Goal: Task Accomplishment & Management: Manage account settings

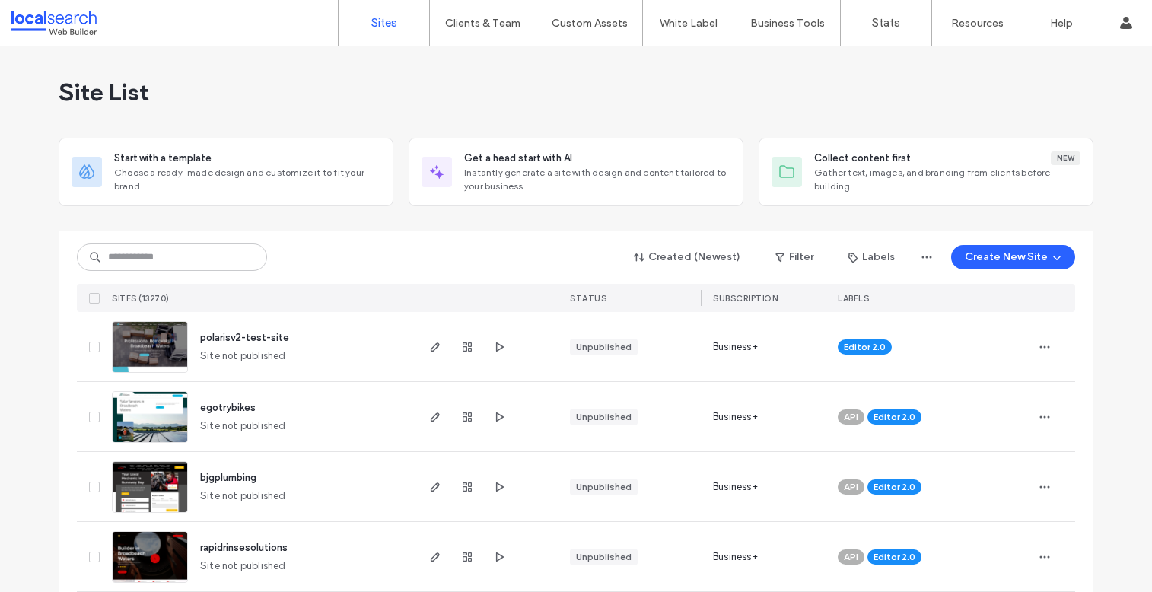
type input "********"
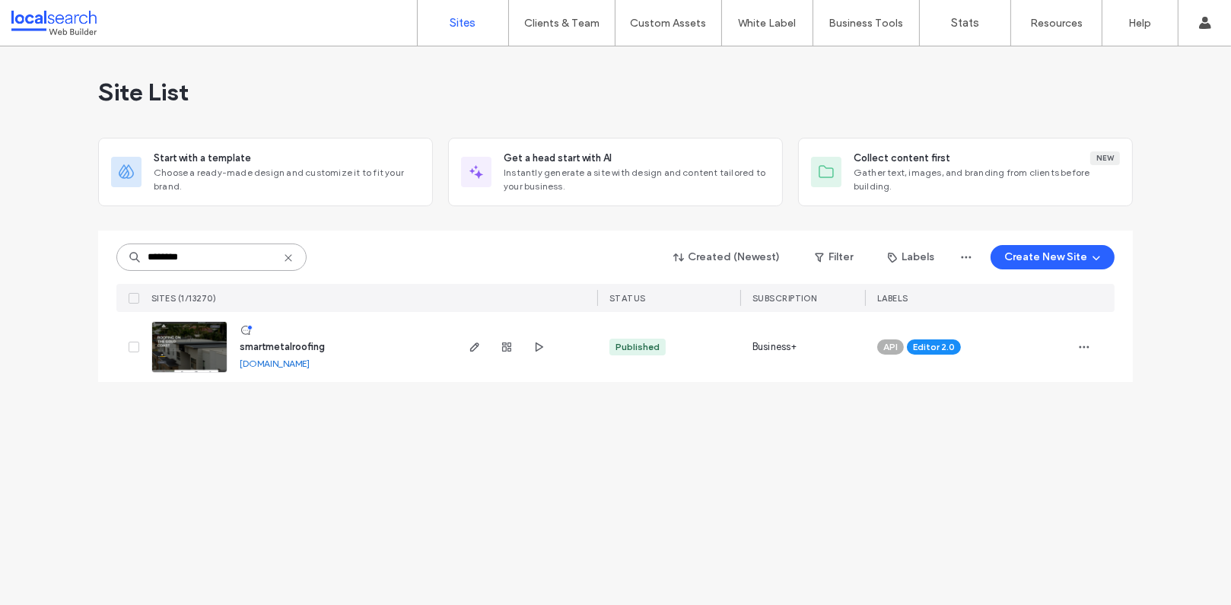
click at [233, 263] on input "********" at bounding box center [211, 256] width 190 height 27
paste input
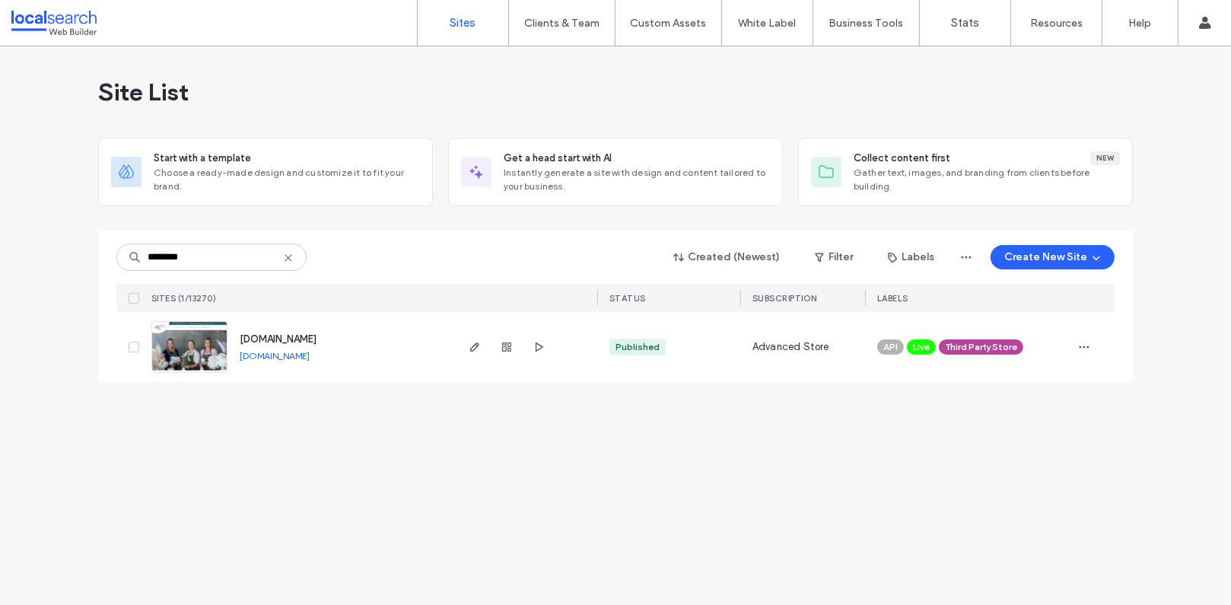
click at [310, 357] on link "www.suncoastflowers.com.au" at bounding box center [275, 355] width 70 height 11
click at [246, 261] on input "********" at bounding box center [211, 256] width 190 height 27
paste input
click at [221, 253] on input "********" at bounding box center [211, 256] width 190 height 27
paste input
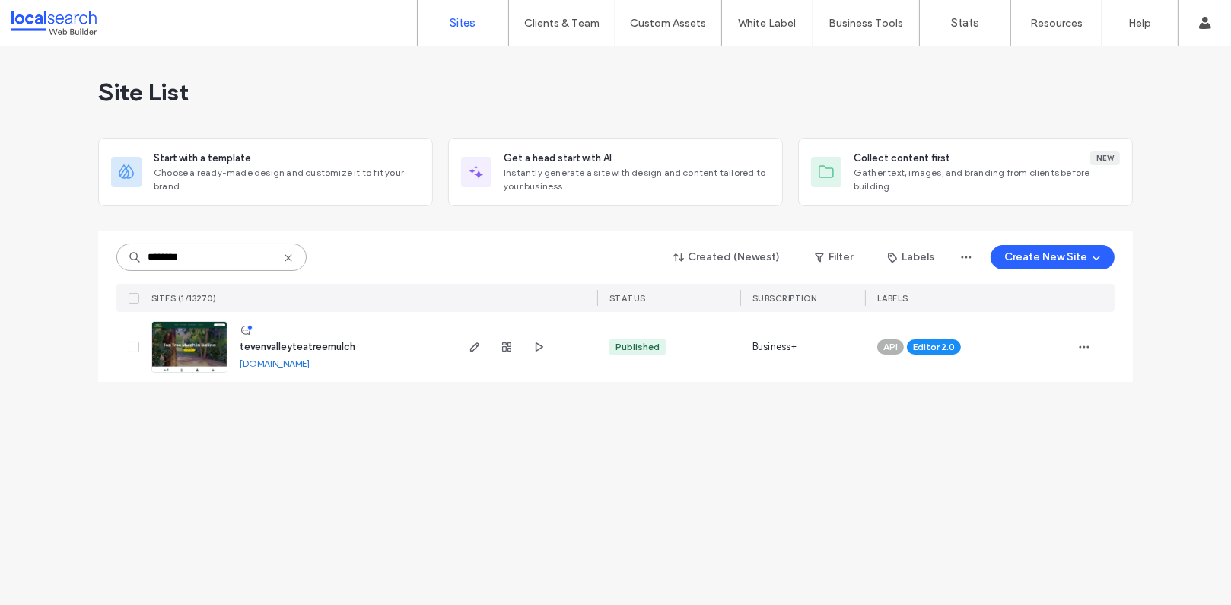
click at [221, 253] on input "********" at bounding box center [211, 256] width 190 height 27
paste input
click at [219, 251] on input "********" at bounding box center [211, 256] width 190 height 27
paste input
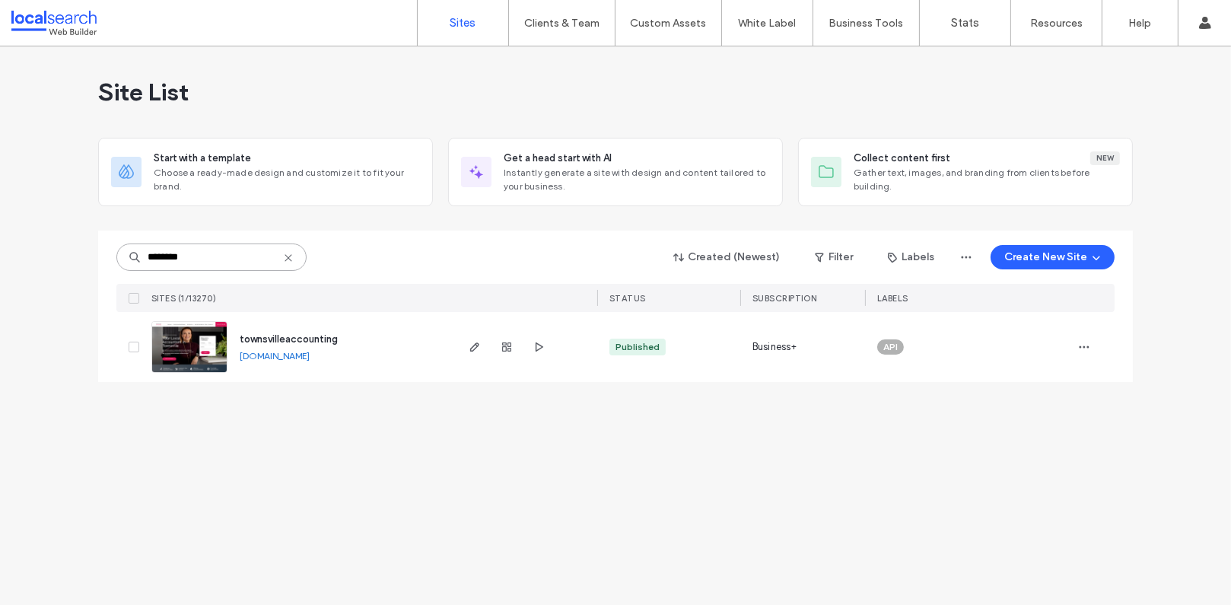
click at [224, 258] on input "********" at bounding box center [211, 256] width 190 height 27
paste input "**********"
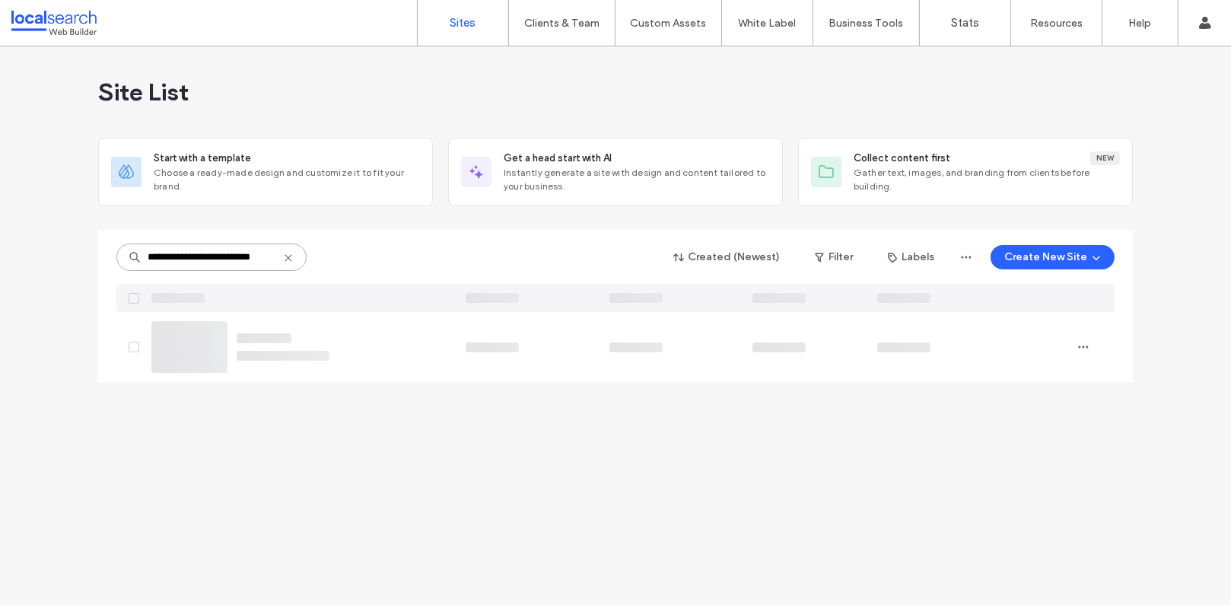
paste input
type input "**********"
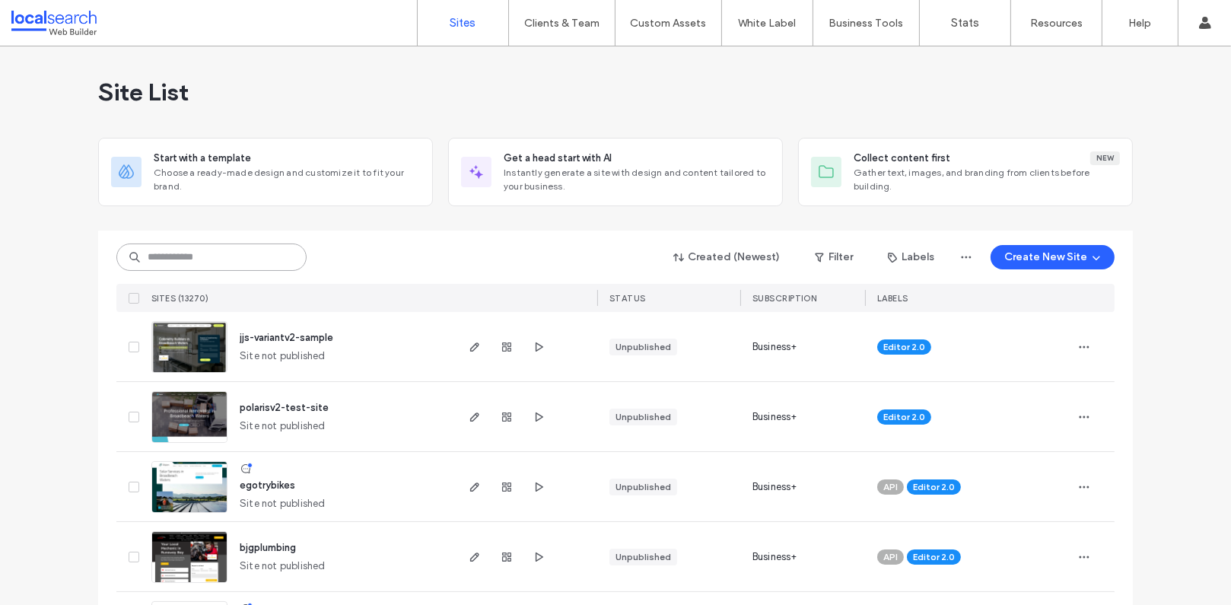
paste input "********"
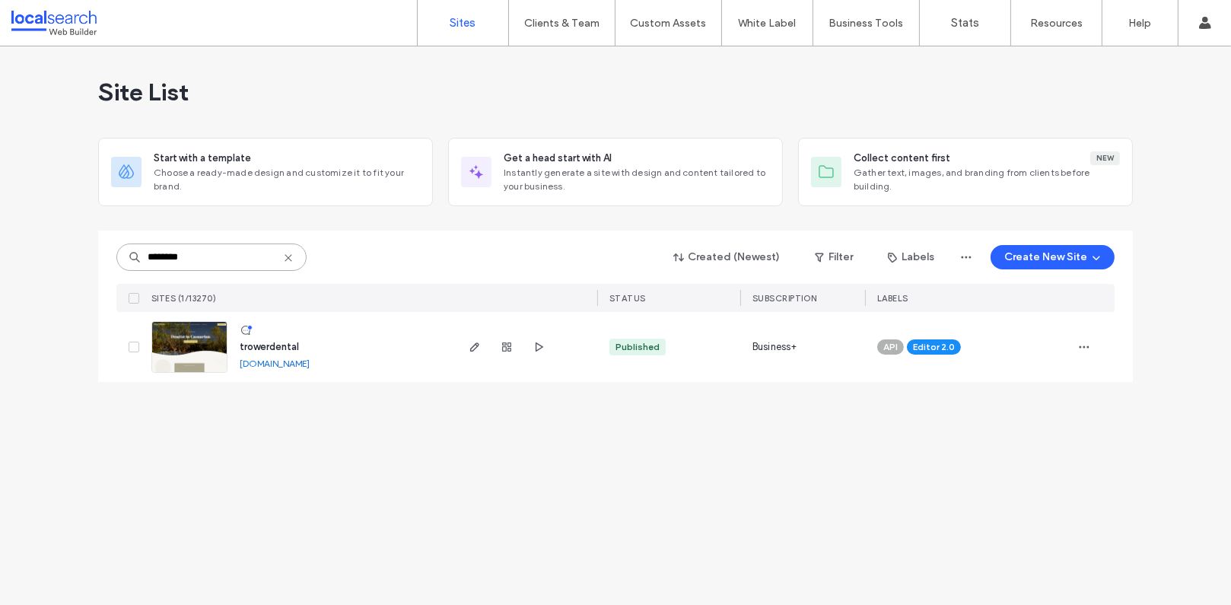
click at [241, 253] on input "********" at bounding box center [211, 256] width 190 height 27
paste input
click at [192, 259] on input "********" at bounding box center [211, 256] width 190 height 27
paste input
click at [221, 262] on input "********" at bounding box center [211, 256] width 190 height 27
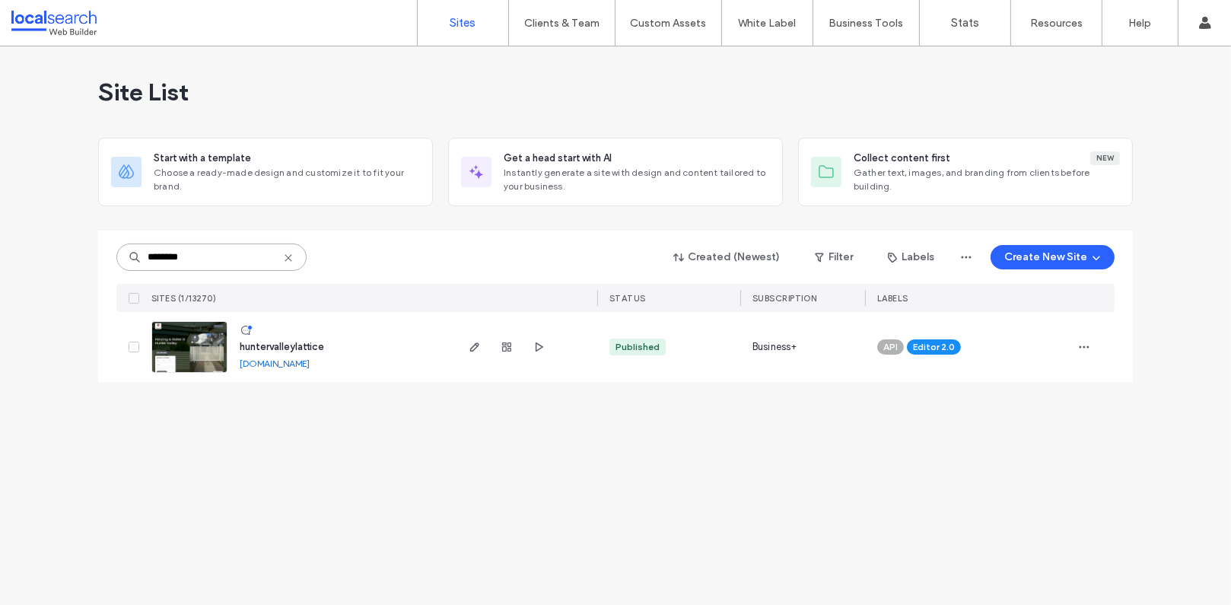
paste input
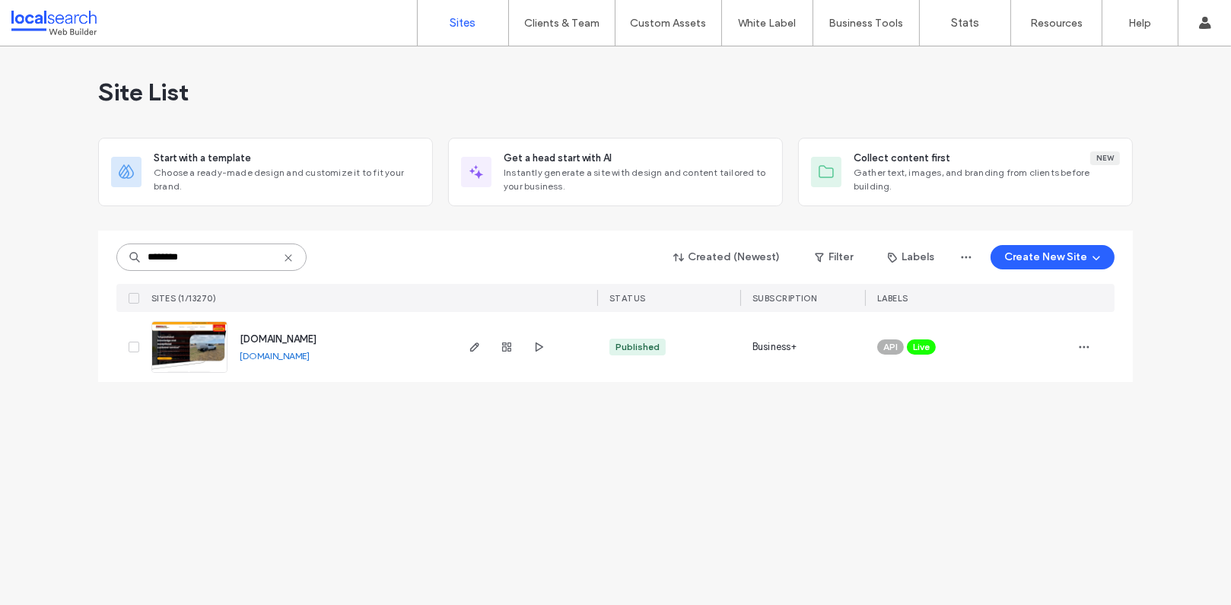
click at [210, 266] on input "********" at bounding box center [211, 256] width 190 height 27
click at [211, 263] on input "********" at bounding box center [211, 256] width 190 height 27
paste input
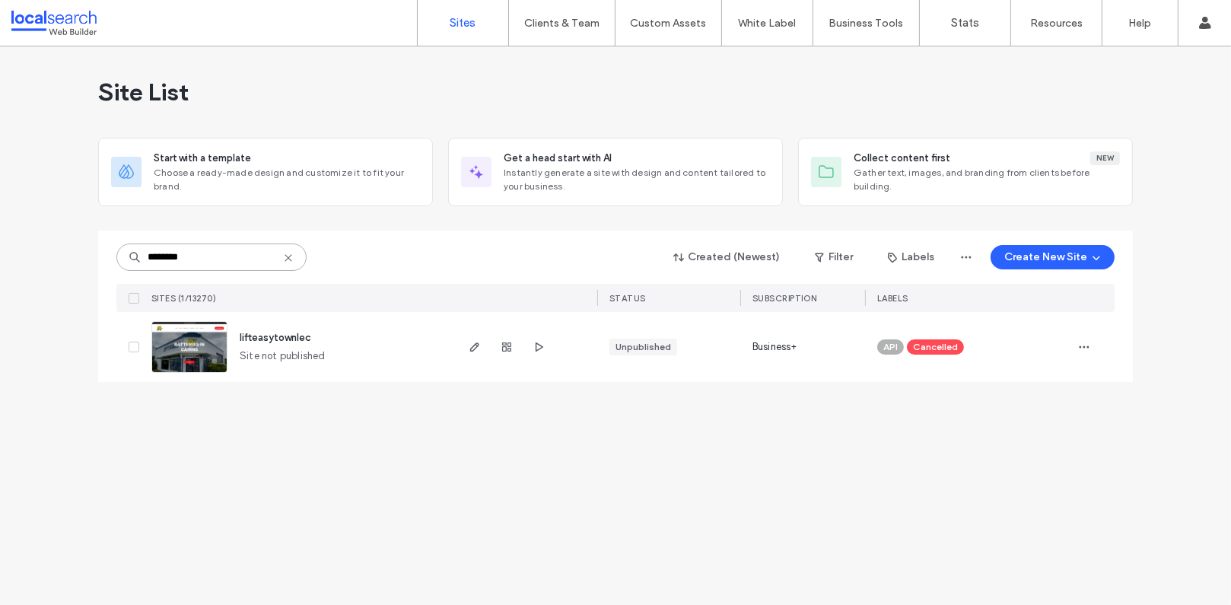
type input "********"
click at [210, 257] on input "********" at bounding box center [211, 256] width 190 height 27
click at [205, 345] on img at bounding box center [189, 373] width 75 height 103
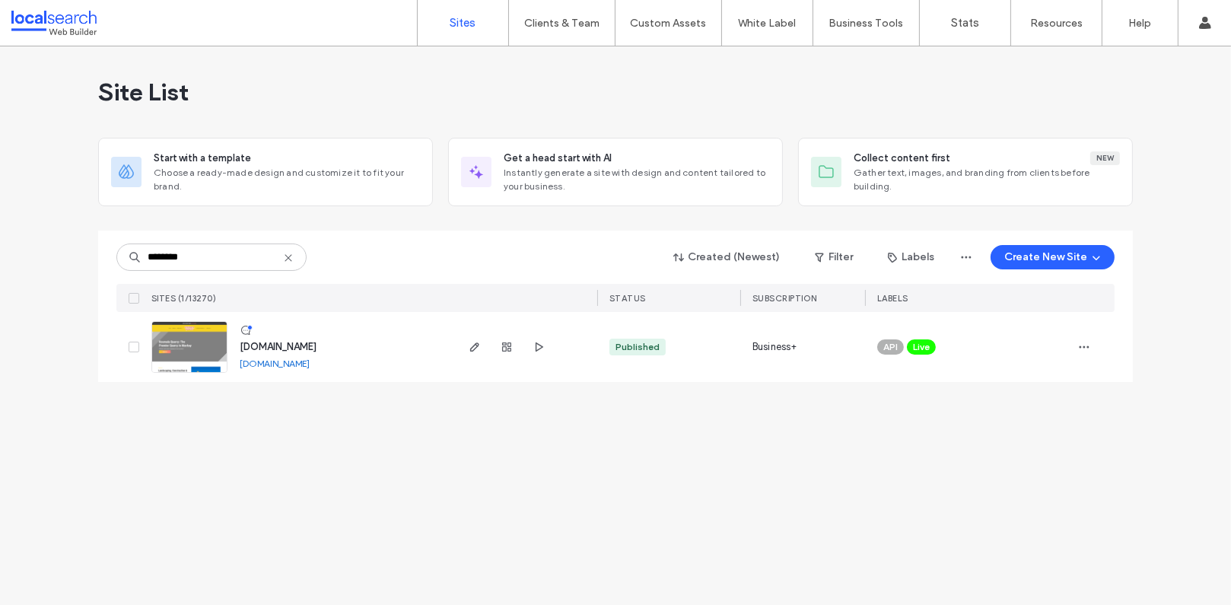
type input "********"
click at [218, 253] on input "********" at bounding box center [211, 256] width 190 height 27
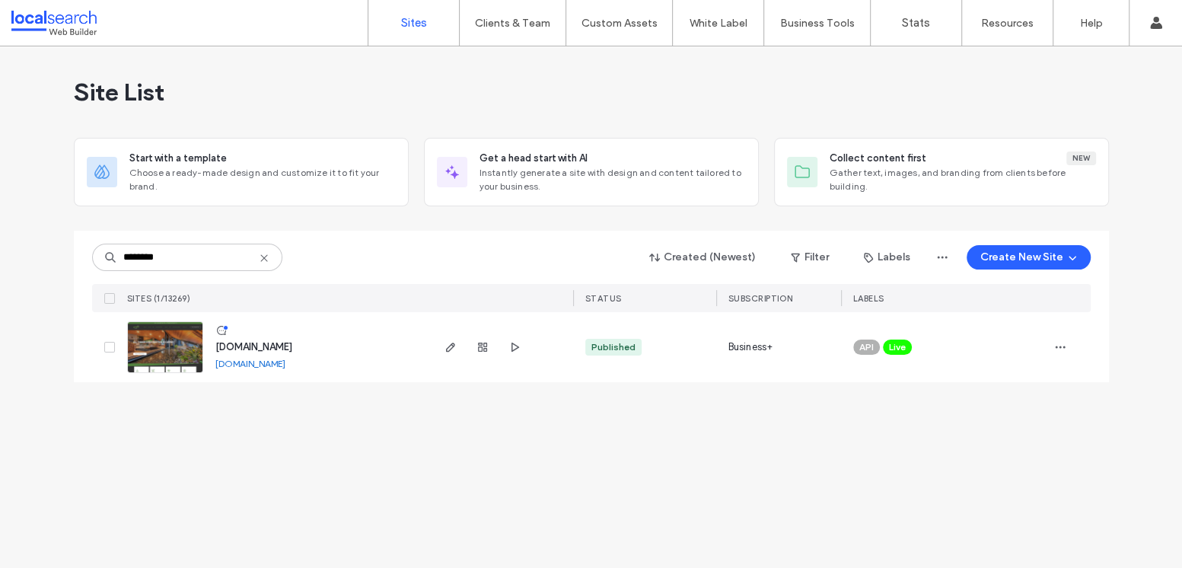
type input "********"
click at [511, 458] on div "Site List Start with a template Choose a ready-made design and customize it to …" at bounding box center [591, 306] width 1182 height 521
click at [178, 338] on img at bounding box center [165, 373] width 75 height 103
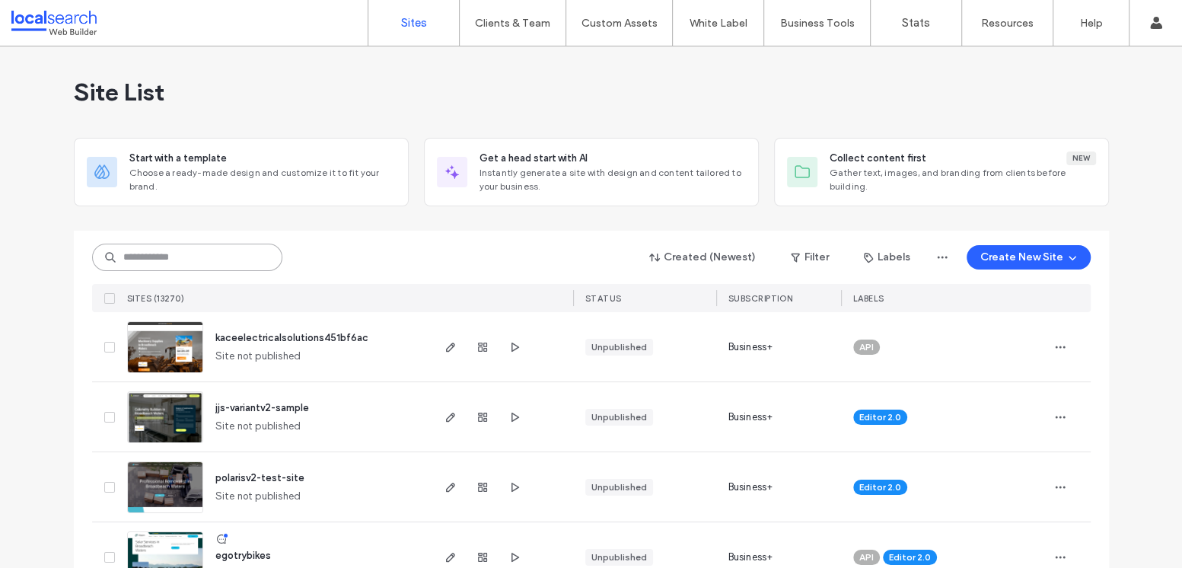
click at [212, 259] on input at bounding box center [187, 256] width 190 height 27
paste input "**********"
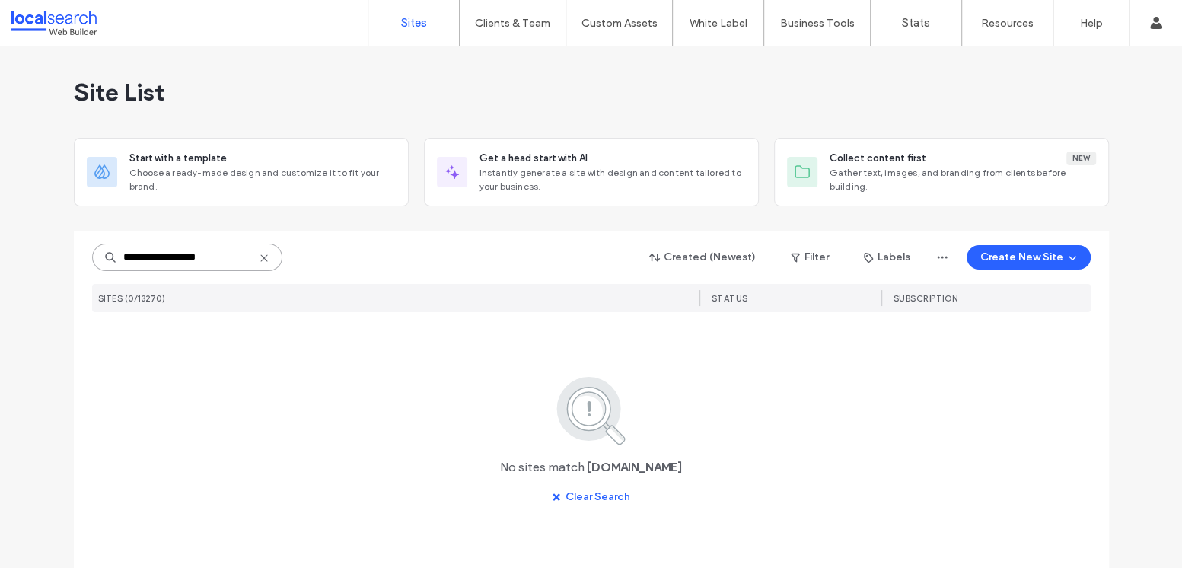
type input "**********"
click at [260, 254] on use at bounding box center [263, 257] width 7 height 7
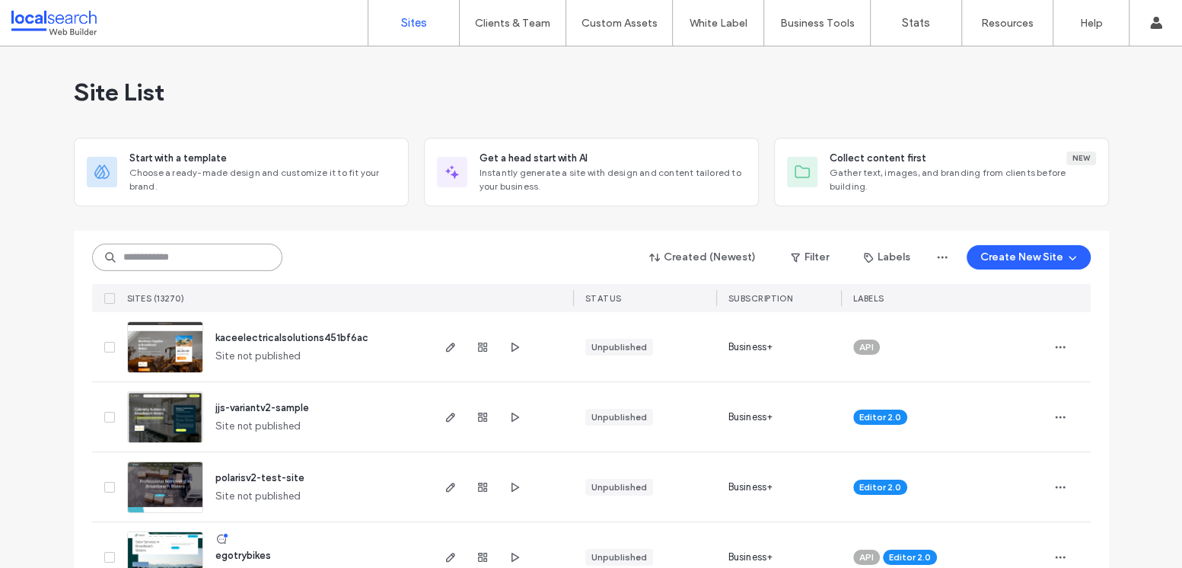
click at [167, 255] on input at bounding box center [187, 256] width 190 height 27
paste input "********"
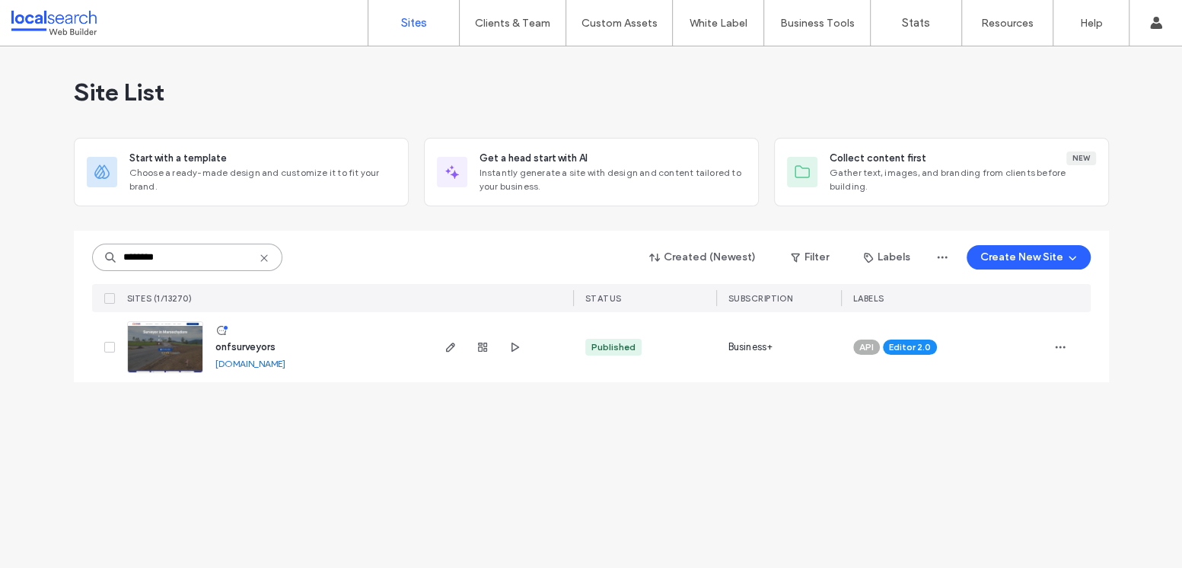
type input "********"
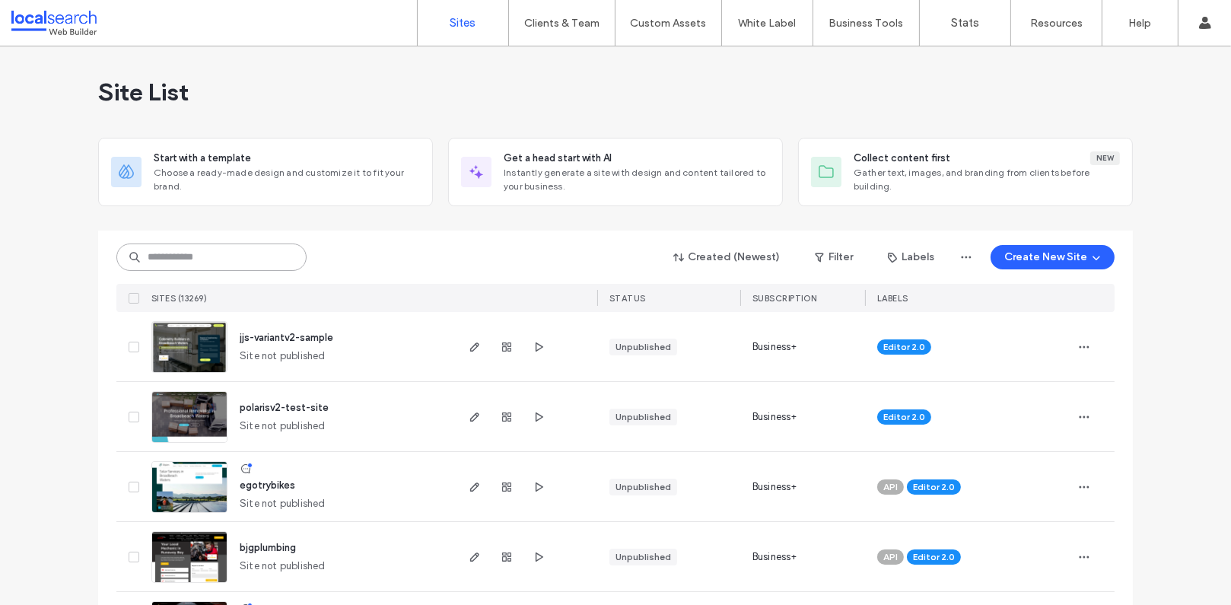
click at [202, 255] on input at bounding box center [211, 256] width 190 height 27
paste input "********"
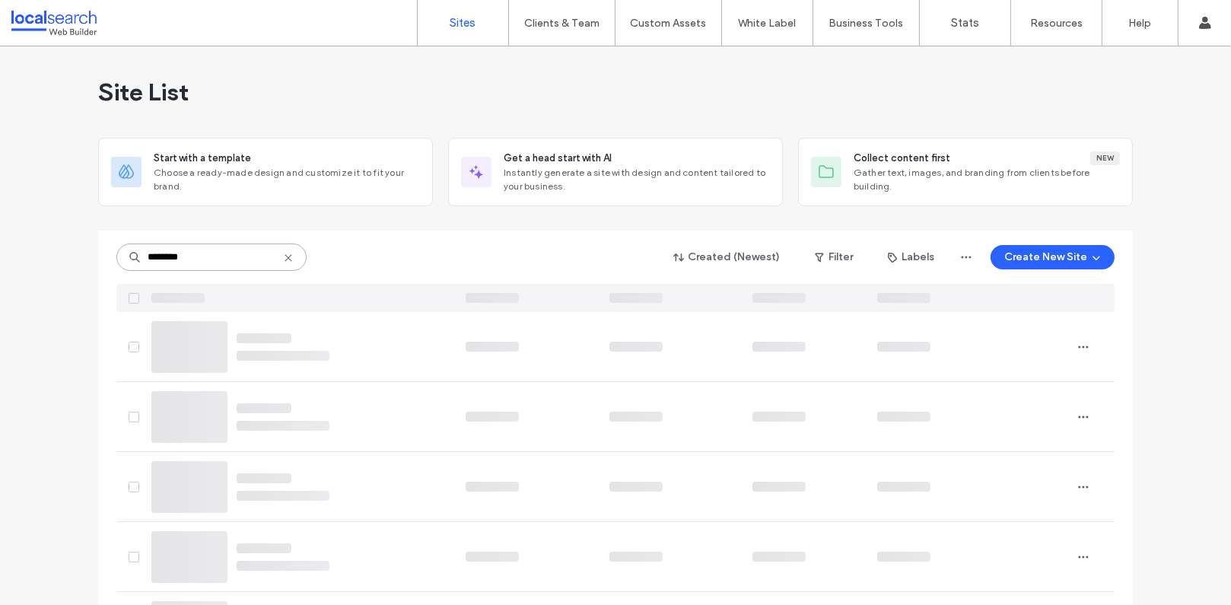
type input "********"
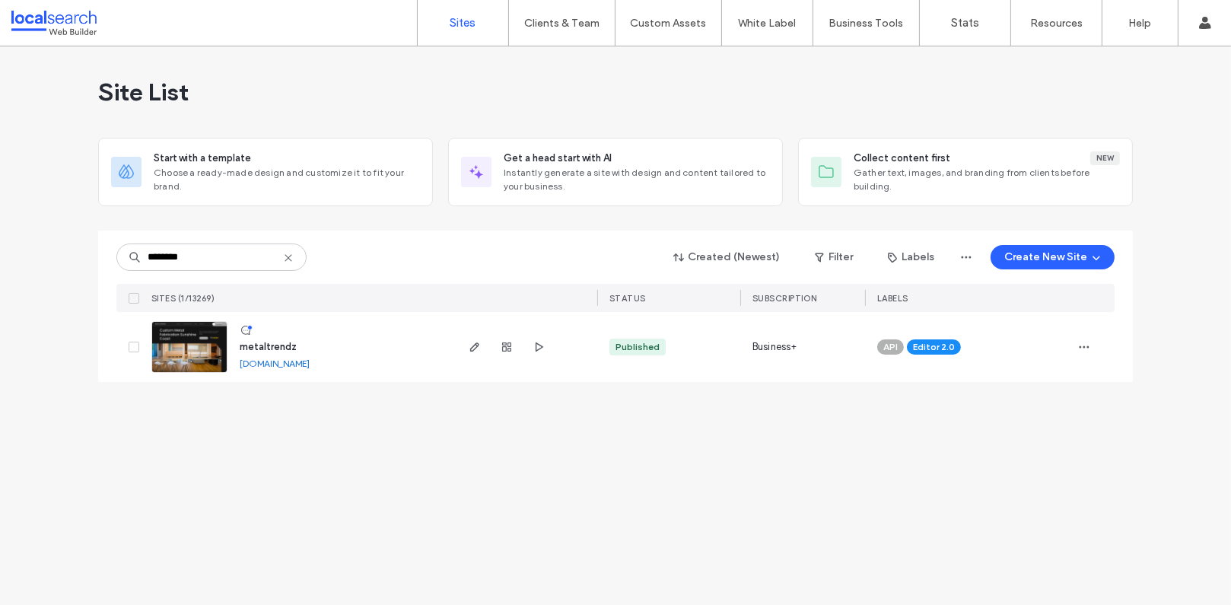
click at [197, 340] on img at bounding box center [189, 373] width 75 height 103
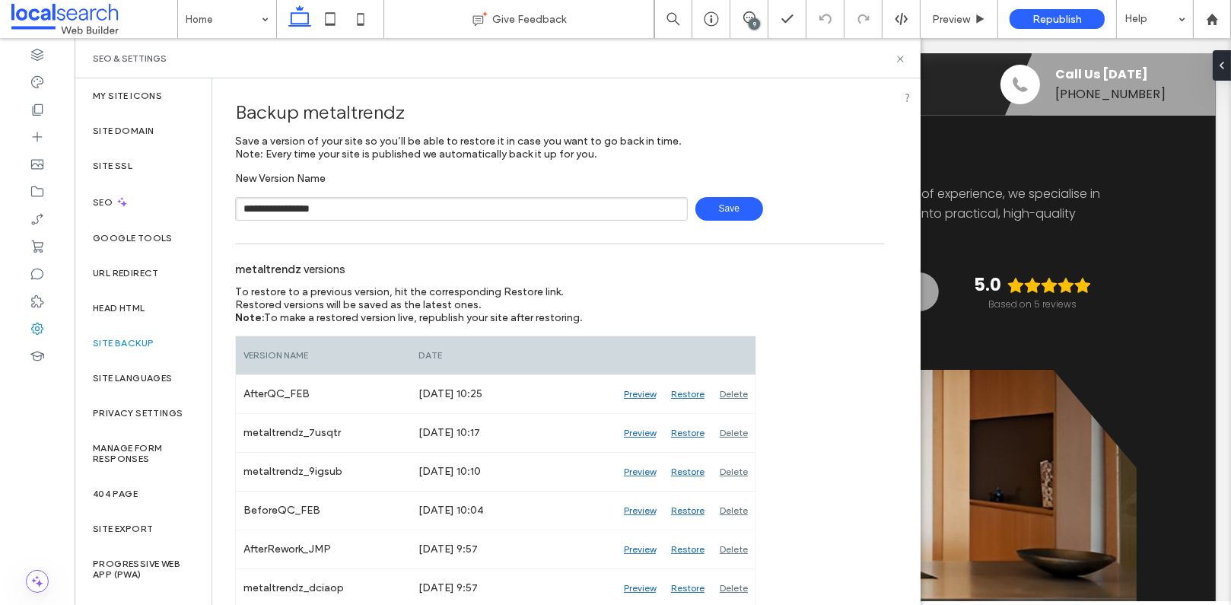
type input "**********"
click at [745, 212] on span "Save" at bounding box center [729, 209] width 68 height 24
drag, startPoint x: 899, startPoint y: 59, endPoint x: 826, endPoint y: 21, distance: 83.0
click at [900, 59] on icon at bounding box center [900, 58] width 11 height 11
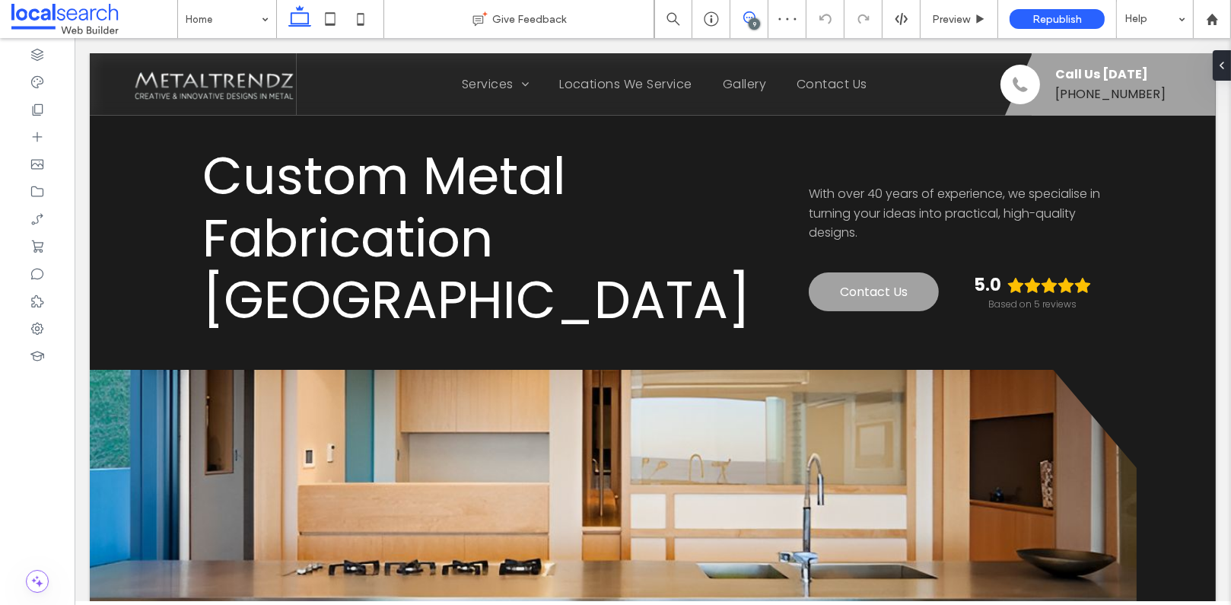
click at [759, 19] on span at bounding box center [748, 17] width 37 height 12
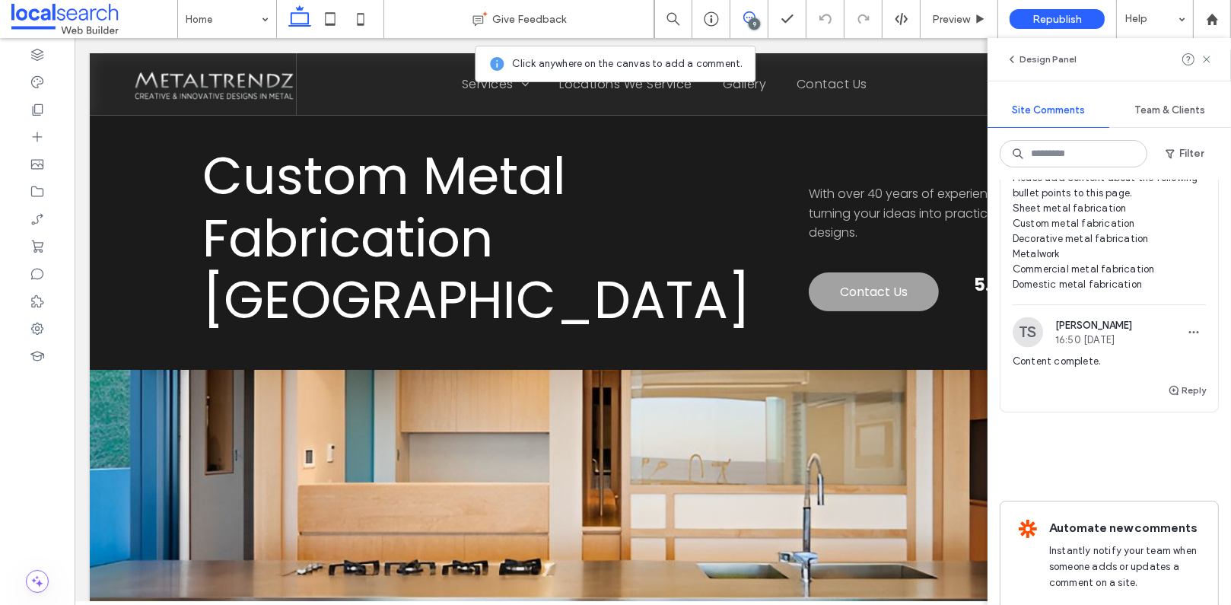
scroll to position [3313, 0]
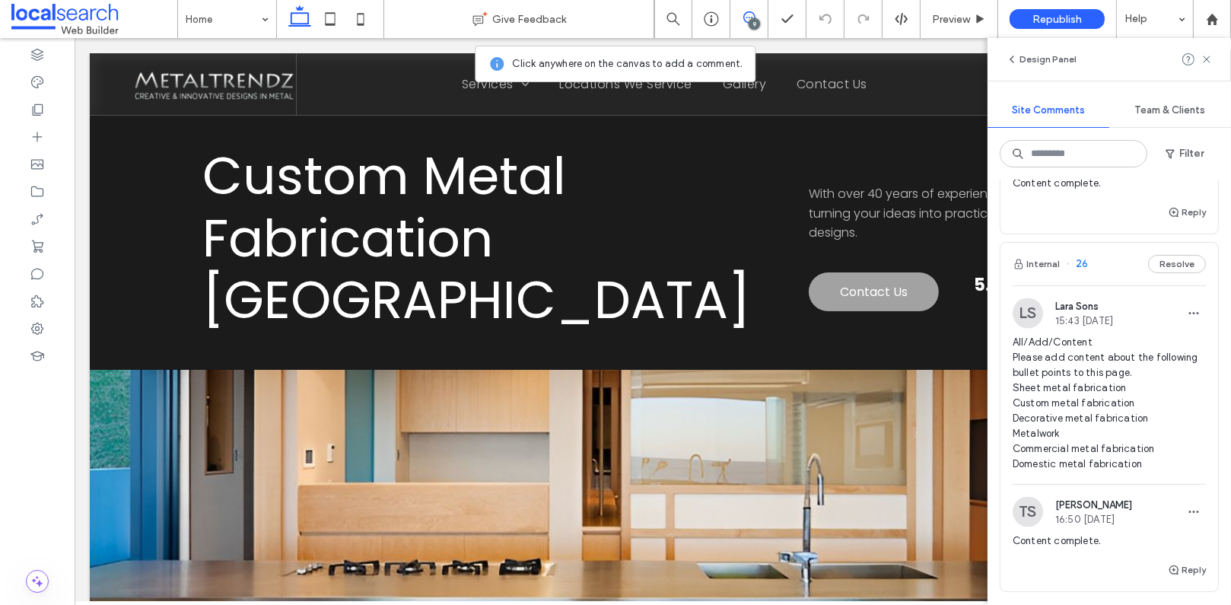
click at [1081, 272] on span "26" at bounding box center [1077, 263] width 22 height 15
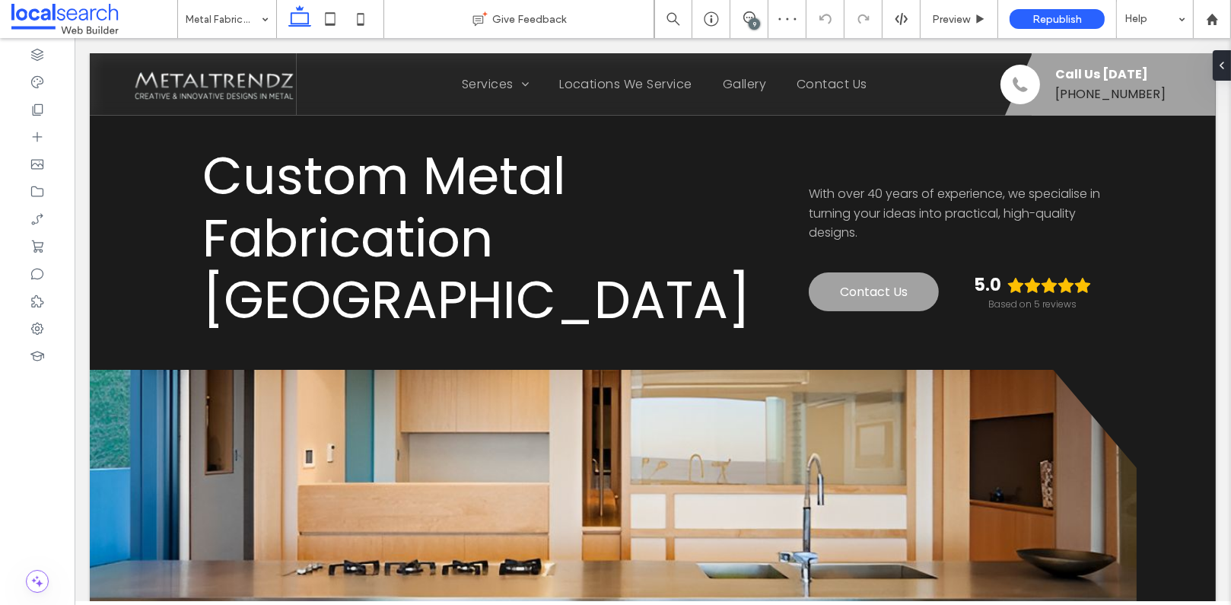
click at [749, 22] on div "9" at bounding box center [754, 23] width 11 height 11
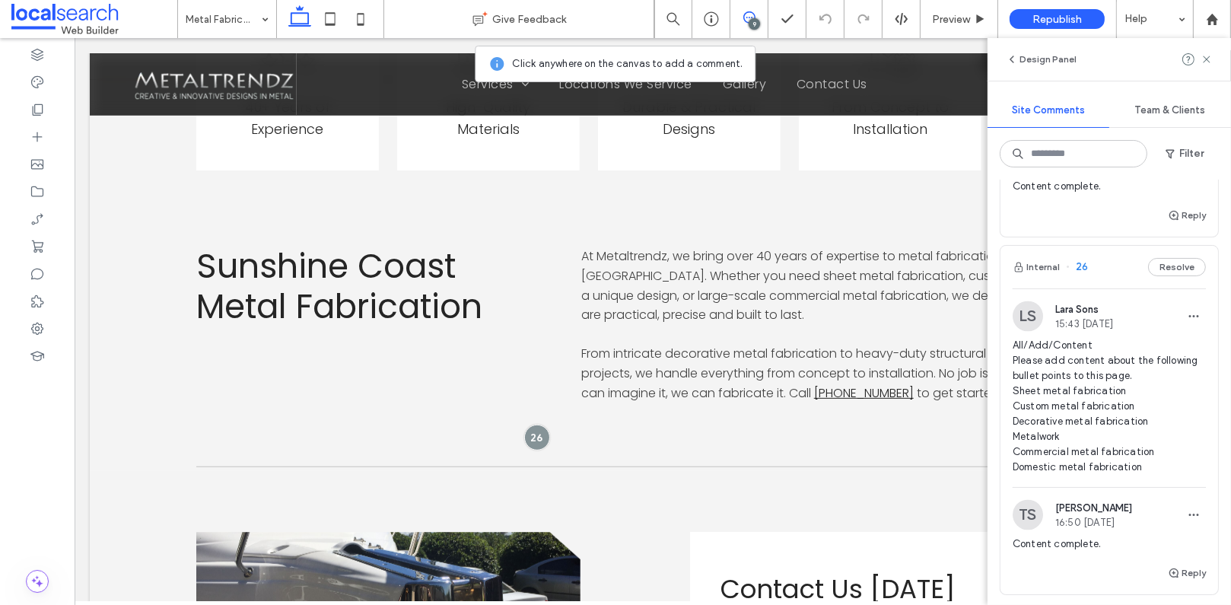
scroll to position [3343, 0]
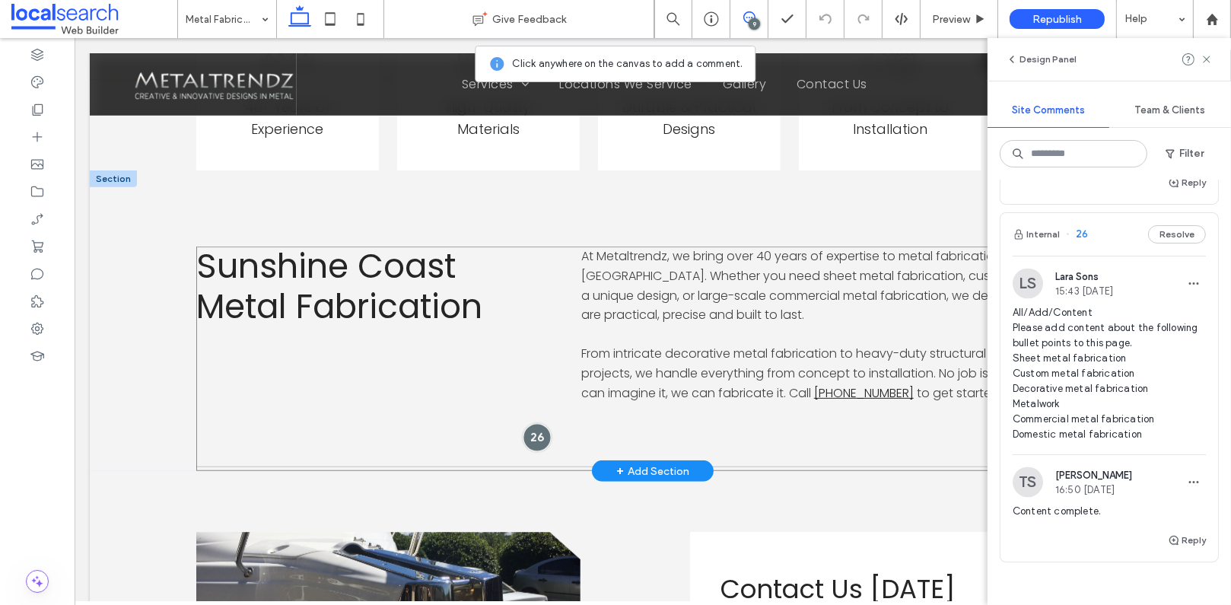
click at [534, 434] on div at bounding box center [536, 437] width 28 height 28
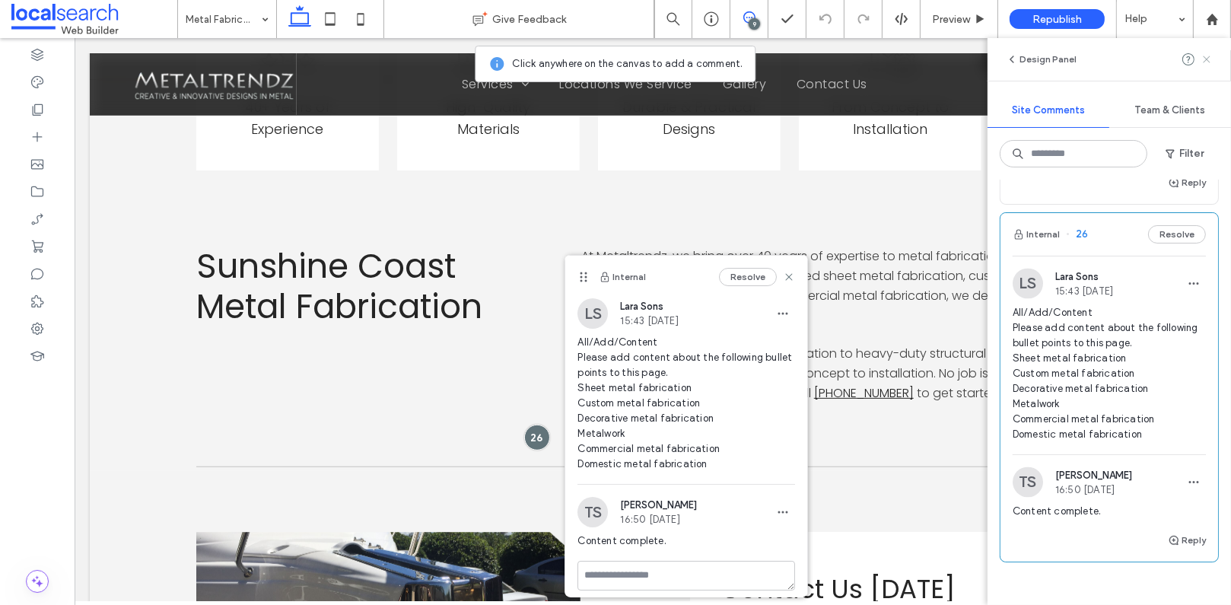
click at [1208, 62] on icon at bounding box center [1207, 59] width 12 height 12
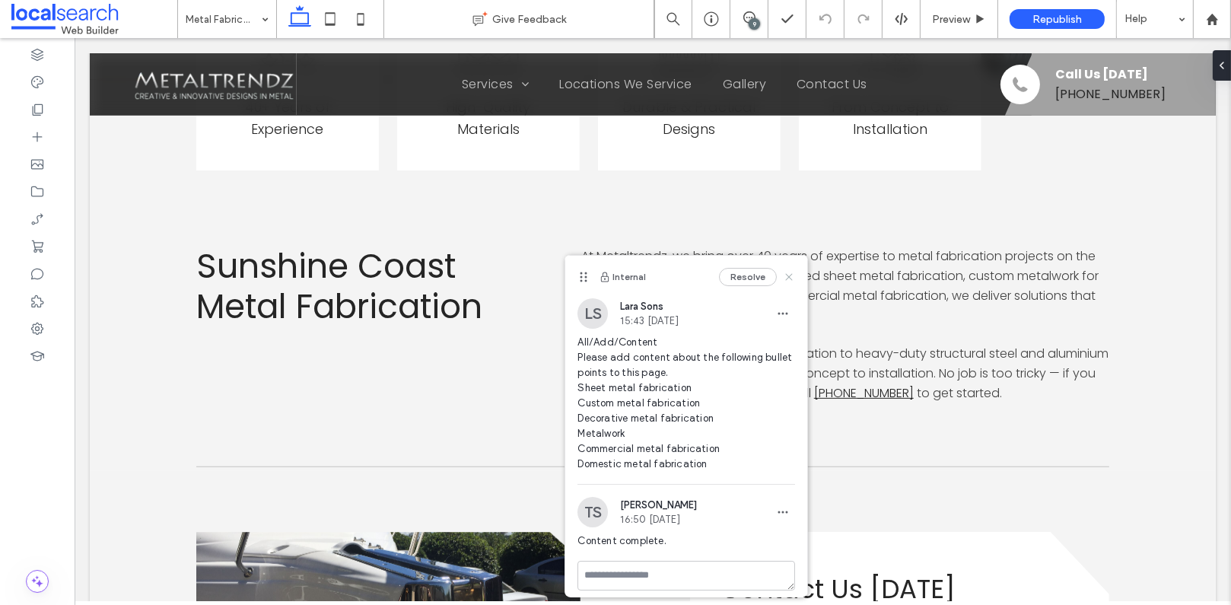
click at [786, 278] on use at bounding box center [789, 276] width 7 height 7
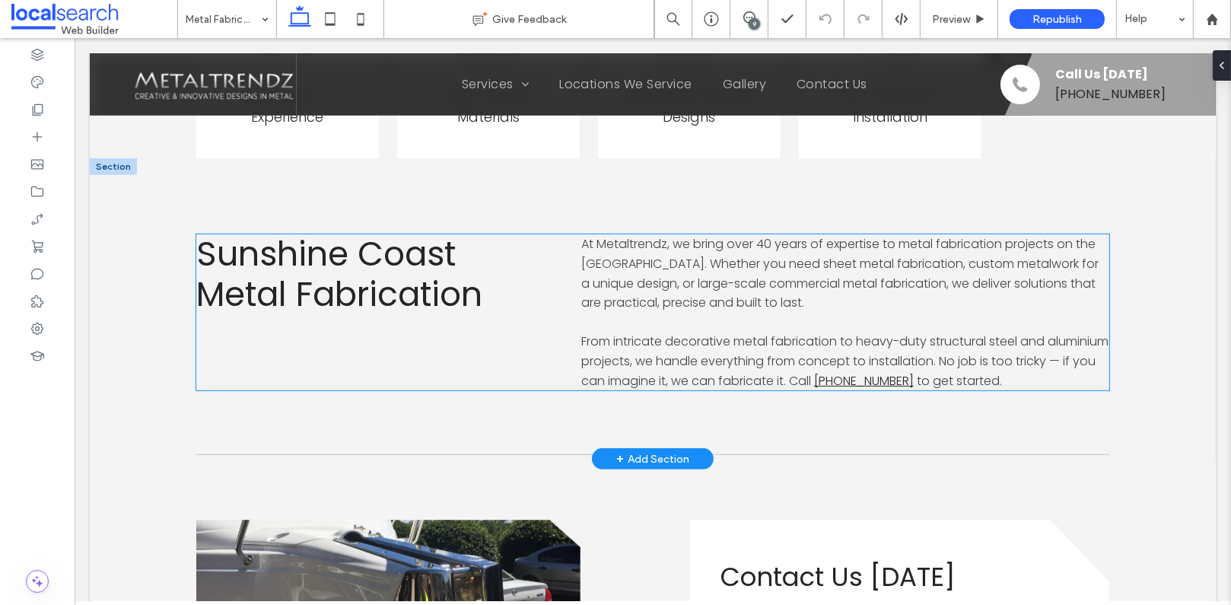
scroll to position [921, 0]
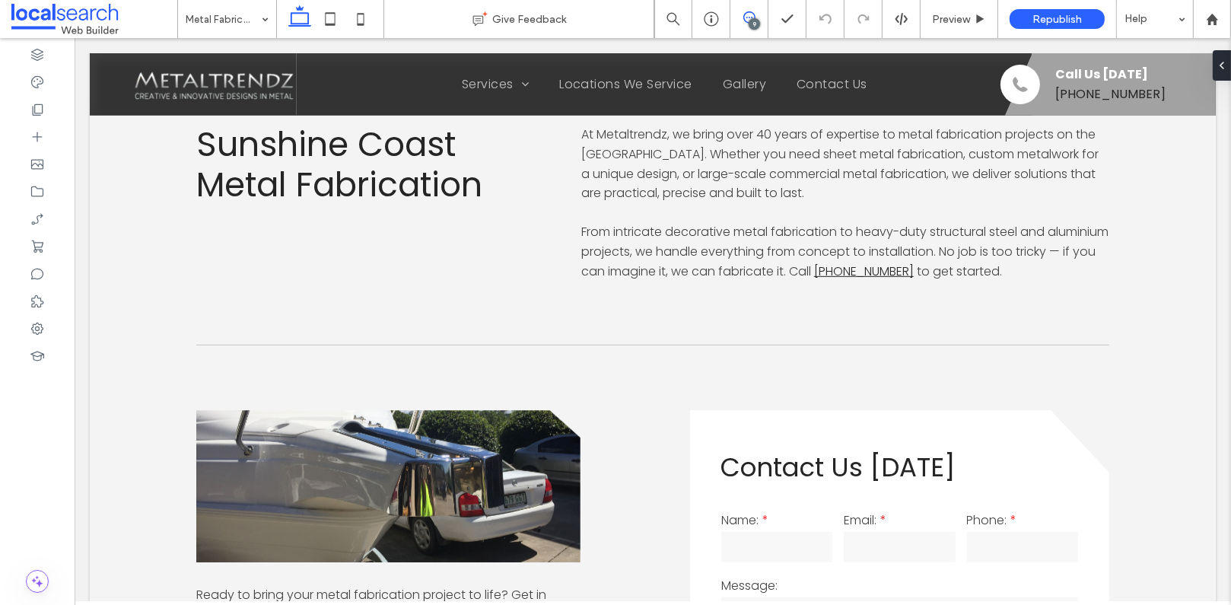
click at [747, 22] on use at bounding box center [749, 17] width 12 height 12
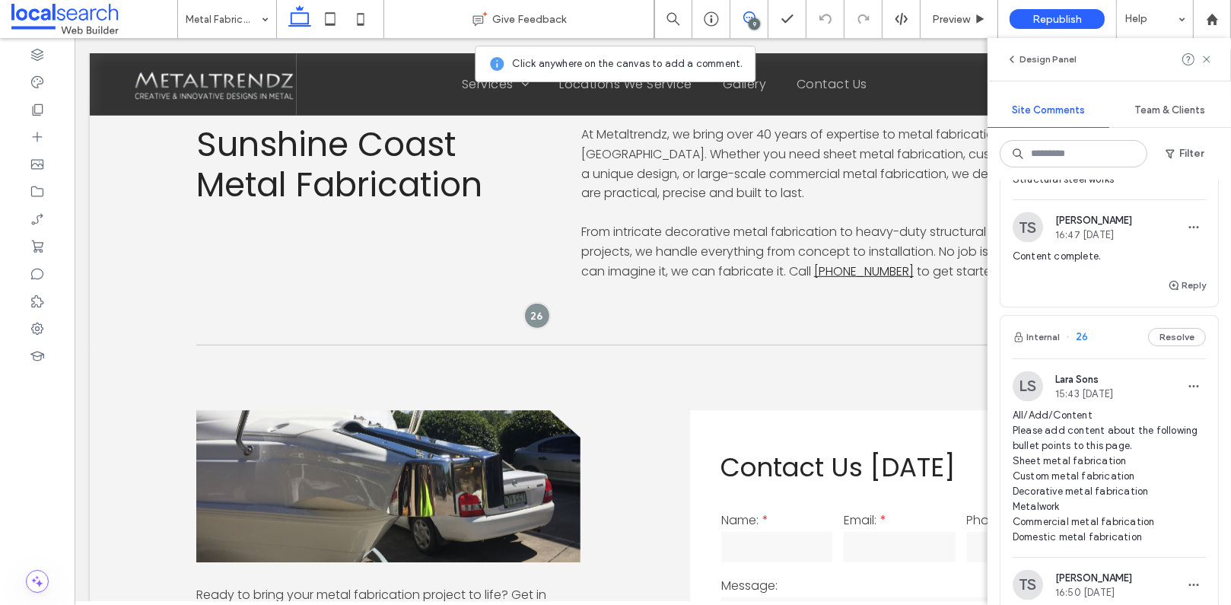
scroll to position [3340, 0]
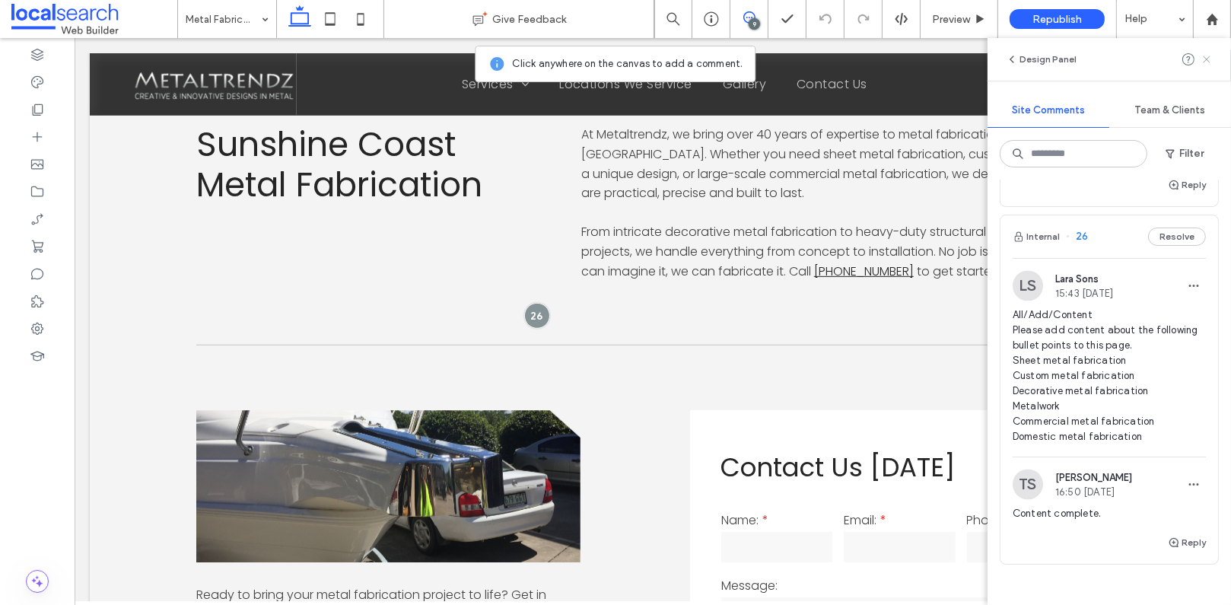
click at [1209, 54] on icon at bounding box center [1207, 59] width 12 height 12
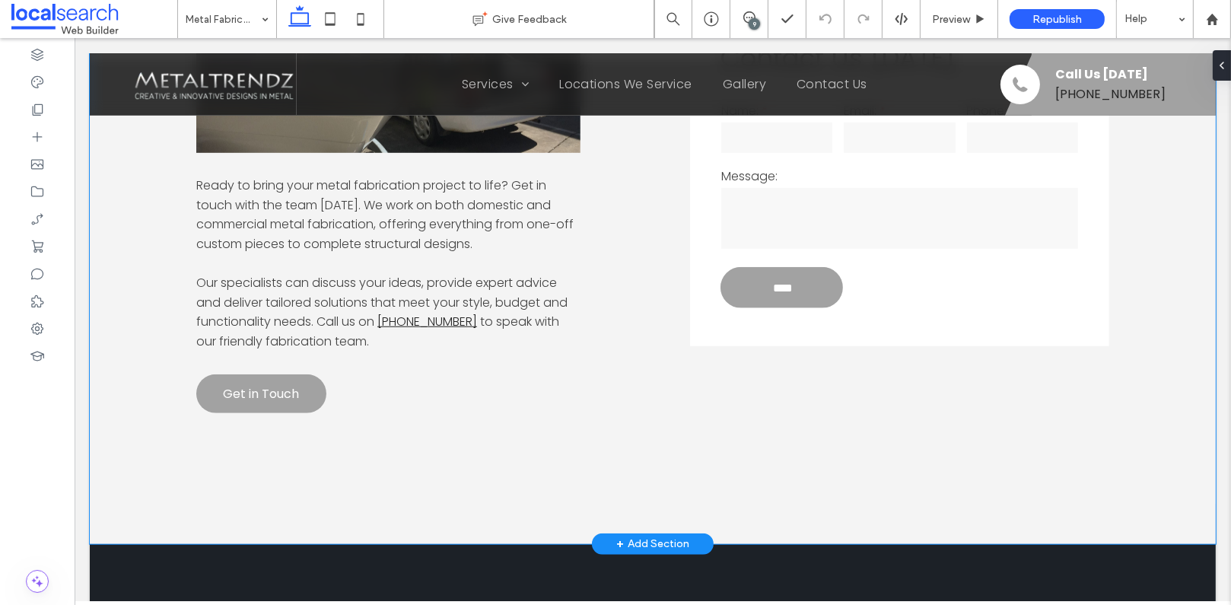
scroll to position [1217, 0]
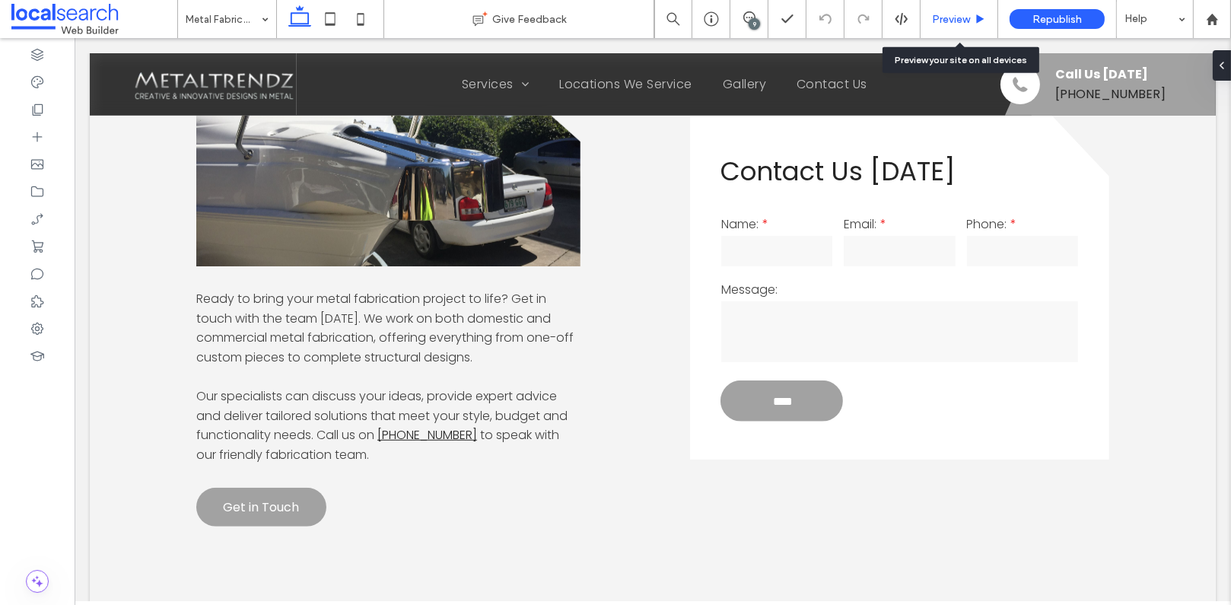
click at [966, 5] on div "Preview" at bounding box center [960, 19] width 78 height 38
click at [981, 14] on icon at bounding box center [980, 19] width 11 height 11
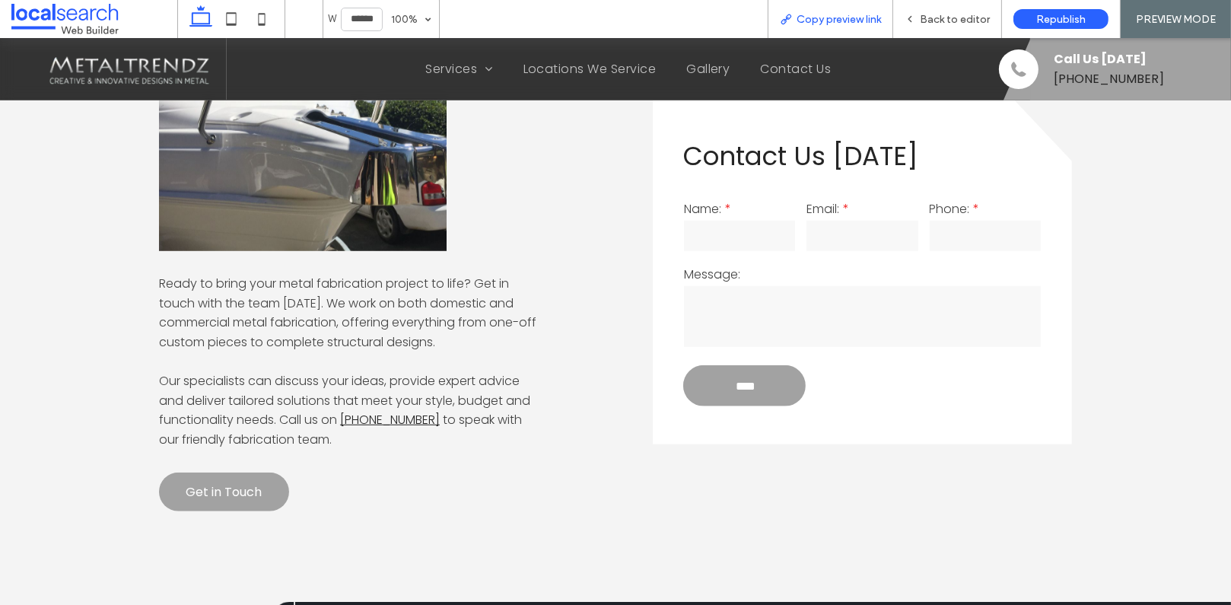
click at [863, 19] on span "Copy preview link" at bounding box center [839, 19] width 84 height 13
click at [934, 10] on div "Back to editor" at bounding box center [947, 19] width 109 height 38
click at [936, 18] on span "Back to editor" at bounding box center [955, 19] width 70 height 13
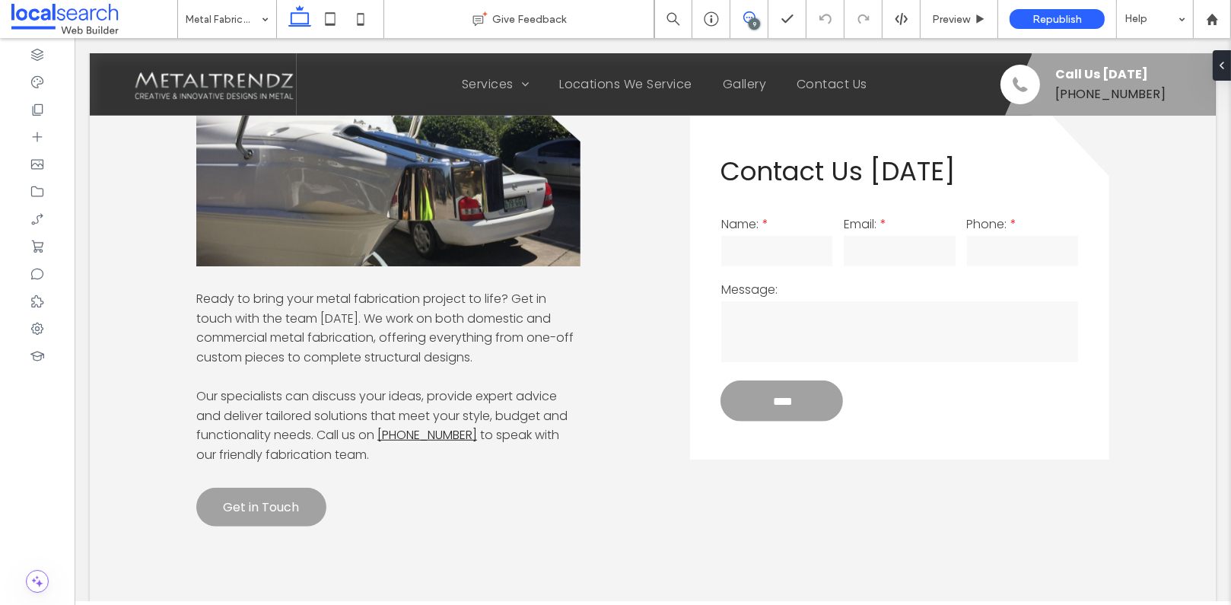
click at [754, 13] on icon at bounding box center [749, 17] width 12 height 12
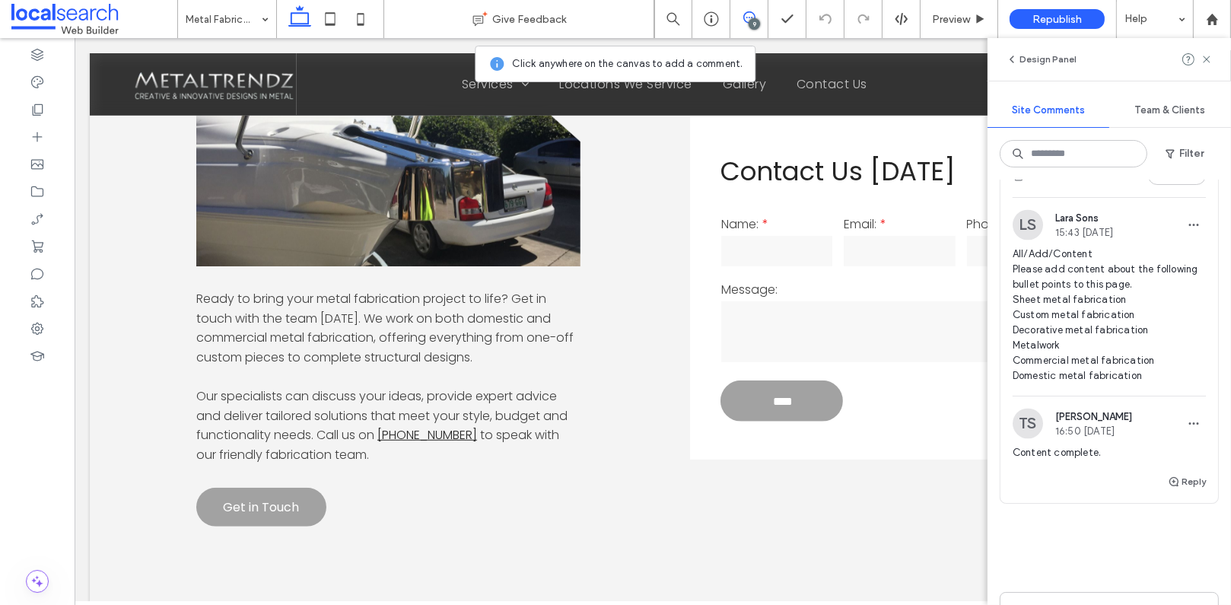
scroll to position [3399, 0]
click at [1183, 493] on button "Reply" at bounding box center [1187, 484] width 38 height 18
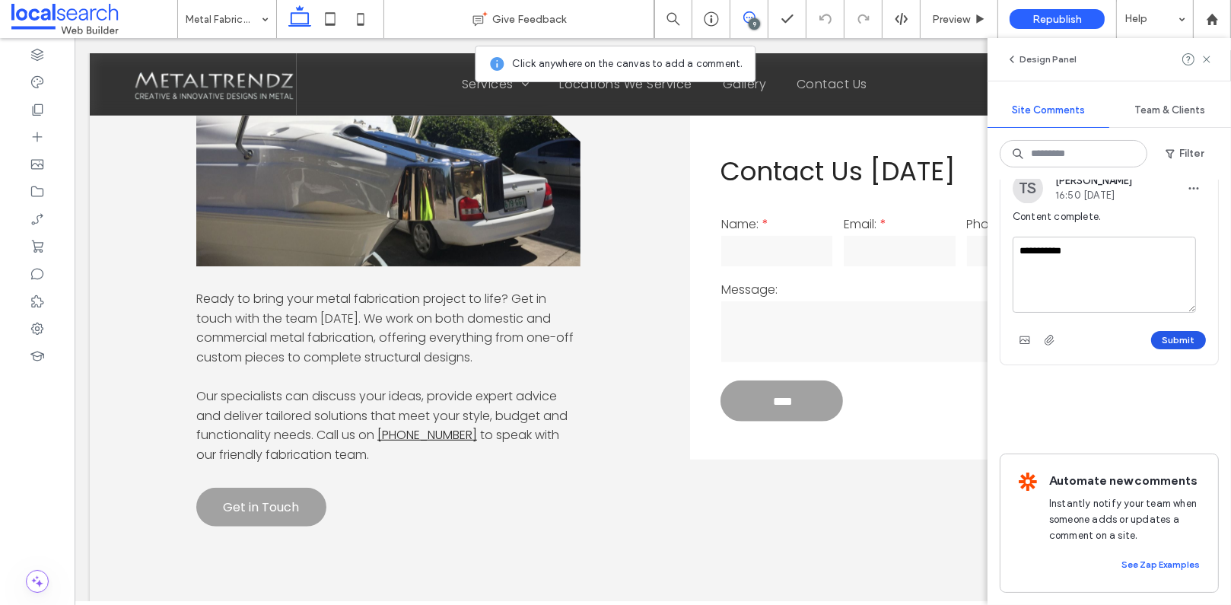
type textarea "**********"
click at [1167, 336] on button "Submit" at bounding box center [1178, 340] width 55 height 18
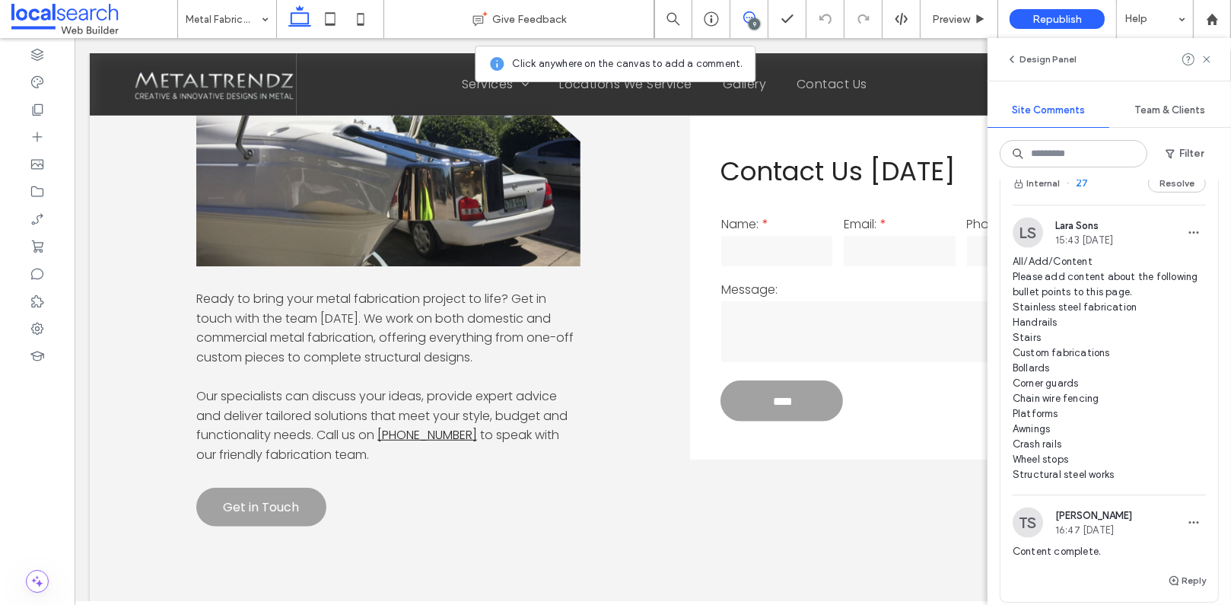
scroll to position [2946, 0]
click at [1080, 189] on span "27" at bounding box center [1077, 181] width 22 height 15
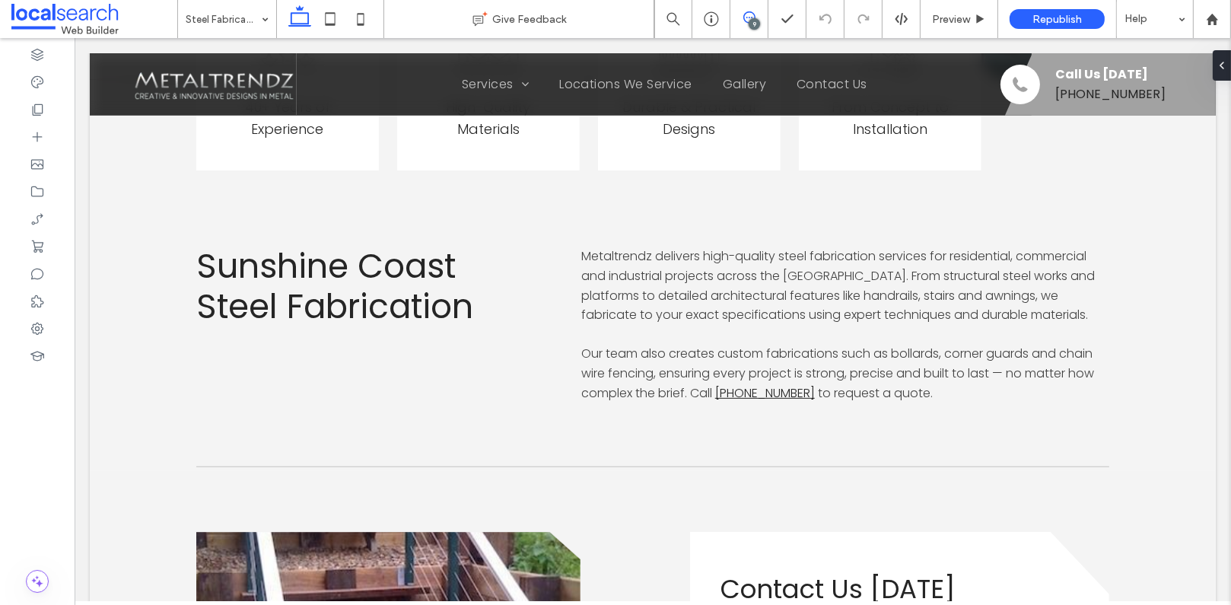
click at [754, 16] on span at bounding box center [748, 17] width 37 height 12
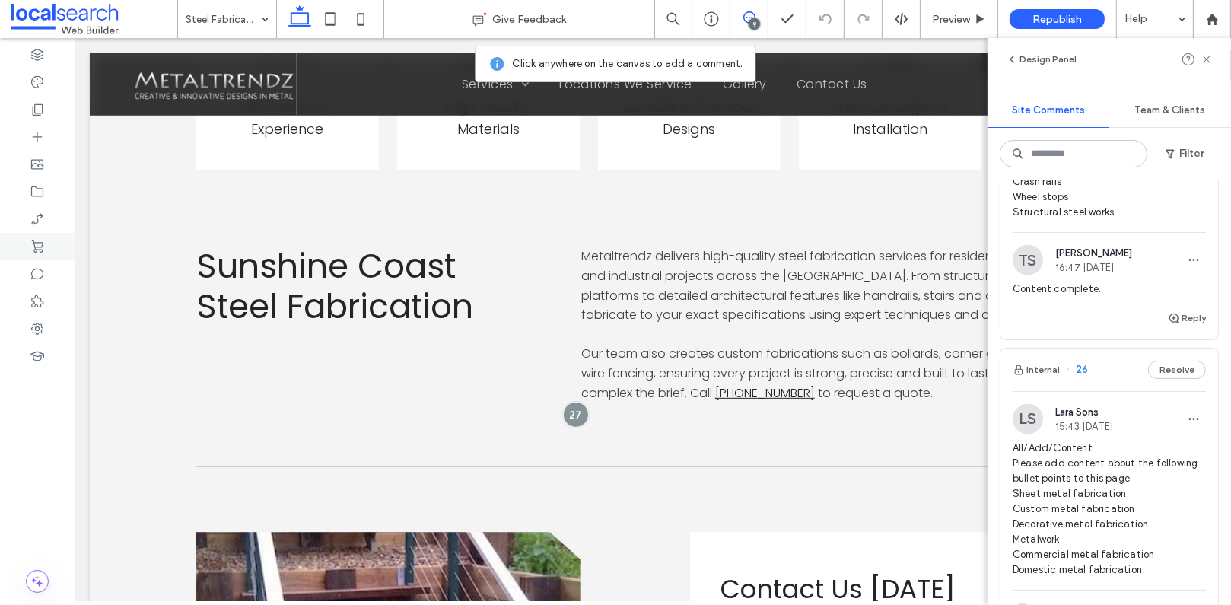
scroll to position [3206, 0]
click at [1179, 328] on button "Reply" at bounding box center [1187, 319] width 38 height 18
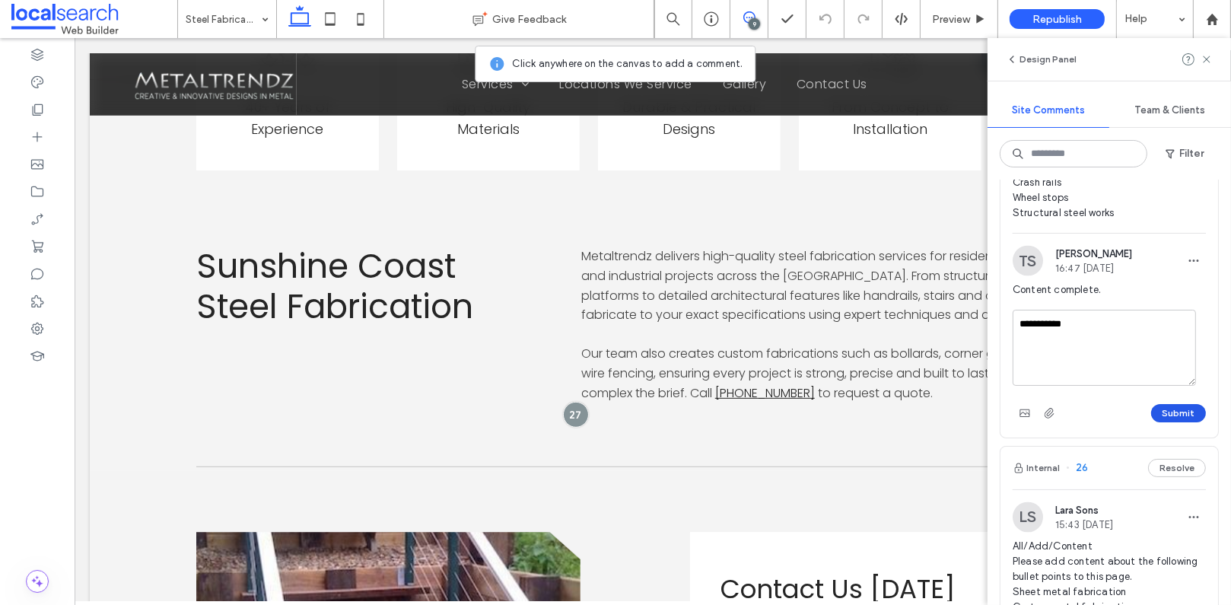
type textarea "**********"
click at [1184, 422] on button "Submit" at bounding box center [1178, 413] width 55 height 18
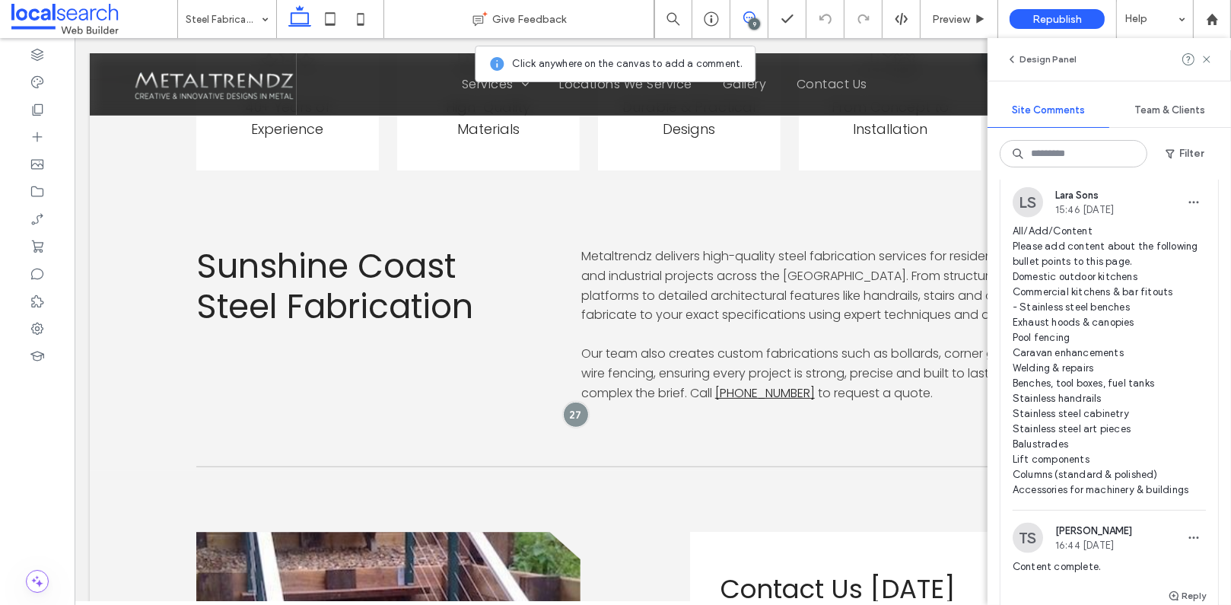
scroll to position [2480, 0]
click at [1083, 161] on span "28" at bounding box center [1077, 153] width 22 height 15
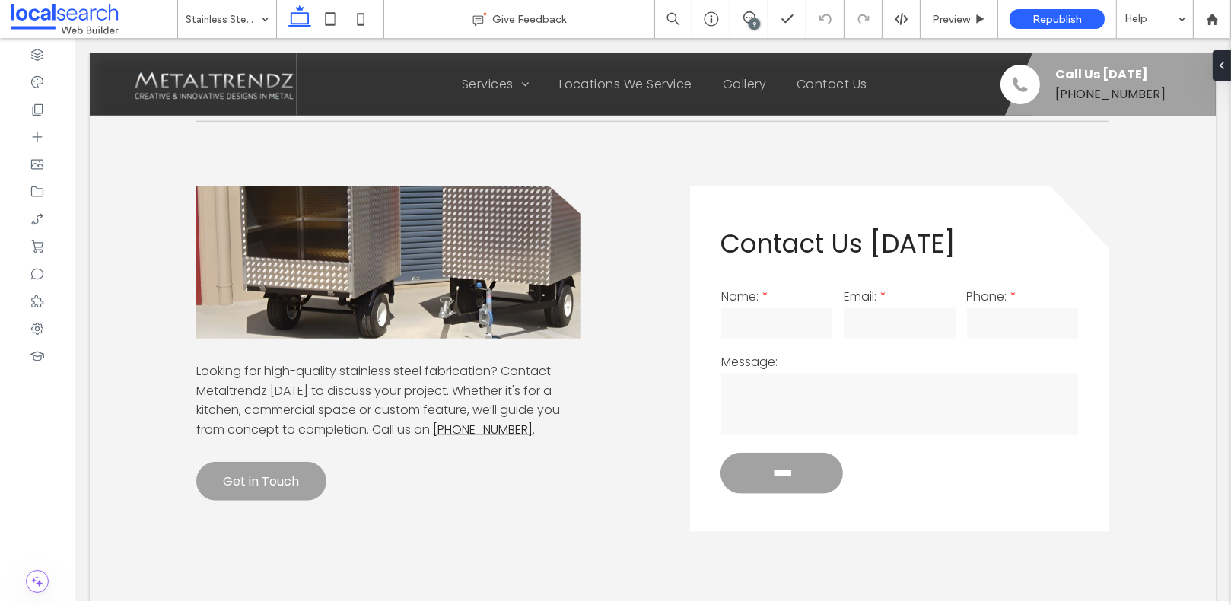
click at [751, 22] on div "9" at bounding box center [754, 23] width 11 height 11
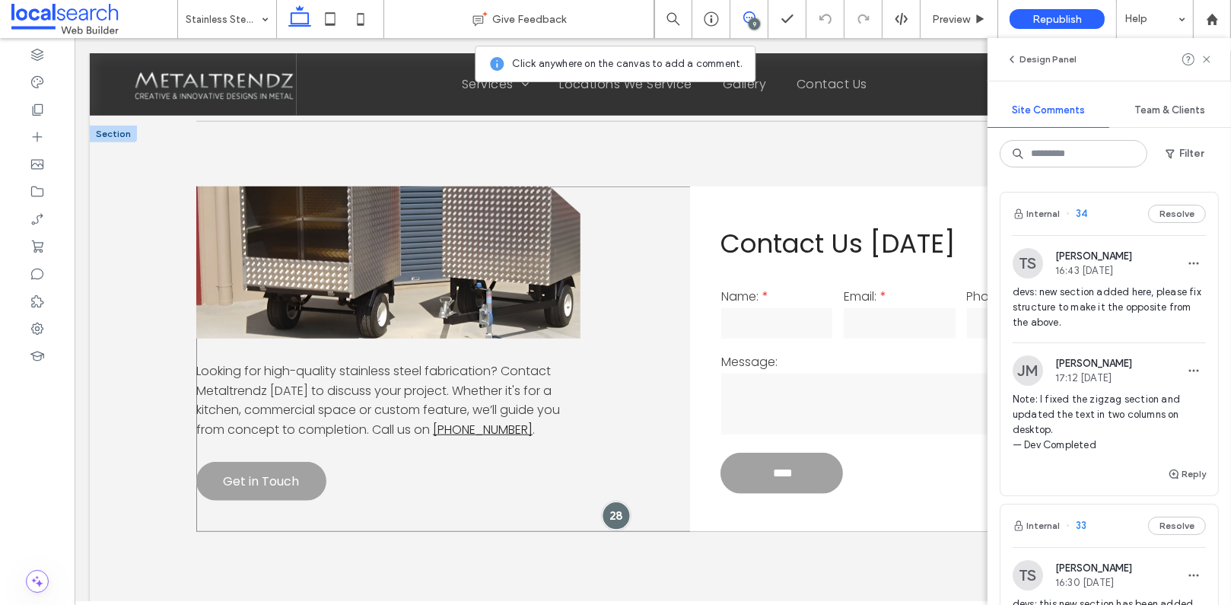
click at [609, 514] on div at bounding box center [615, 515] width 28 height 28
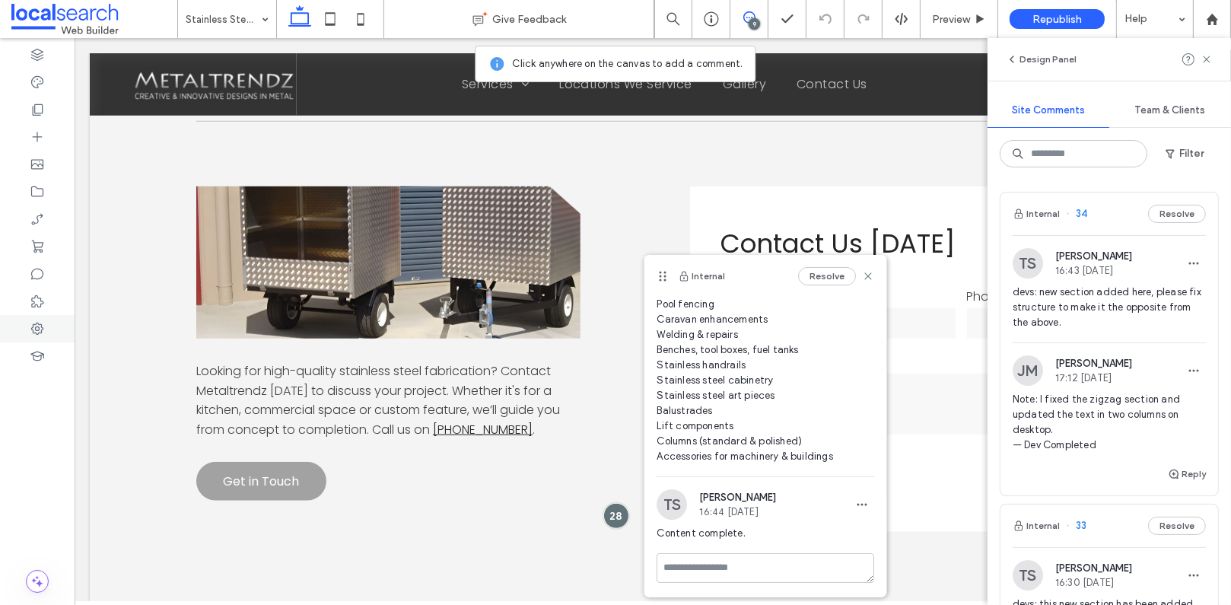
scroll to position [145, 0]
click at [772, 563] on textarea at bounding box center [766, 568] width 218 height 30
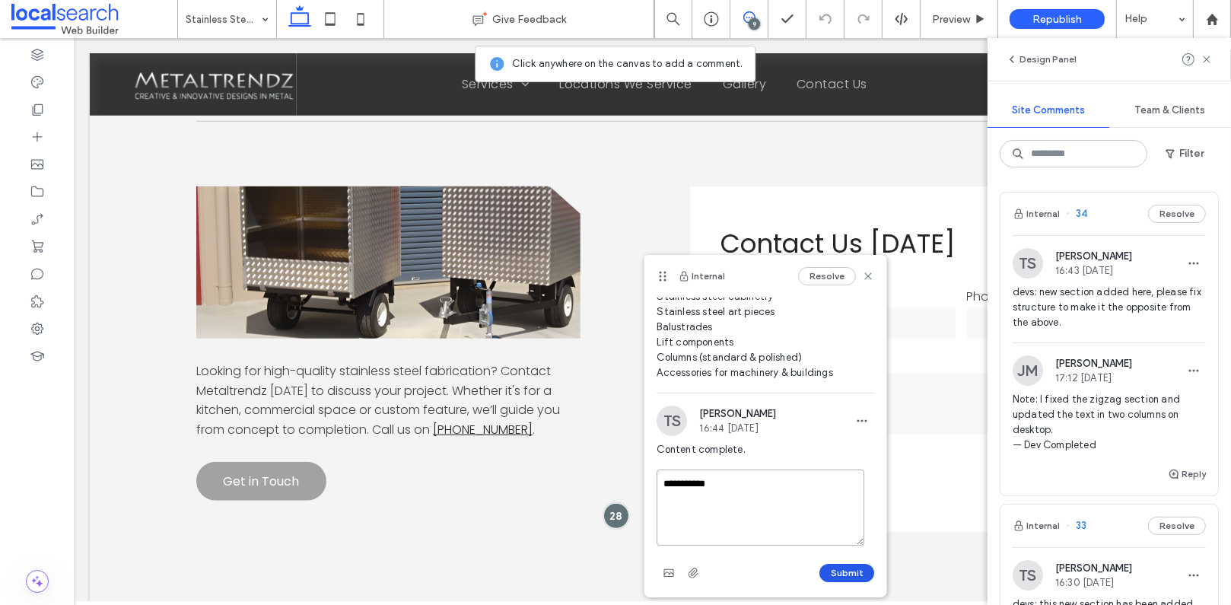
type textarea "**********"
click at [842, 571] on button "Submit" at bounding box center [846, 573] width 55 height 18
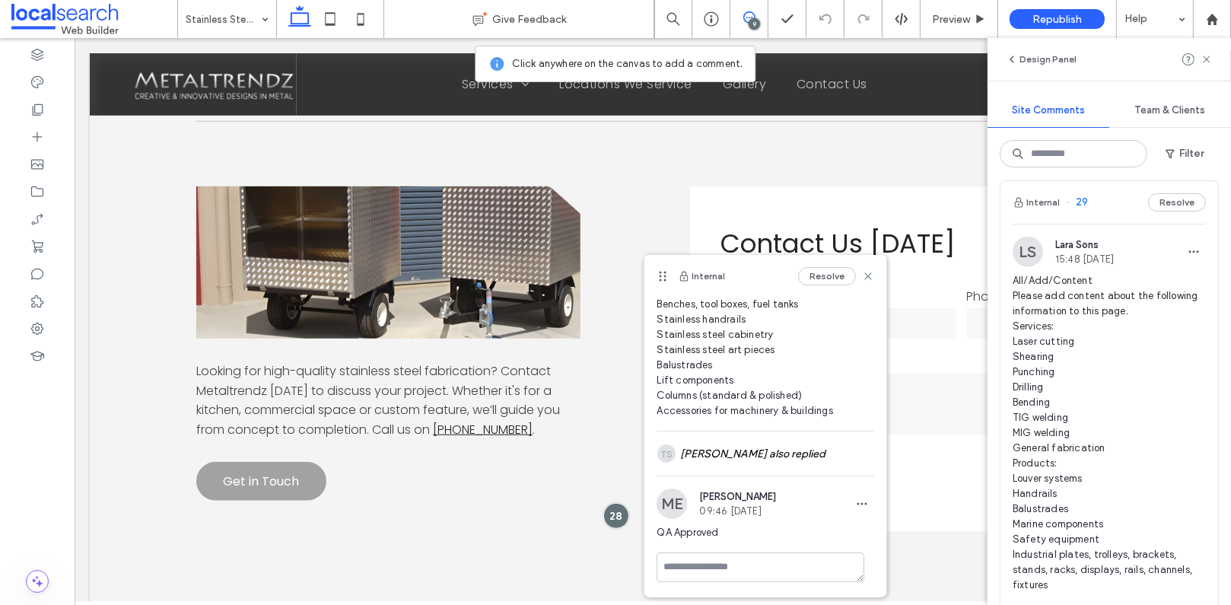
scroll to position [1882, 0]
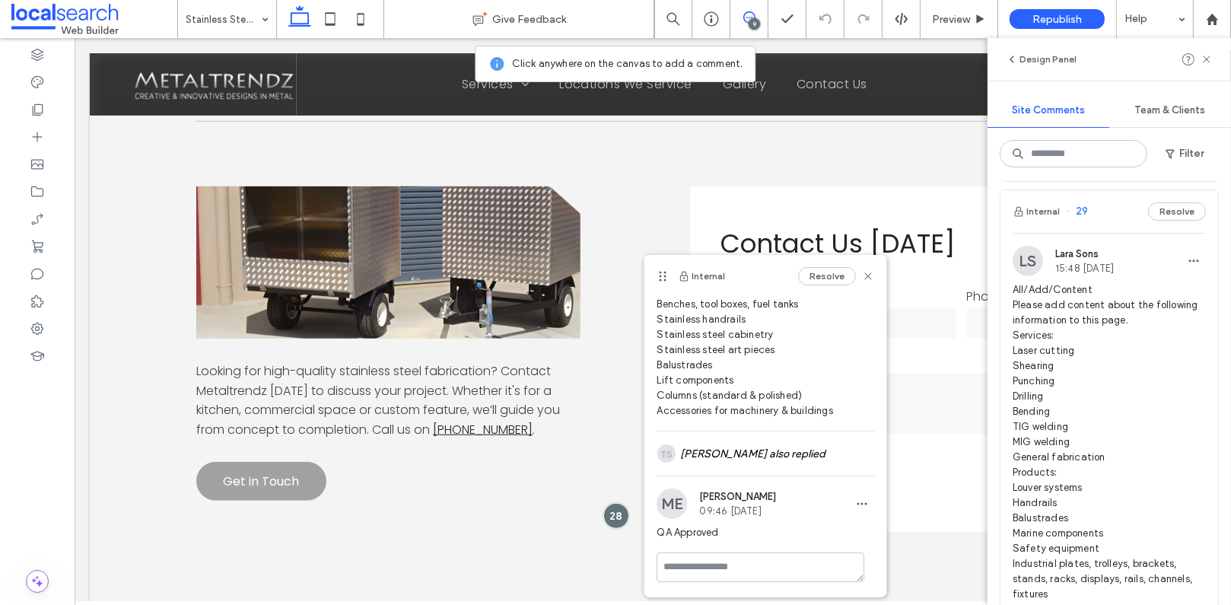
click at [1082, 219] on span "29" at bounding box center [1077, 211] width 22 height 15
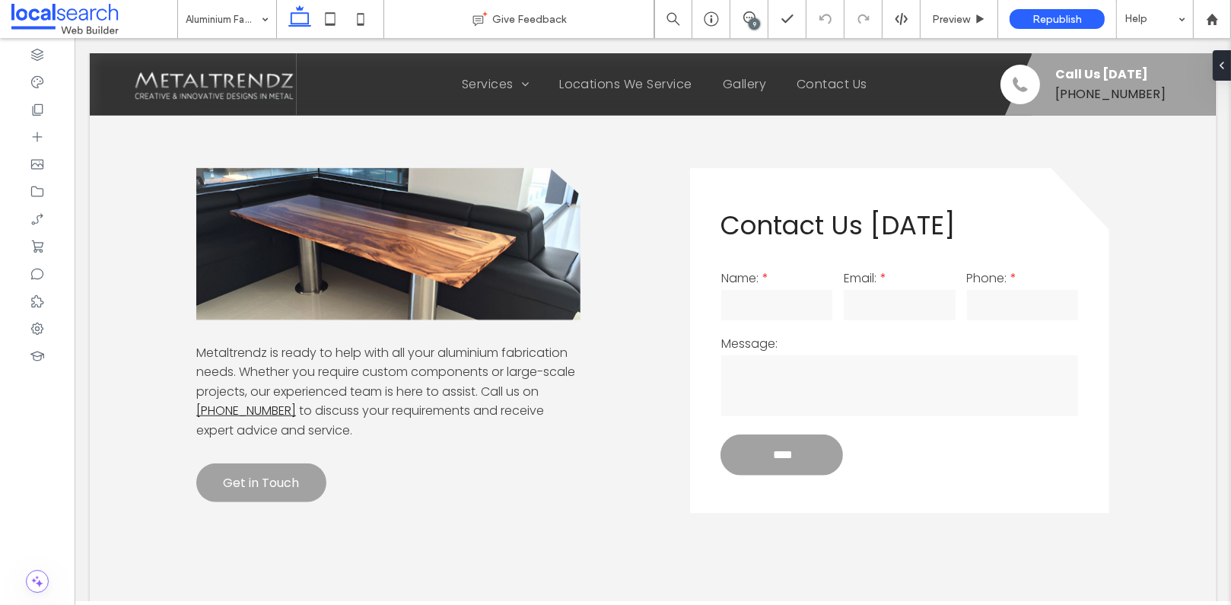
click at [750, 20] on div "9" at bounding box center [754, 23] width 11 height 11
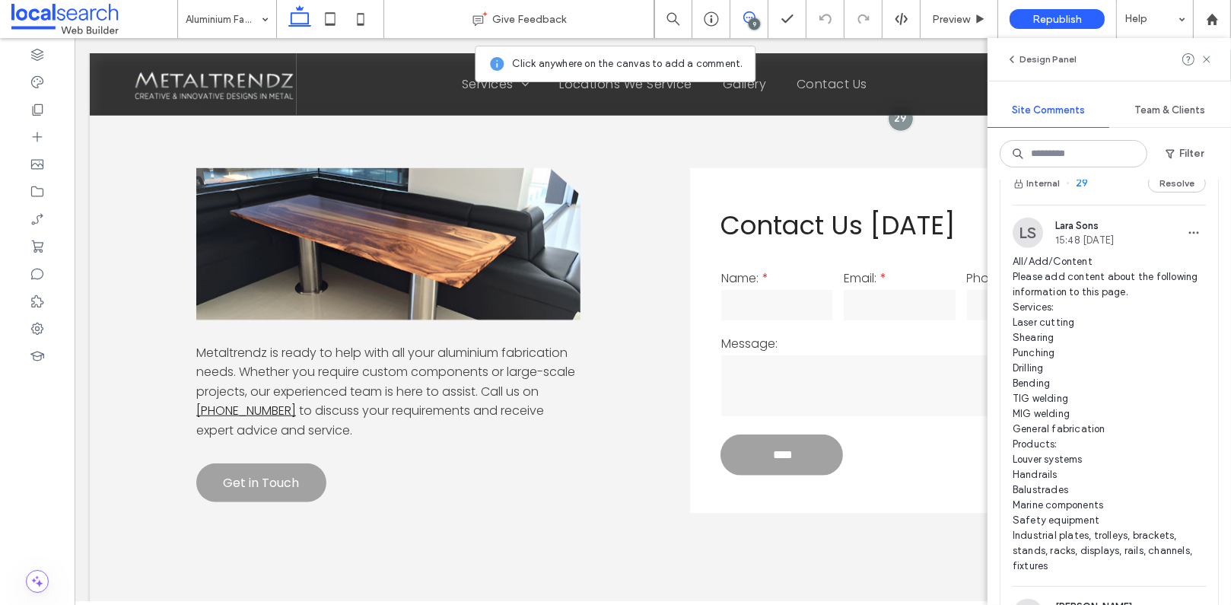
scroll to position [1902, 0]
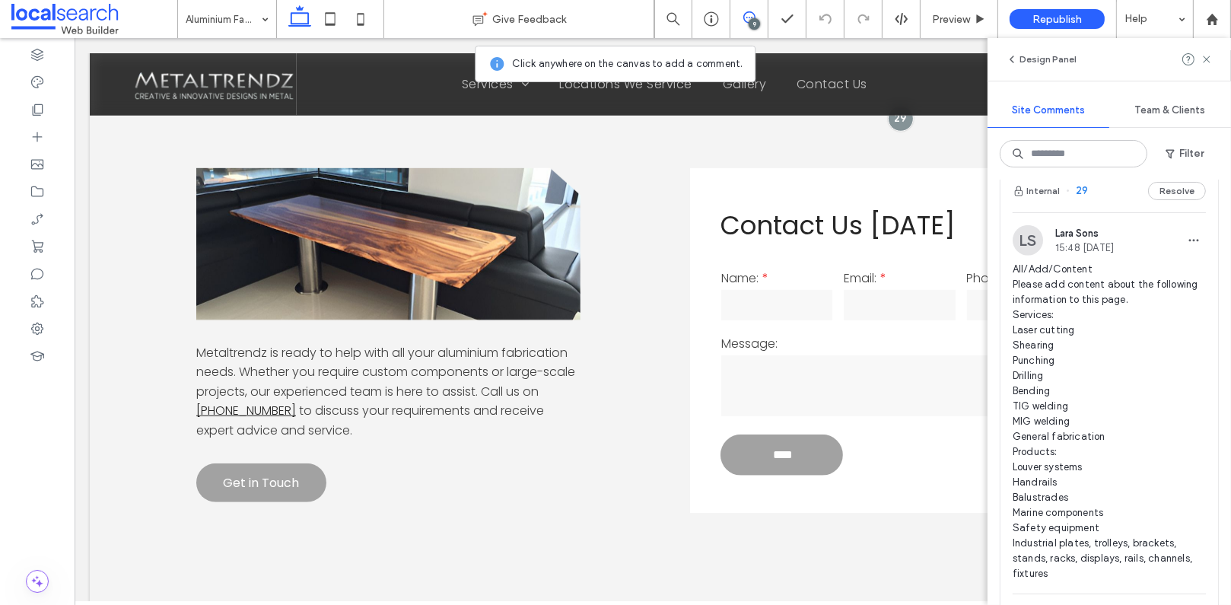
click at [1084, 199] on span "29" at bounding box center [1077, 190] width 22 height 15
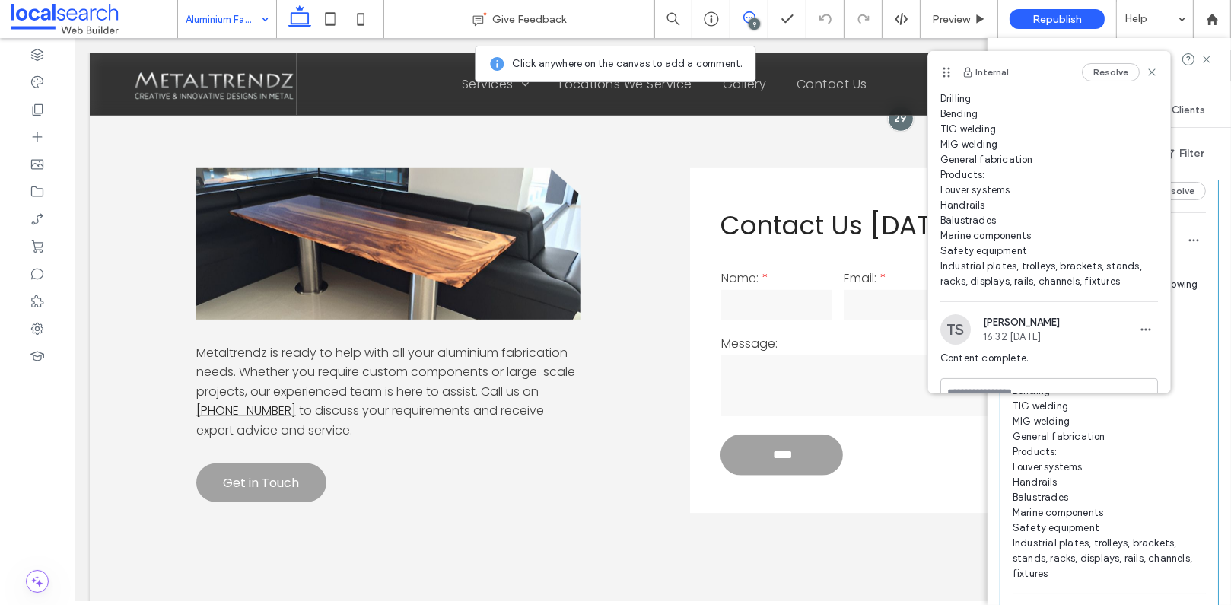
scroll to position [175, 0]
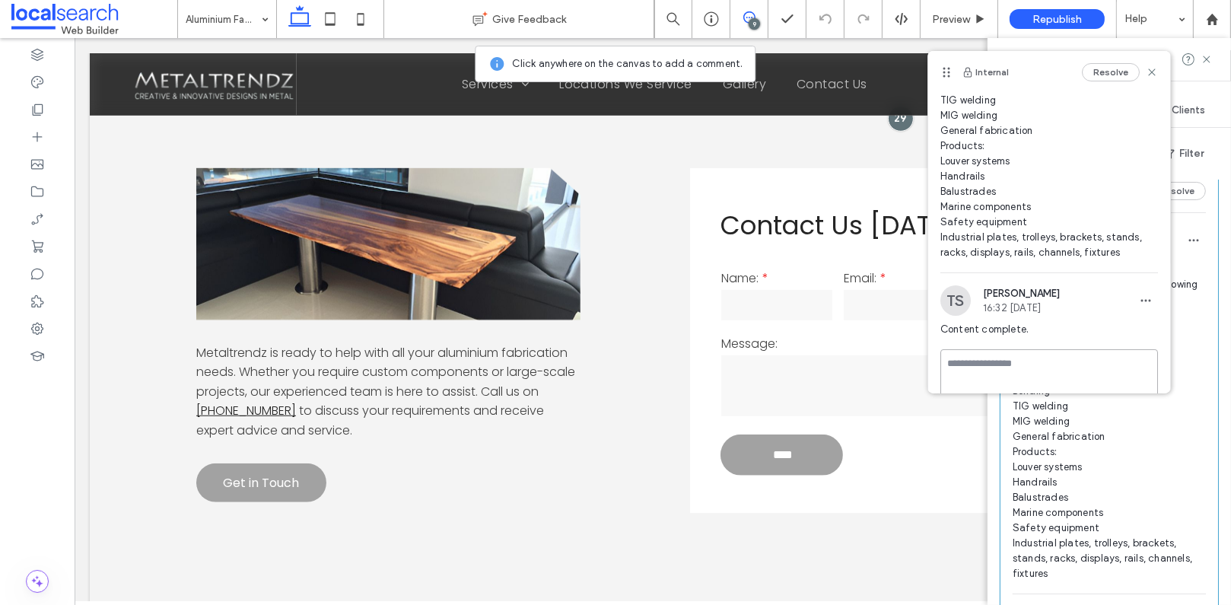
click at [1027, 368] on textarea at bounding box center [1049, 387] width 218 height 76
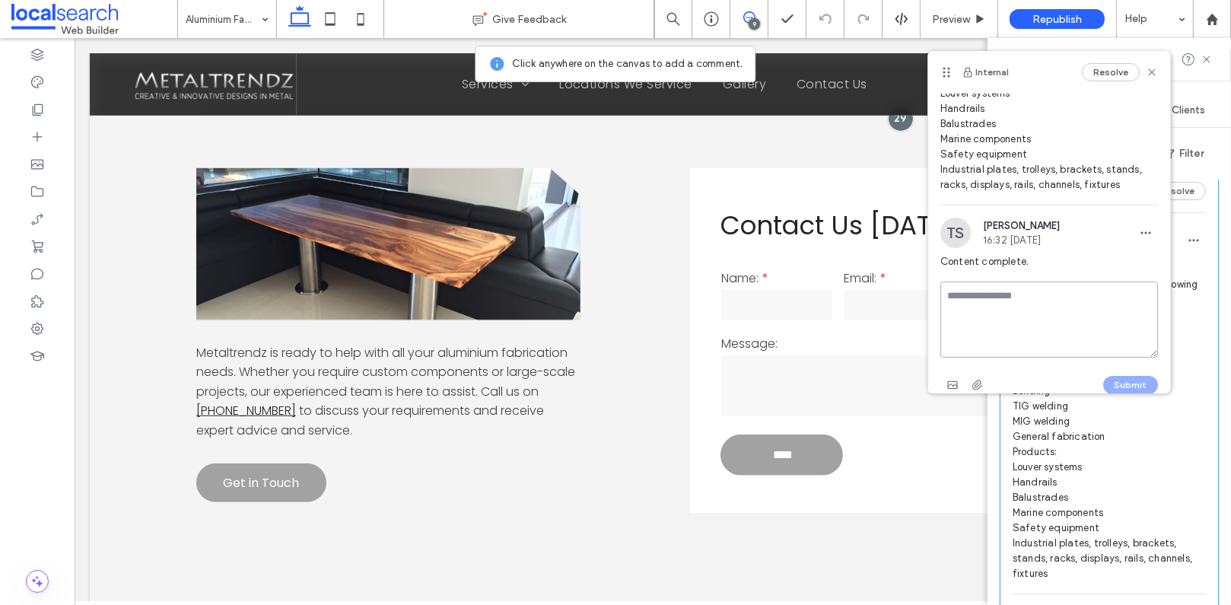
scroll to position [255, 0]
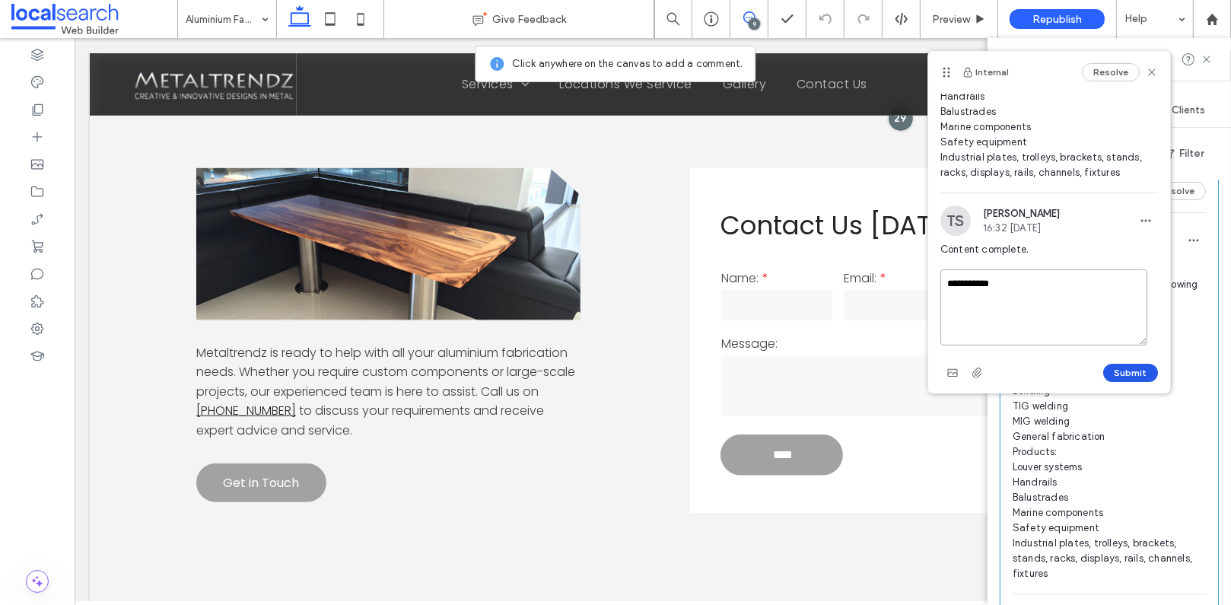
type textarea "**********"
click at [1131, 365] on button "Submit" at bounding box center [1130, 373] width 55 height 18
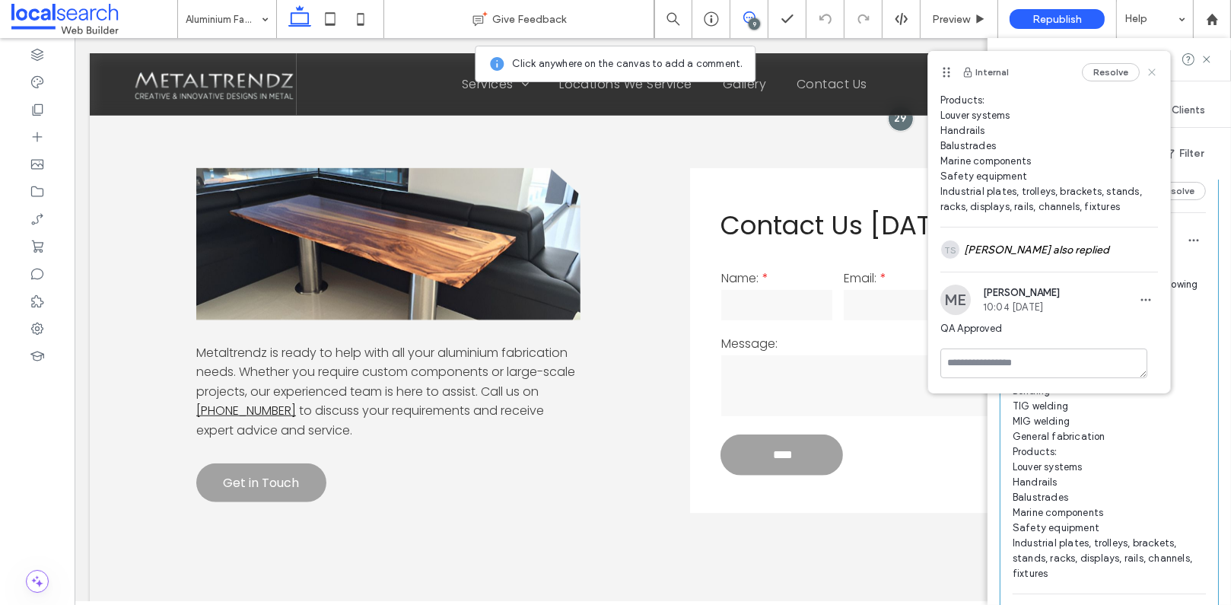
click at [1146, 72] on icon at bounding box center [1152, 72] width 12 height 12
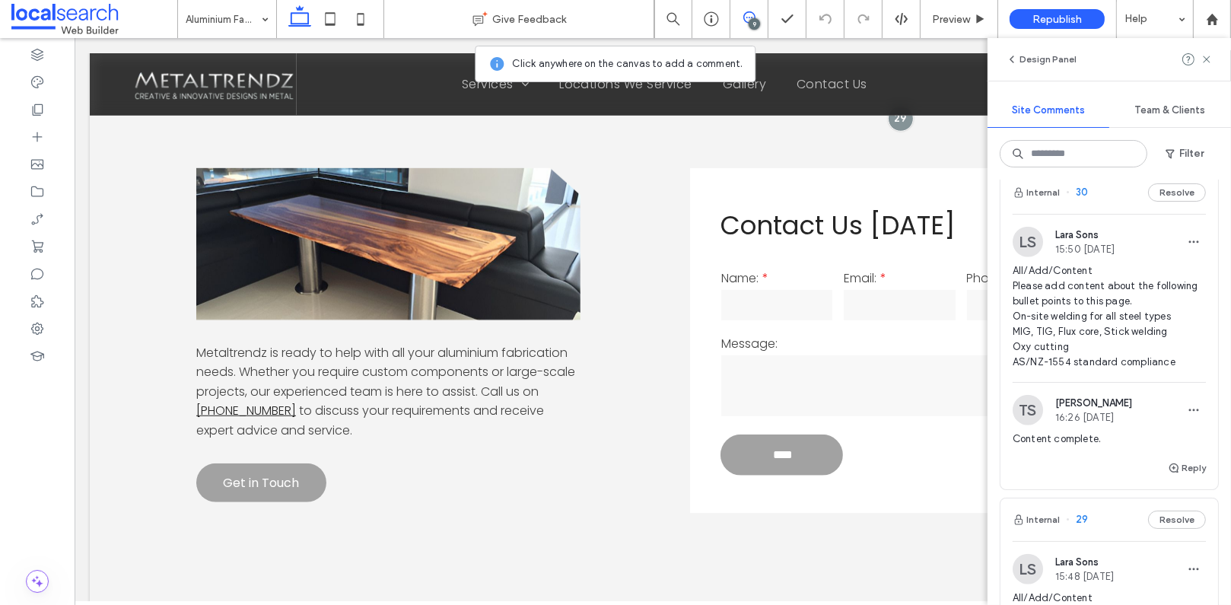
scroll to position [1547, 0]
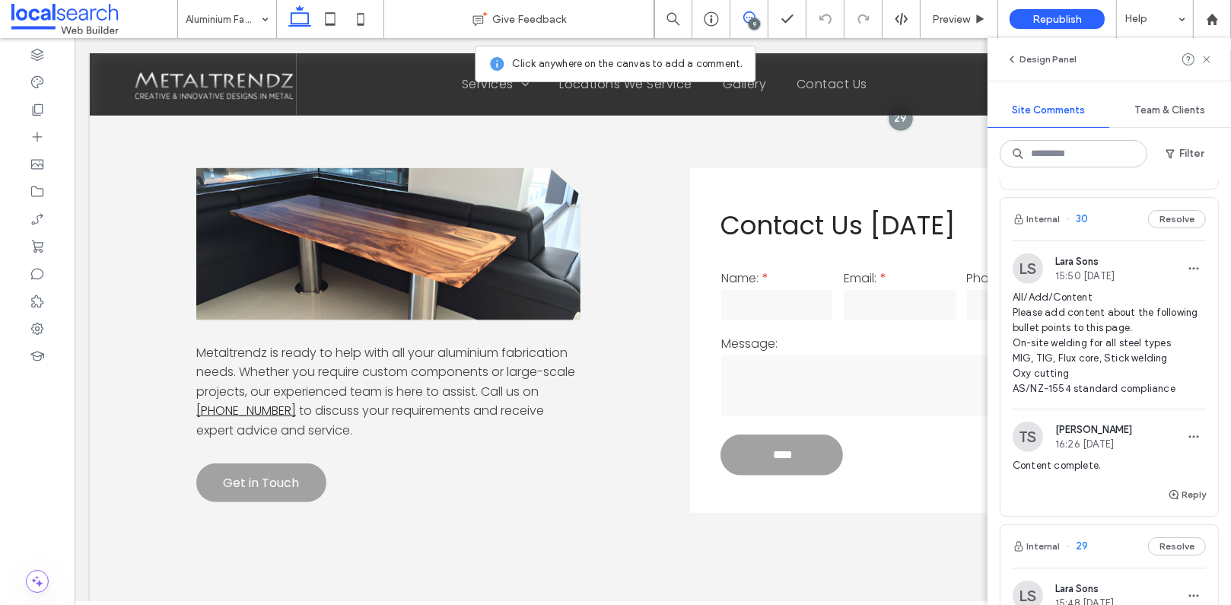
click at [1077, 227] on span "30" at bounding box center [1077, 219] width 22 height 15
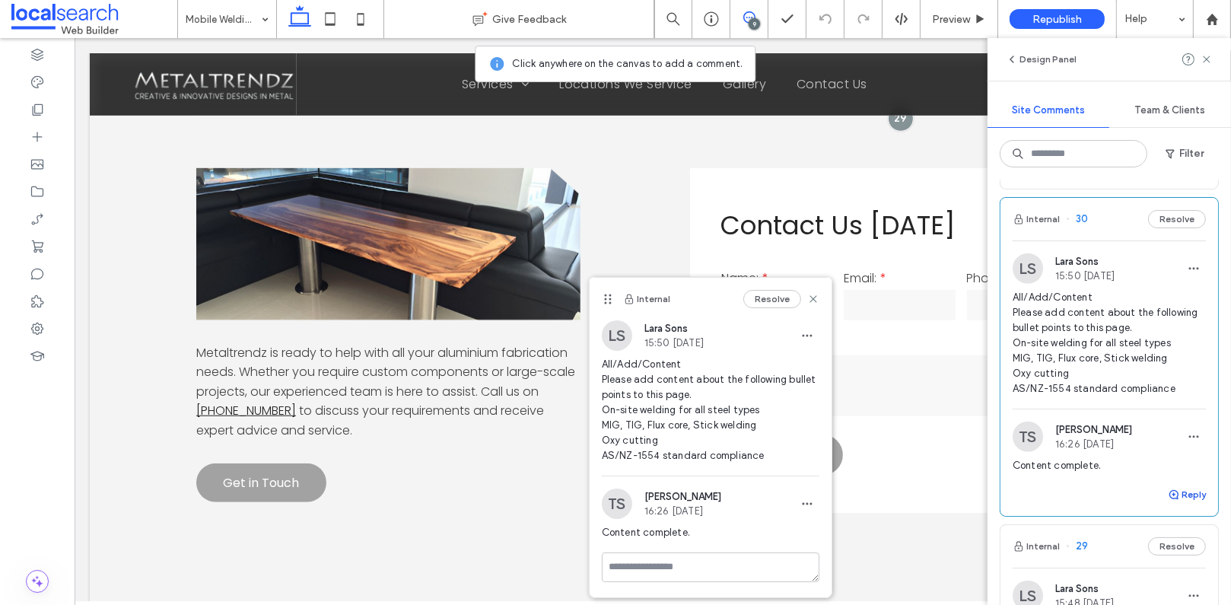
click at [1184, 504] on button "Reply" at bounding box center [1187, 494] width 38 height 18
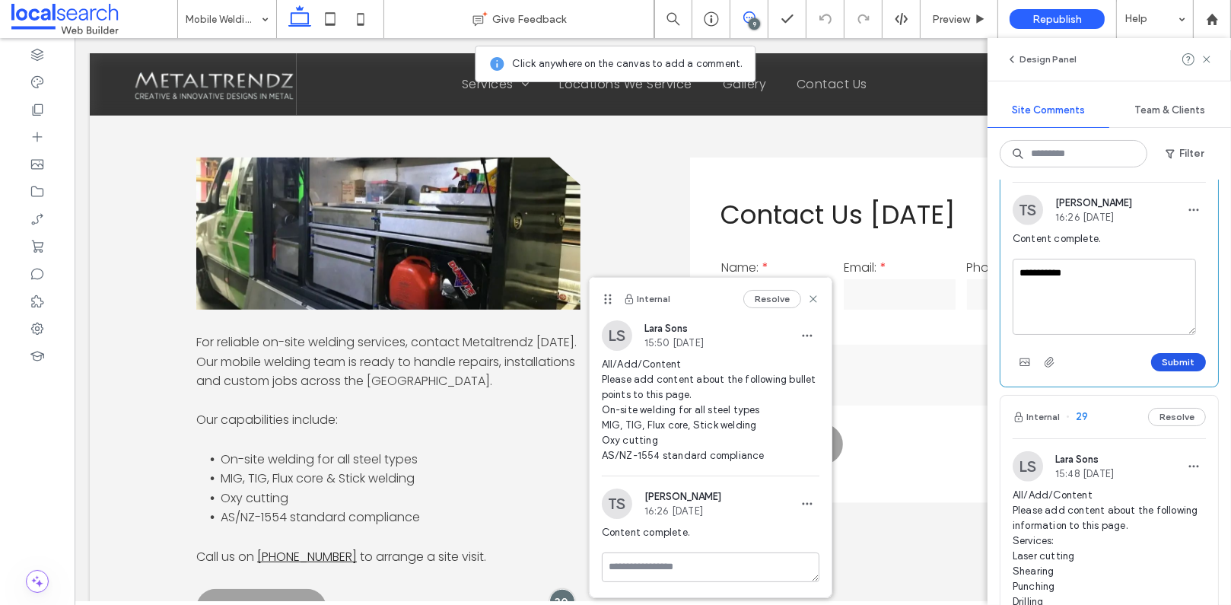
type textarea "**********"
click at [1180, 371] on button "Submit" at bounding box center [1178, 362] width 55 height 18
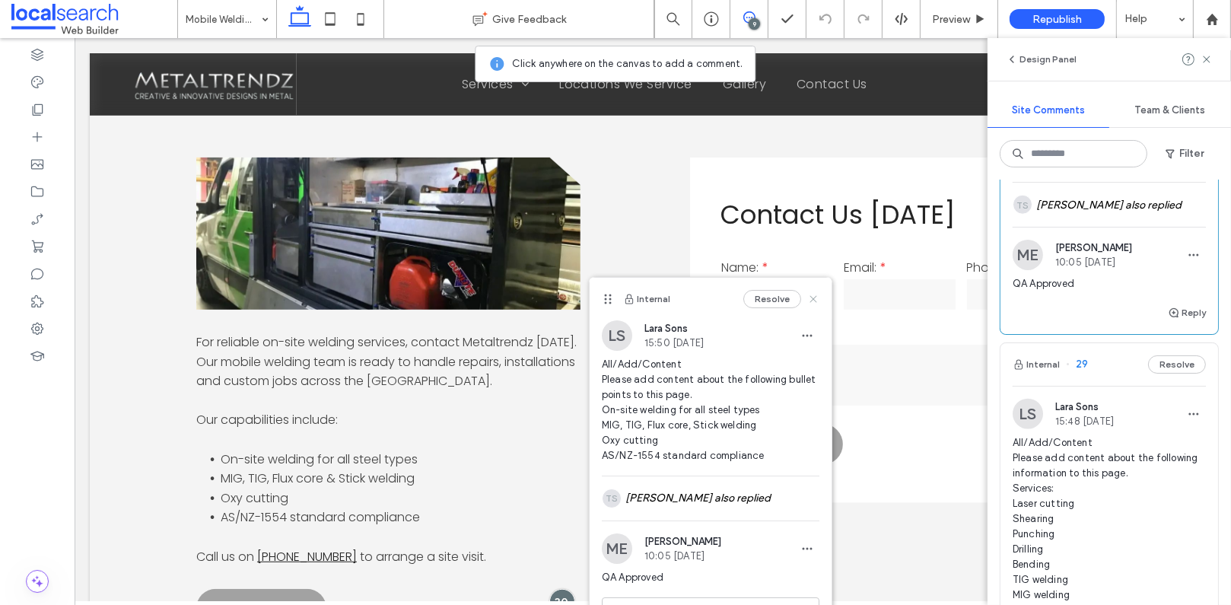
click at [810, 296] on use at bounding box center [813, 298] width 7 height 7
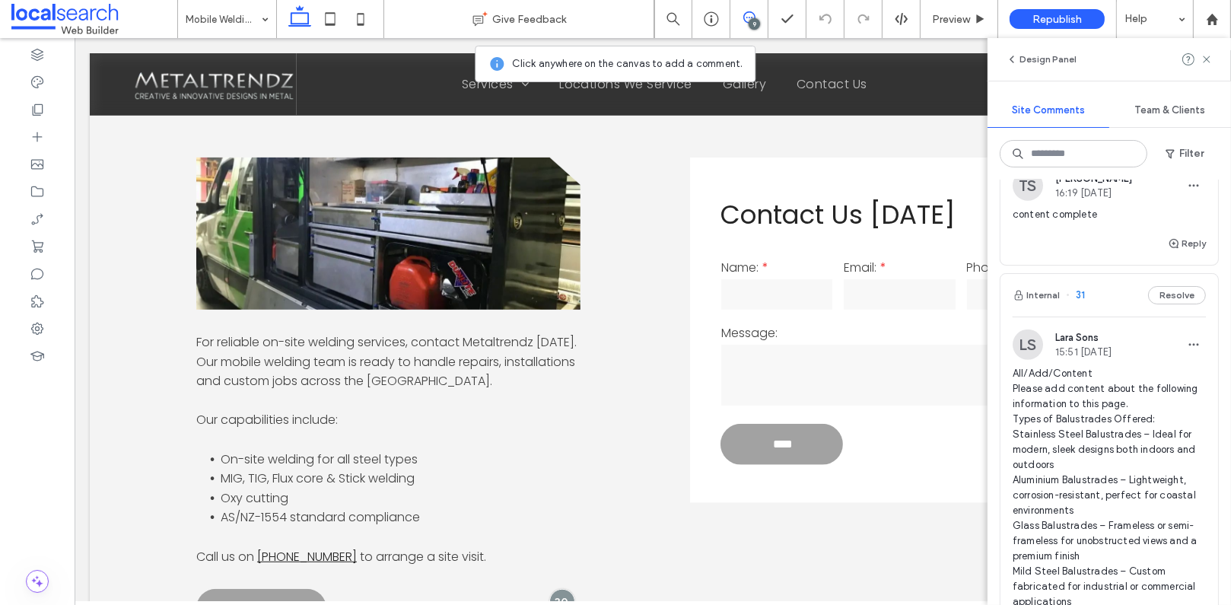
scroll to position [882, 0]
click at [1081, 306] on span "31" at bounding box center [1075, 298] width 19 height 15
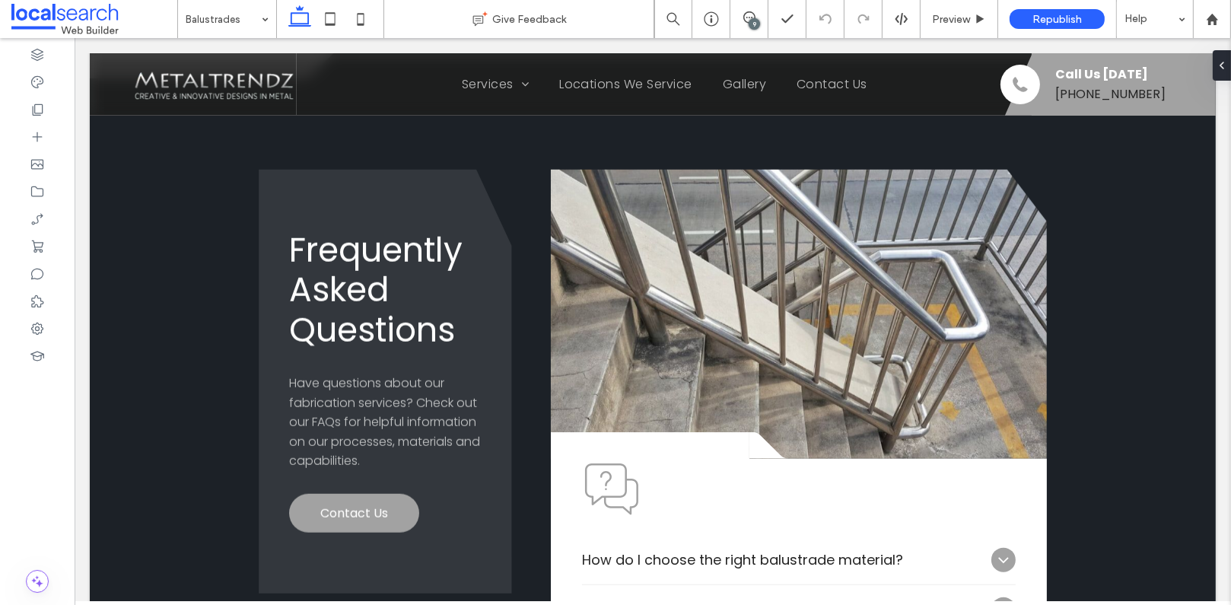
click at [749, 21] on div "9" at bounding box center [754, 23] width 11 height 11
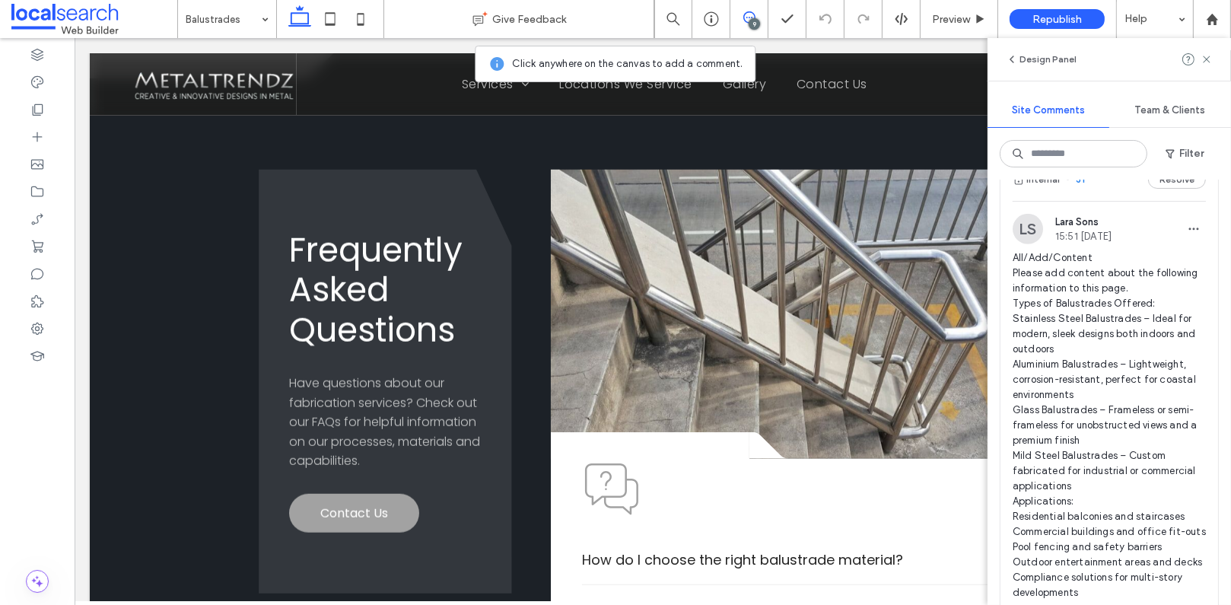
scroll to position [994, 0]
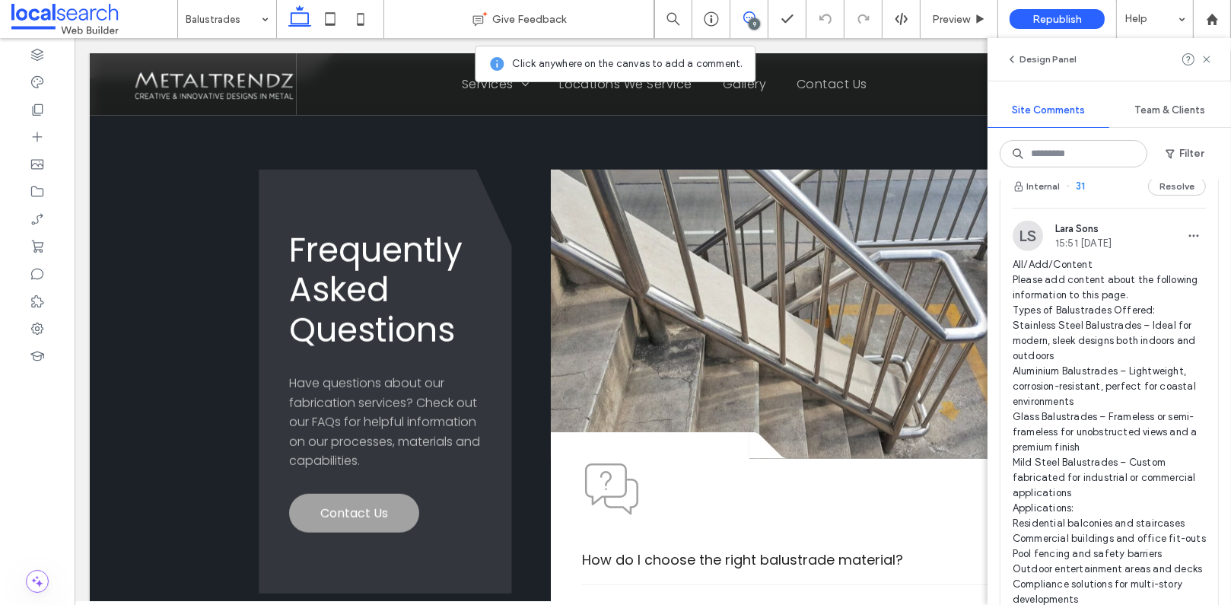
click at [1079, 194] on span "31" at bounding box center [1075, 186] width 19 height 15
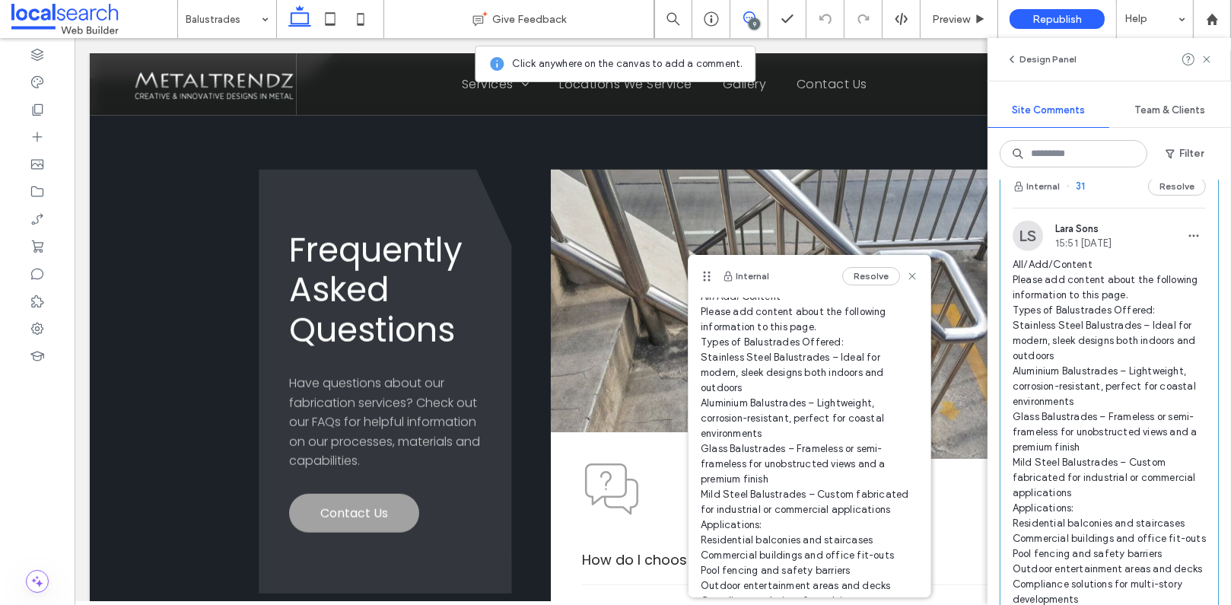
scroll to position [59, 0]
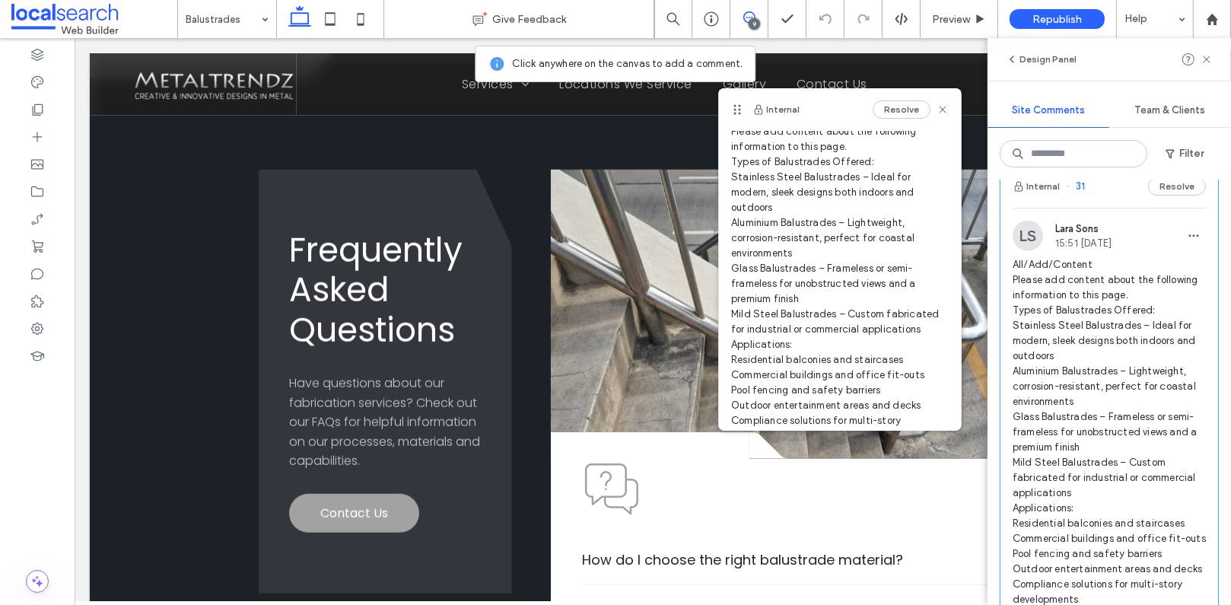
drag, startPoint x: 707, startPoint y: 272, endPoint x: 738, endPoint y: 104, distance: 170.3
click at [738, 105] on use at bounding box center [737, 110] width 7 height 10
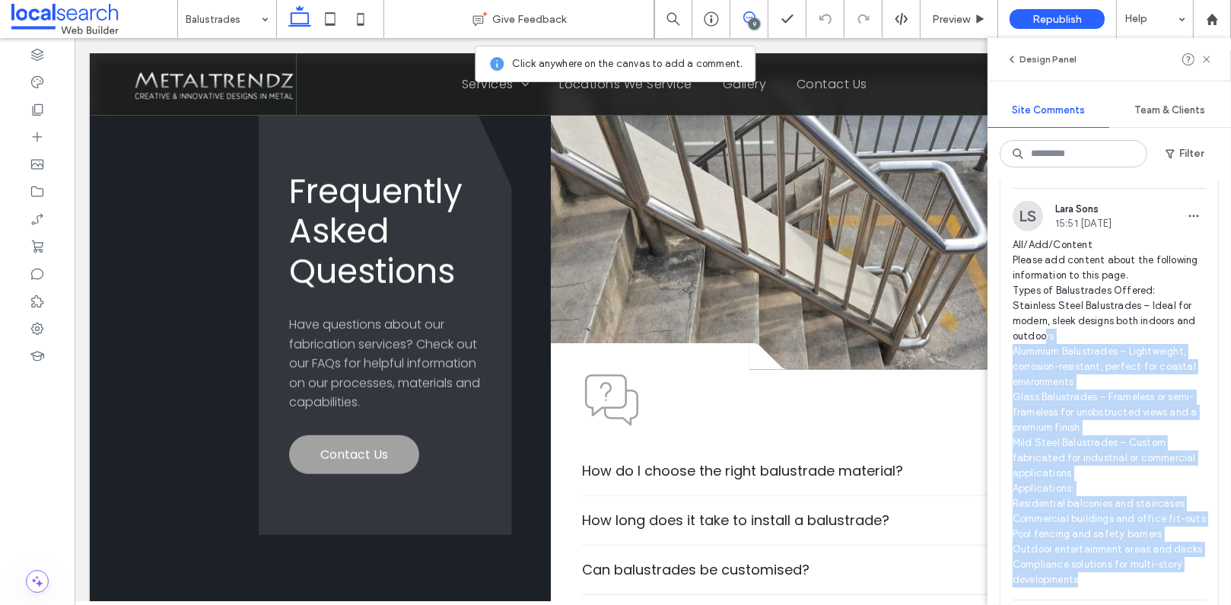
scroll to position [998, 0]
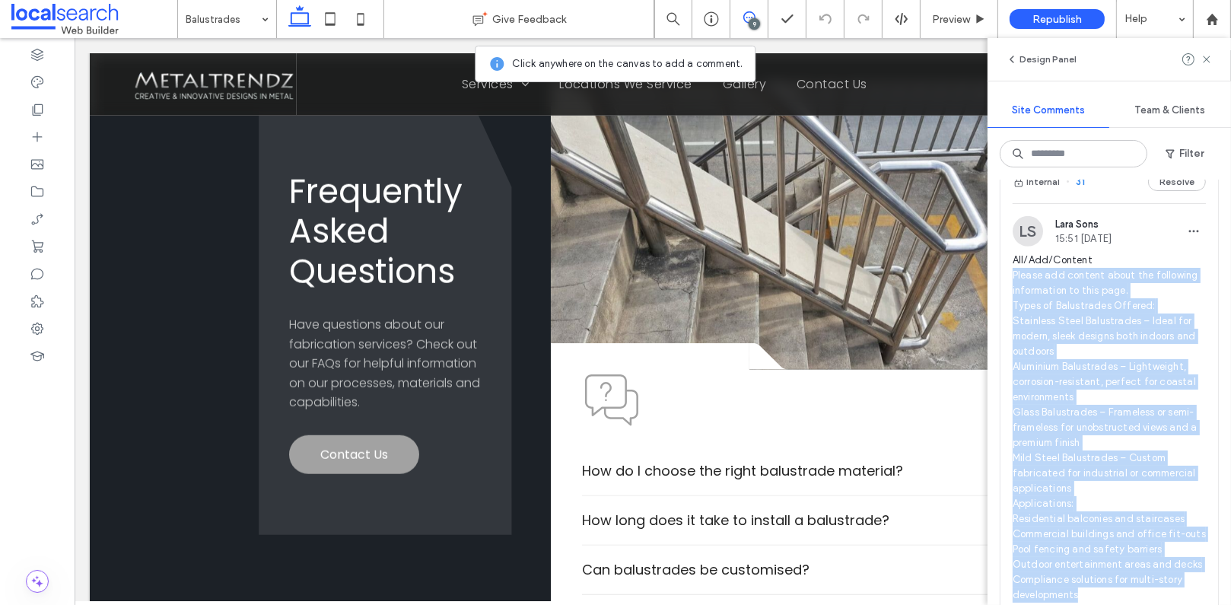
drag, startPoint x: 1109, startPoint y: 418, endPoint x: 1015, endPoint y: 288, distance: 160.3
click at [1015, 288] on span "All/Add/Content Please add content about the following information to this page…" at bounding box center [1109, 428] width 193 height 350
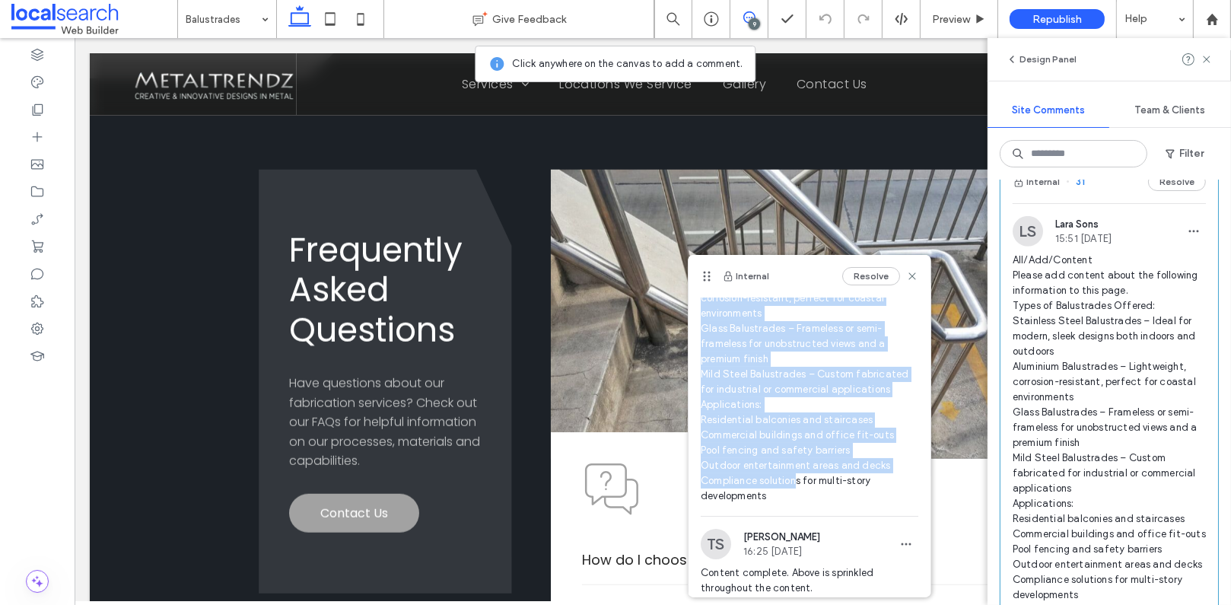
scroll to position [191, 0]
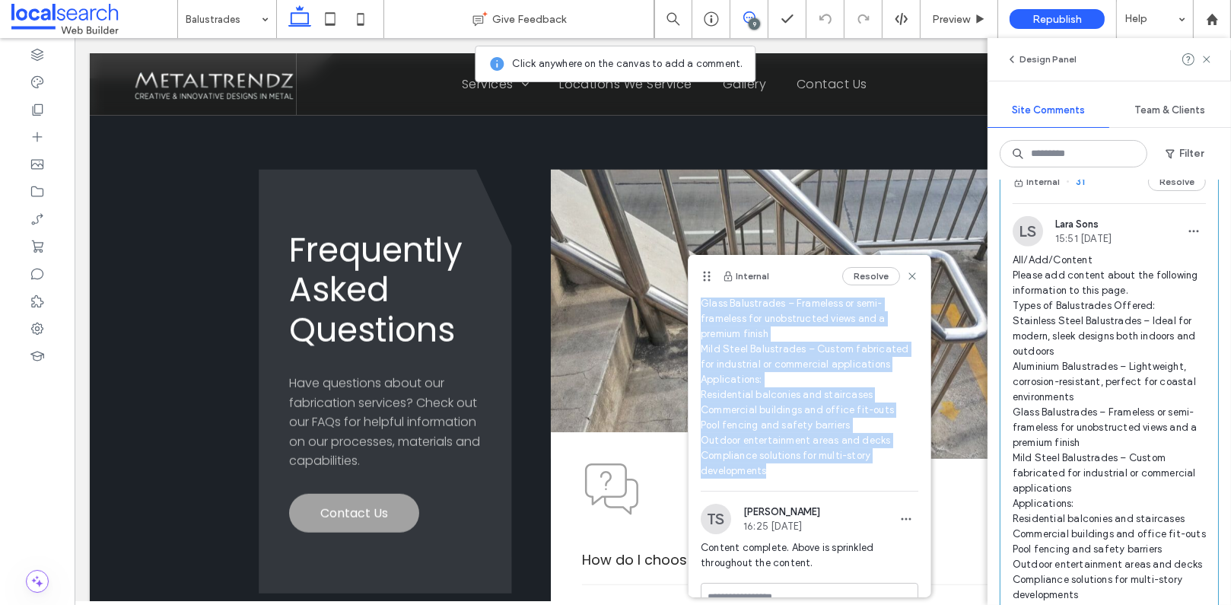
drag, startPoint x: 701, startPoint y: 344, endPoint x: 808, endPoint y: 482, distance: 174.6
click at [808, 482] on div "All/Add/Content Please add content about the following information to this page…" at bounding box center [810, 317] width 218 height 347
copy span "All/Add/Content Please add content about the following information to this page…"
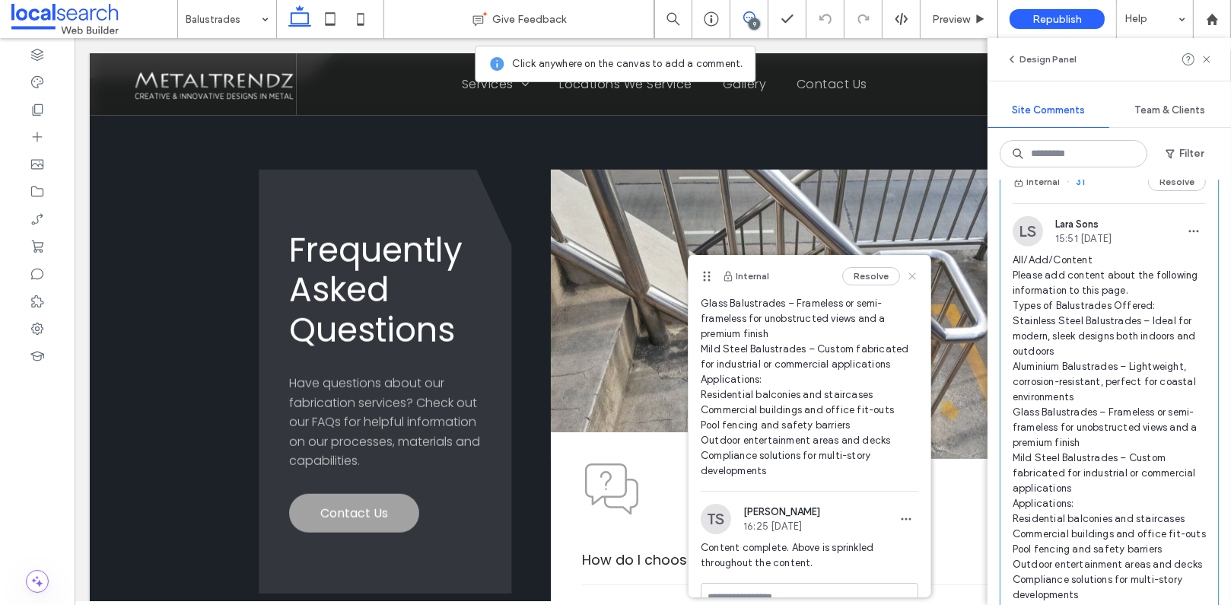
click at [906, 275] on icon at bounding box center [912, 276] width 12 height 12
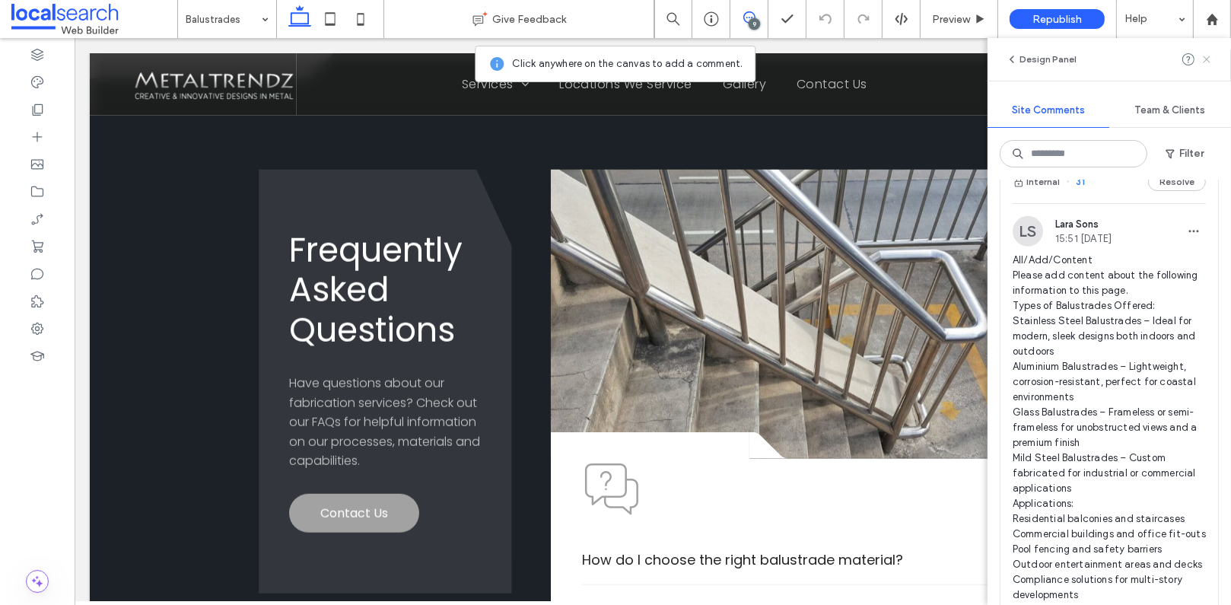
click at [1200, 58] on div at bounding box center [1197, 59] width 30 height 18
click at [1210, 62] on use at bounding box center [1206, 59] width 7 height 7
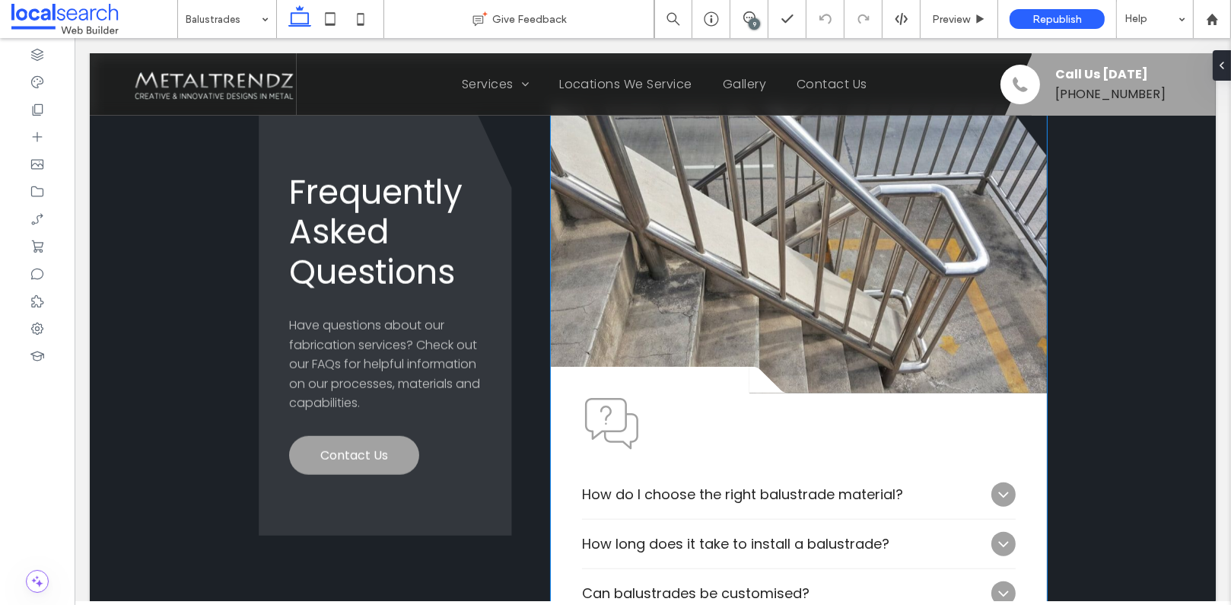
scroll to position [1958, 0]
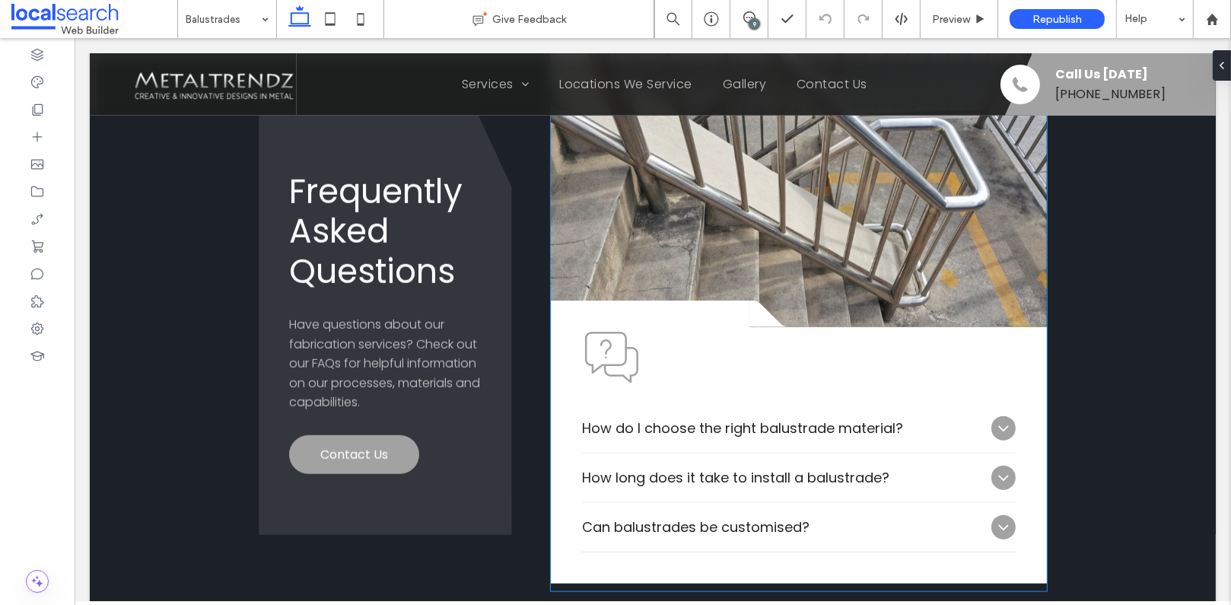
click at [854, 433] on span "How do I choose the right balustrade material?" at bounding box center [782, 428] width 403 height 21
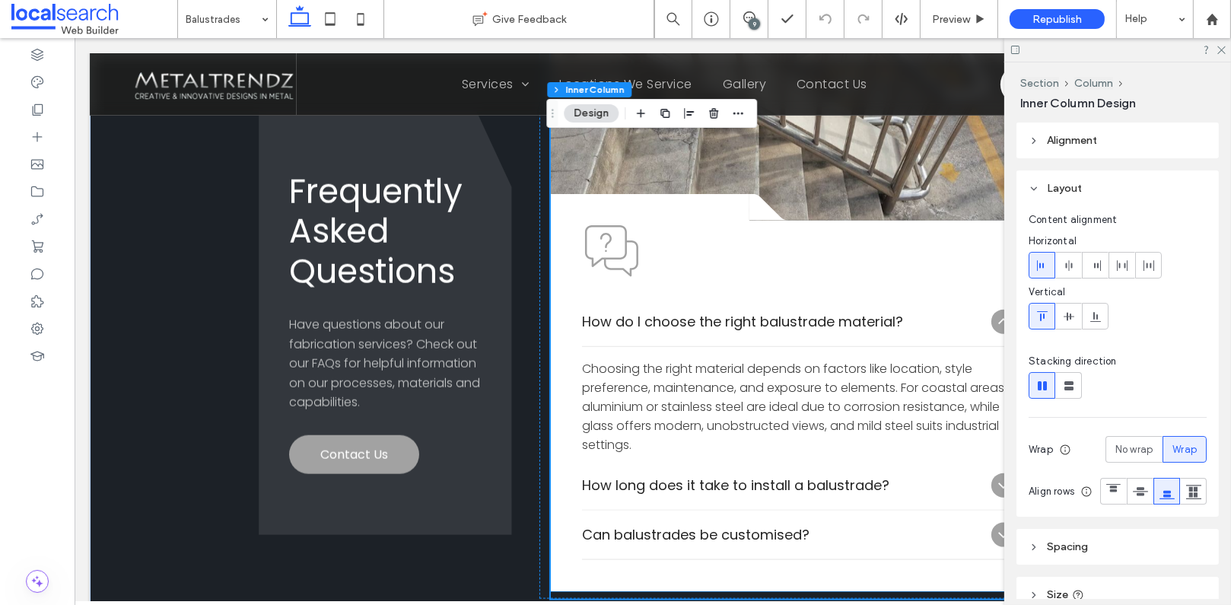
scroll to position [2067, 0]
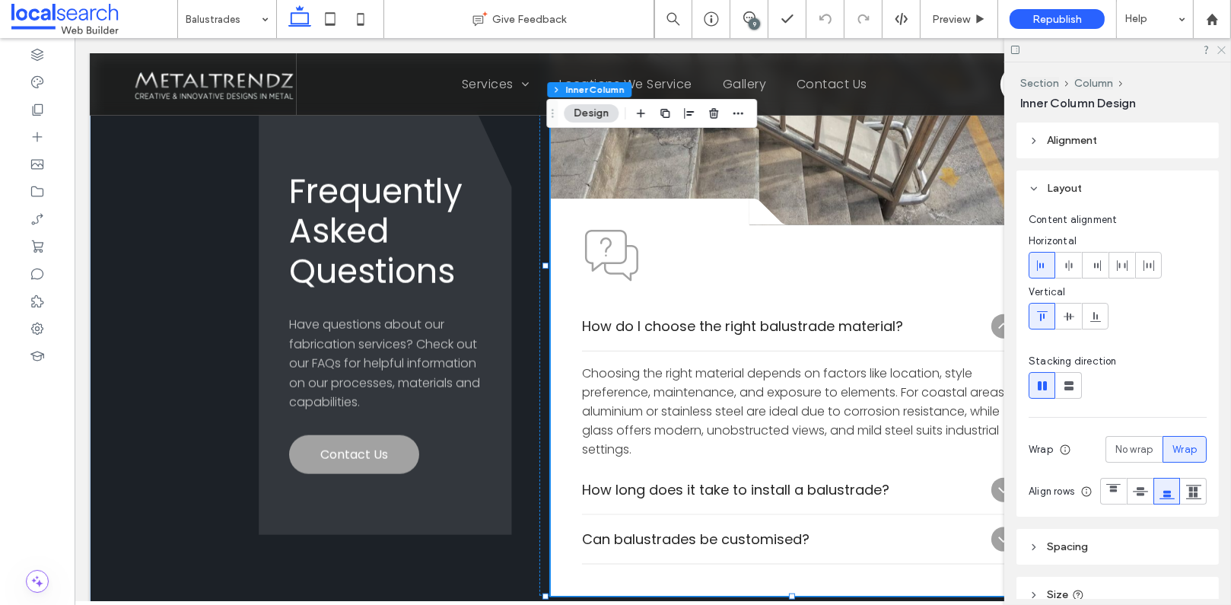
click at [1224, 49] on icon at bounding box center [1221, 49] width 10 height 10
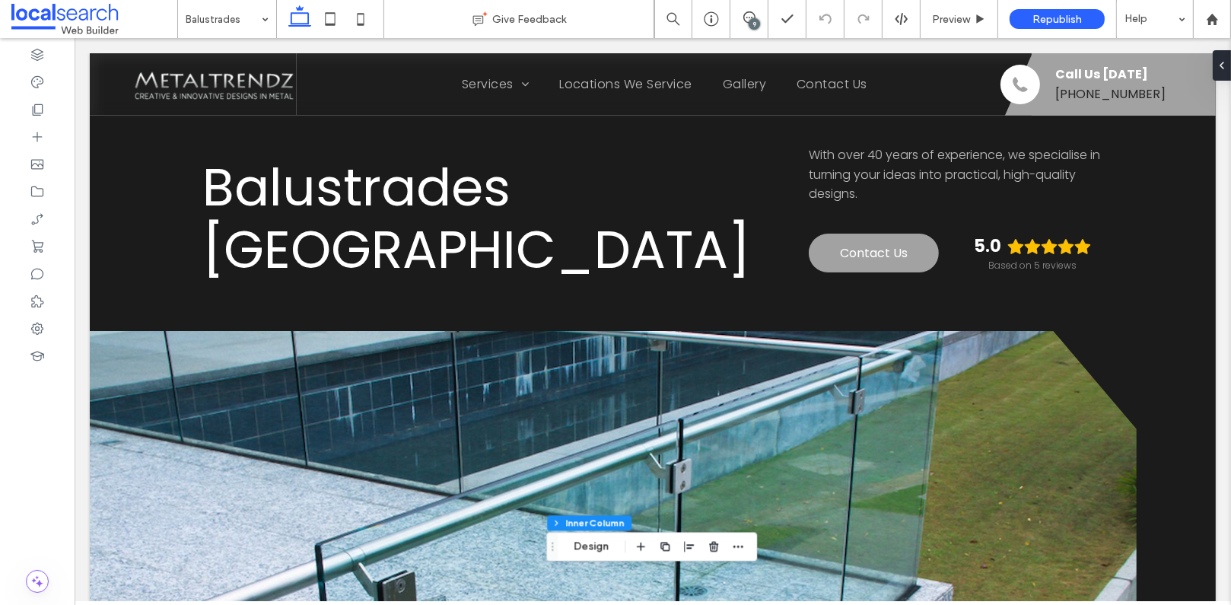
scroll to position [852, 0]
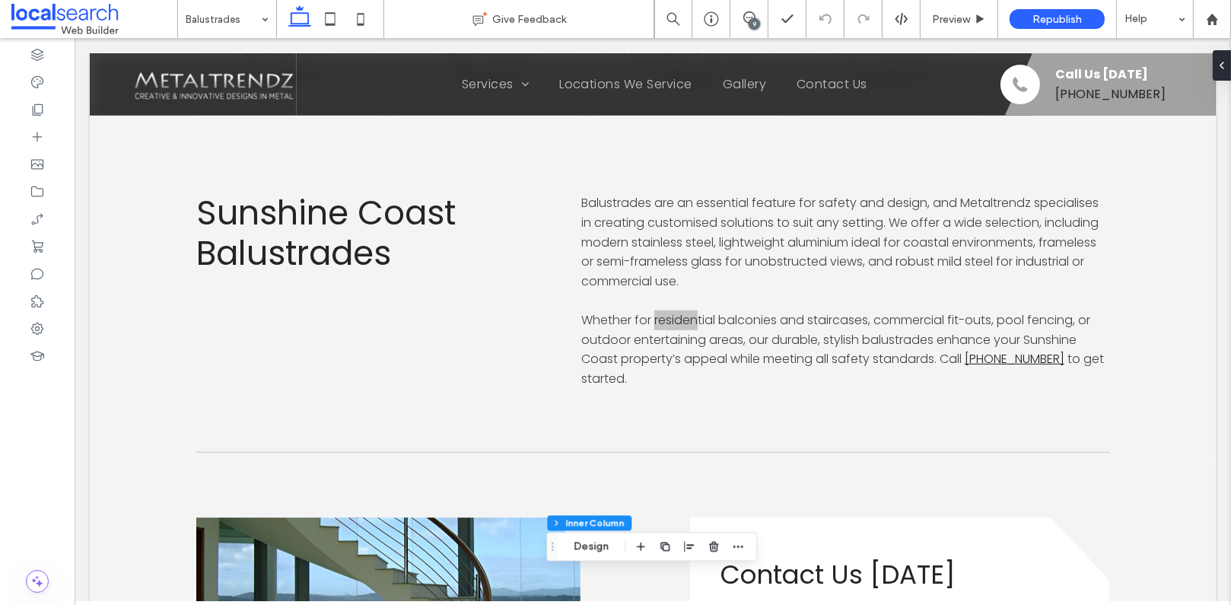
click at [751, 19] on div "9" at bounding box center [754, 23] width 11 height 11
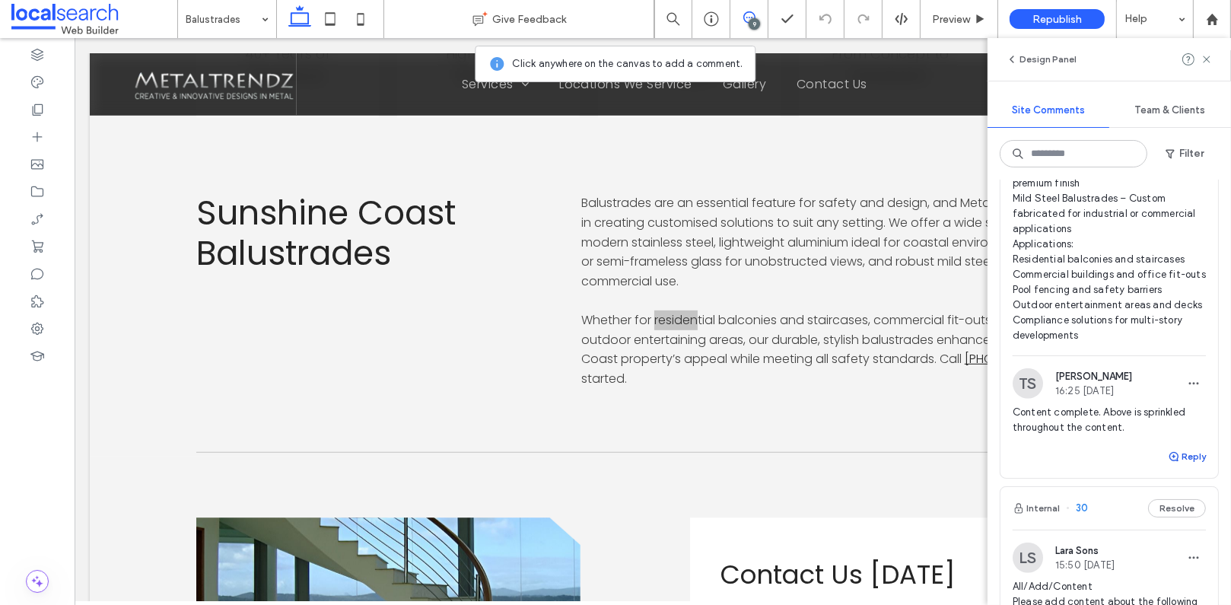
scroll to position [1265, 0]
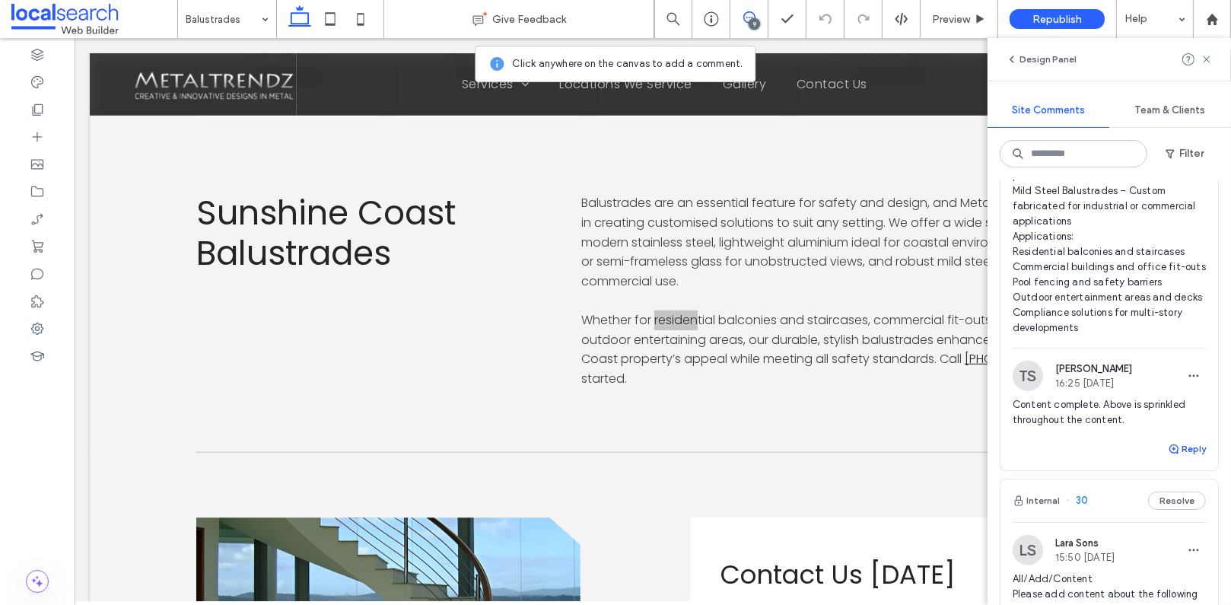
click at [1182, 458] on button "Reply" at bounding box center [1187, 449] width 38 height 18
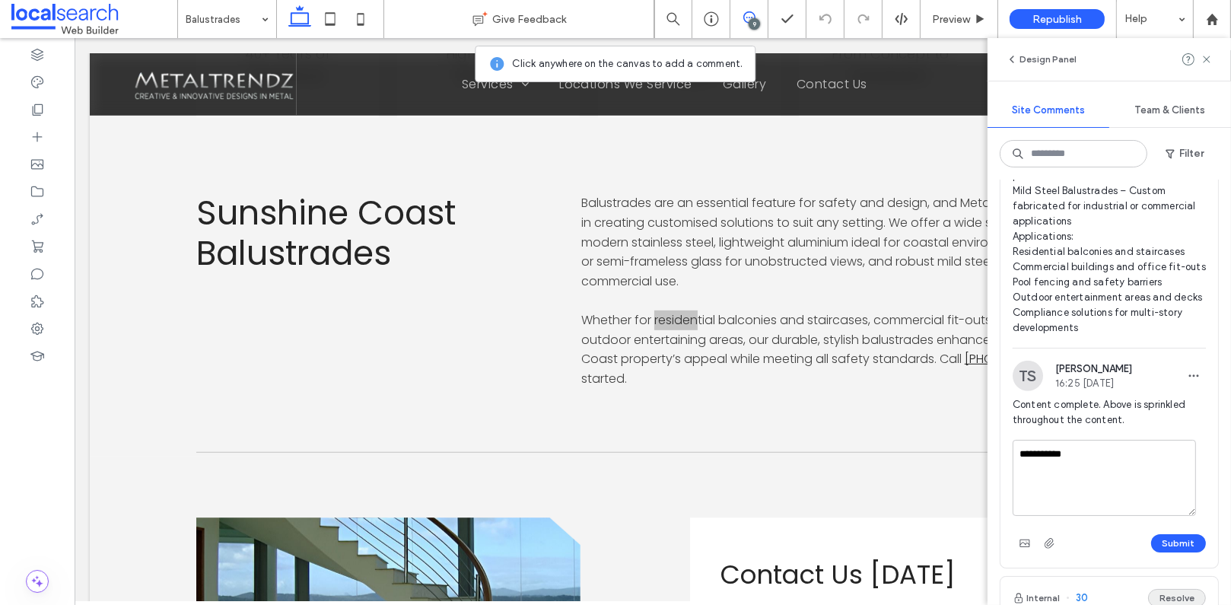
type textarea "**********"
click at [1165, 552] on button "Submit" at bounding box center [1178, 543] width 55 height 18
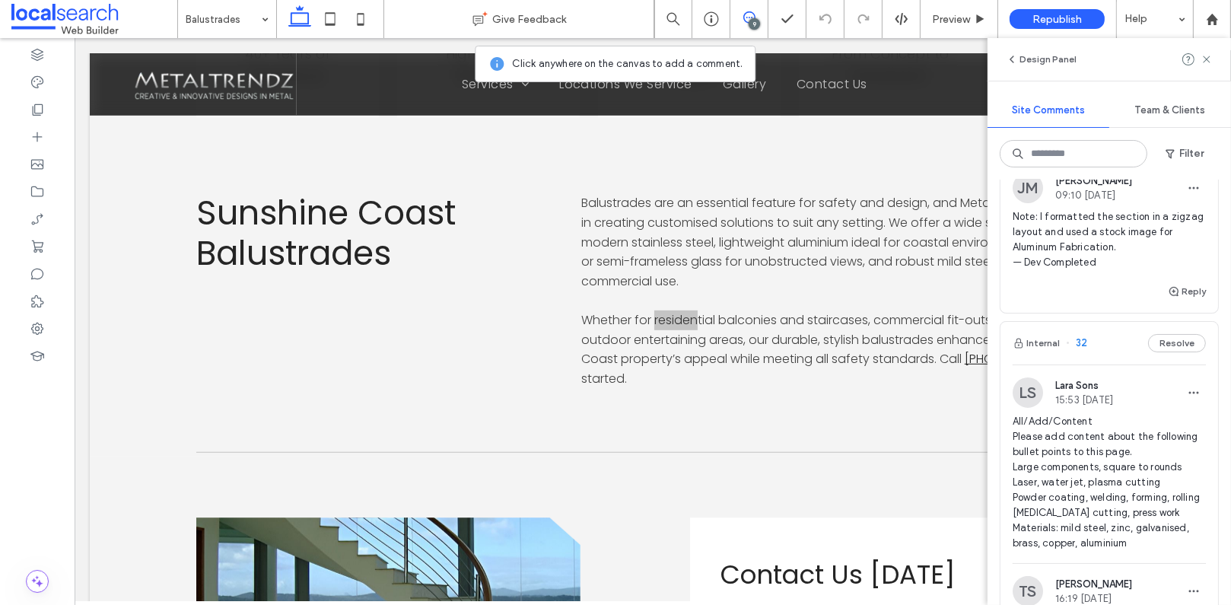
scroll to position [466, 0]
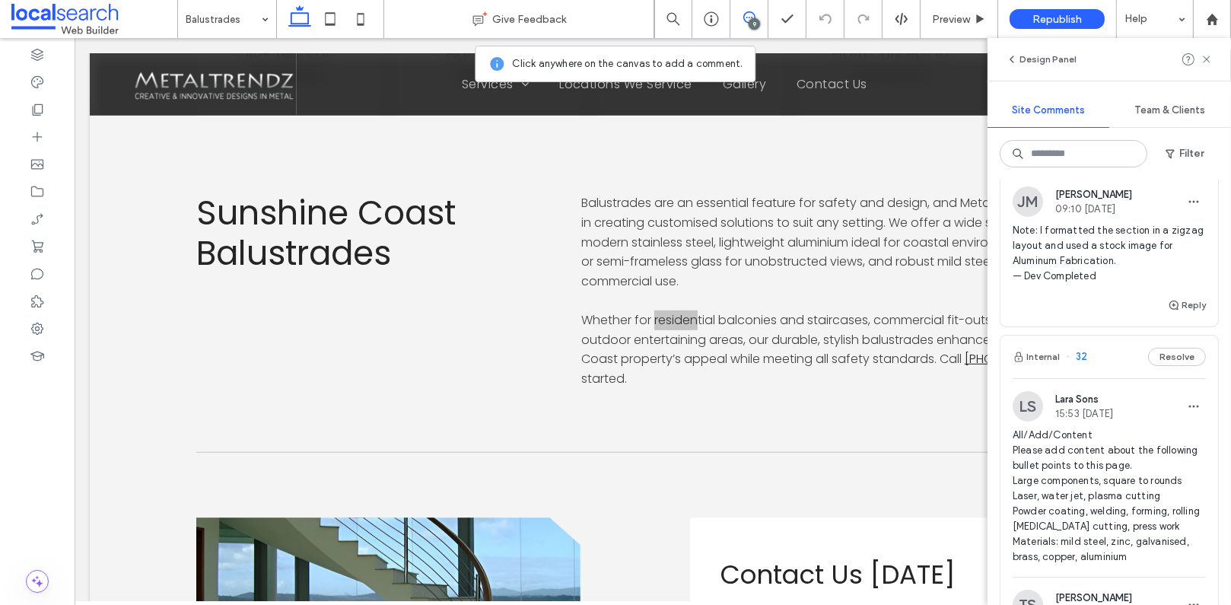
click at [1078, 354] on span "32" at bounding box center [1076, 356] width 21 height 15
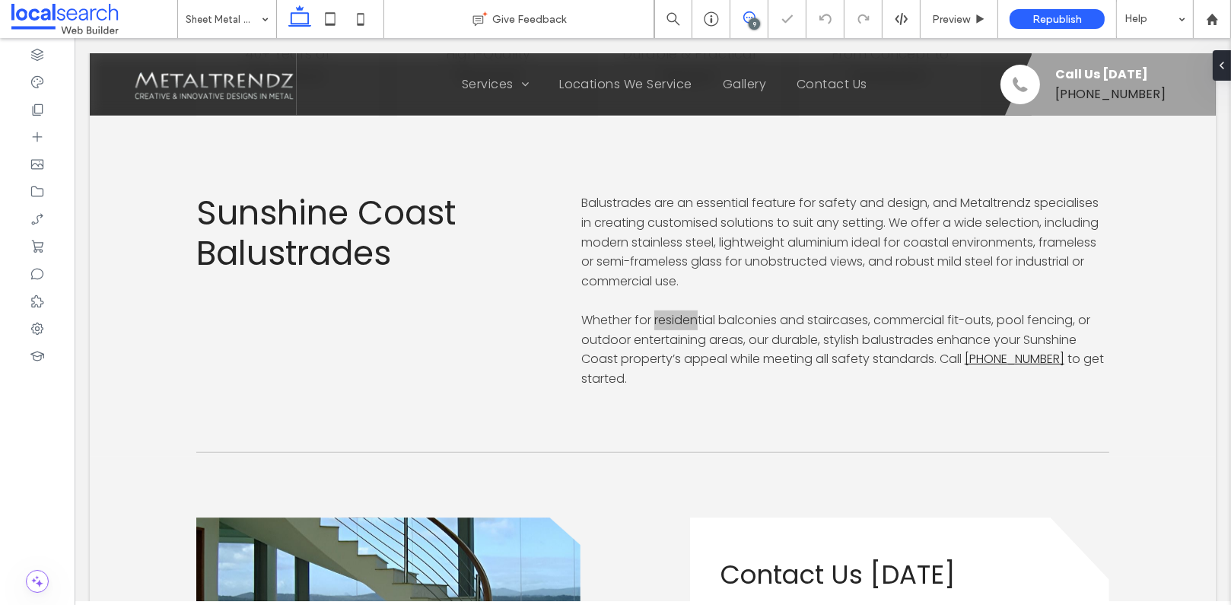
click at [756, 15] on span at bounding box center [748, 17] width 37 height 12
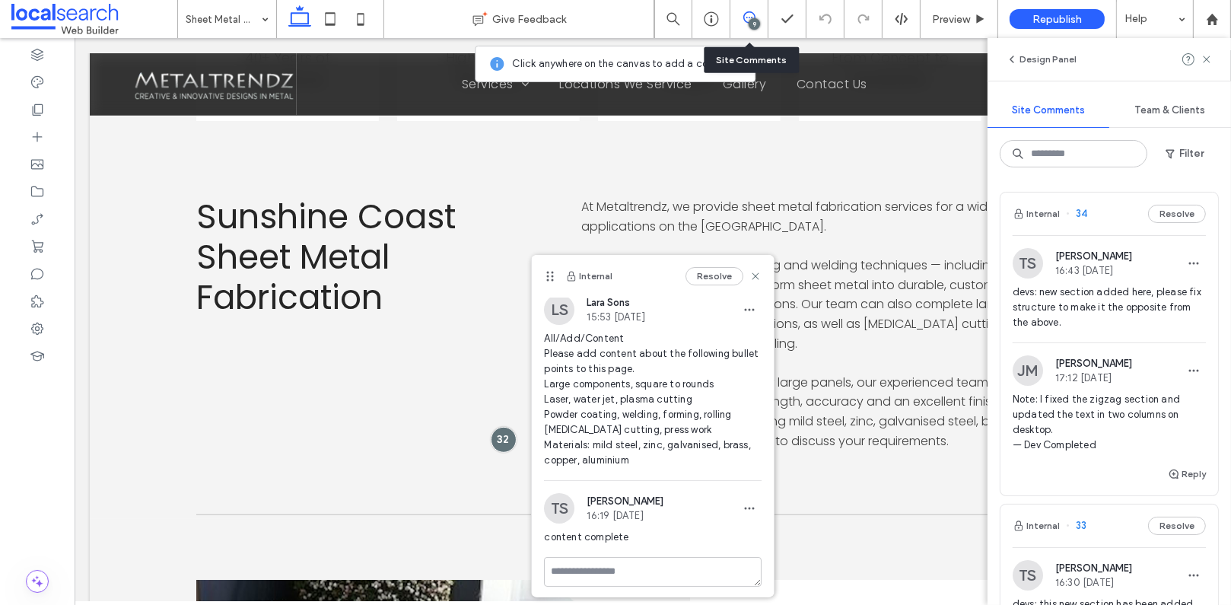
scroll to position [8, 0]
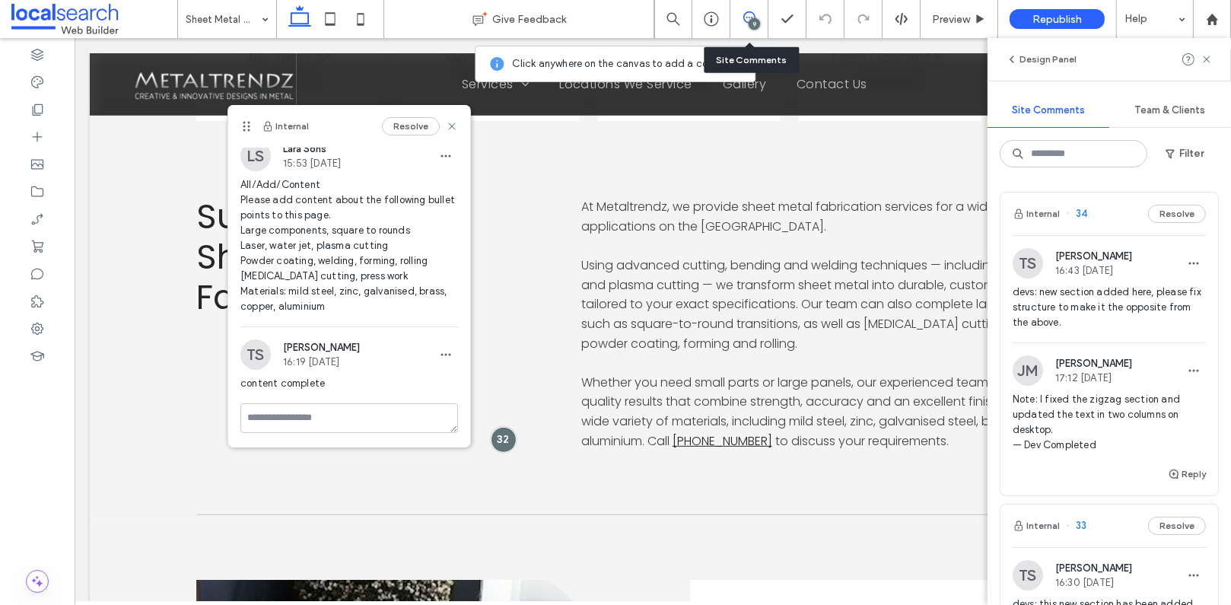
drag, startPoint x: 552, startPoint y: 276, endPoint x: 245, endPoint y: 126, distance: 341.7
click at [245, 126] on use at bounding box center [246, 127] width 7 height 10
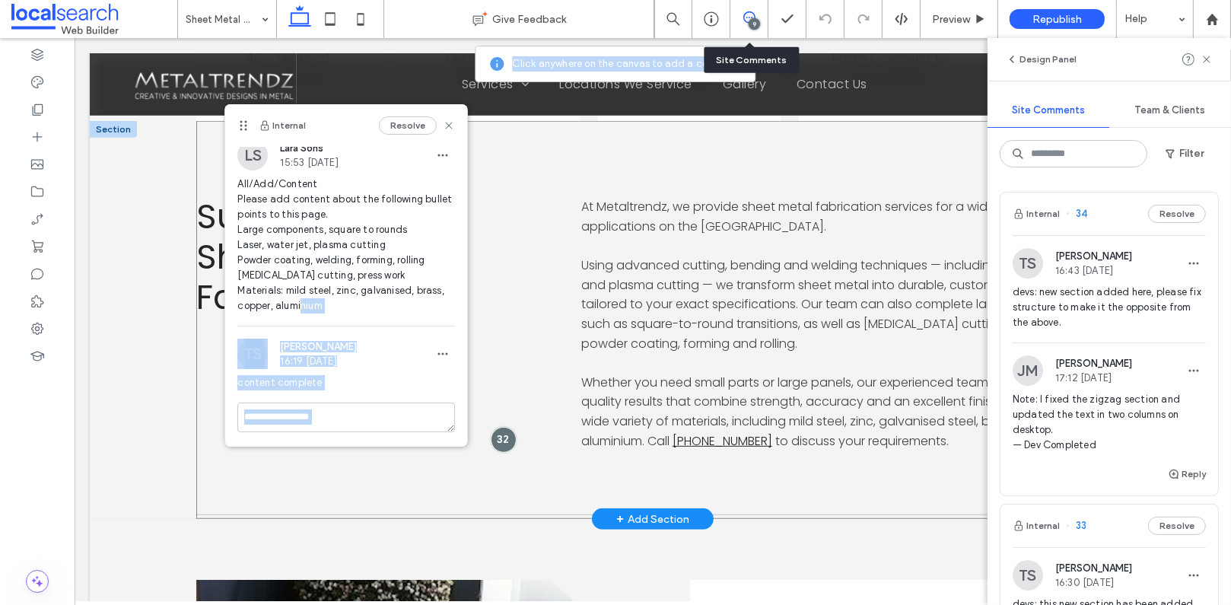
drag, startPoint x: 427, startPoint y: 346, endPoint x: 221, endPoint y: 179, distance: 265.0
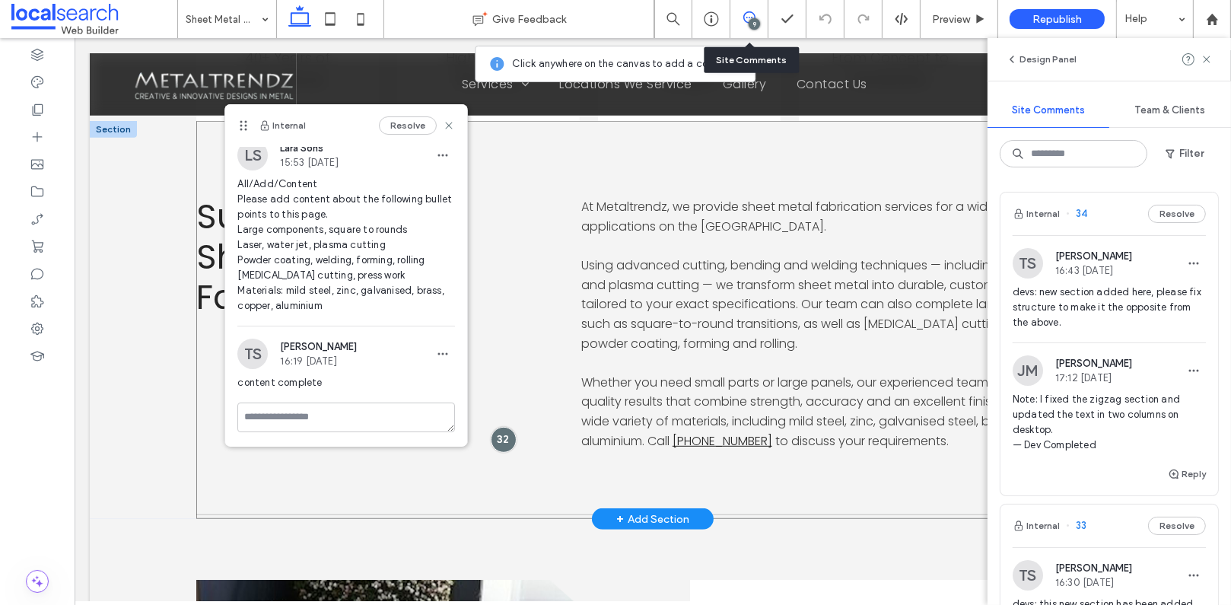
click at [224, 180] on div "Sunshine Coast Sheet Metal Fabrication At Metaltrendz, we provide sheet metal f…" at bounding box center [652, 320] width 913 height 398
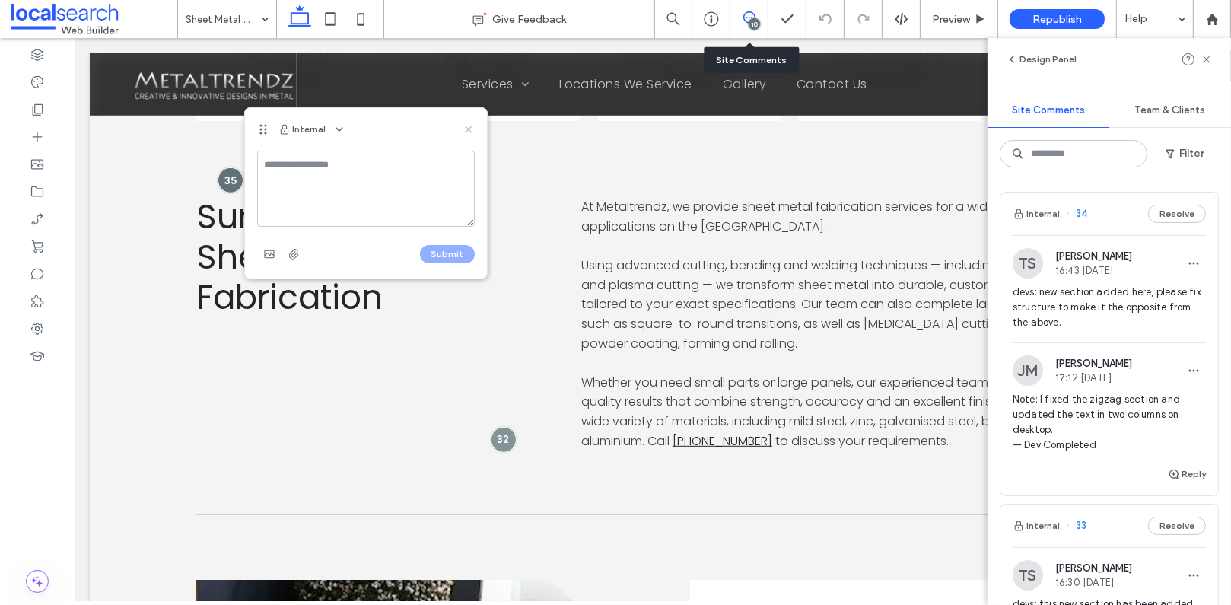
click at [469, 131] on icon at bounding box center [469, 129] width 12 height 12
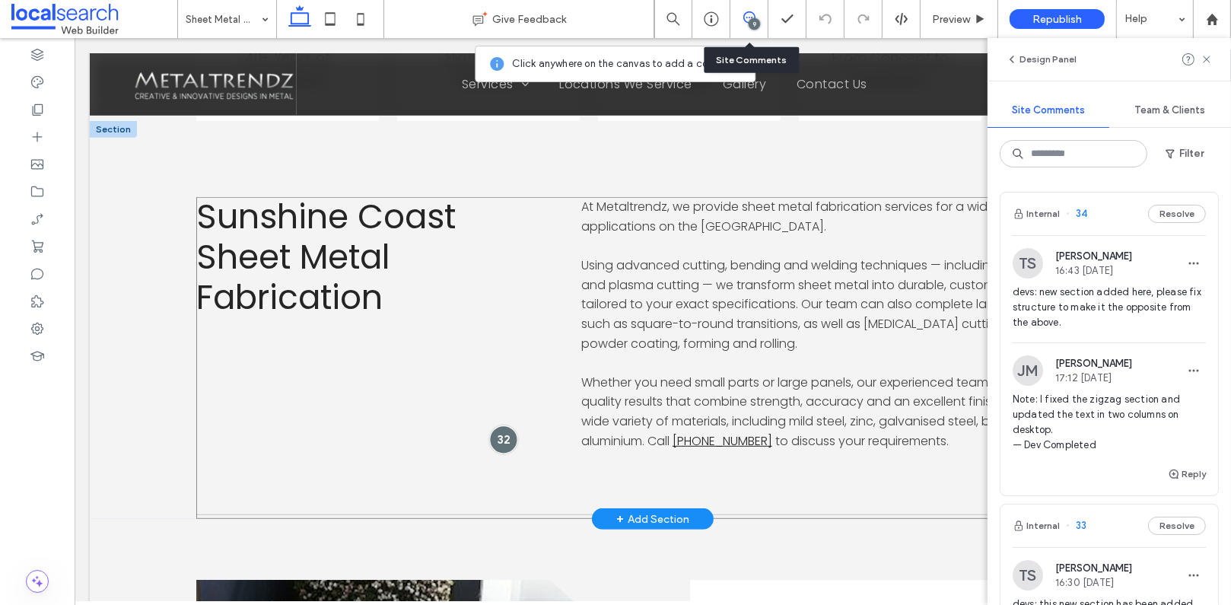
click at [495, 434] on div at bounding box center [502, 439] width 28 height 28
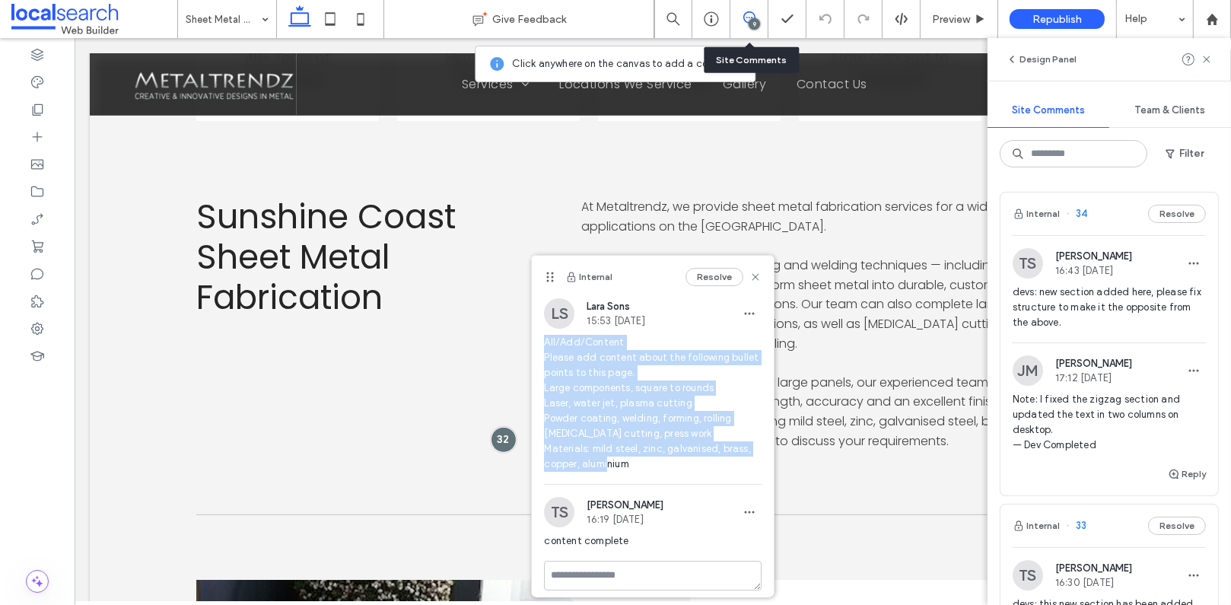
drag, startPoint x: 647, startPoint y: 477, endPoint x: 542, endPoint y: 348, distance: 166.0
click at [542, 348] on div "LS Lara Sons 15:53 Aug 11 2025 All/Add/Content Please add content about the fol…" at bounding box center [653, 391] width 242 height 186
copy span "All/Add/Content Please add content about the following bullet points to this pa…"
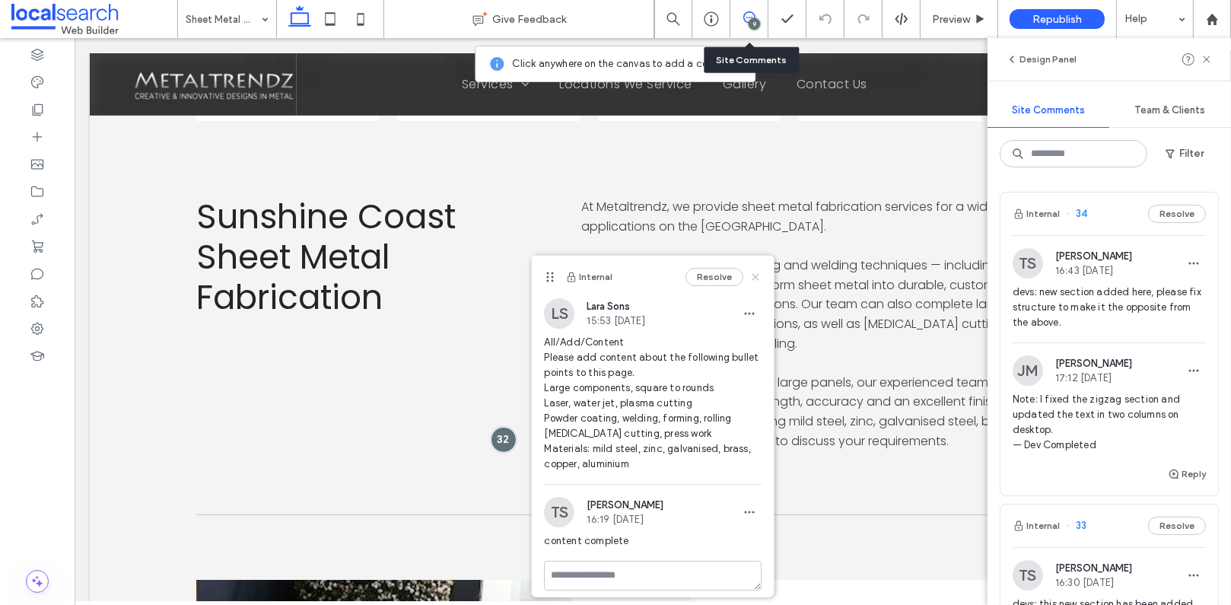
click at [749, 279] on icon at bounding box center [755, 277] width 12 height 12
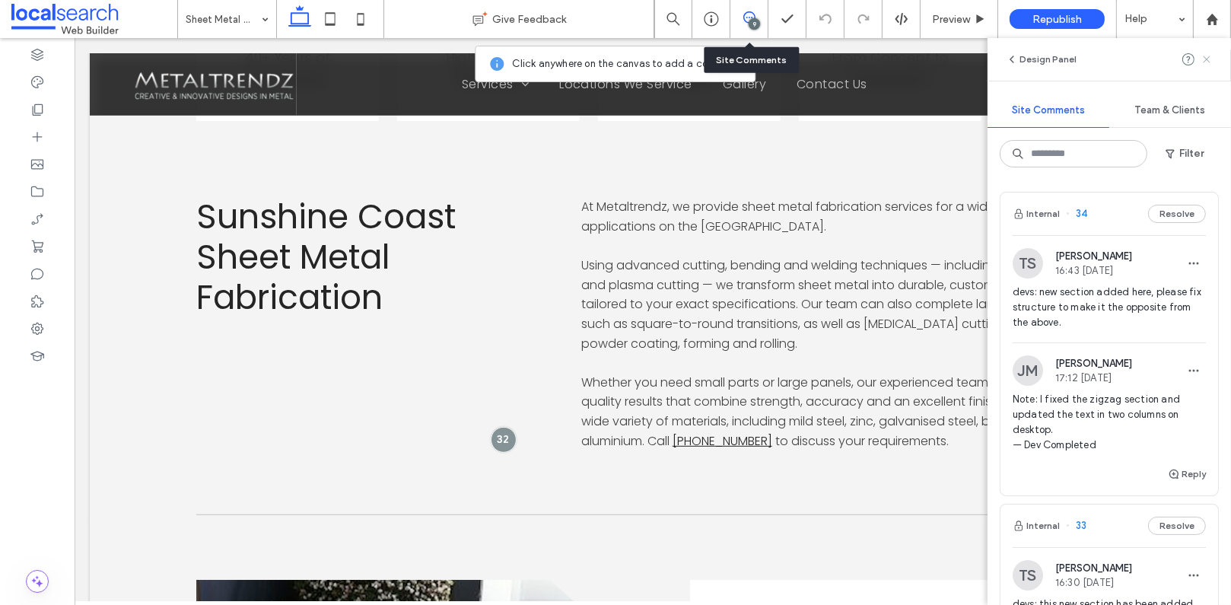
click at [1206, 59] on use at bounding box center [1206, 59] width 7 height 7
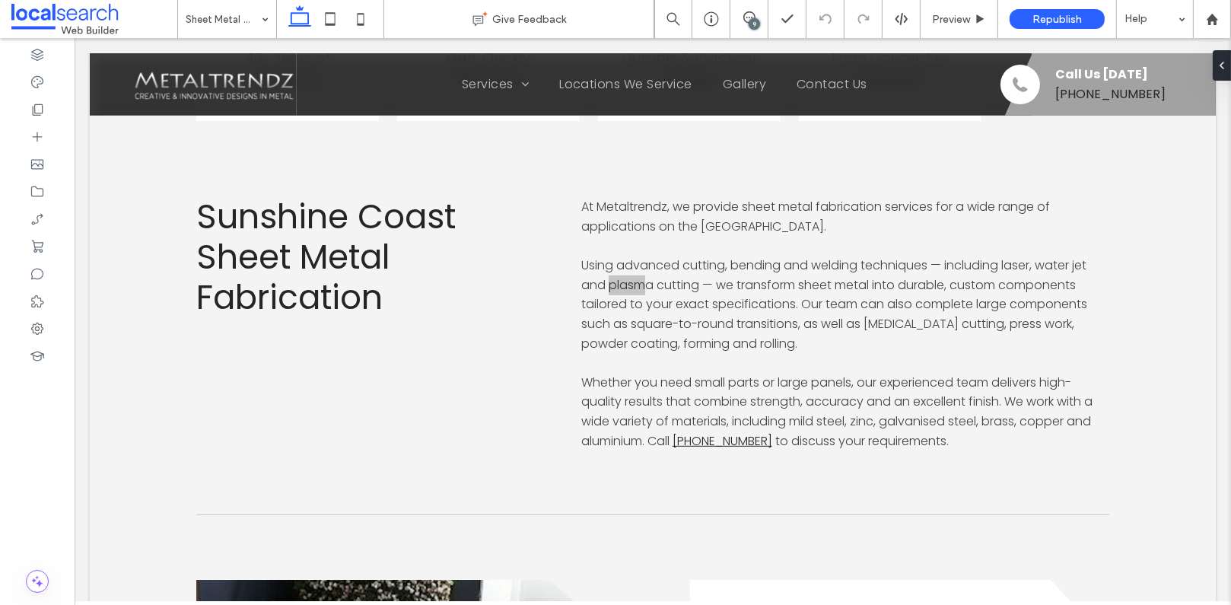
click at [756, 22] on div "9" at bounding box center [754, 23] width 11 height 11
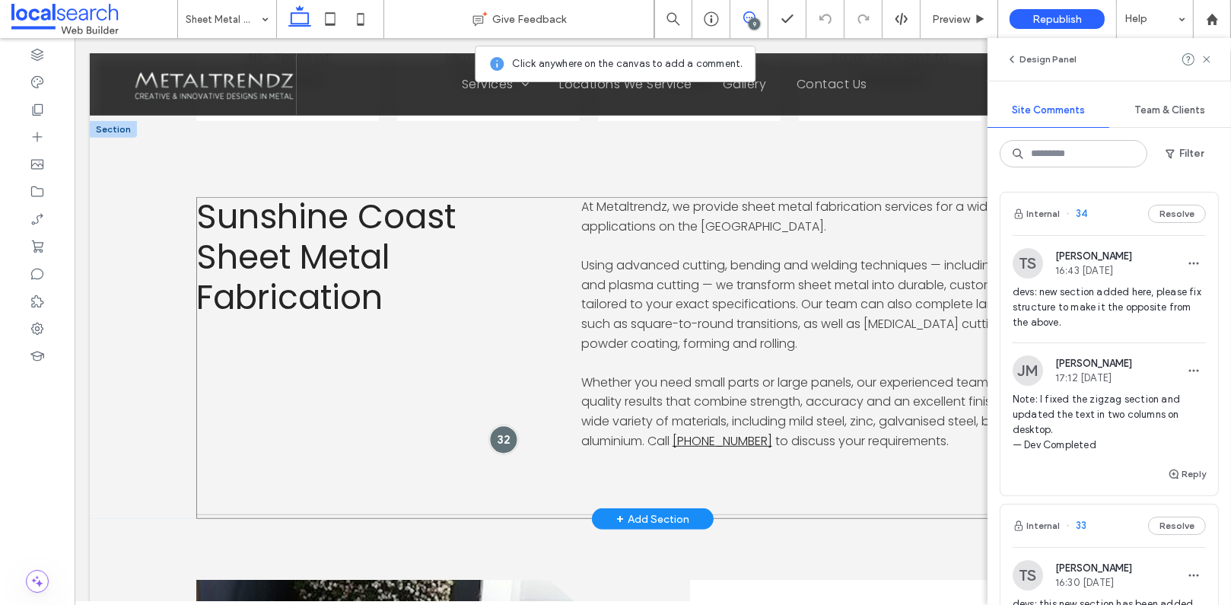
click at [500, 438] on div at bounding box center [502, 439] width 28 height 28
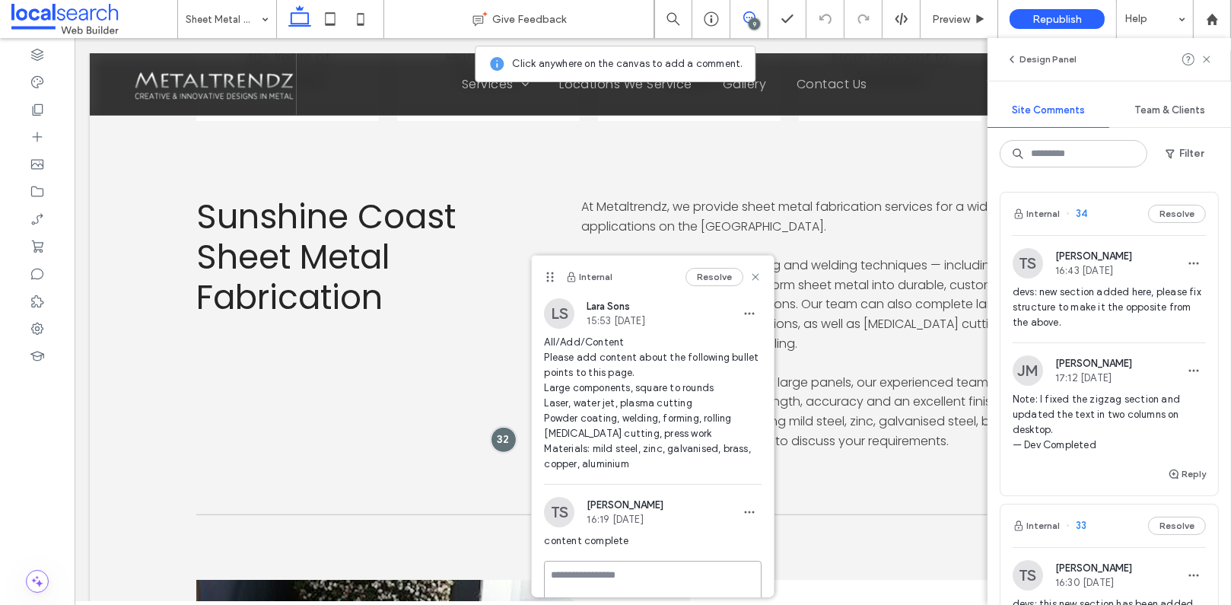
click at [607, 567] on textarea at bounding box center [653, 599] width 218 height 76
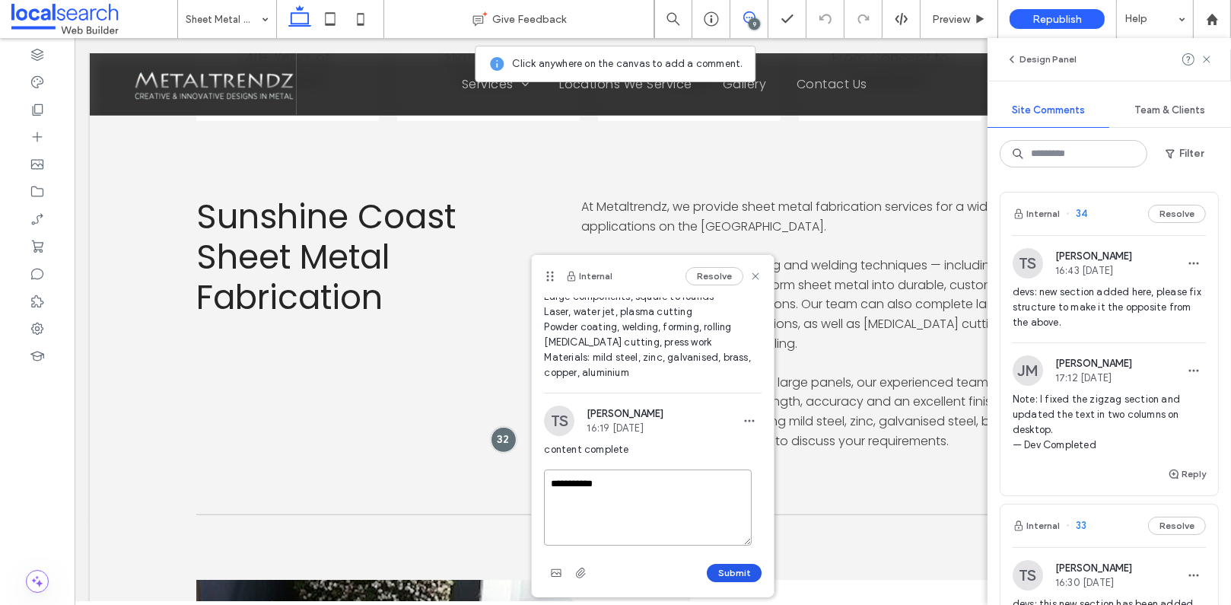
type textarea "**********"
click at [727, 569] on button "Submit" at bounding box center [734, 573] width 55 height 18
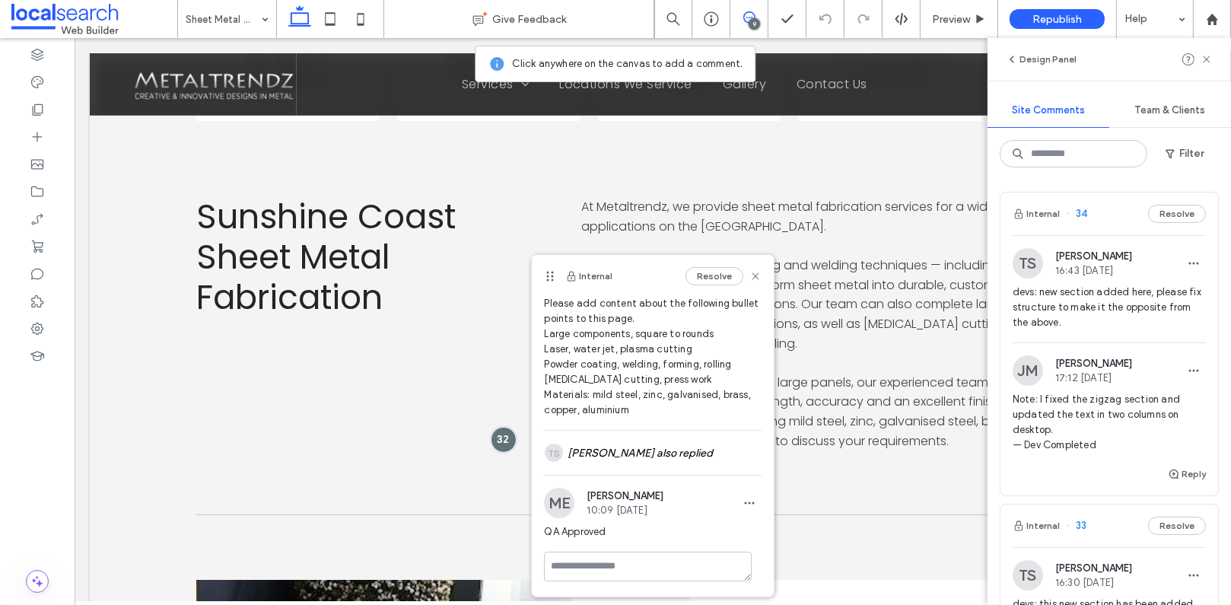
scroll to position [53, 0]
click at [749, 275] on icon at bounding box center [755, 276] width 12 height 12
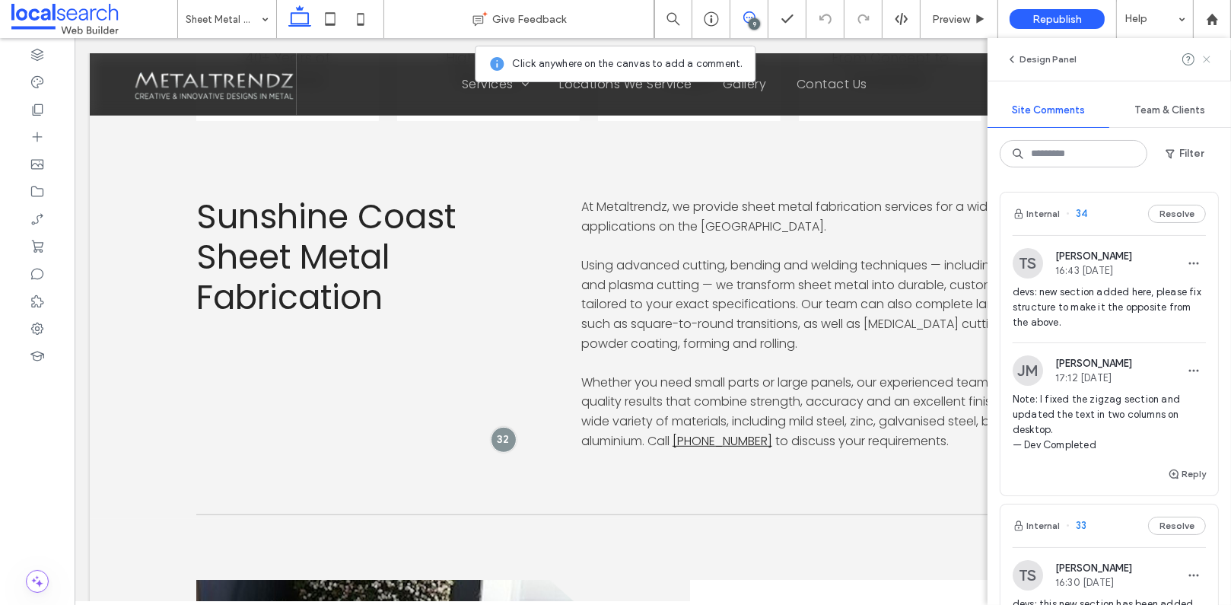
click at [1211, 57] on icon at bounding box center [1207, 59] width 12 height 12
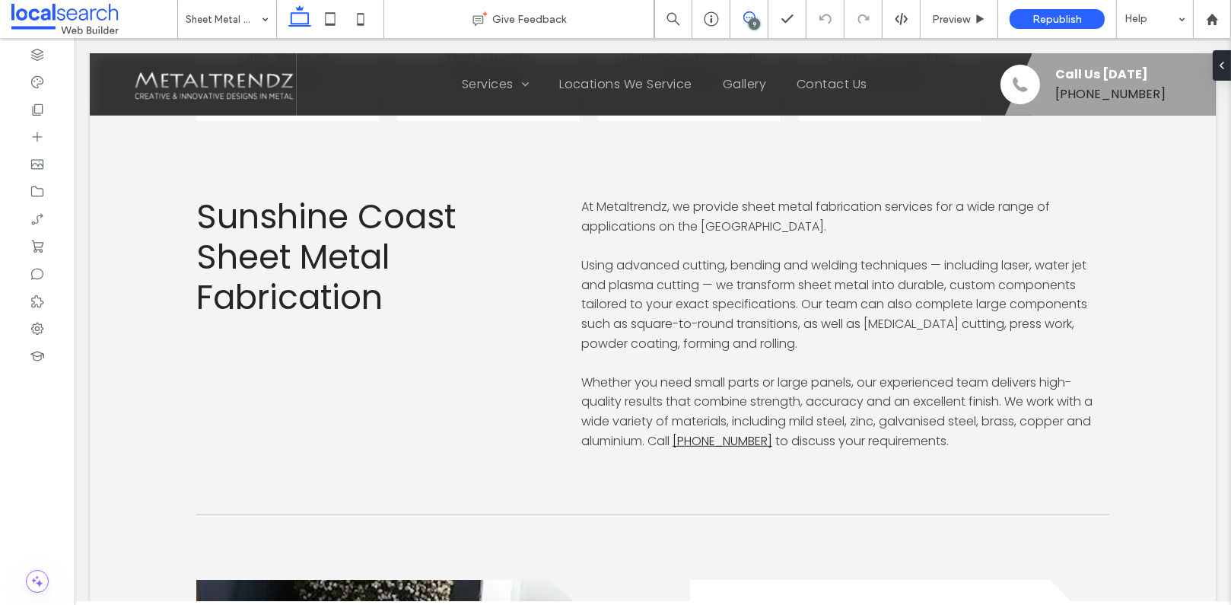
click at [753, 14] on use at bounding box center [749, 17] width 12 height 12
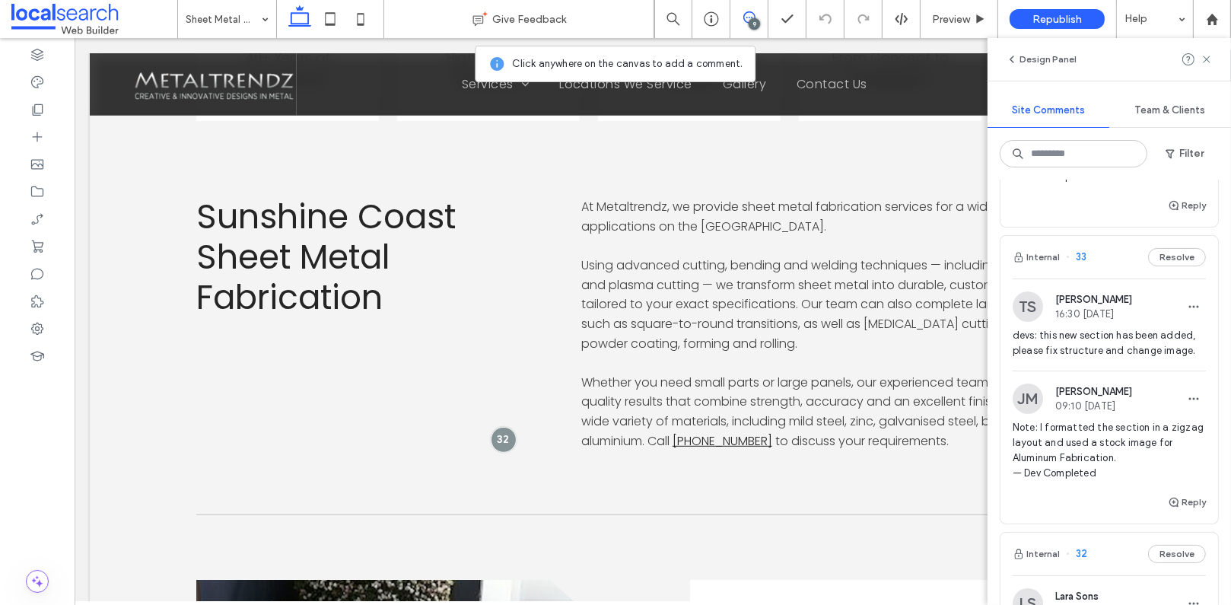
scroll to position [266, 0]
click at [1082, 253] on span "33" at bounding box center [1076, 259] width 21 height 15
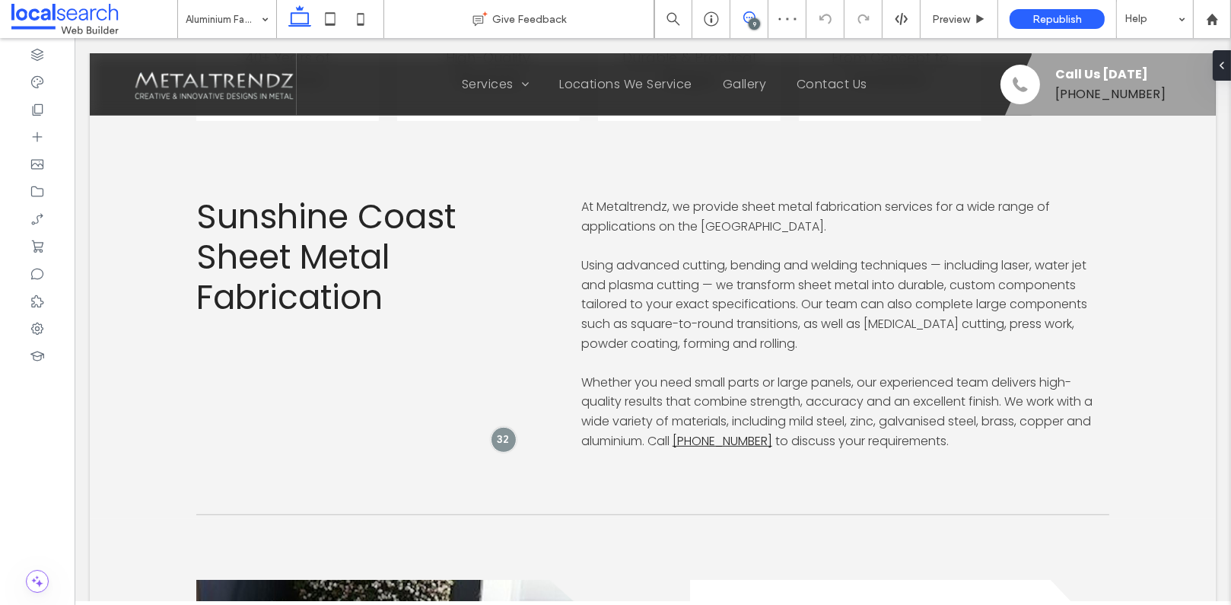
click at [745, 20] on use at bounding box center [749, 17] width 12 height 12
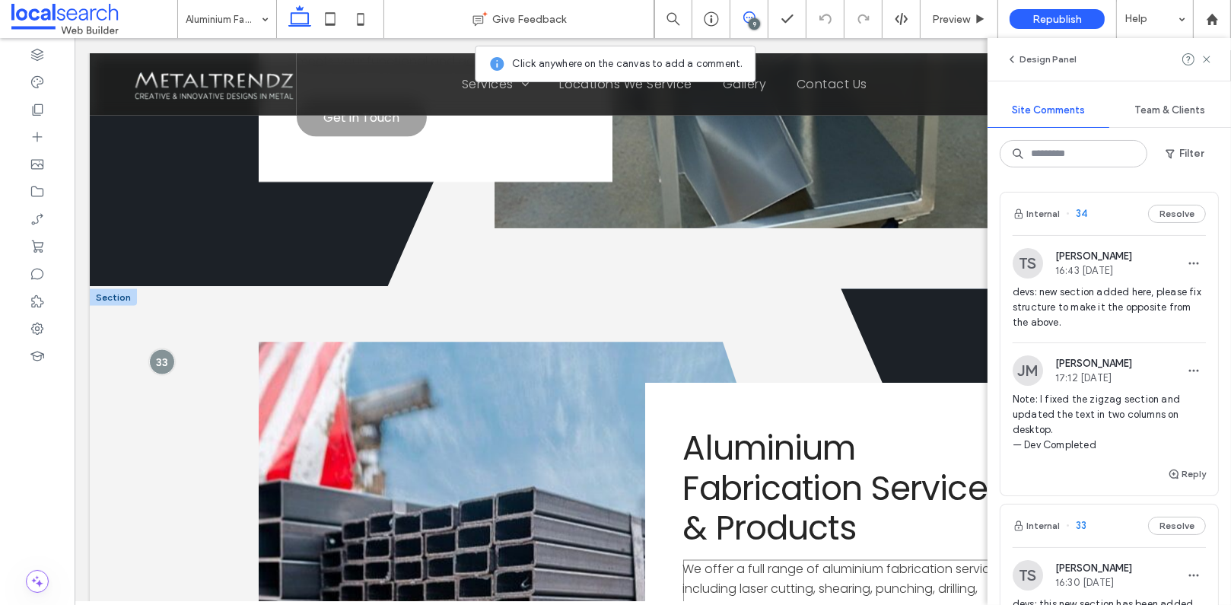
scroll to position [2878, 0]
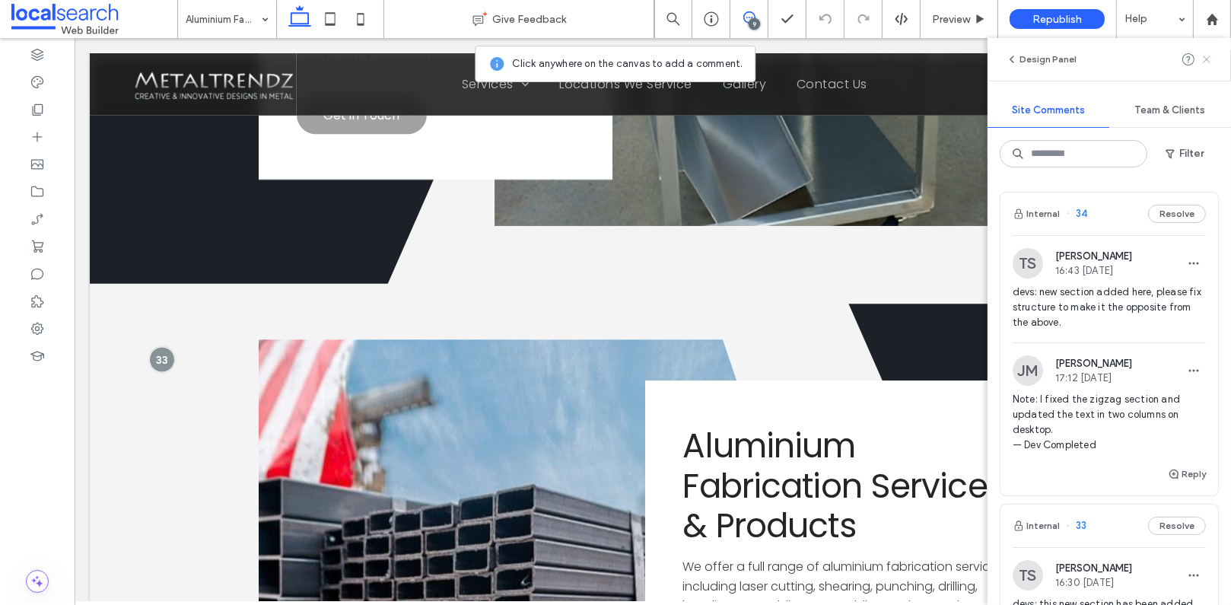
click at [1211, 50] on span at bounding box center [1207, 59] width 12 height 18
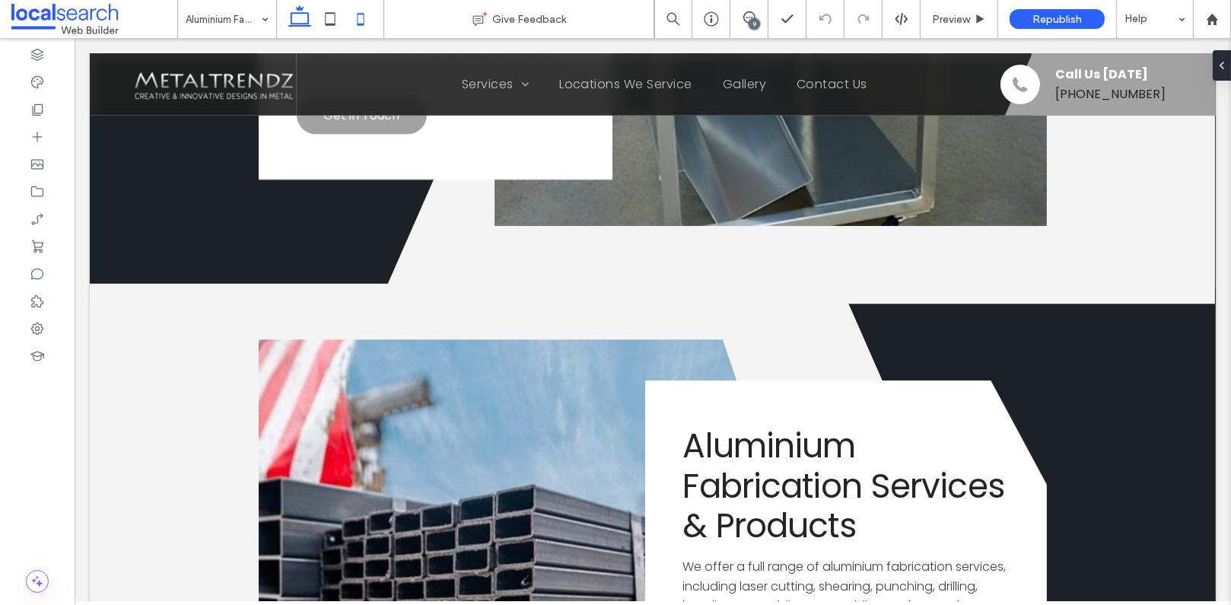
click at [364, 7] on icon at bounding box center [360, 19] width 30 height 30
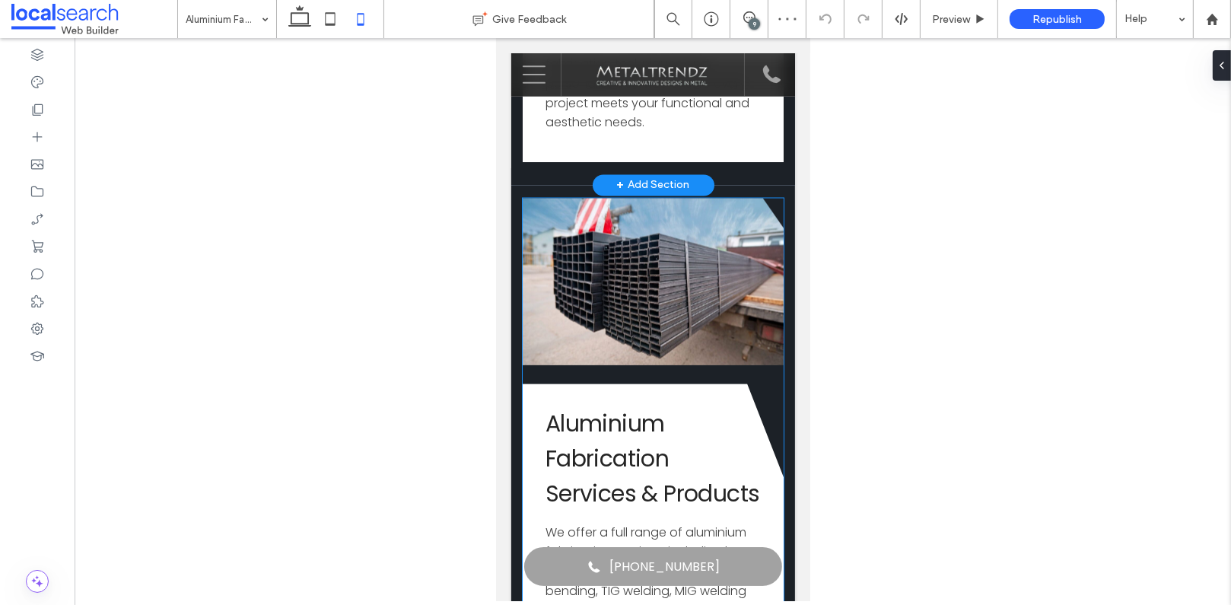
scroll to position [3118, 0]
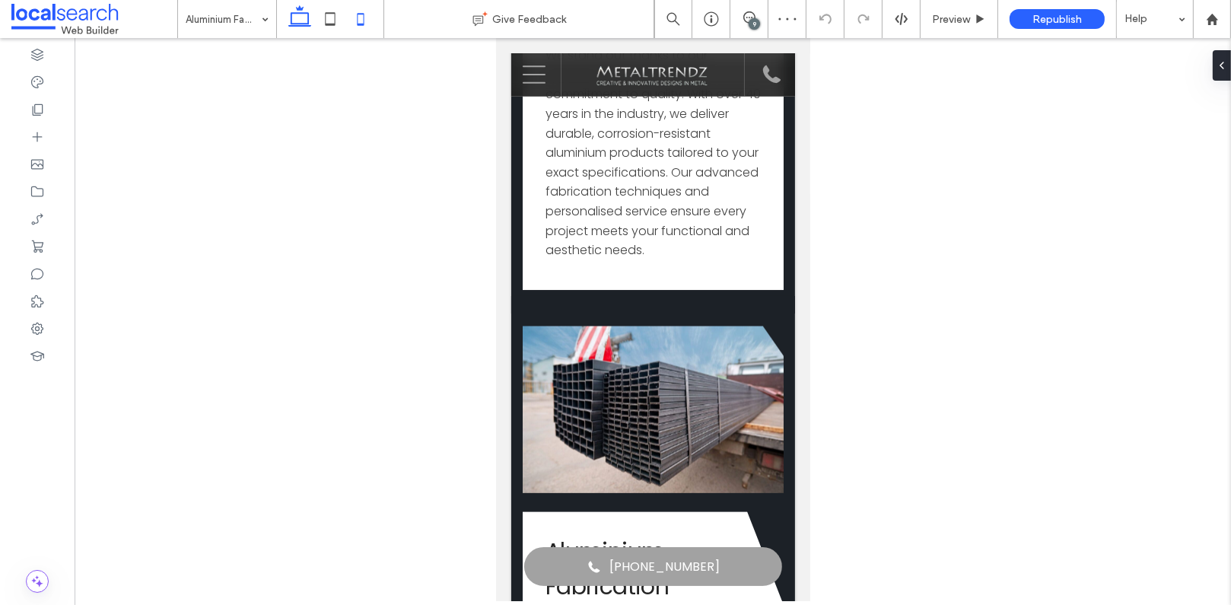
click at [296, 14] on icon at bounding box center [300, 19] width 30 height 30
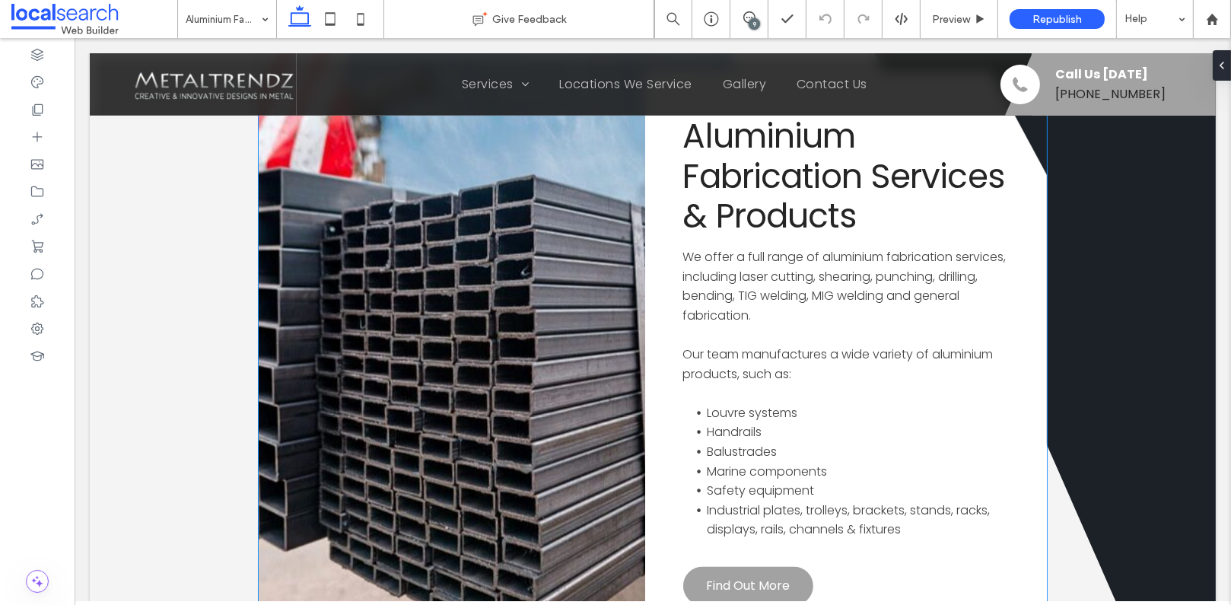
scroll to position [3012, 0]
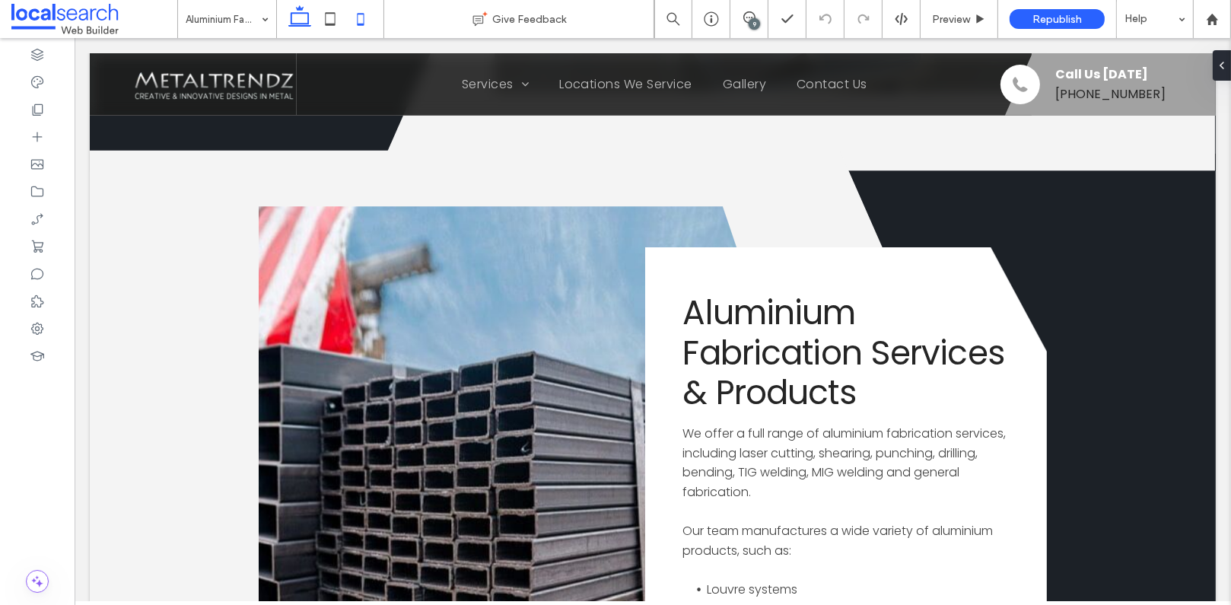
click at [364, 19] on icon at bounding box center [360, 19] width 30 height 30
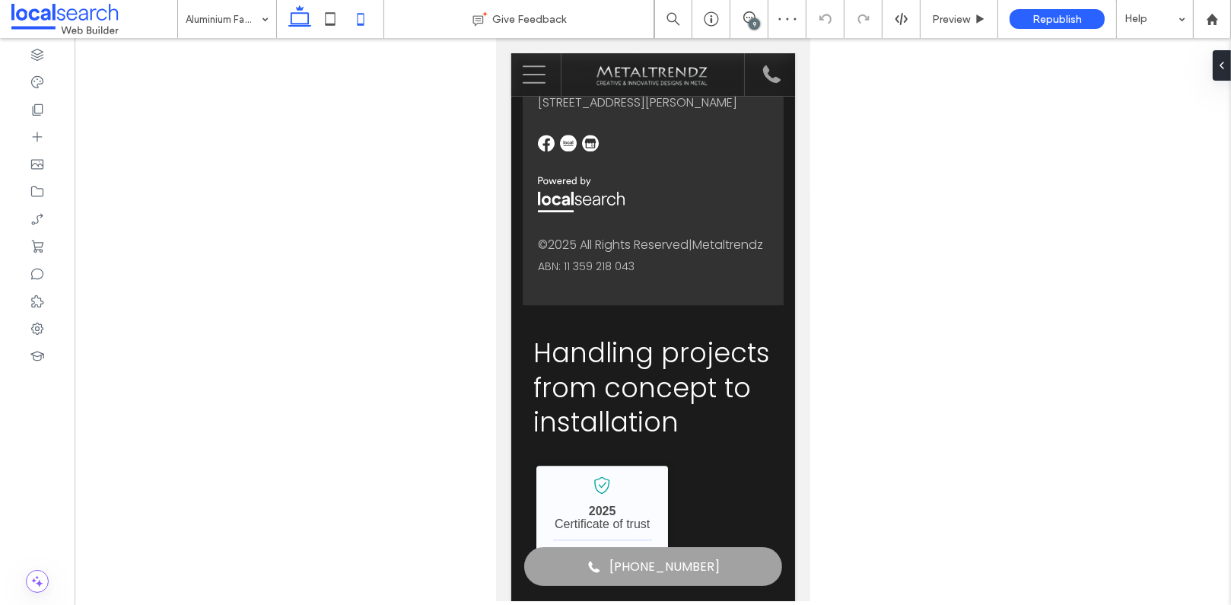
click at [303, 12] on icon at bounding box center [300, 19] width 30 height 30
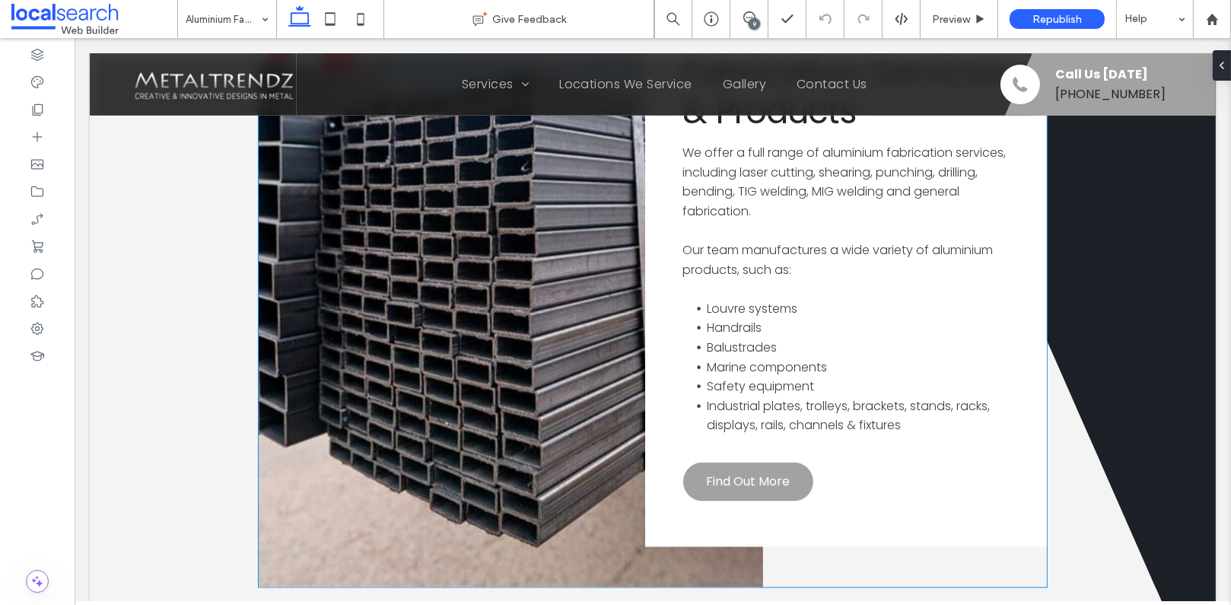
scroll to position [3189, 0]
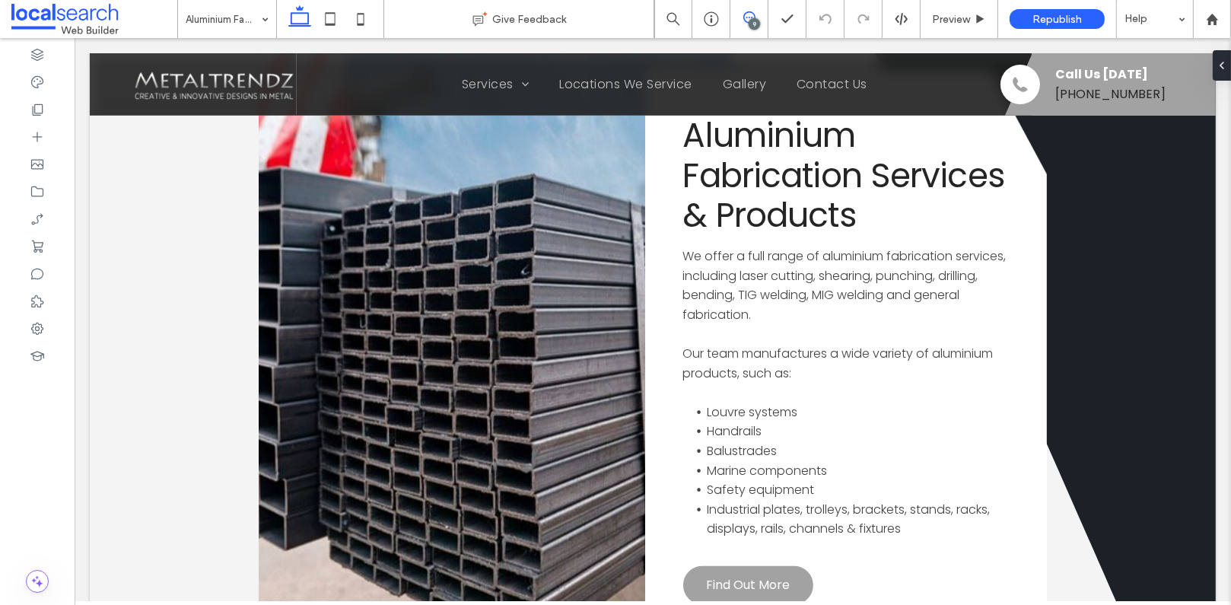
click at [746, 14] on use at bounding box center [749, 17] width 12 height 12
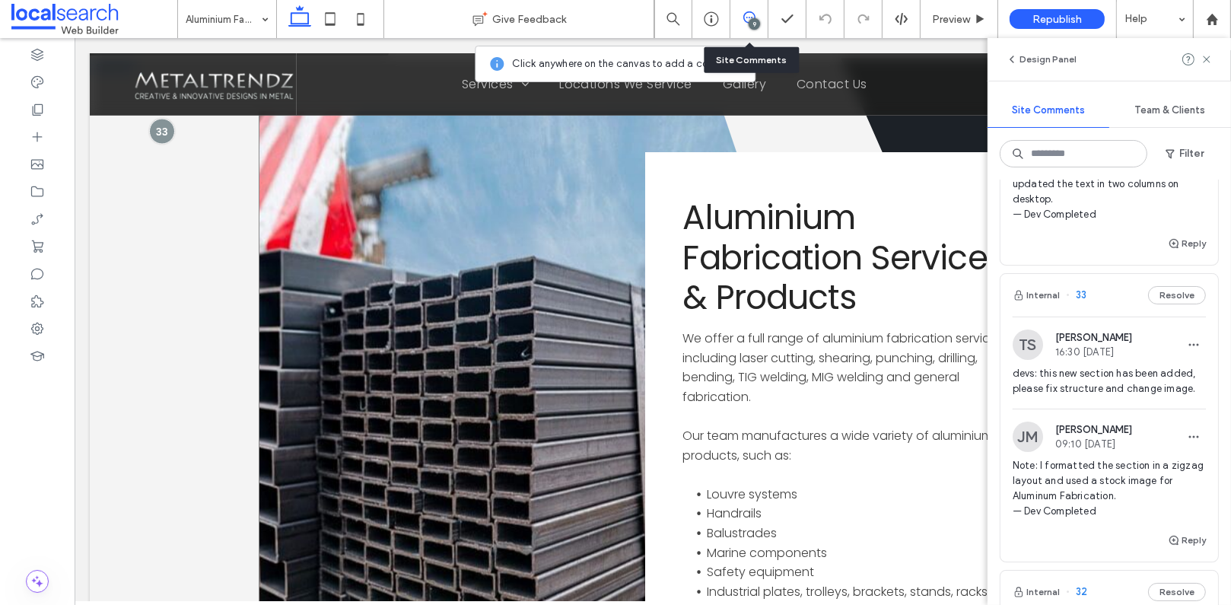
scroll to position [2998, 0]
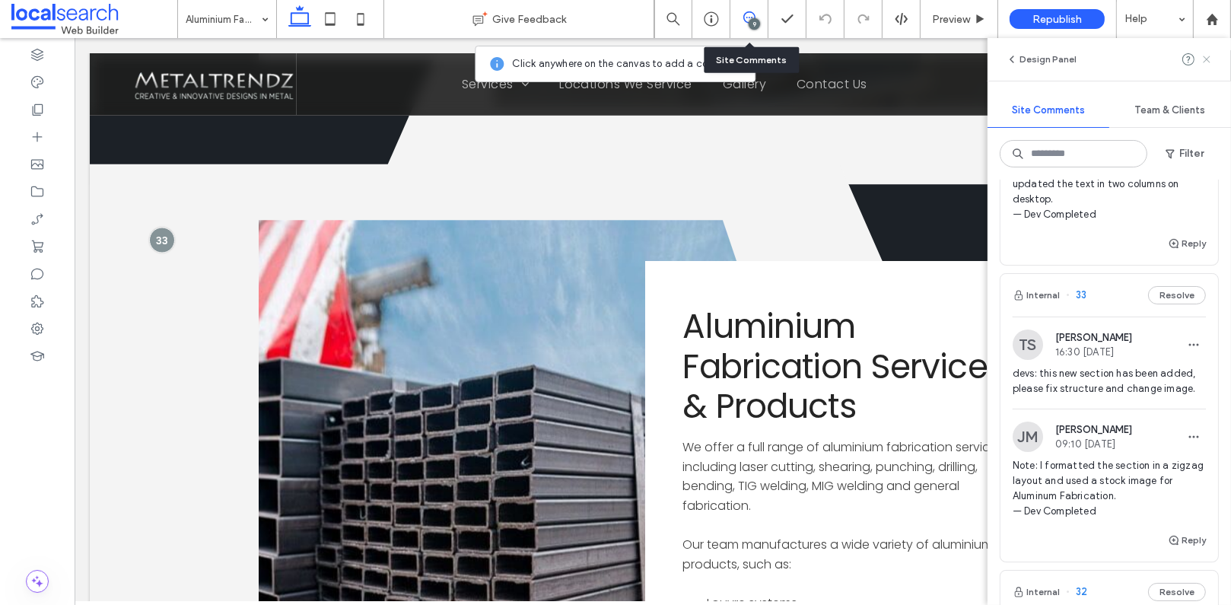
click at [1210, 60] on icon at bounding box center [1207, 59] width 12 height 12
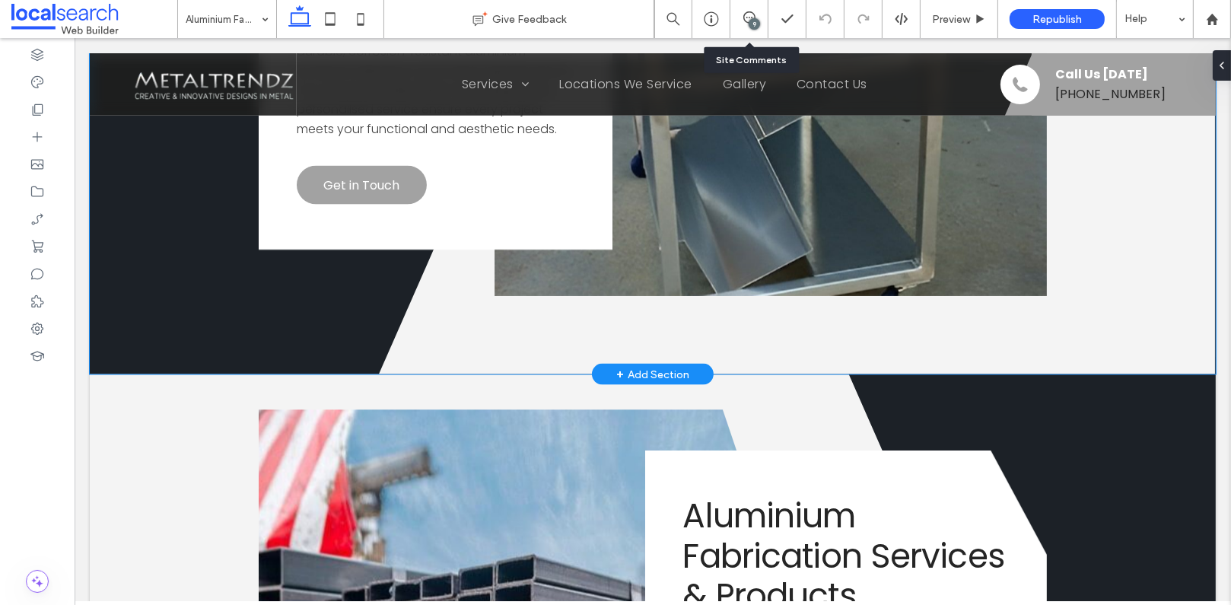
scroll to position [3069, 0]
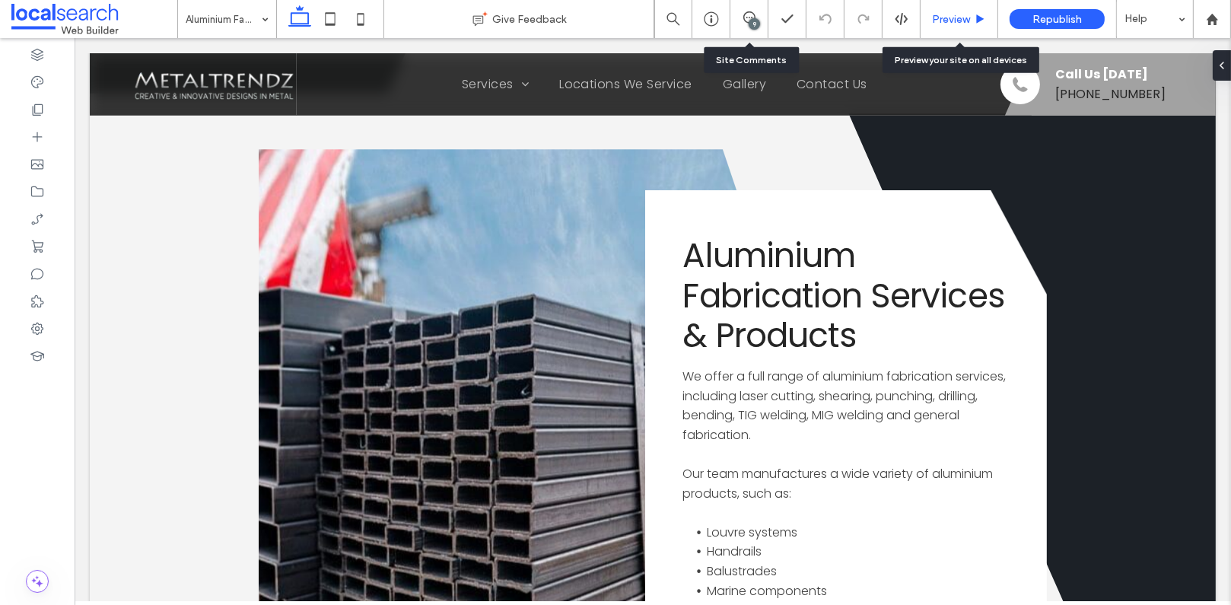
click at [941, 20] on span "Preview" at bounding box center [951, 19] width 38 height 13
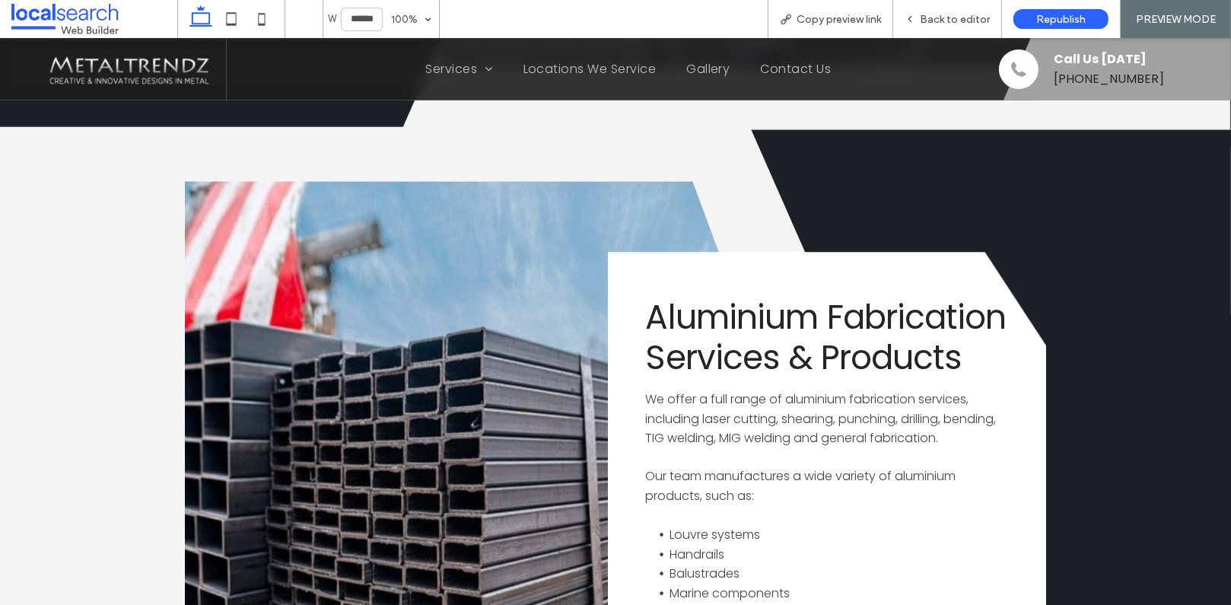
scroll to position [3051, 0]
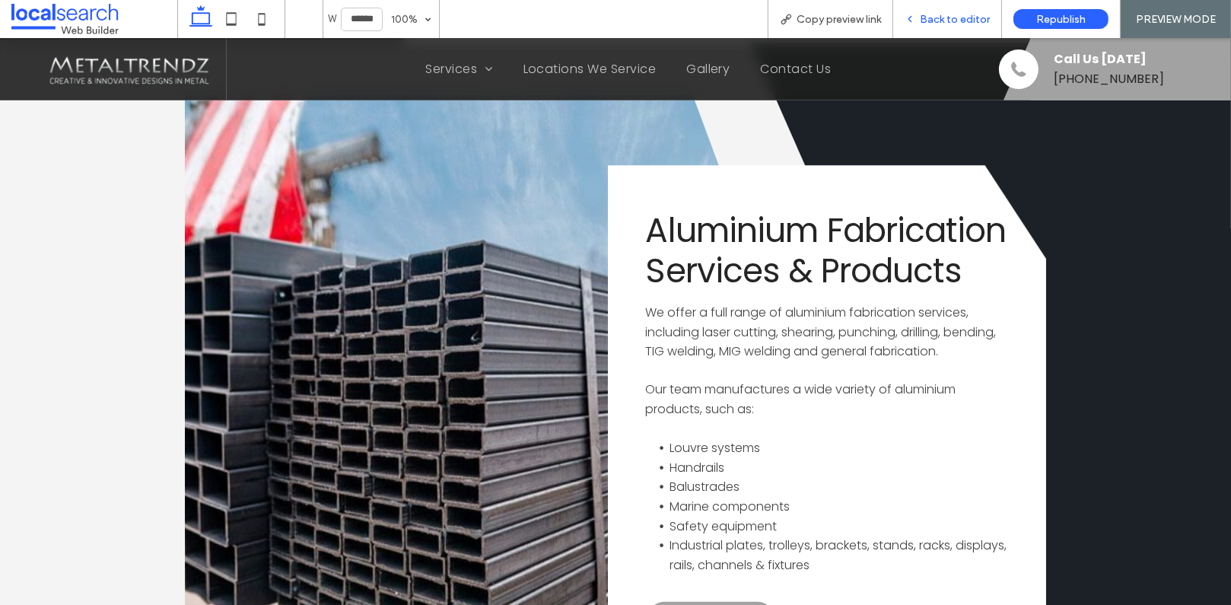
click at [964, 10] on div "Back to editor" at bounding box center [947, 19] width 109 height 38
click at [937, 20] on span "Back to editor" at bounding box center [955, 19] width 70 height 13
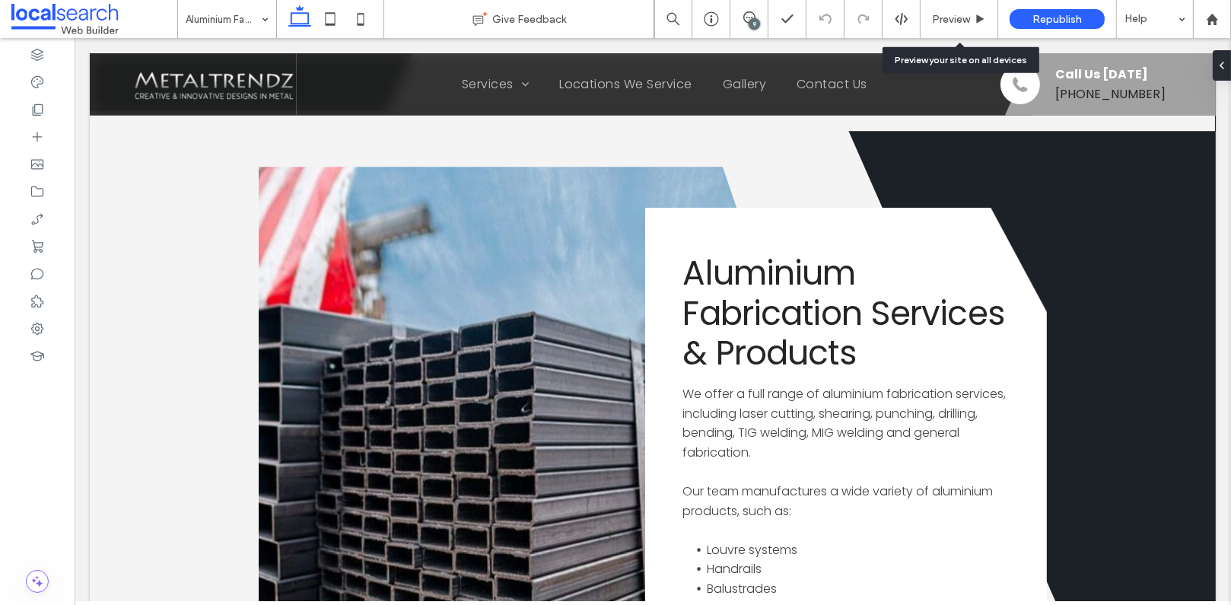
scroll to position [3107, 0]
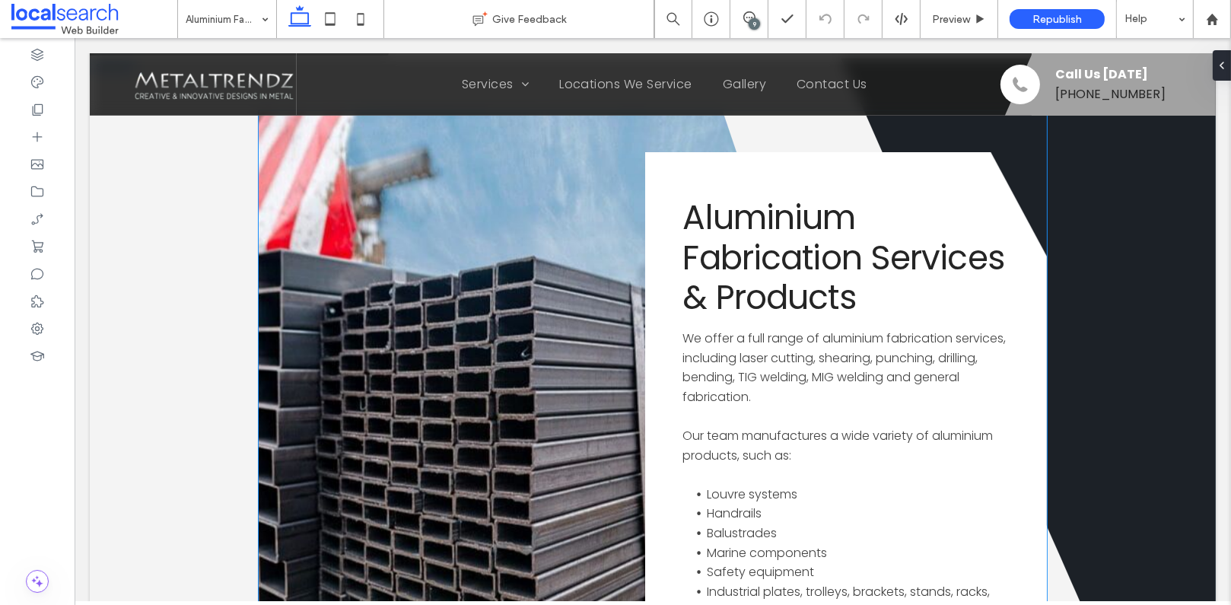
click at [438, 286] on link at bounding box center [510, 442] width 504 height 662
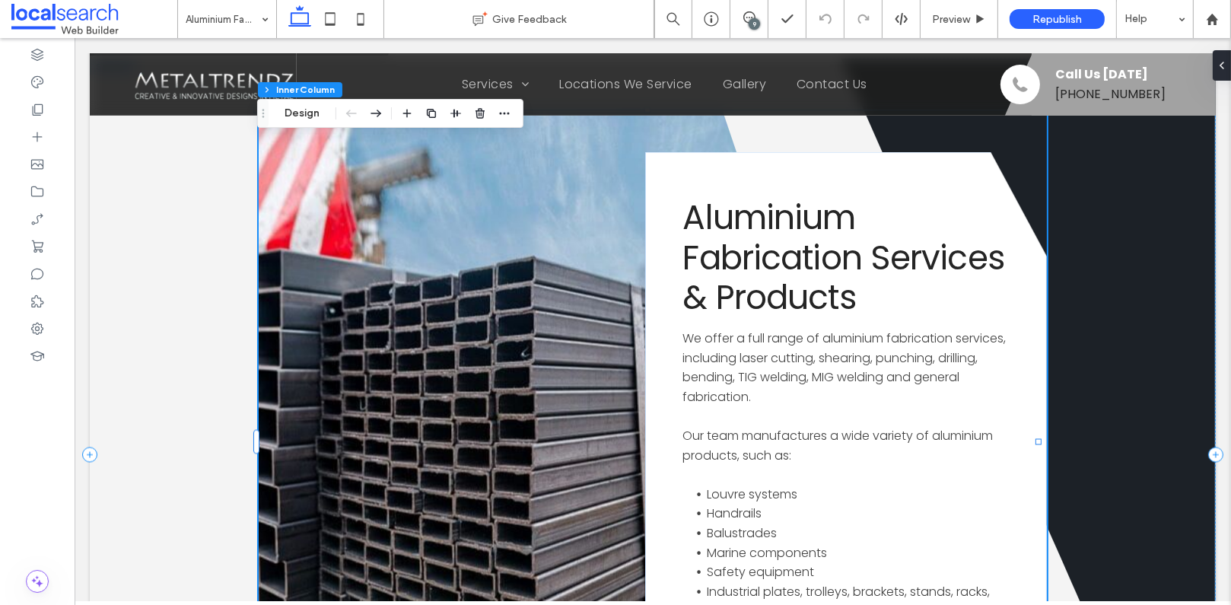
click at [438, 286] on link at bounding box center [510, 442] width 504 height 662
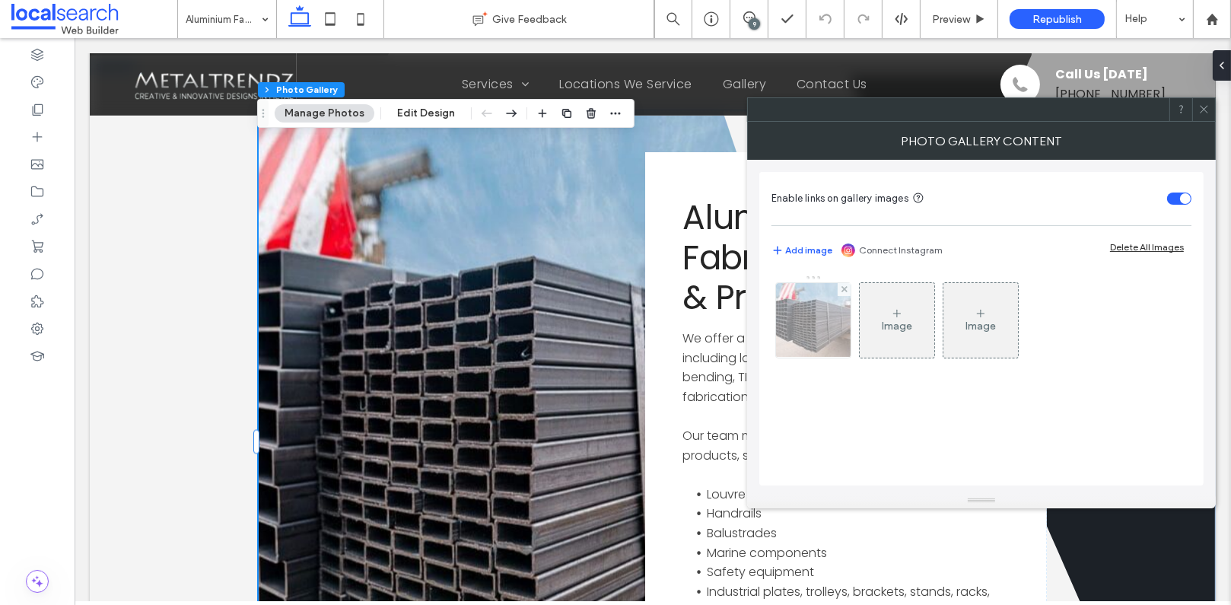
click at [797, 326] on img at bounding box center [813, 320] width 113 height 75
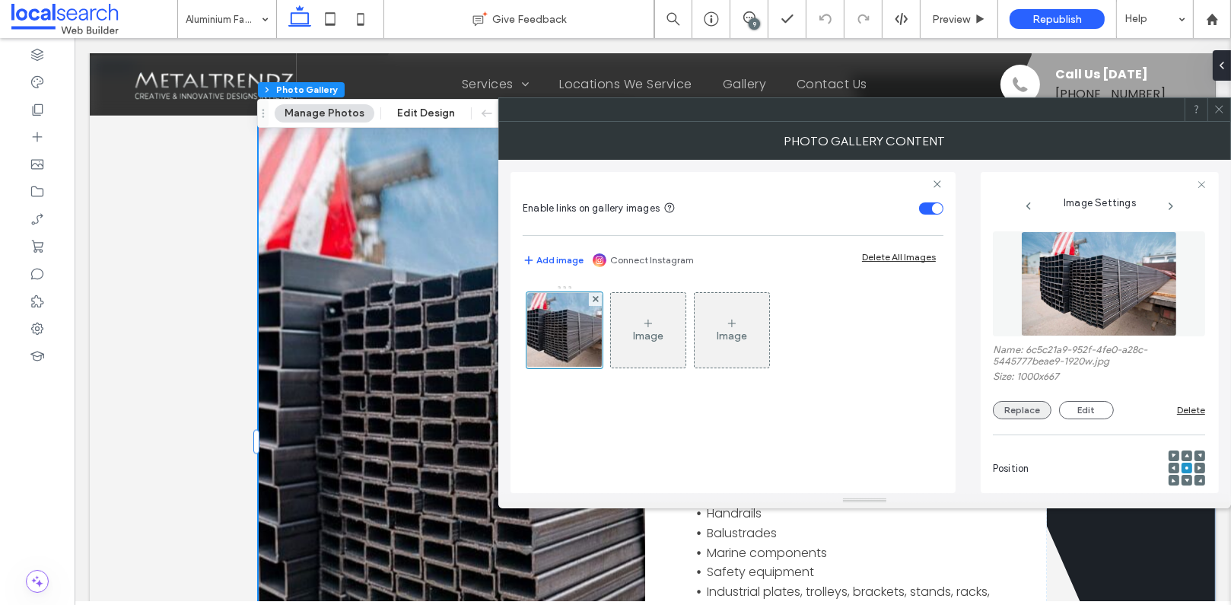
click at [1010, 415] on button "Replace" at bounding box center [1022, 410] width 59 height 18
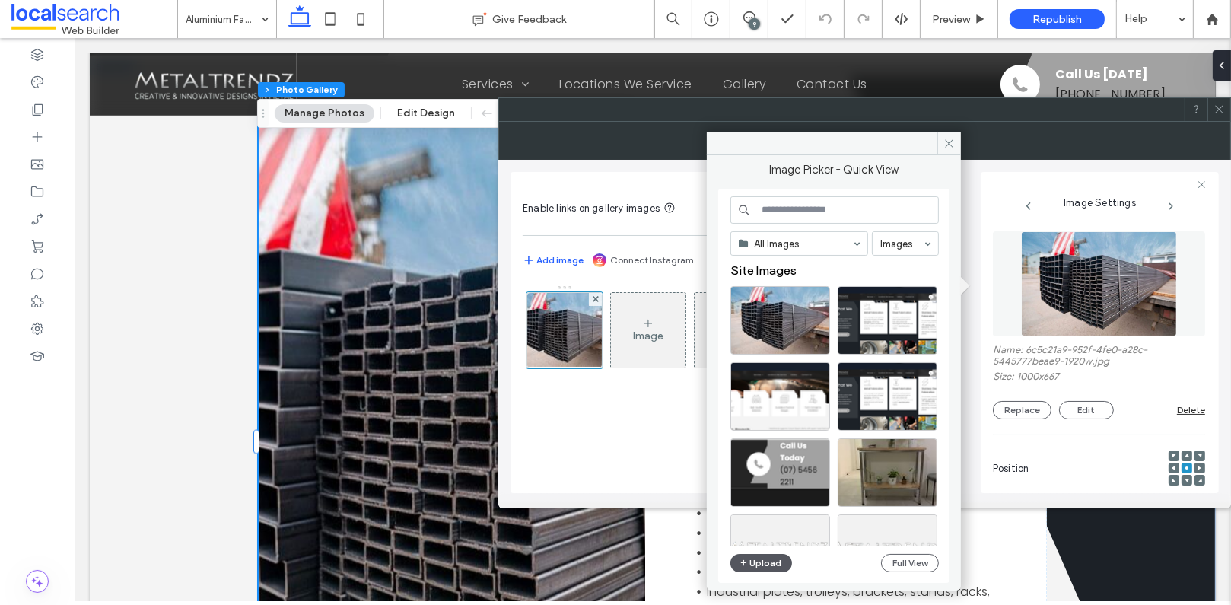
click at [774, 565] on button "Upload" at bounding box center [761, 563] width 62 height 18
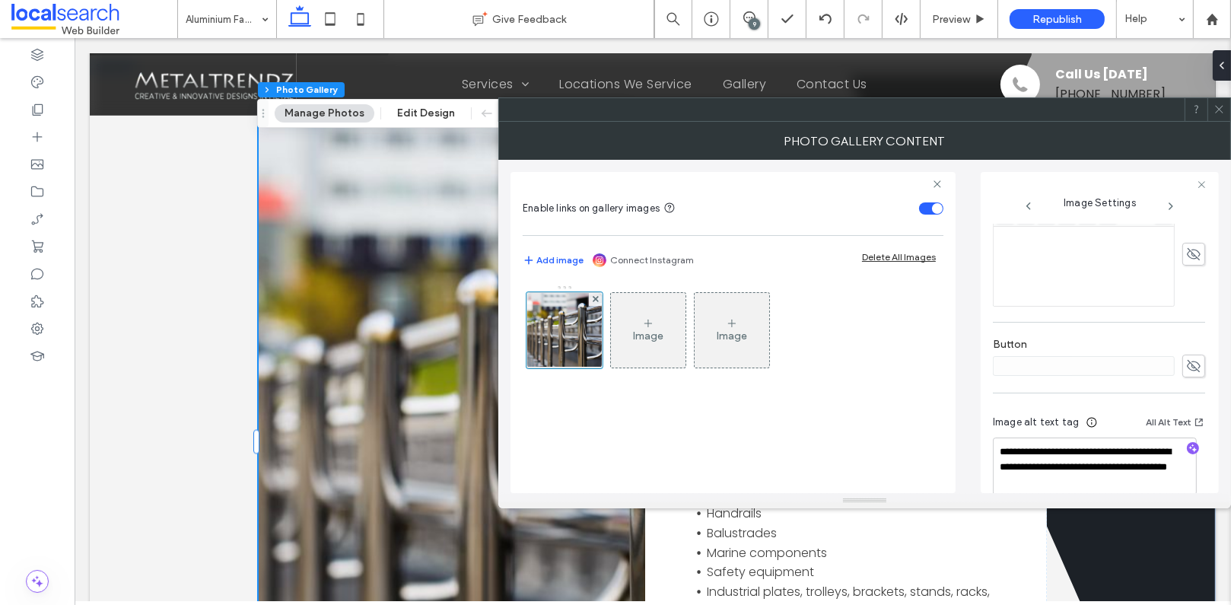
scroll to position [451, 0]
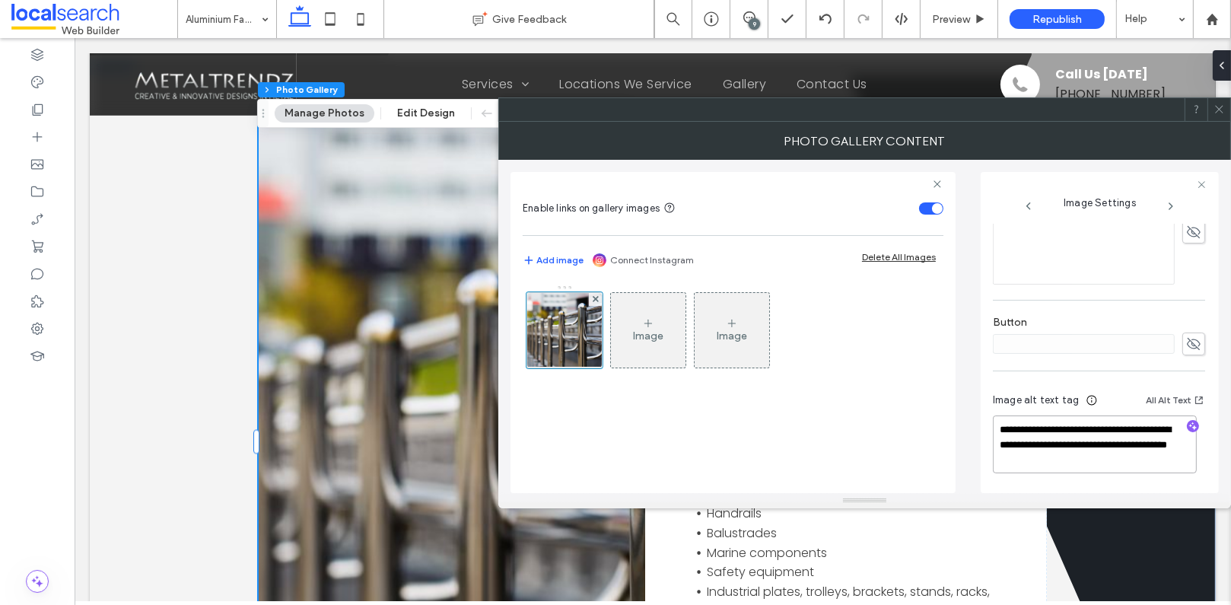
drag, startPoint x: 1158, startPoint y: 459, endPoint x: 1103, endPoint y: 447, distance: 56.7
click at [1103, 447] on textarea "**********" at bounding box center [1095, 444] width 204 height 58
type textarea "**********"
click at [1188, 428] on icon "button" at bounding box center [1193, 427] width 11 height 11
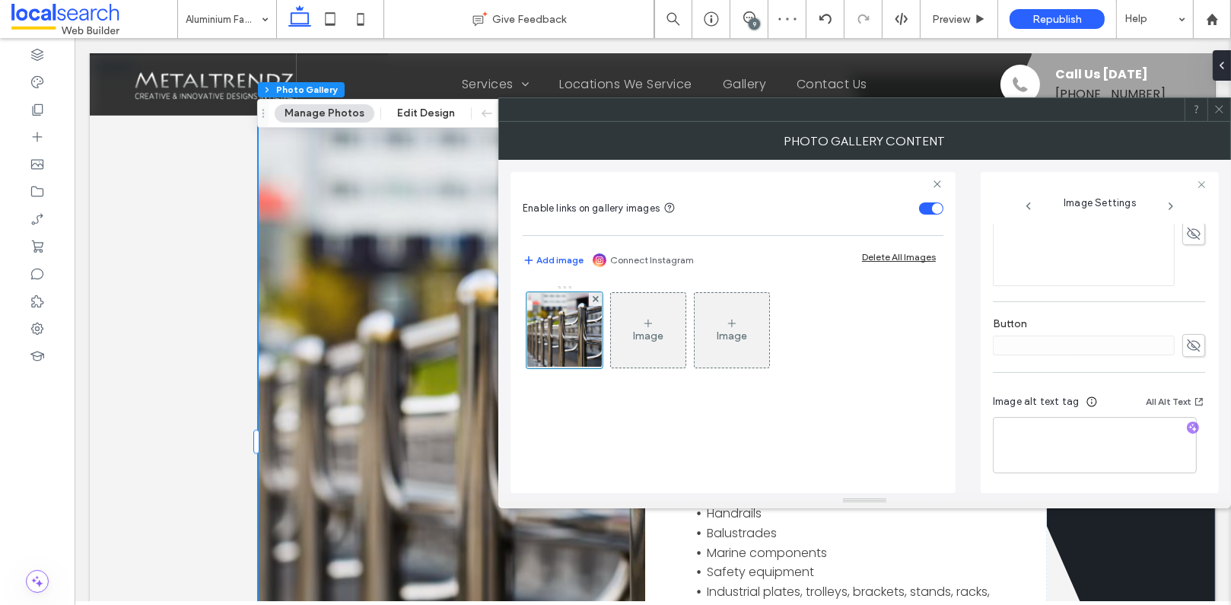
scroll to position [449, 0]
click at [1128, 452] on textarea "**********" at bounding box center [1095, 445] width 204 height 55
paste textarea "**********"
type textarea "**********"
click at [1224, 110] on icon at bounding box center [1219, 108] width 11 height 11
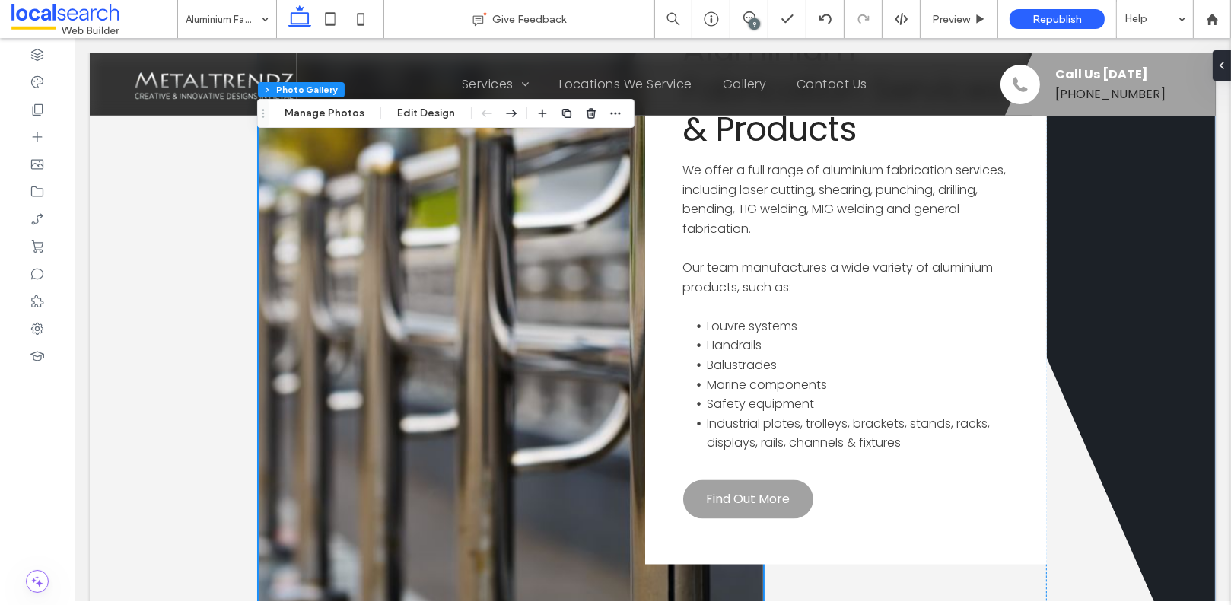
scroll to position [3037, 0]
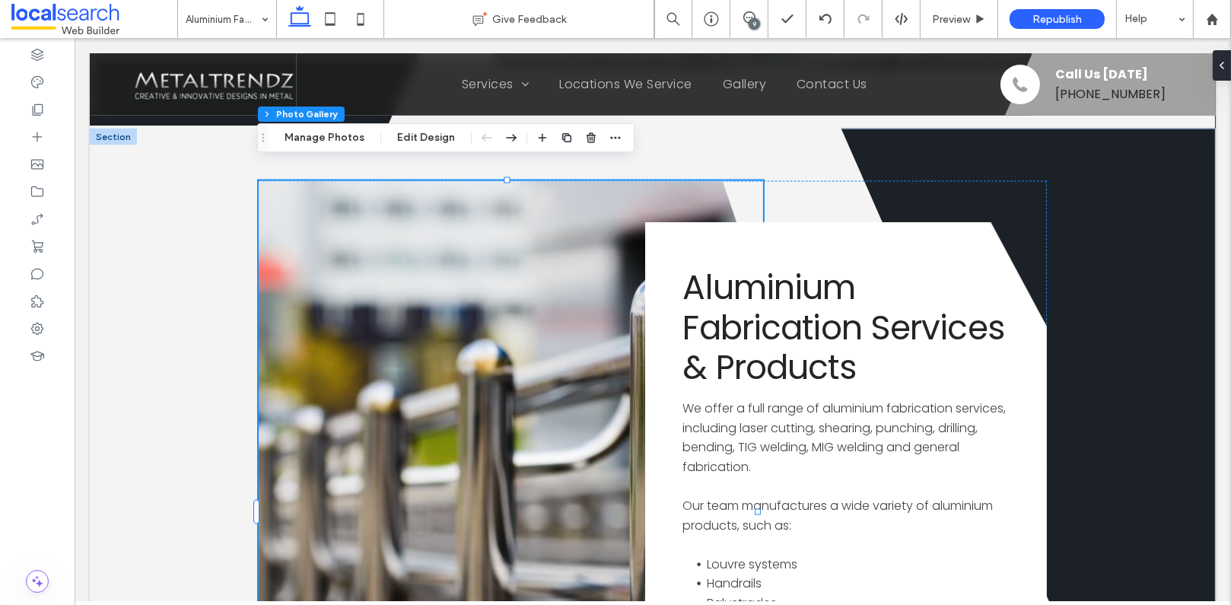
click at [466, 308] on link at bounding box center [510, 512] width 504 height 662
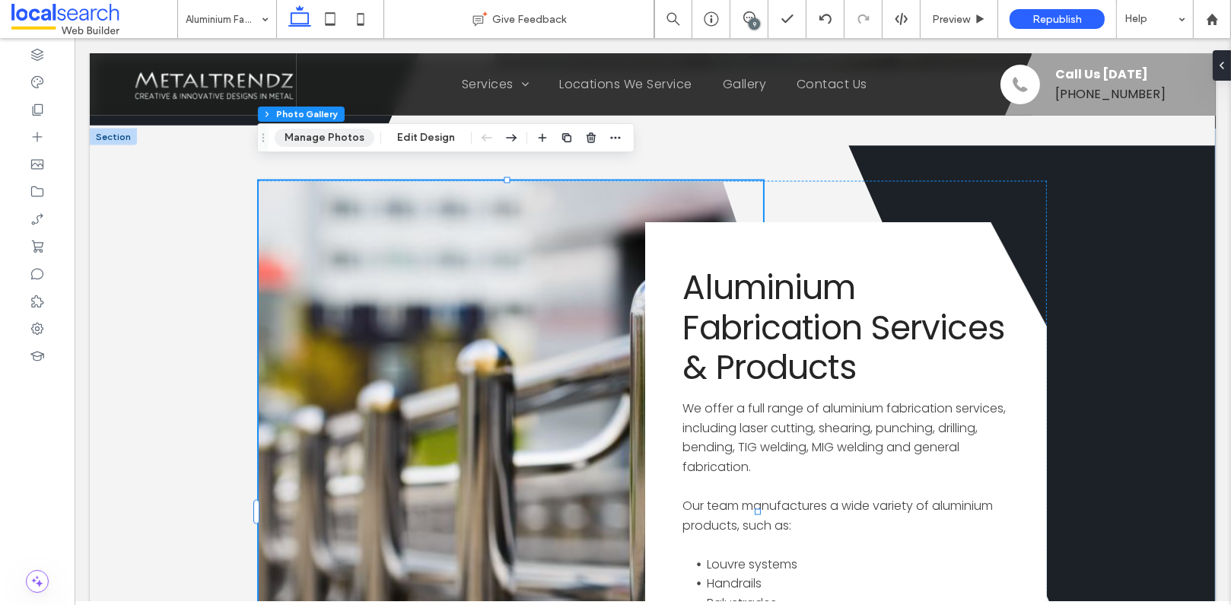
click at [339, 138] on button "Manage Photos" at bounding box center [325, 138] width 100 height 18
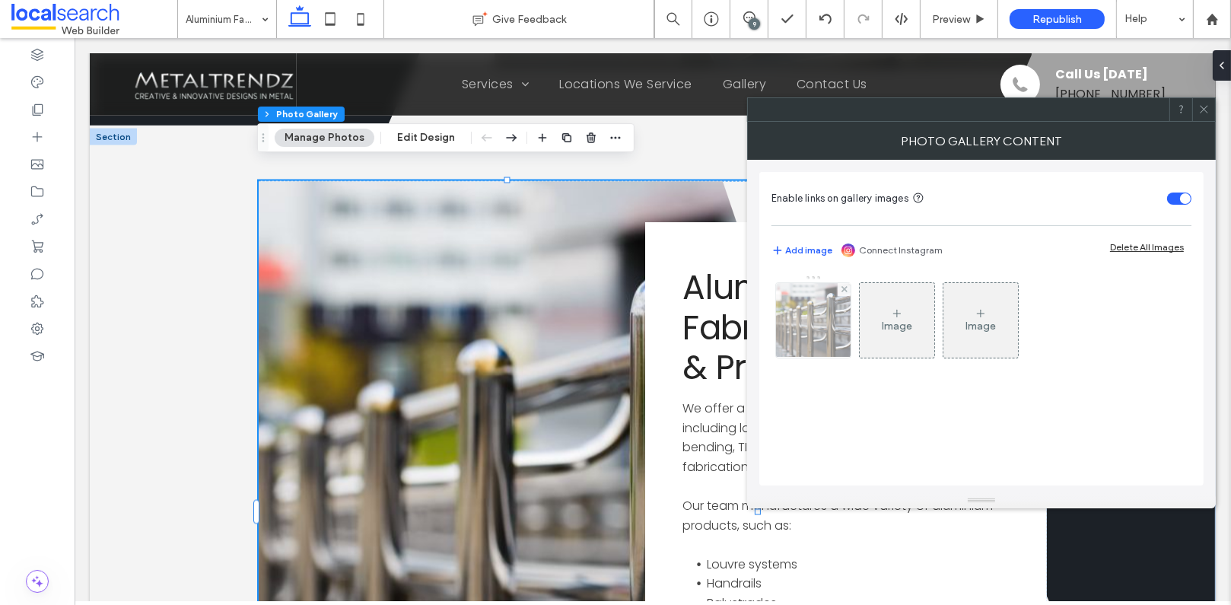
click at [815, 324] on img at bounding box center [814, 320] width 112 height 75
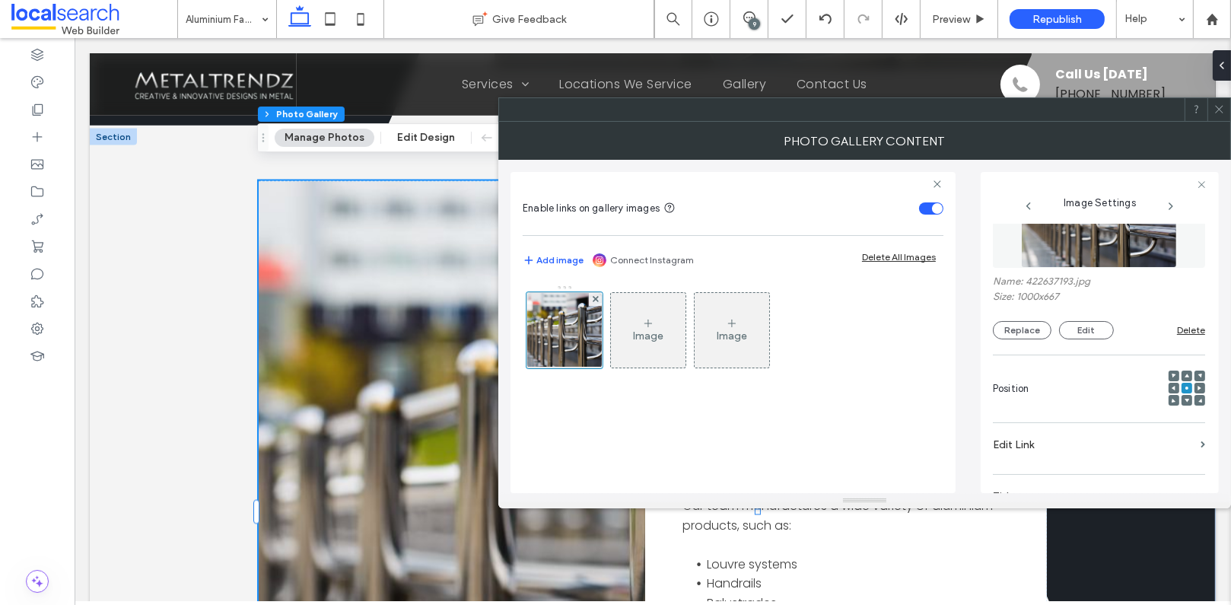
scroll to position [127, 0]
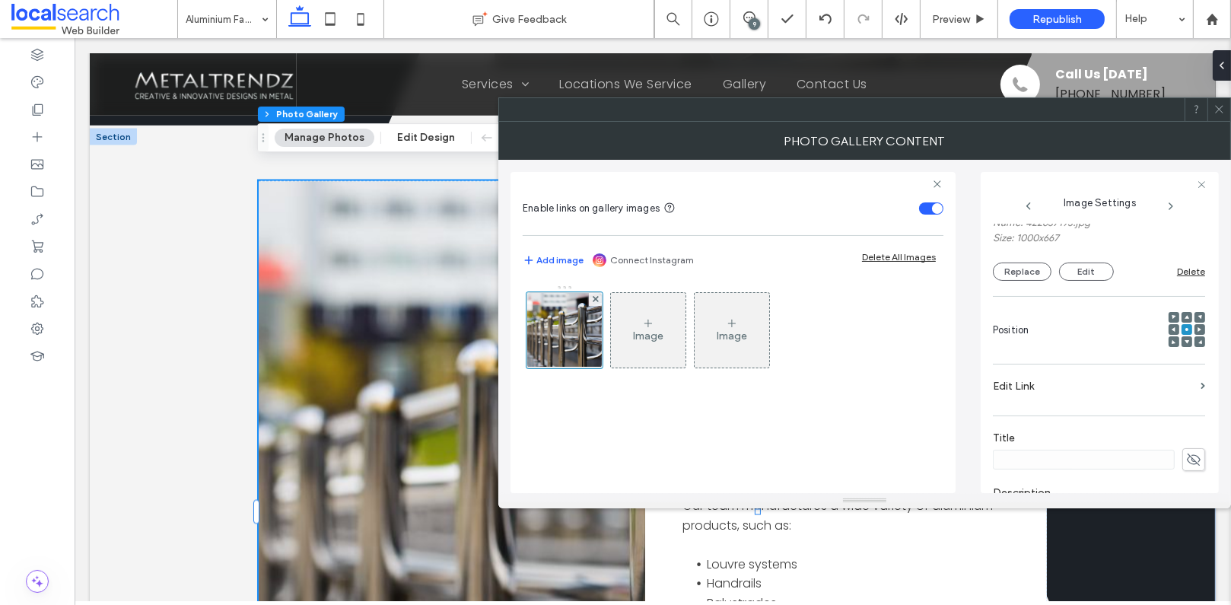
click at [1172, 328] on icon at bounding box center [1174, 329] width 5 height 5
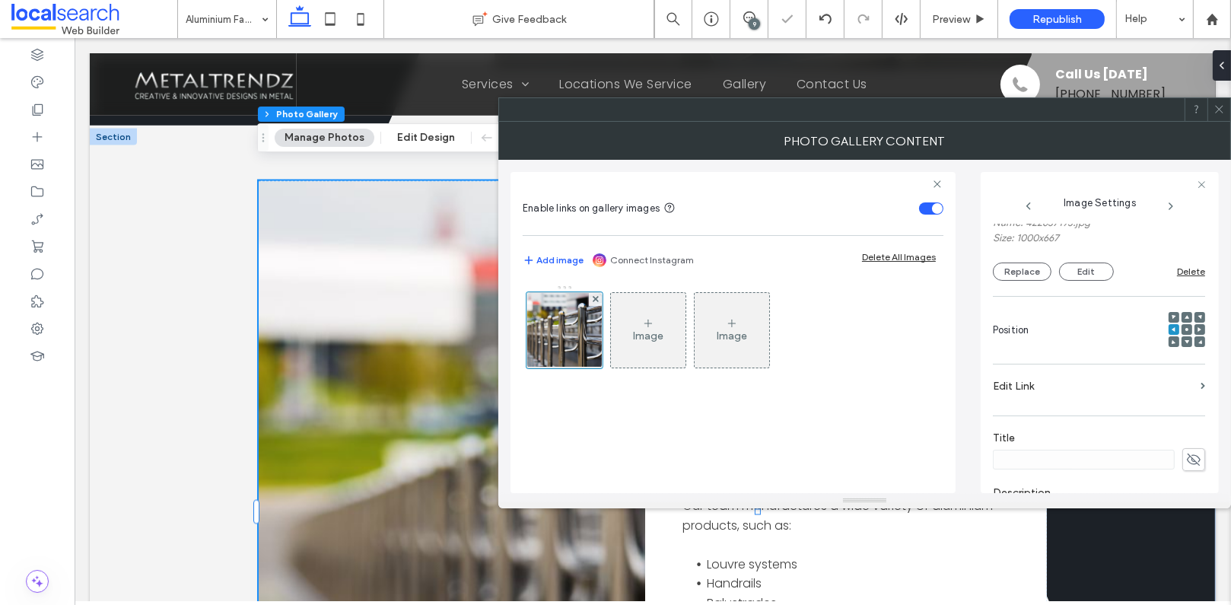
click at [1198, 329] on icon at bounding box center [1200, 329] width 5 height 5
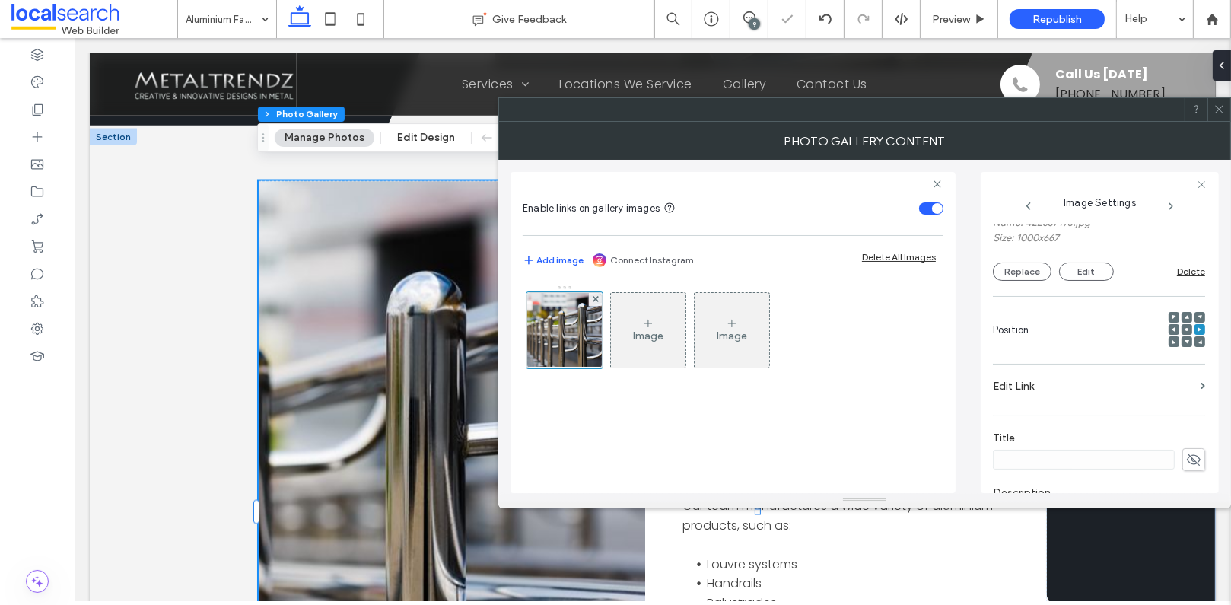
click at [1221, 109] on icon at bounding box center [1219, 108] width 11 height 11
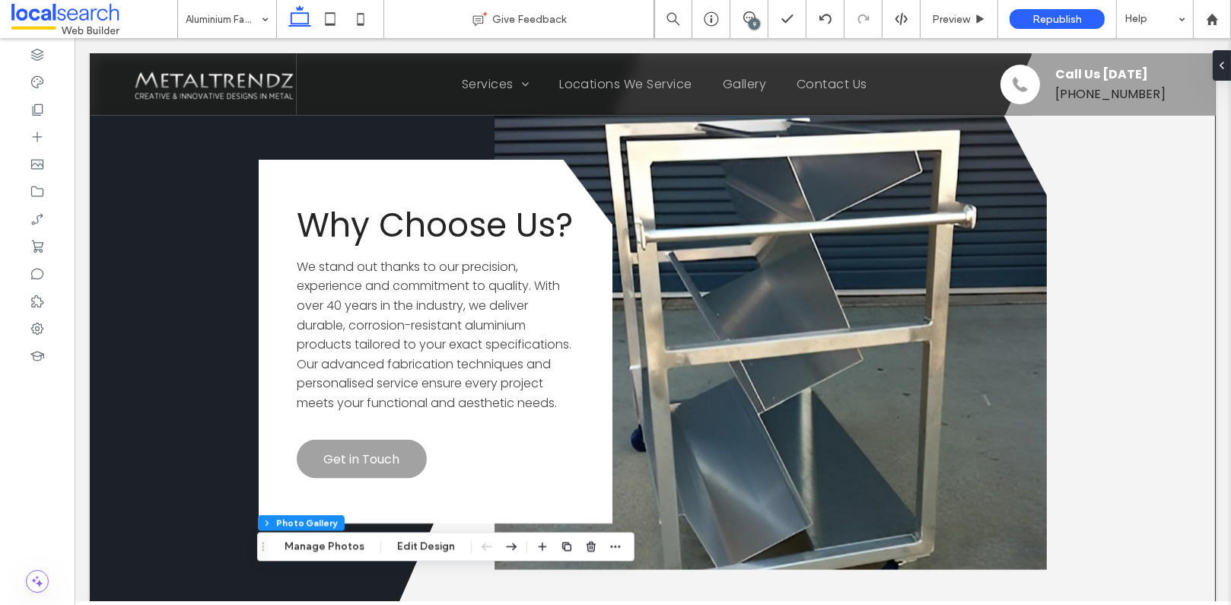
scroll to position [2532, 0]
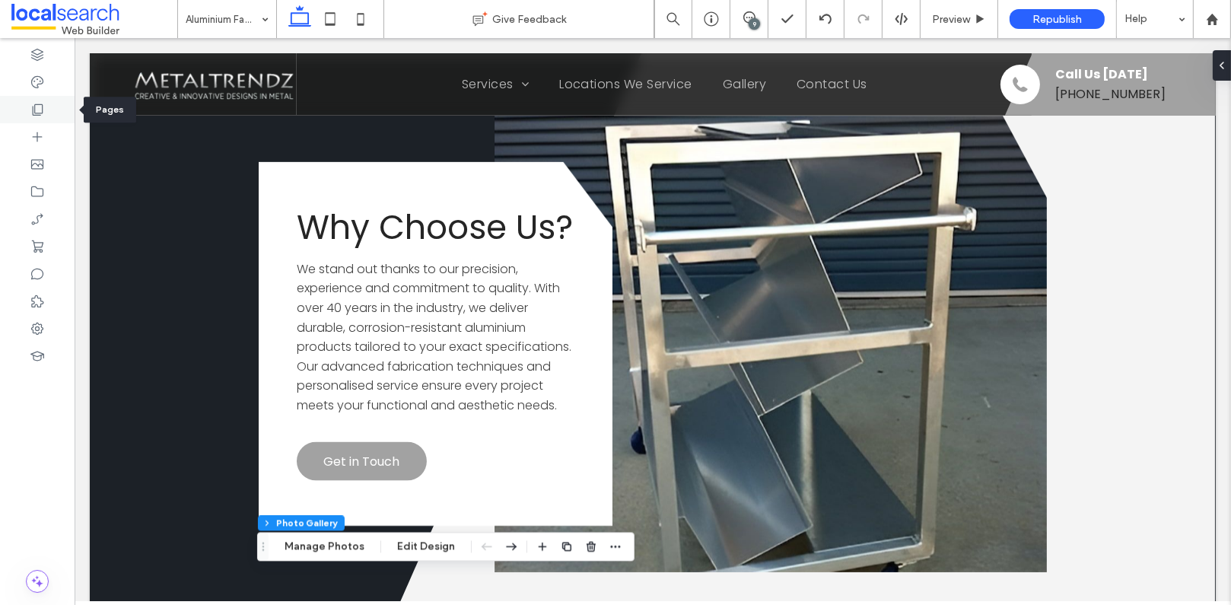
click at [45, 119] on div at bounding box center [37, 109] width 75 height 27
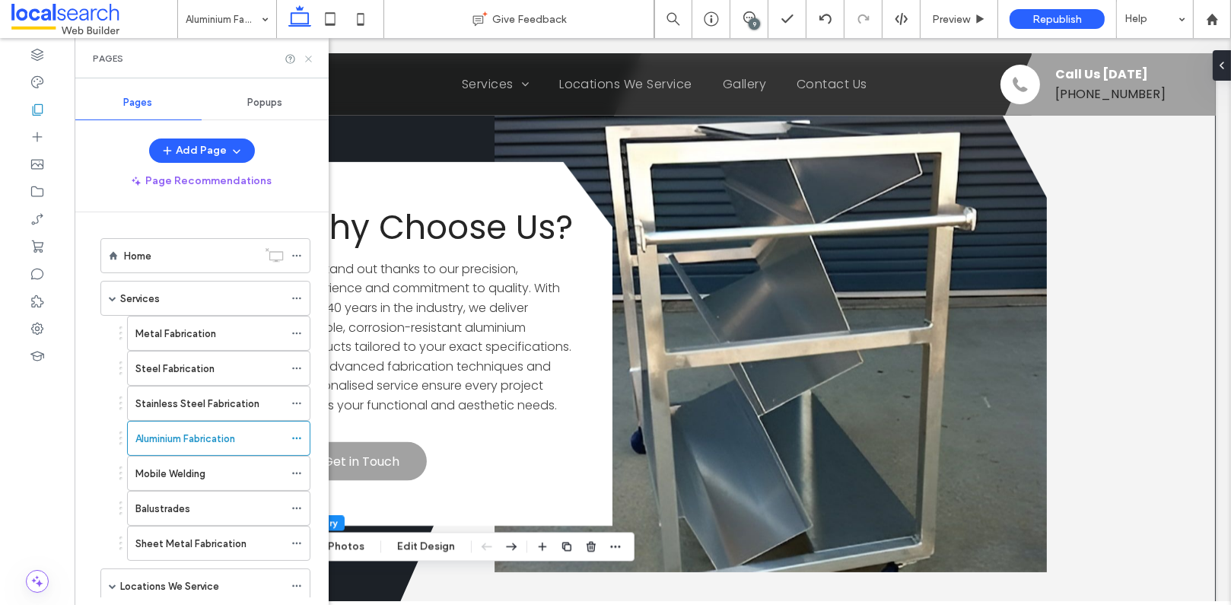
click at [310, 54] on icon at bounding box center [308, 58] width 11 height 11
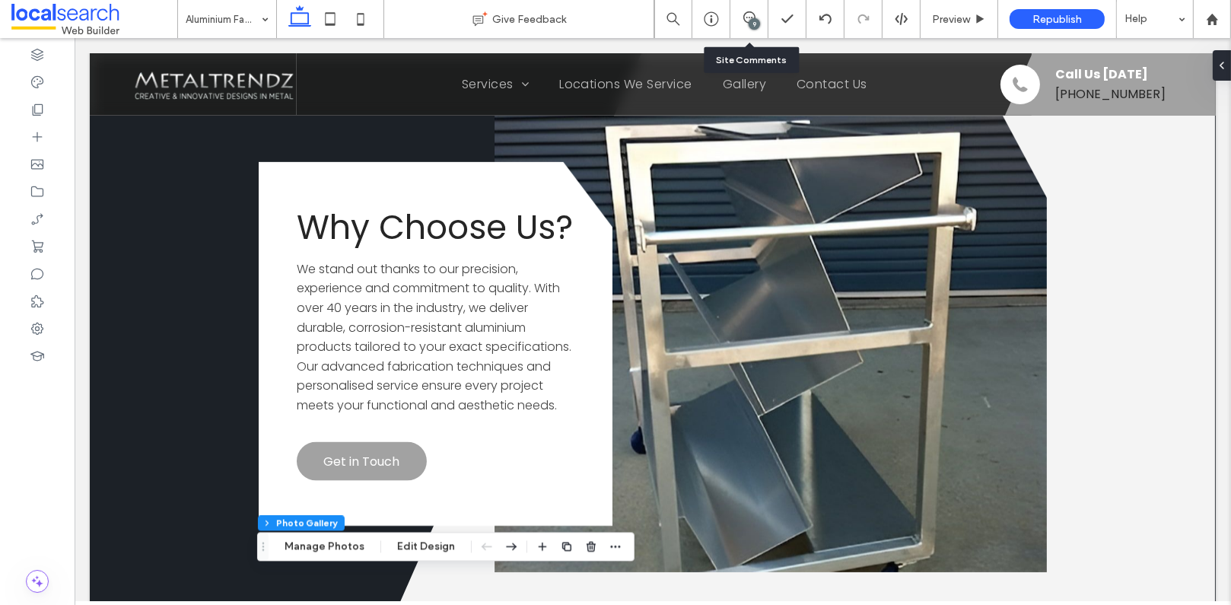
click at [752, 8] on div "9" at bounding box center [749, 19] width 38 height 38
click at [751, 19] on div "9" at bounding box center [754, 23] width 11 height 11
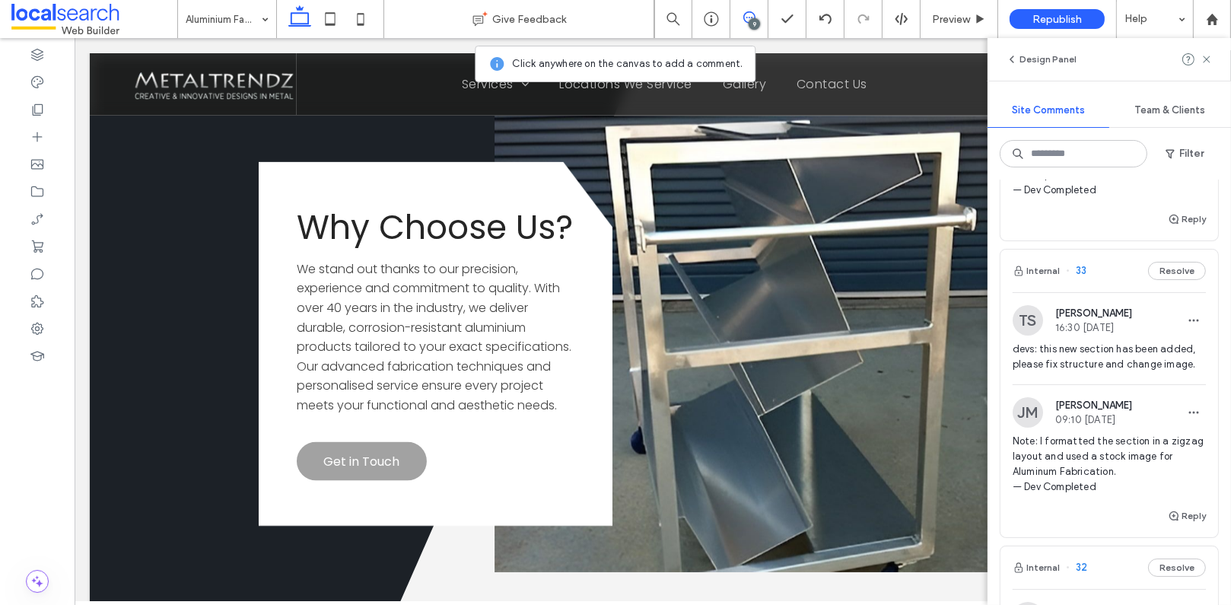
scroll to position [237, 0]
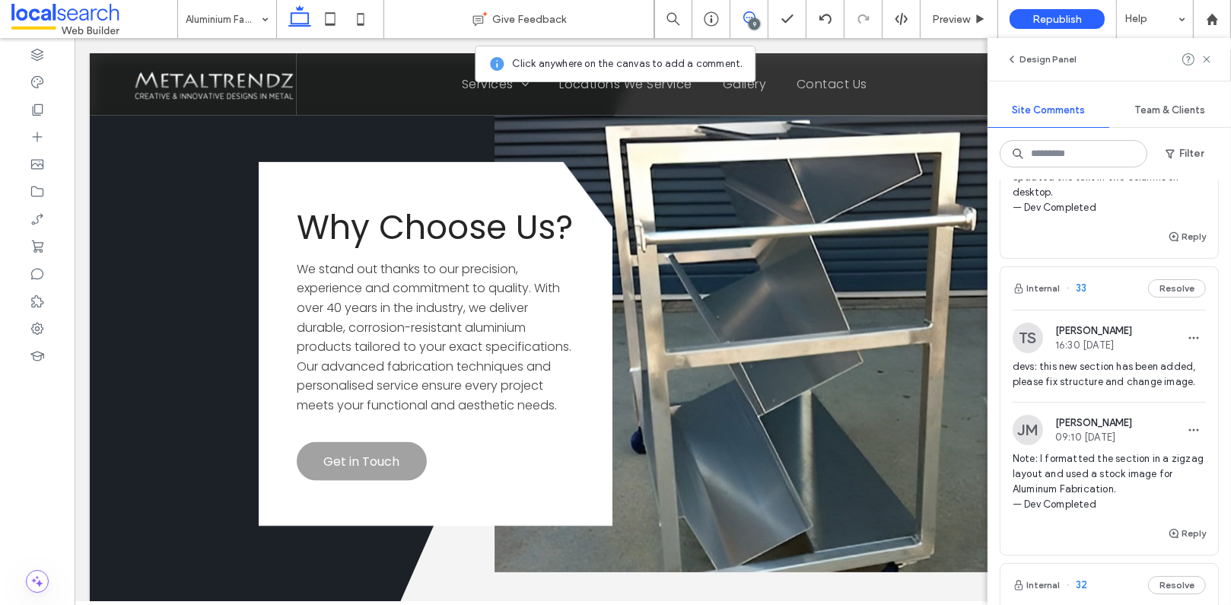
click at [1084, 283] on span "33" at bounding box center [1076, 288] width 21 height 15
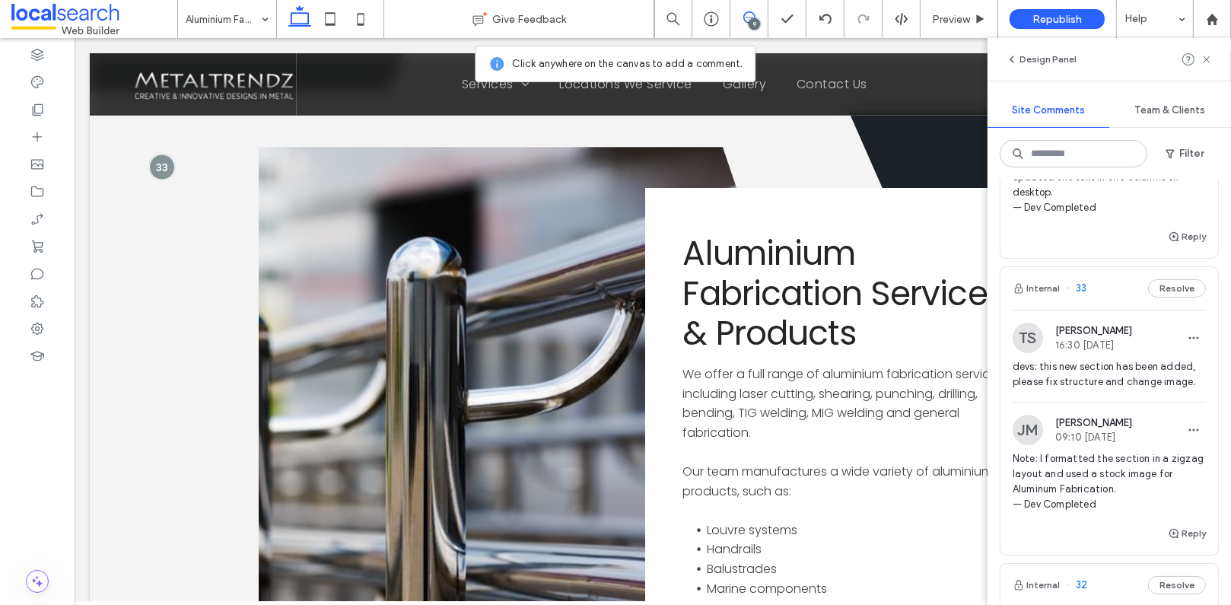
scroll to position [3072, 0]
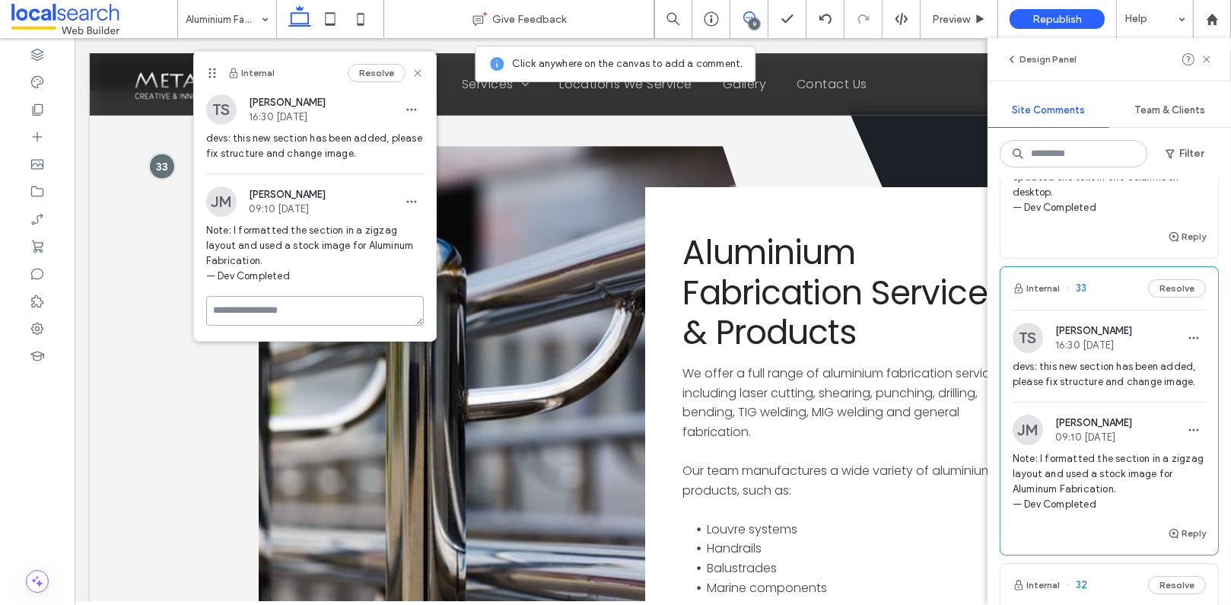
click at [324, 315] on textarea at bounding box center [315, 311] width 218 height 30
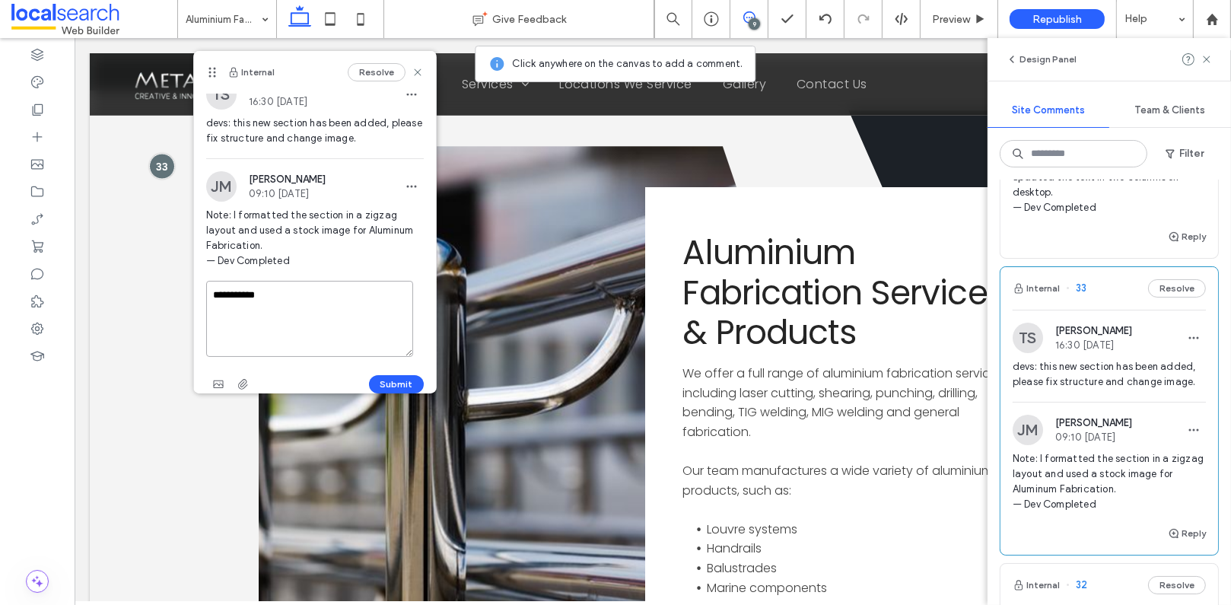
scroll to position [30, 0]
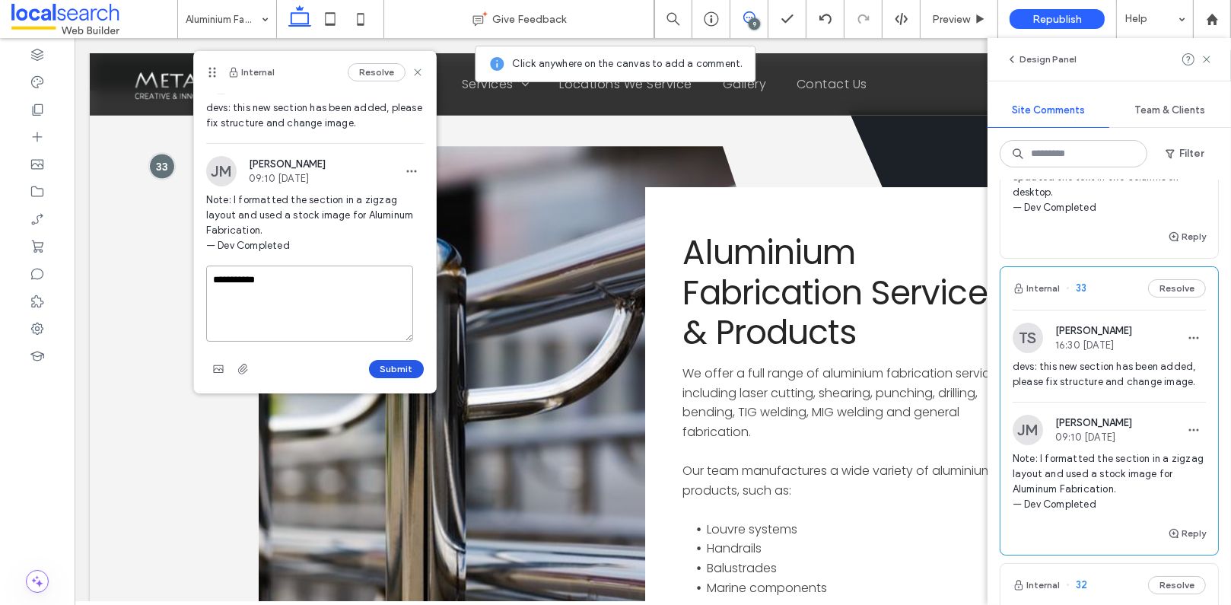
type textarea "**********"
click at [380, 362] on button "Submit" at bounding box center [396, 369] width 55 height 18
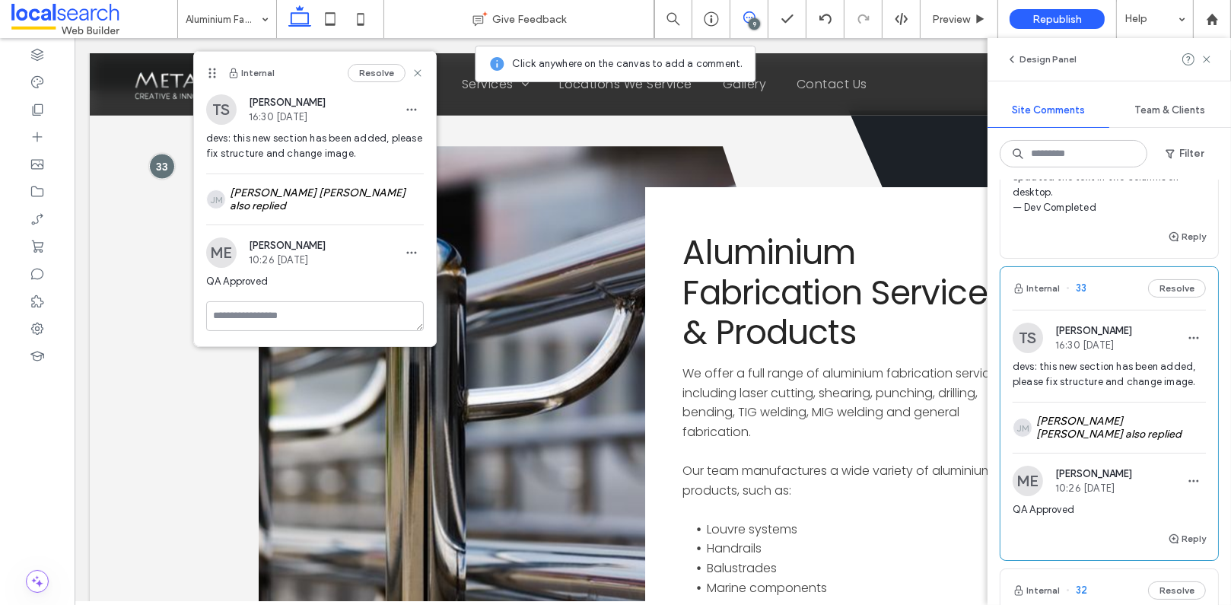
scroll to position [0, 0]
click at [417, 73] on use at bounding box center [417, 72] width 7 height 7
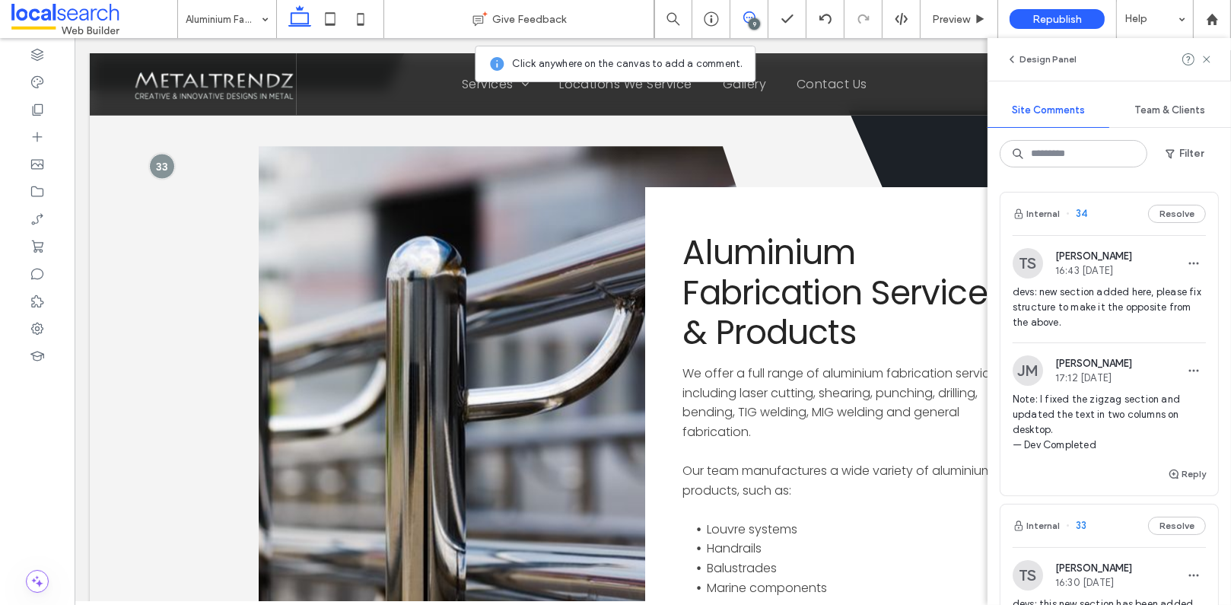
click at [1083, 215] on span "34" at bounding box center [1076, 213] width 21 height 15
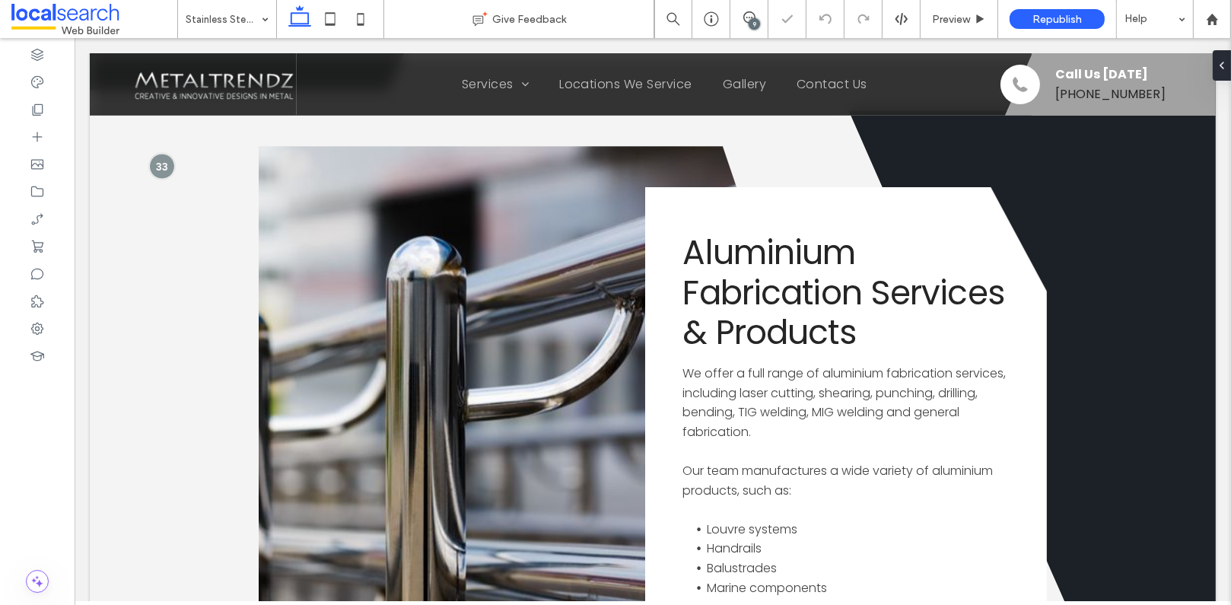
click at [753, 19] on div "9" at bounding box center [754, 23] width 11 height 11
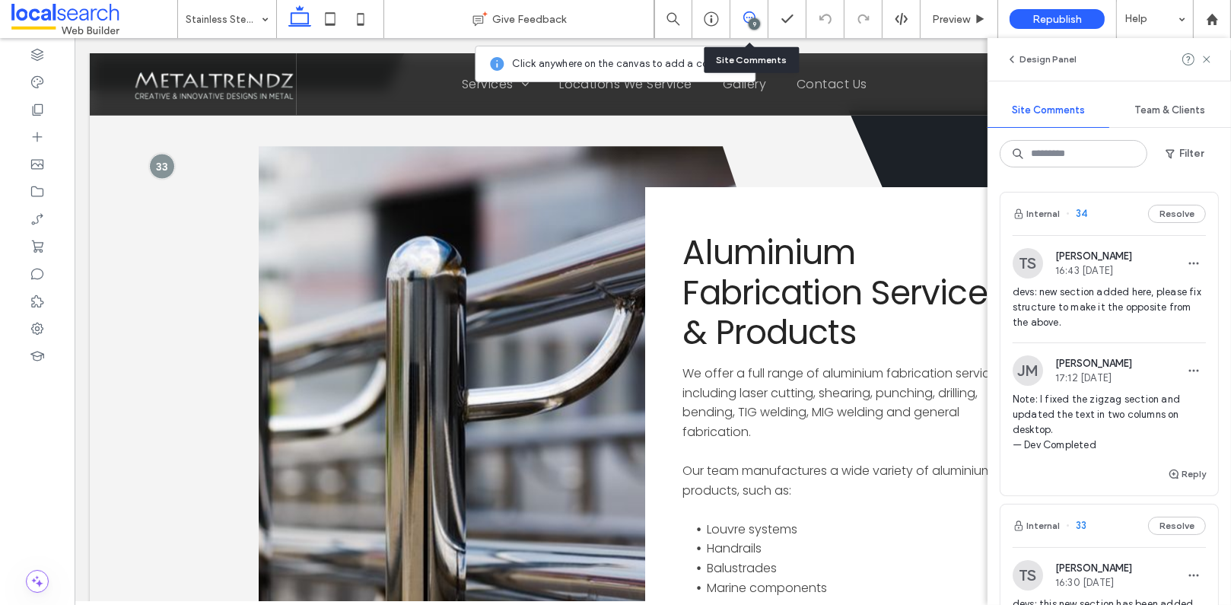
click at [1081, 215] on span "34" at bounding box center [1076, 213] width 21 height 15
click at [355, 26] on icon at bounding box center [360, 19] width 30 height 30
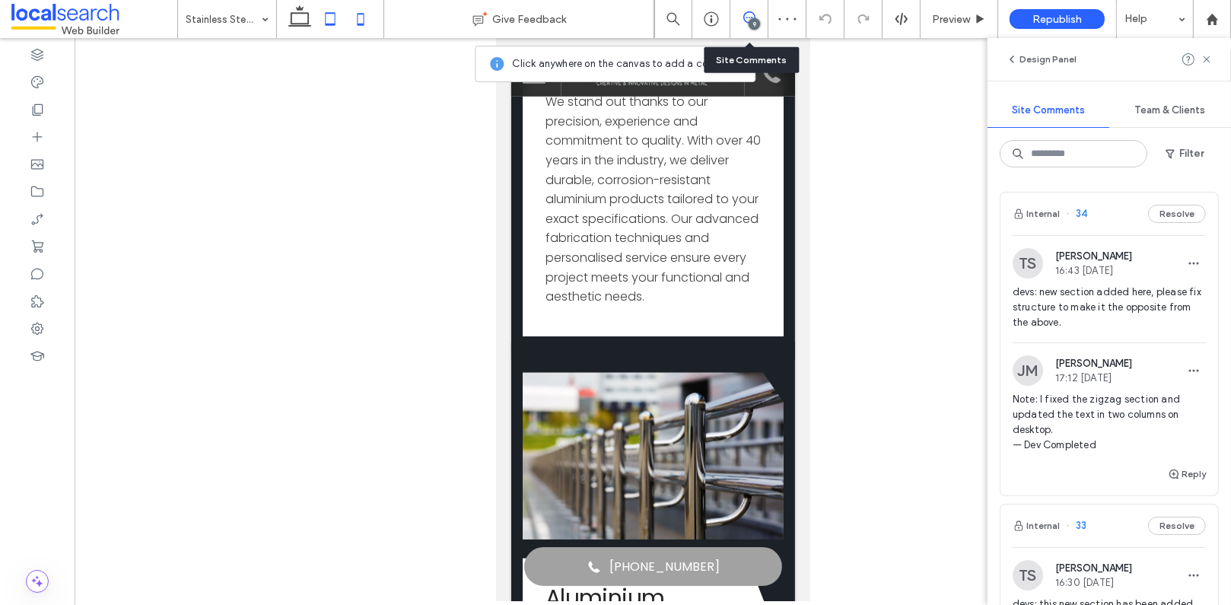
click at [334, 20] on icon at bounding box center [330, 19] width 30 height 30
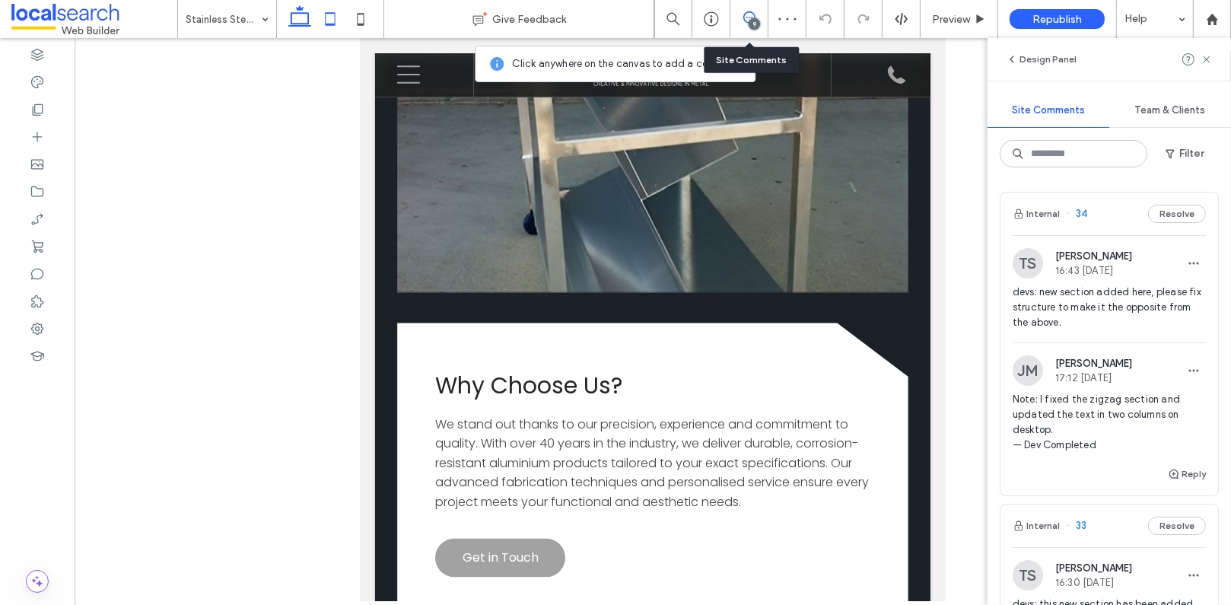
click at [302, 21] on icon at bounding box center [300, 19] width 30 height 30
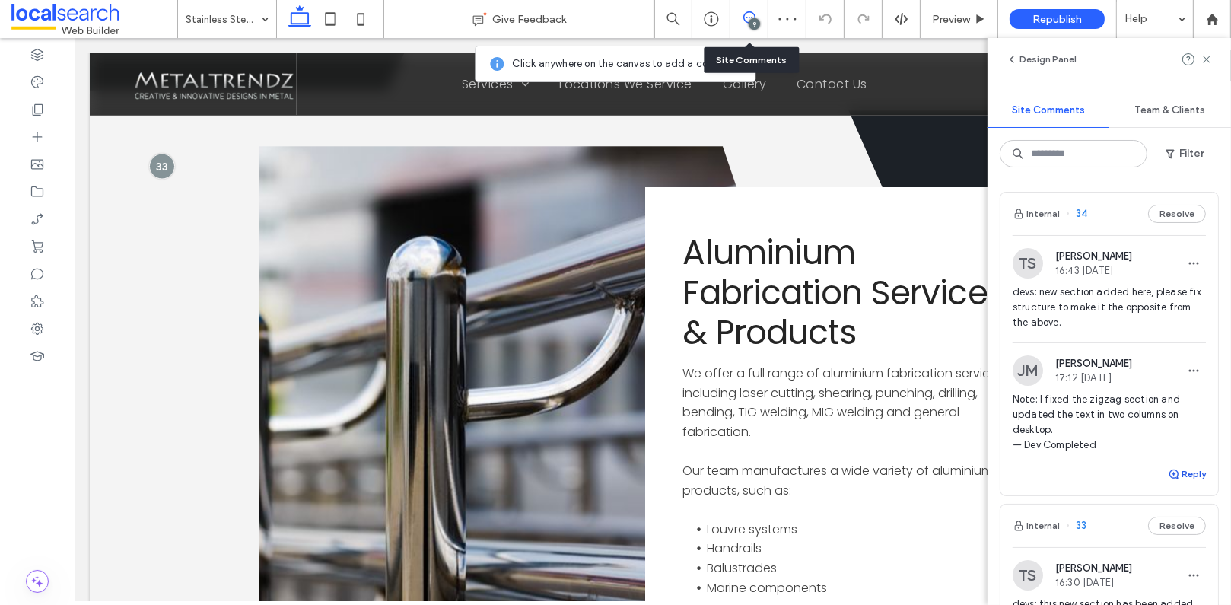
click at [1187, 469] on button "Reply" at bounding box center [1187, 474] width 38 height 18
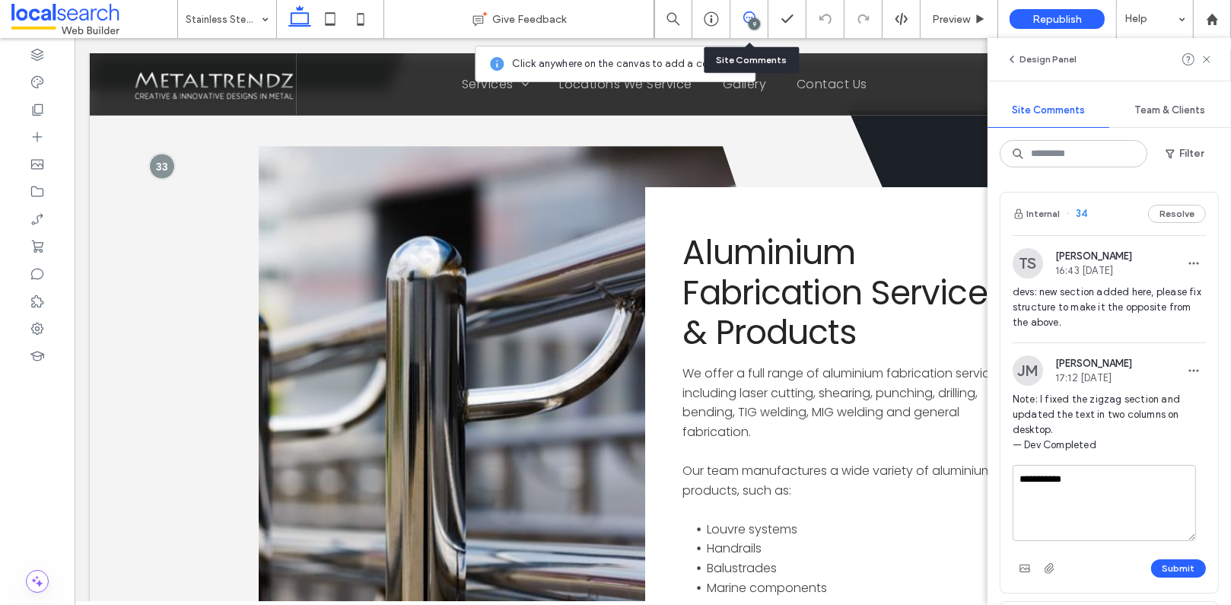
scroll to position [2, 0]
type textarea "**********"
click at [1186, 562] on button "Submit" at bounding box center [1178, 566] width 55 height 18
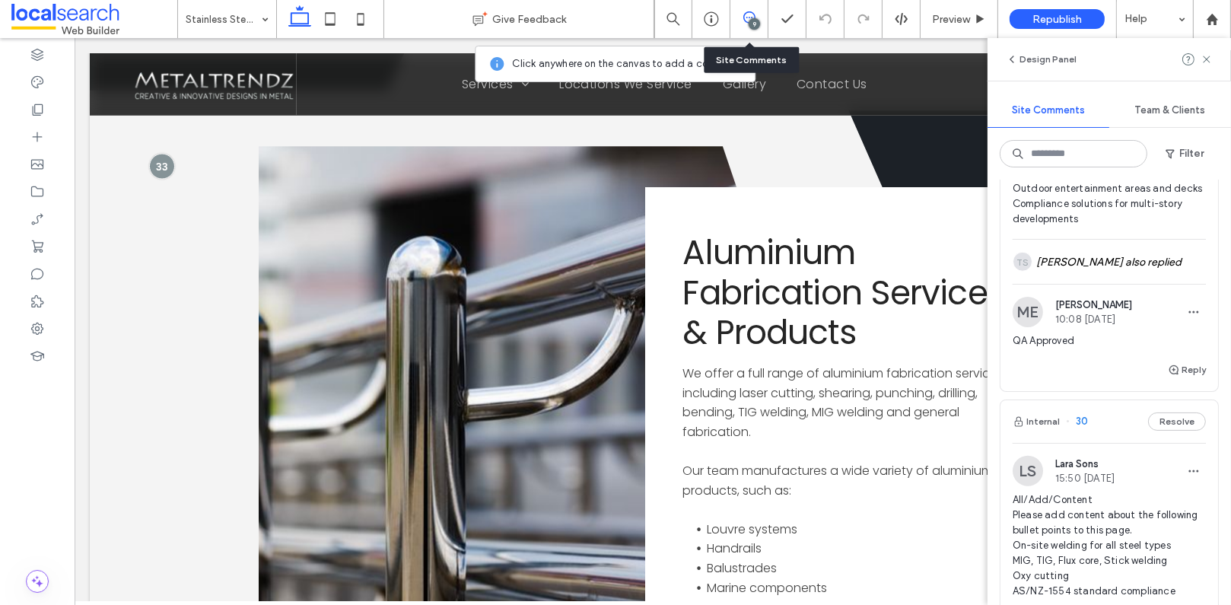
scroll to position [1497, 0]
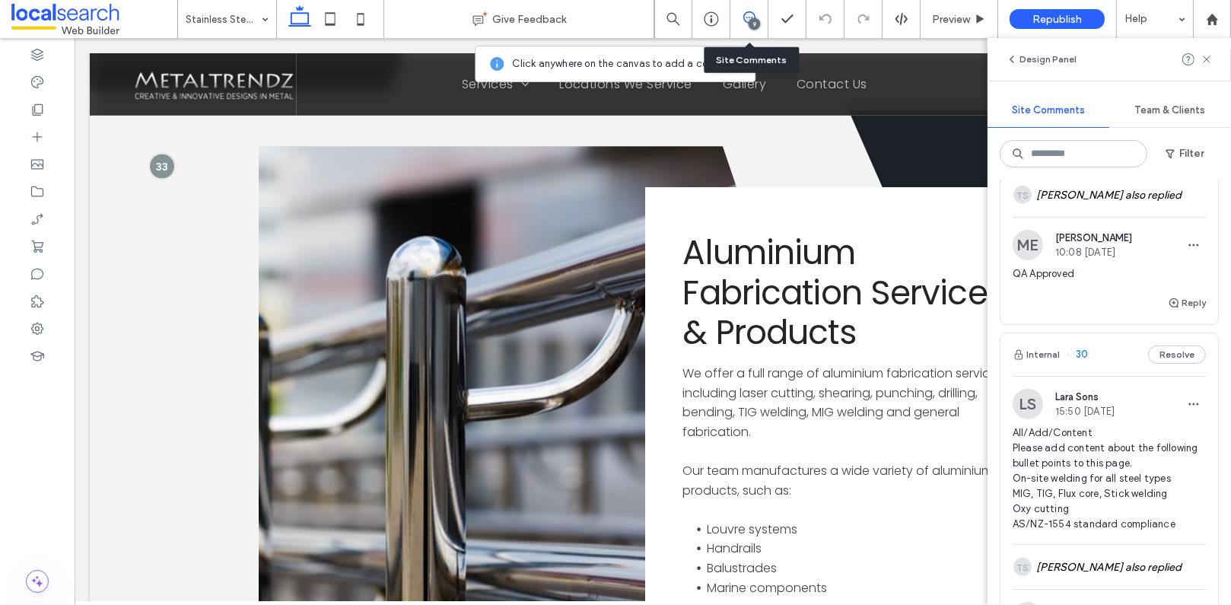
click at [1214, 59] on div "Design Panel" at bounding box center [1109, 59] width 243 height 43
click at [1204, 57] on icon at bounding box center [1207, 59] width 12 height 12
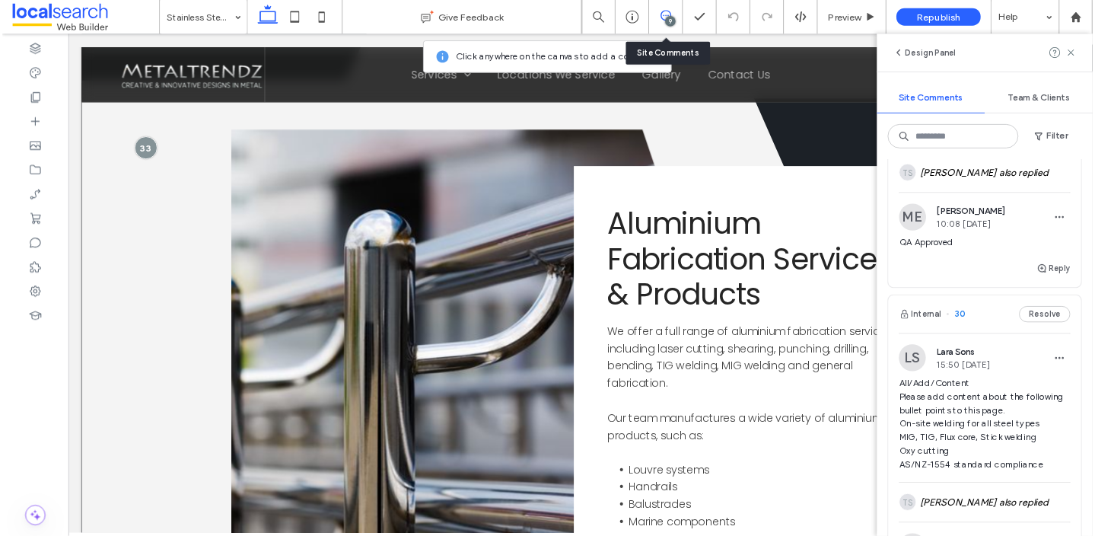
scroll to position [0, 0]
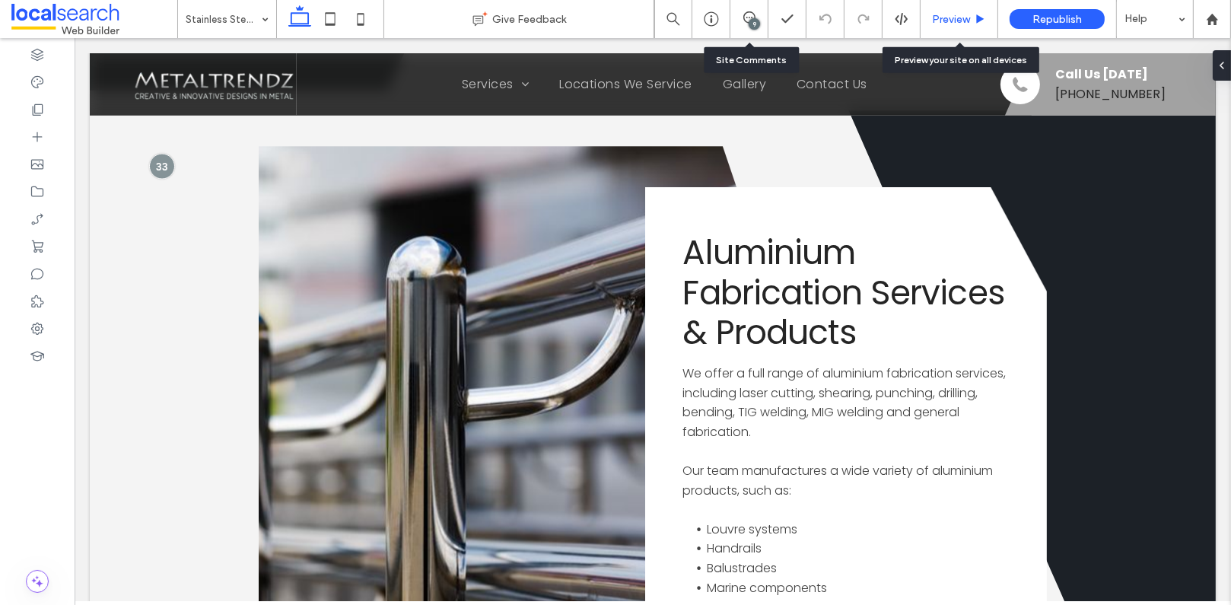
click at [956, 24] on span "Preview" at bounding box center [951, 19] width 38 height 13
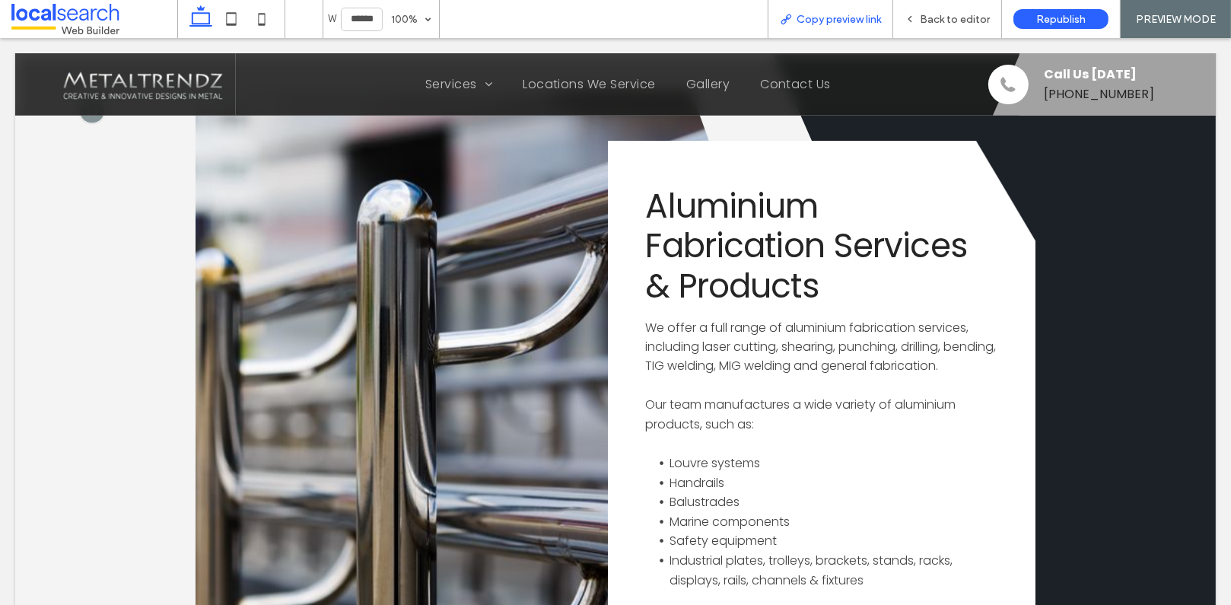
click at [820, 14] on span "Copy preview link" at bounding box center [839, 19] width 84 height 13
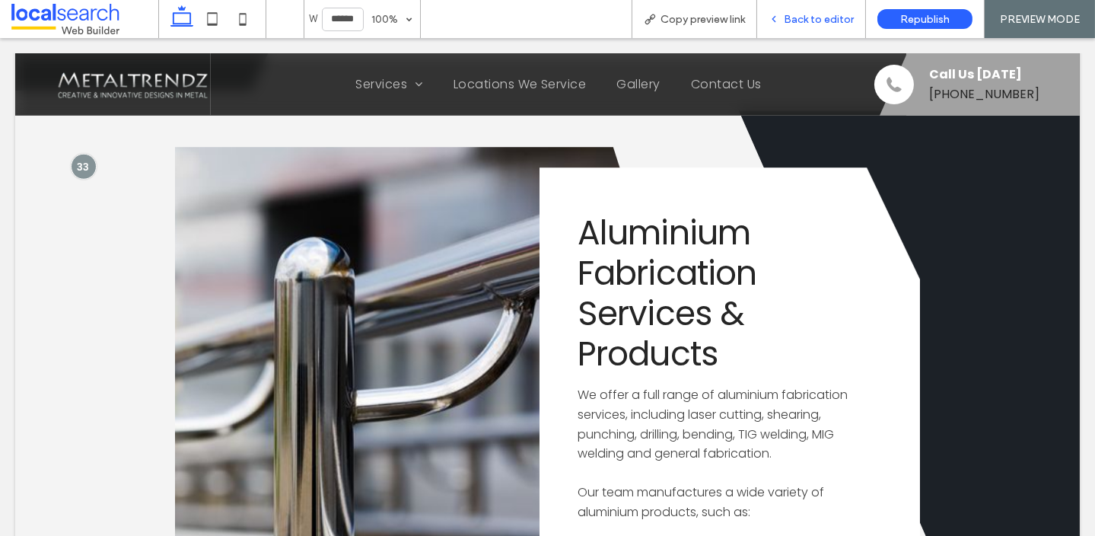
click at [838, 15] on span "Back to editor" at bounding box center [819, 19] width 70 height 13
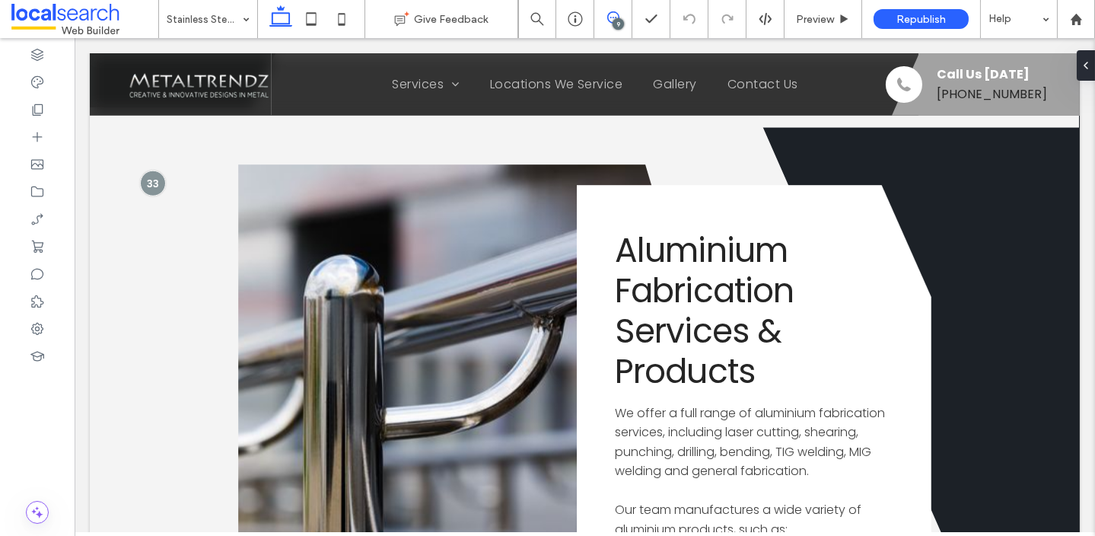
click at [613, 13] on icon at bounding box center [613, 17] width 12 height 12
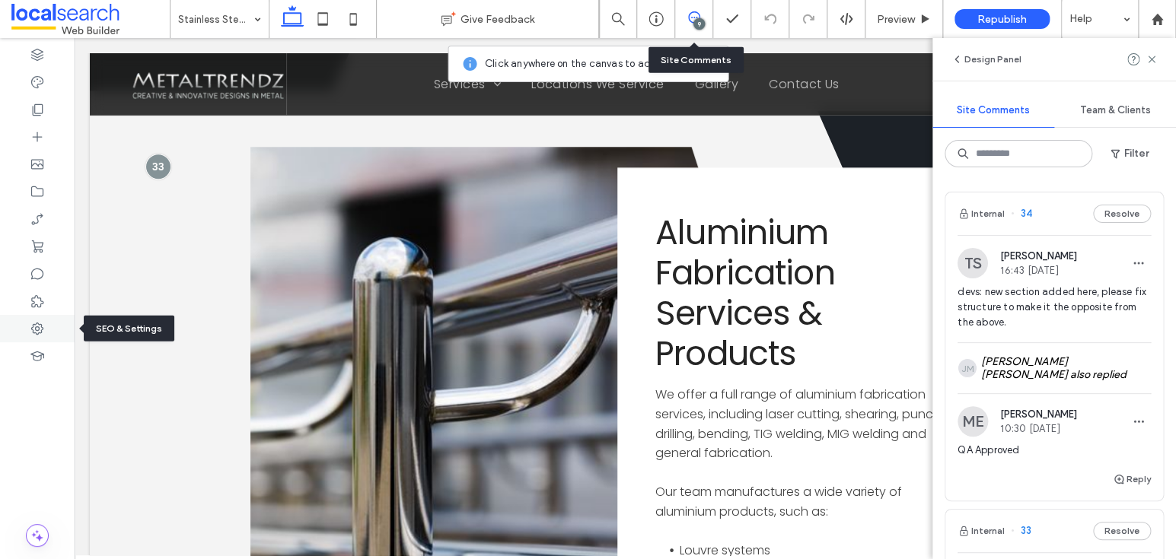
click at [45, 325] on div at bounding box center [37, 328] width 75 height 27
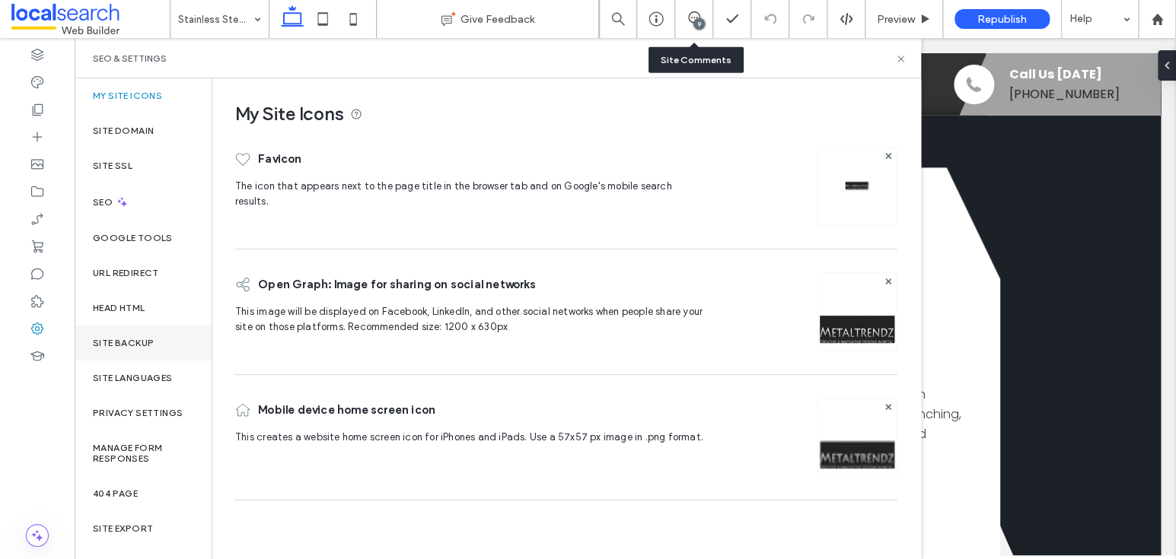
click at [136, 333] on div "Site Backup" at bounding box center [143, 343] width 137 height 35
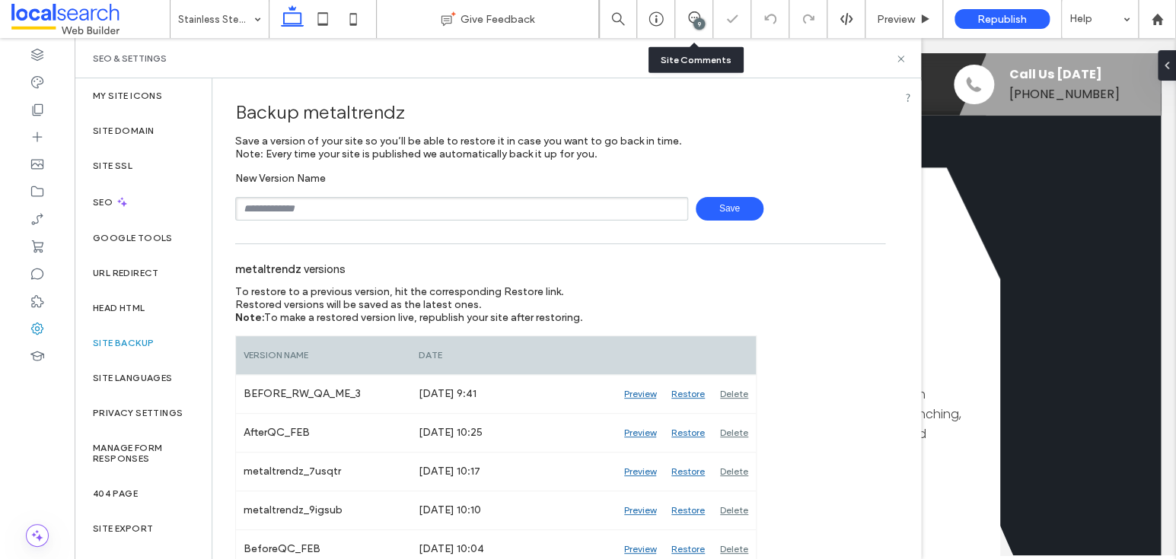
click at [327, 208] on input "text" at bounding box center [461, 209] width 453 height 24
type input "**********"
click at [730, 193] on div "**********" at bounding box center [560, 196] width 650 height 49
click at [726, 203] on span "Save" at bounding box center [729, 209] width 68 height 24
click at [898, 59] on icon at bounding box center [900, 58] width 11 height 11
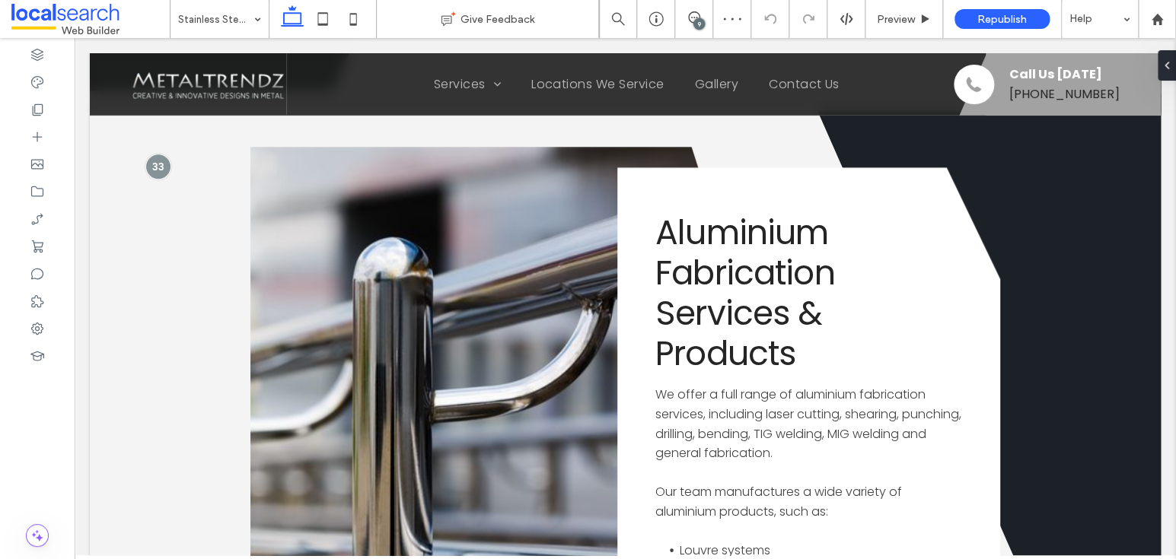
click at [700, 24] on div "9" at bounding box center [698, 23] width 11 height 11
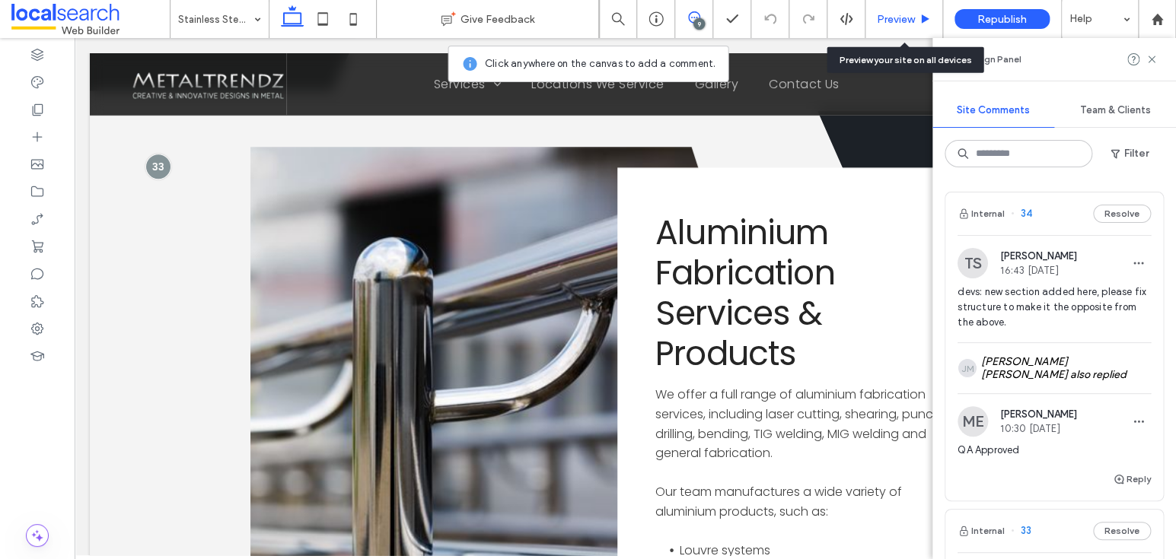
click at [889, 15] on span "Preview" at bounding box center [896, 19] width 38 height 13
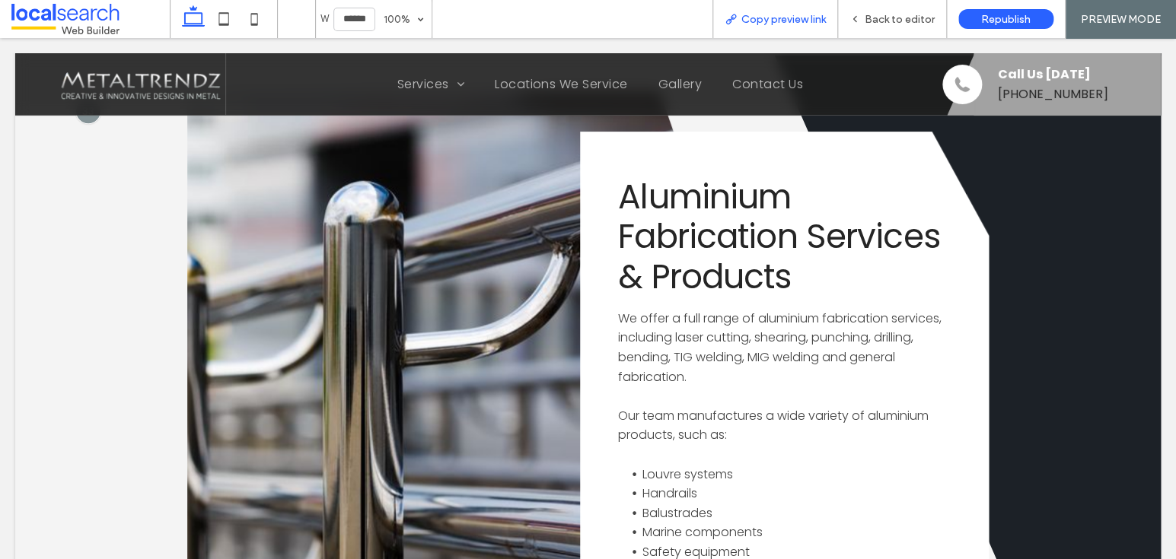
click at [791, 27] on div "Copy preview link" at bounding box center [775, 19] width 126 height 38
click at [793, 19] on span "Copy preview link" at bounding box center [783, 19] width 84 height 13
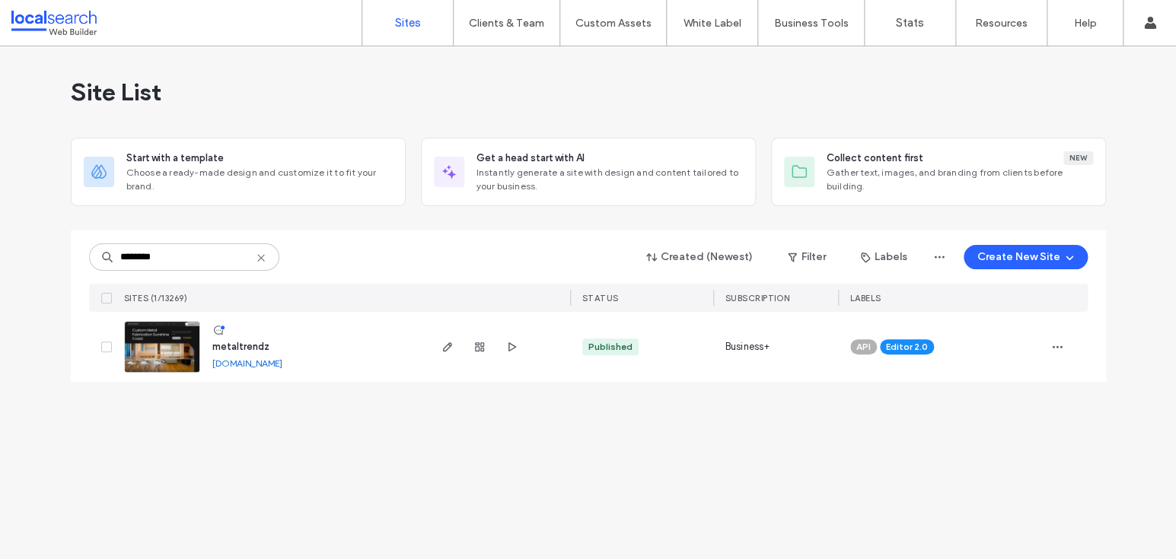
click at [646, 501] on div "Site List Start with a template Choose a ready-made design and customize it to …" at bounding box center [588, 302] width 1176 height 513
click at [1005, 485] on div "Site List Start with a template Choose a ready-made design and customize it to …" at bounding box center [588, 302] width 1176 height 513
click at [1049, 481] on div "Site List Start with a template Choose a ready-made design and customize it to …" at bounding box center [588, 302] width 1176 height 513
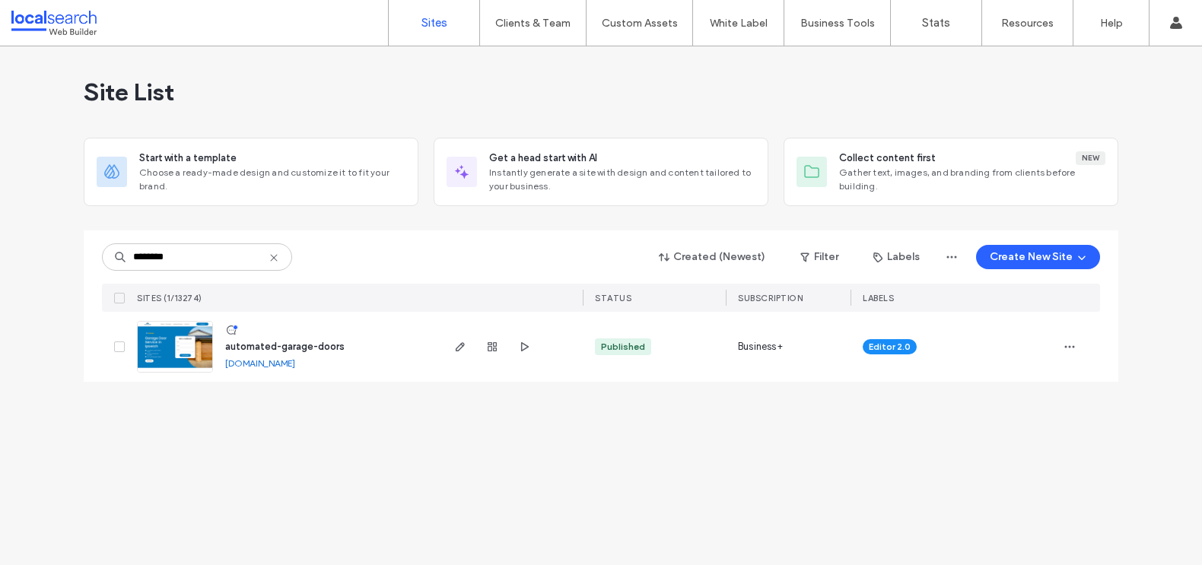
click at [161, 347] on img at bounding box center [175, 373] width 75 height 103
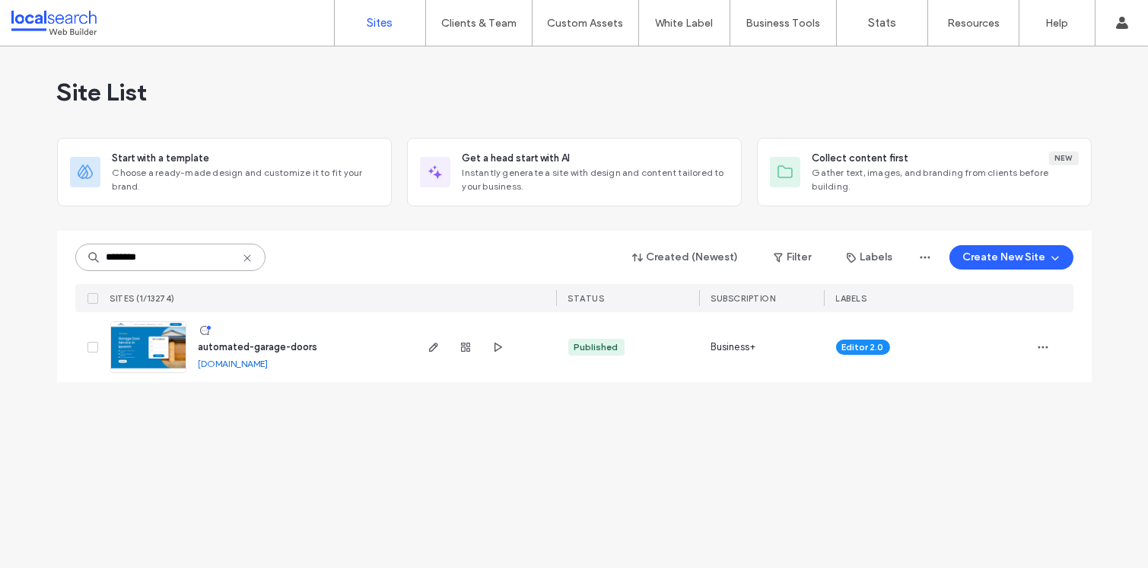
click at [175, 265] on input "********" at bounding box center [170, 256] width 190 height 27
paste input "********"
paste input
type input "********"
click at [234, 362] on link "www.automatedgaragedoors.com.au" at bounding box center [234, 363] width 70 height 11
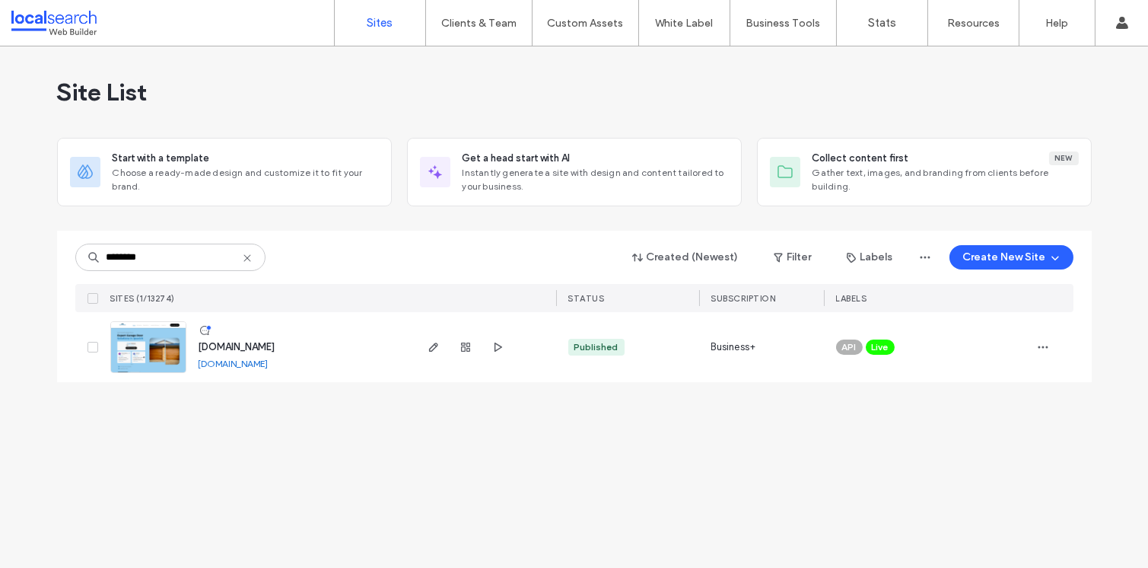
click at [168, 339] on img at bounding box center [148, 373] width 75 height 103
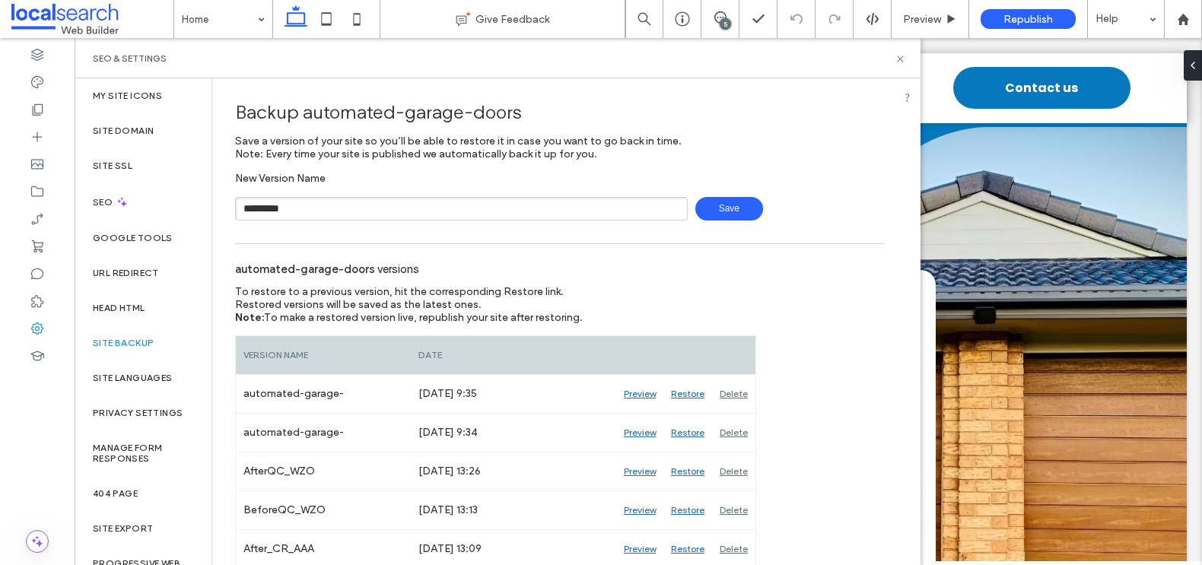
type input "**********"
click at [716, 203] on span "Save" at bounding box center [729, 209] width 68 height 24
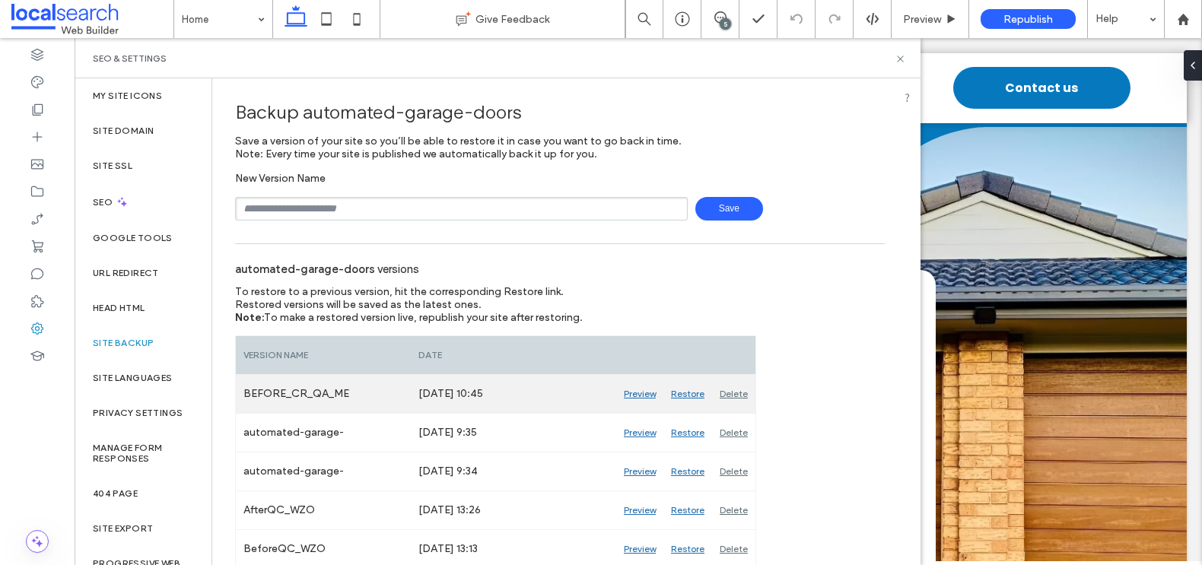
click at [736, 396] on div "Delete" at bounding box center [733, 394] width 43 height 38
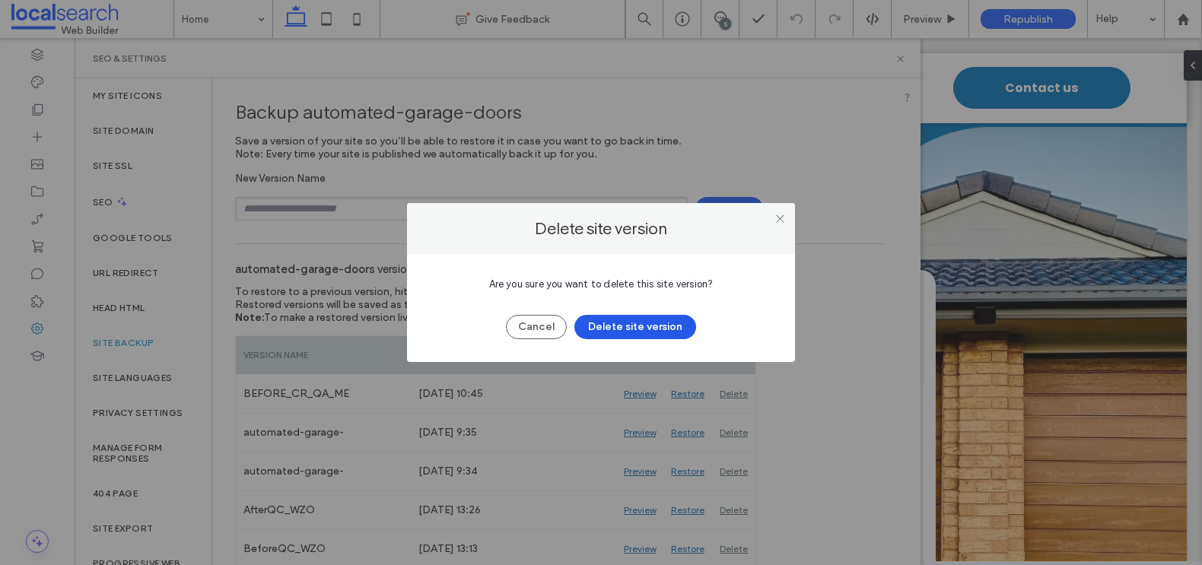
click at [637, 329] on button "Delete site version" at bounding box center [635, 327] width 122 height 24
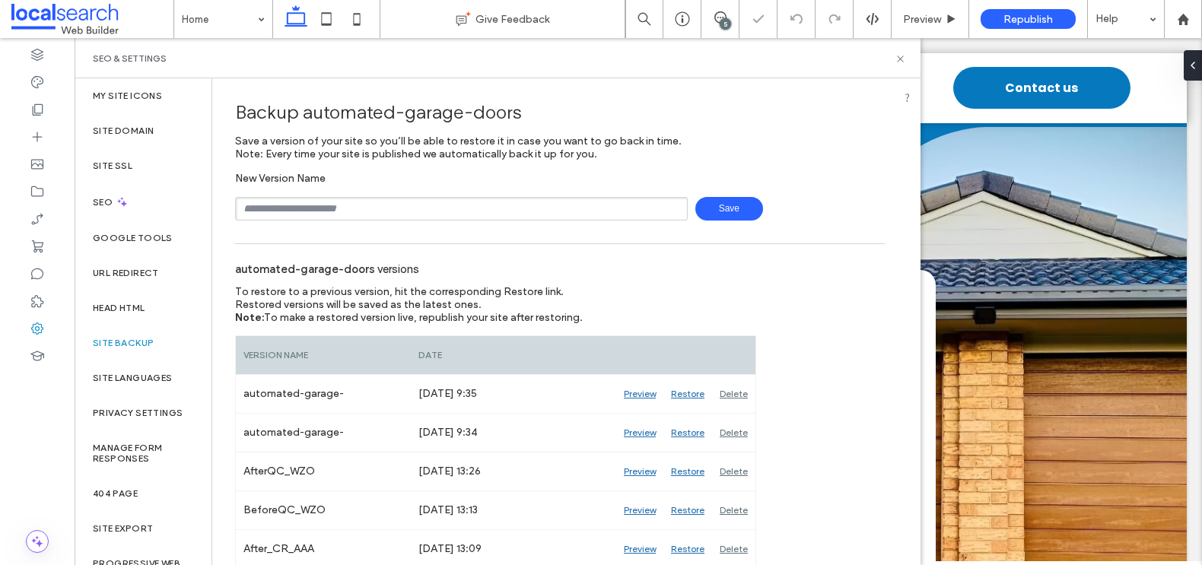
click at [404, 214] on input "text" at bounding box center [461, 209] width 453 height 24
type input "**********"
click at [723, 202] on span "Save" at bounding box center [729, 209] width 68 height 24
click at [899, 59] on use at bounding box center [900, 59] width 6 height 6
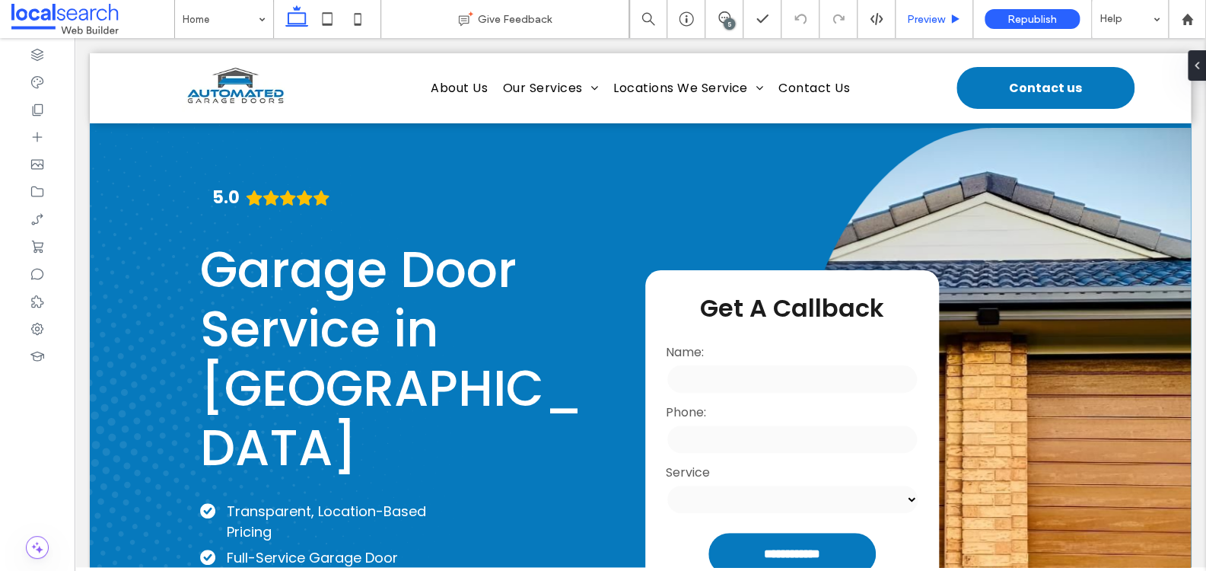
click at [921, 20] on span "Preview" at bounding box center [926, 19] width 38 height 13
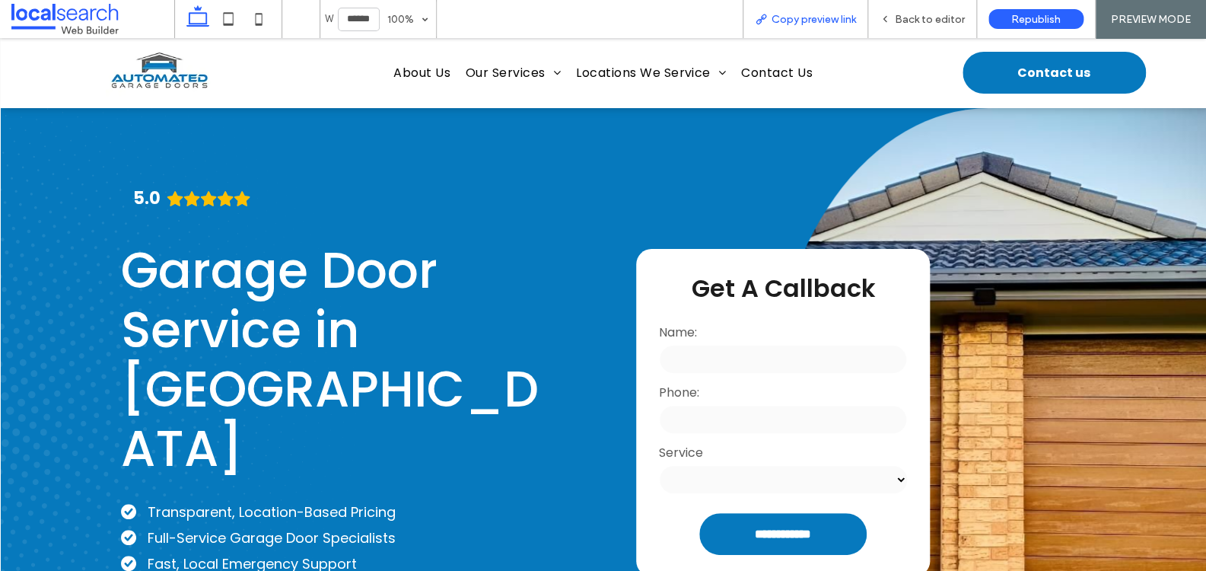
click at [838, 19] on span "Copy preview link" at bounding box center [814, 19] width 84 height 13
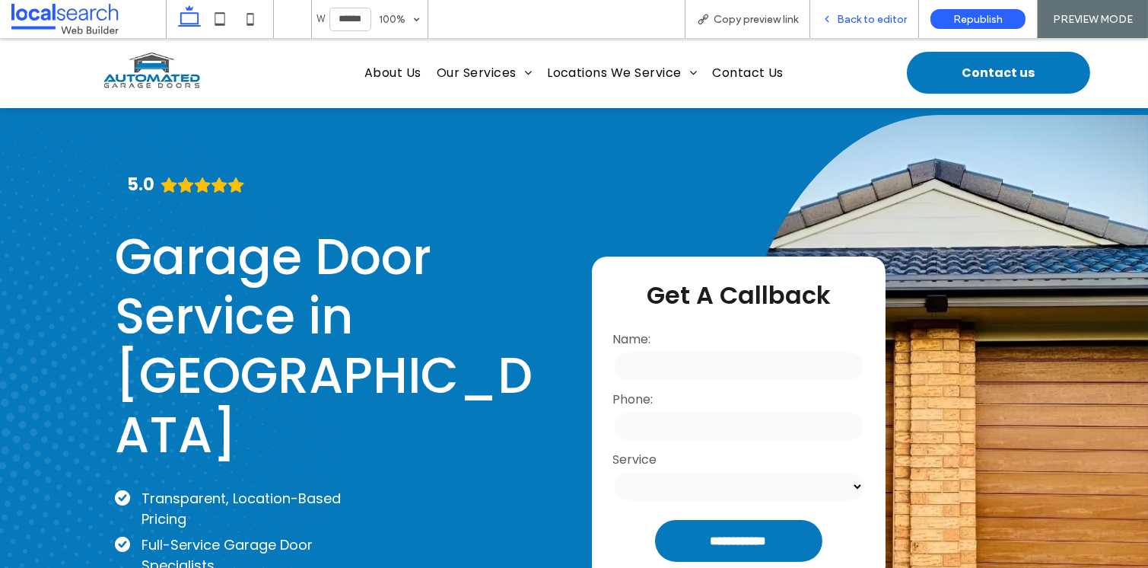
click at [861, 20] on span "Back to editor" at bounding box center [872, 19] width 70 height 13
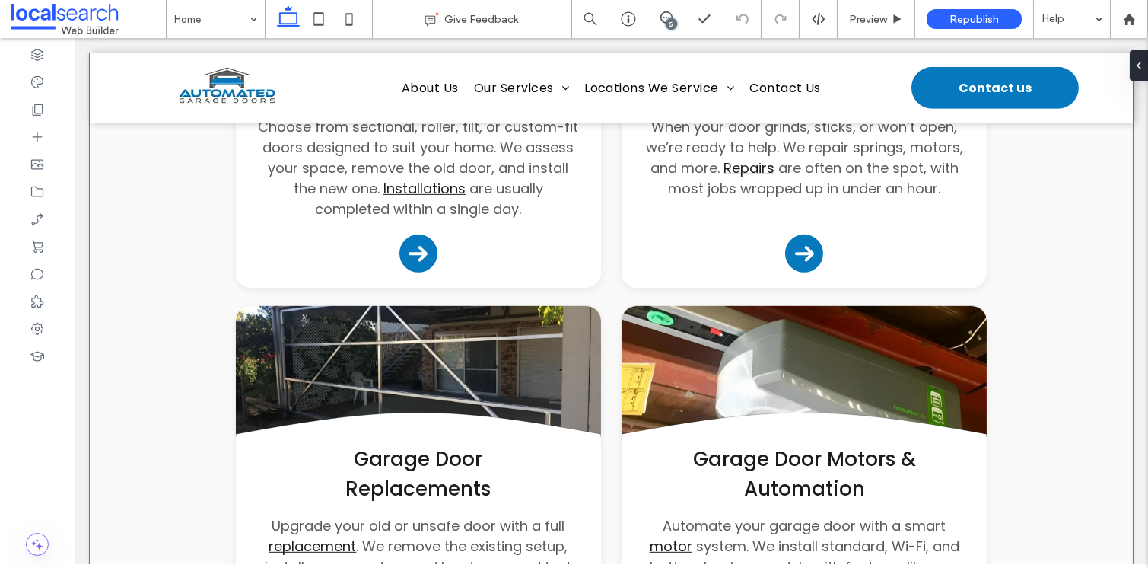
scroll to position [1867, 0]
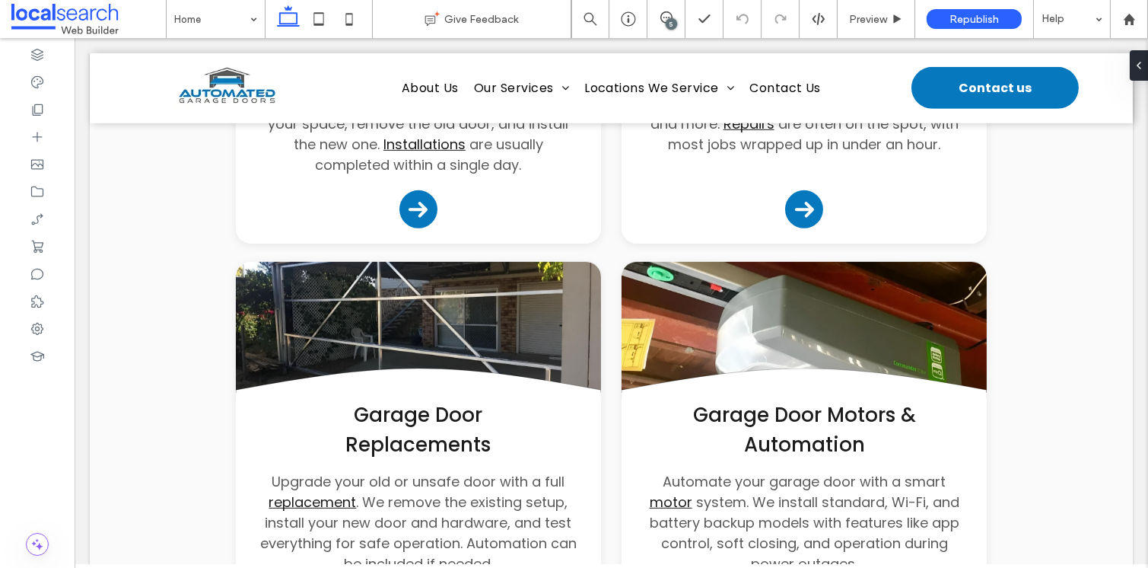
click at [666, 23] on div "5" at bounding box center [671, 23] width 11 height 11
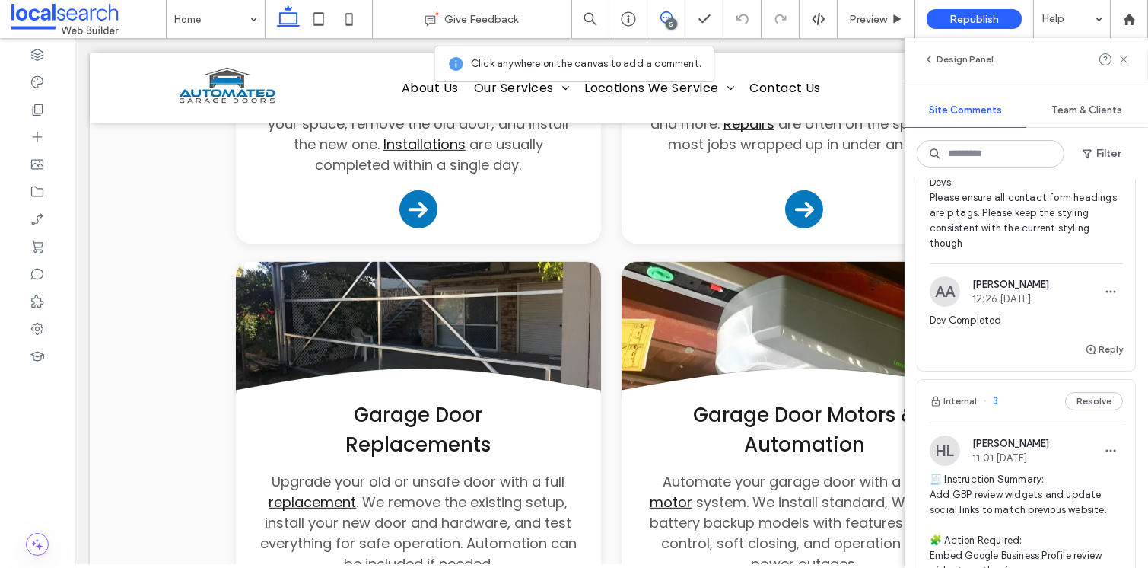
scroll to position [616, 0]
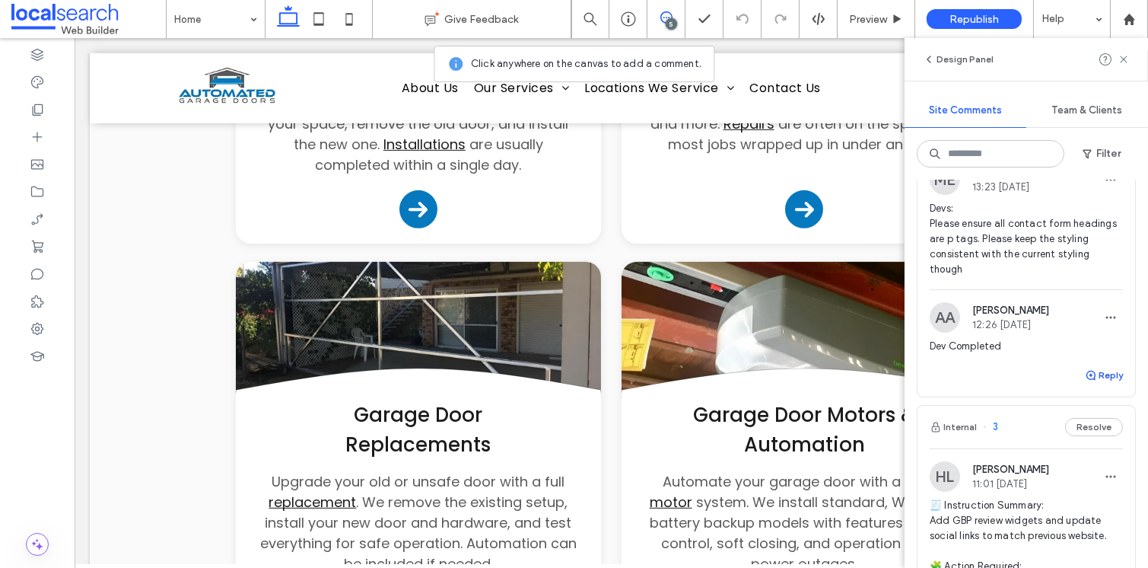
click at [1087, 380] on use "button" at bounding box center [1091, 375] width 9 height 9
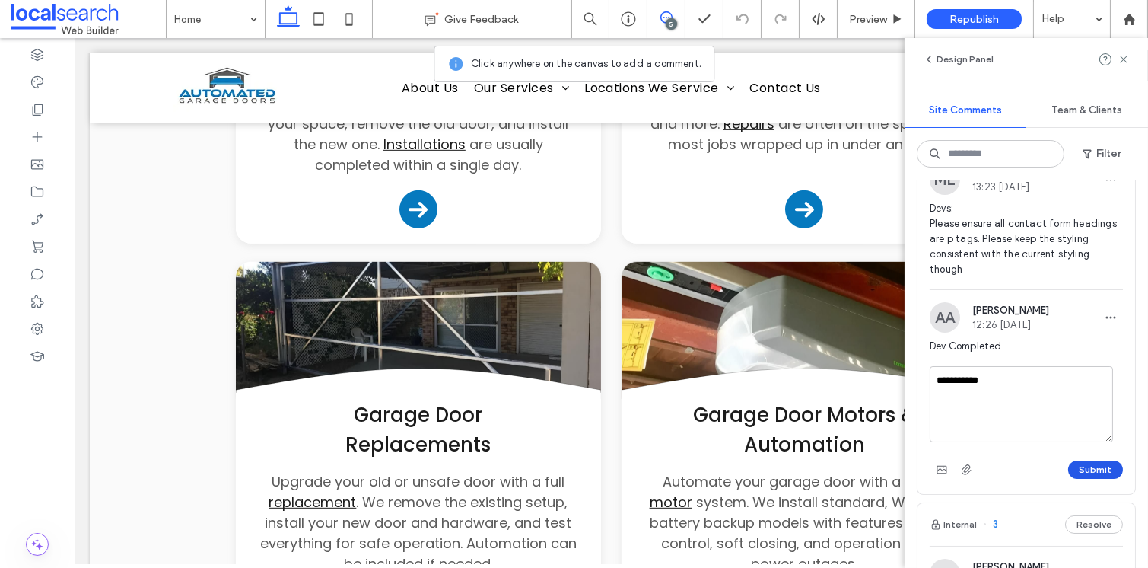
type textarea "**********"
click at [1071, 479] on button "Submit" at bounding box center [1095, 469] width 55 height 18
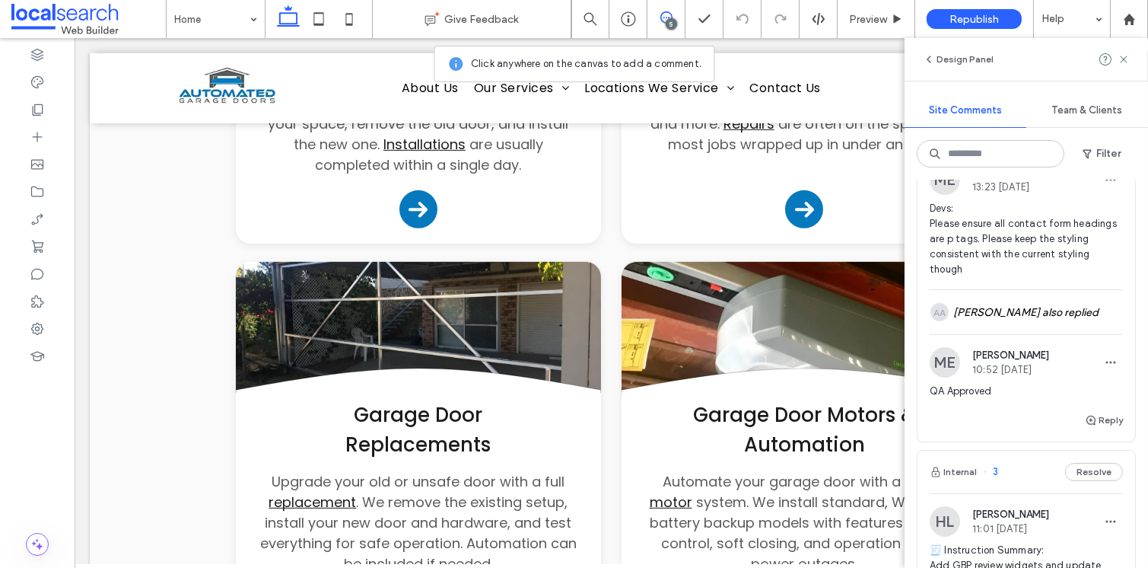
scroll to position [322, 0]
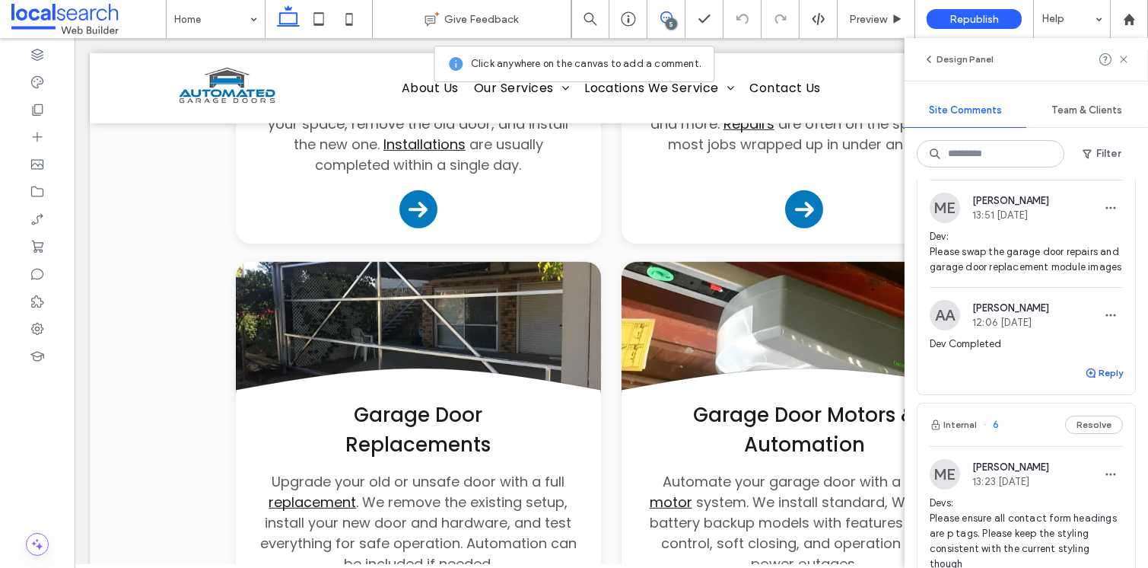
click at [1098, 382] on button "Reply" at bounding box center [1104, 373] width 38 height 18
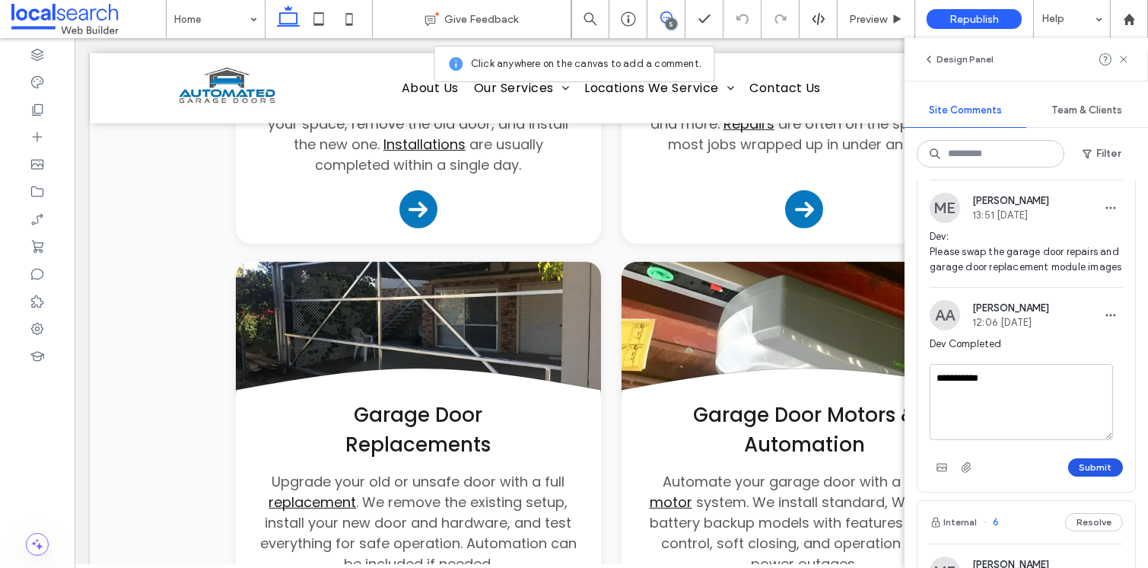
type textarea "**********"
click at [1102, 476] on button "Submit" at bounding box center [1095, 467] width 55 height 18
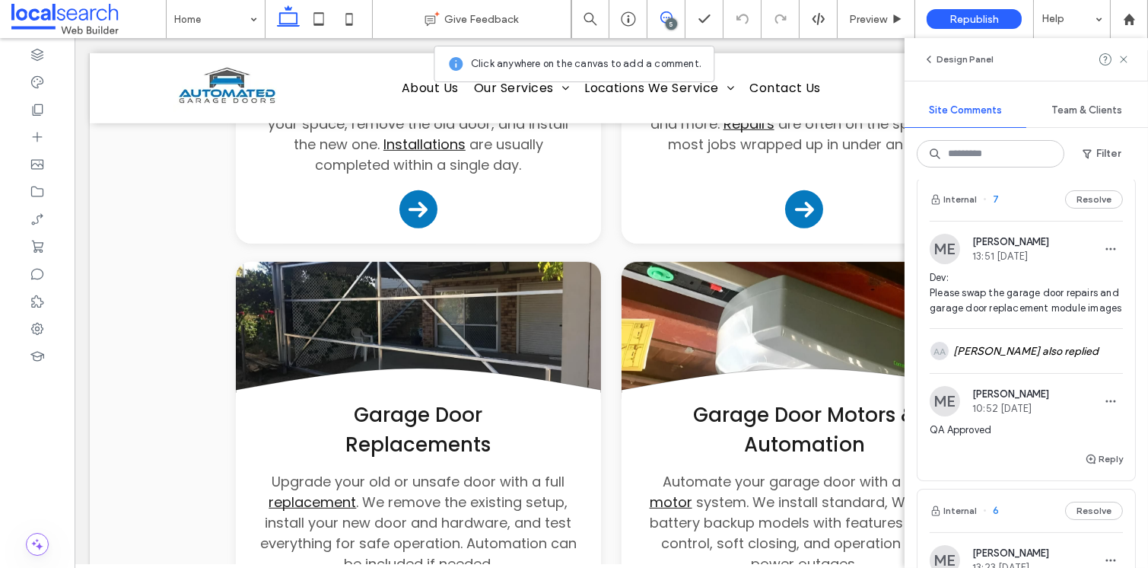
scroll to position [197, 0]
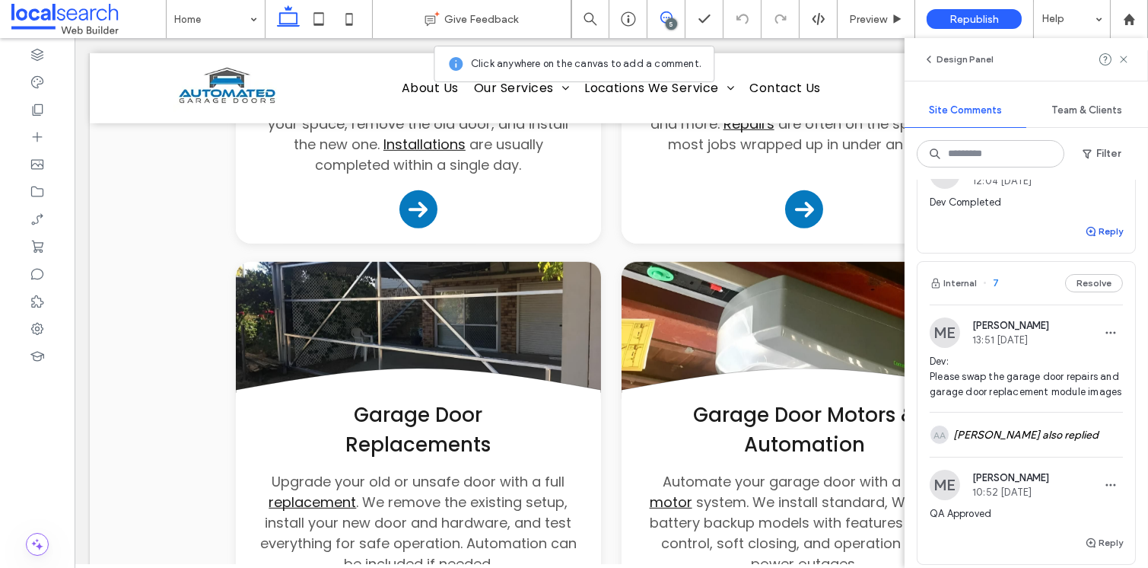
click at [1098, 240] on button "Reply" at bounding box center [1104, 231] width 38 height 18
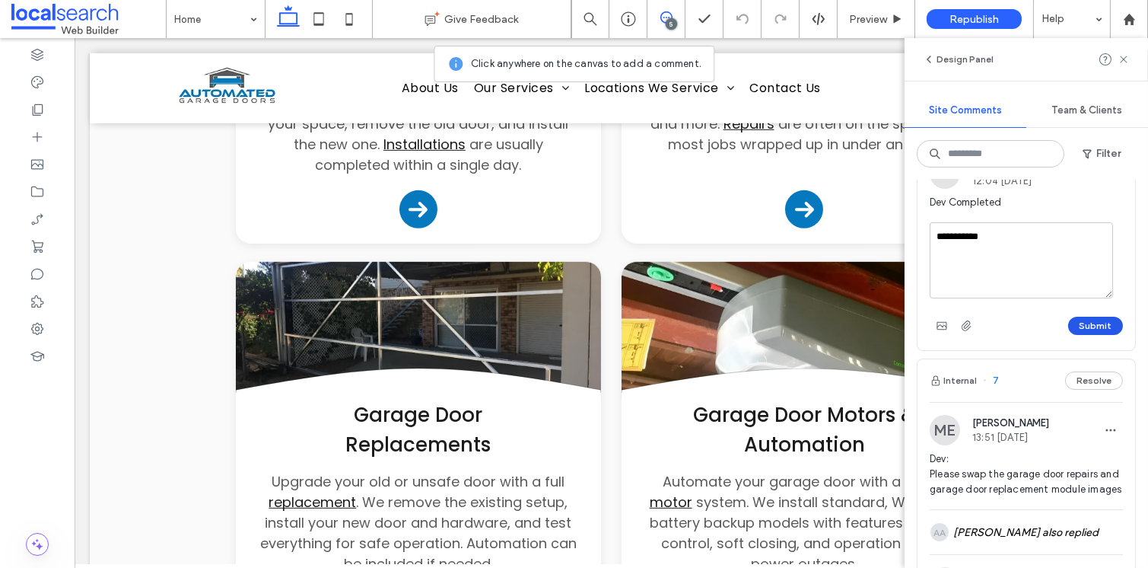
type textarea "**********"
click at [1094, 334] on button "Submit" at bounding box center [1095, 326] width 55 height 18
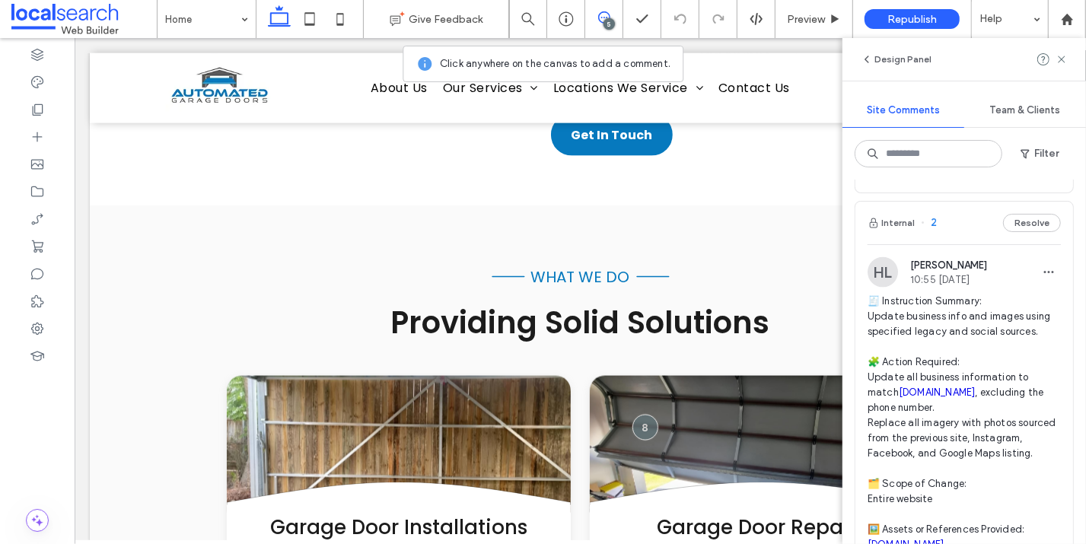
scroll to position [1171, 0]
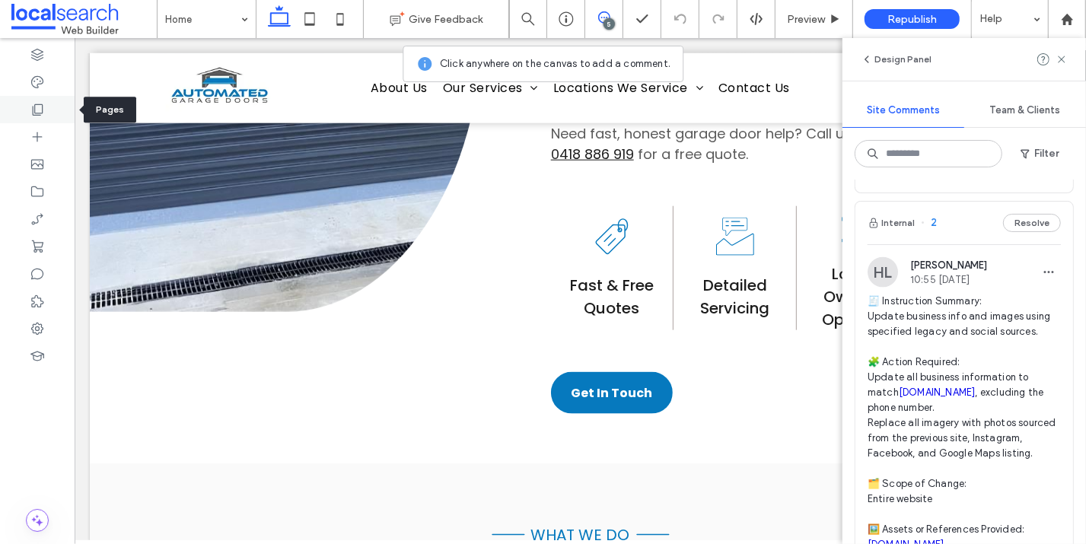
click at [35, 109] on icon at bounding box center [37, 109] width 15 height 15
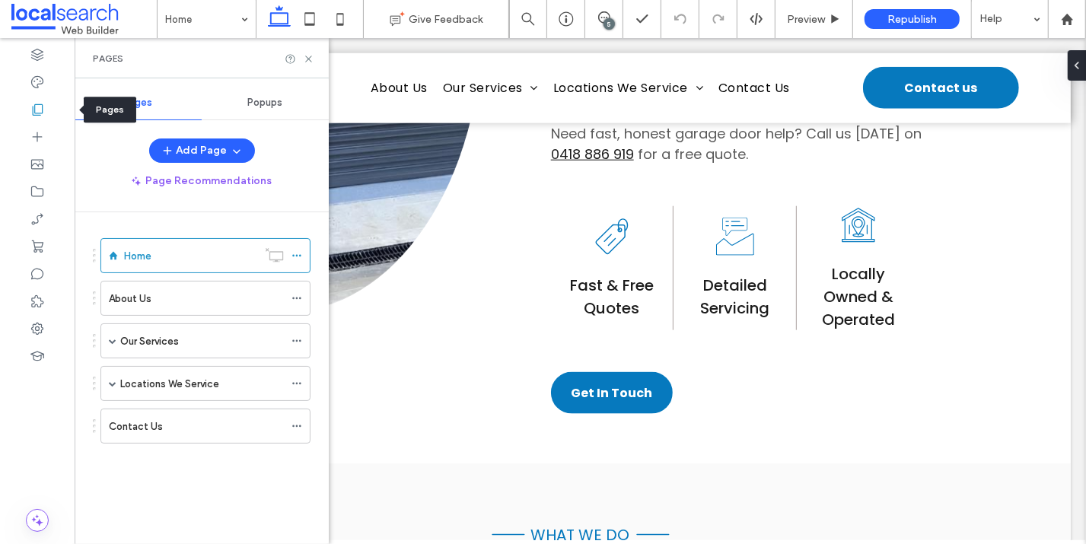
scroll to position [0, 0]
click at [143, 376] on label "Locations We Service" at bounding box center [169, 384] width 99 height 27
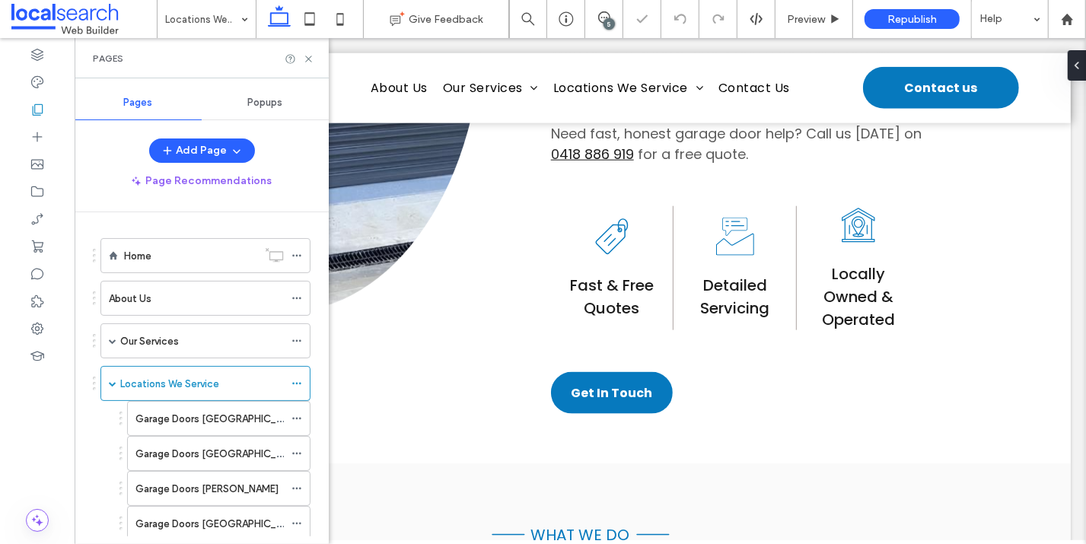
click at [192, 419] on label "Garage Doors Ipswich" at bounding box center [219, 419] width 168 height 27
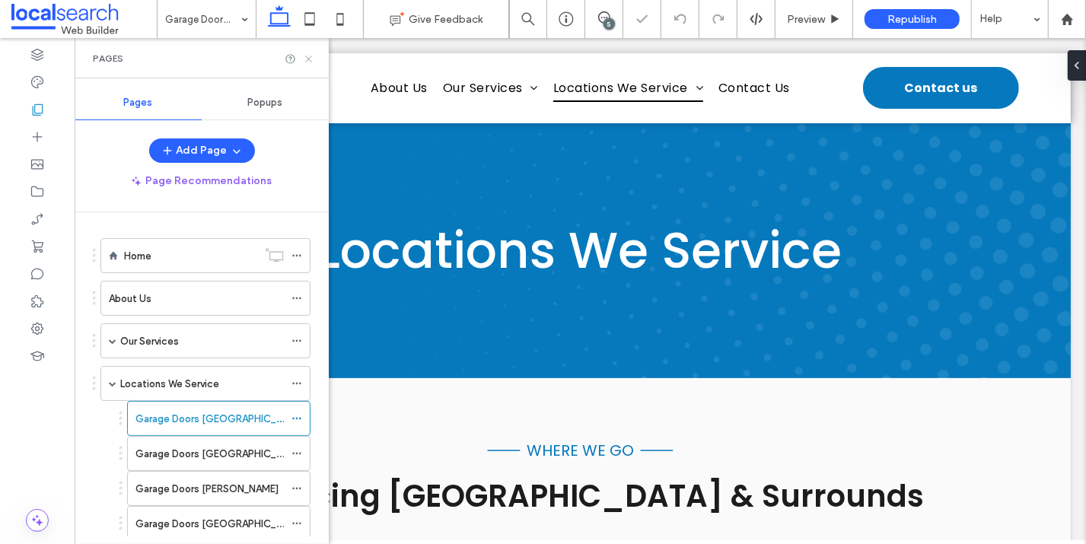
click at [310, 57] on icon at bounding box center [308, 58] width 11 height 11
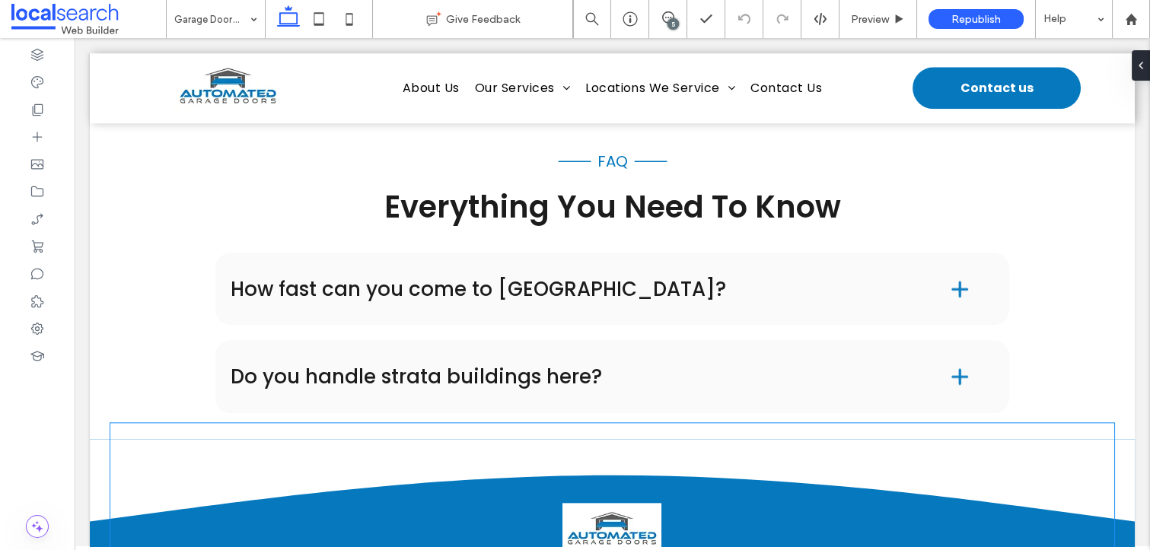
scroll to position [4380, 0]
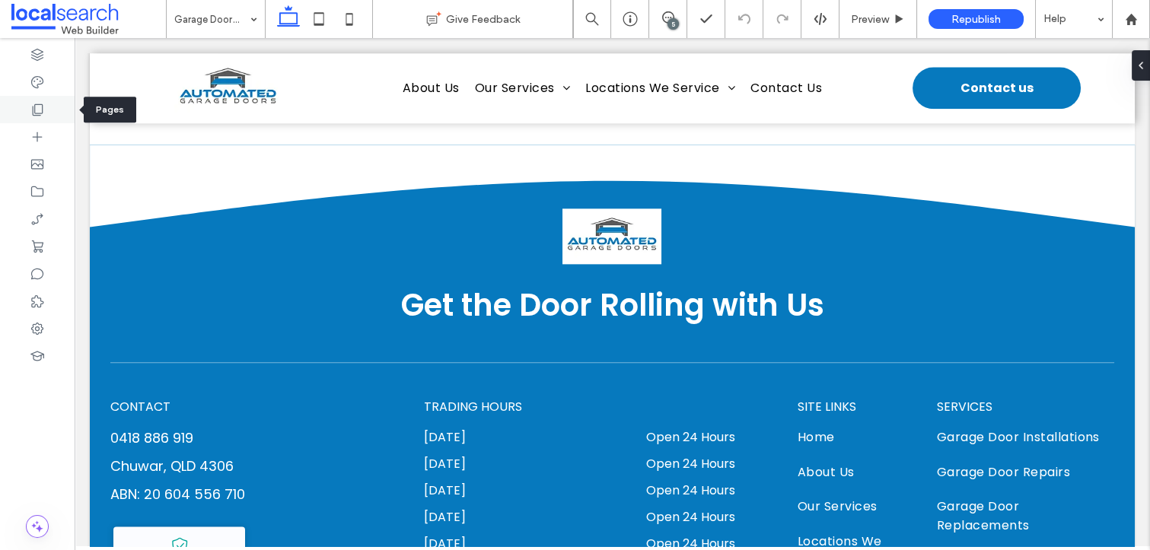
click at [40, 100] on div at bounding box center [37, 109] width 75 height 27
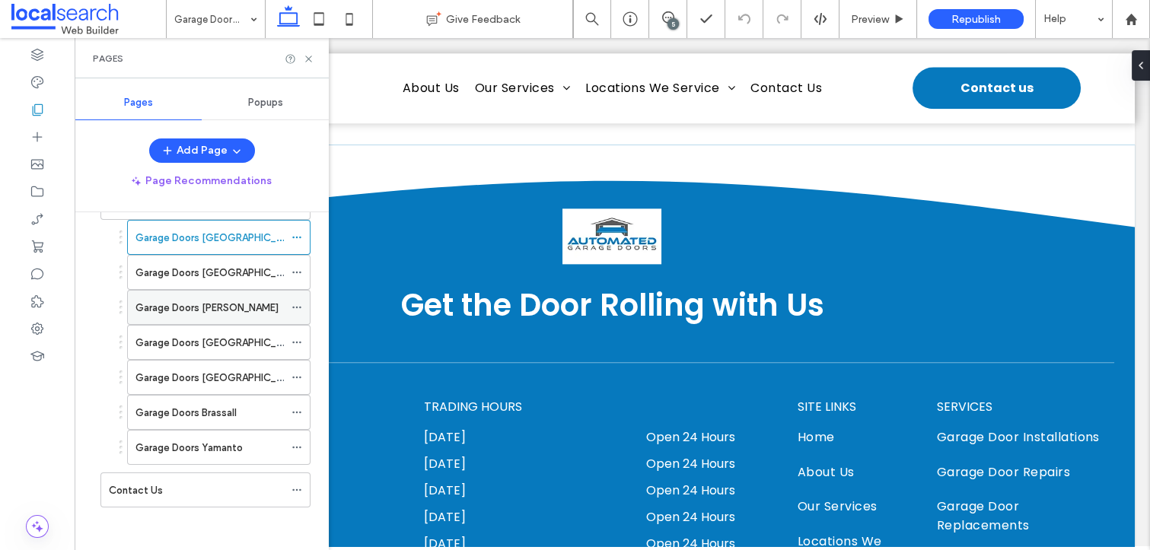
scroll to position [183, 0]
click at [208, 268] on label "Garage Doors Deebing Heights" at bounding box center [219, 271] width 168 height 27
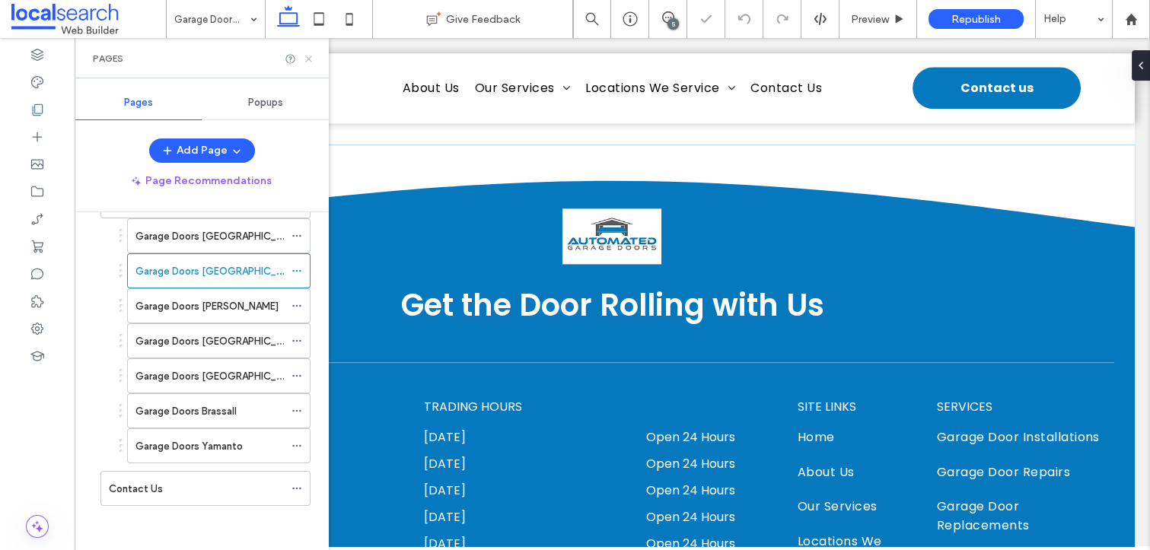
click at [310, 56] on icon at bounding box center [308, 58] width 11 height 11
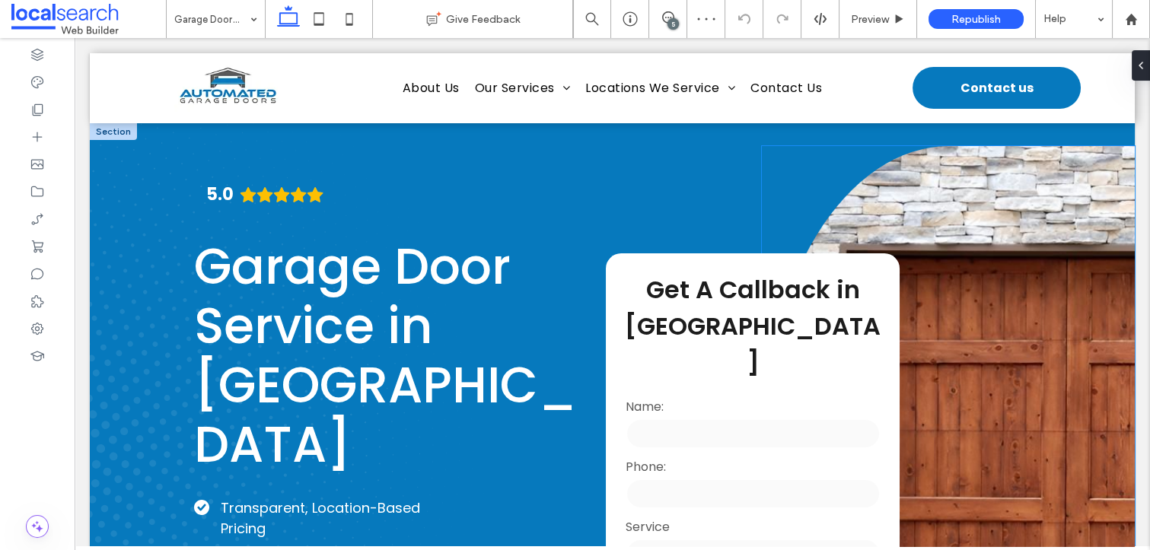
click at [980, 256] on link at bounding box center [948, 450] width 373 height 609
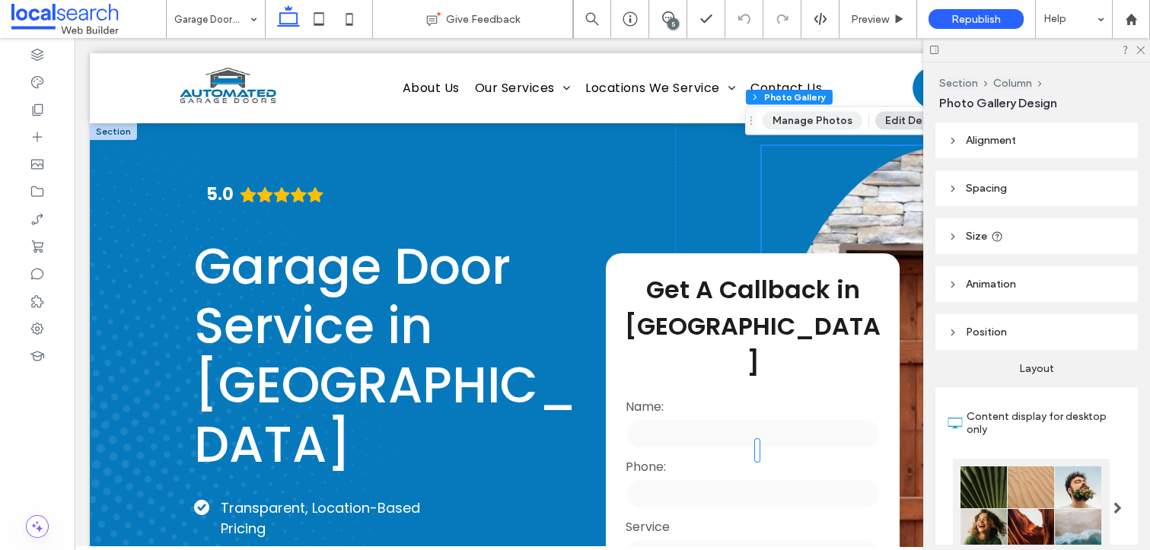
click at [846, 116] on button "Manage Photos" at bounding box center [812, 121] width 100 height 18
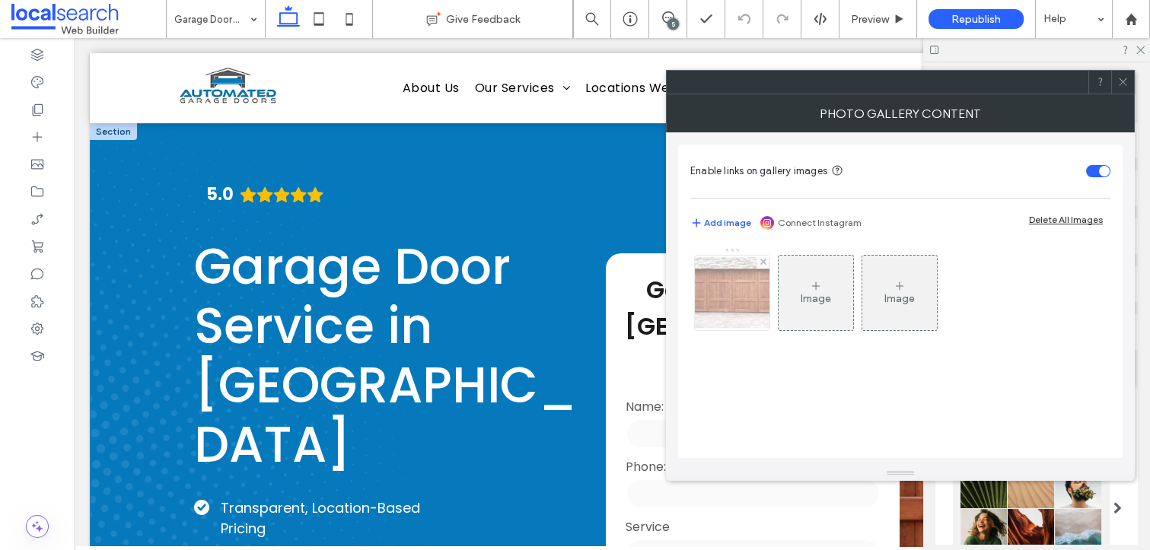
click at [720, 280] on div at bounding box center [732, 293] width 75 height 75
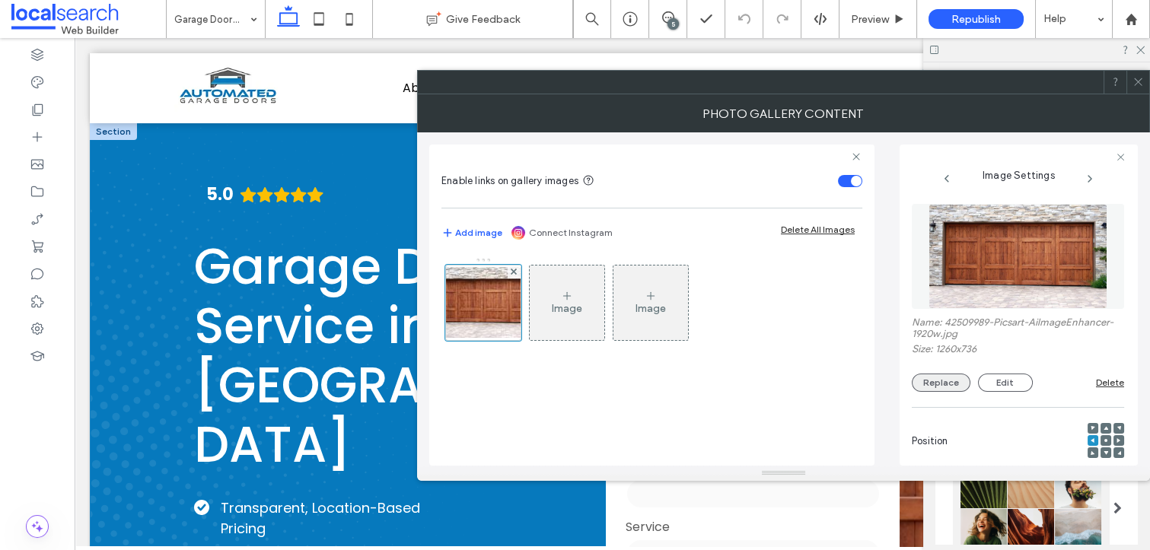
click at [944, 387] on button "Replace" at bounding box center [941, 383] width 59 height 18
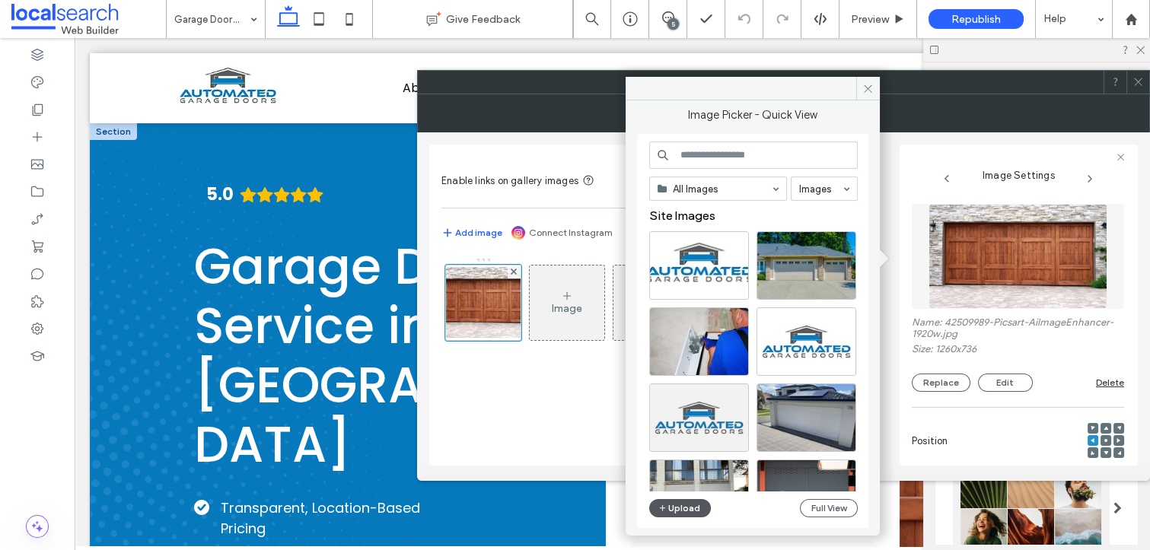
click at [680, 506] on button "Upload" at bounding box center [680, 508] width 62 height 18
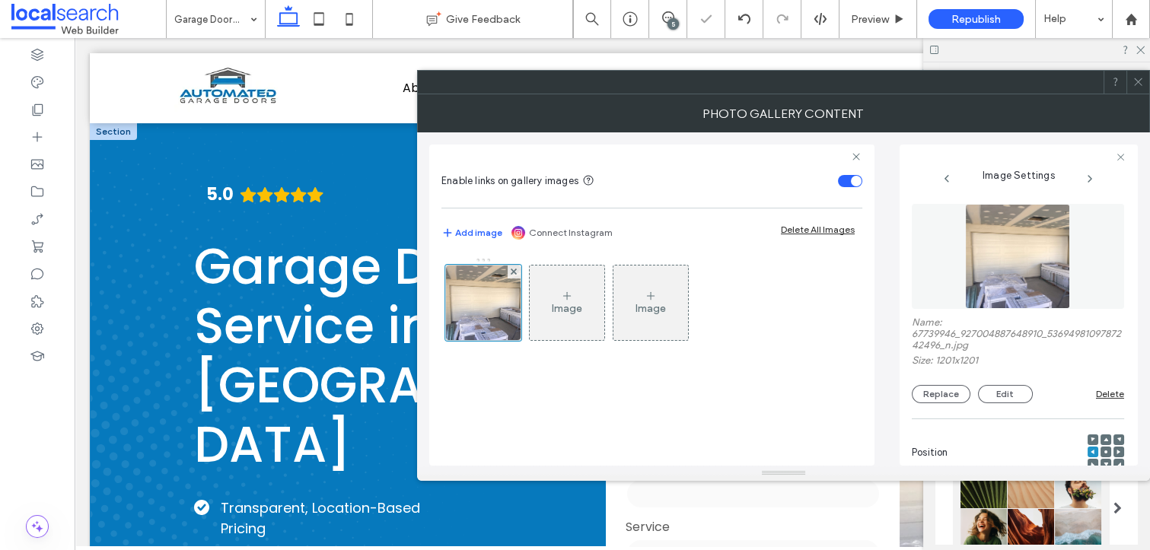
scroll to position [476, 0]
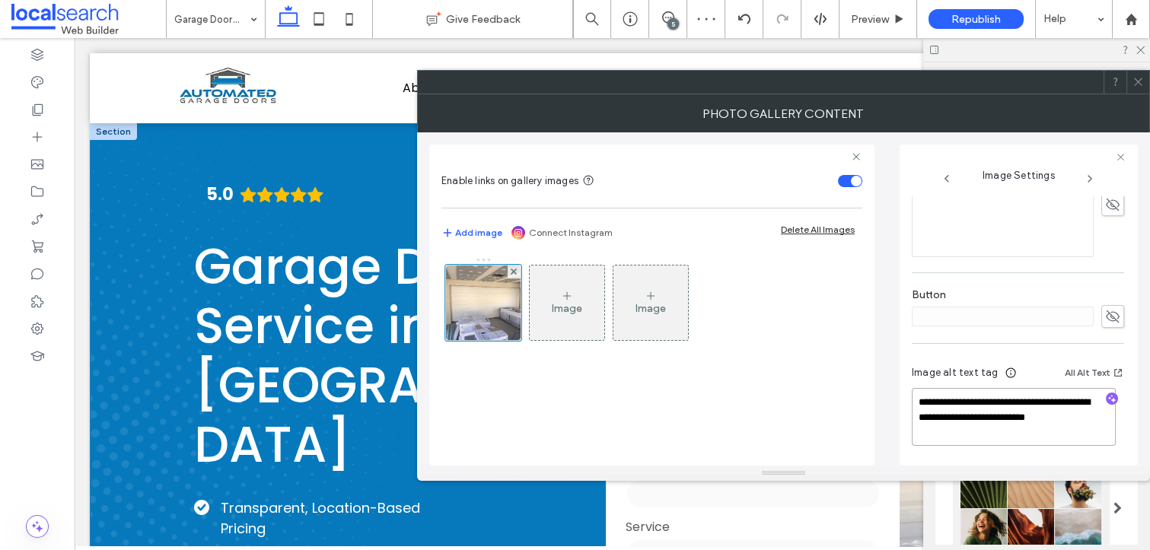
drag, startPoint x: 1042, startPoint y: 441, endPoint x: 1046, endPoint y: 406, distance: 36.0
click at [1046, 406] on textarea "**********" at bounding box center [1014, 417] width 204 height 58
type textarea "**********"
click at [1106, 400] on icon "button" at bounding box center [1111, 400] width 11 height 11
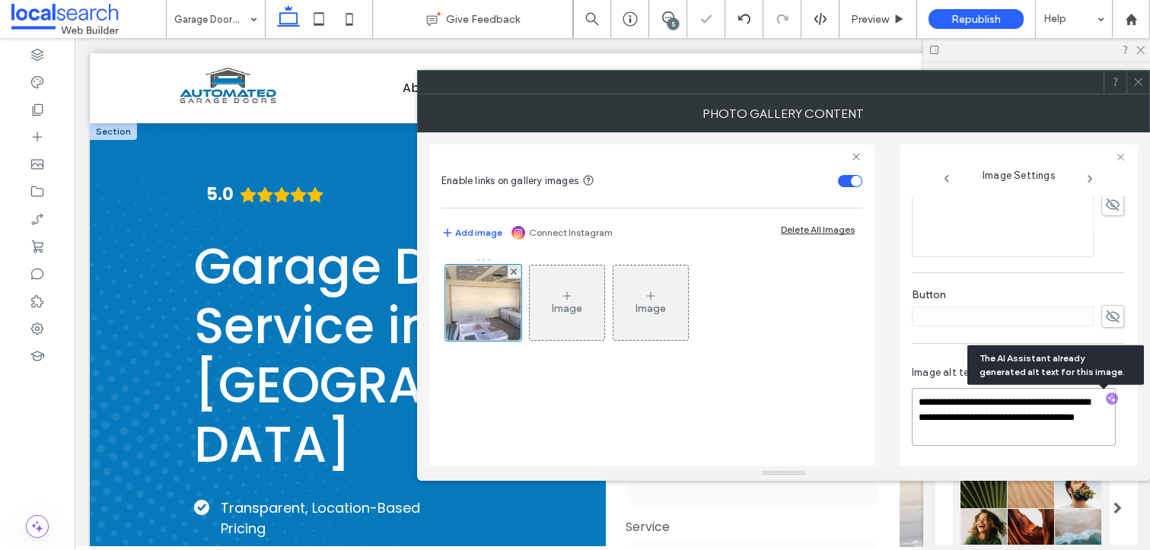
click at [1044, 431] on textarea "**********" at bounding box center [1014, 417] width 204 height 58
paste textarea "**********"
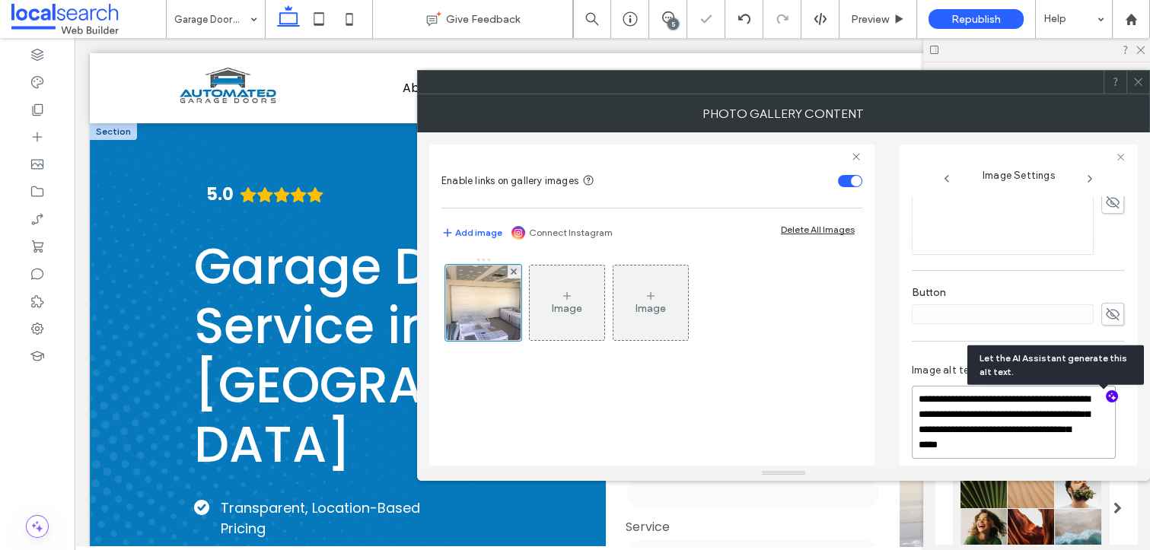
type textarea "**********"
click at [1135, 87] on span at bounding box center [1137, 82] width 11 height 23
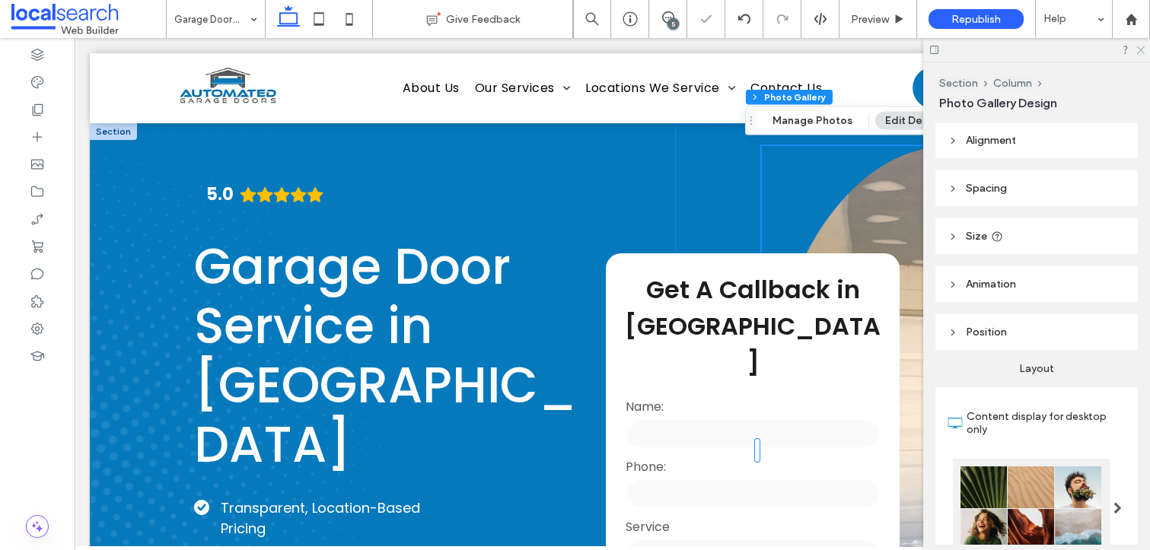
drag, startPoint x: 1138, startPoint y: 49, endPoint x: 1063, endPoint y: 11, distance: 83.7
click at [1138, 49] on icon at bounding box center [1139, 49] width 10 height 10
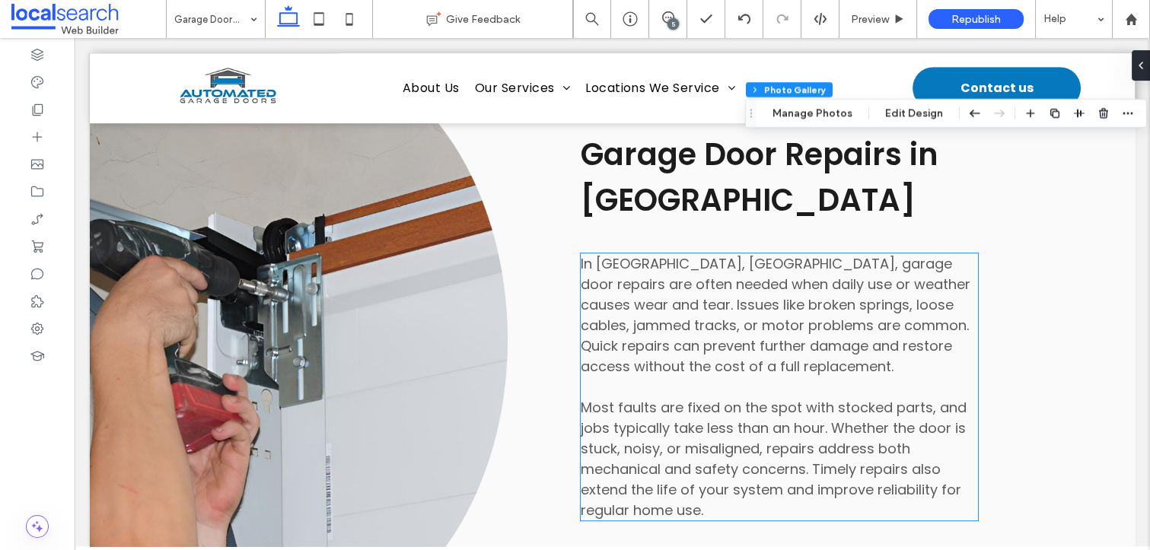
scroll to position [2964, 0]
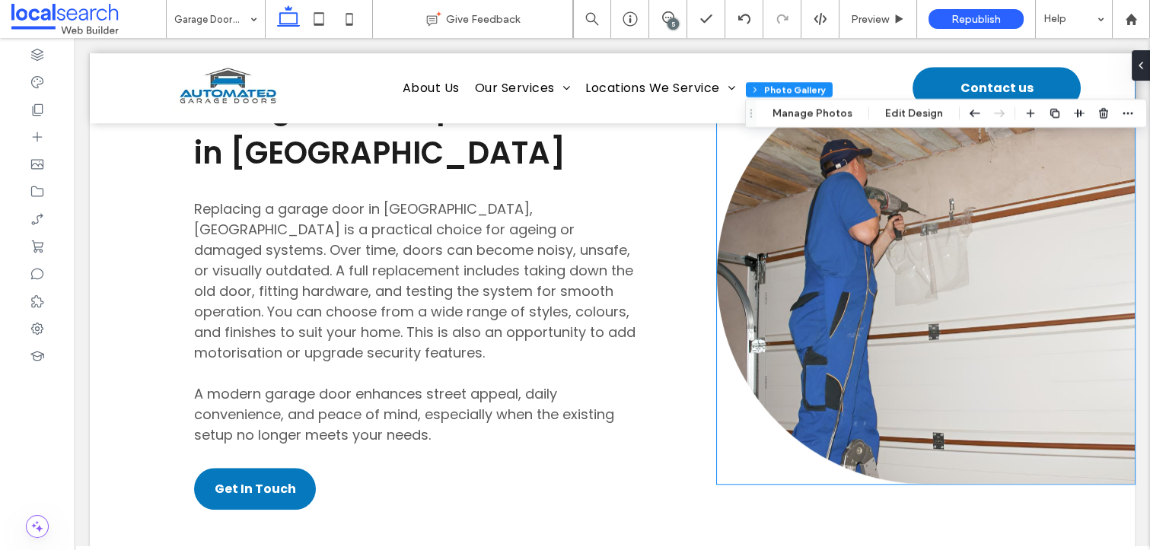
click at [902, 307] on link at bounding box center [926, 274] width 418 height 418
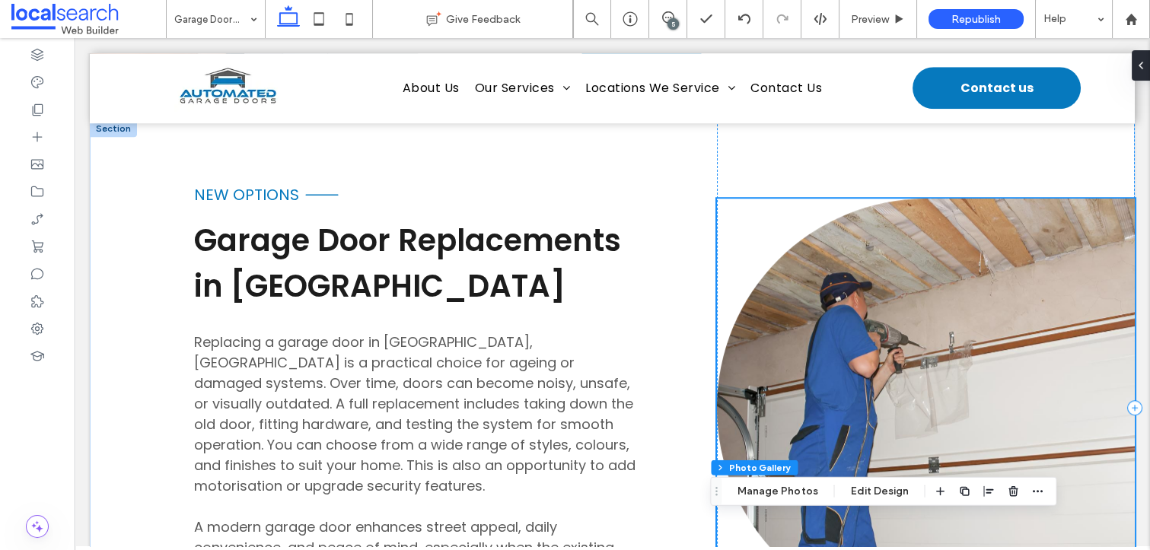
scroll to position [2903, 0]
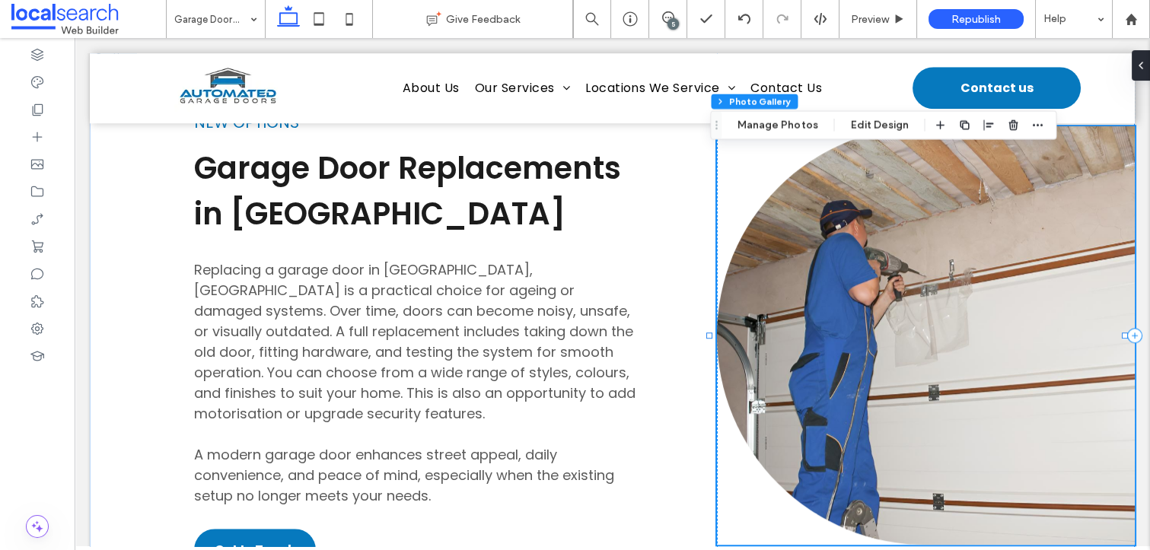
click at [929, 376] on link at bounding box center [926, 335] width 418 height 418
click at [807, 121] on button "Manage Photos" at bounding box center [777, 125] width 100 height 18
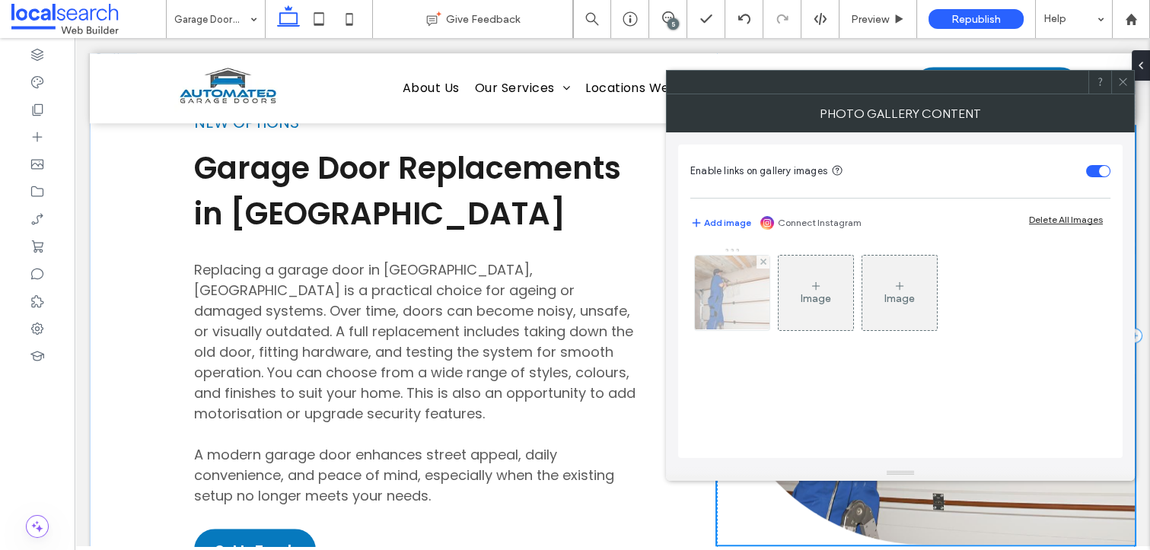
click at [747, 289] on div at bounding box center [732, 293] width 75 height 75
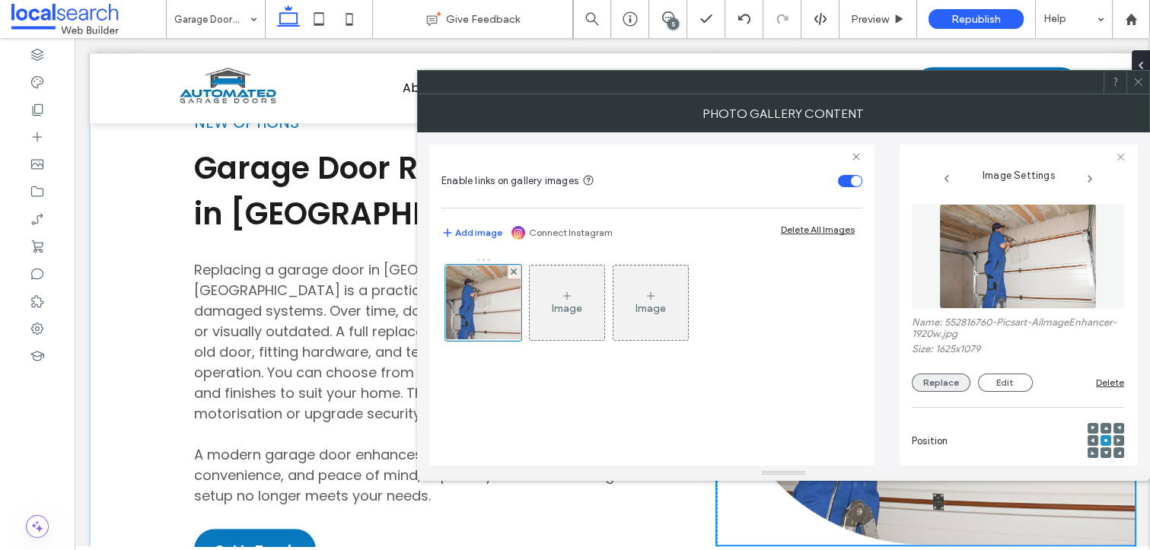
click at [936, 392] on button "Replace" at bounding box center [941, 383] width 59 height 18
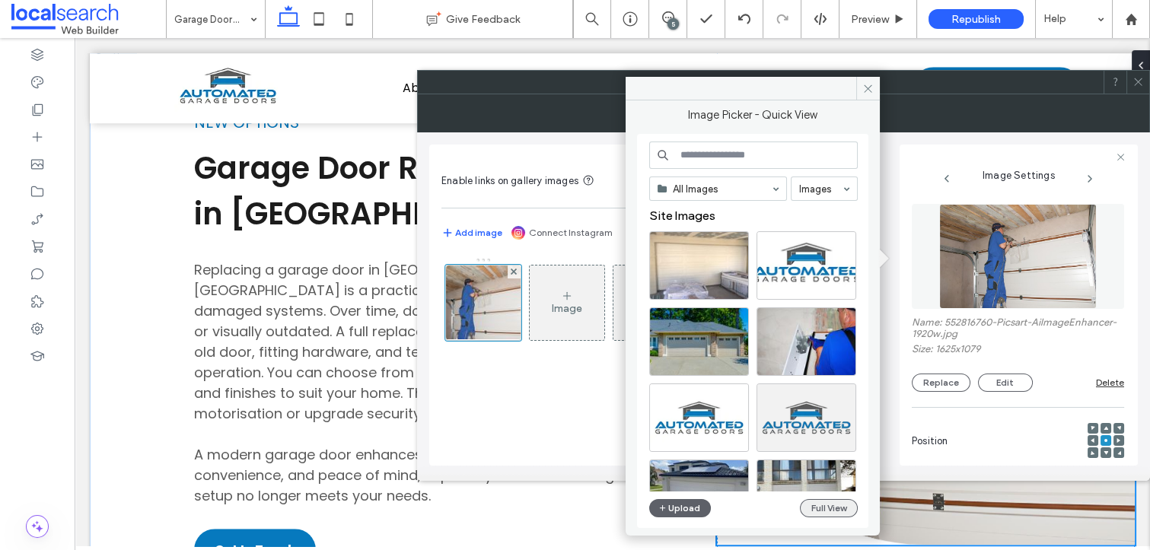
click at [845, 506] on button "Full View" at bounding box center [829, 508] width 58 height 18
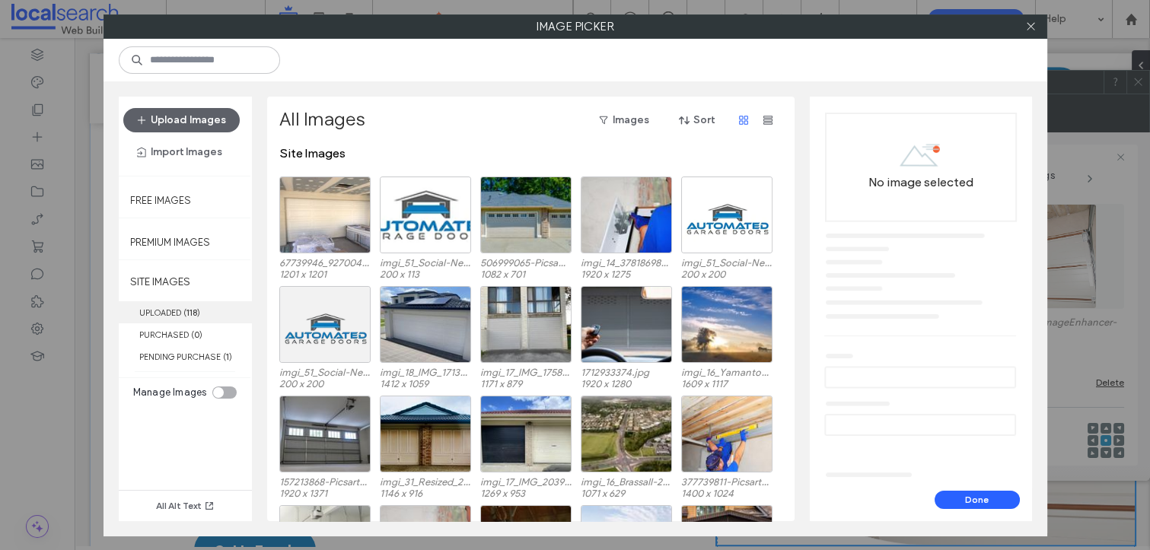
click at [196, 307] on b "118" at bounding box center [191, 312] width 11 height 11
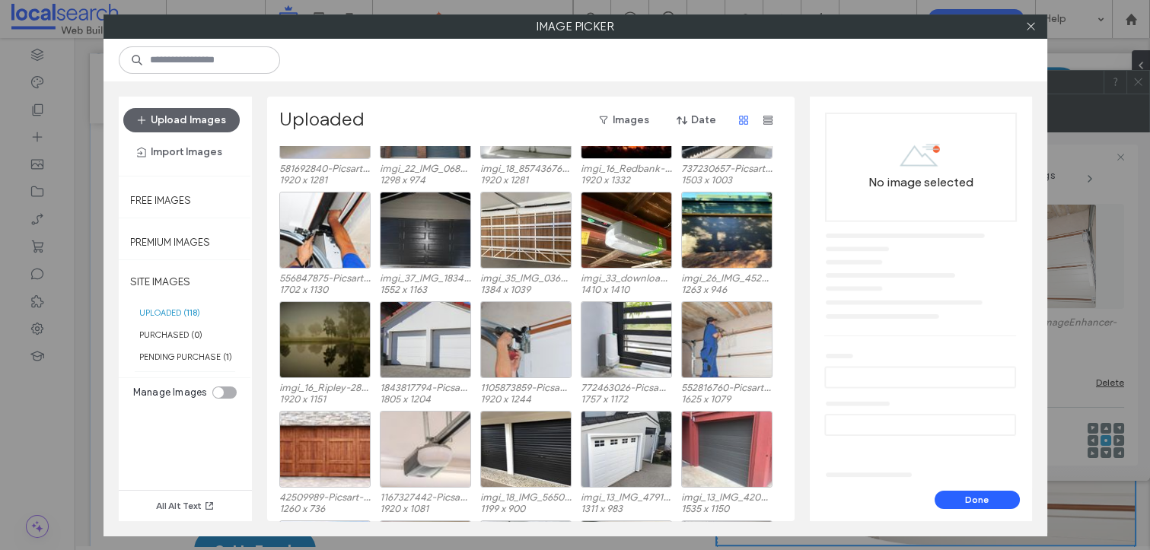
scroll to position [610, 0]
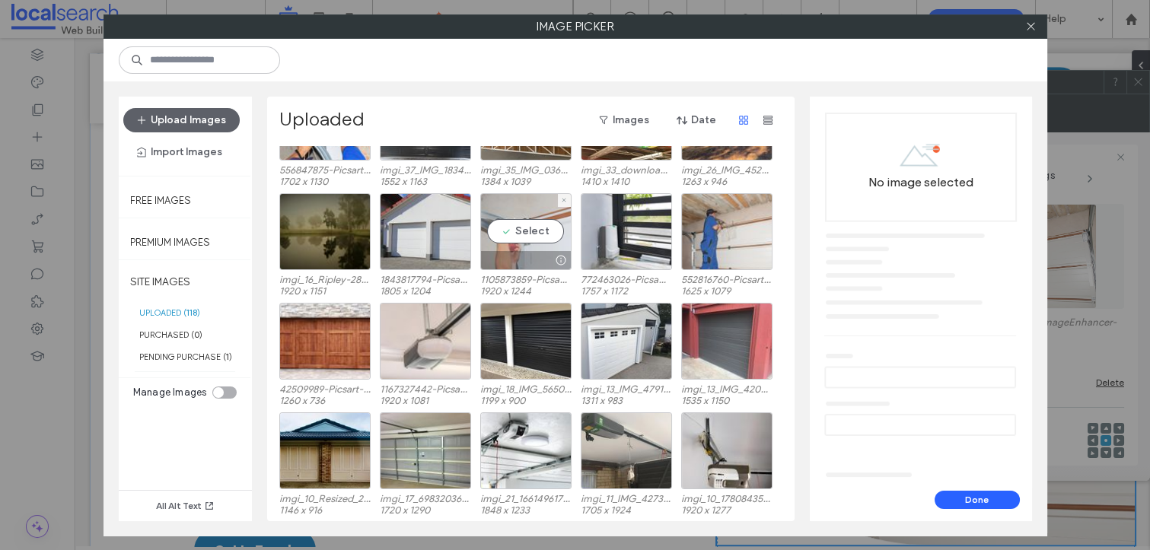
click at [502, 239] on div "Select" at bounding box center [525, 231] width 91 height 77
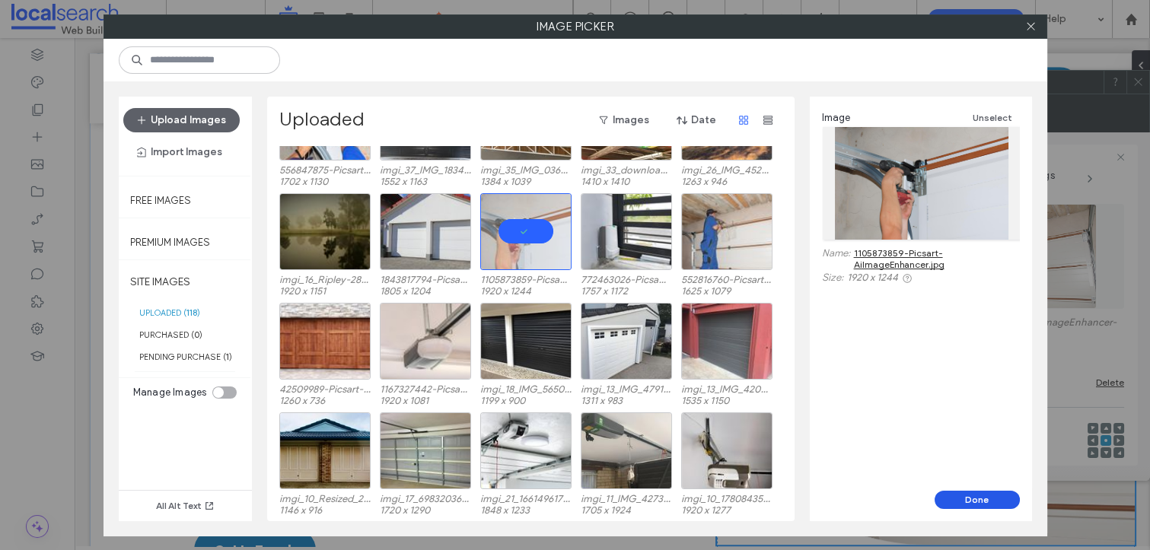
click at [977, 495] on button "Done" at bounding box center [976, 500] width 85 height 18
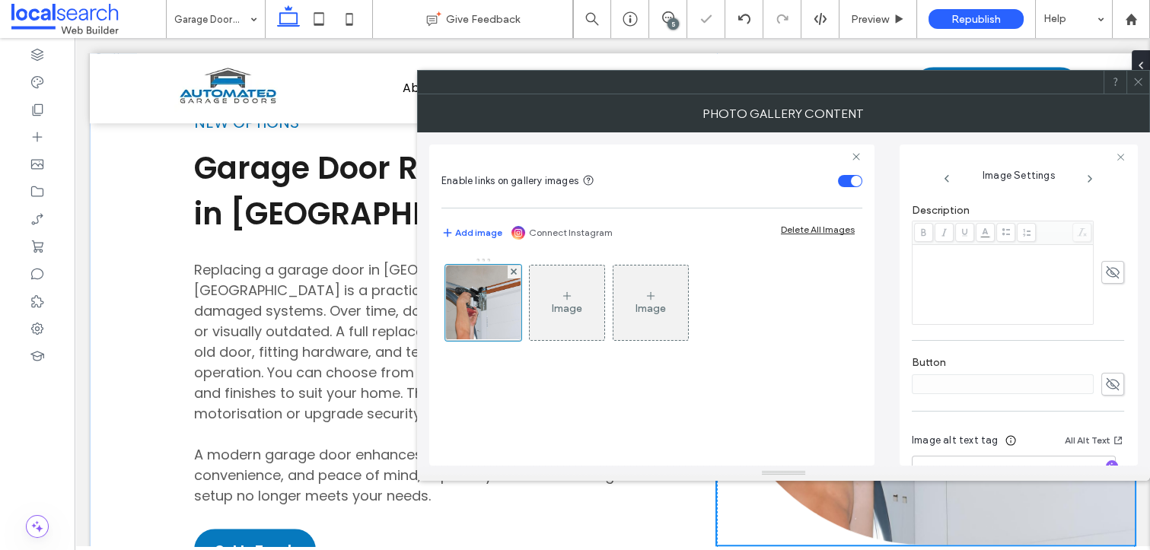
scroll to position [464, 0]
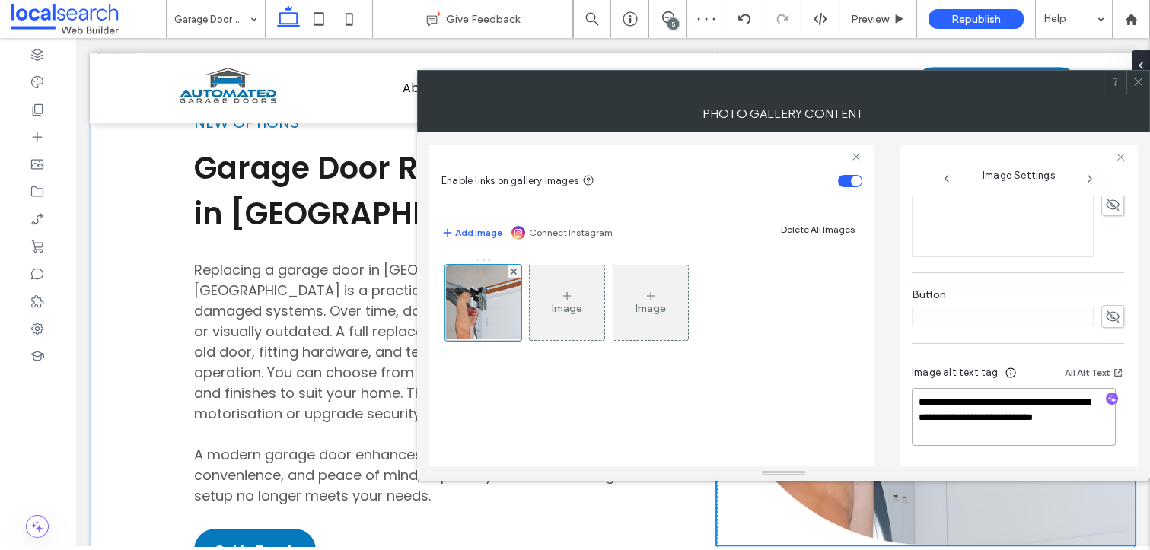
drag, startPoint x: 1036, startPoint y: 434, endPoint x: 1053, endPoint y: 409, distance: 30.8
click at [1053, 409] on textarea "**********" at bounding box center [1014, 417] width 204 height 58
type textarea "**********"
click at [1106, 400] on icon "button" at bounding box center [1111, 400] width 11 height 11
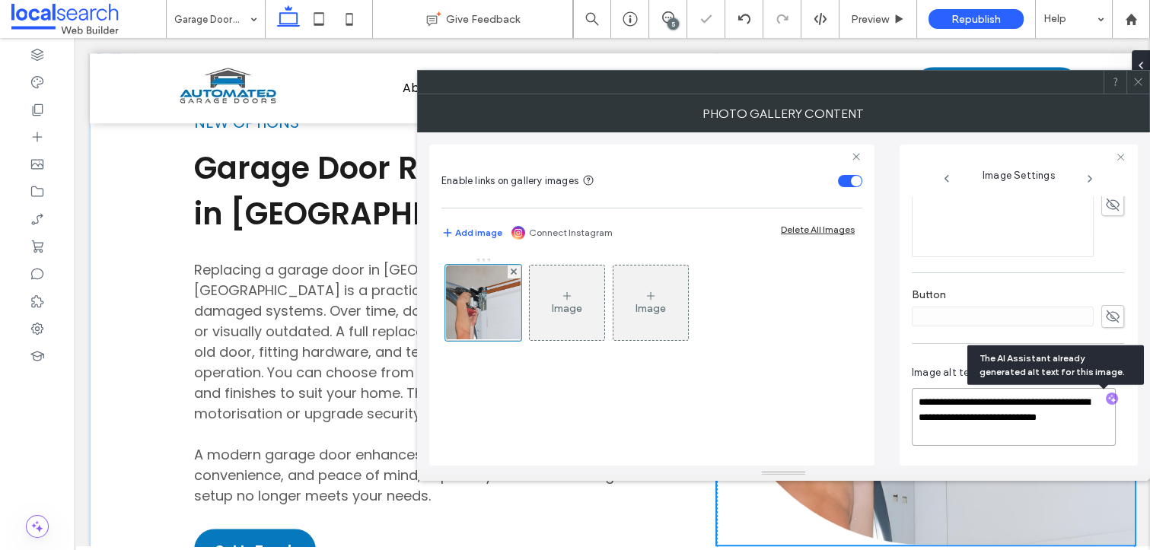
click at [1055, 440] on textarea "**********" at bounding box center [1014, 417] width 204 height 58
paste textarea "**********"
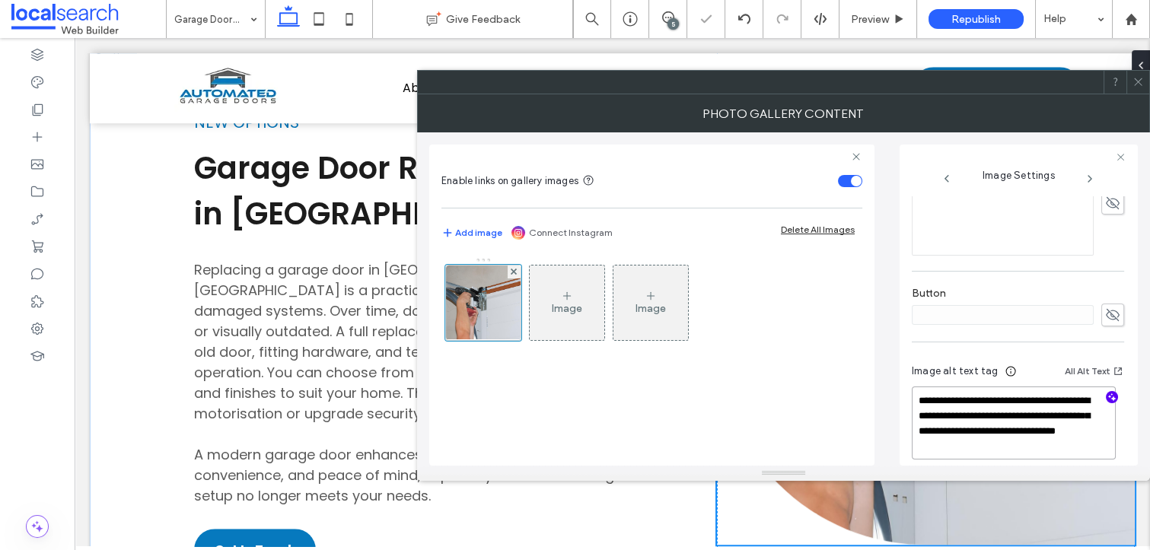
type textarea "**********"
drag, startPoint x: 1134, startPoint y: 83, endPoint x: 1100, endPoint y: 95, distance: 36.3
click at [1135, 83] on icon at bounding box center [1137, 81] width 11 height 11
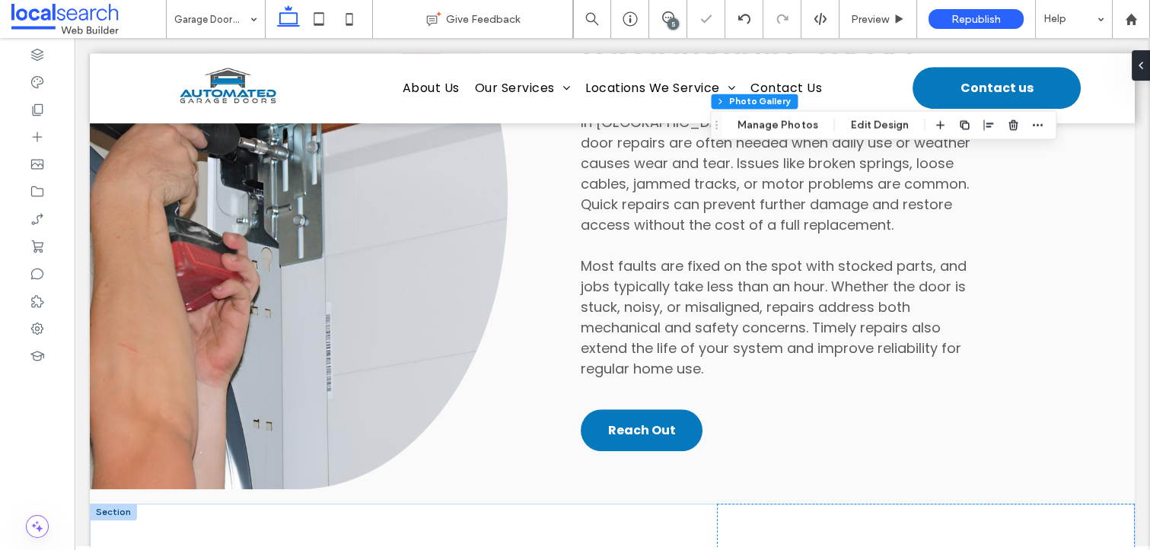
scroll to position [2236, 0]
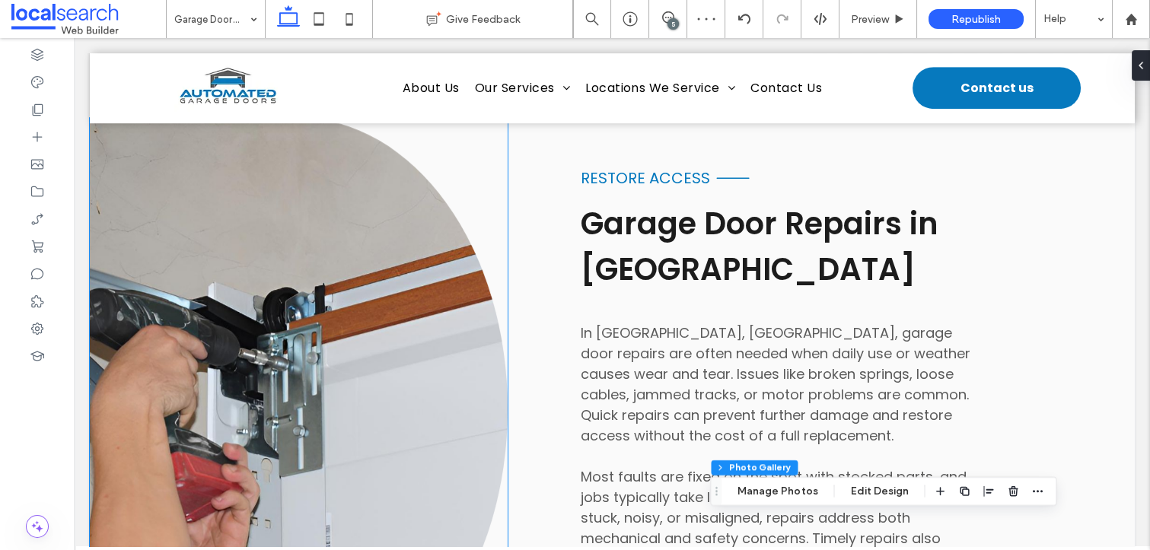
click at [307, 258] on link at bounding box center [299, 409] width 418 height 582
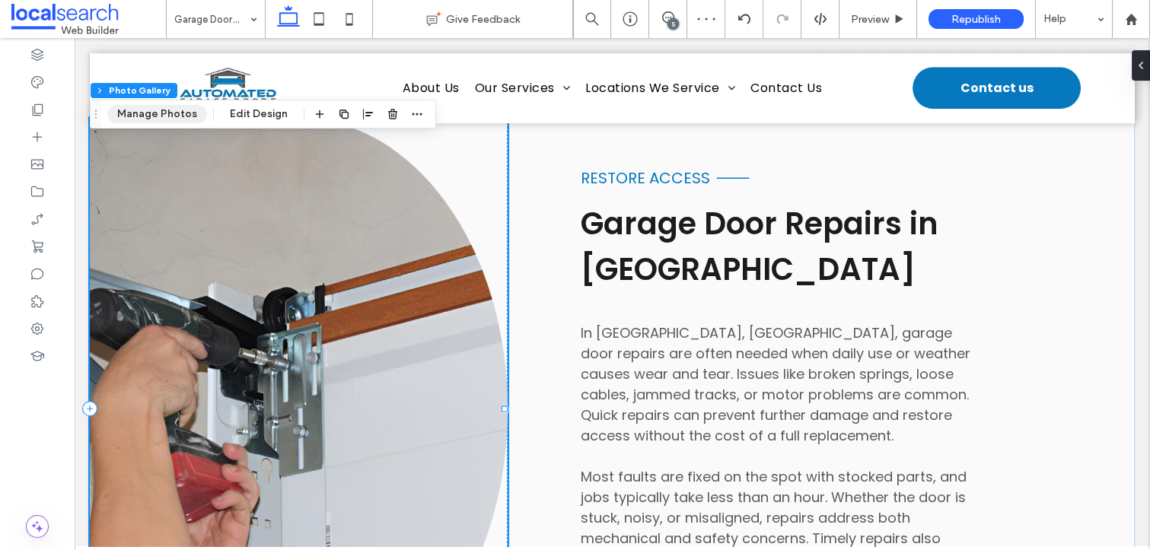
click at [124, 108] on button "Manage Photos" at bounding box center [157, 114] width 100 height 18
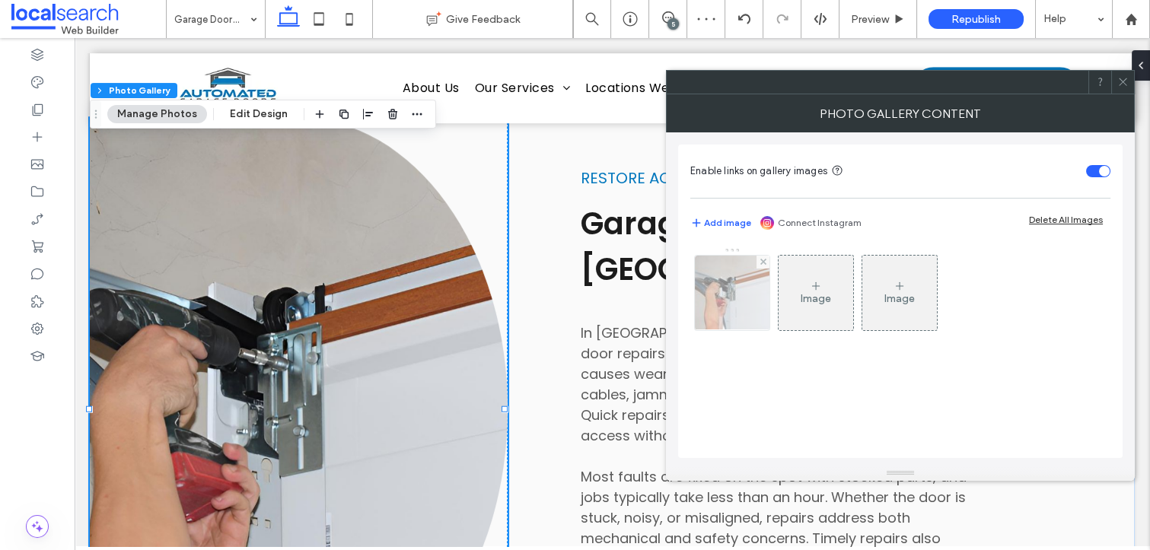
click at [749, 290] on img at bounding box center [732, 293] width 116 height 75
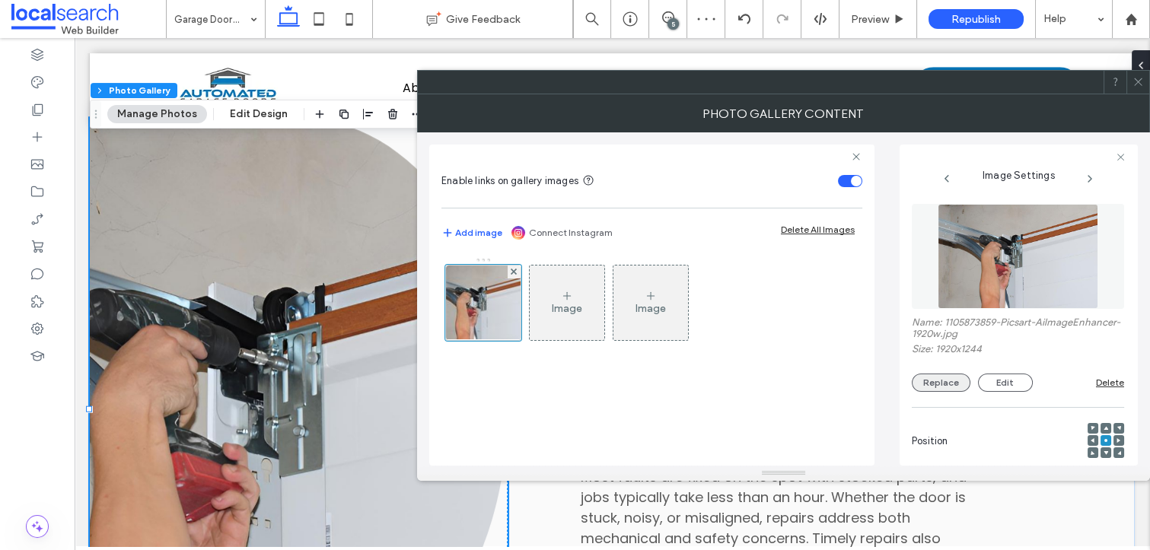
click at [965, 380] on button "Replace" at bounding box center [941, 383] width 59 height 18
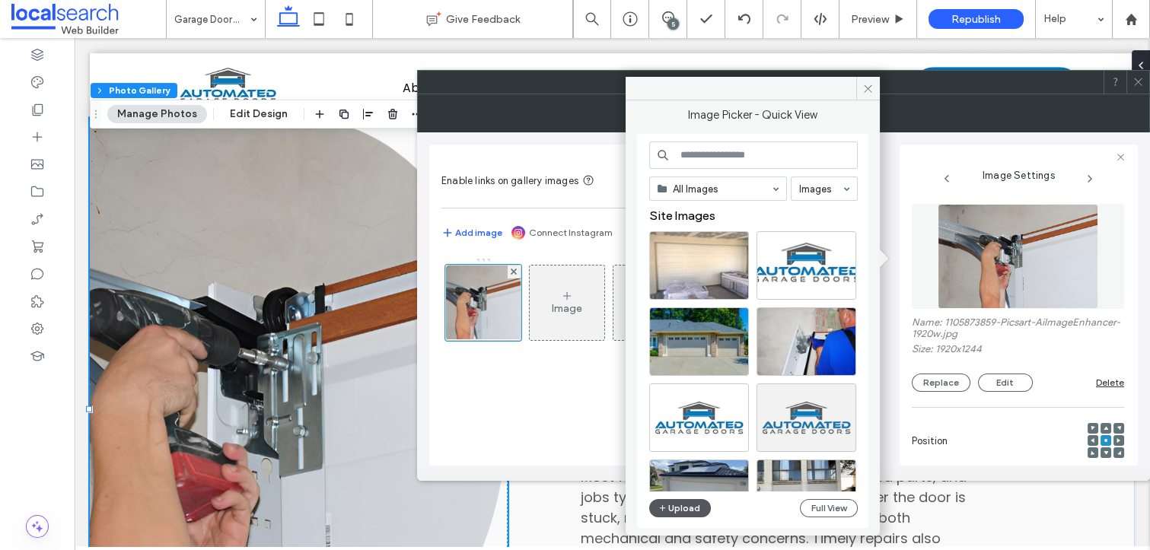
click at [695, 502] on button "Upload" at bounding box center [680, 508] width 62 height 18
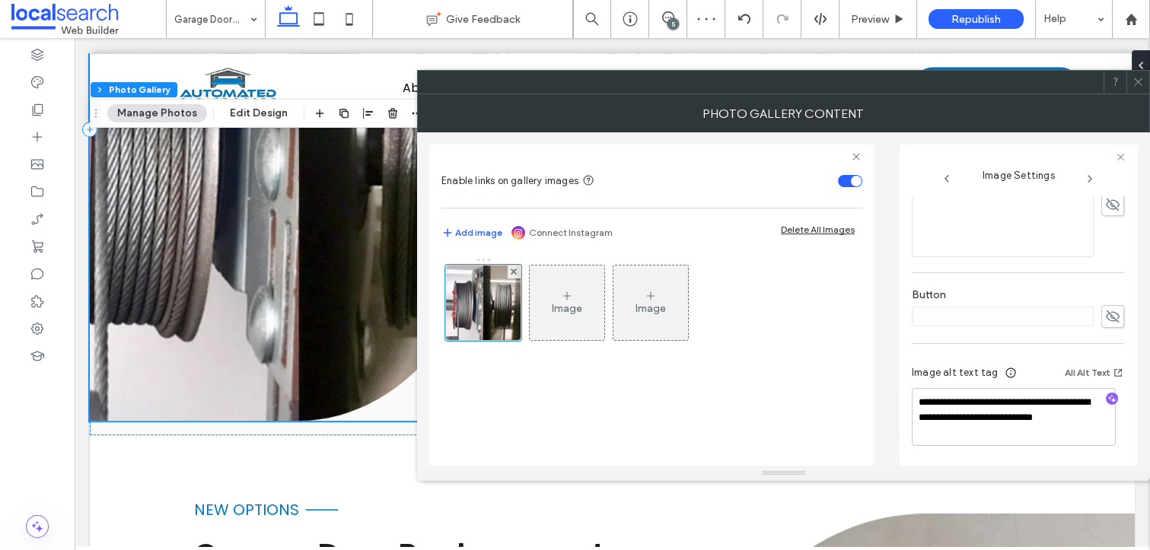
scroll to position [476, 0]
drag, startPoint x: 1051, startPoint y: 433, endPoint x: 1056, endPoint y: 407, distance: 26.4
click at [1056, 407] on textarea "**********" at bounding box center [1014, 417] width 204 height 58
type textarea "**********"
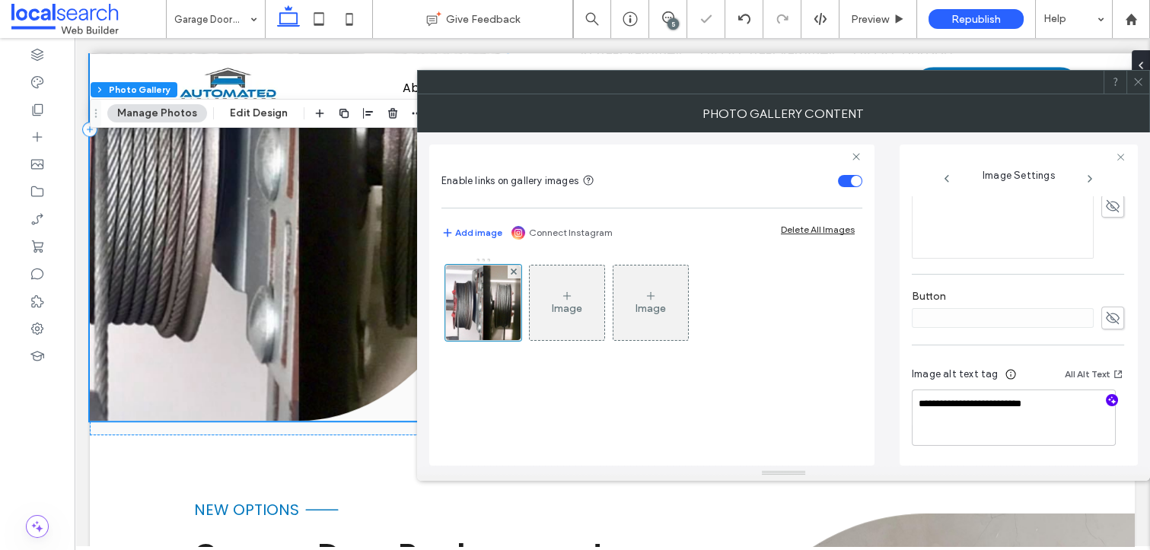
click at [1108, 400] on use "button" at bounding box center [1112, 400] width 8 height 8
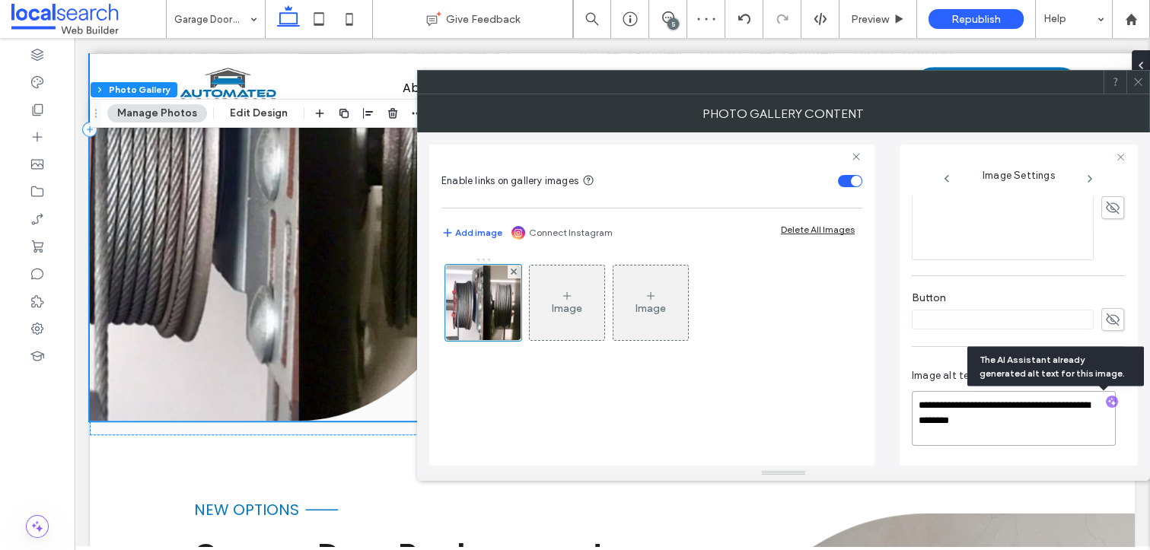
click at [1061, 431] on textarea "**********" at bounding box center [1014, 418] width 204 height 55
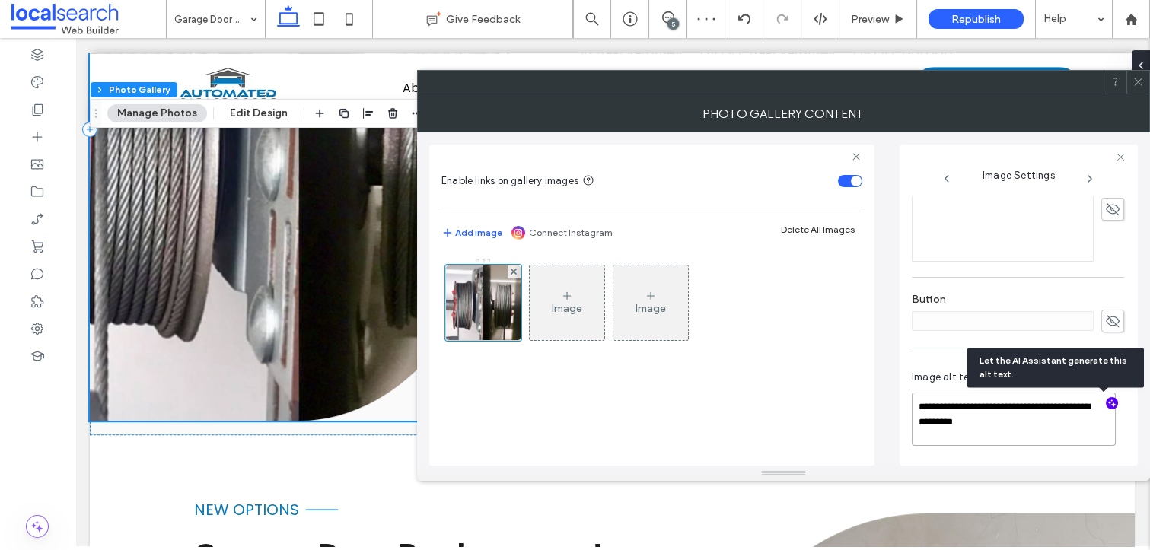
paste textarea "**********"
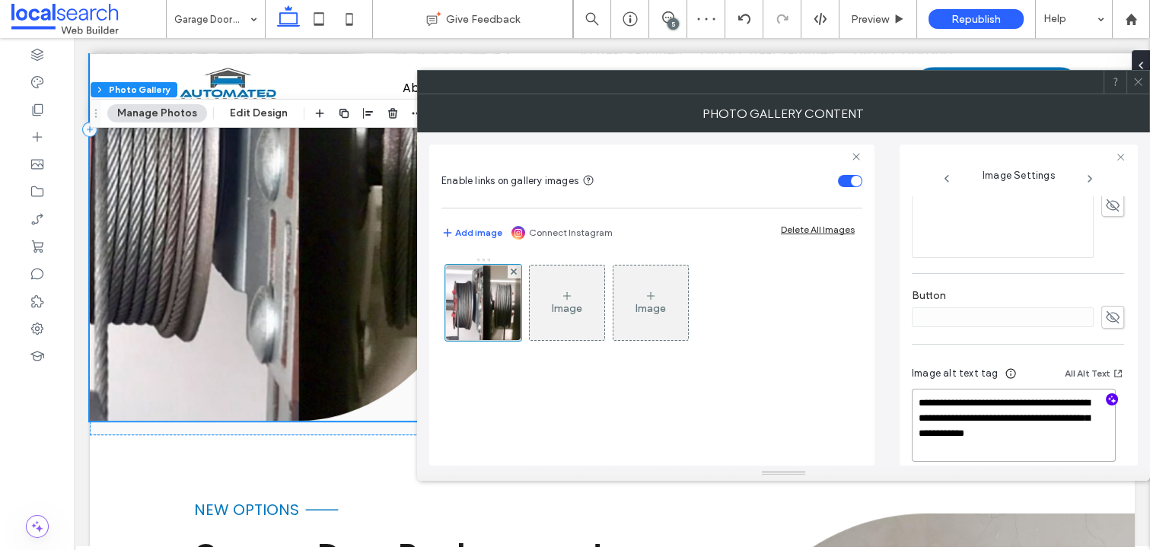
type textarea "**********"
click at [1136, 78] on icon at bounding box center [1137, 81] width 11 height 11
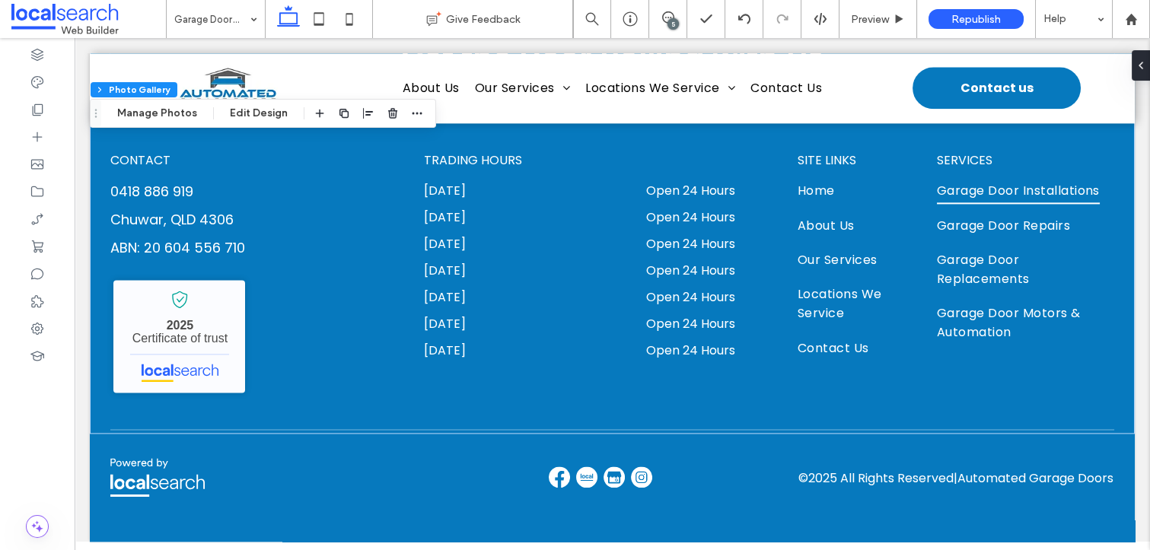
scroll to position [4631, 0]
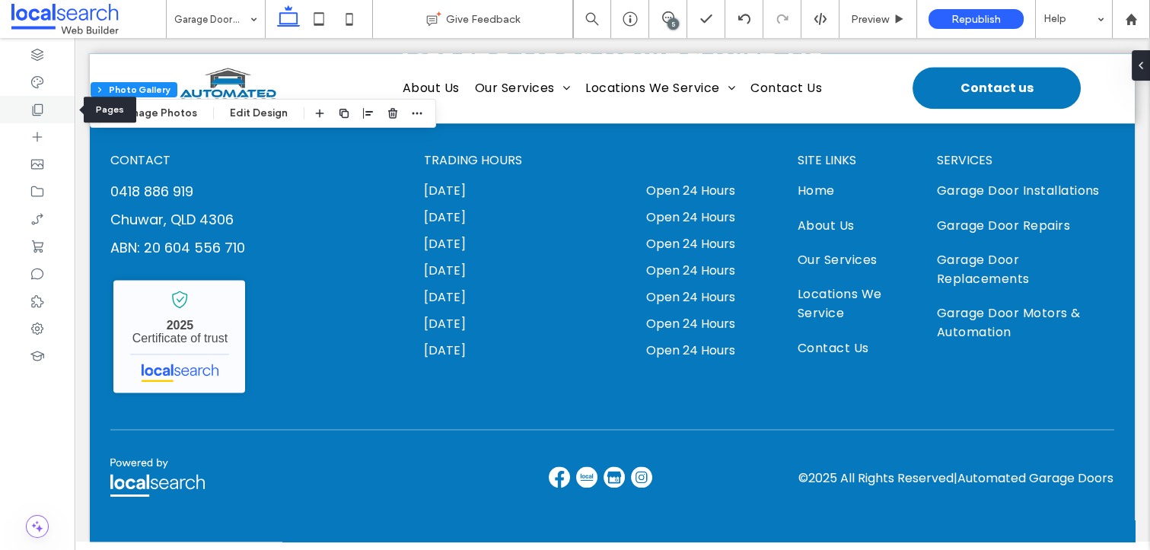
click at [44, 102] on icon at bounding box center [37, 109] width 15 height 15
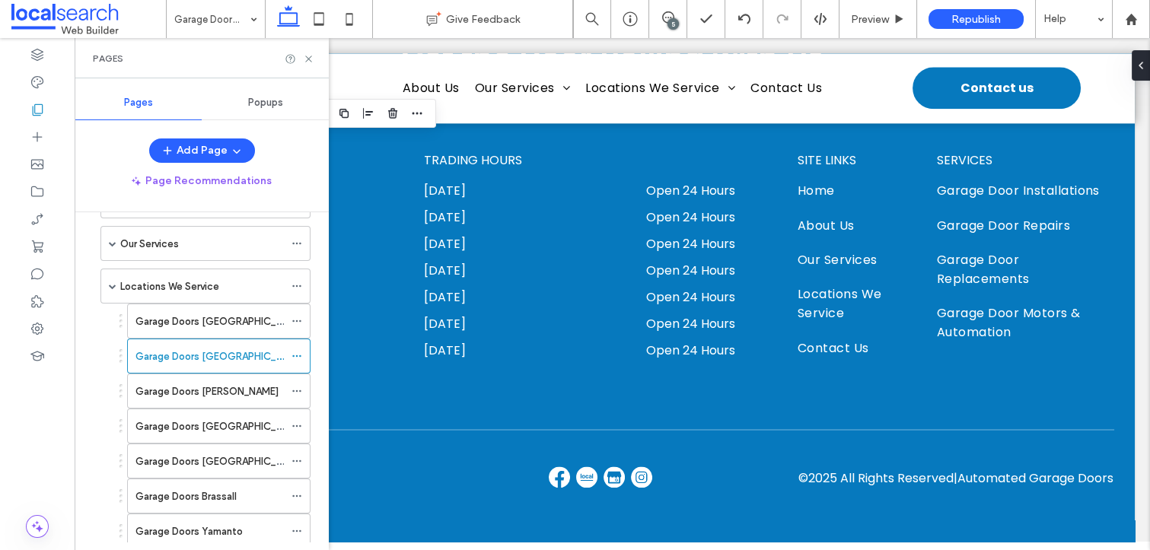
scroll to position [183, 0]
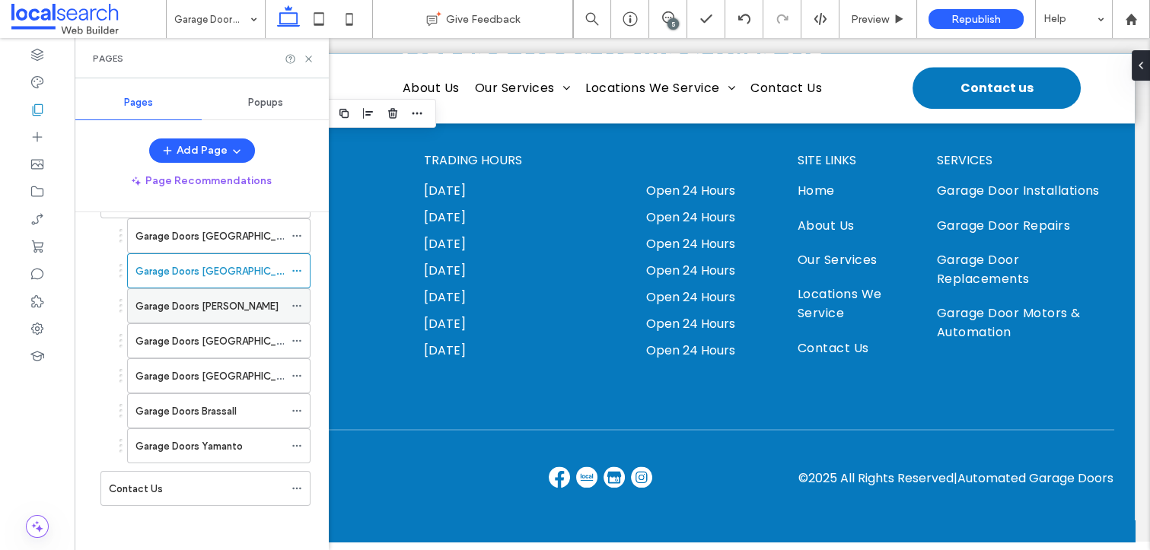
click at [157, 307] on label "Garage Doors Ripley" at bounding box center [206, 306] width 143 height 27
click at [309, 56] on icon at bounding box center [308, 58] width 11 height 11
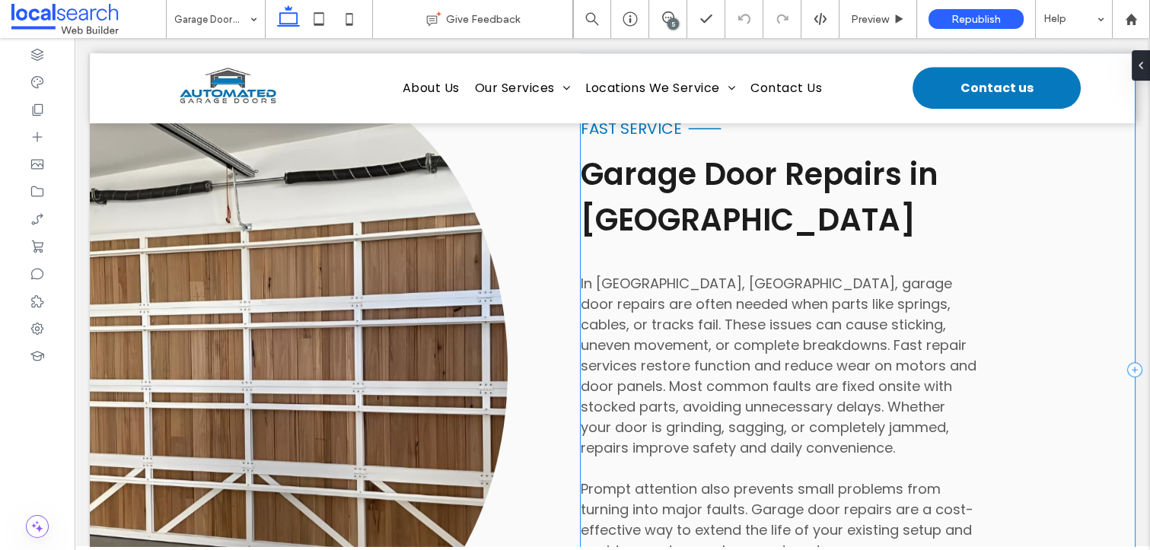
scroll to position [2097, 0]
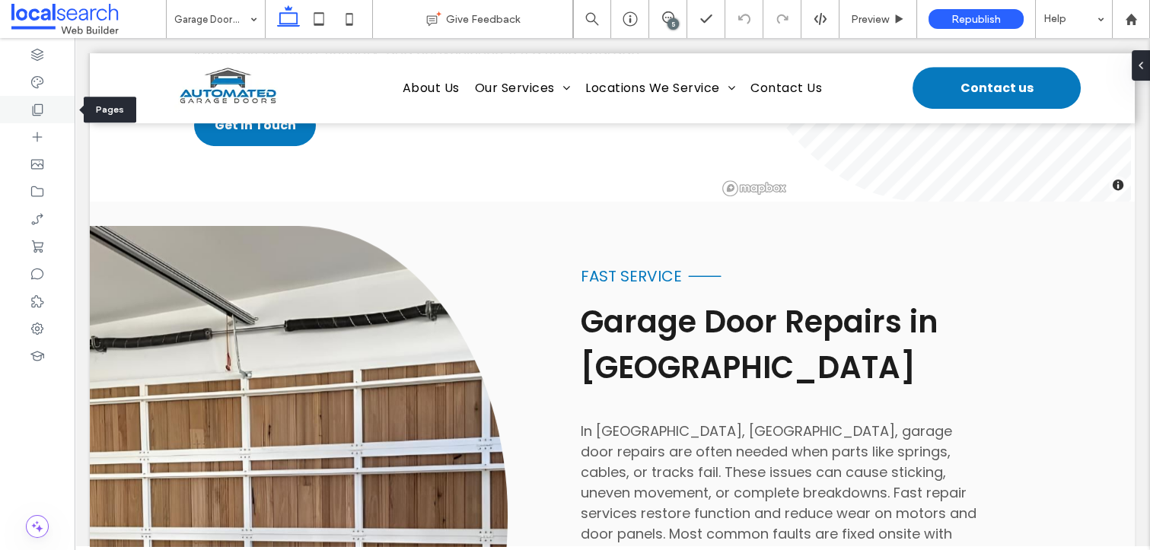
click at [40, 110] on icon at bounding box center [37, 109] width 15 height 15
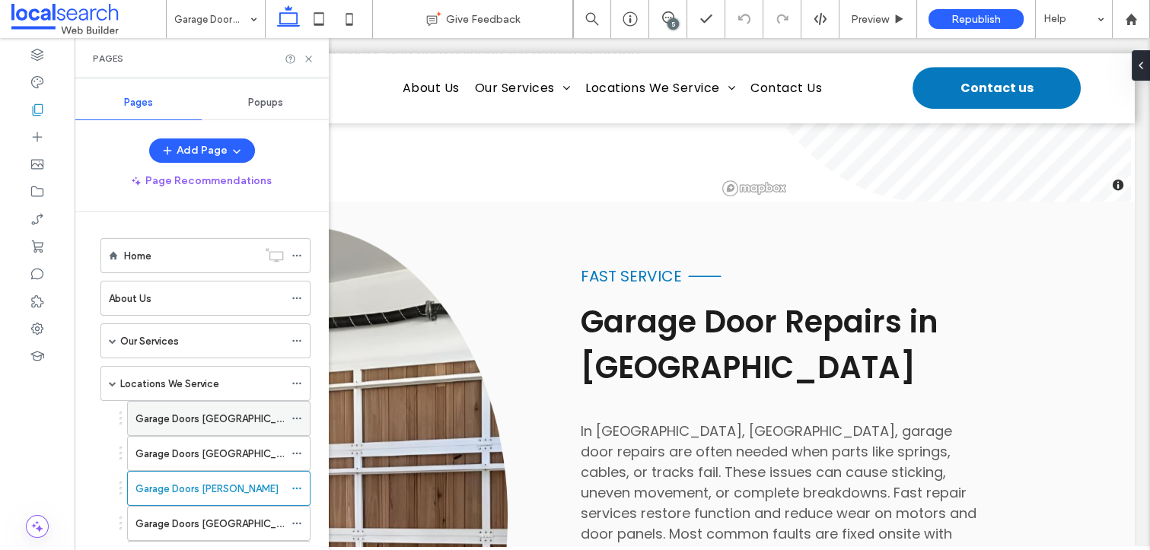
click at [186, 402] on div "Garage Doors Ipswich" at bounding box center [209, 418] width 148 height 33
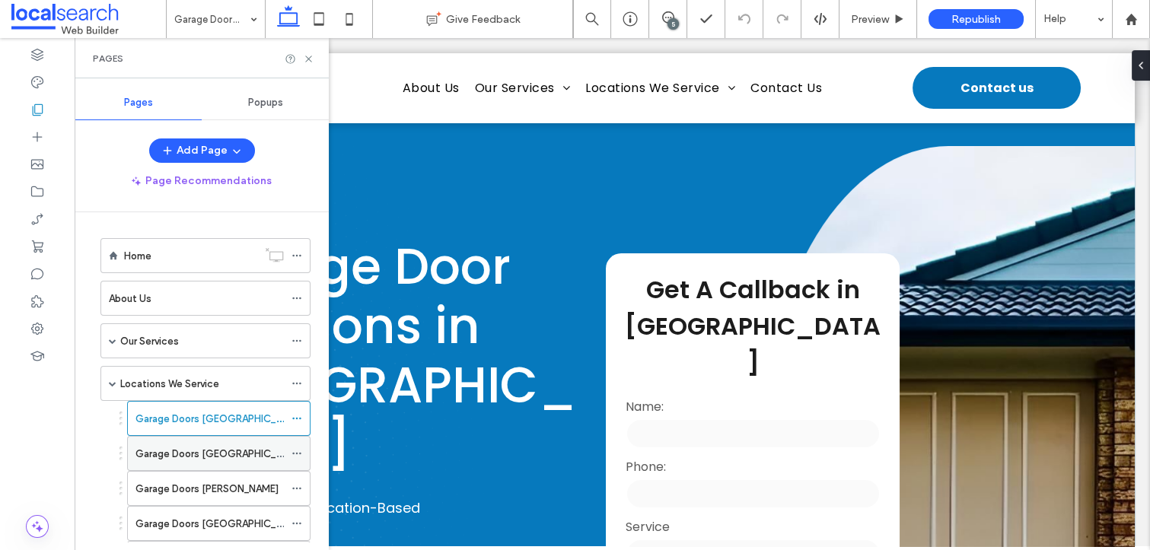
click at [216, 448] on label "Garage Doors Deebing Heights" at bounding box center [219, 454] width 168 height 27
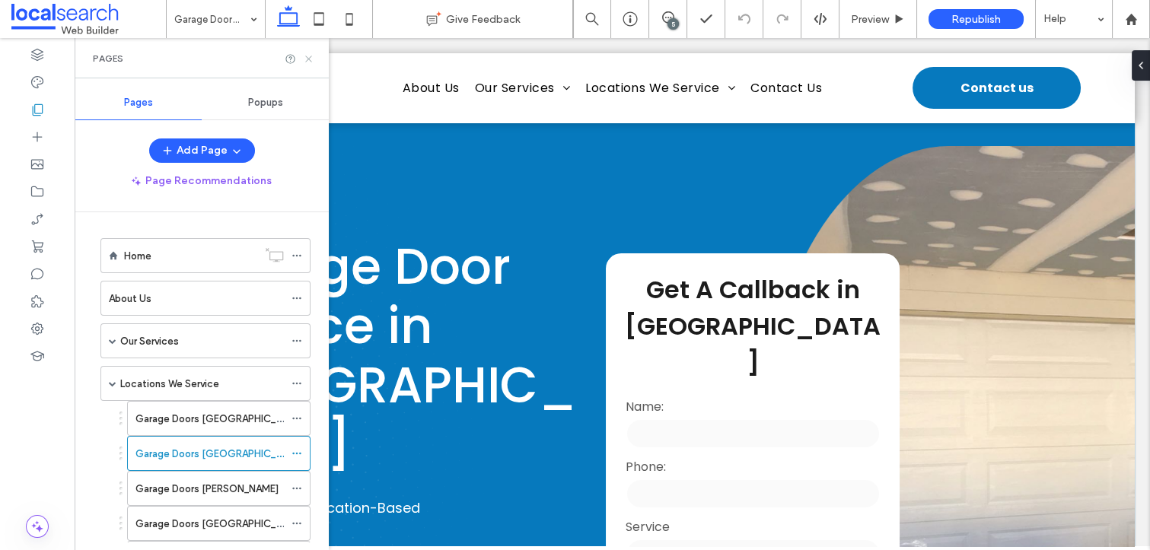
click at [309, 56] on icon at bounding box center [308, 58] width 11 height 11
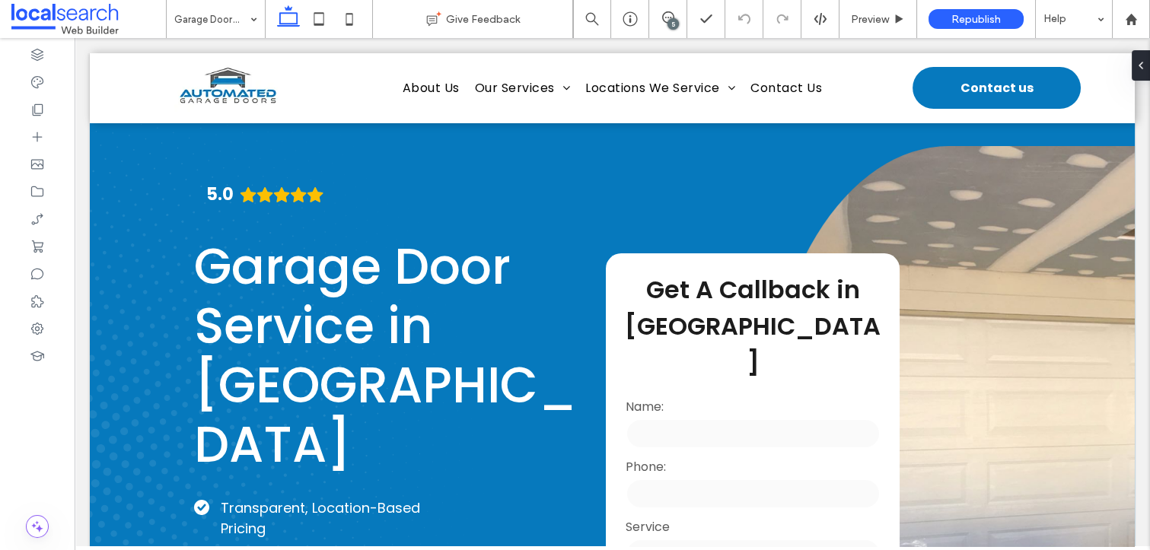
click at [309, 56] on div "Home About Us Our Services Garage Door Installations Garage Door Repairs Garage…" at bounding box center [612, 88] width 1045 height 70
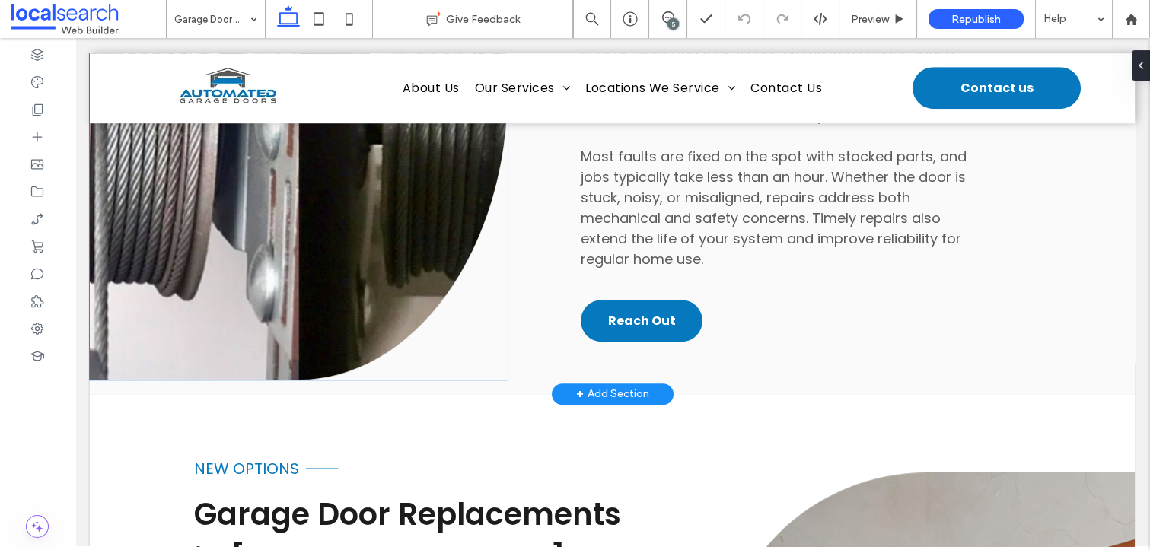
scroll to position [2584, 0]
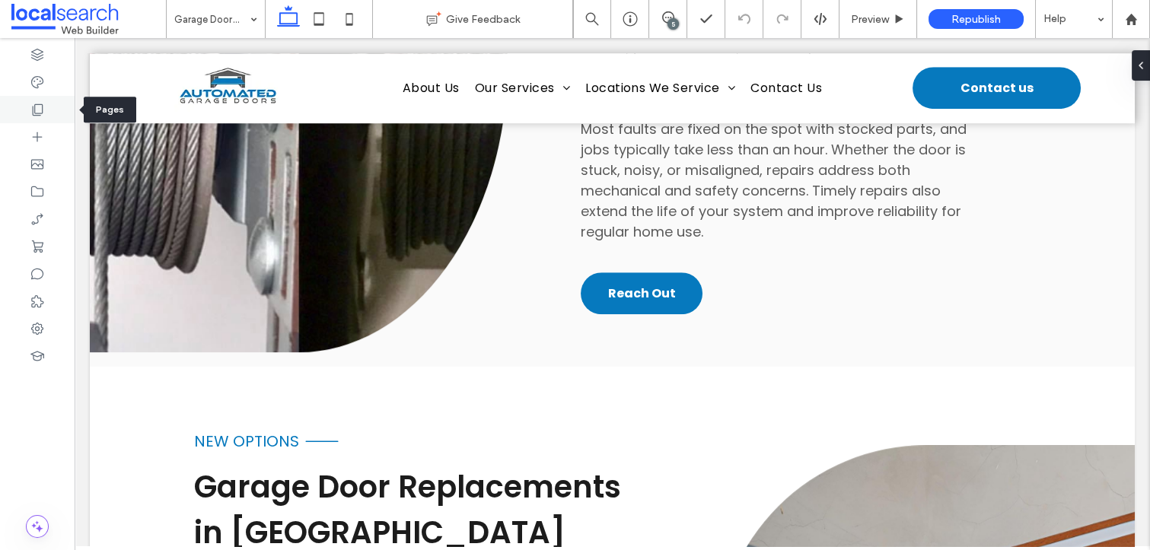
click at [33, 103] on icon at bounding box center [37, 109] width 15 height 15
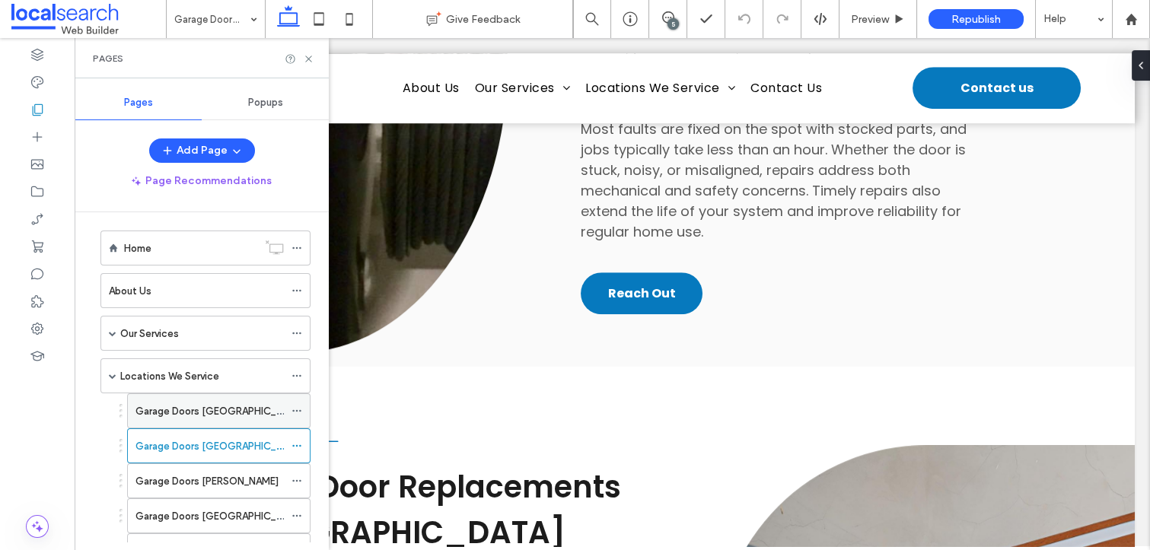
scroll to position [0, 0]
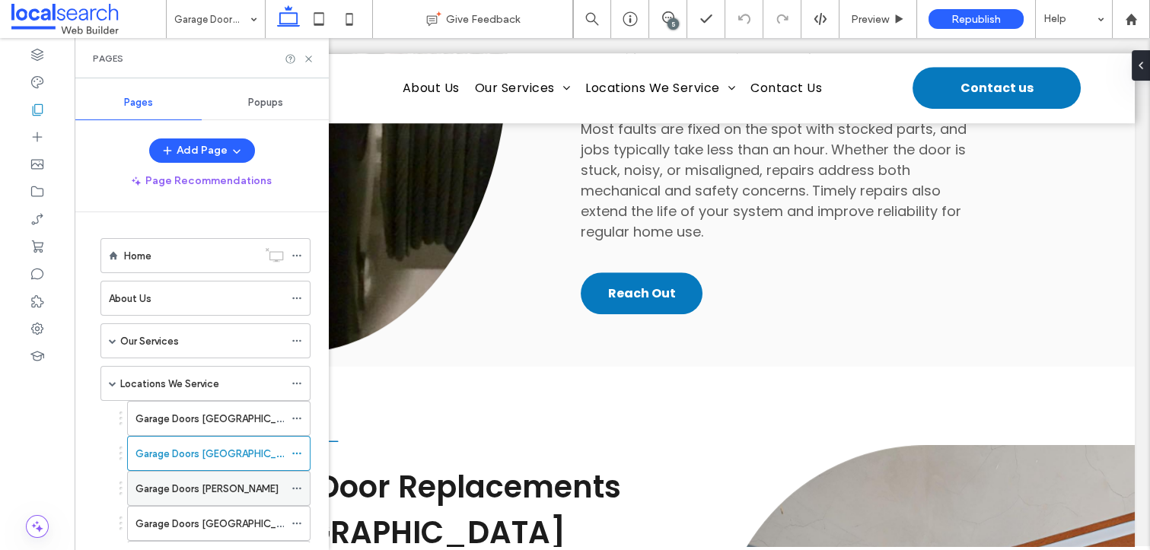
click at [233, 483] on div "Garage Doors Ripley" at bounding box center [209, 489] width 148 height 16
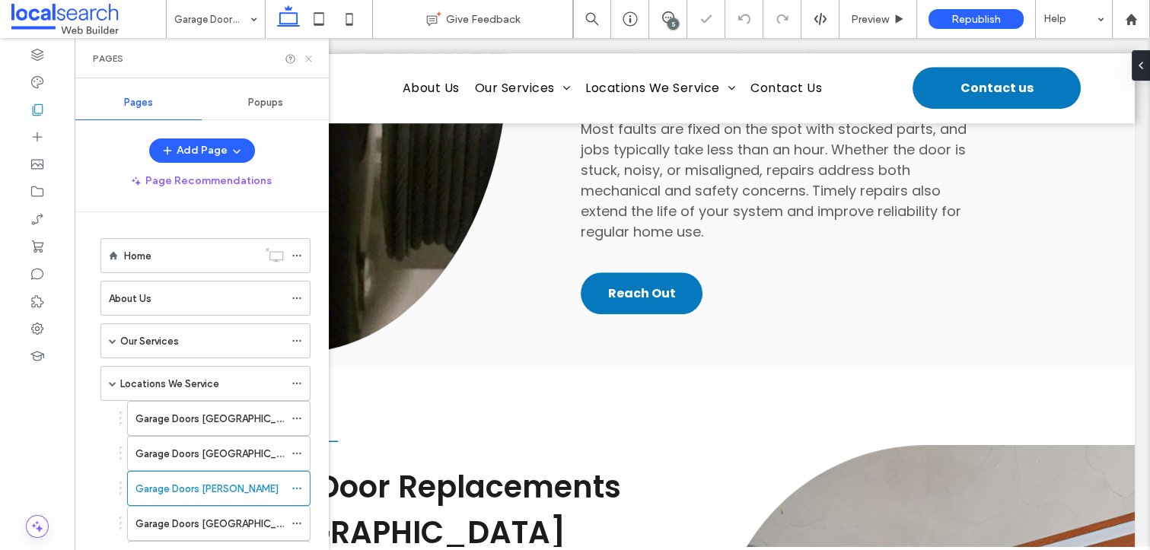
click at [310, 56] on icon at bounding box center [308, 58] width 11 height 11
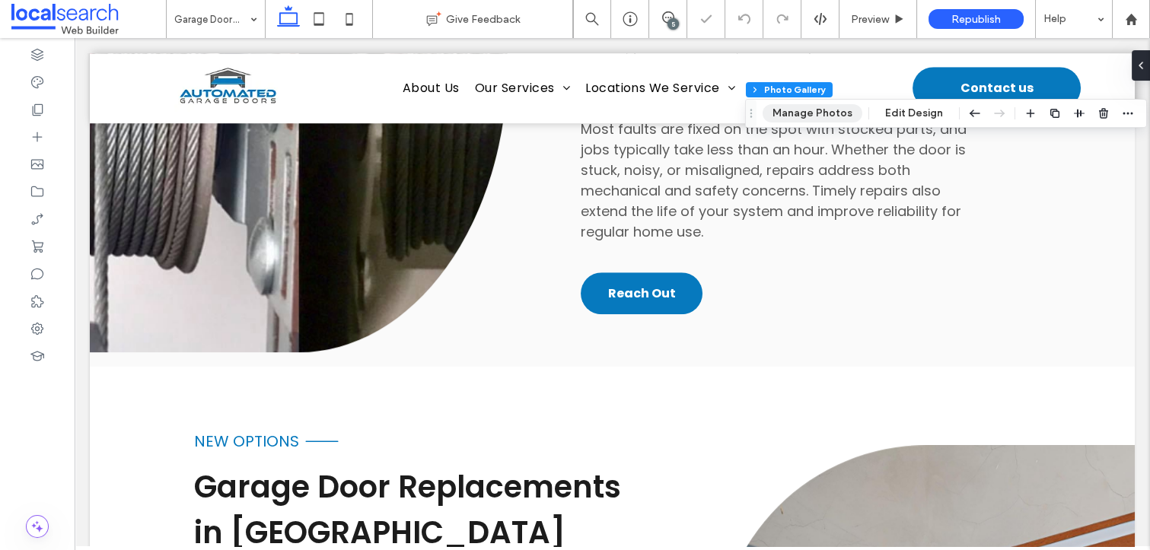
click at [799, 116] on button "Manage Photos" at bounding box center [812, 113] width 100 height 18
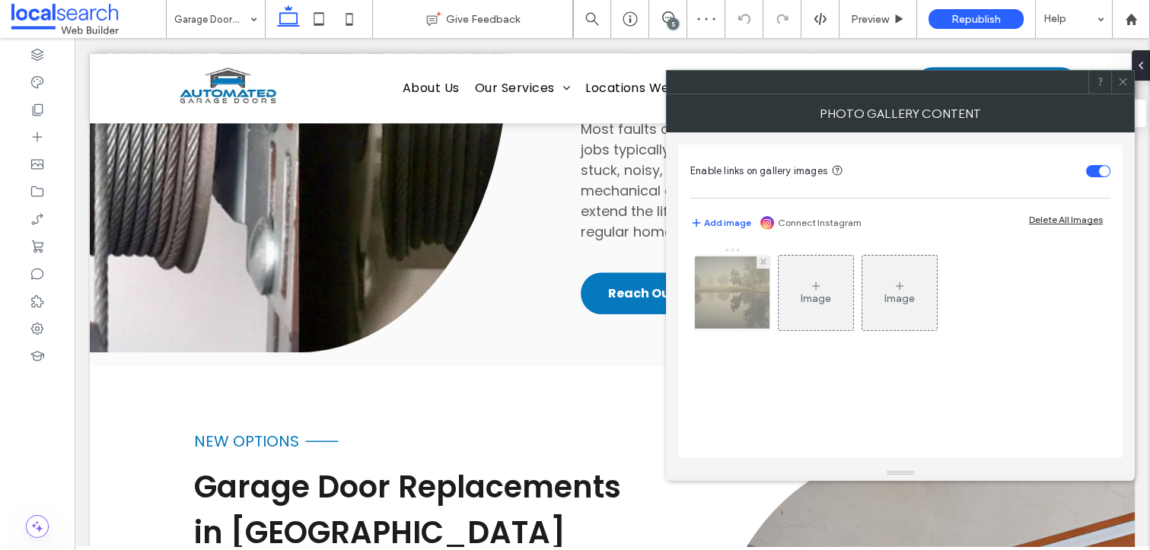
click at [711, 285] on img at bounding box center [732, 292] width 122 height 72
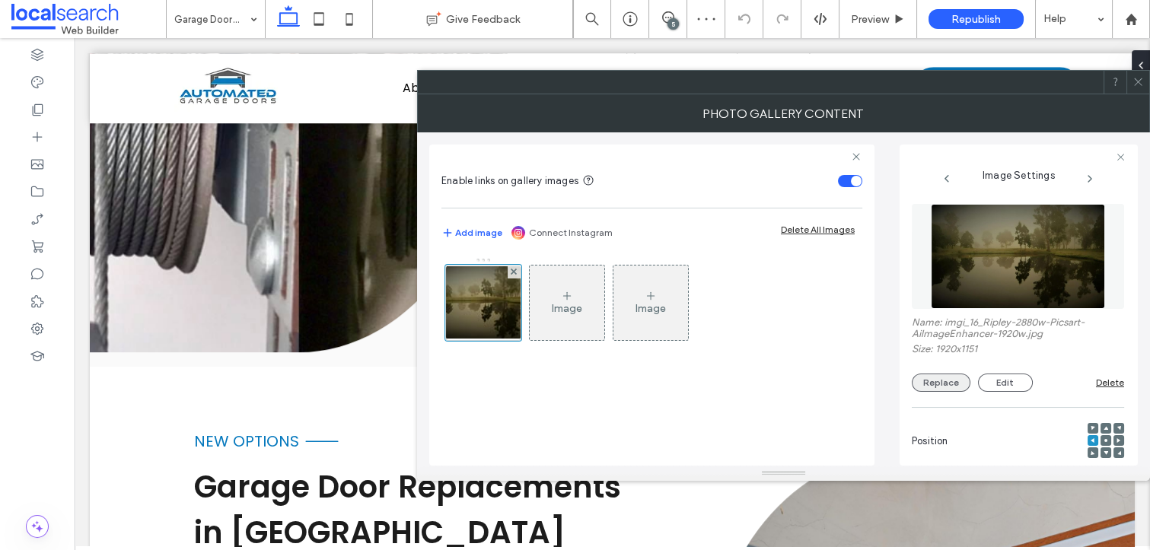
click at [944, 382] on button "Replace" at bounding box center [941, 383] width 59 height 18
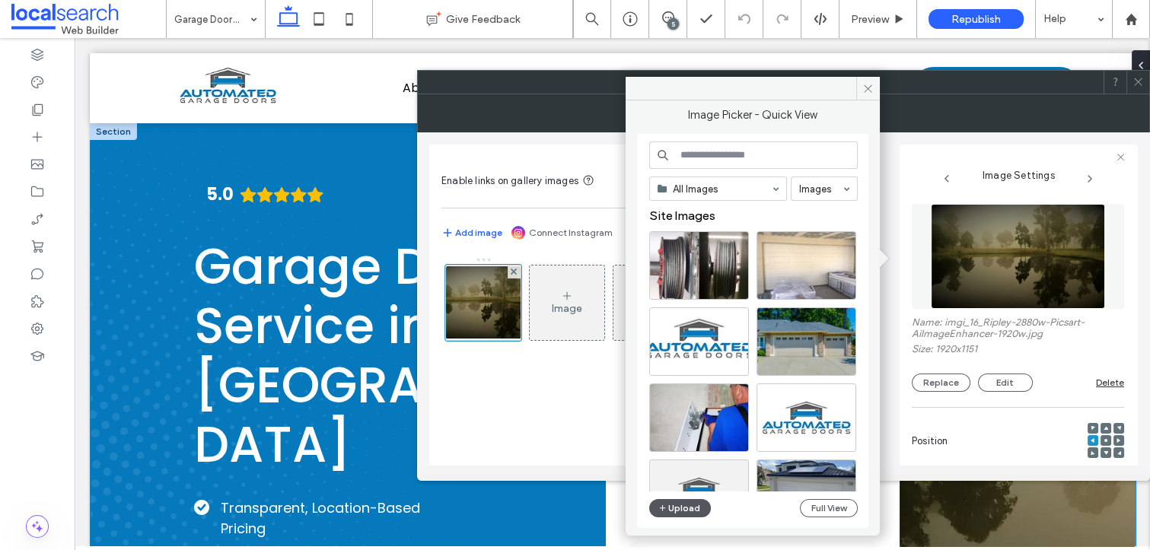
click at [695, 502] on button "Upload" at bounding box center [680, 508] width 62 height 18
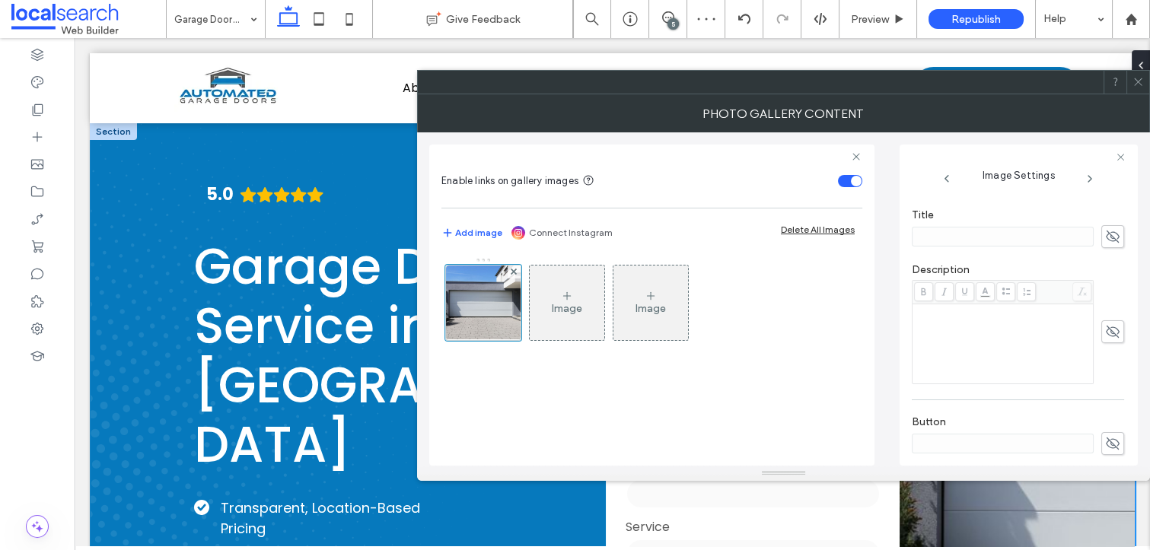
scroll to position [436, 0]
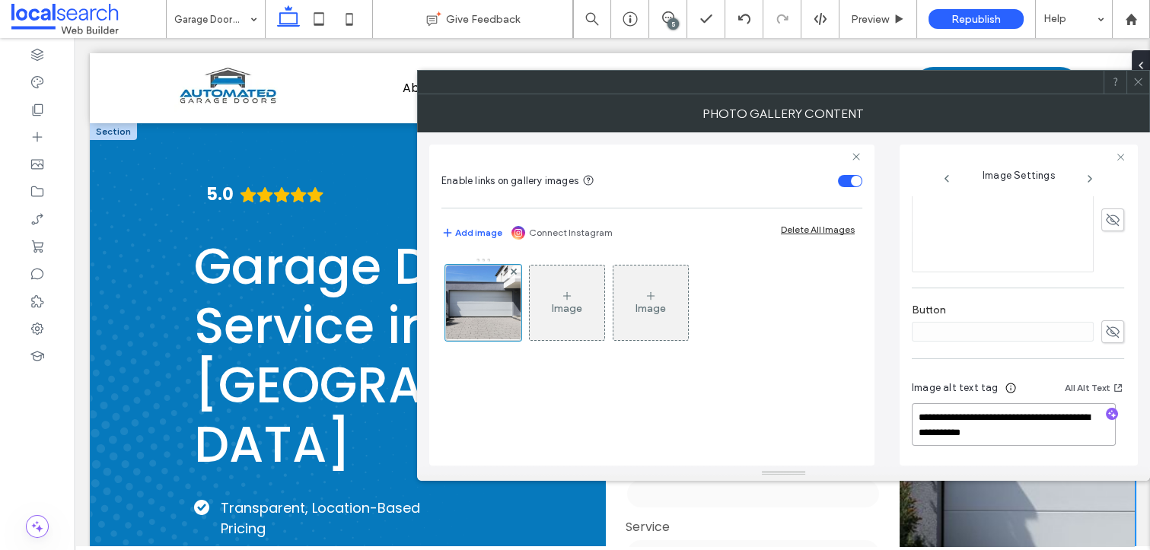
drag, startPoint x: 1071, startPoint y: 431, endPoint x: 1006, endPoint y: 413, distance: 67.9
click at [1006, 413] on textarea "**********" at bounding box center [1014, 424] width 204 height 43
type textarea "**********"
click at [1106, 418] on span "button" at bounding box center [1112, 414] width 12 height 12
click at [1039, 442] on textarea "**********" at bounding box center [1014, 431] width 204 height 58
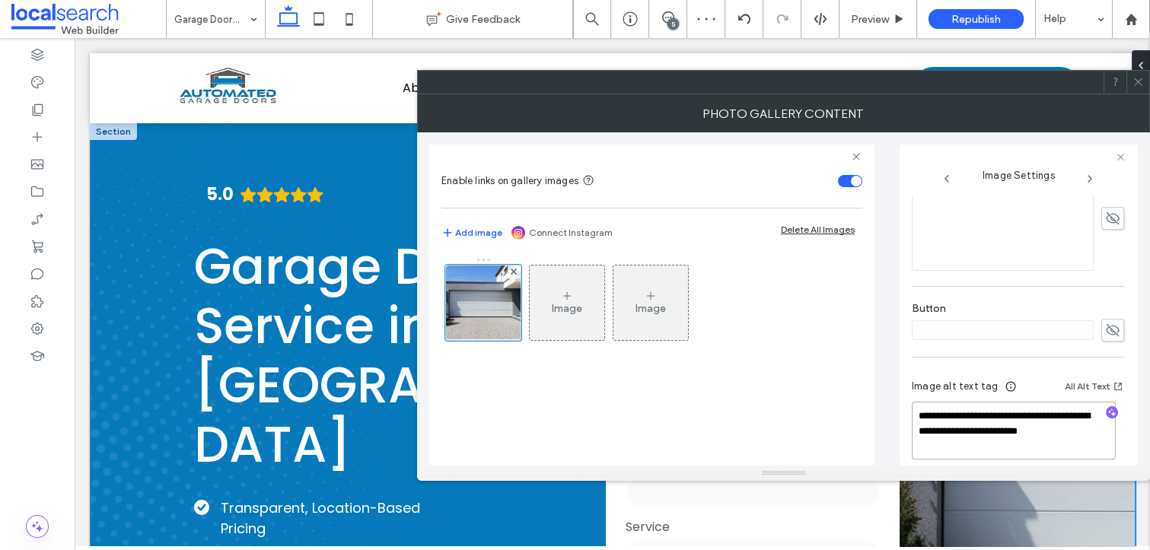
paste textarea "**********"
type textarea "**********"
click at [1134, 78] on use at bounding box center [1138, 82] width 8 height 8
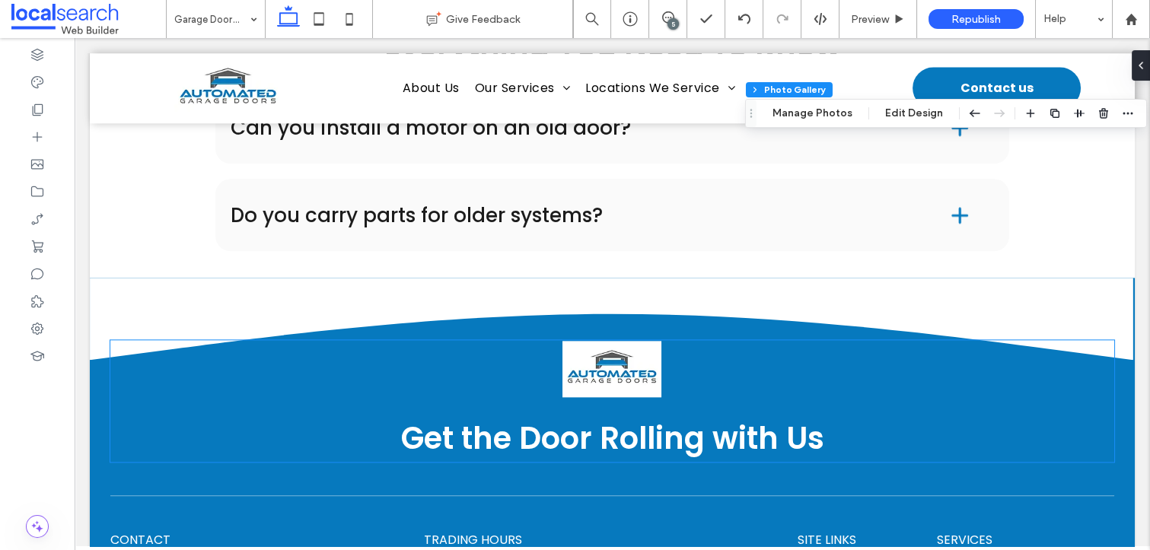
scroll to position [4403, 0]
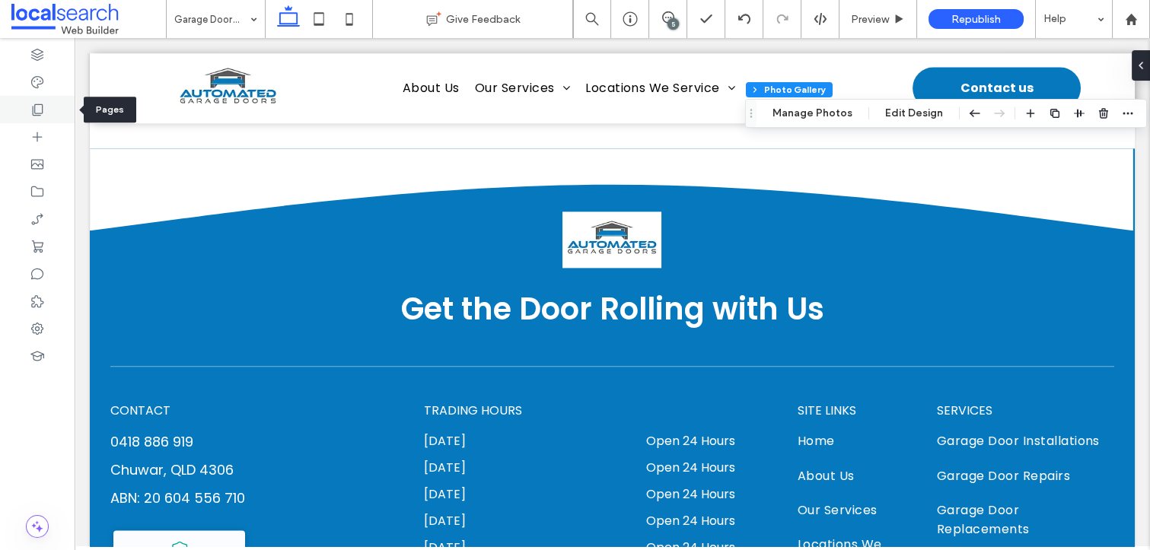
click at [30, 107] on icon at bounding box center [37, 109] width 15 height 15
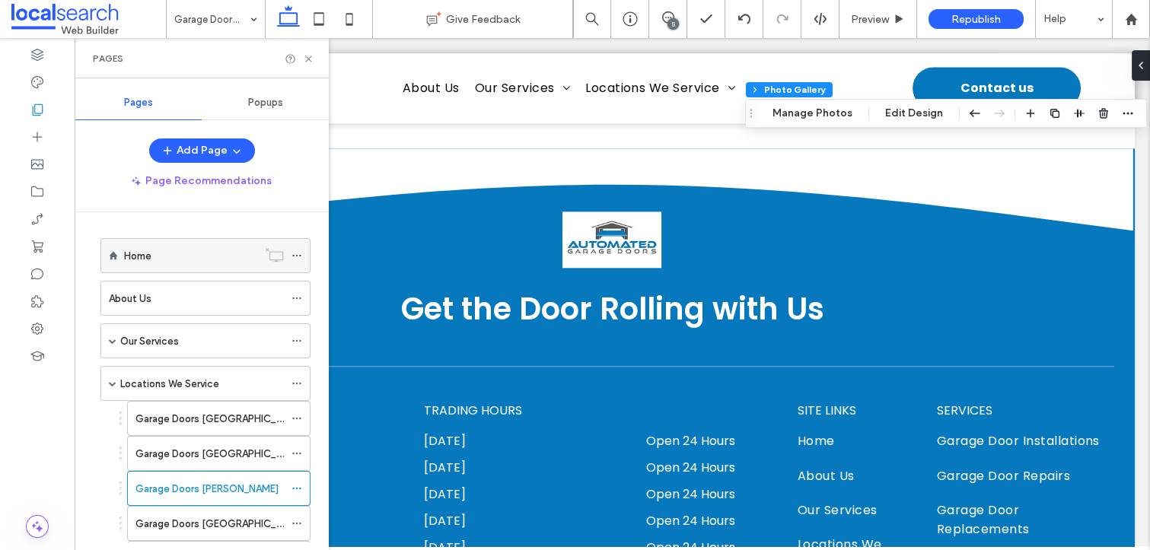
scroll to position [183, 0]
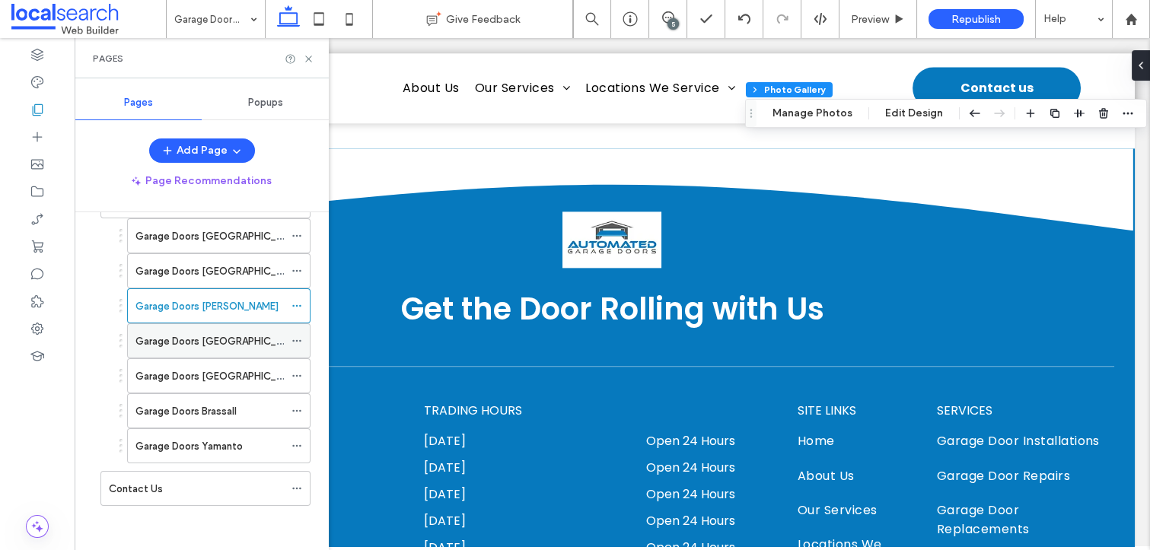
click at [209, 351] on div "Garage Doors Redbank Plains" at bounding box center [209, 340] width 148 height 33
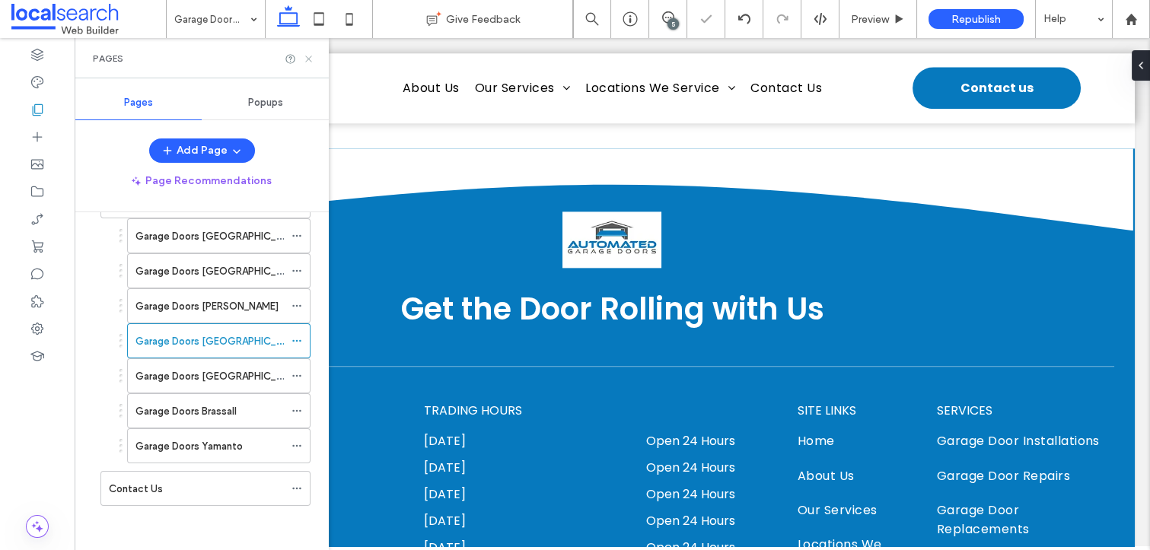
click at [310, 58] on icon at bounding box center [308, 58] width 11 height 11
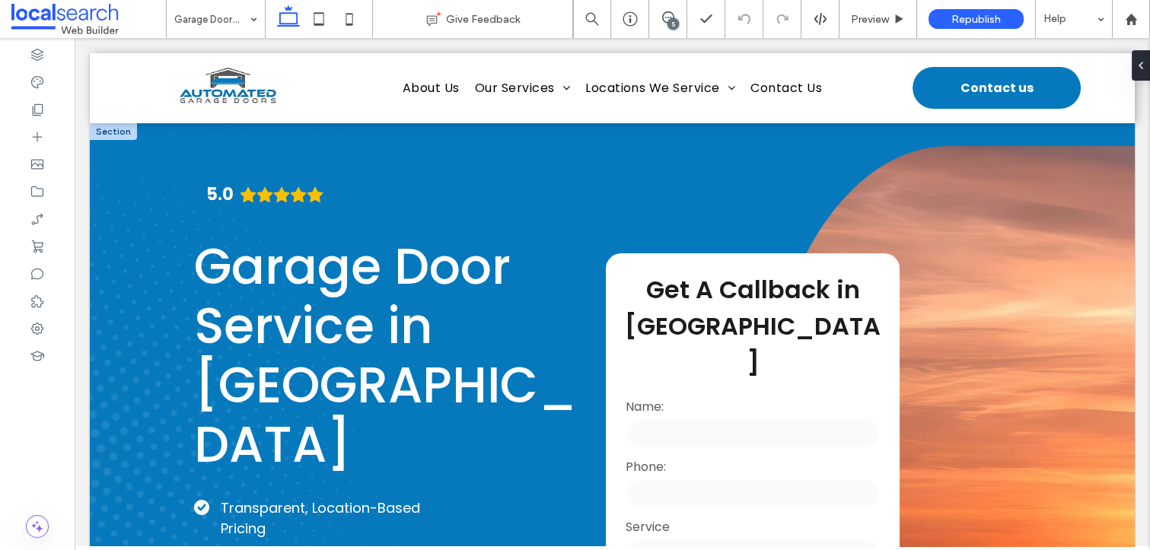
click at [988, 272] on link at bounding box center [948, 450] width 373 height 609
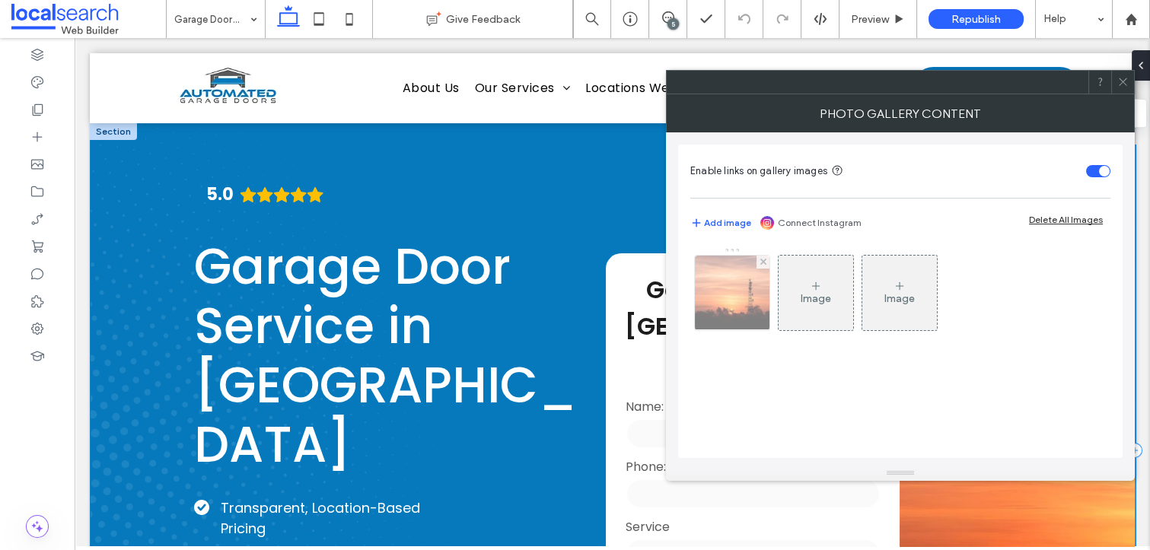
click at [726, 291] on img at bounding box center [731, 293] width 107 height 75
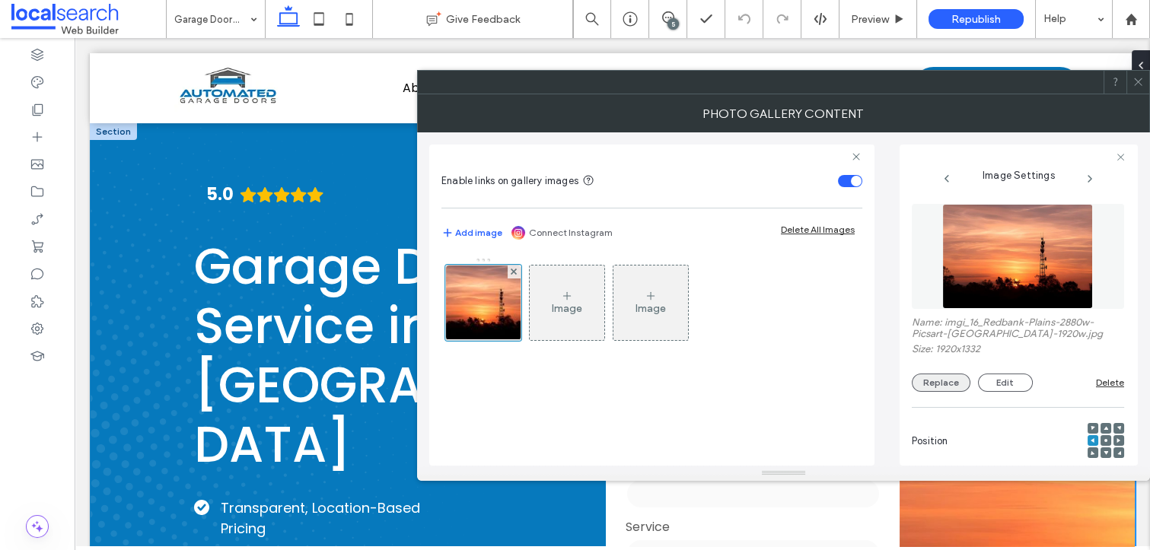
click at [944, 385] on button "Replace" at bounding box center [941, 383] width 59 height 18
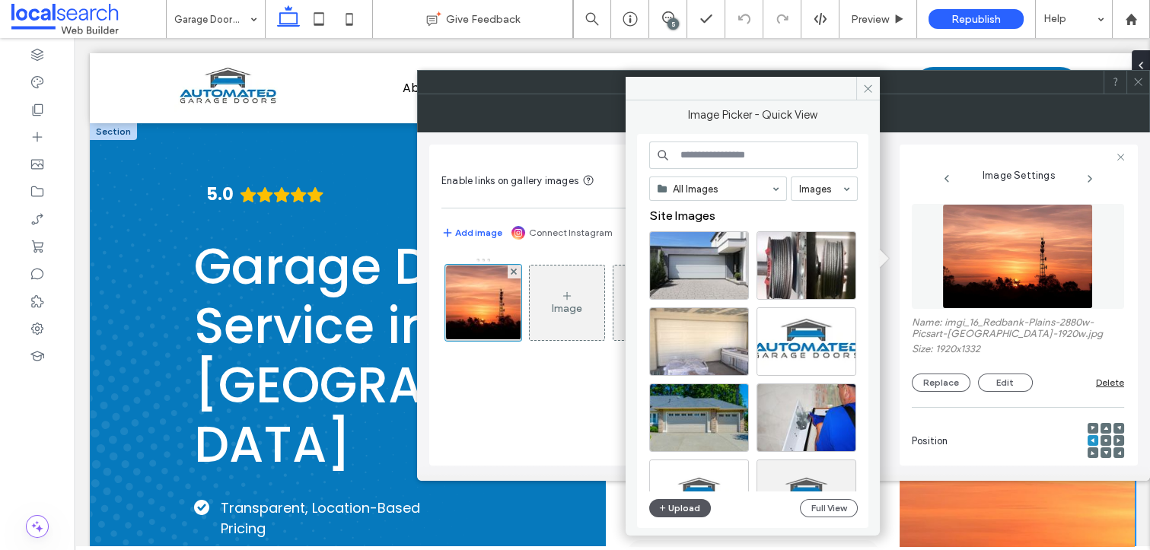
click at [694, 507] on button "Upload" at bounding box center [680, 508] width 62 height 18
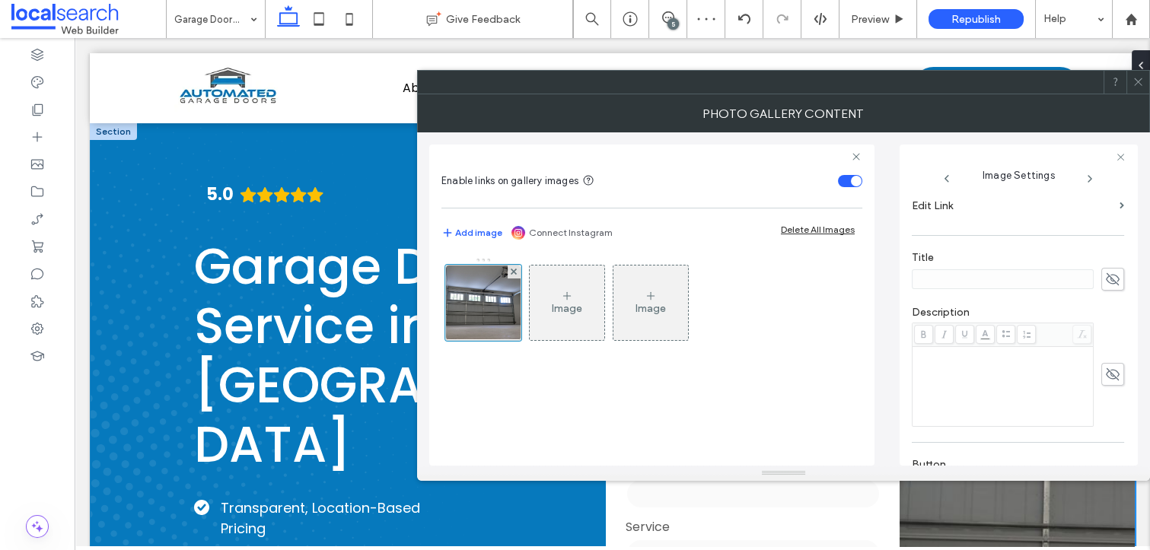
scroll to position [451, 0]
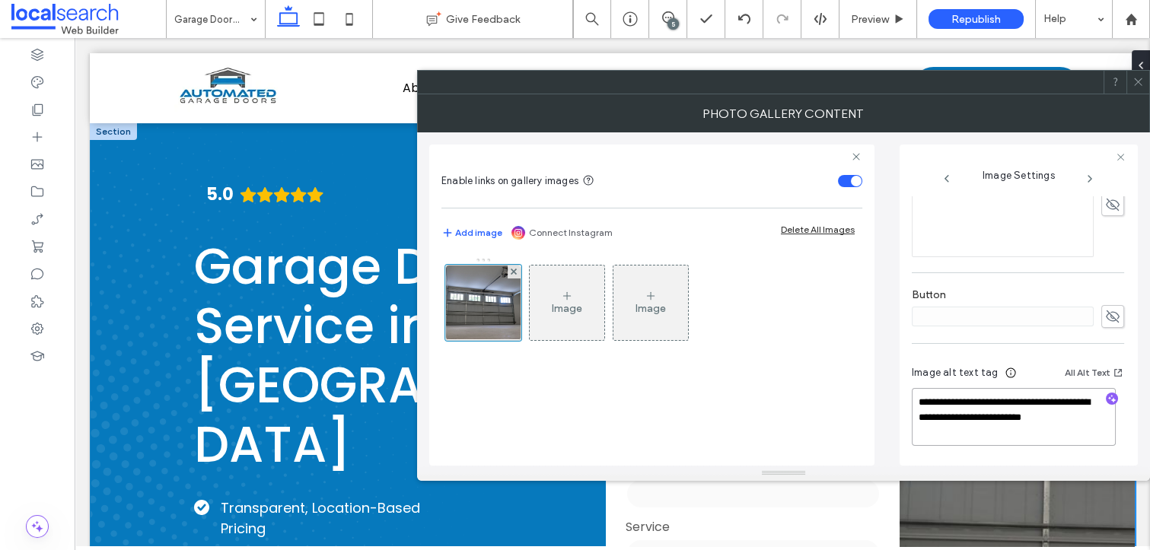
drag, startPoint x: 1040, startPoint y: 439, endPoint x: 1045, endPoint y: 406, distance: 33.0
click at [1043, 407] on textarea "**********" at bounding box center [1014, 417] width 204 height 58
type textarea "**********"
click at [1108, 399] on use "button" at bounding box center [1112, 400] width 8 height 8
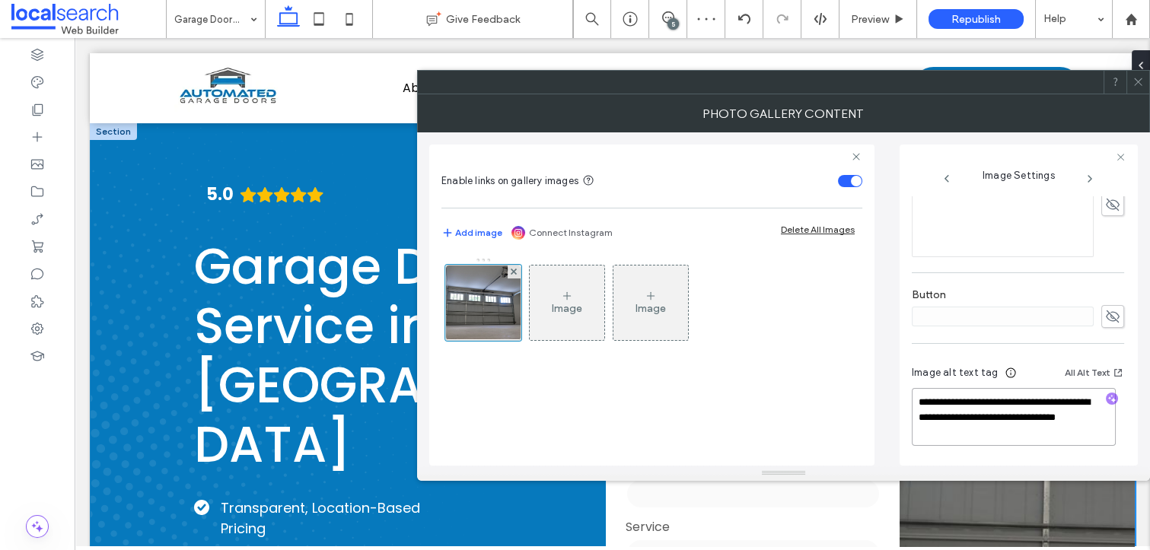
click at [1042, 441] on textarea "**********" at bounding box center [1014, 417] width 204 height 58
paste textarea "**********"
type textarea "**********"
click at [1138, 81] on use at bounding box center [1138, 82] width 8 height 8
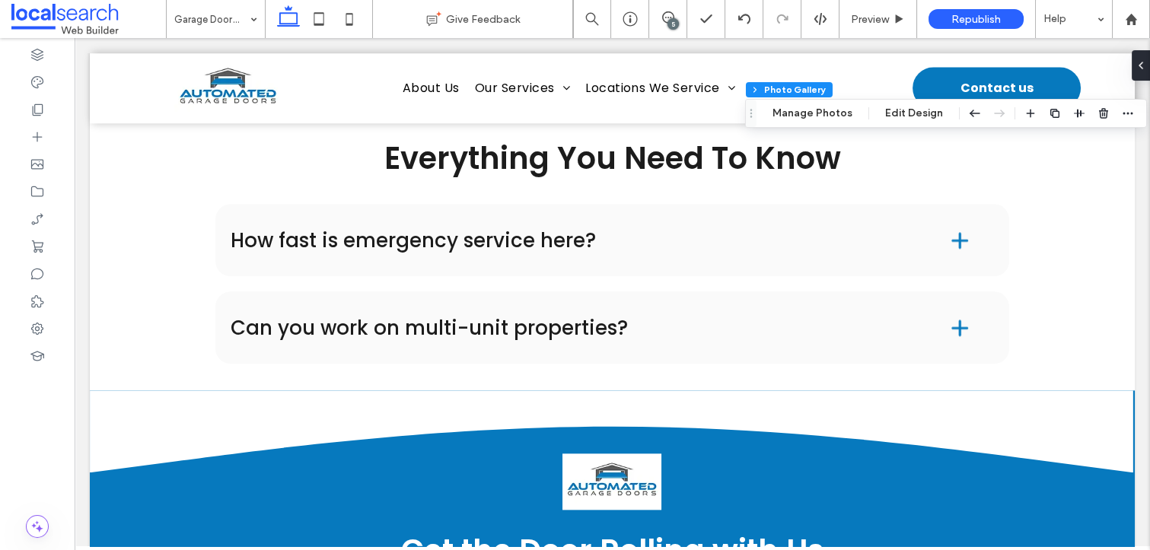
scroll to position [4543, 0]
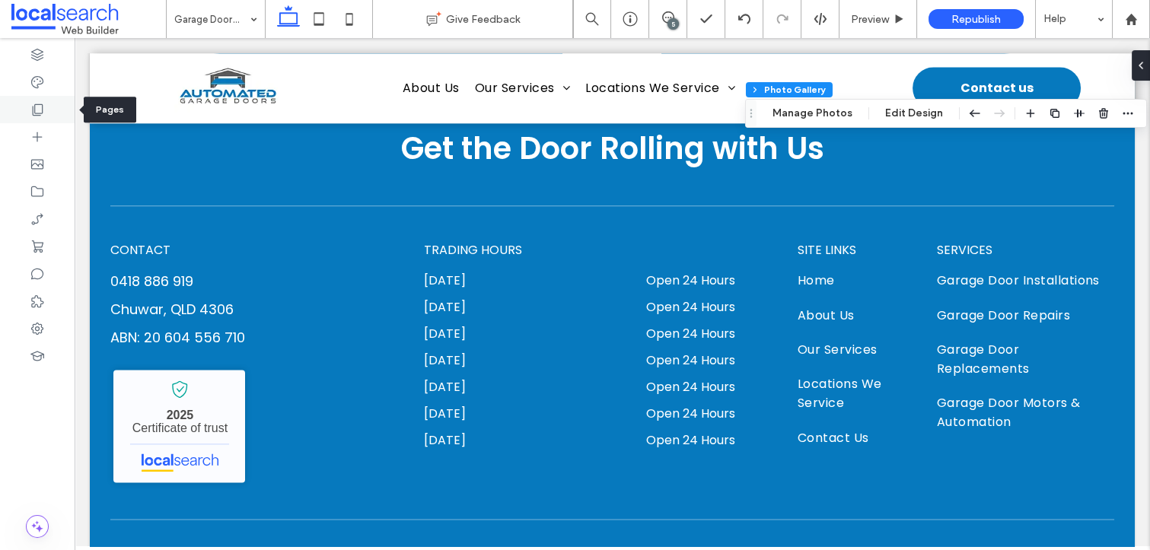
click at [42, 108] on use at bounding box center [38, 109] width 11 height 11
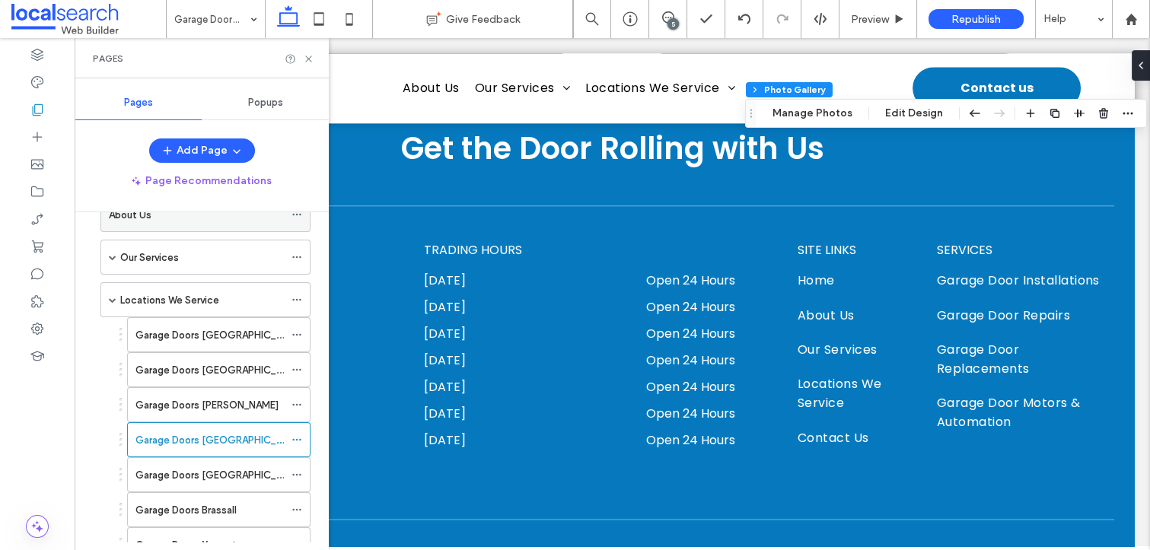
scroll to position [183, 0]
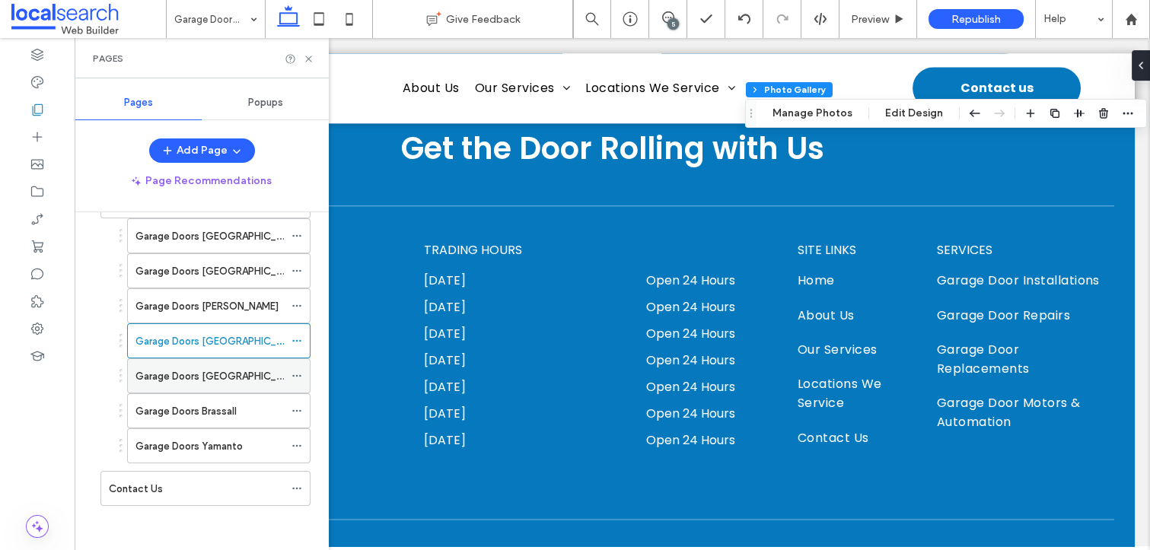
click at [228, 367] on label "Garage Doors Springfield" at bounding box center [219, 376] width 168 height 27
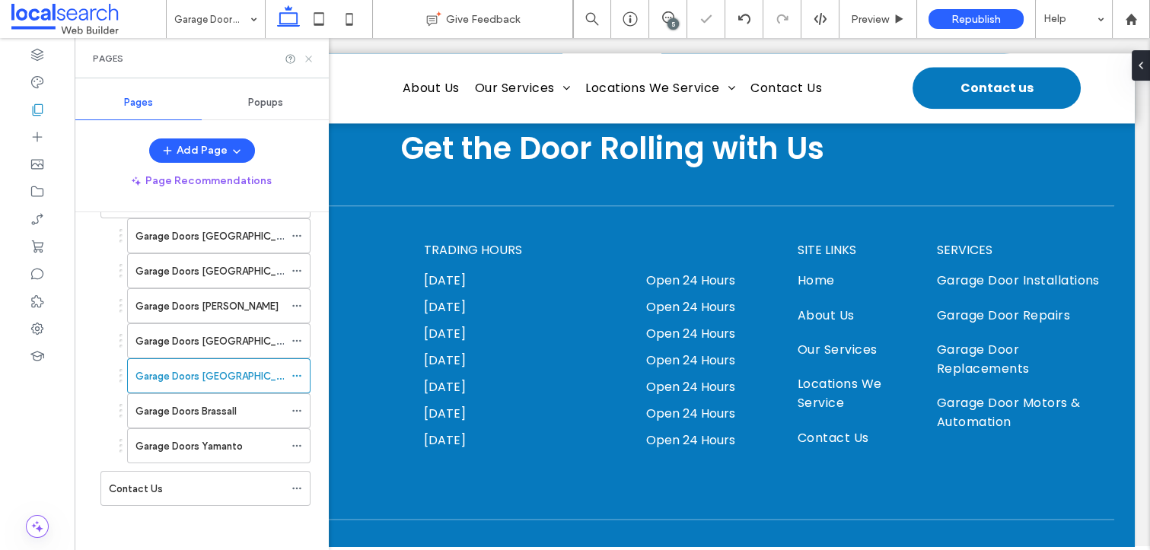
click at [308, 57] on icon at bounding box center [308, 58] width 11 height 11
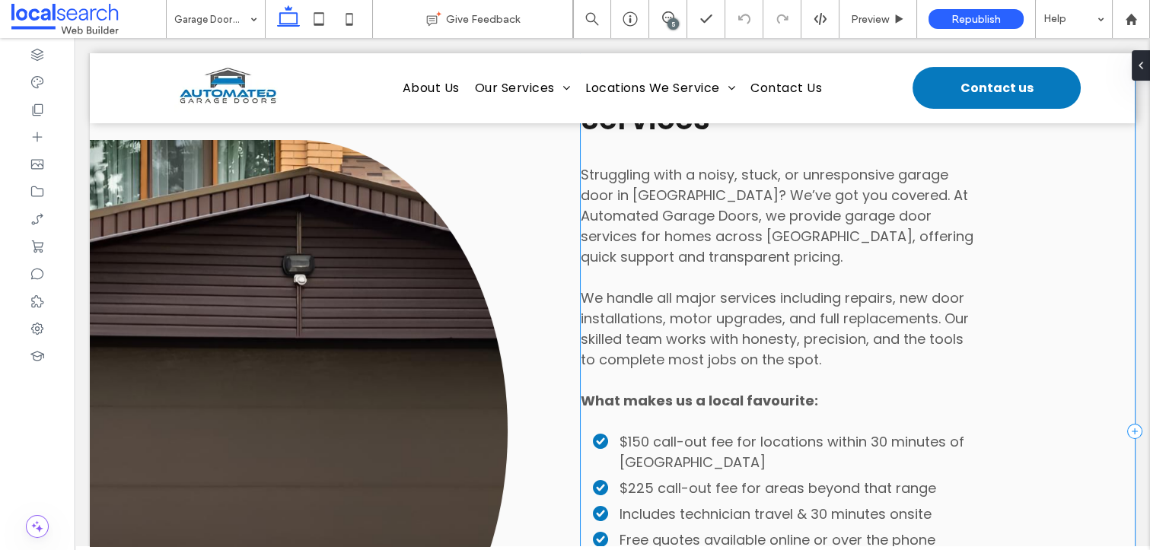
scroll to position [937, 0]
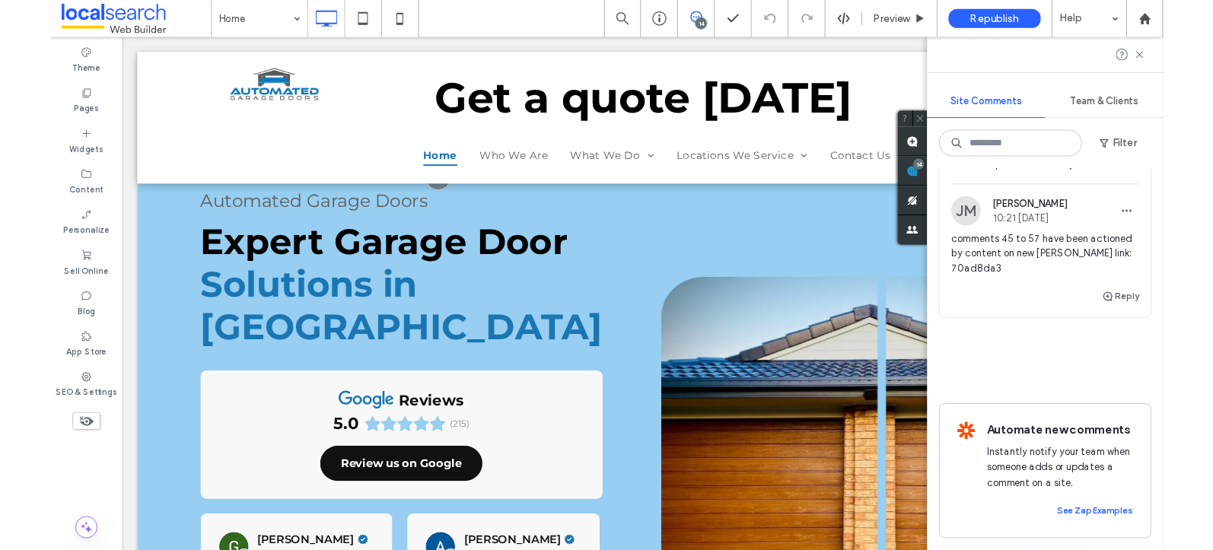
scroll to position [7114, 0]
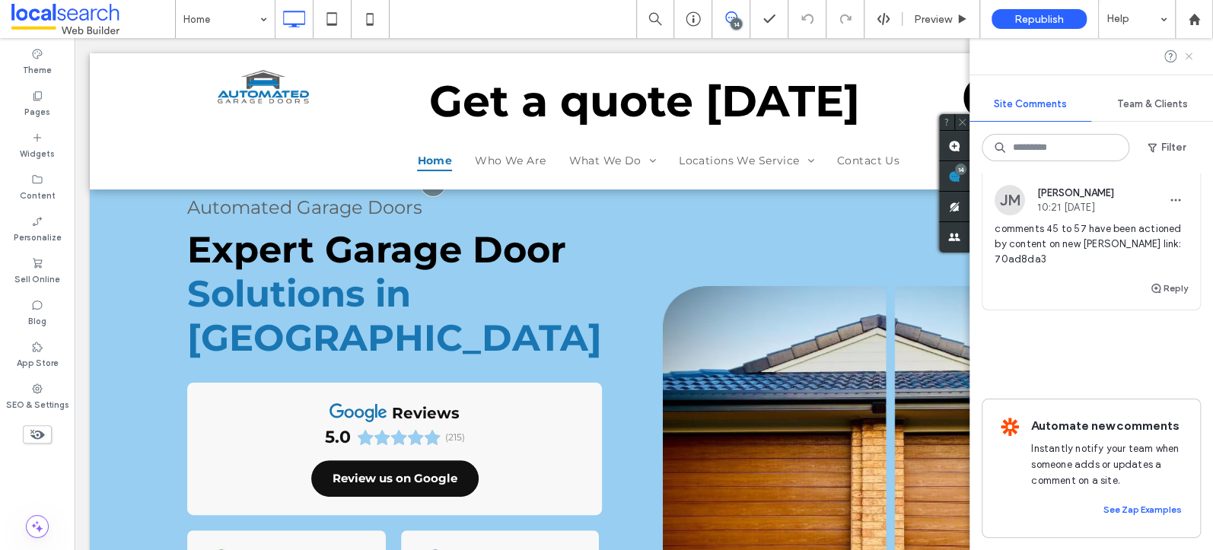
click at [1147, 56] on use at bounding box center [1188, 56] width 7 height 7
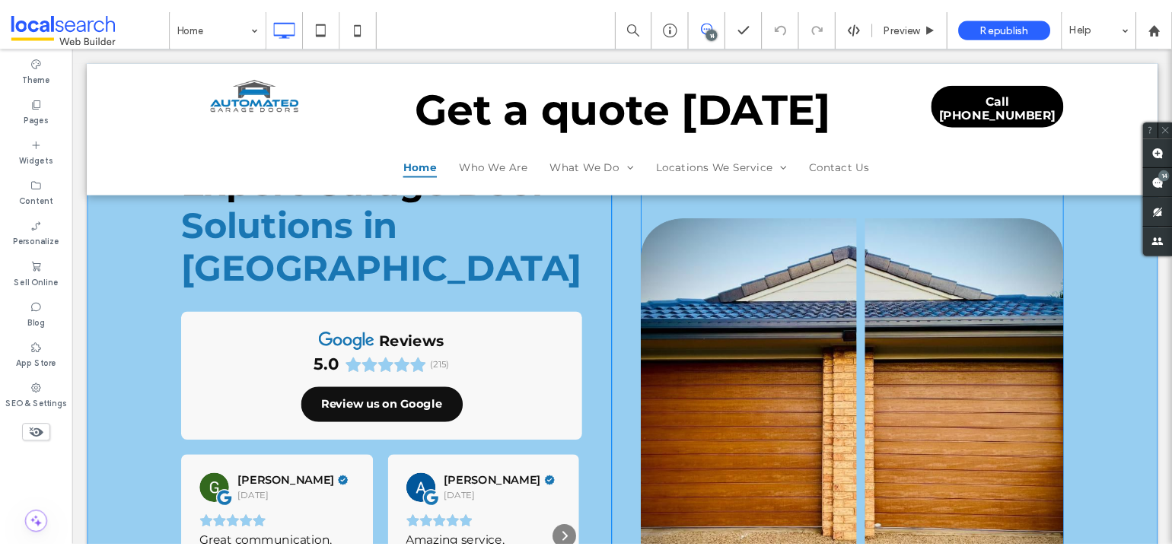
scroll to position [0, 0]
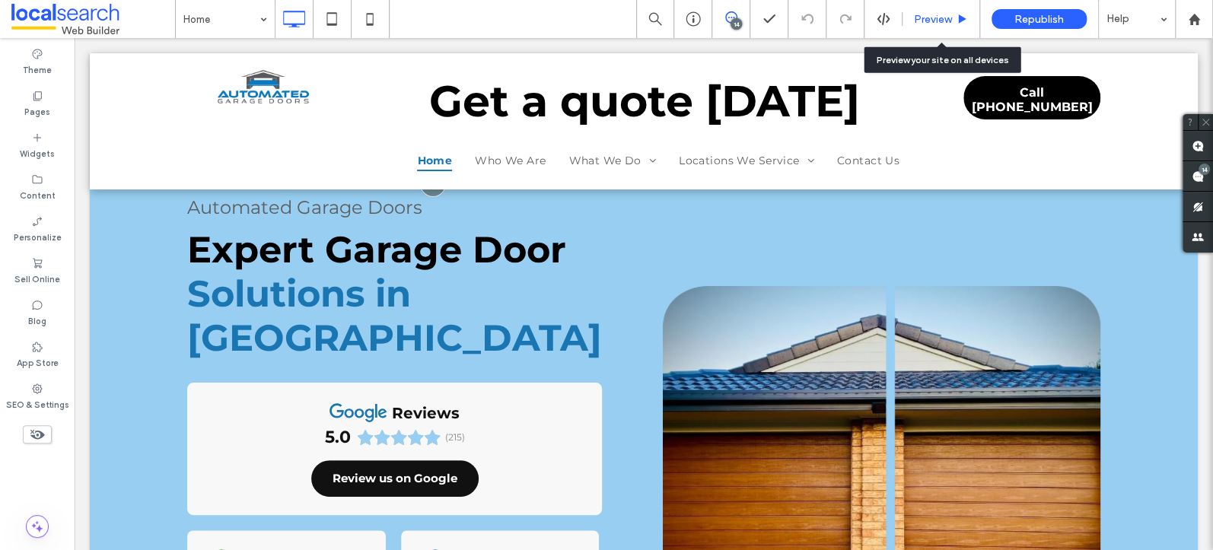
click at [933, 24] on span "Preview" at bounding box center [933, 19] width 38 height 13
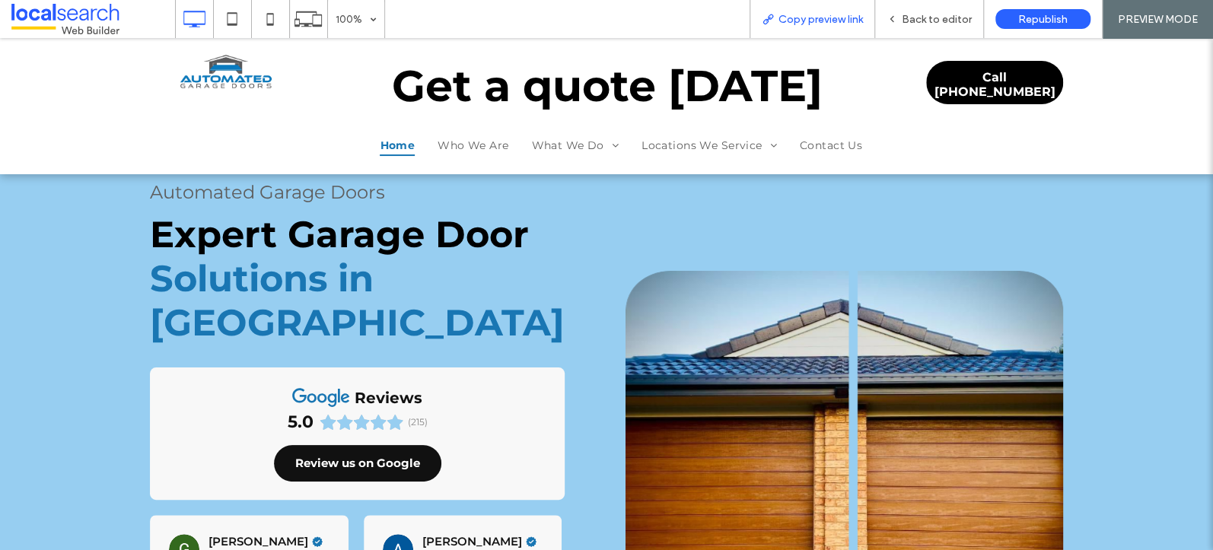
click at [848, 14] on span "Copy preview link" at bounding box center [820, 19] width 84 height 13
click at [945, 21] on span "Back to editor" at bounding box center [937, 19] width 70 height 13
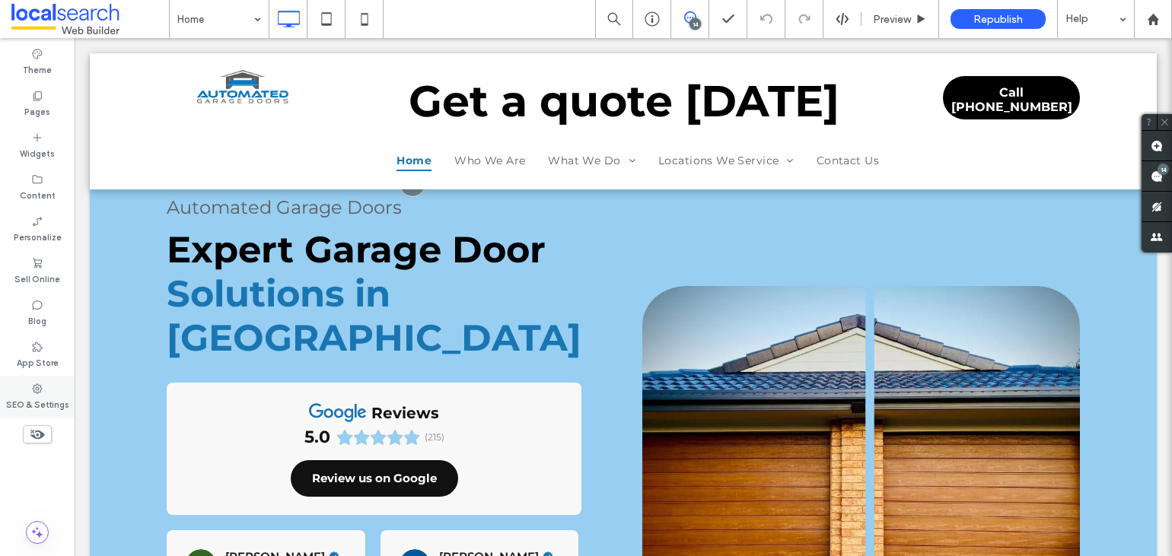
click at [22, 403] on label "SEO & Settings" at bounding box center [37, 403] width 63 height 17
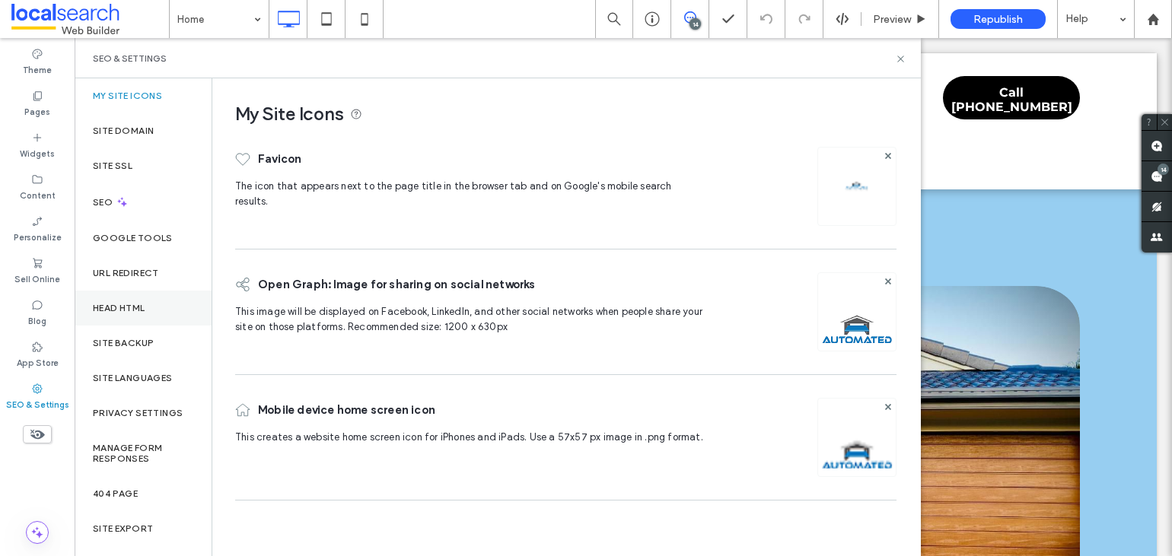
click at [151, 304] on div "Head HTML" at bounding box center [143, 308] width 137 height 35
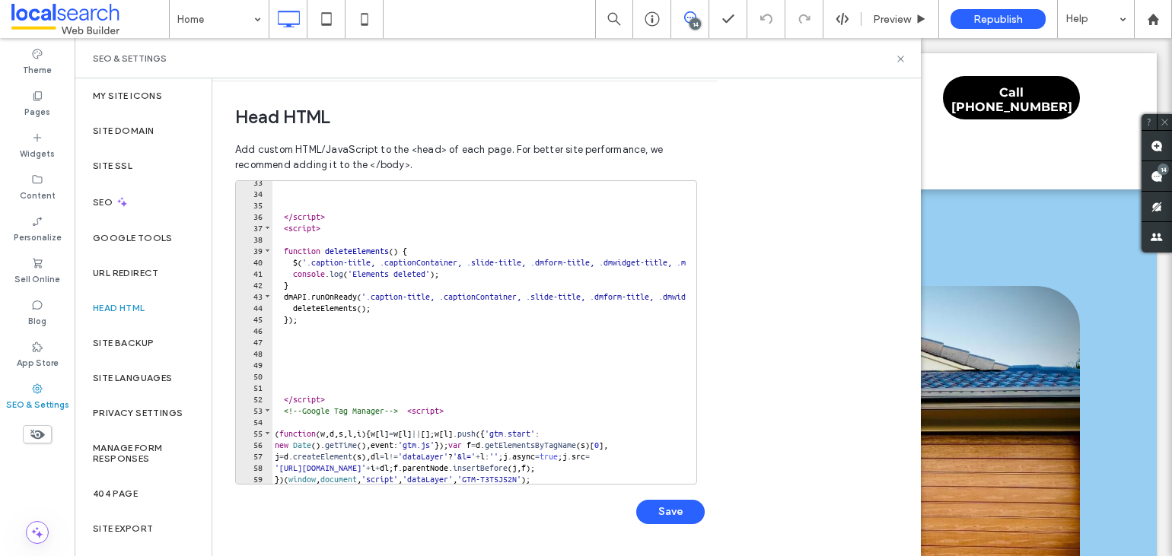
scroll to position [426, 0]
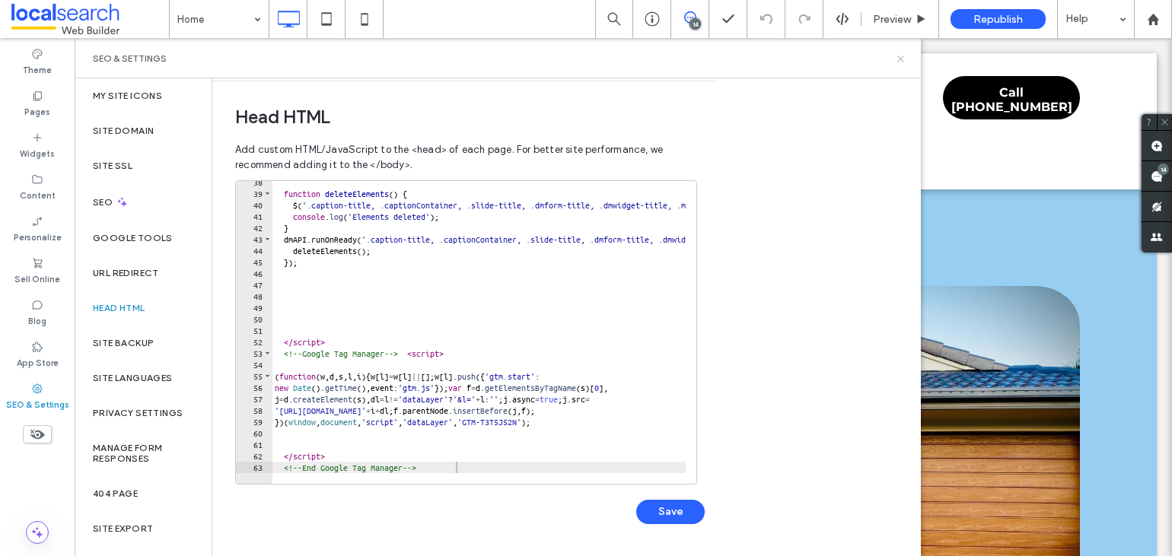
click at [899, 56] on icon at bounding box center [900, 58] width 11 height 11
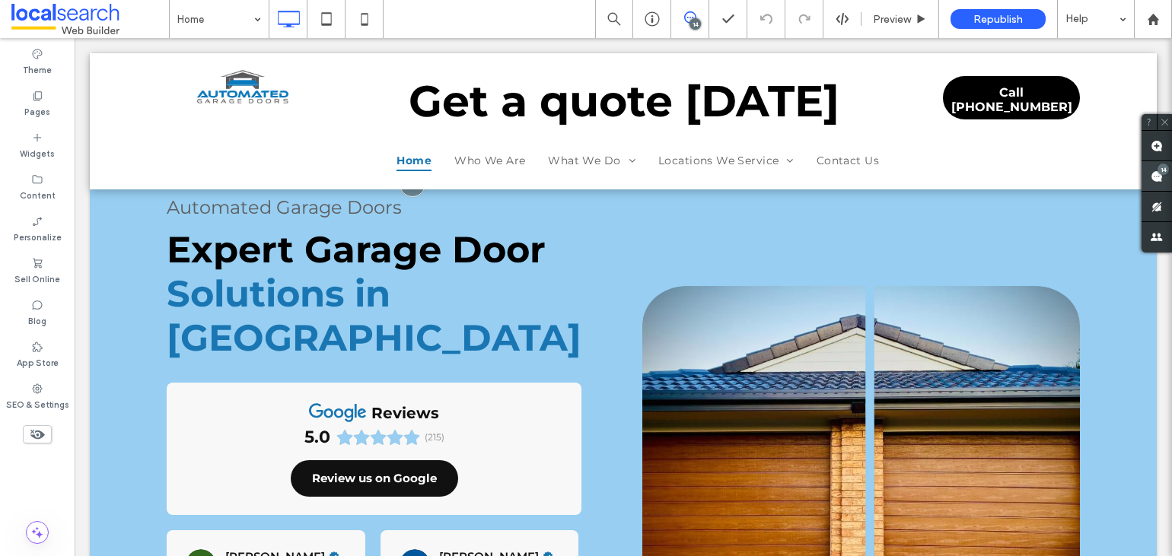
click at [1147, 171] on use at bounding box center [1156, 176] width 12 height 12
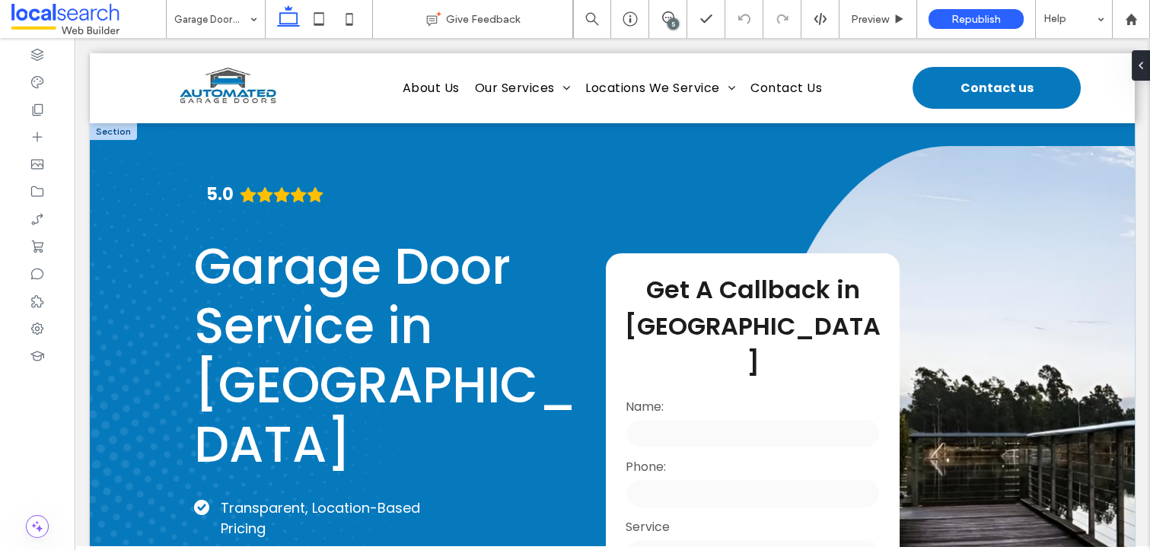
click at [1020, 316] on link at bounding box center [948, 450] width 373 height 609
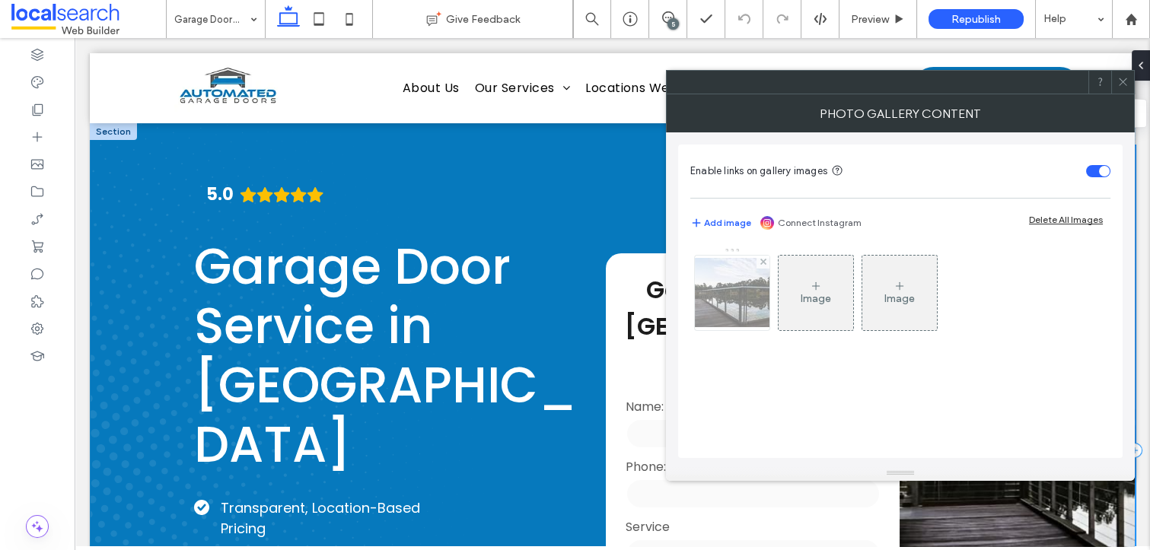
click at [737, 292] on img at bounding box center [732, 292] width 122 height 69
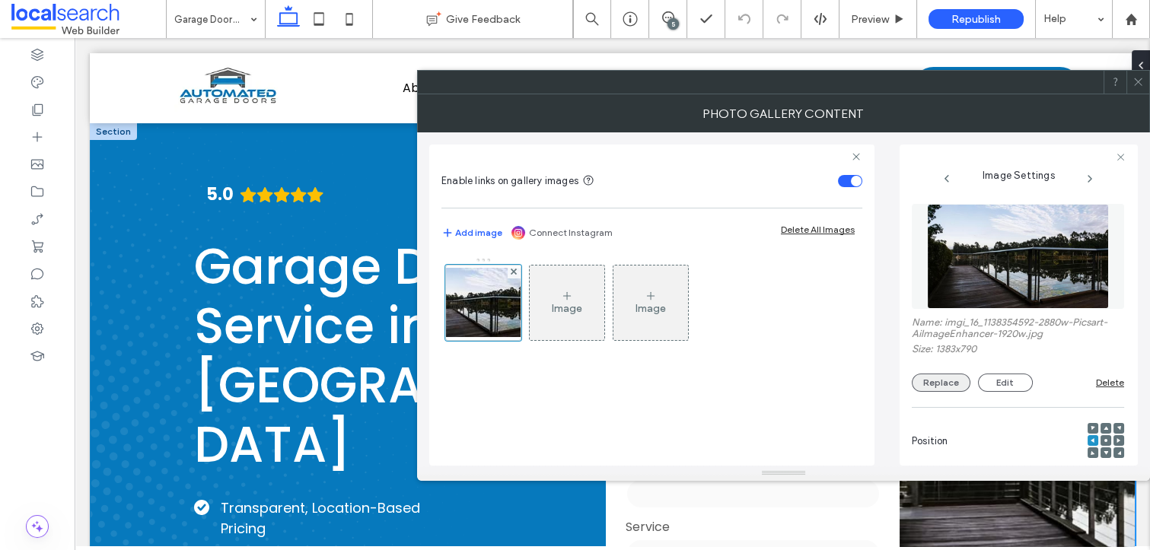
click at [934, 379] on button "Replace" at bounding box center [941, 383] width 59 height 18
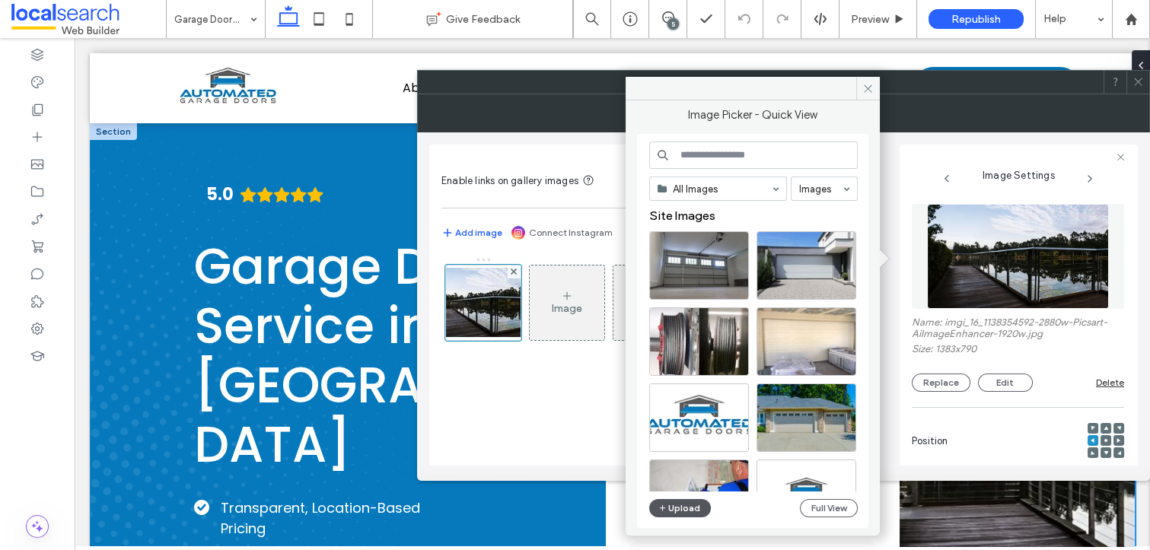
click at [696, 509] on button "Upload" at bounding box center [680, 508] width 62 height 18
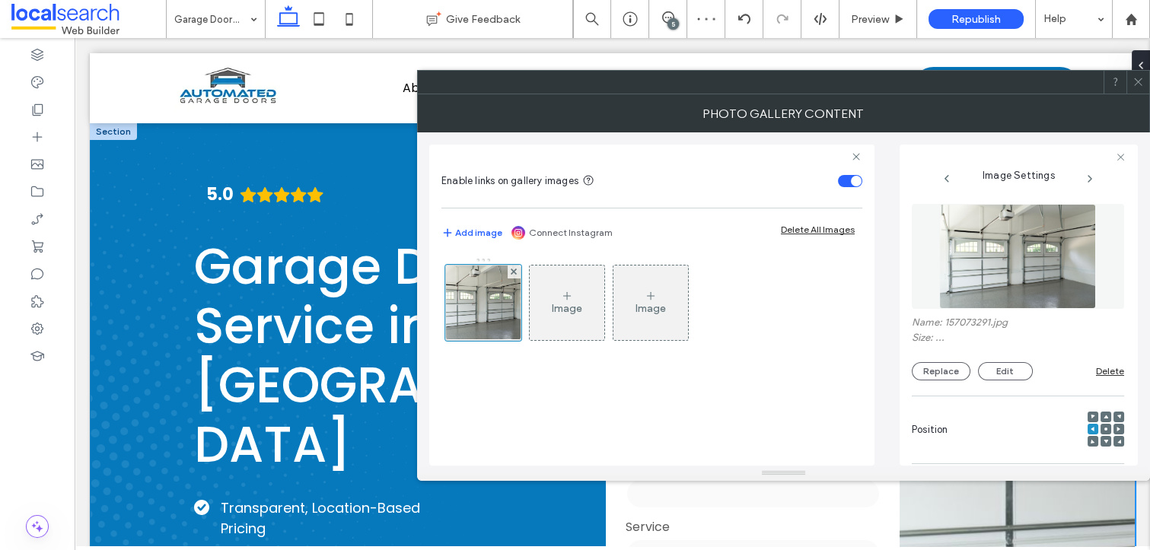
scroll to position [436, 0]
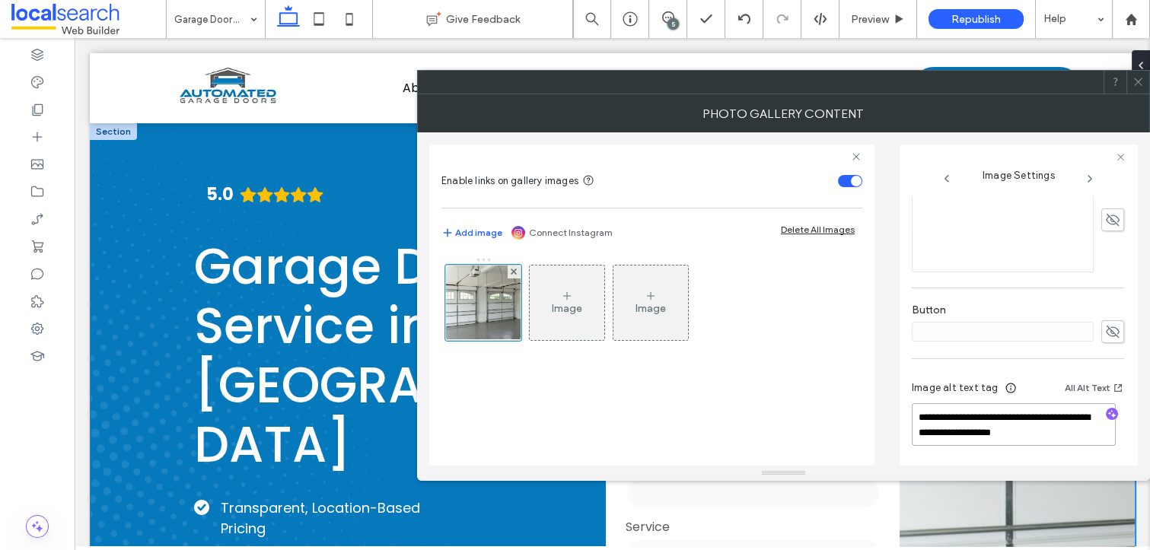
drag, startPoint x: 1074, startPoint y: 433, endPoint x: 1012, endPoint y: 415, distance: 65.0
click at [1012, 415] on textarea "**********" at bounding box center [1014, 424] width 204 height 43
click at [1014, 414] on textarea "**********" at bounding box center [1014, 424] width 204 height 43
drag, startPoint x: 1007, startPoint y: 414, endPoint x: 1077, endPoint y: 439, distance: 73.7
click at [1077, 439] on textarea "**********" at bounding box center [1014, 424] width 204 height 43
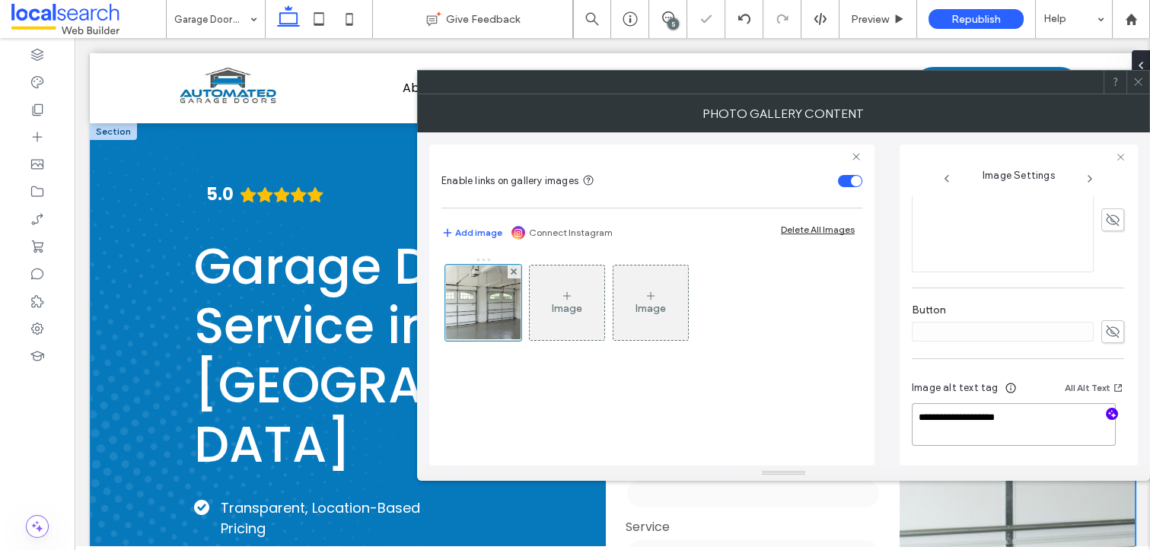
type textarea "**********"
click at [1108, 415] on use "button" at bounding box center [1112, 413] width 8 height 8
click at [1049, 447] on textarea "**********" at bounding box center [1014, 431] width 204 height 58
paste textarea "**********"
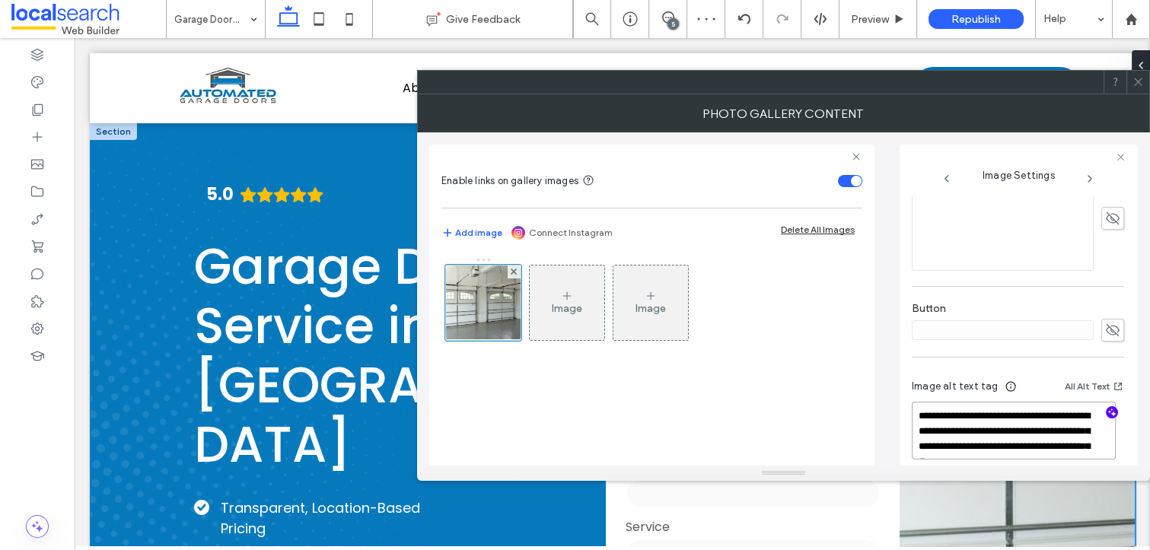
scroll to position [1, 0]
type textarea "**********"
click at [1139, 77] on icon at bounding box center [1137, 81] width 11 height 11
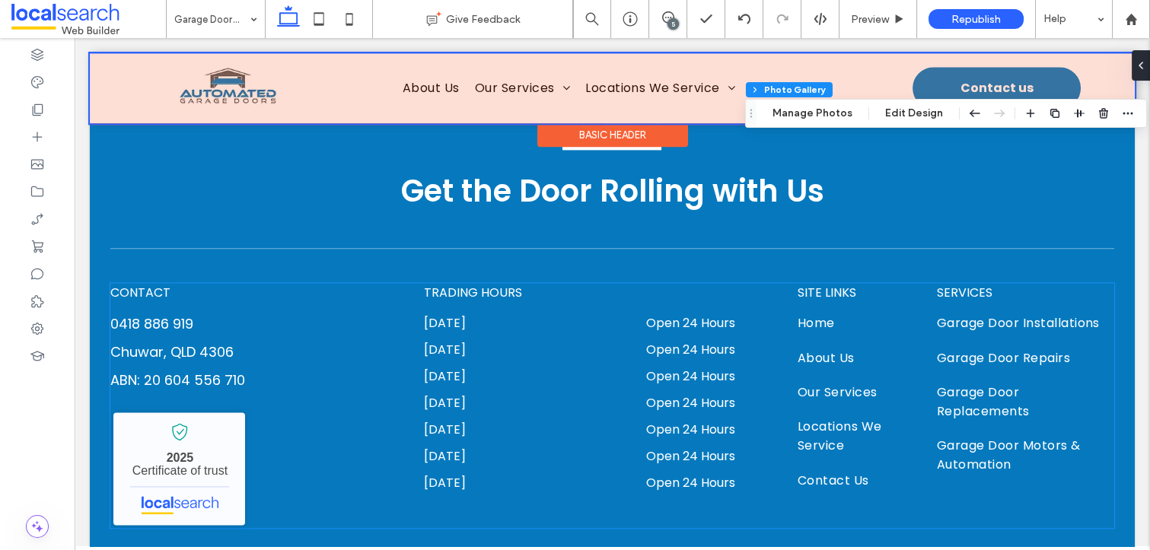
scroll to position [4565, 0]
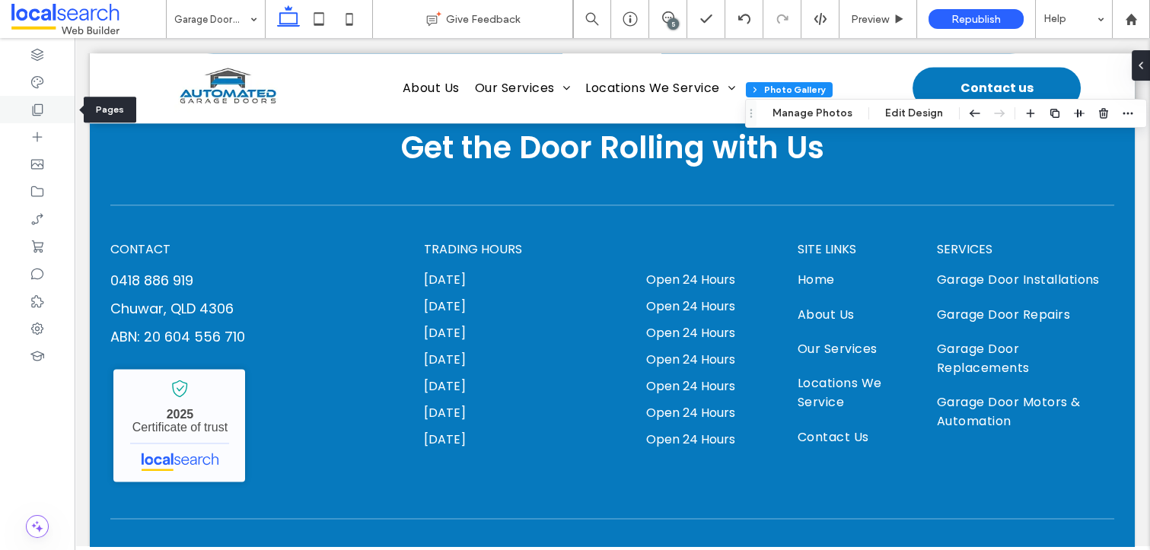
click at [47, 103] on div at bounding box center [37, 109] width 75 height 27
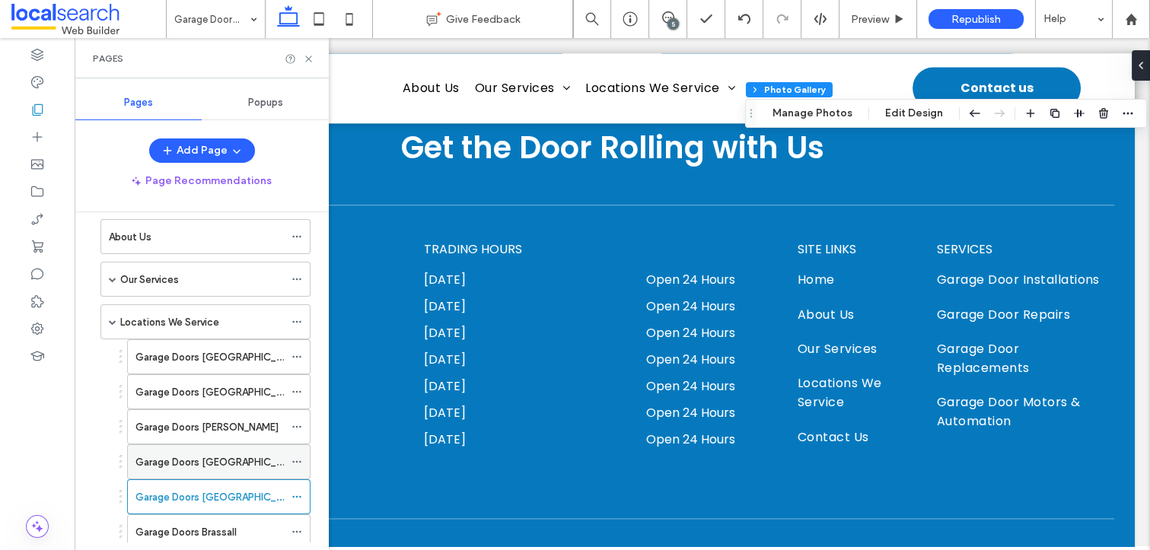
scroll to position [183, 0]
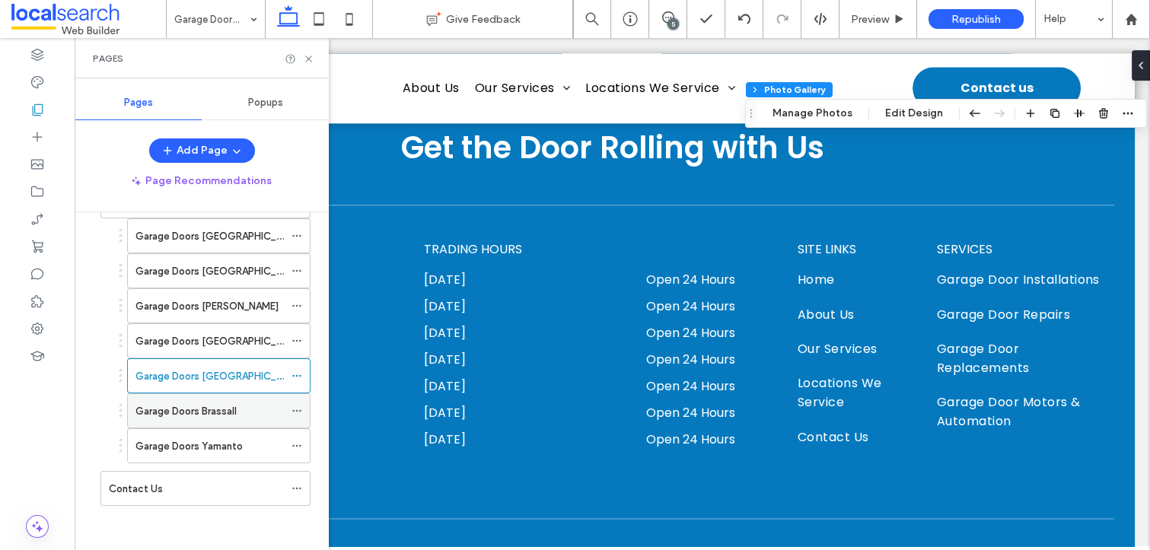
click at [229, 408] on label "Garage Doors Brassall" at bounding box center [185, 411] width 101 height 27
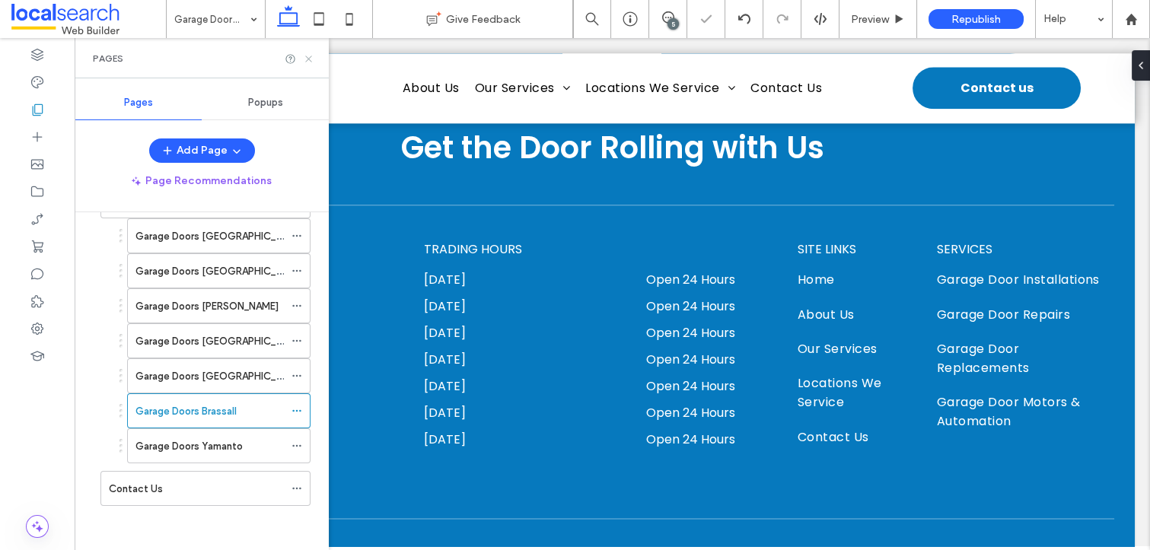
click at [311, 57] on icon at bounding box center [308, 58] width 11 height 11
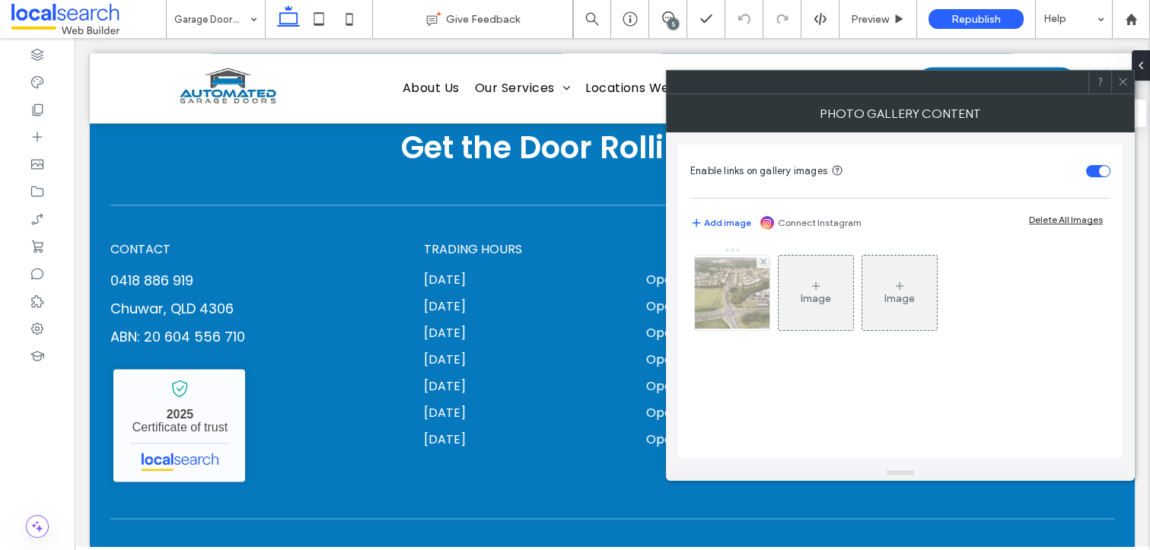
click at [727, 295] on img at bounding box center [732, 293] width 122 height 72
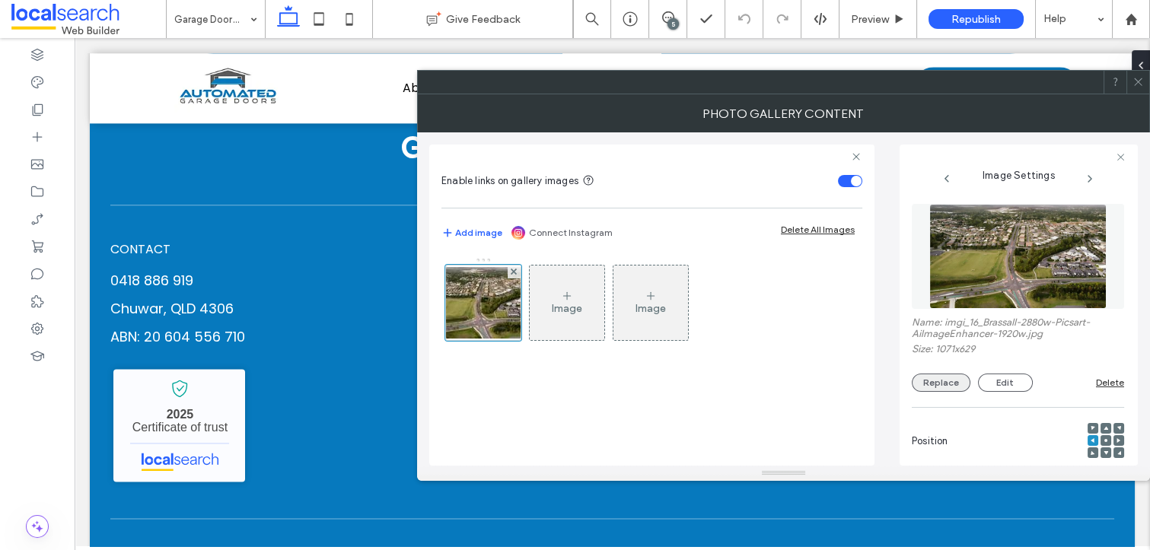
click at [931, 386] on button "Replace" at bounding box center [941, 383] width 59 height 18
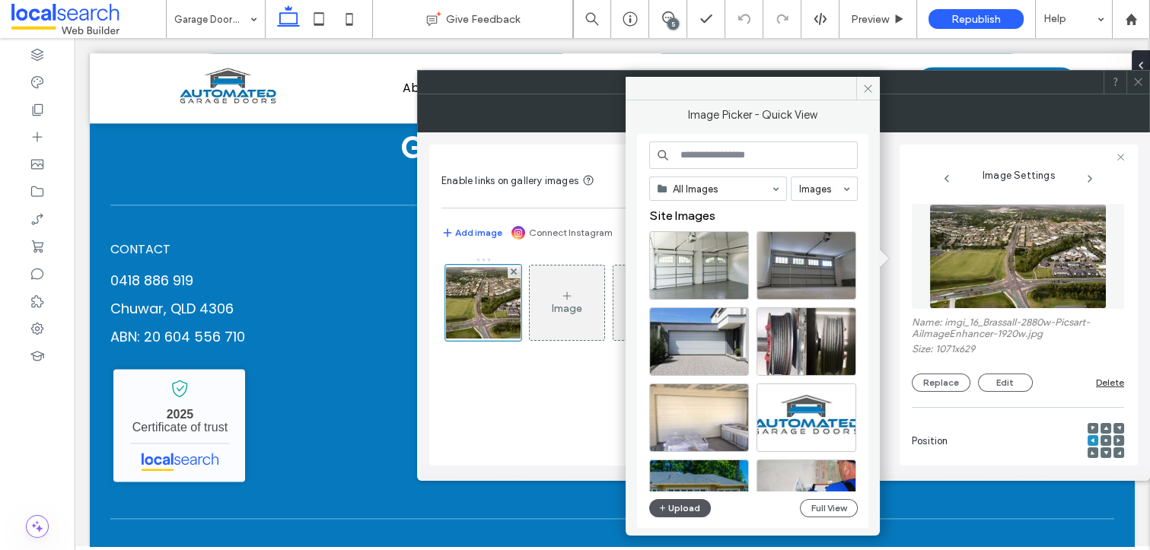
click at [690, 508] on button "Upload" at bounding box center [680, 508] width 62 height 18
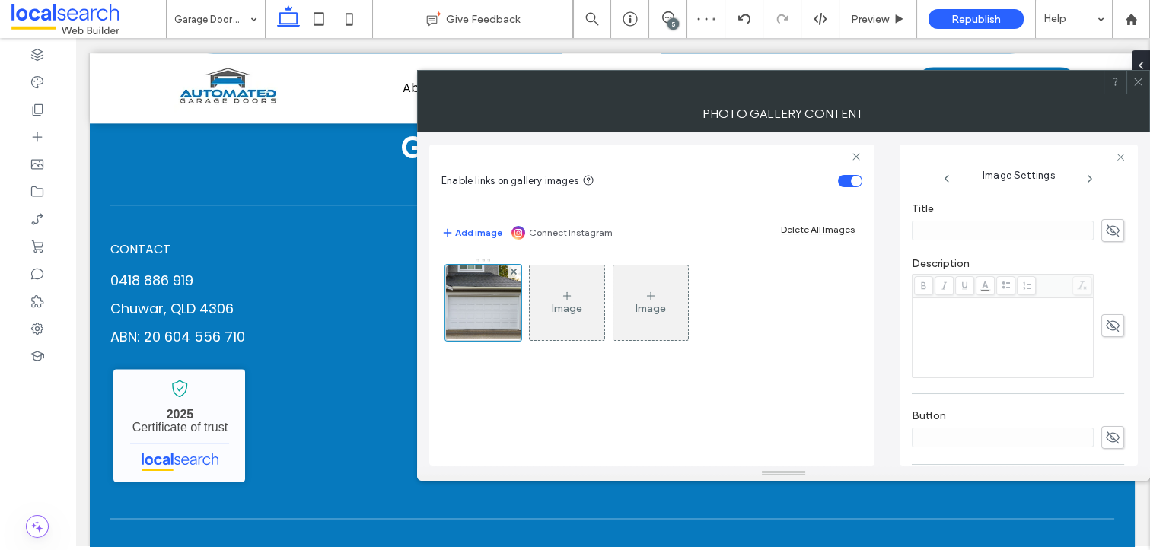
scroll to position [451, 0]
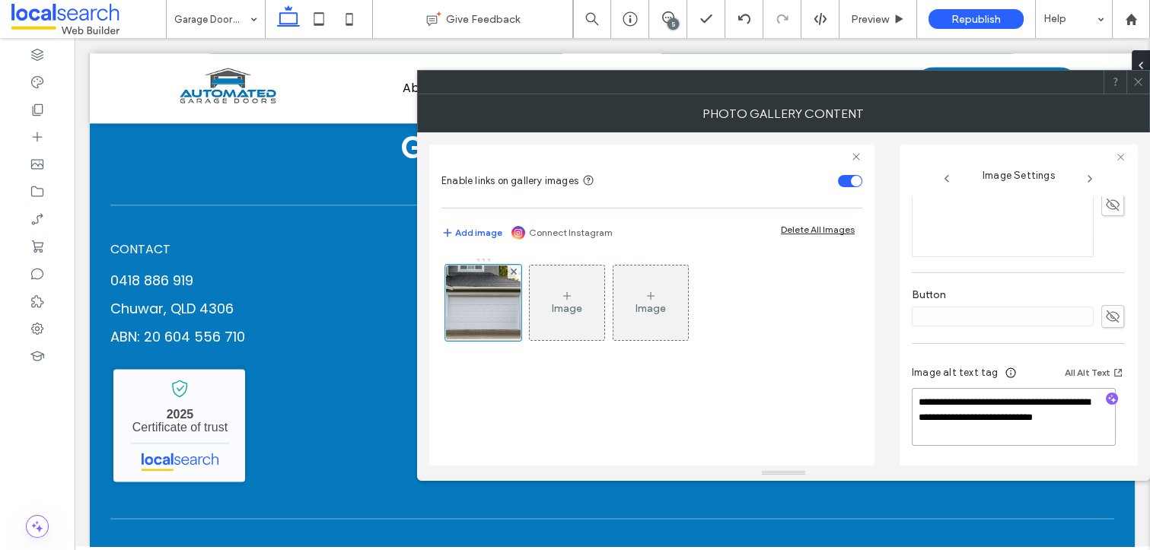
drag, startPoint x: 1052, startPoint y: 425, endPoint x: 1070, endPoint y: 402, distance: 29.4
click at [1070, 402] on textarea "**********" at bounding box center [1014, 417] width 204 height 58
type textarea "**********"
click at [1106, 399] on icon "button" at bounding box center [1111, 400] width 11 height 11
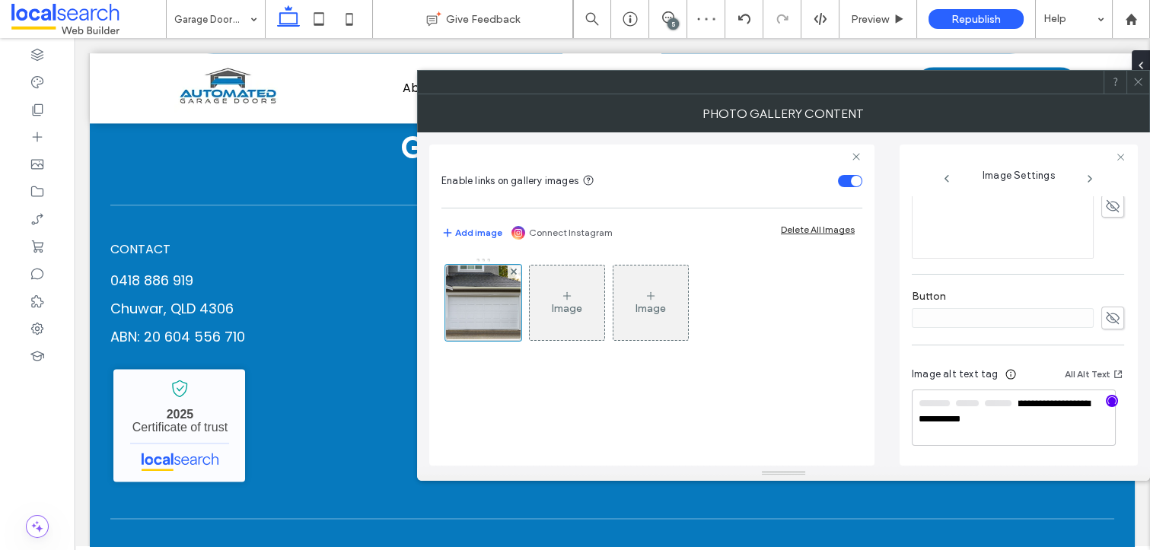
scroll to position [449, 0]
click at [1034, 427] on textarea "**********" at bounding box center [1014, 418] width 204 height 55
paste textarea "**********"
type textarea "**********"
click at [1141, 78] on use at bounding box center [1138, 82] width 8 height 8
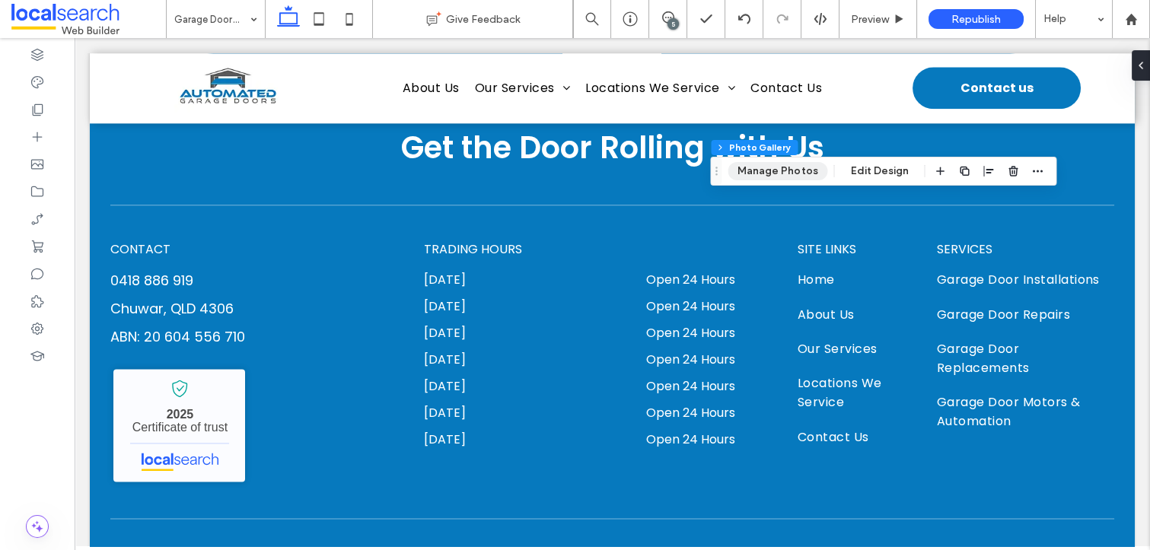
click at [762, 170] on button "Manage Photos" at bounding box center [777, 171] width 100 height 18
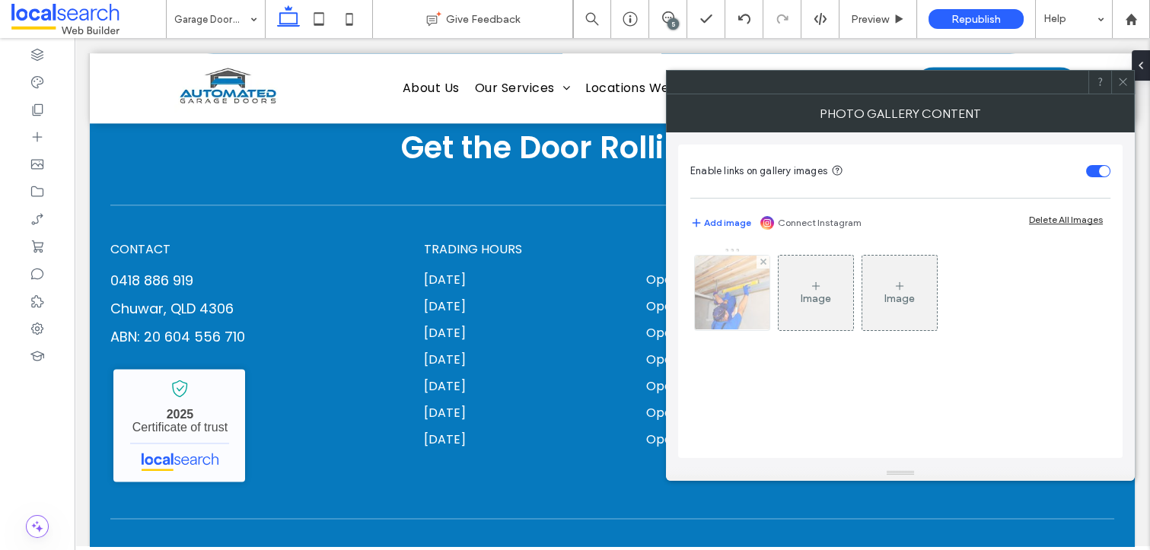
click at [728, 294] on img at bounding box center [732, 293] width 102 height 75
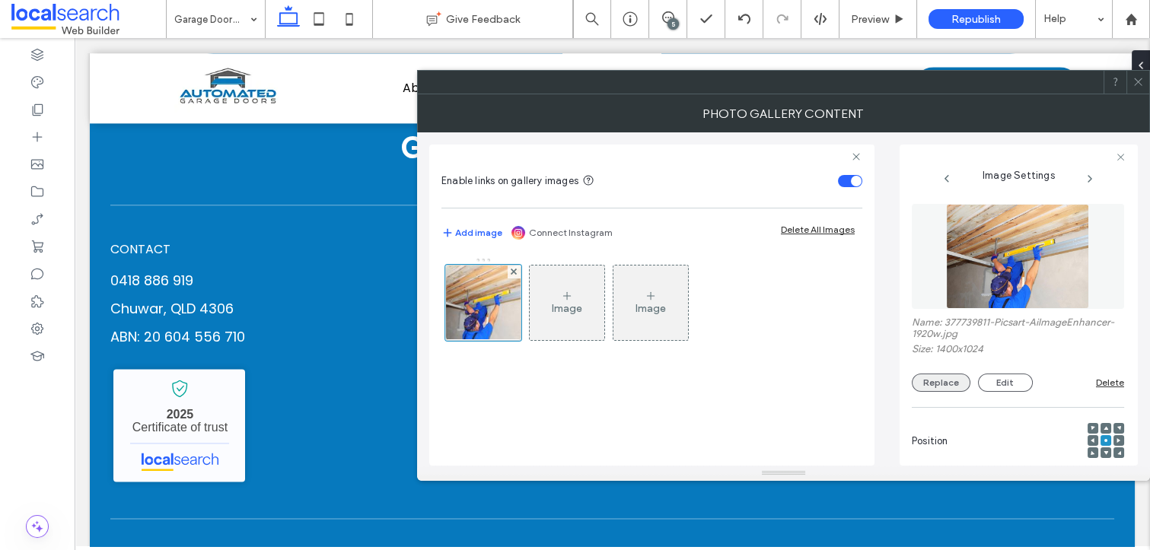
click at [930, 380] on button "Replace" at bounding box center [941, 383] width 59 height 18
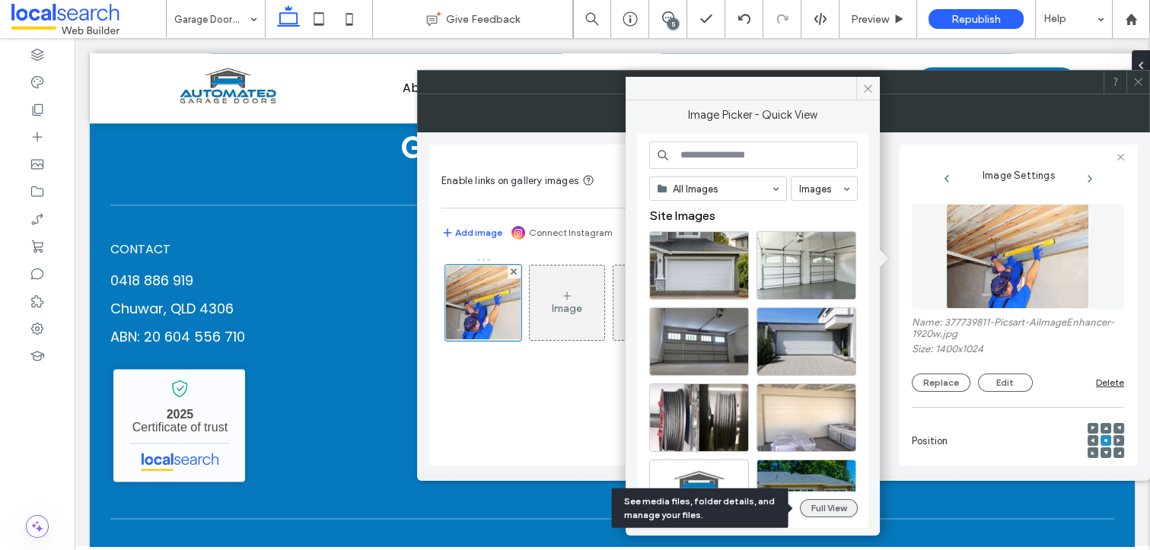
click at [840, 517] on button "Full View" at bounding box center [829, 508] width 58 height 18
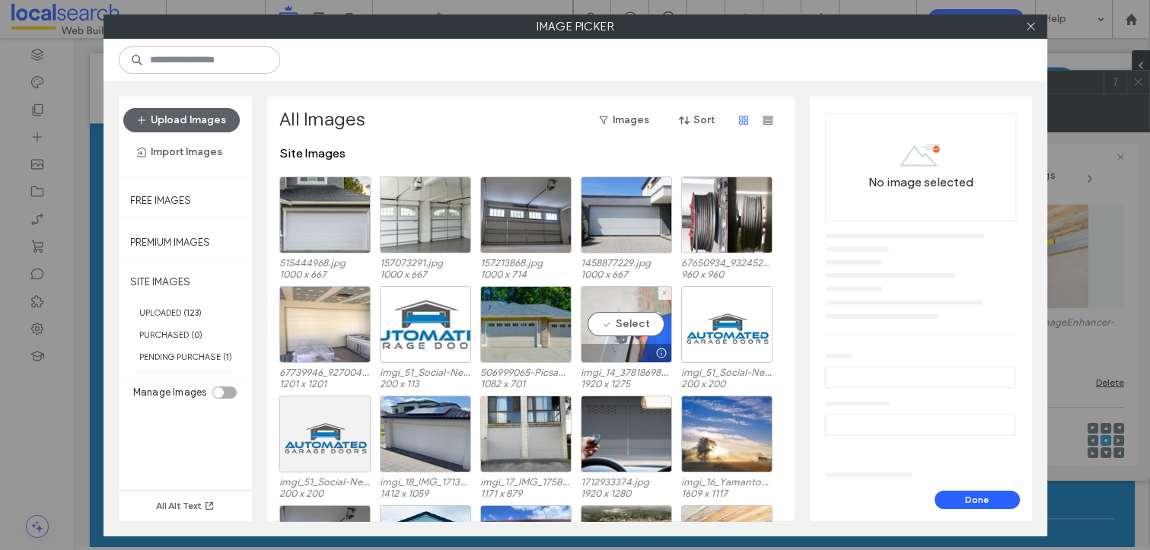
click at [641, 321] on div "Select" at bounding box center [626, 324] width 91 height 77
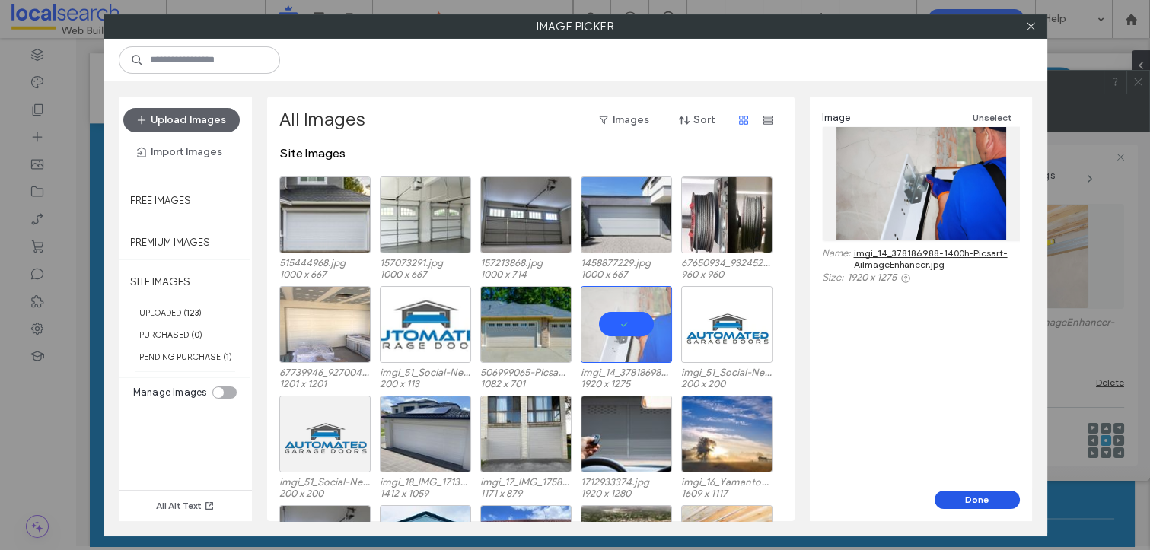
click at [950, 494] on button "Done" at bounding box center [976, 500] width 85 height 18
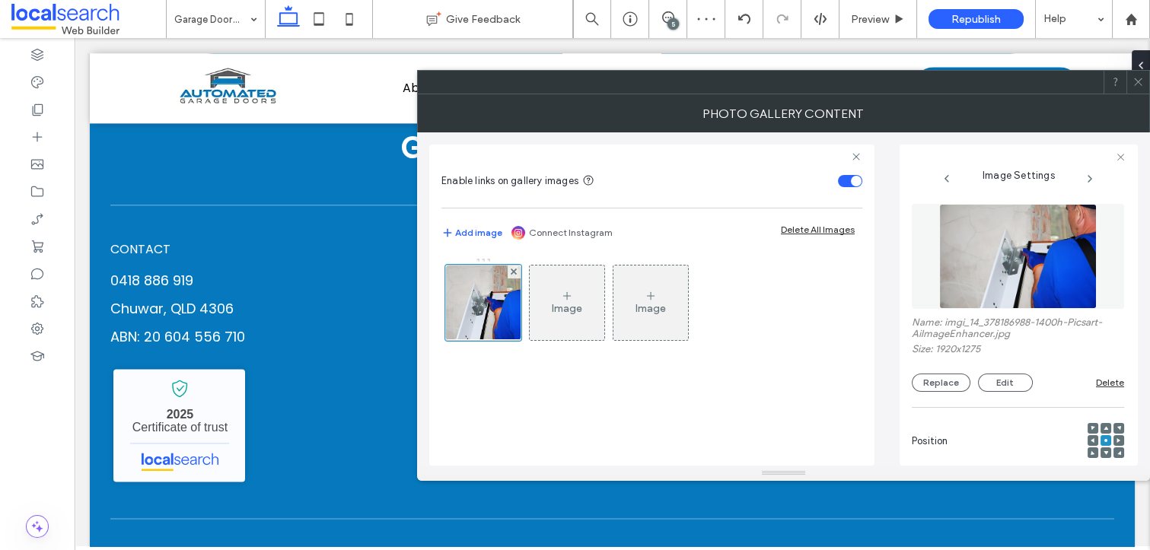
click at [1137, 79] on icon at bounding box center [1137, 81] width 11 height 11
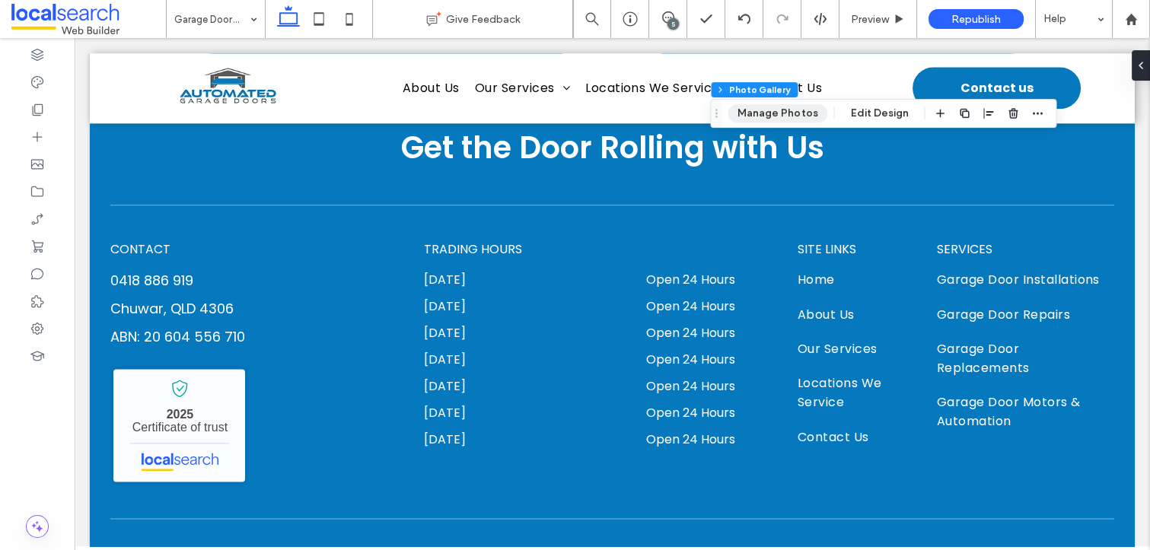
click at [786, 111] on button "Manage Photos" at bounding box center [777, 113] width 100 height 18
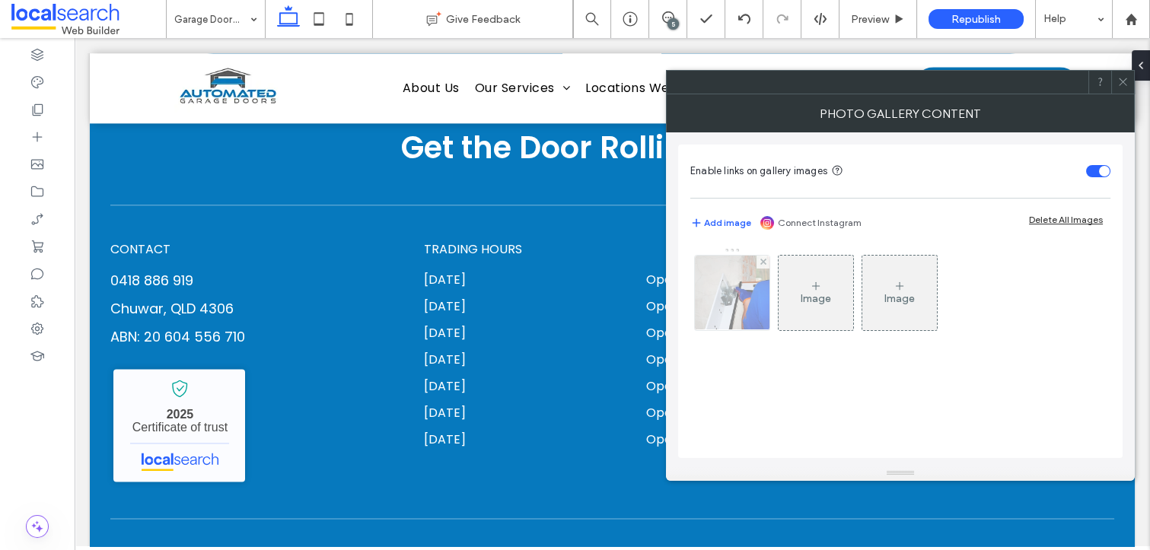
click at [741, 275] on img at bounding box center [732, 293] width 113 height 75
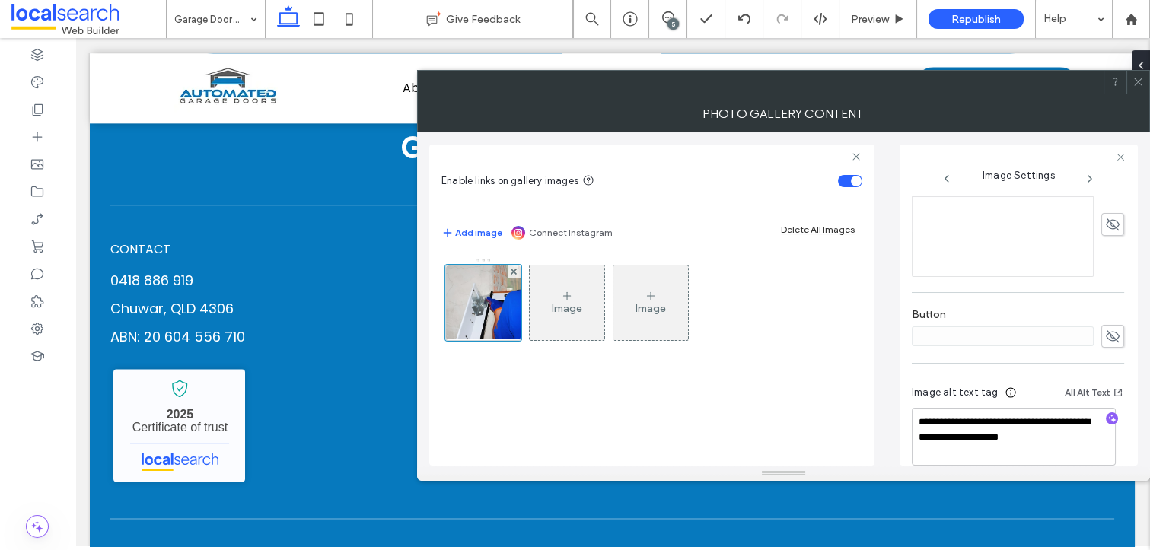
scroll to position [464, 0]
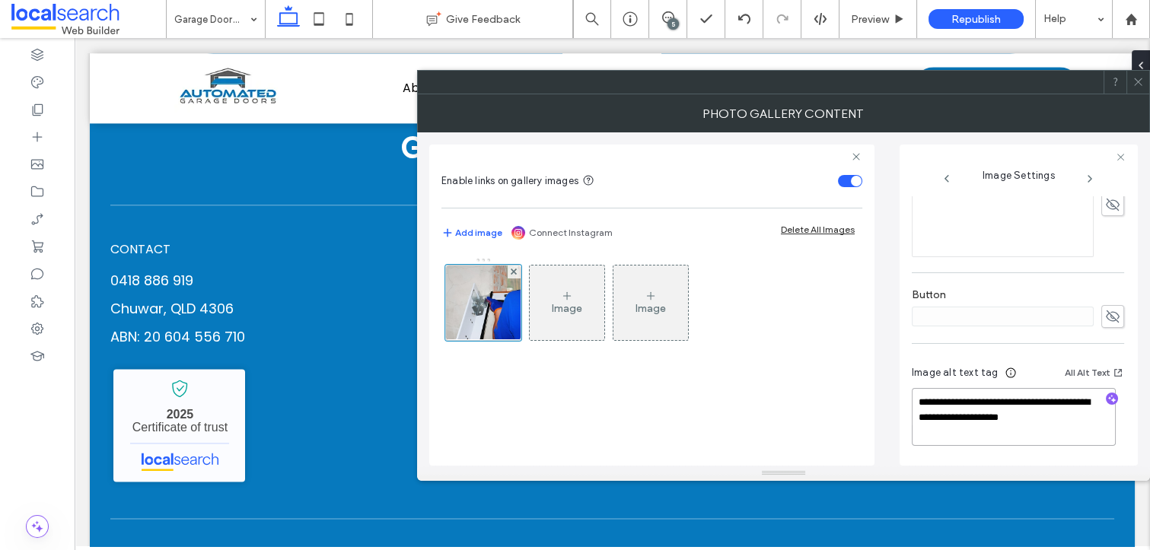
drag, startPoint x: 1028, startPoint y: 431, endPoint x: 1045, endPoint y: 404, distance: 31.9
click at [1043, 404] on textarea "**********" at bounding box center [1014, 417] width 204 height 58
type textarea "**********"
click at [1108, 399] on icon "button" at bounding box center [1111, 400] width 11 height 11
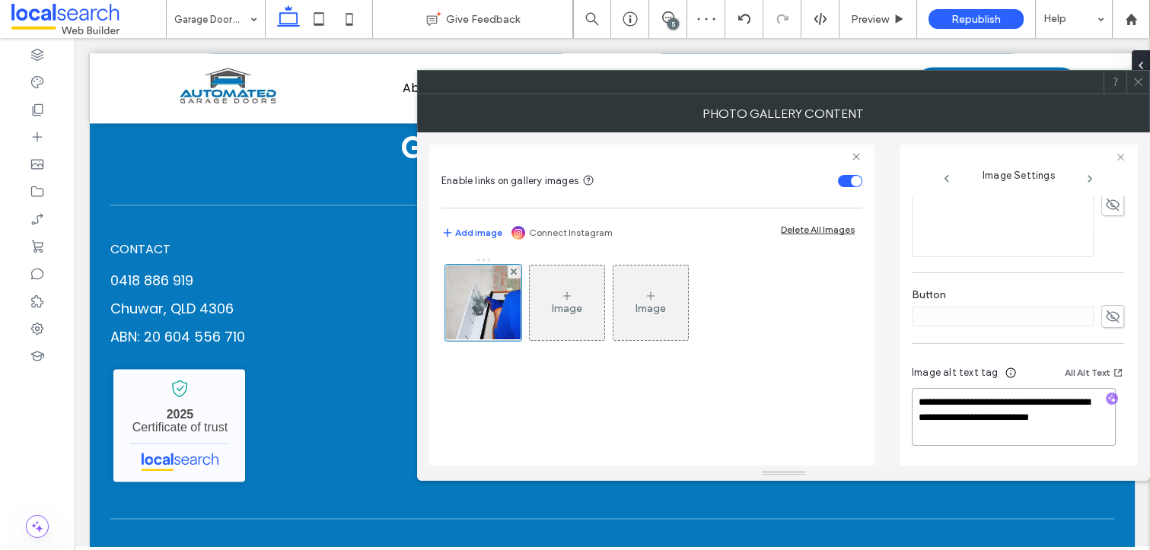
click at [1073, 437] on textarea "**********" at bounding box center [1014, 417] width 204 height 58
paste textarea "**********"
type textarea "**********"
click at [1134, 81] on icon at bounding box center [1137, 81] width 11 height 11
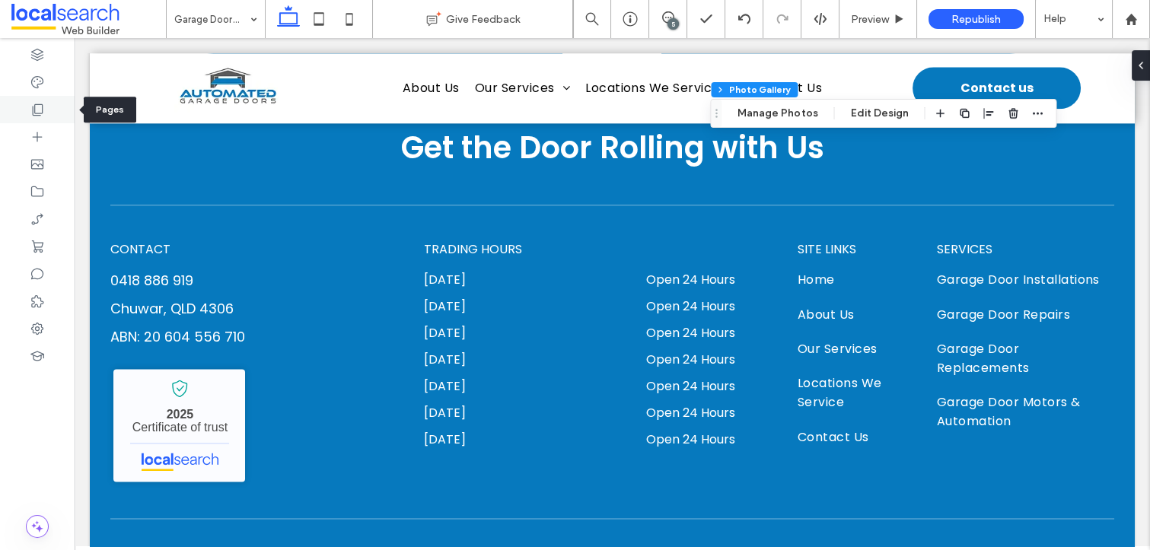
click at [41, 104] on use at bounding box center [38, 109] width 11 height 11
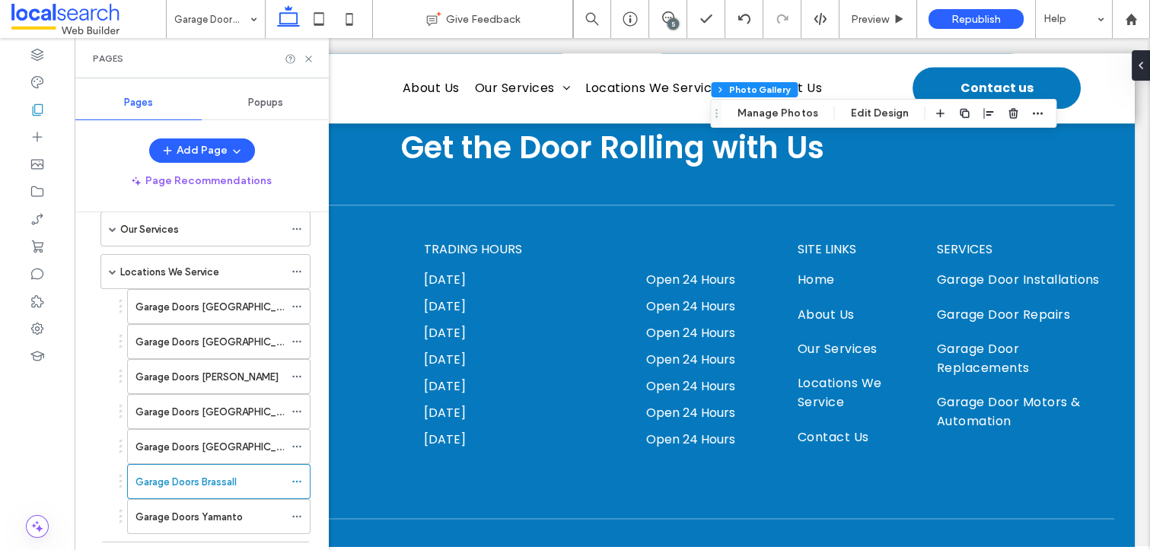
scroll to position [183, 0]
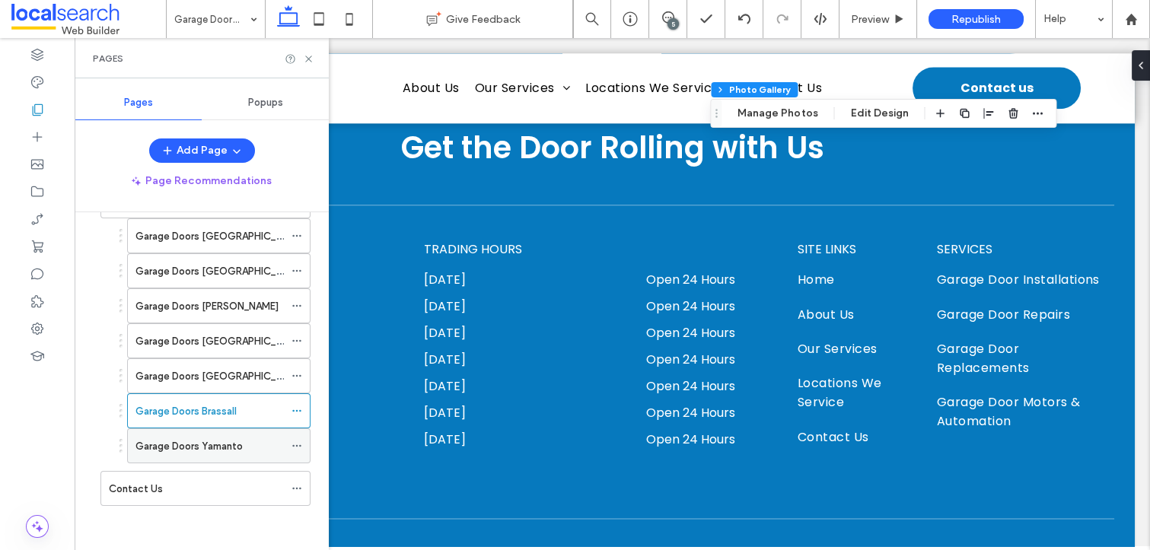
click at [221, 446] on label "Garage Doors Yamanto" at bounding box center [188, 446] width 107 height 27
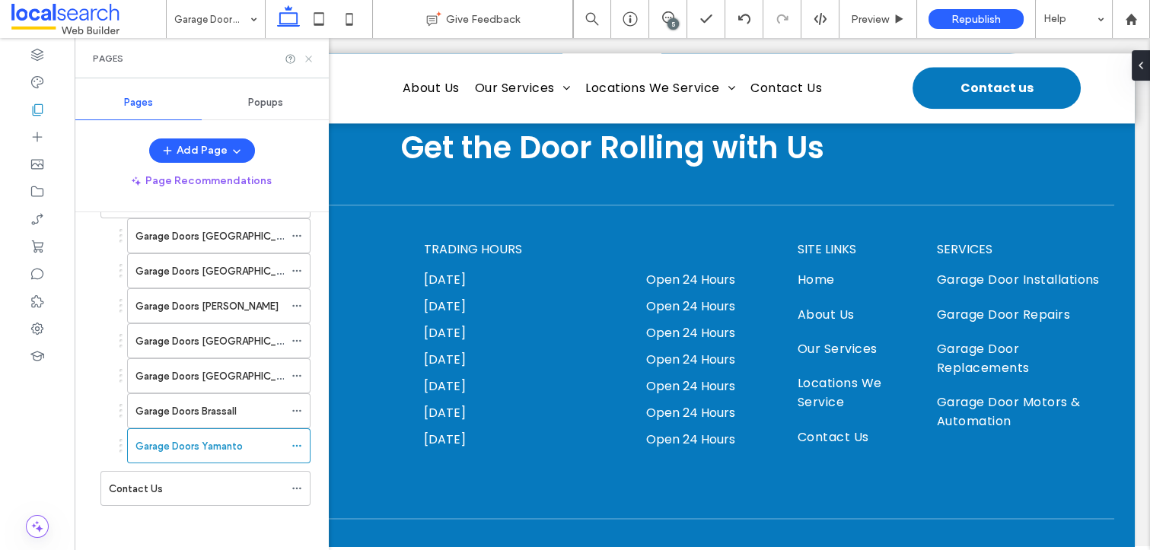
click at [309, 54] on icon at bounding box center [308, 58] width 11 height 11
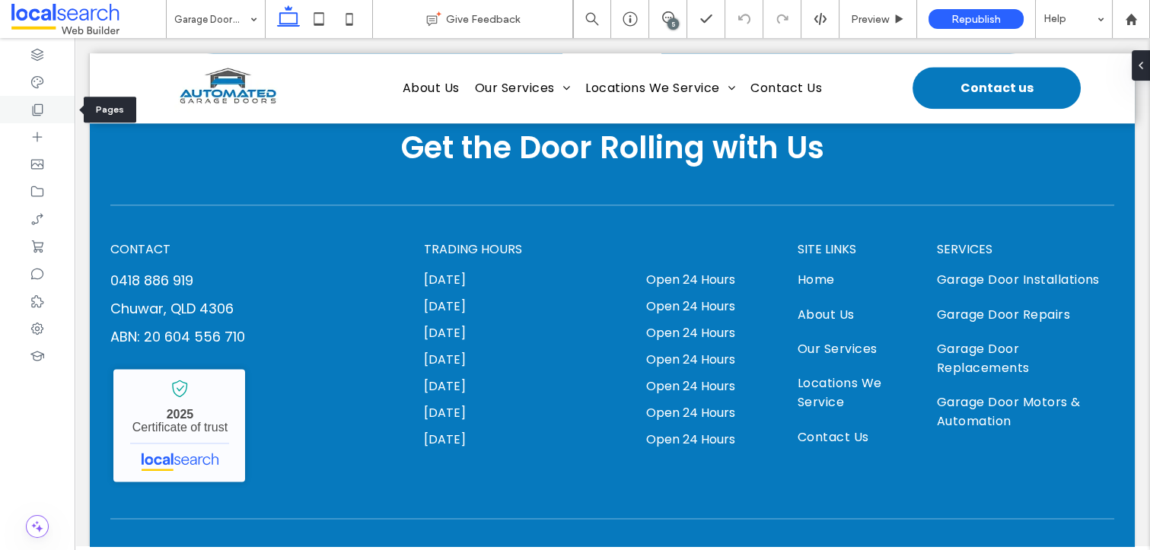
click at [39, 108] on icon at bounding box center [37, 109] width 15 height 15
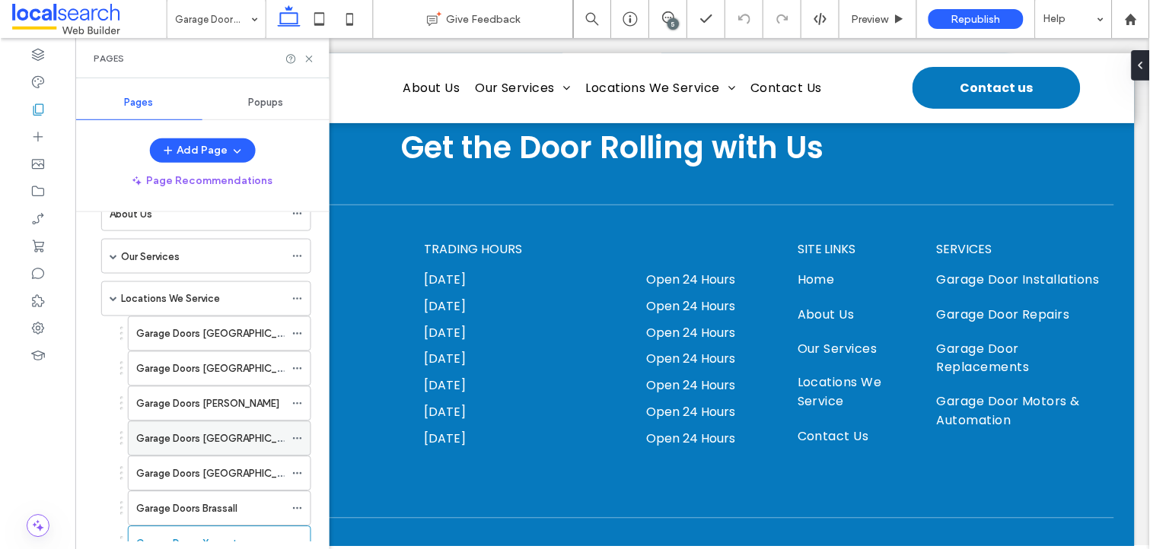
scroll to position [183, 0]
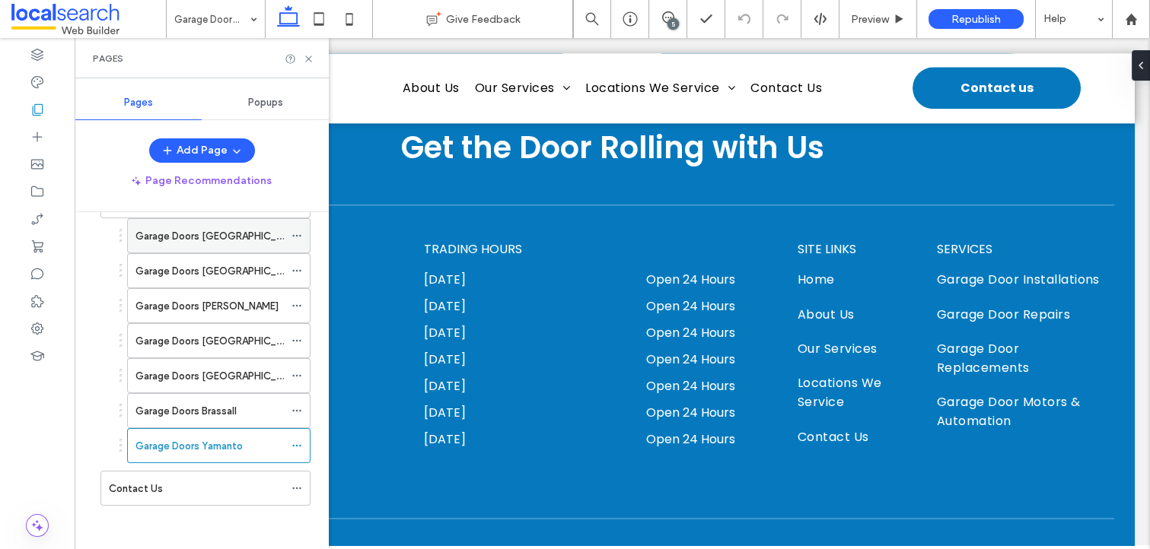
click at [156, 228] on label "Garage Doors Ipswich" at bounding box center [219, 236] width 168 height 27
click at [307, 56] on icon at bounding box center [308, 58] width 11 height 11
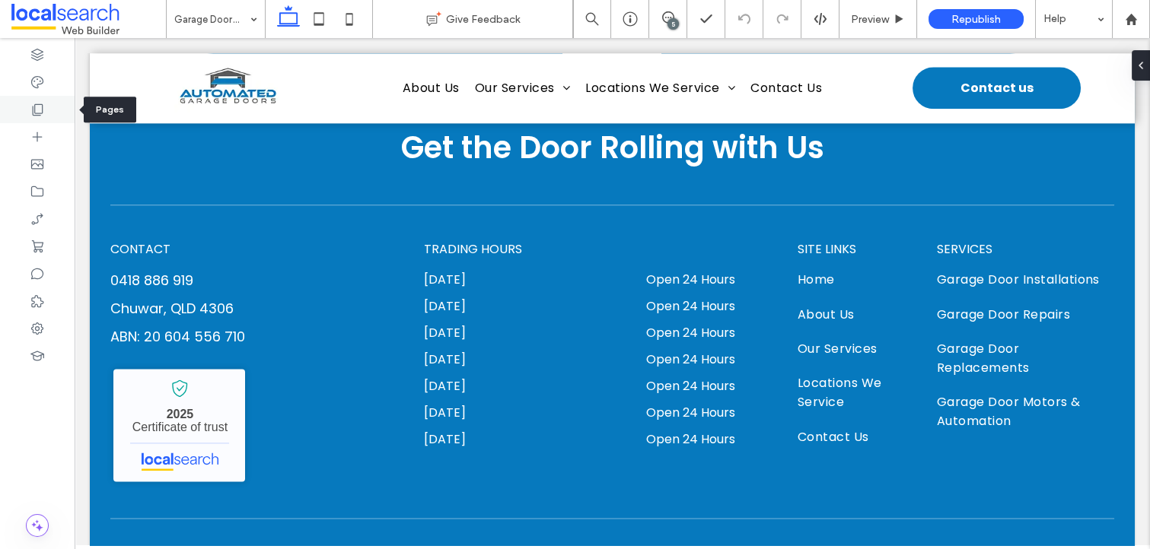
click at [45, 113] on div at bounding box center [37, 109] width 75 height 27
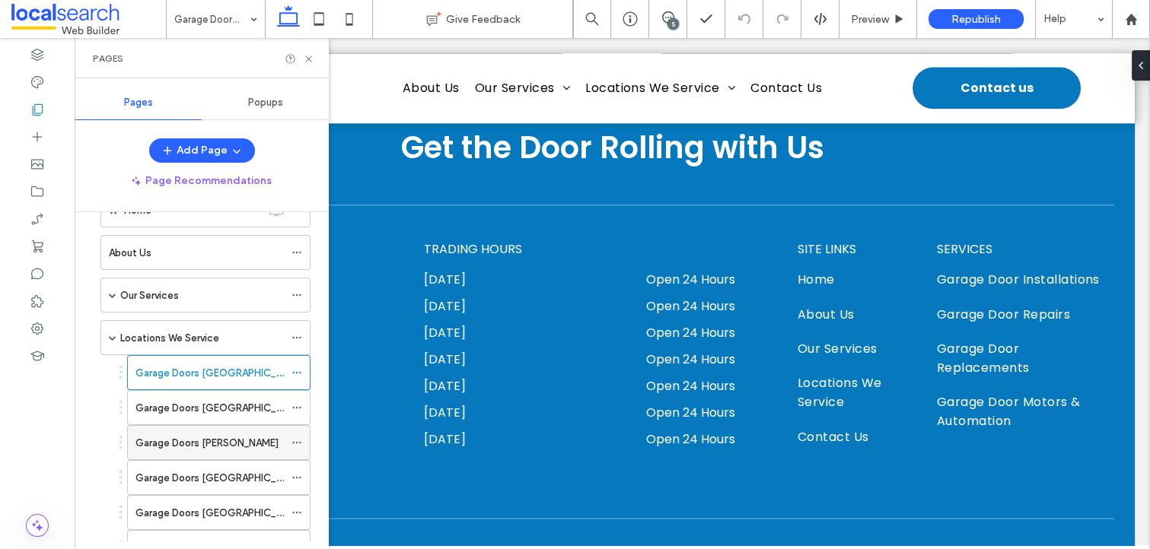
scroll to position [111, 0]
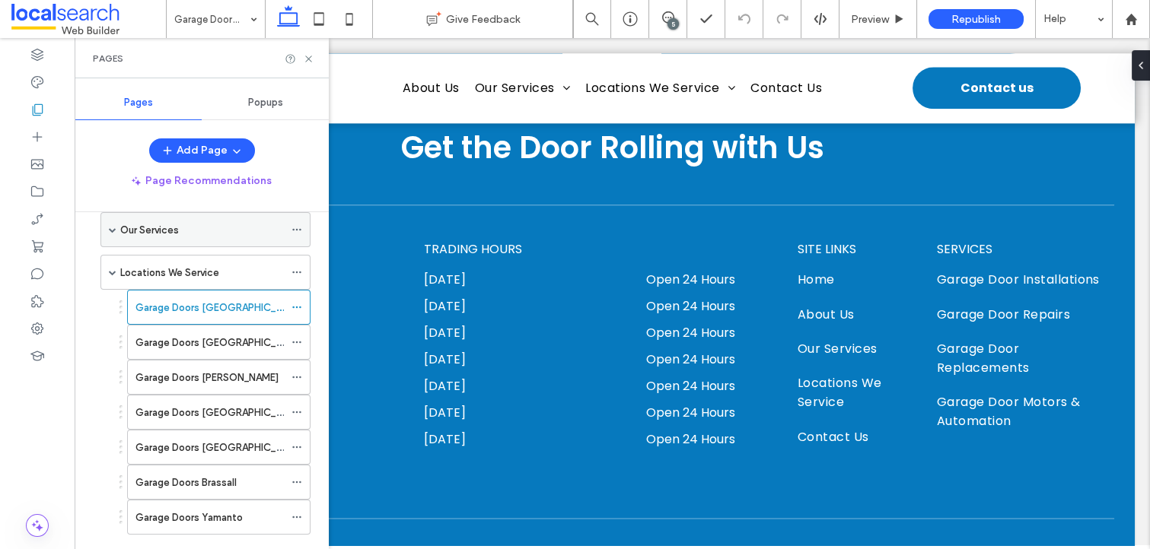
click at [114, 232] on span at bounding box center [113, 230] width 8 height 8
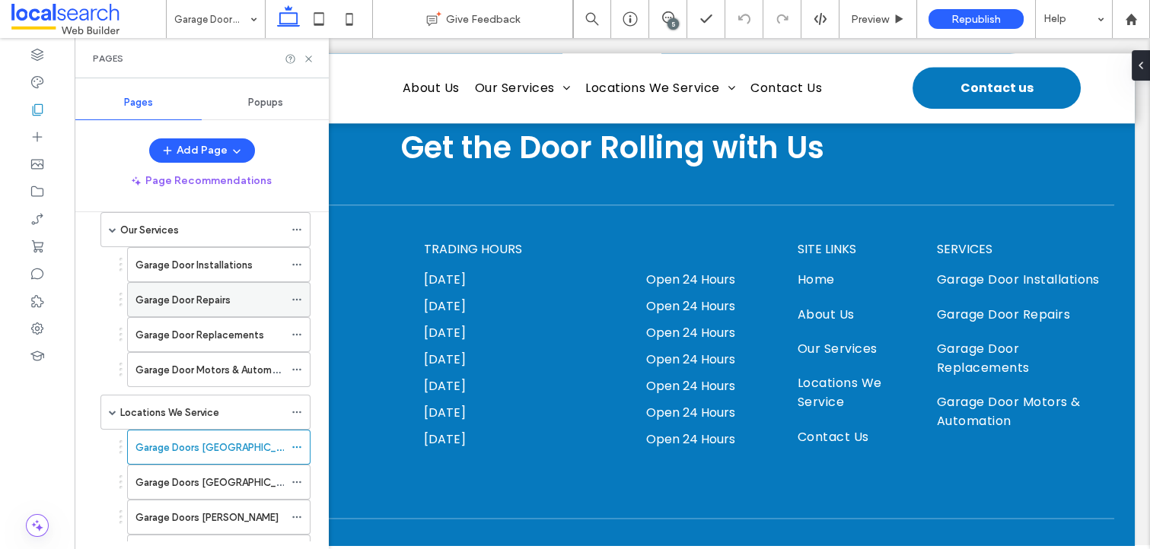
click at [199, 300] on label "Garage Door Repairs" at bounding box center [182, 300] width 95 height 27
click at [308, 58] on use at bounding box center [308, 59] width 6 height 6
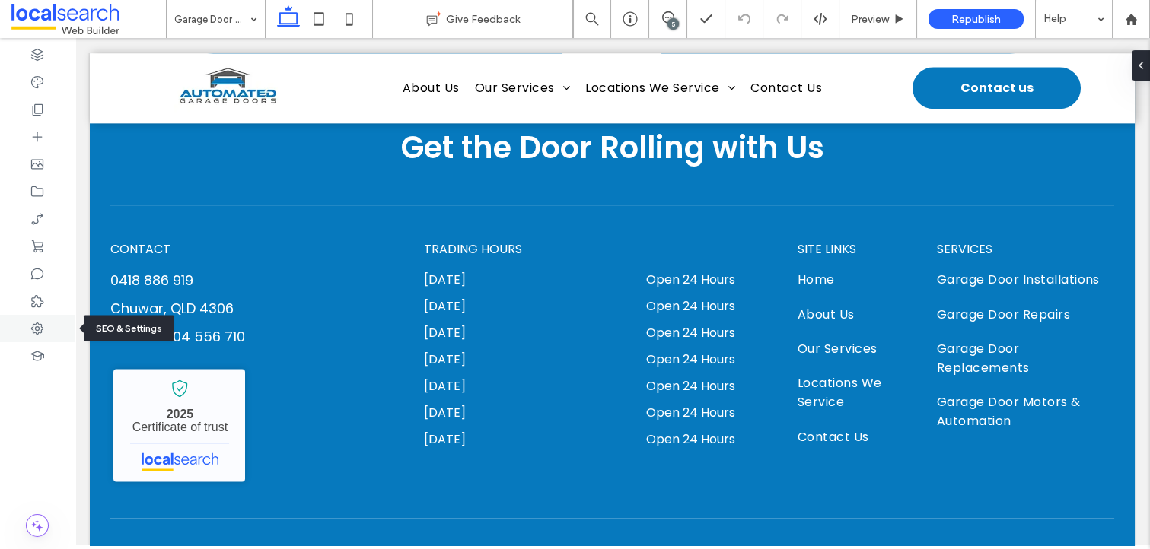
click at [30, 326] on icon at bounding box center [37, 328] width 15 height 15
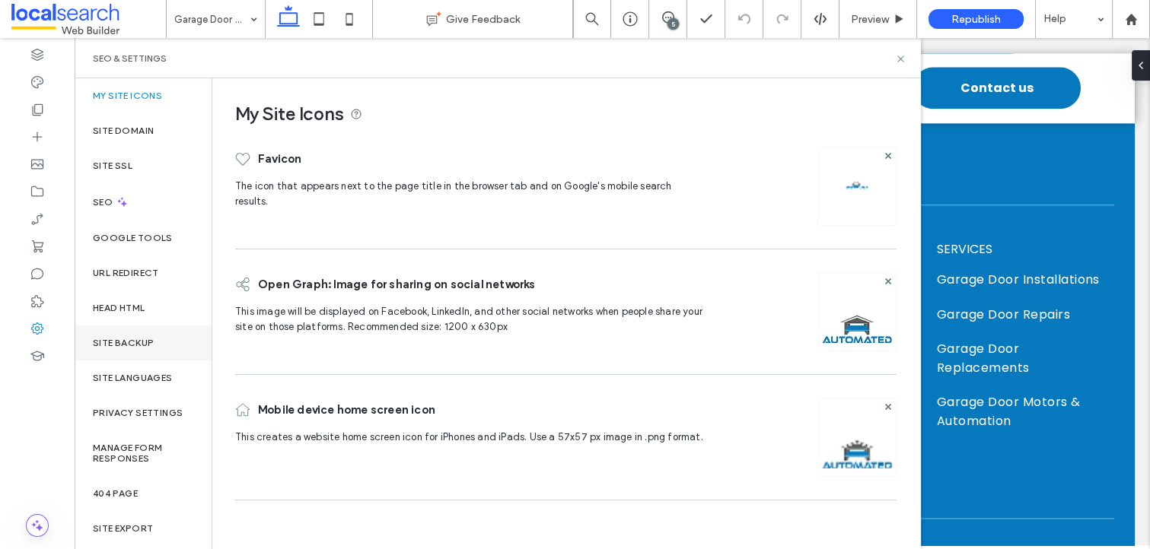
click at [161, 342] on div "Site Backup" at bounding box center [143, 343] width 137 height 35
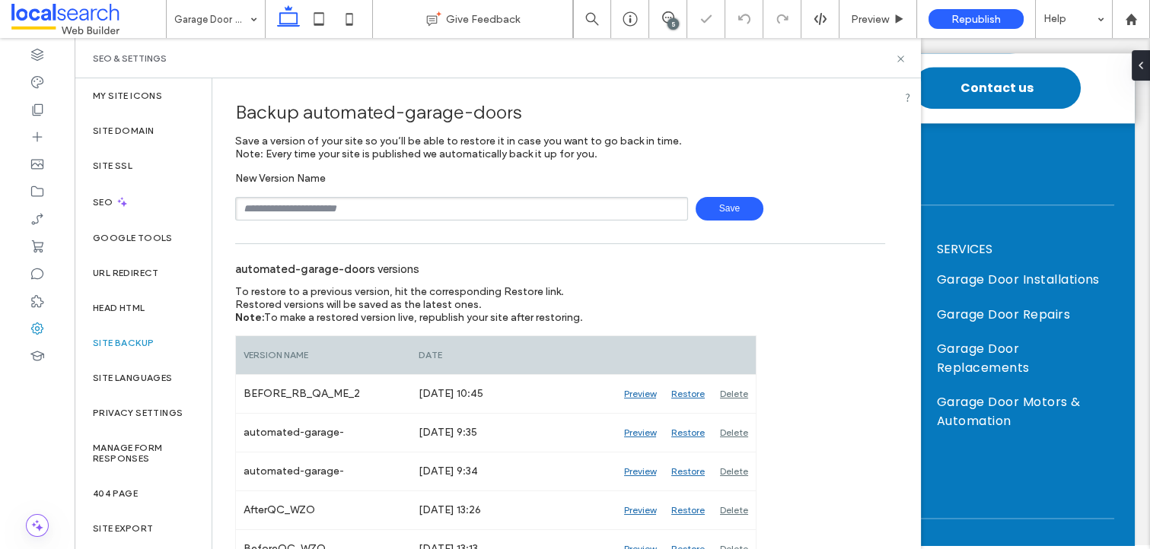
click at [341, 205] on input "text" at bounding box center [461, 209] width 453 height 24
type input "**********"
click at [705, 217] on span "Save" at bounding box center [729, 209] width 68 height 24
click at [135, 304] on label "Head HTML" at bounding box center [119, 308] width 53 height 11
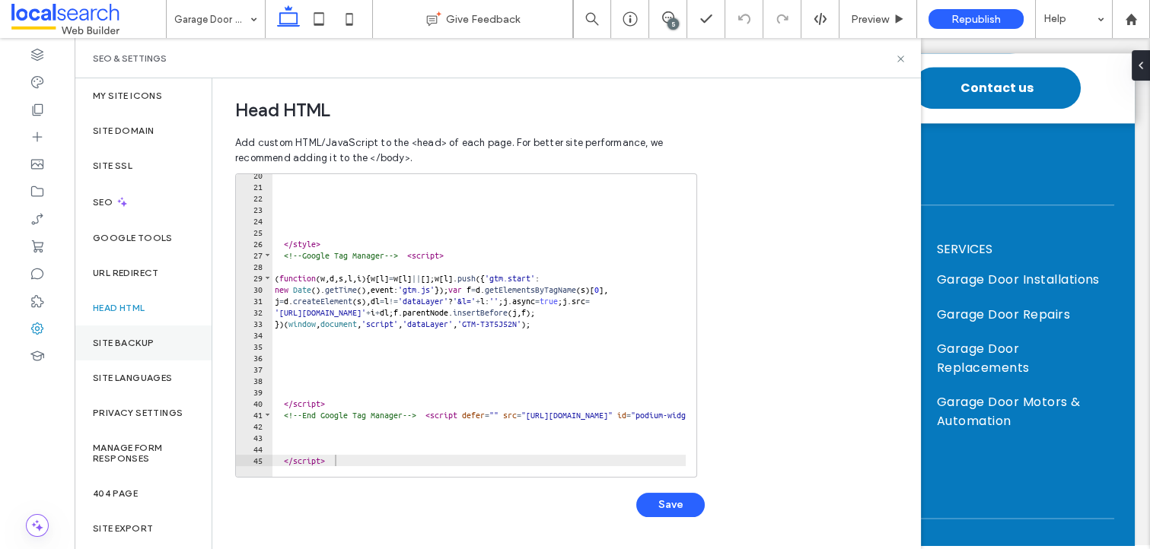
click at [139, 341] on label "Site Backup" at bounding box center [123, 343] width 61 height 11
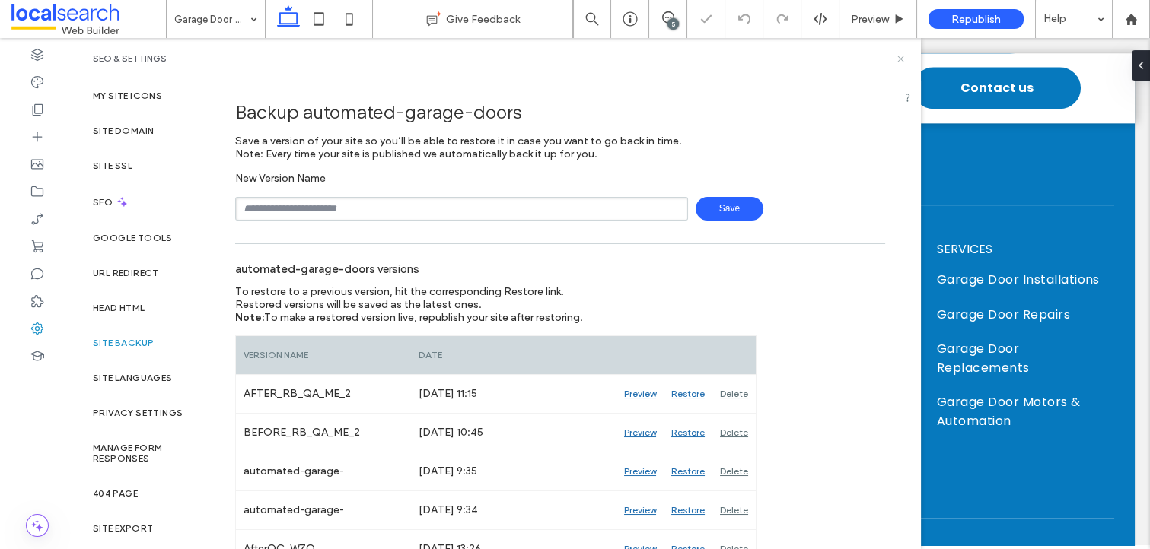
click at [902, 53] on icon at bounding box center [900, 58] width 11 height 11
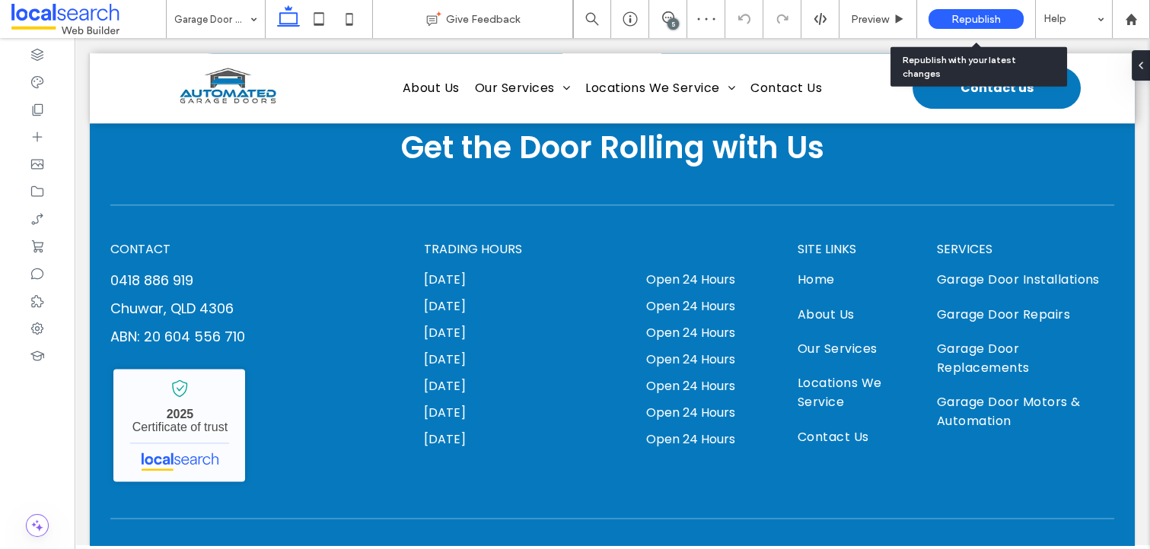
click at [957, 24] on span "Republish" at bounding box center [975, 19] width 49 height 13
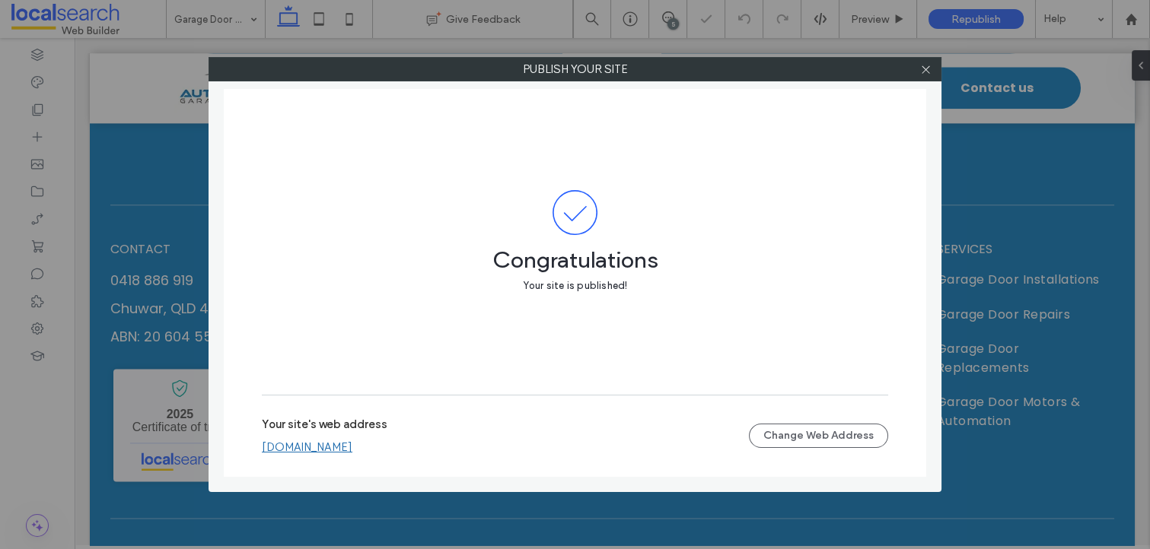
click at [352, 447] on link "automated-garage-doors.webbuilder.localsearch.com.au" at bounding box center [307, 448] width 91 height 14
click at [924, 74] on icon at bounding box center [925, 69] width 11 height 11
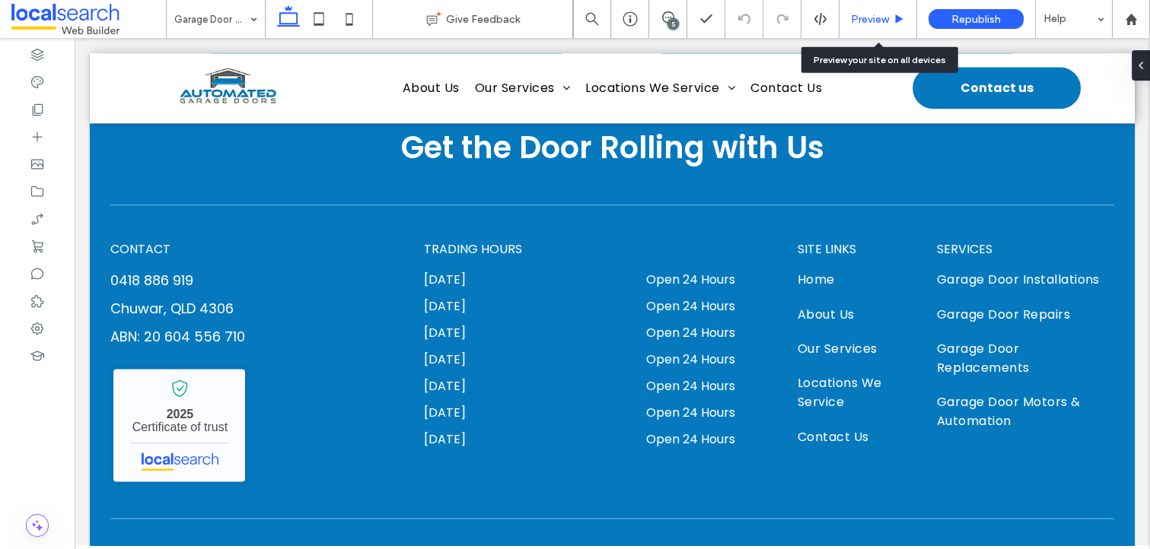
click at [870, 21] on span "Preview" at bounding box center [870, 19] width 38 height 13
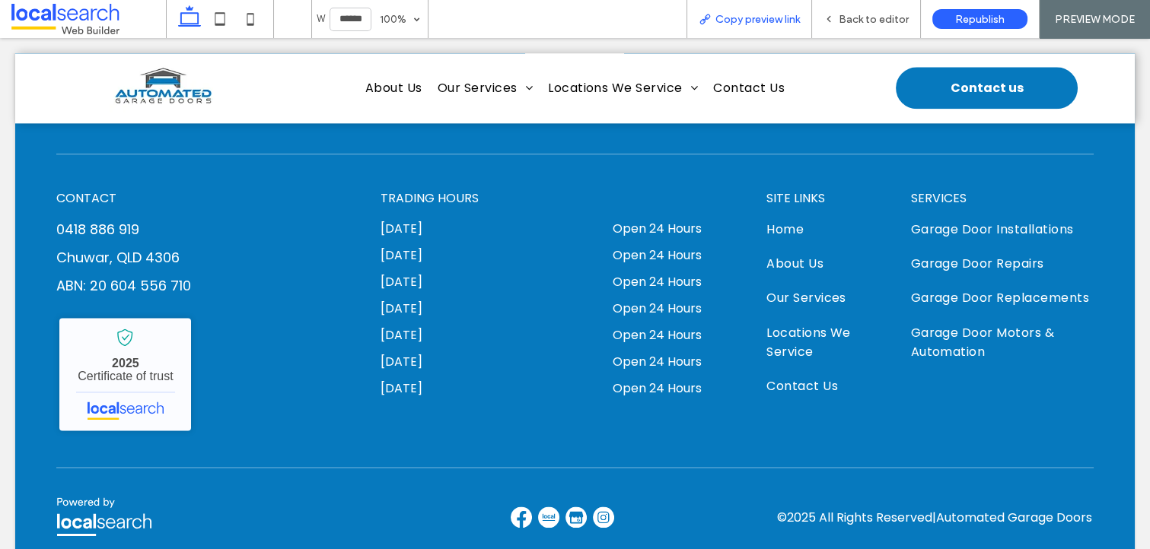
click at [766, 19] on span "Copy preview link" at bounding box center [757, 19] width 84 height 13
click at [874, 19] on span "Back to editor" at bounding box center [874, 19] width 70 height 13
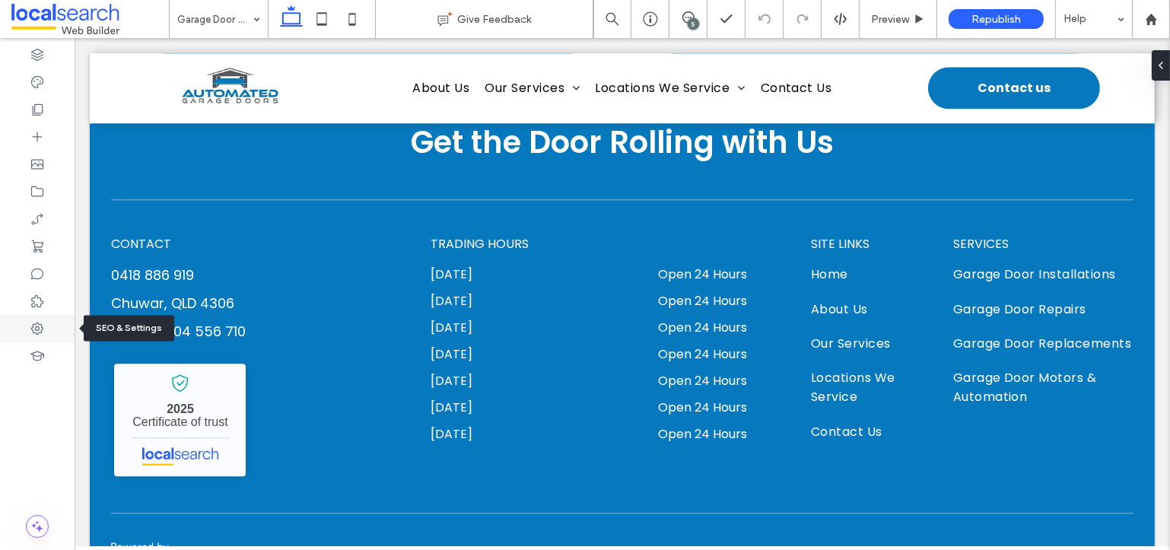
click at [52, 328] on div at bounding box center [37, 328] width 75 height 27
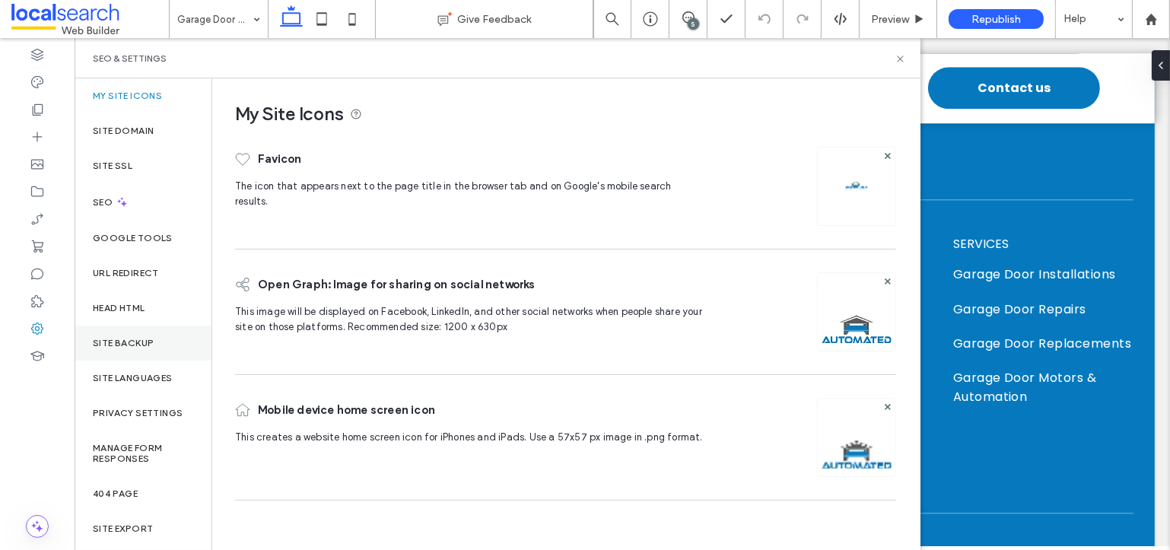
click at [166, 330] on div "Site Backup" at bounding box center [143, 343] width 137 height 35
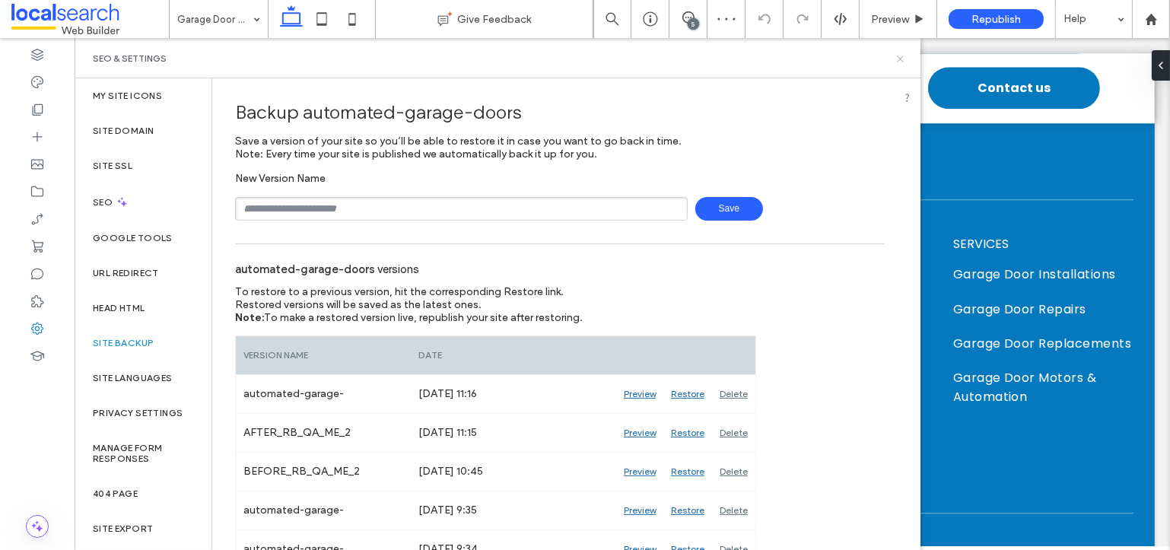
click at [902, 59] on use at bounding box center [900, 59] width 6 height 6
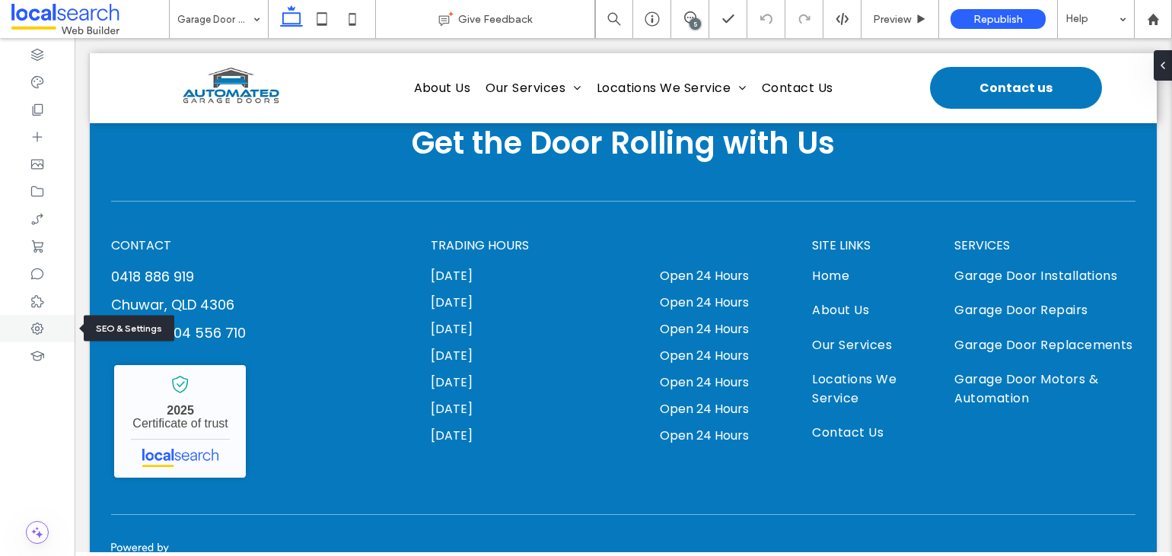
click at [30, 330] on icon at bounding box center [37, 328] width 15 height 15
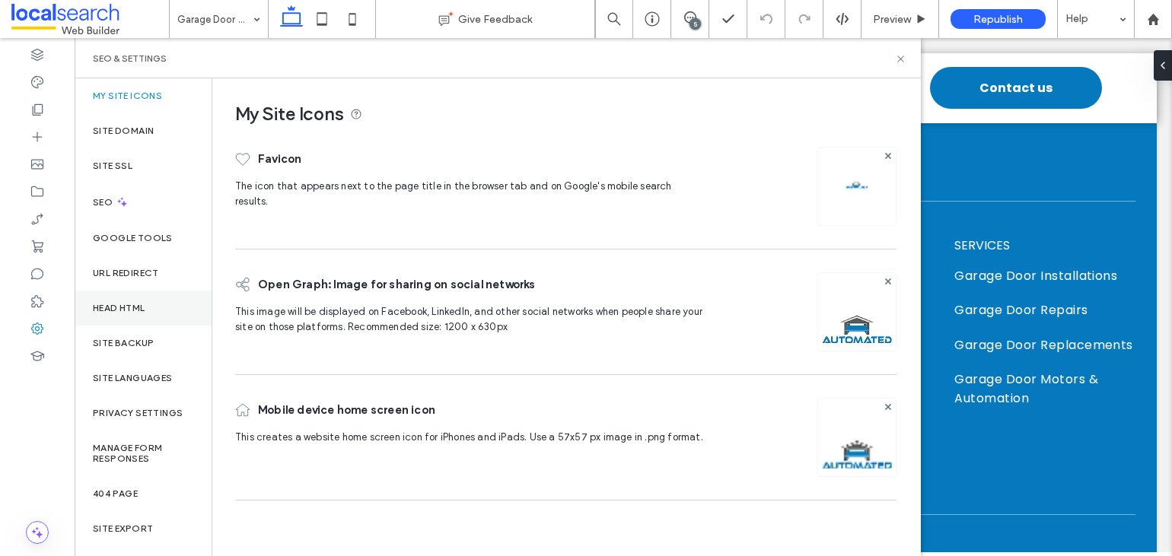
click at [153, 307] on div "Head HTML" at bounding box center [143, 308] width 137 height 35
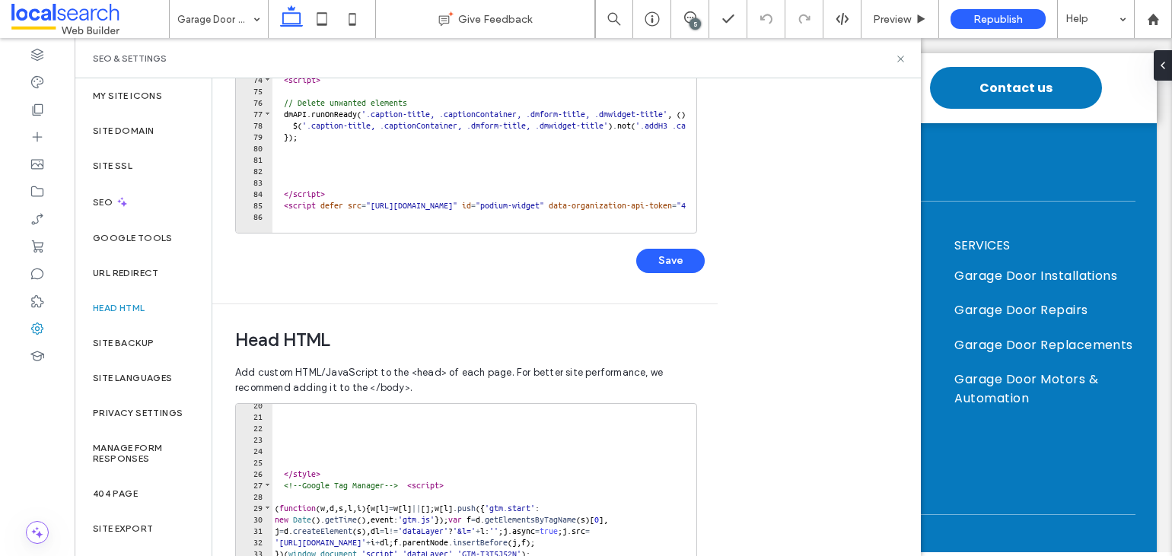
scroll to position [486, 0]
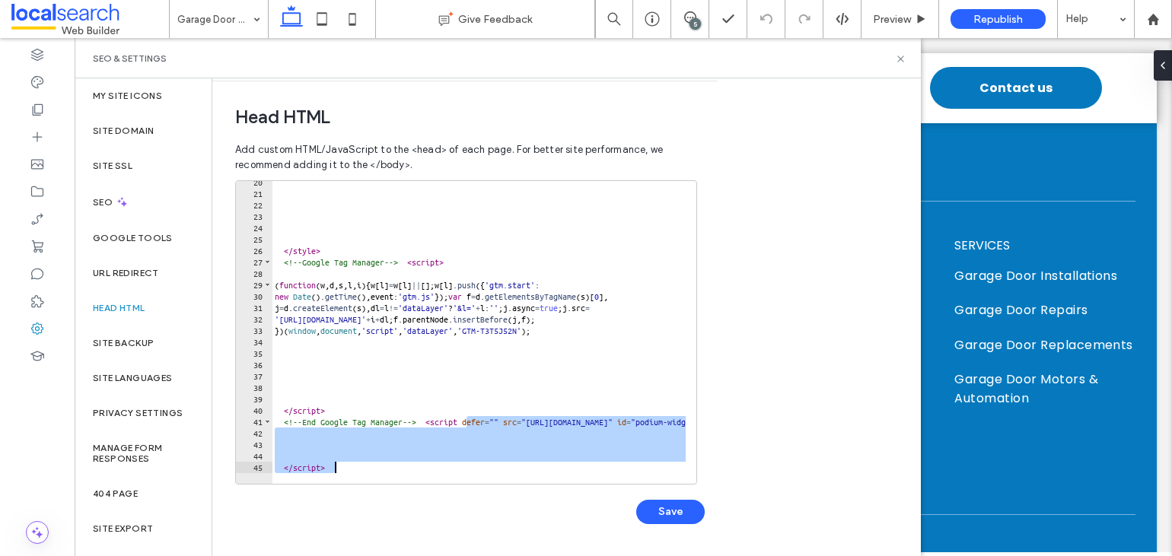
drag, startPoint x: 466, startPoint y: 426, endPoint x: 468, endPoint y: 462, distance: 35.8
click at [468, 462] on div "</ style > <!-- Google Tag Manager --> < script > ( function ( w , d , s , l , …" at bounding box center [899, 334] width 1255 height 315
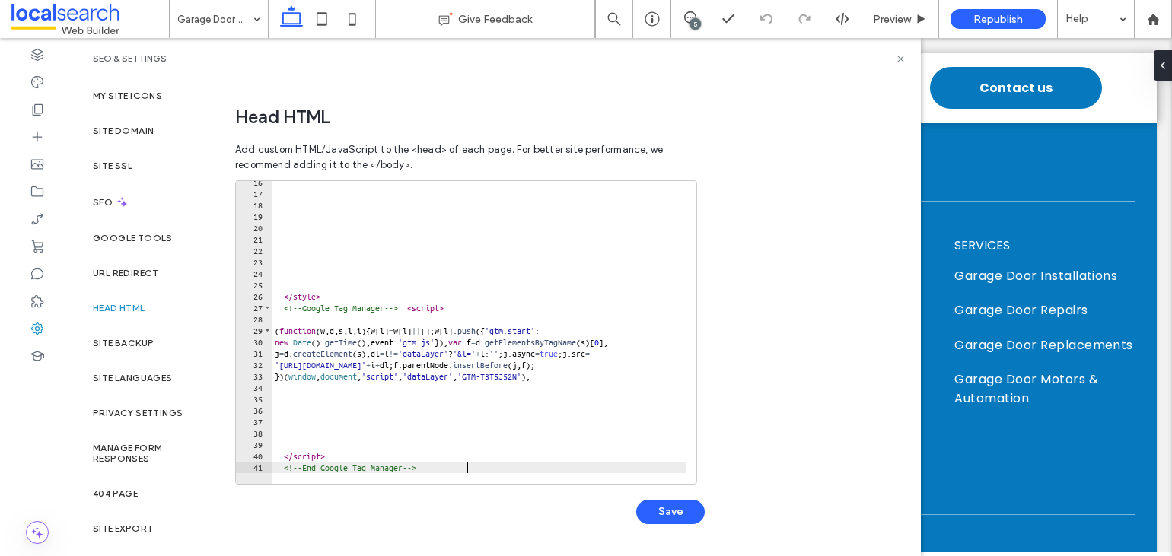
scroll to position [175, 0]
type textarea "**********"
click at [651, 515] on button "Save" at bounding box center [670, 512] width 68 height 24
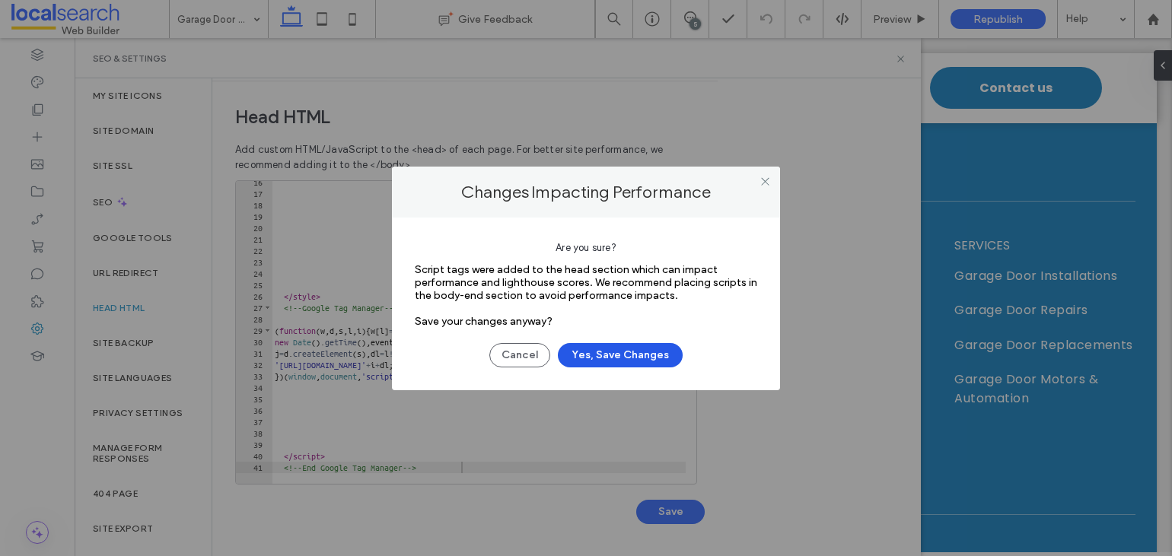
click at [632, 355] on button "Yes, Save Changes" at bounding box center [620, 355] width 125 height 24
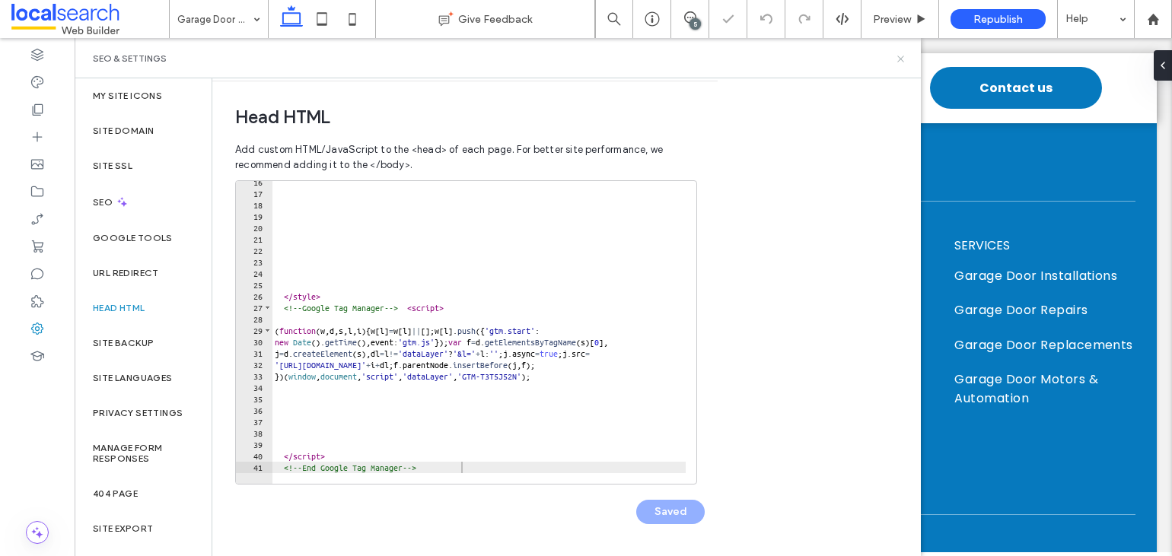
click at [905, 59] on icon at bounding box center [900, 58] width 11 height 11
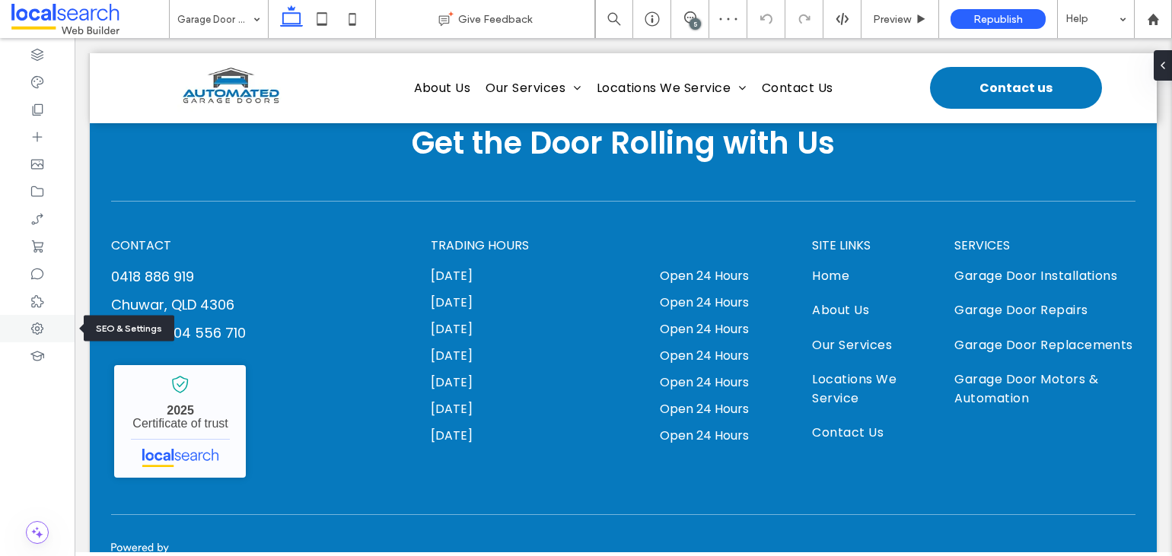
click at [35, 330] on icon at bounding box center [37, 328] width 15 height 15
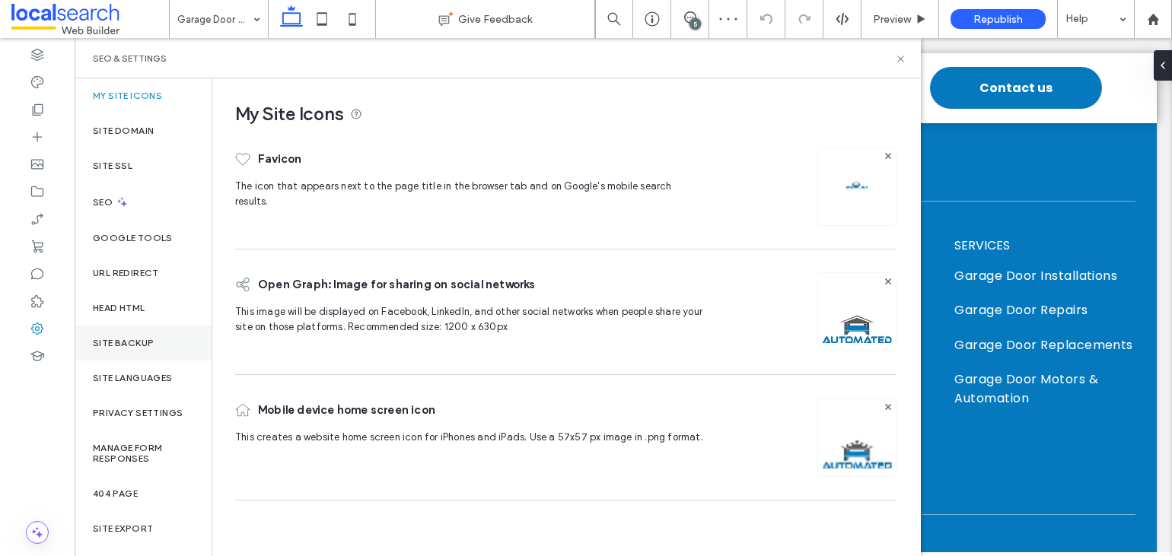
click at [141, 345] on label "Site Backup" at bounding box center [123, 343] width 61 height 11
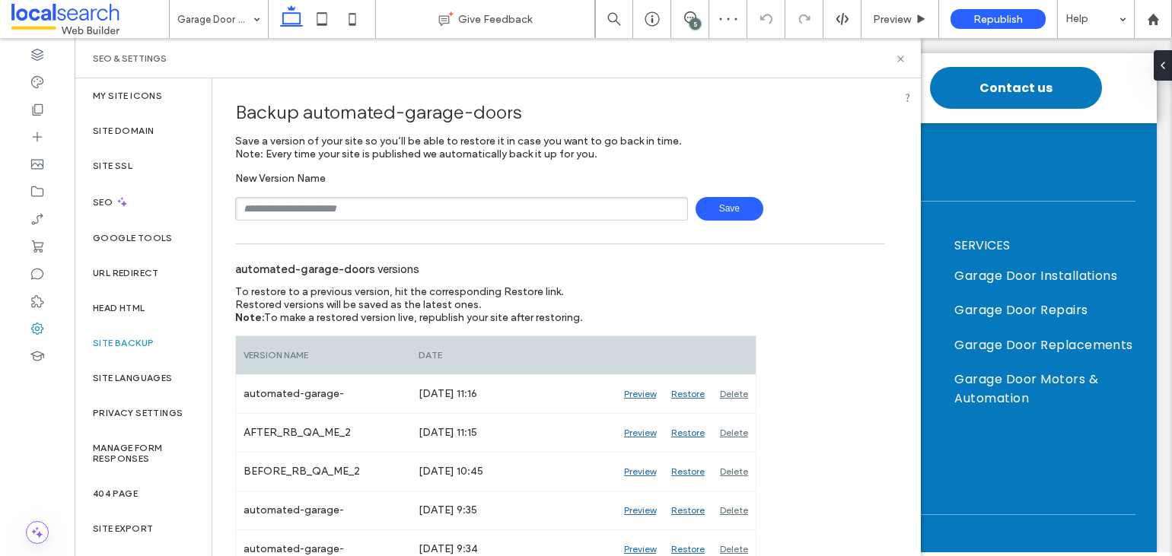
drag, startPoint x: 910, startPoint y: 53, endPoint x: 918, endPoint y: 47, distance: 9.3
click at [910, 53] on div "SEO & Settings" at bounding box center [498, 58] width 846 height 40
click at [904, 57] on icon at bounding box center [900, 58] width 11 height 11
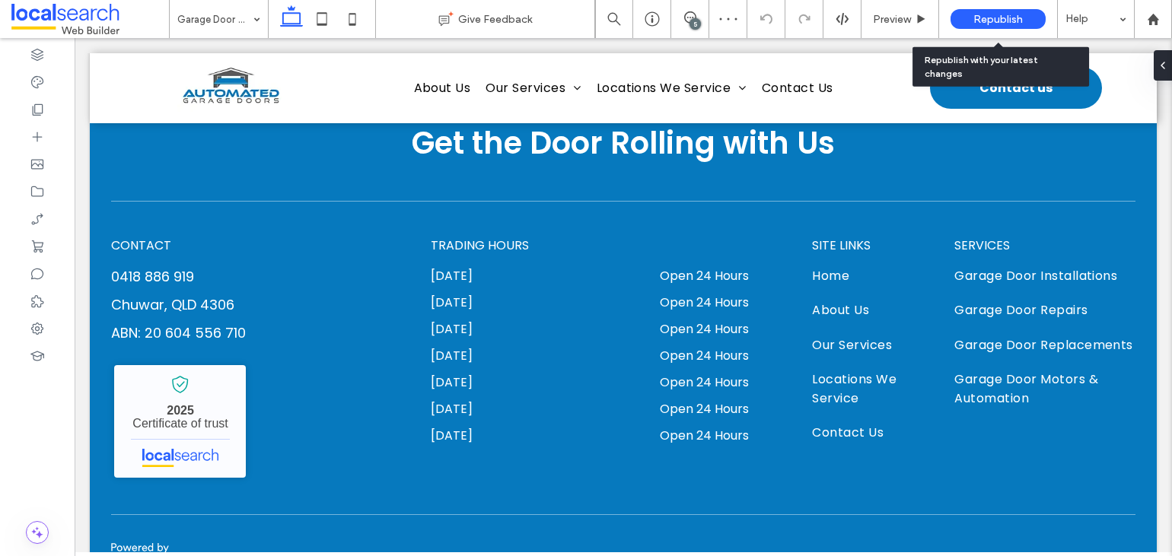
click at [976, 21] on span "Republish" at bounding box center [997, 19] width 49 height 13
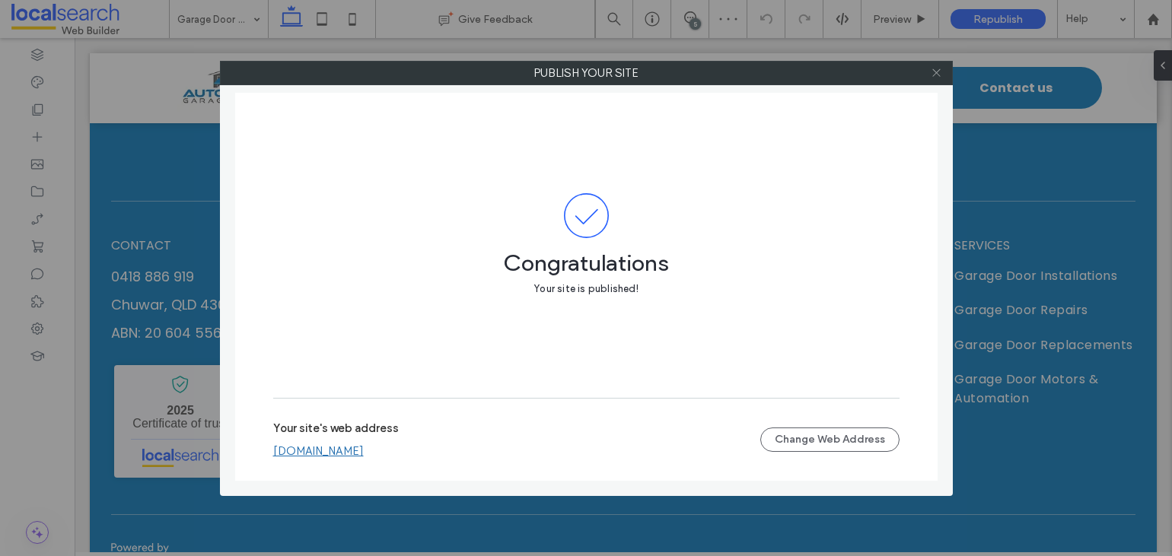
click at [934, 78] on icon at bounding box center [936, 72] width 11 height 11
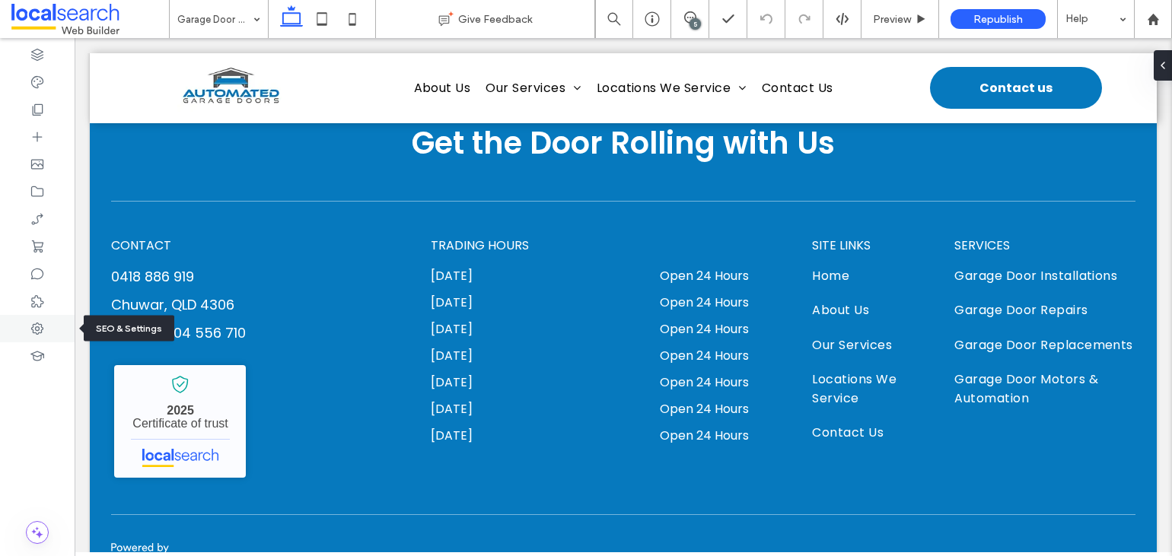
click at [48, 331] on div at bounding box center [37, 328] width 75 height 27
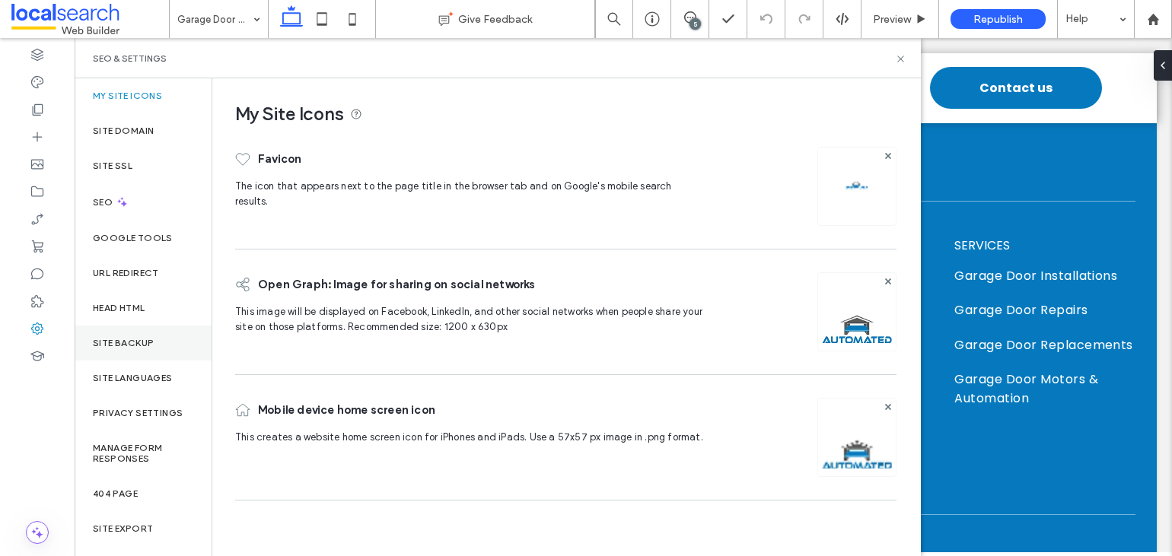
click at [154, 335] on div "Site Backup" at bounding box center [143, 343] width 137 height 35
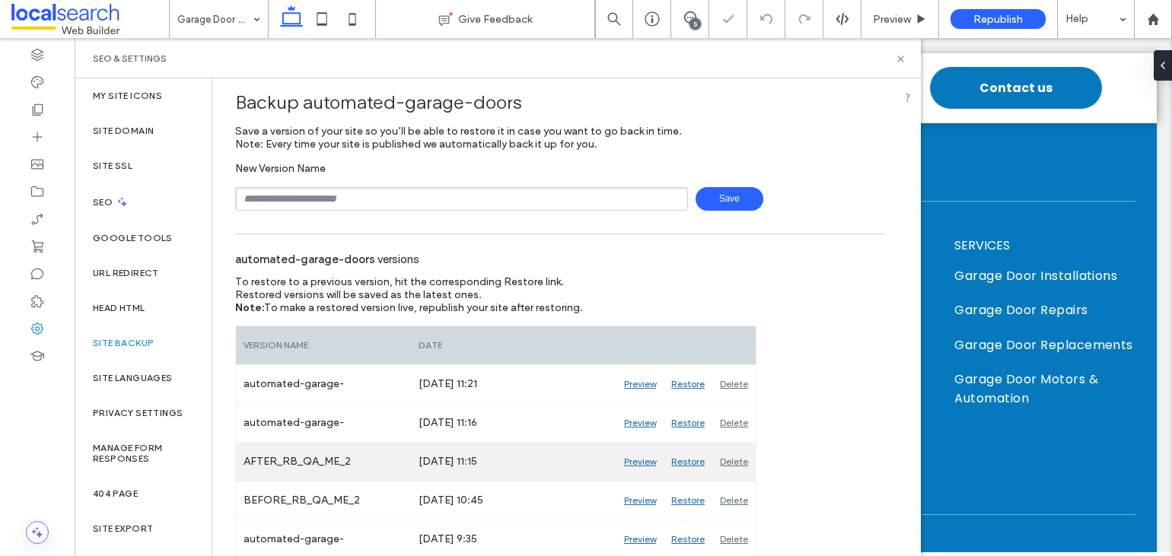
scroll to position [22, 0]
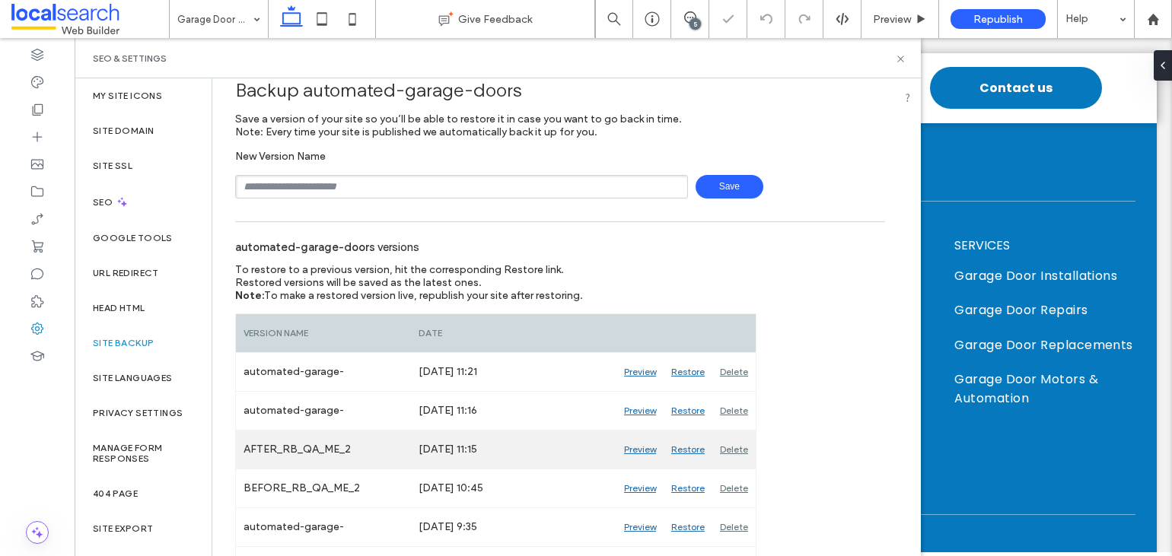
click at [734, 446] on div "Delete" at bounding box center [733, 450] width 43 height 38
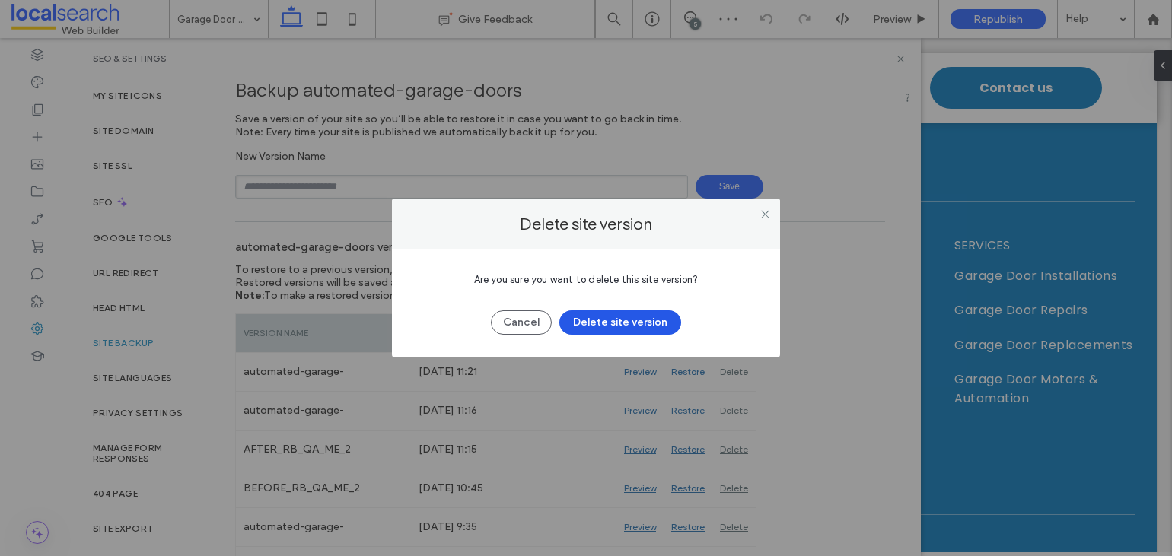
click at [602, 323] on button "Delete site version" at bounding box center [620, 322] width 122 height 24
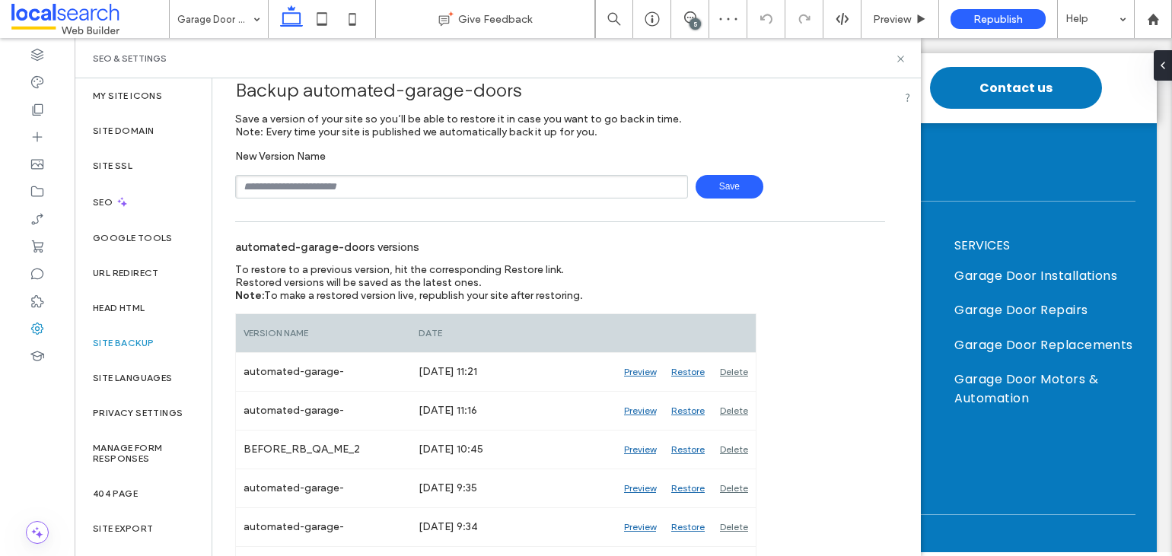
click at [358, 186] on input "text" at bounding box center [461, 187] width 453 height 24
type input "**********"
click at [714, 187] on span "Save" at bounding box center [729, 187] width 68 height 24
click at [138, 301] on div "Head HTML" at bounding box center [143, 308] width 137 height 35
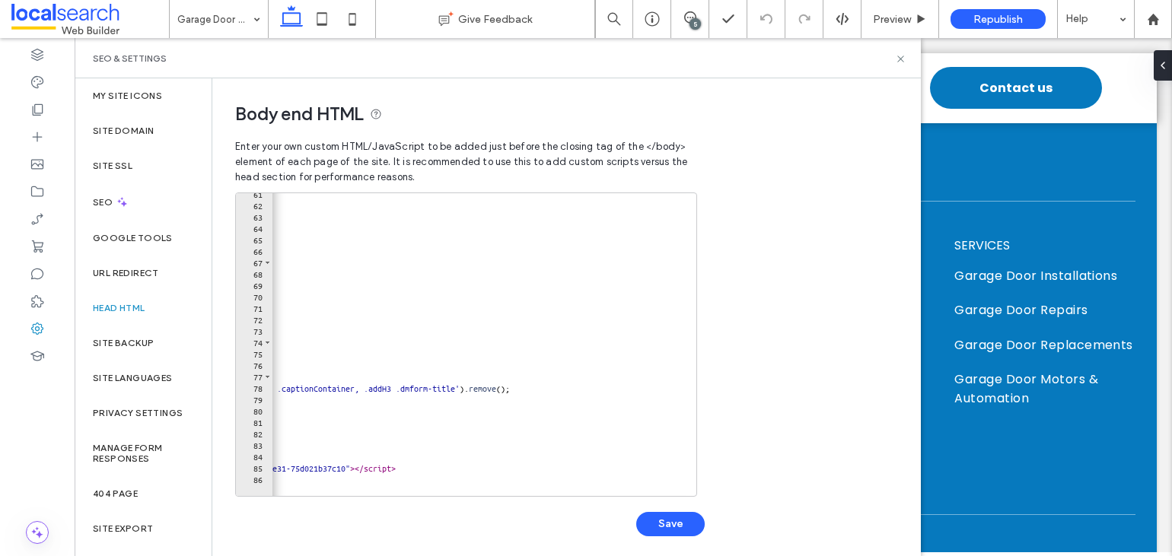
scroll to position [0, 693]
click at [898, 56] on use at bounding box center [900, 59] width 6 height 6
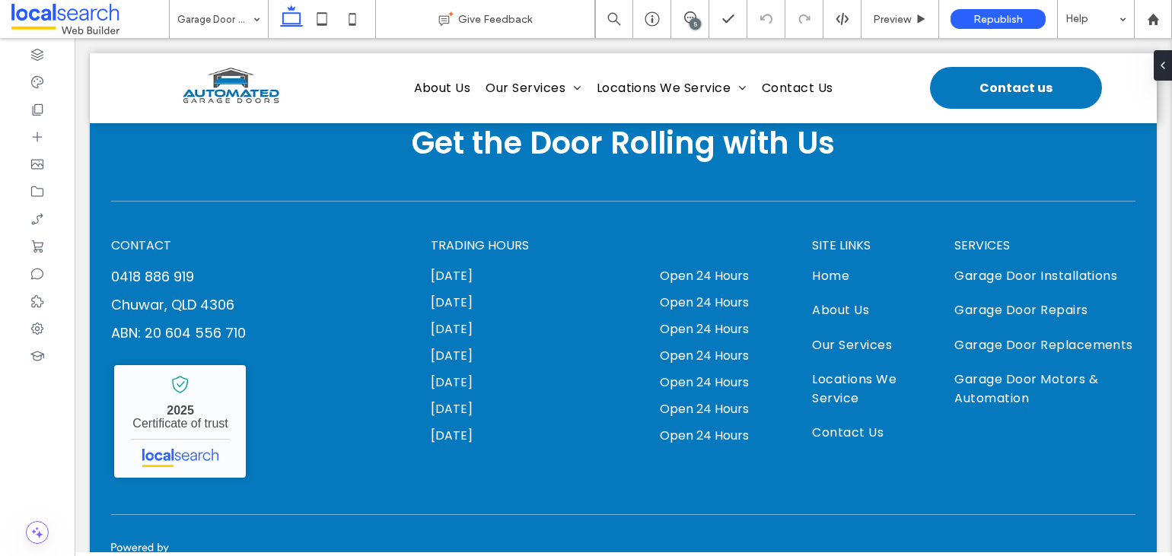
click at [693, 18] on div "5" at bounding box center [694, 23] width 11 height 11
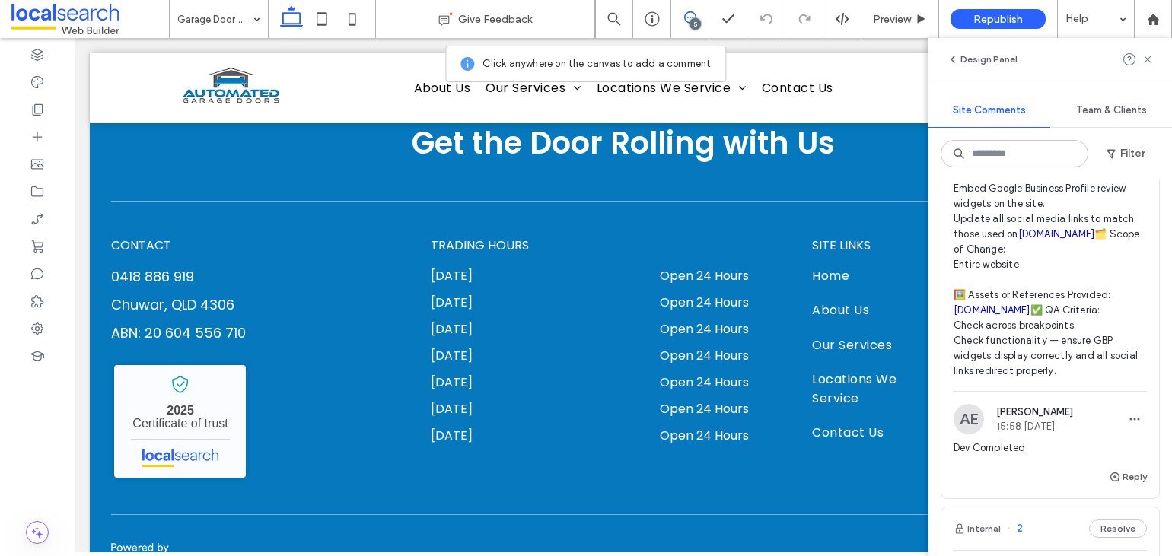
scroll to position [989, 0]
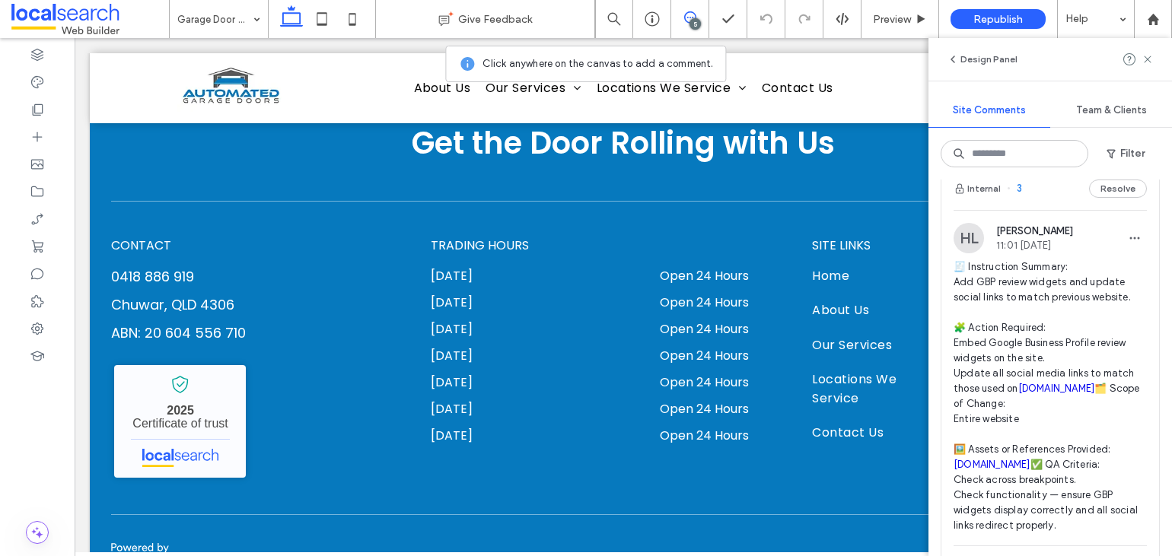
click at [1017, 196] on span "3" at bounding box center [1014, 188] width 15 height 15
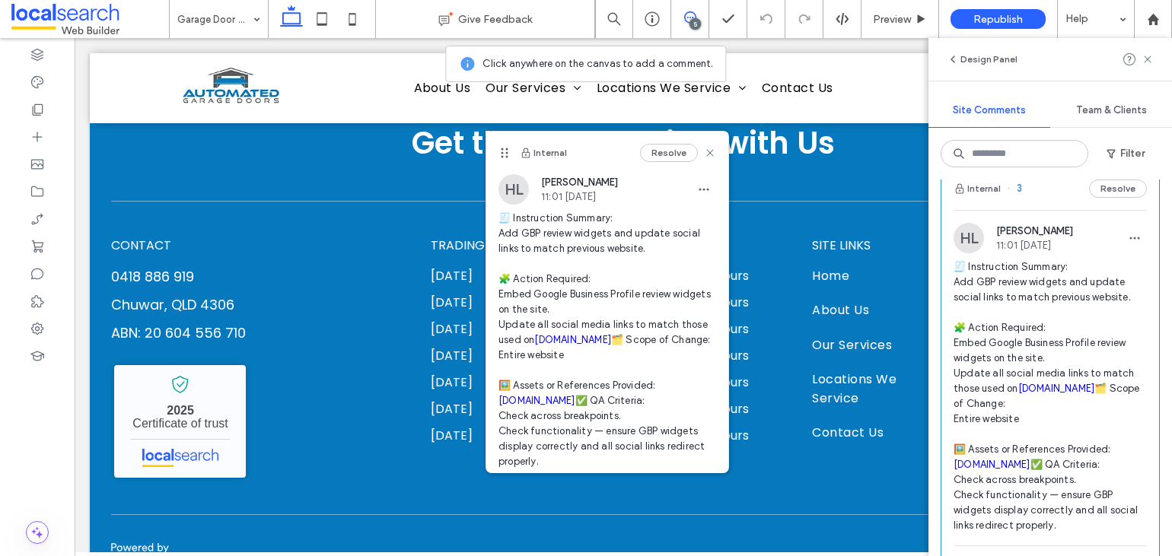
drag, startPoint x: 345, startPoint y: 175, endPoint x: 504, endPoint y: 150, distance: 161.7
click at [504, 150] on use at bounding box center [504, 153] width 7 height 10
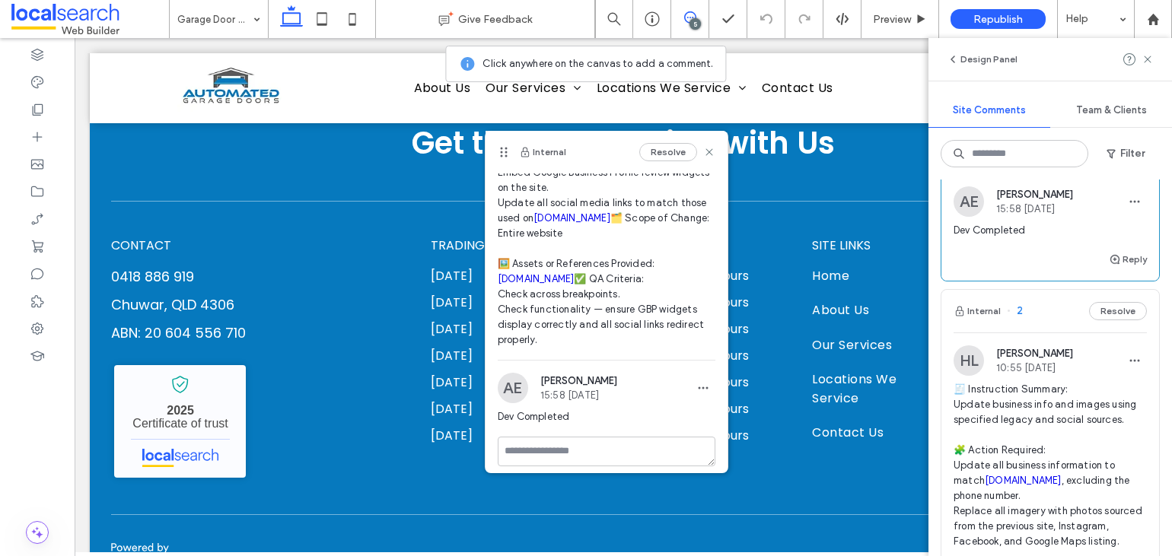
scroll to position [124, 0]
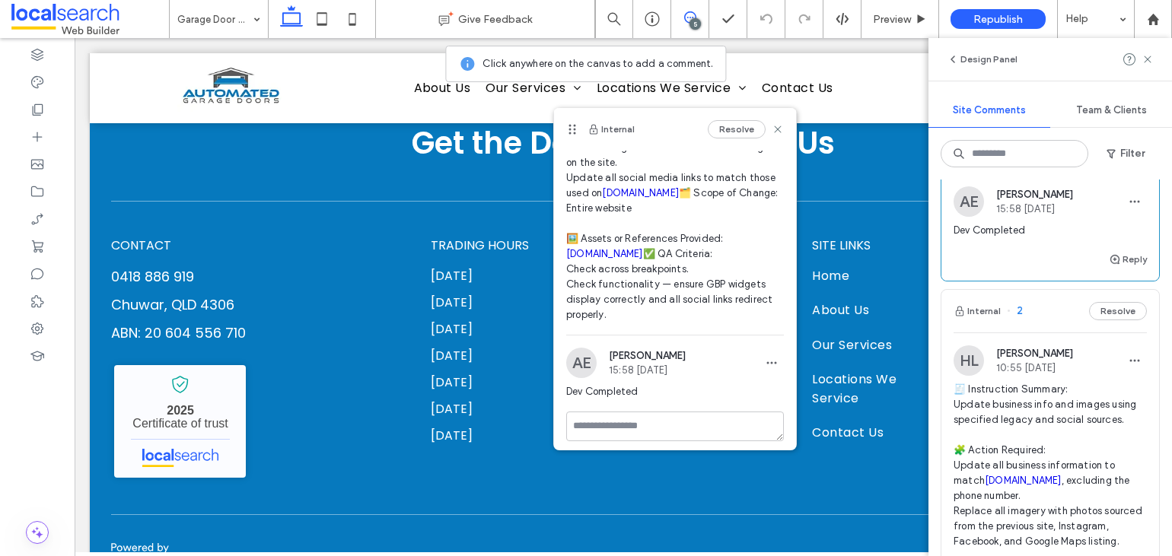
drag, startPoint x: 508, startPoint y: 151, endPoint x: 536, endPoint y: 127, distance: 37.3
click at [566, 127] on icon at bounding box center [572, 129] width 12 height 12
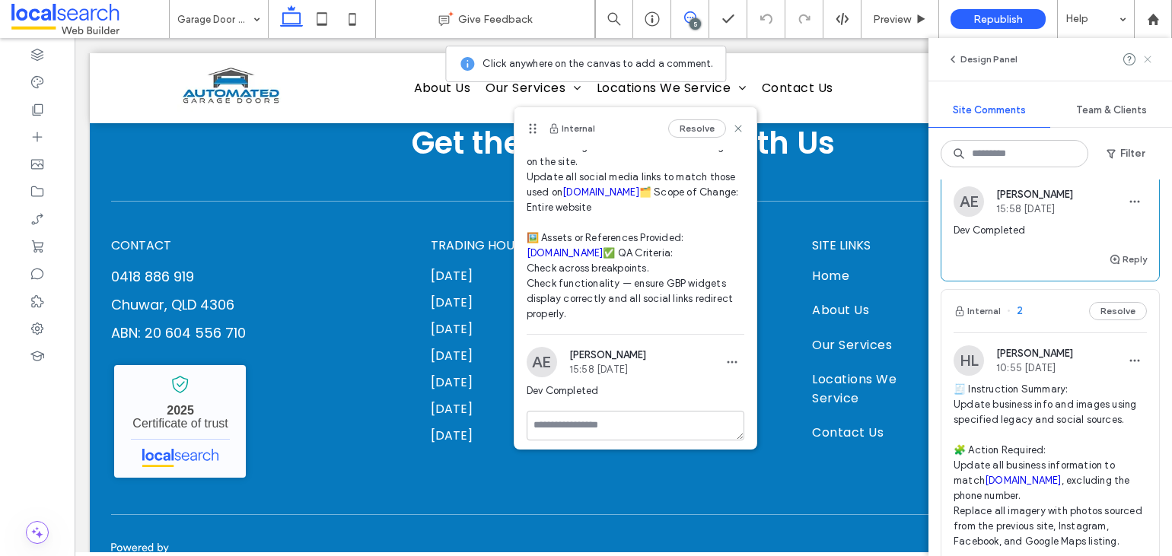
click at [1149, 56] on use at bounding box center [1147, 59] width 7 height 7
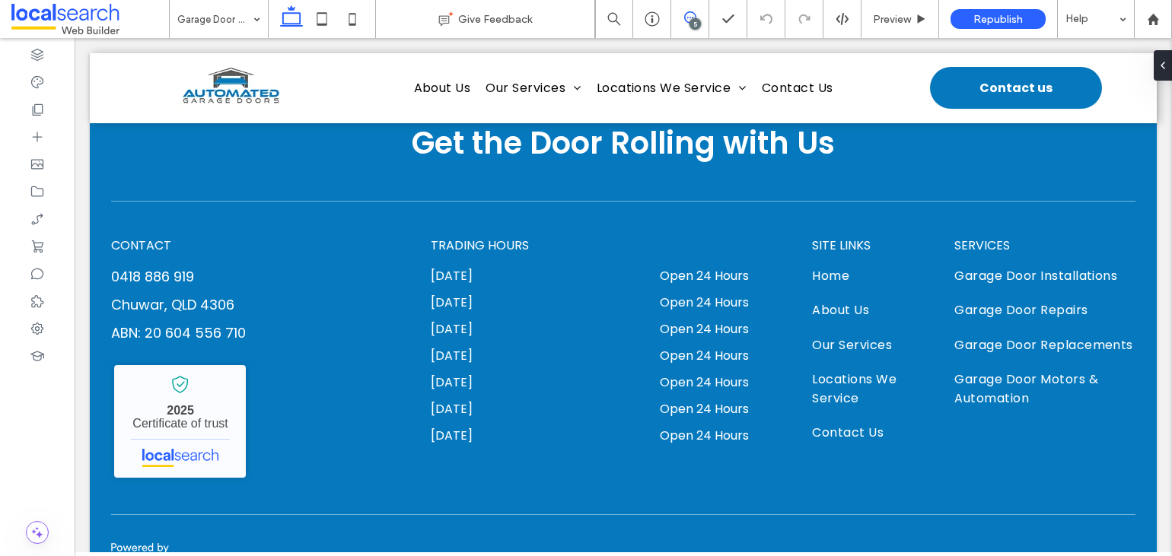
click at [695, 15] on use at bounding box center [690, 17] width 12 height 12
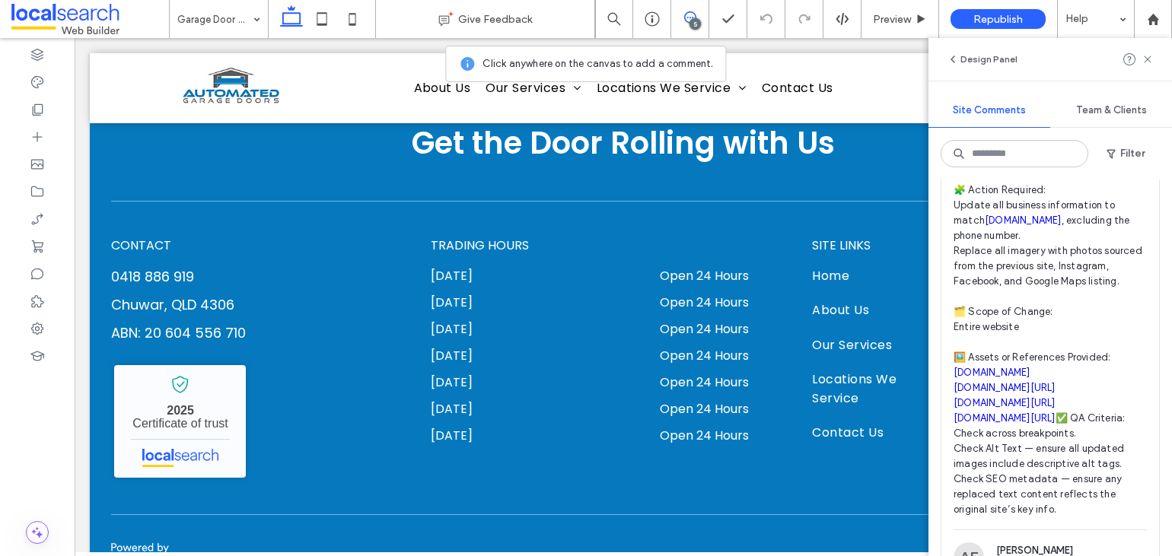
scroll to position [1621, 0]
click at [41, 193] on icon at bounding box center [37, 191] width 15 height 15
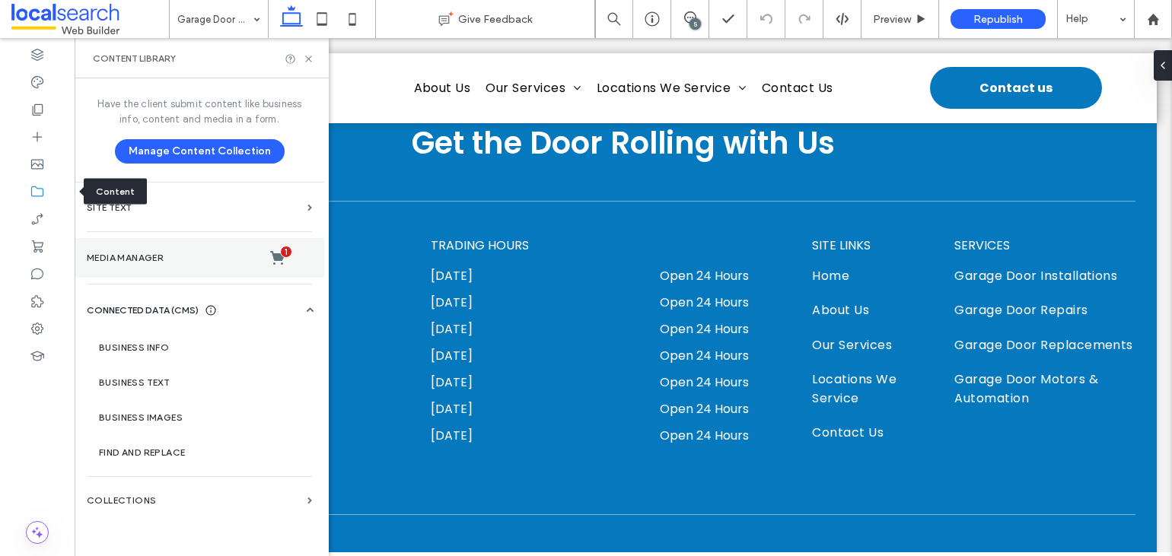
scroll to position [0, 0]
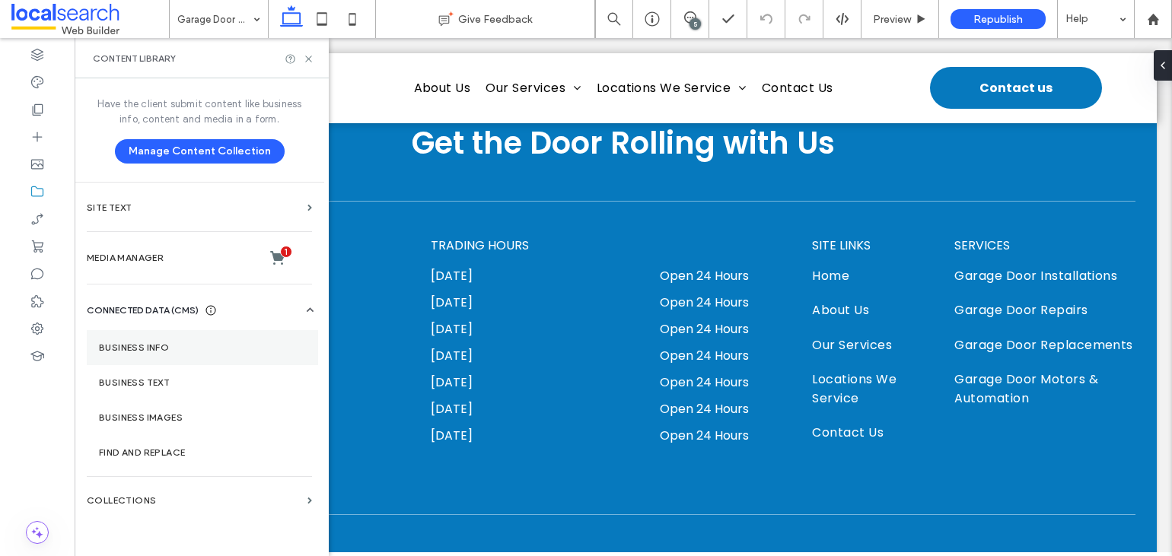
click at [158, 342] on label "Business Info" at bounding box center [202, 347] width 207 height 11
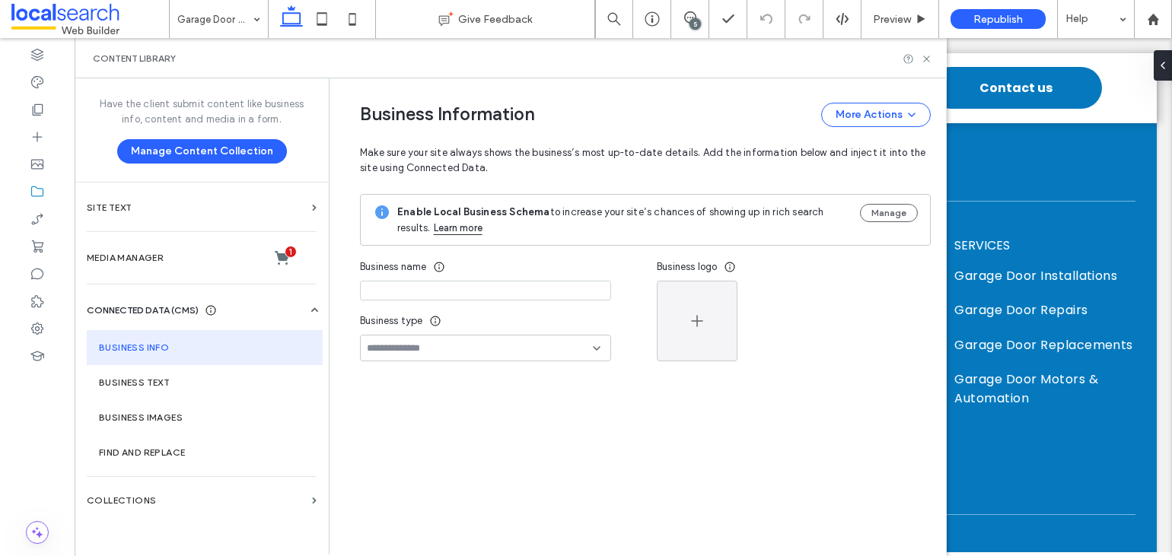
type input "**********"
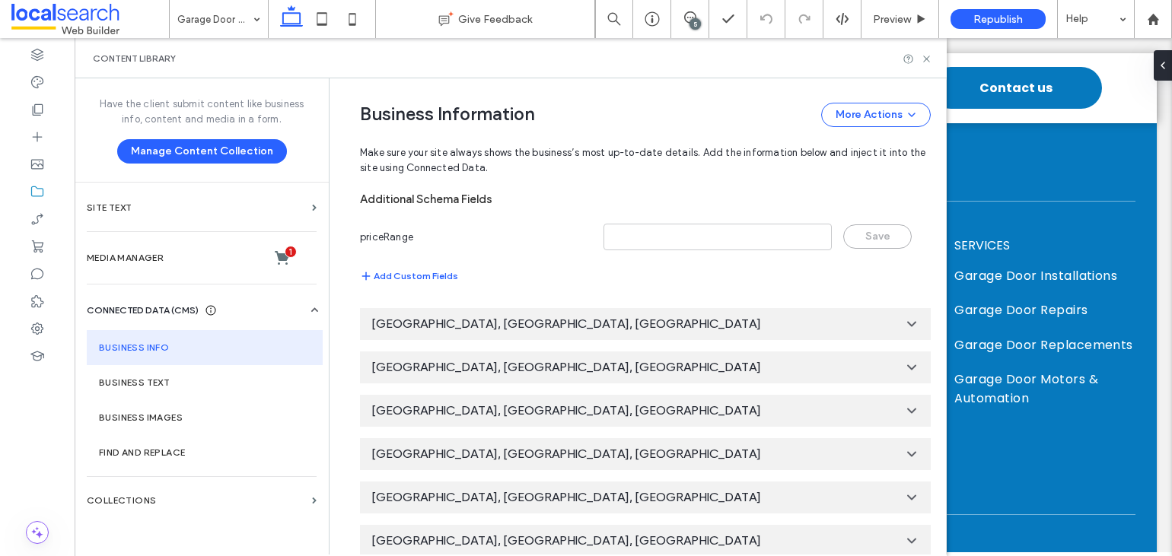
scroll to position [1051, 0]
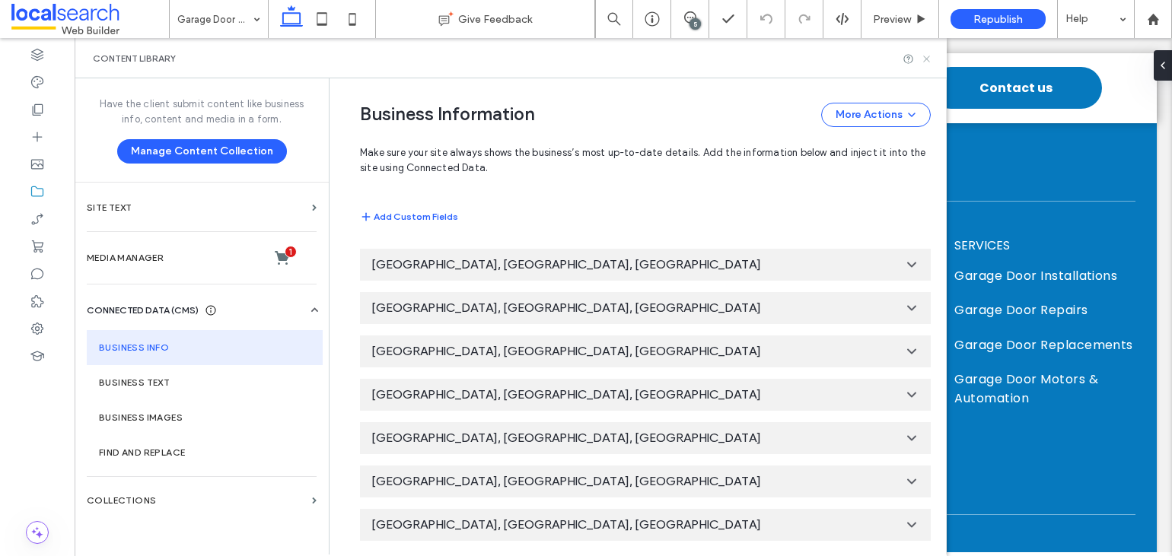
click at [924, 60] on use at bounding box center [926, 59] width 6 height 6
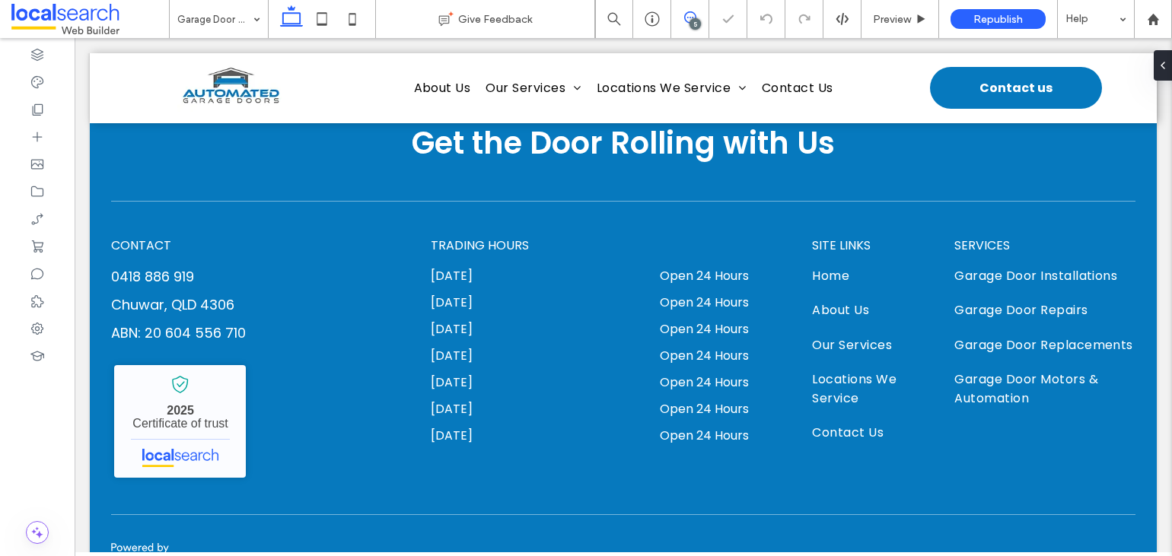
click at [696, 14] on span at bounding box center [689, 17] width 37 height 12
click at [698, 16] on span at bounding box center [689, 17] width 37 height 12
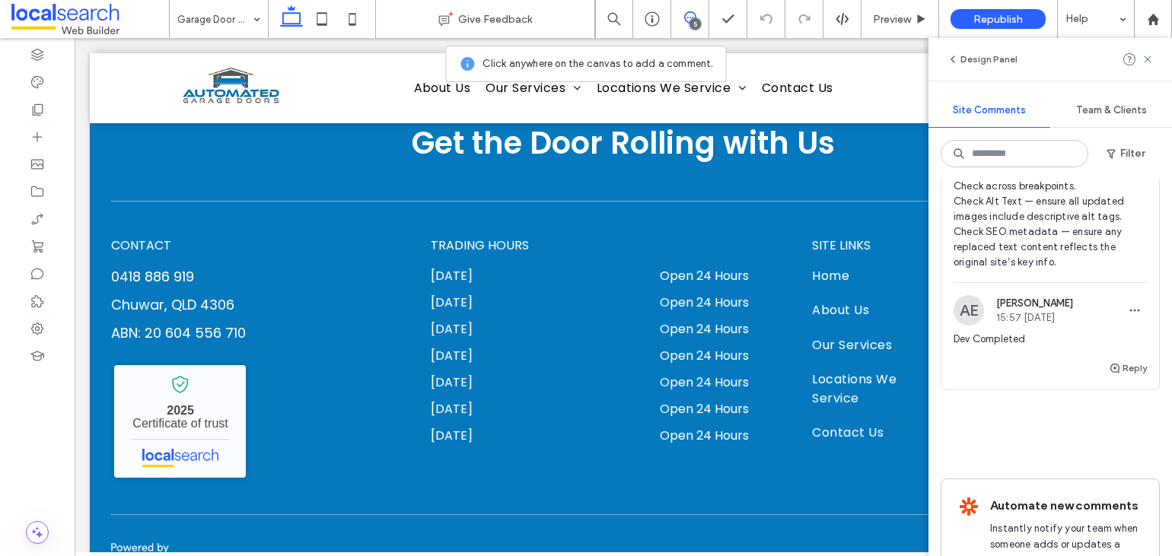
scroll to position [1866, 0]
click at [33, 320] on div at bounding box center [37, 328] width 75 height 27
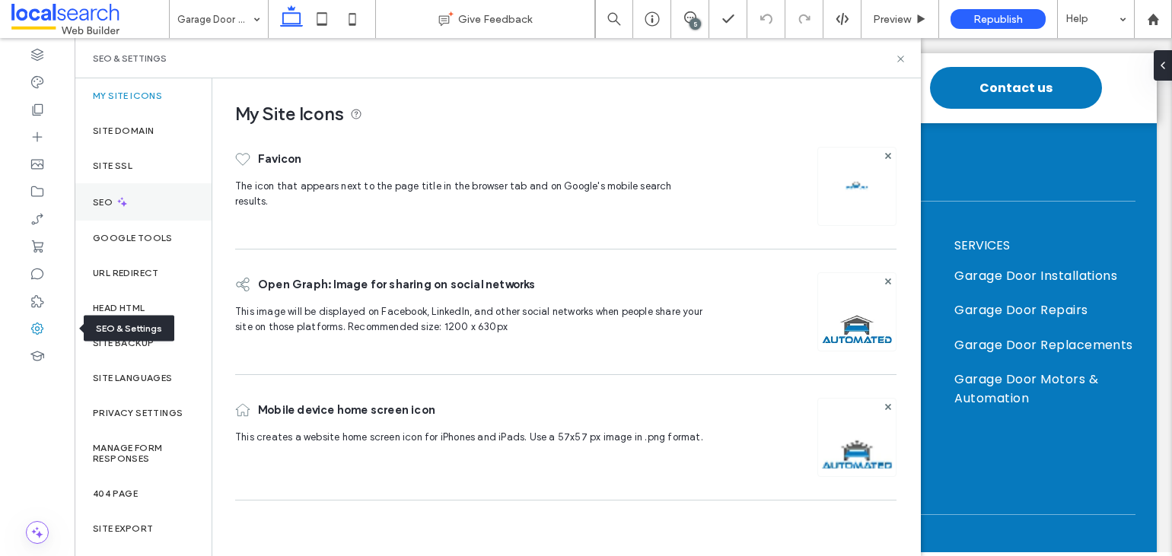
scroll to position [0, 0]
click at [129, 205] on div "SEO" at bounding box center [143, 201] width 137 height 37
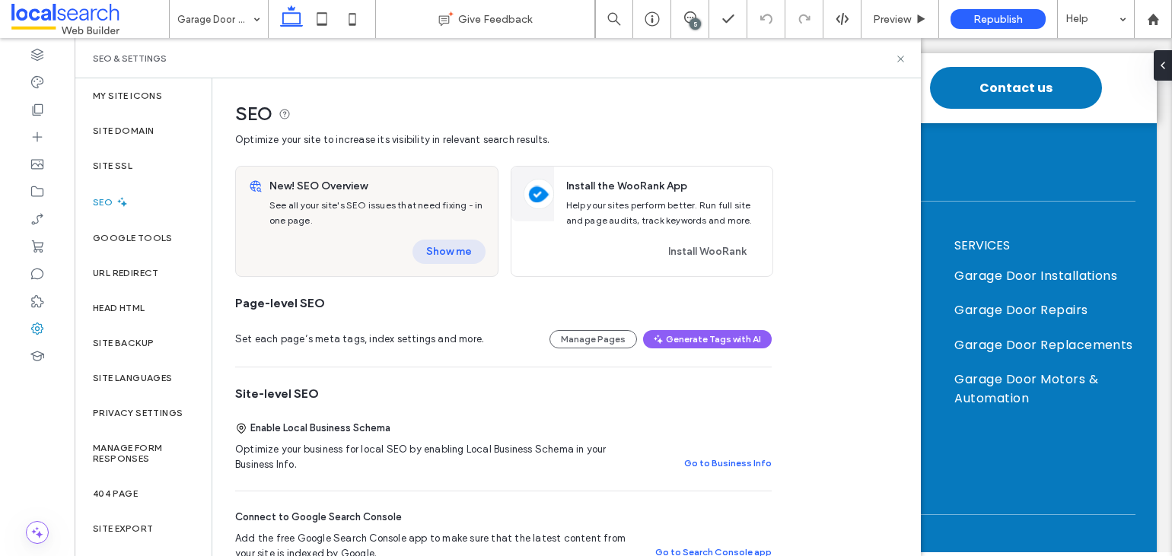
click at [470, 252] on button "Show me" at bounding box center [448, 252] width 73 height 24
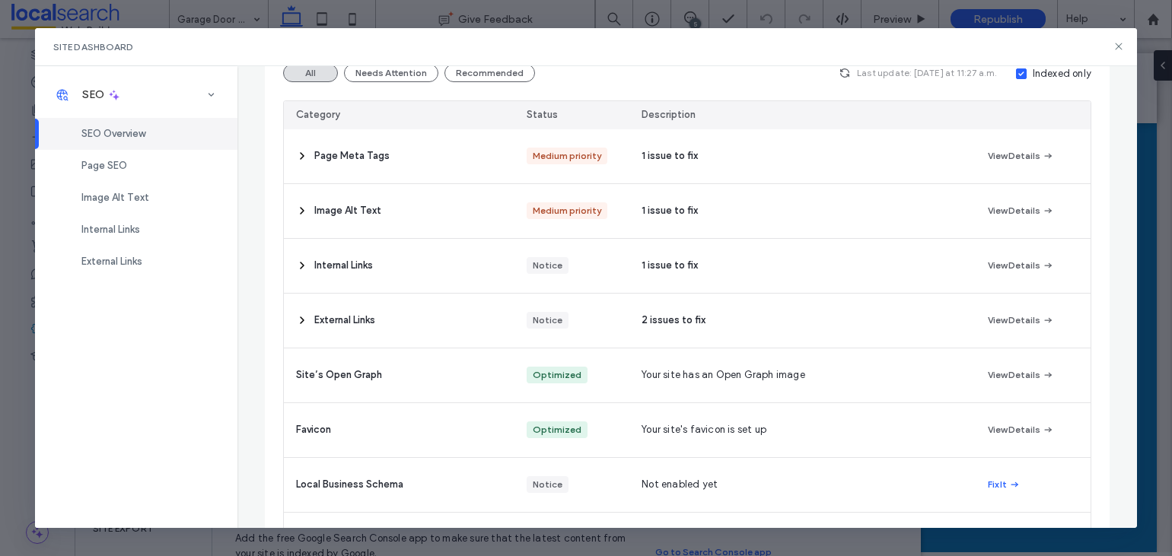
scroll to position [231, 0]
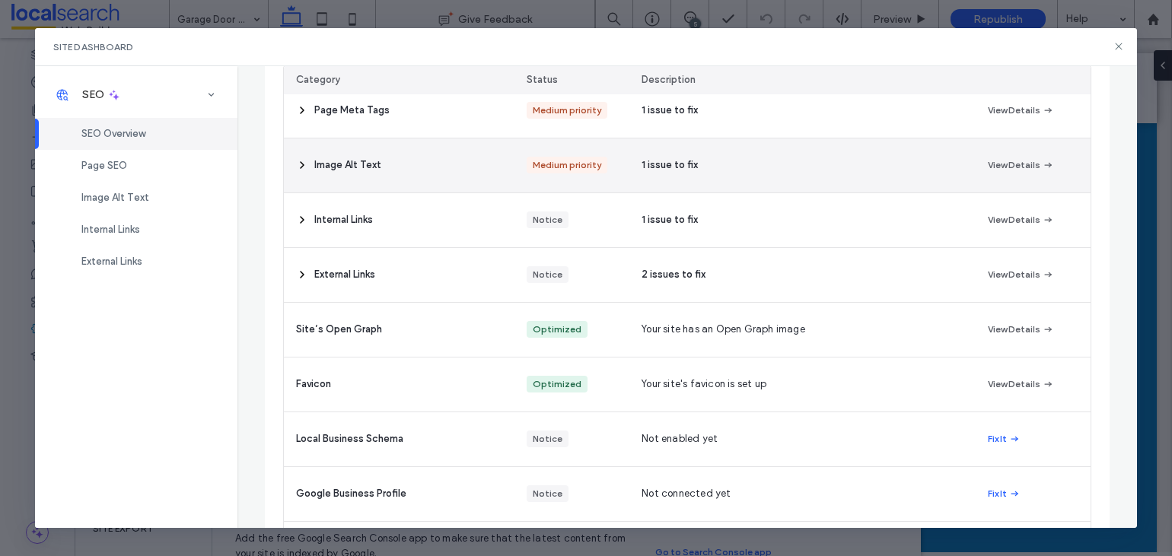
click at [398, 171] on div "Image Alt Text" at bounding box center [399, 165] width 231 height 54
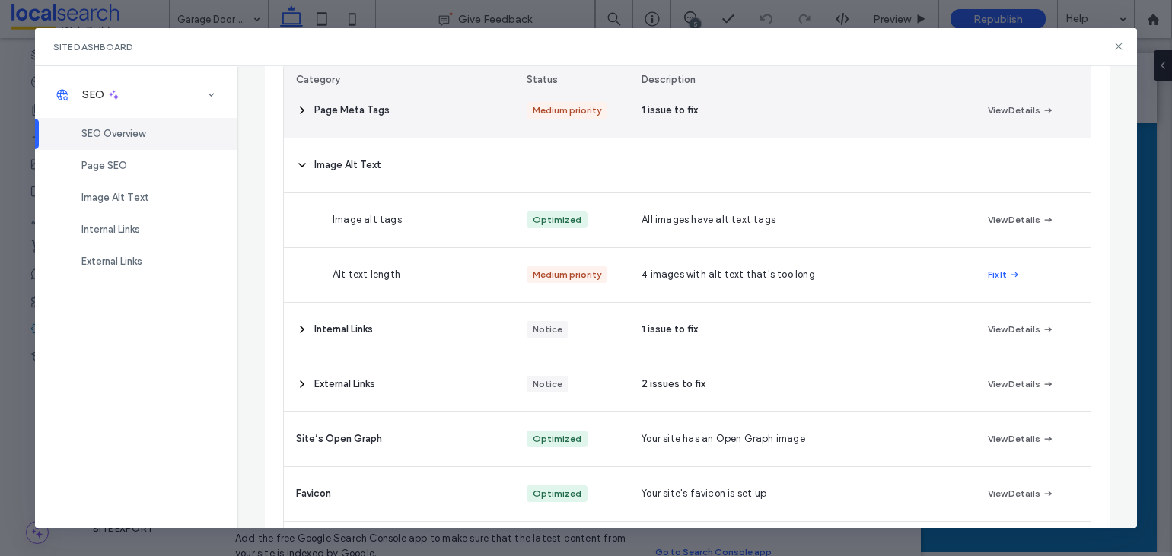
click at [391, 116] on div "Page Meta Tags" at bounding box center [399, 111] width 231 height 54
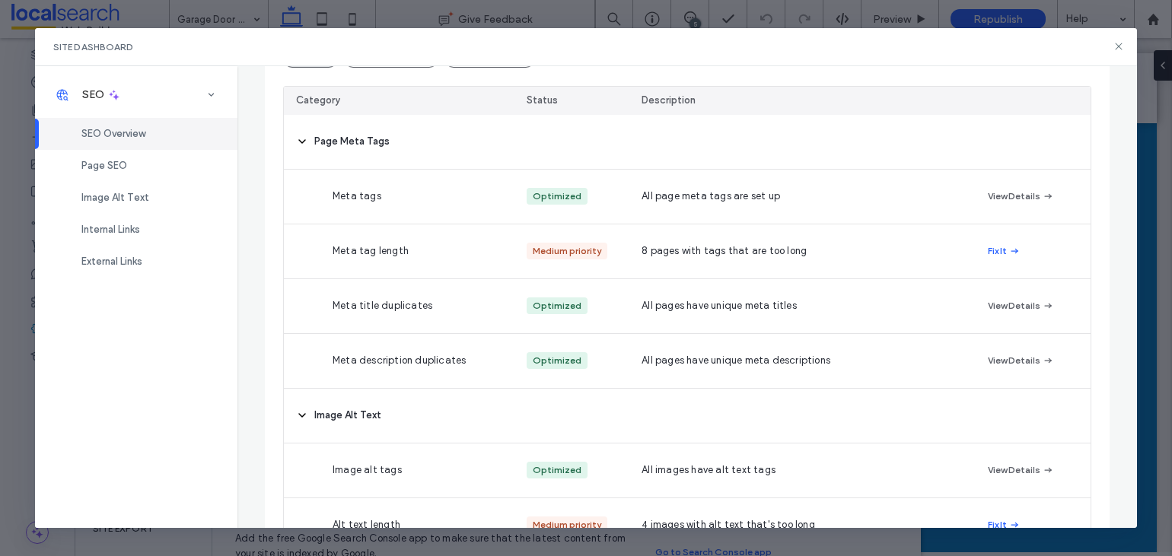
scroll to position [0, 0]
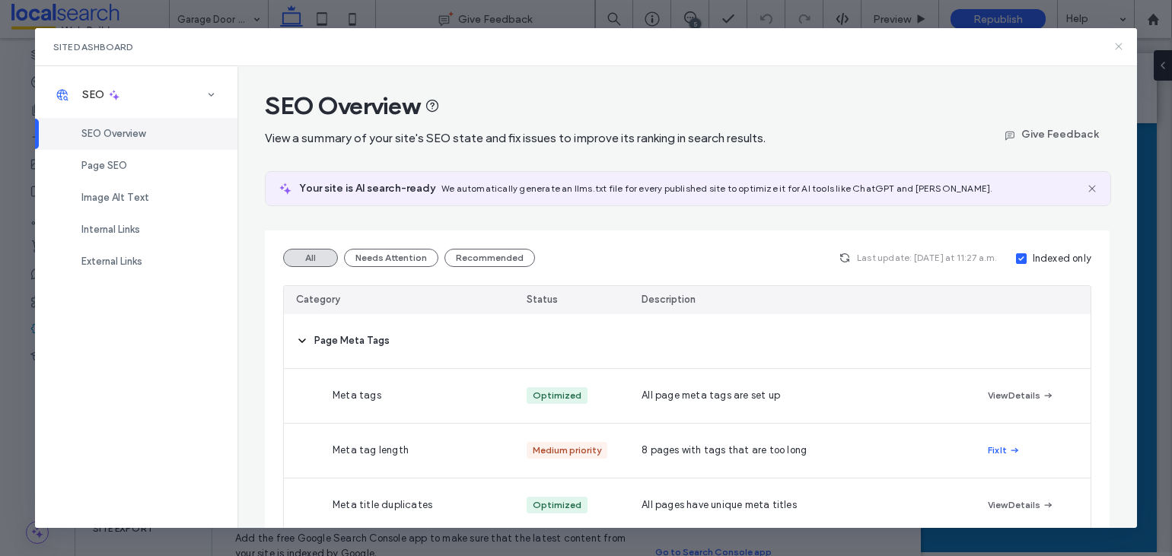
click at [1121, 42] on icon at bounding box center [1118, 46] width 12 height 12
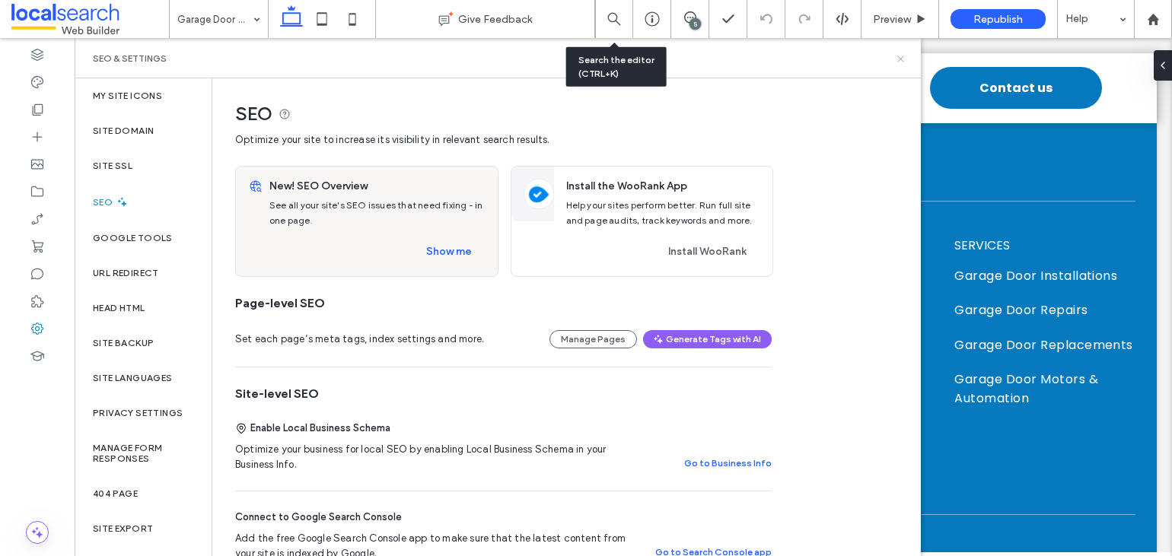
click at [902, 55] on icon at bounding box center [900, 58] width 11 height 11
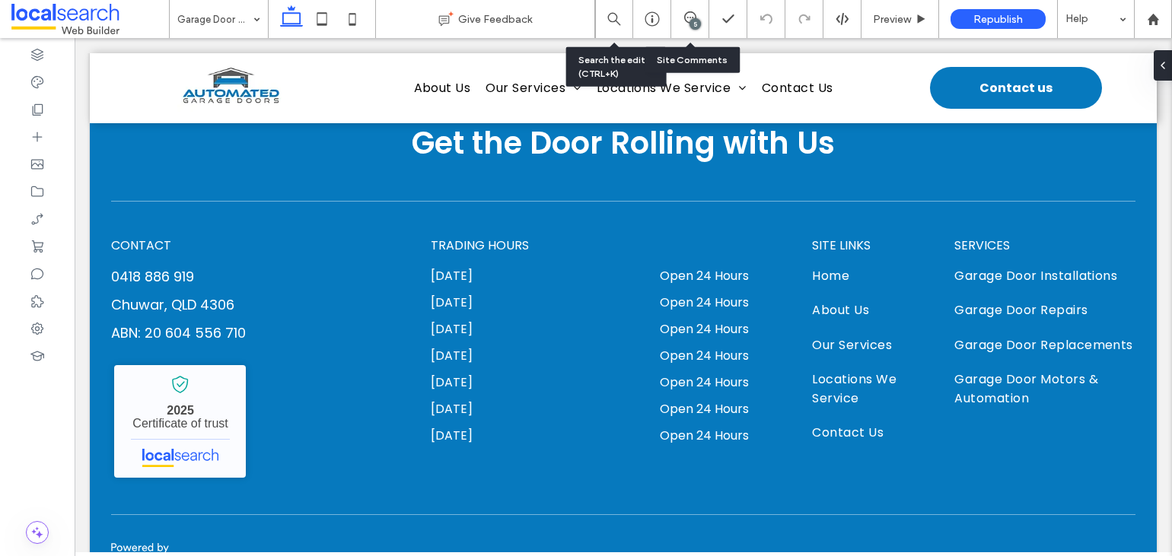
click at [693, 20] on div "5" at bounding box center [694, 23] width 11 height 11
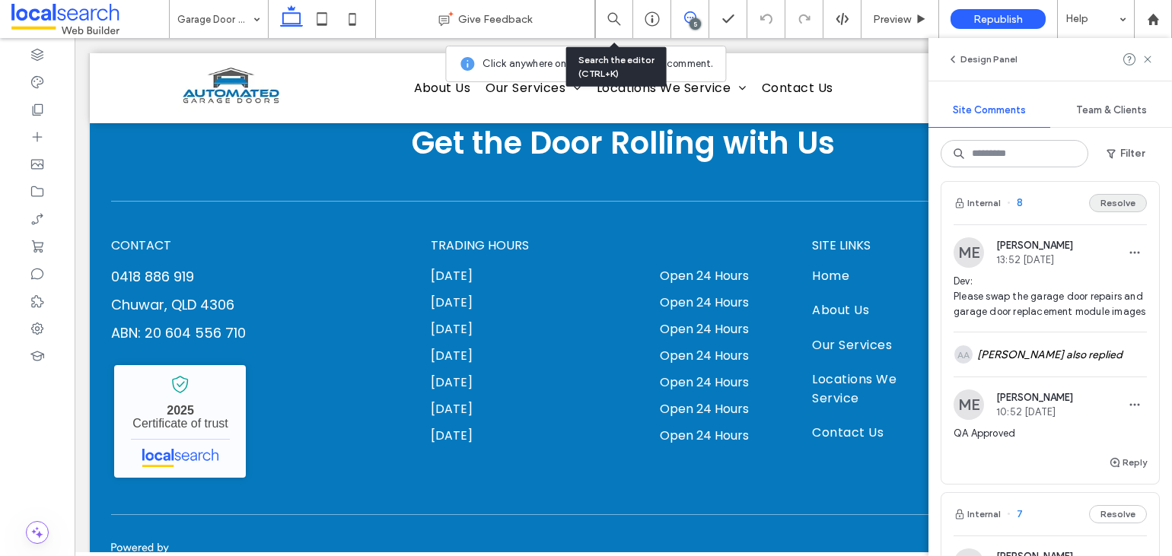
scroll to position [12, 0]
click at [1111, 202] on button "Resolve" at bounding box center [1118, 202] width 58 height 18
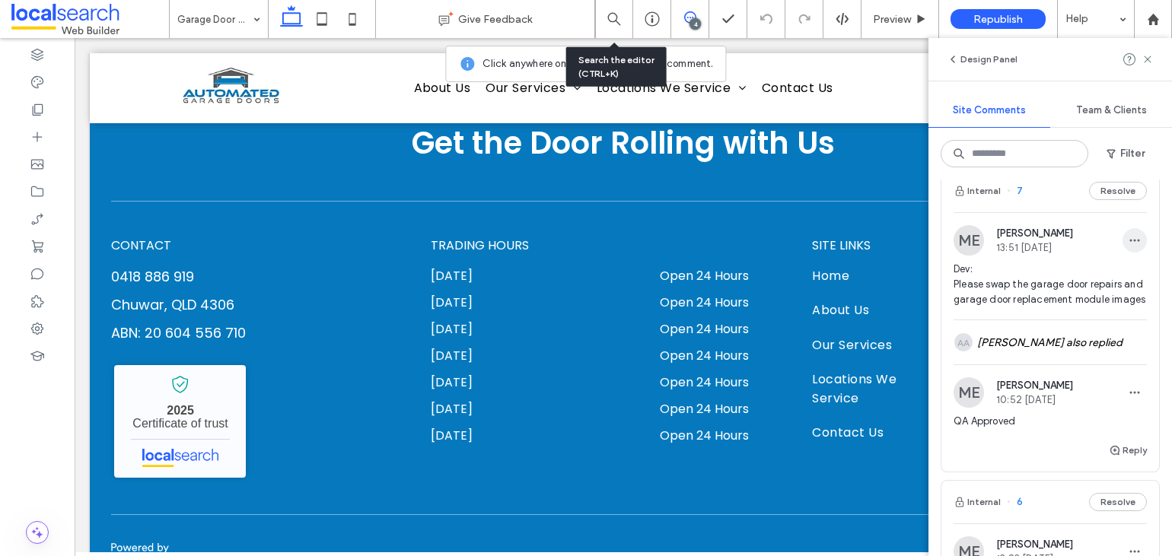
scroll to position [0, 0]
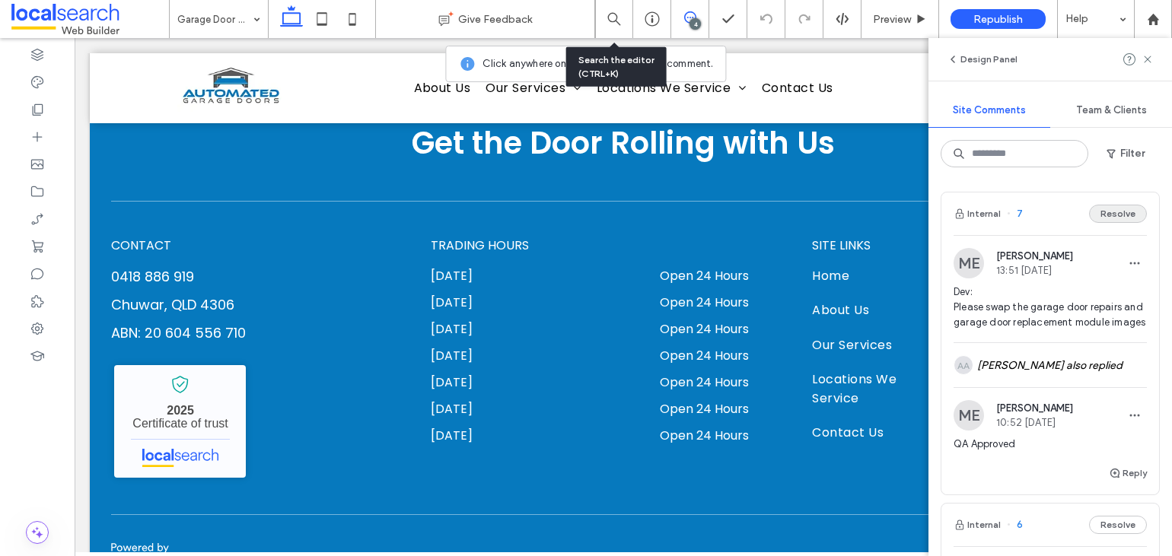
click at [1104, 210] on button "Resolve" at bounding box center [1118, 214] width 58 height 18
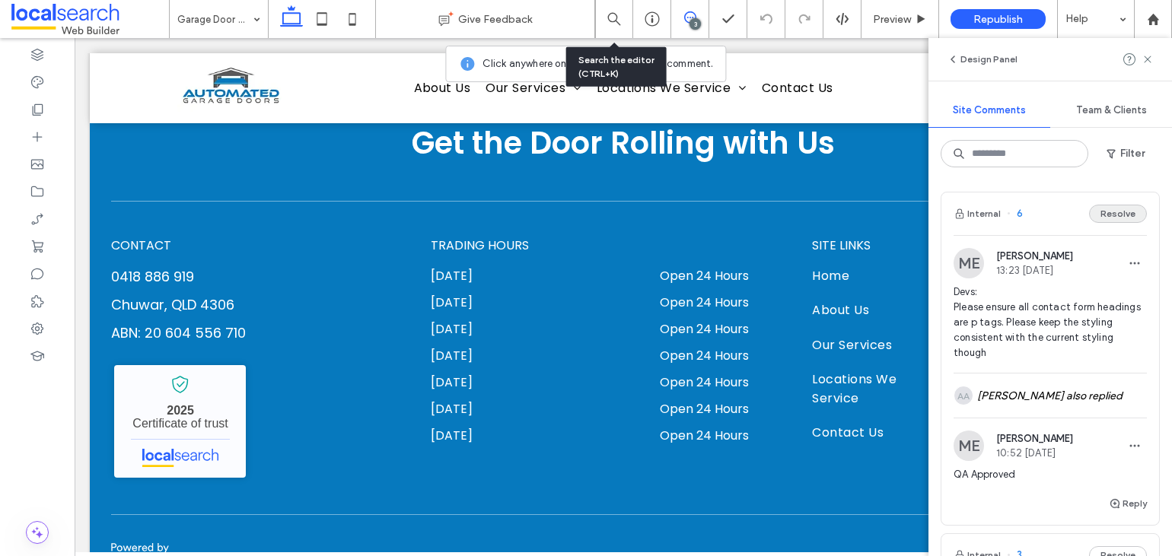
click at [1115, 206] on button "Resolve" at bounding box center [1118, 214] width 58 height 18
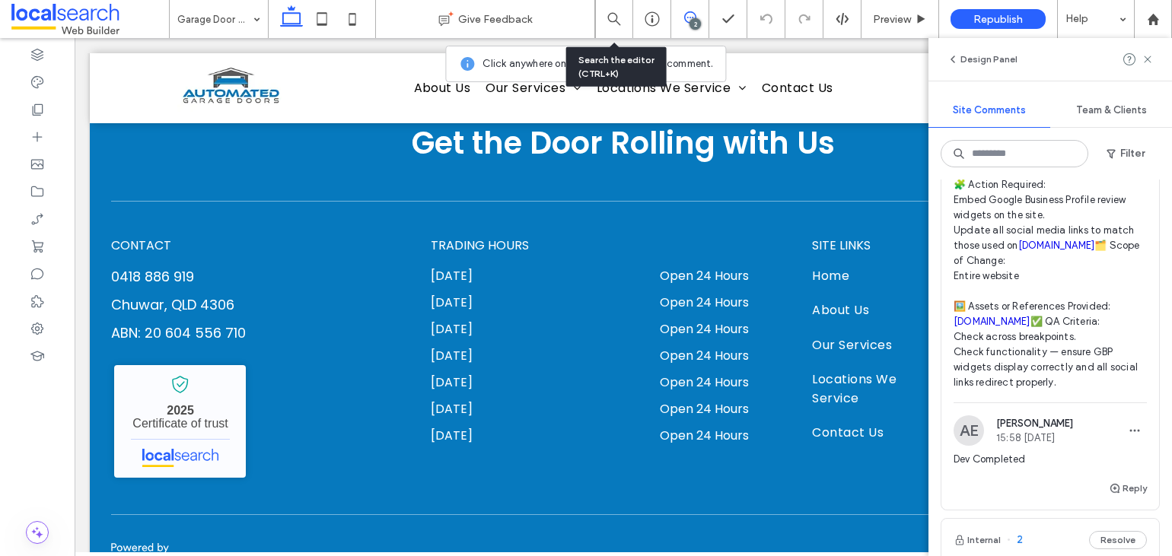
scroll to position [294, 0]
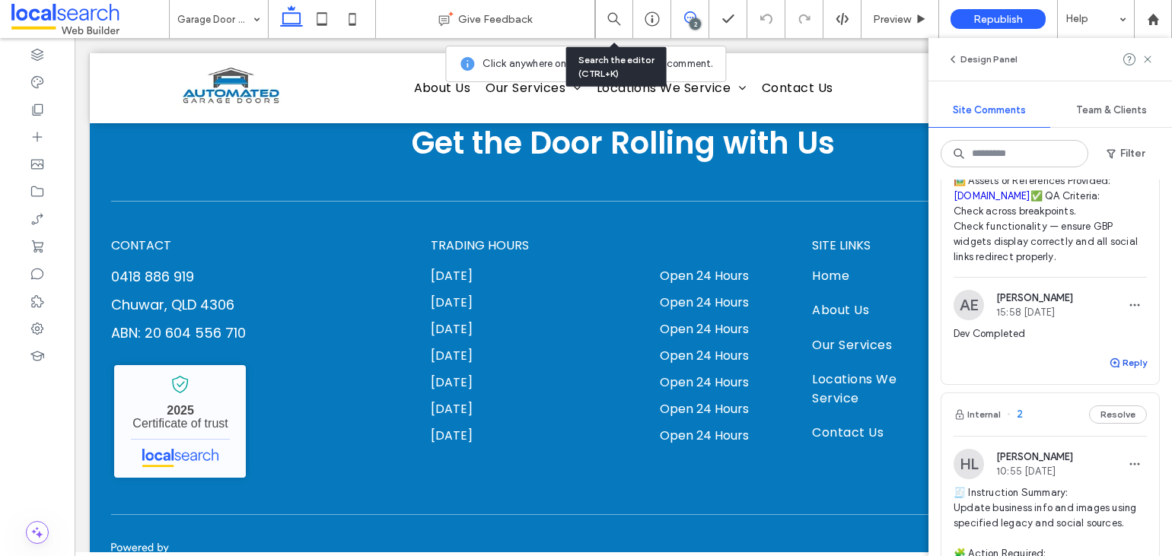
click at [1125, 372] on button "Reply" at bounding box center [1128, 363] width 38 height 18
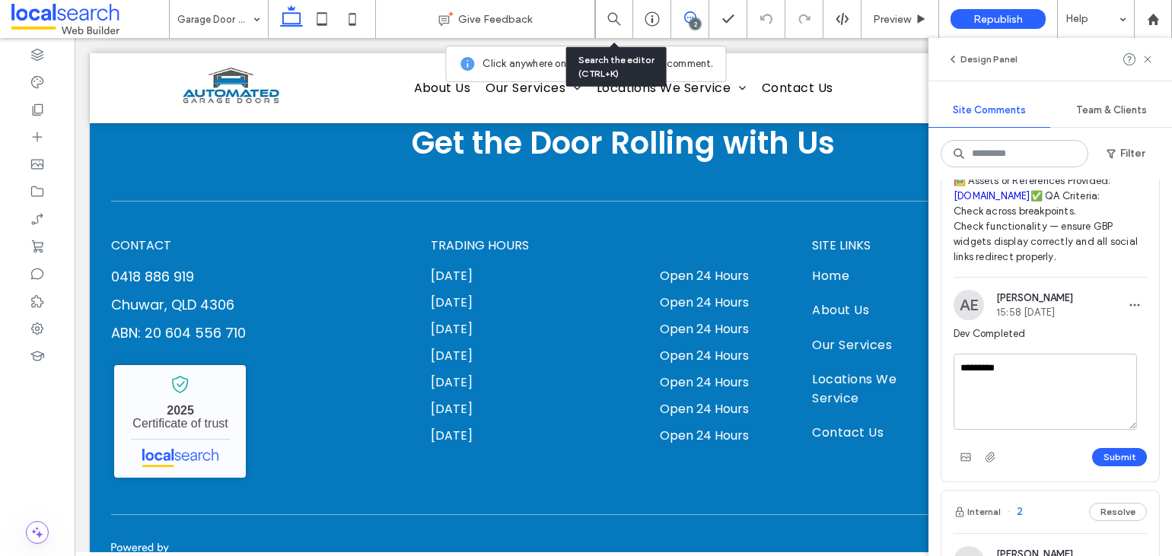
type textarea "**********"
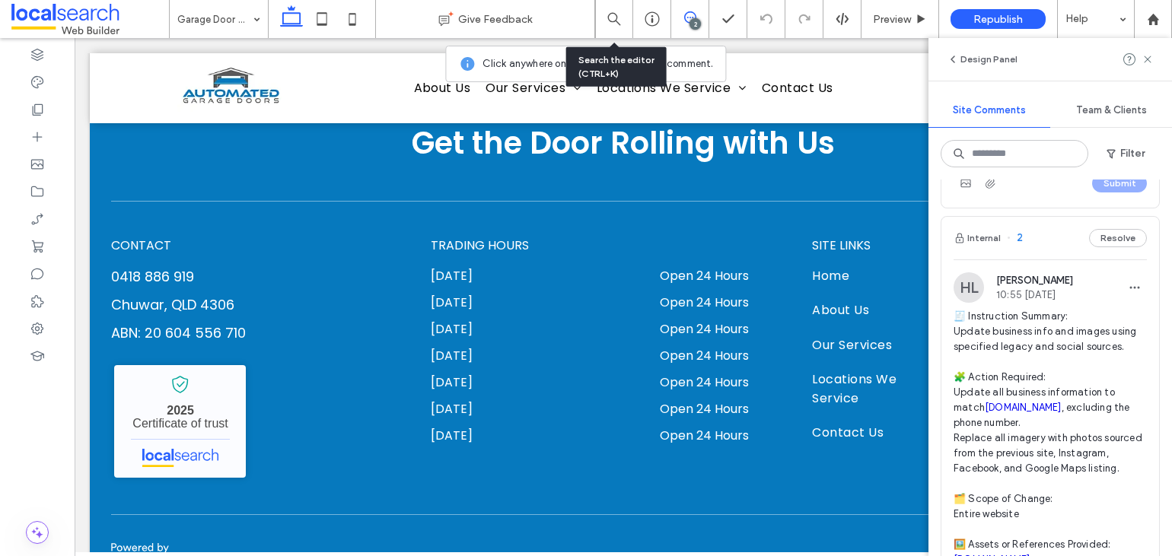
scroll to position [689, 0]
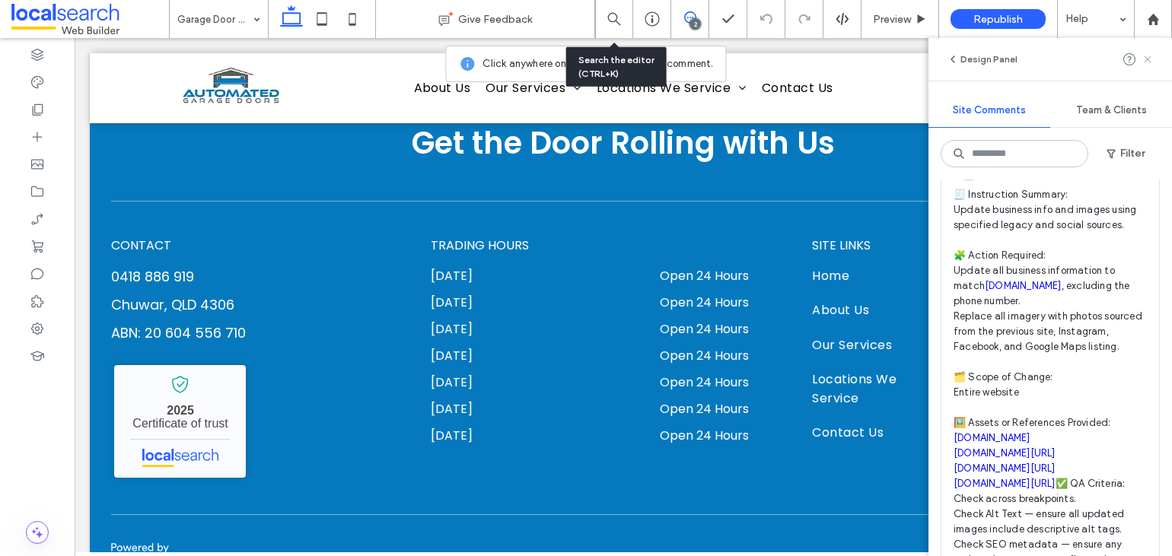
click at [1143, 56] on icon at bounding box center [1147, 59] width 12 height 12
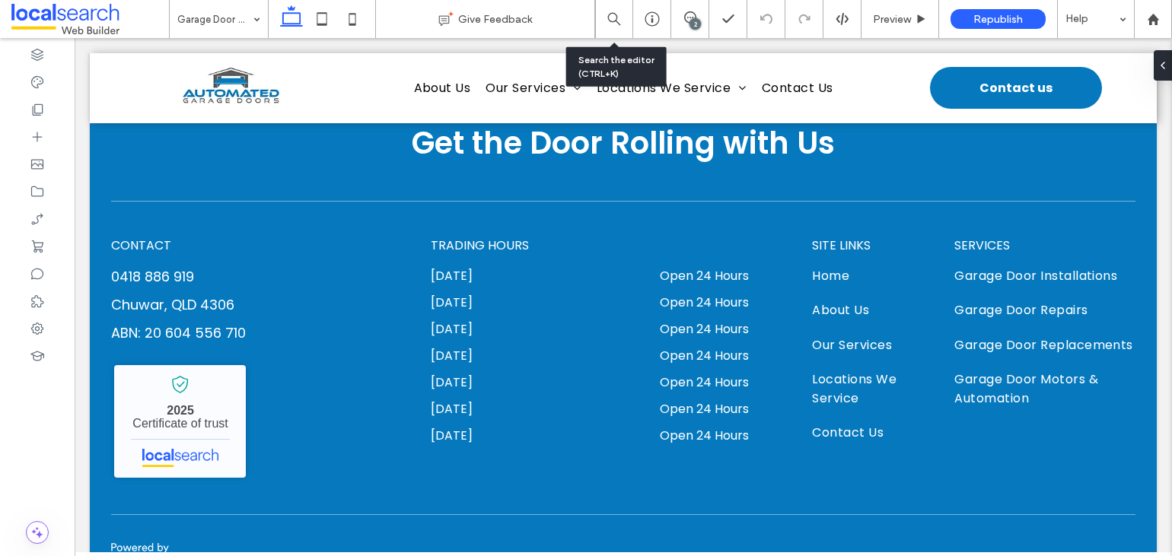
scroll to position [0, 0]
click at [37, 336] on div at bounding box center [37, 328] width 75 height 27
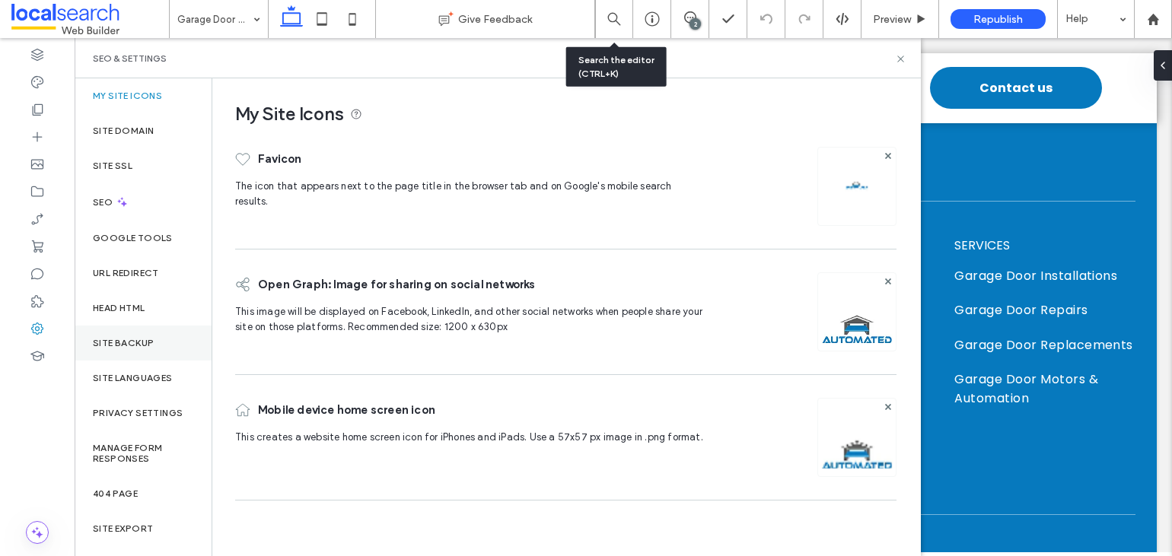
click at [141, 333] on div "Site Backup" at bounding box center [143, 343] width 137 height 35
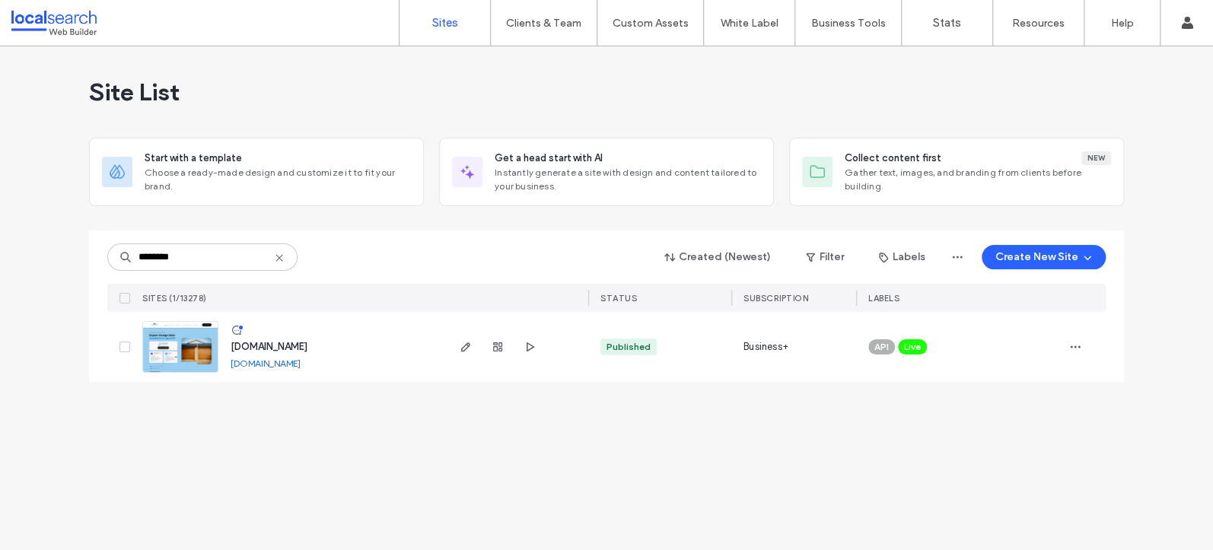
type input "********"
click at [275, 366] on link "[DOMAIN_NAME]" at bounding box center [266, 363] width 70 height 11
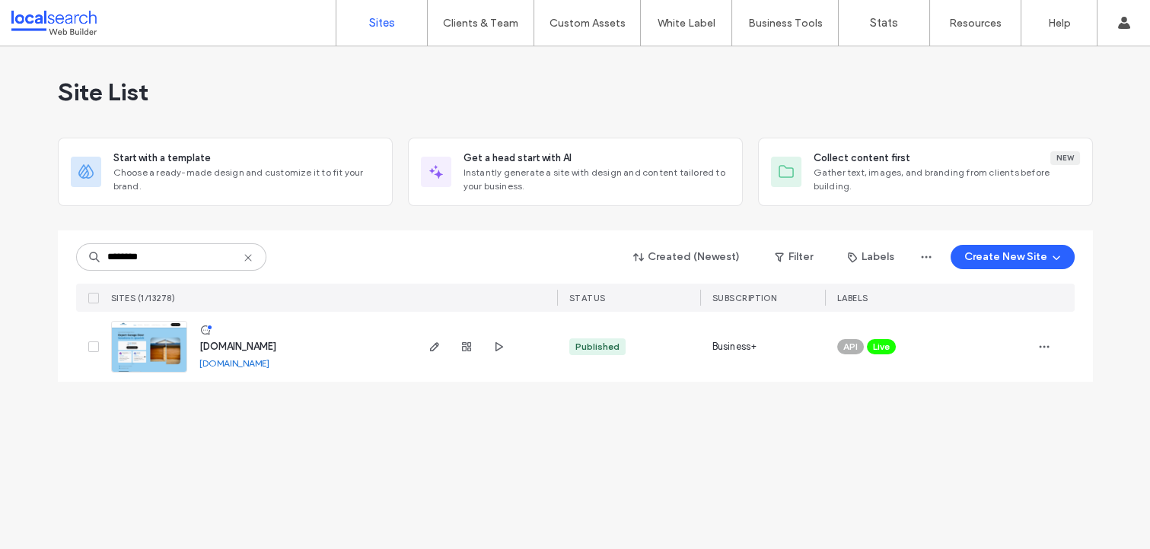
click at [253, 361] on link "[DOMAIN_NAME]" at bounding box center [234, 363] width 70 height 11
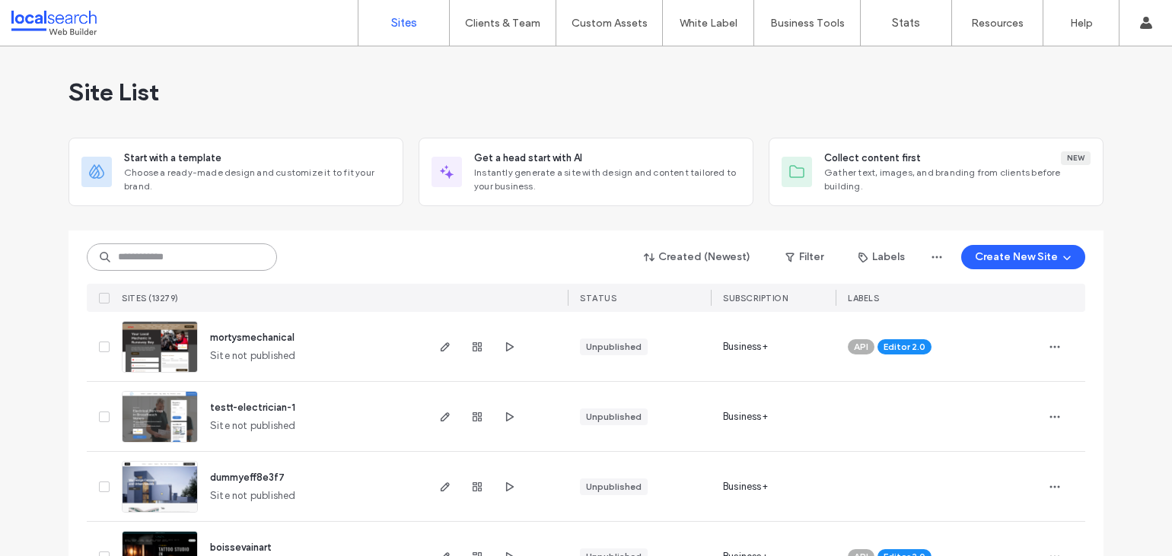
click at [186, 256] on input at bounding box center [182, 256] width 190 height 27
paste input "********"
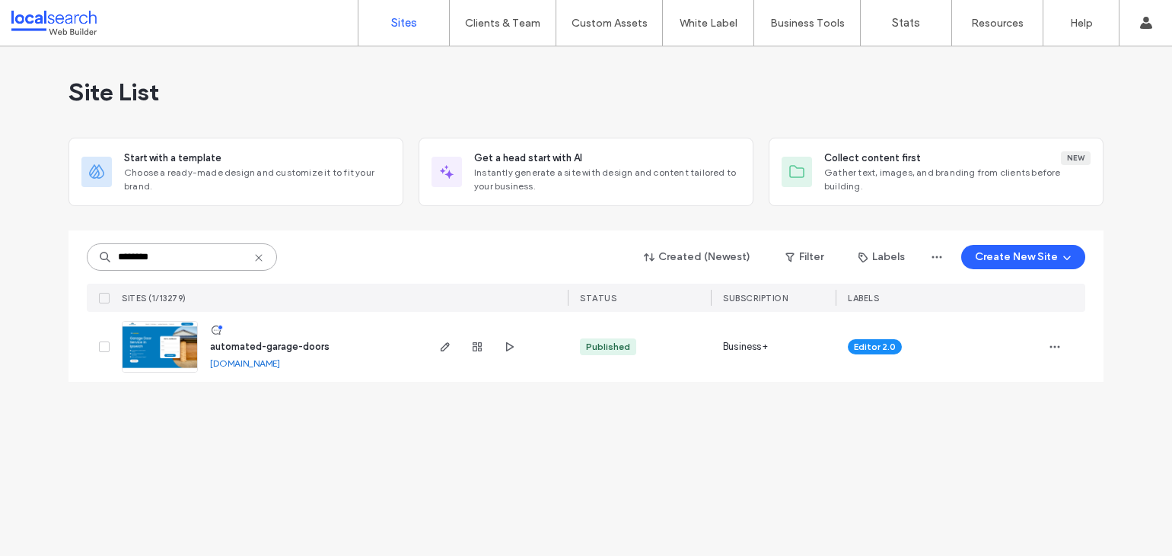
type input "********"
click at [280, 364] on link "[DOMAIN_NAME]" at bounding box center [245, 363] width 70 height 11
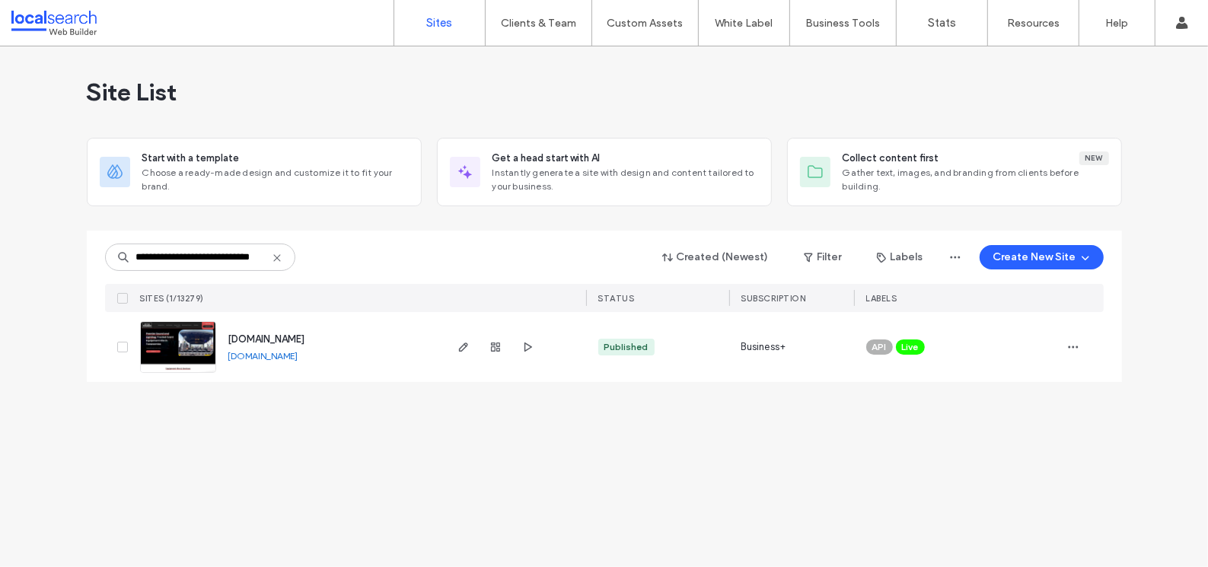
type input "**********"
click at [193, 353] on img at bounding box center [178, 373] width 75 height 103
drag, startPoint x: 551, startPoint y: 504, endPoint x: 543, endPoint y: 450, distance: 55.3
click at [549, 488] on div "**********" at bounding box center [604, 306] width 1208 height 520
click at [494, 349] on icon "button" at bounding box center [495, 347] width 12 height 12
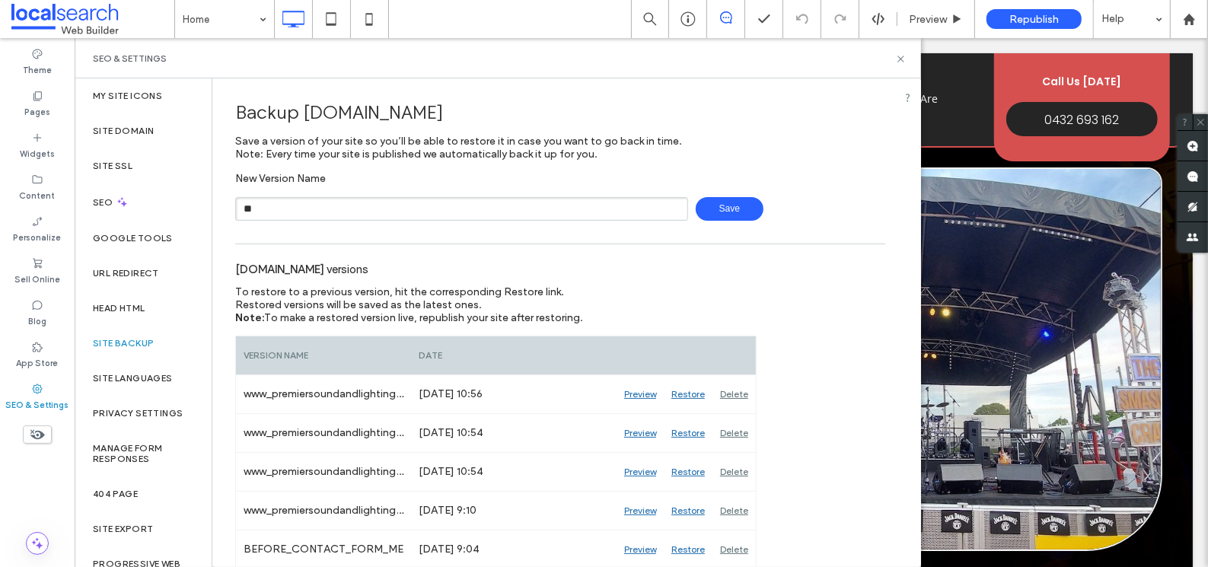
type input "*"
click at [895, 60] on icon at bounding box center [900, 58] width 11 height 11
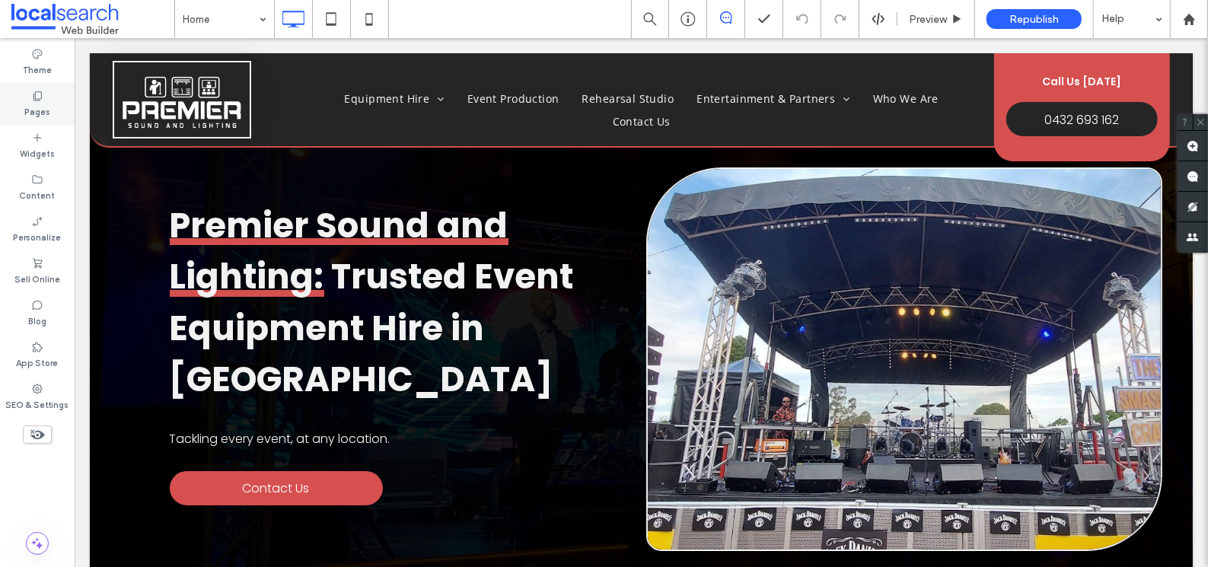
click at [32, 94] on icon at bounding box center [37, 96] width 12 height 12
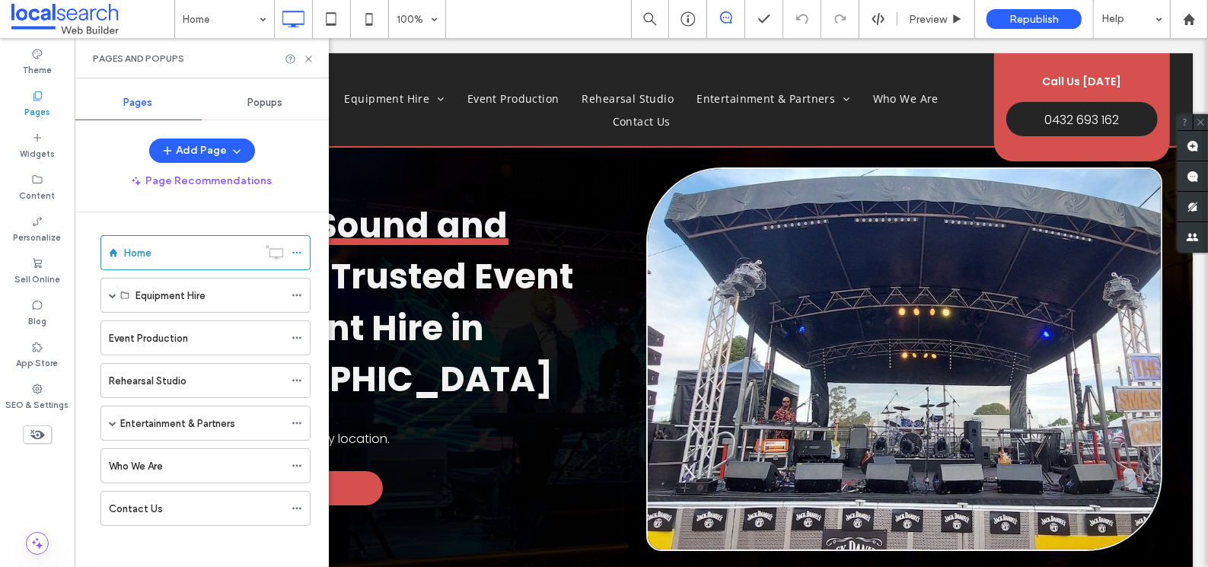
scroll to position [6, 0]
click at [177, 498] on div "Contact Us" at bounding box center [196, 506] width 175 height 16
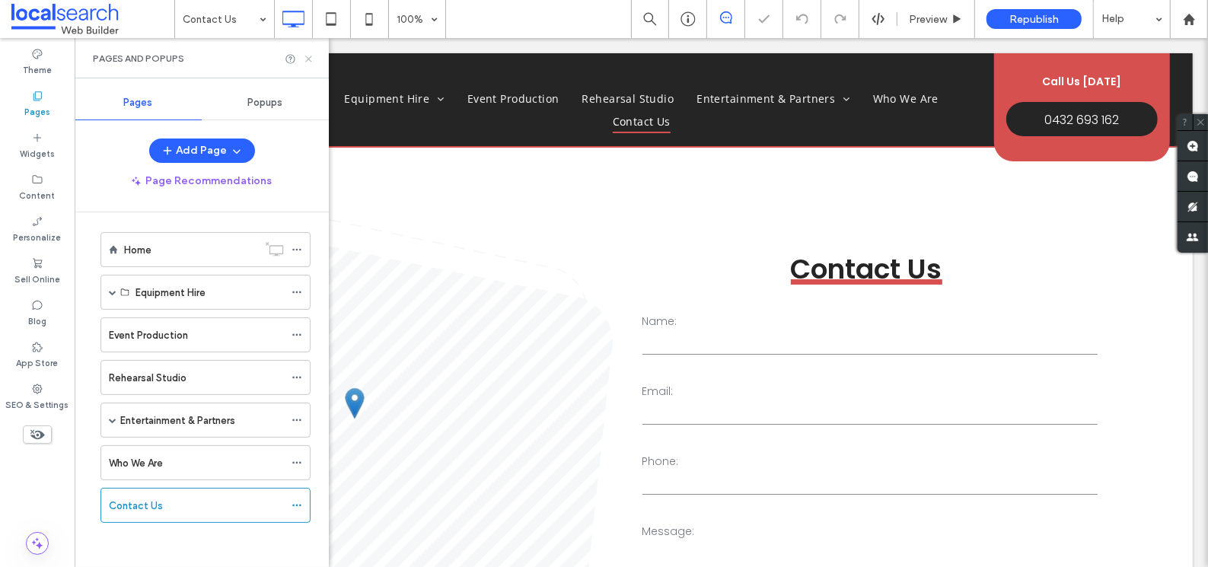
click at [307, 56] on icon at bounding box center [308, 58] width 11 height 11
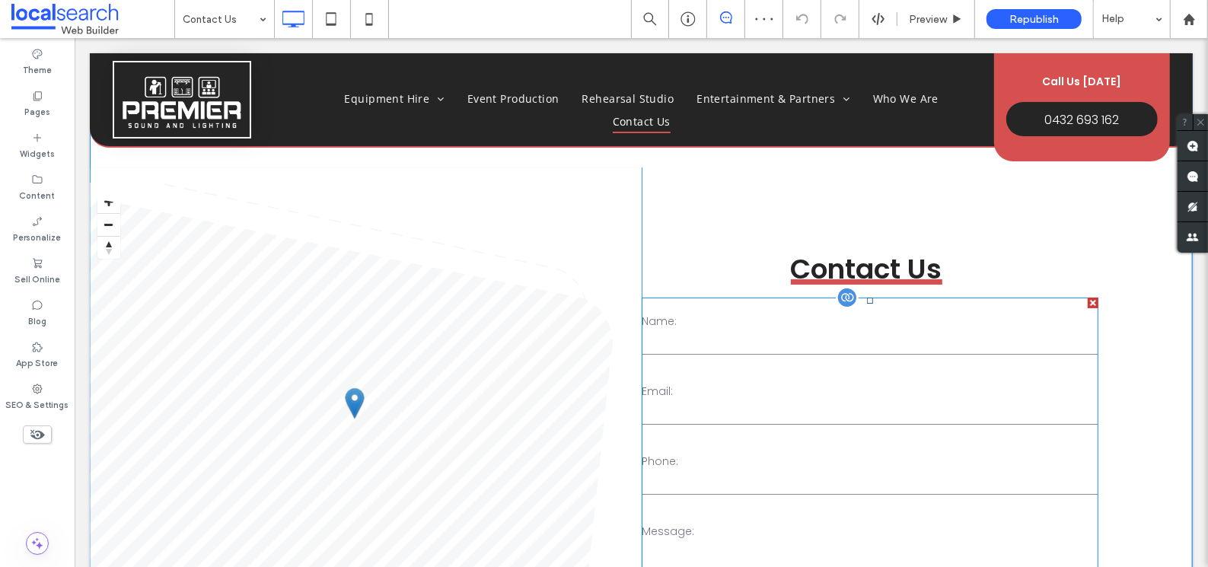
click at [776, 383] on label "Email:" at bounding box center [868, 391] width 455 height 16
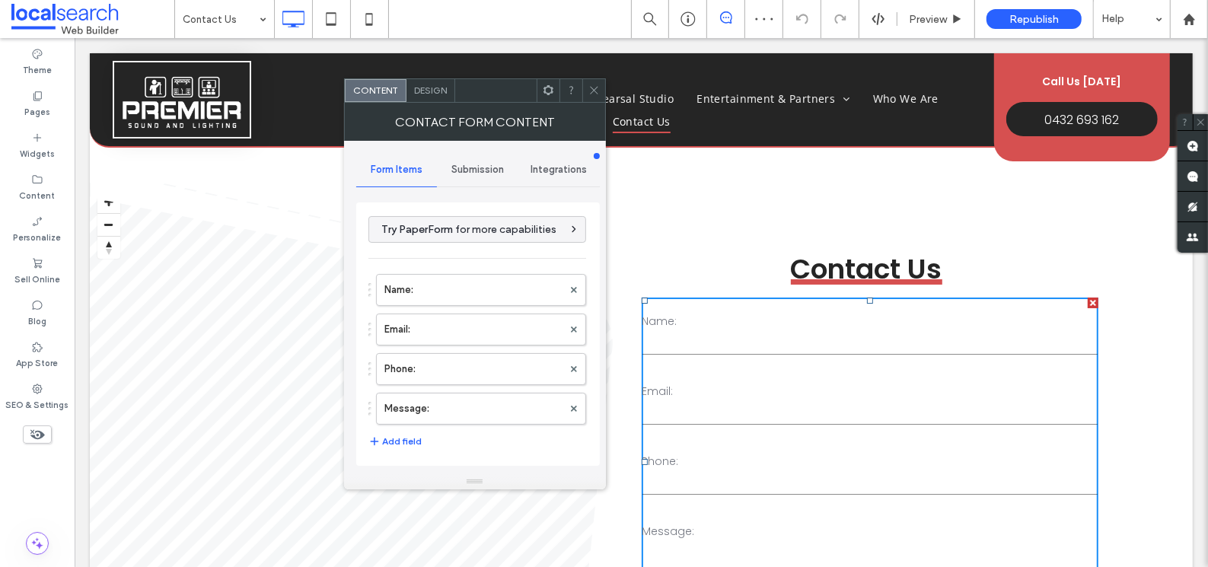
click at [485, 170] on span "Submission" at bounding box center [477, 170] width 53 height 12
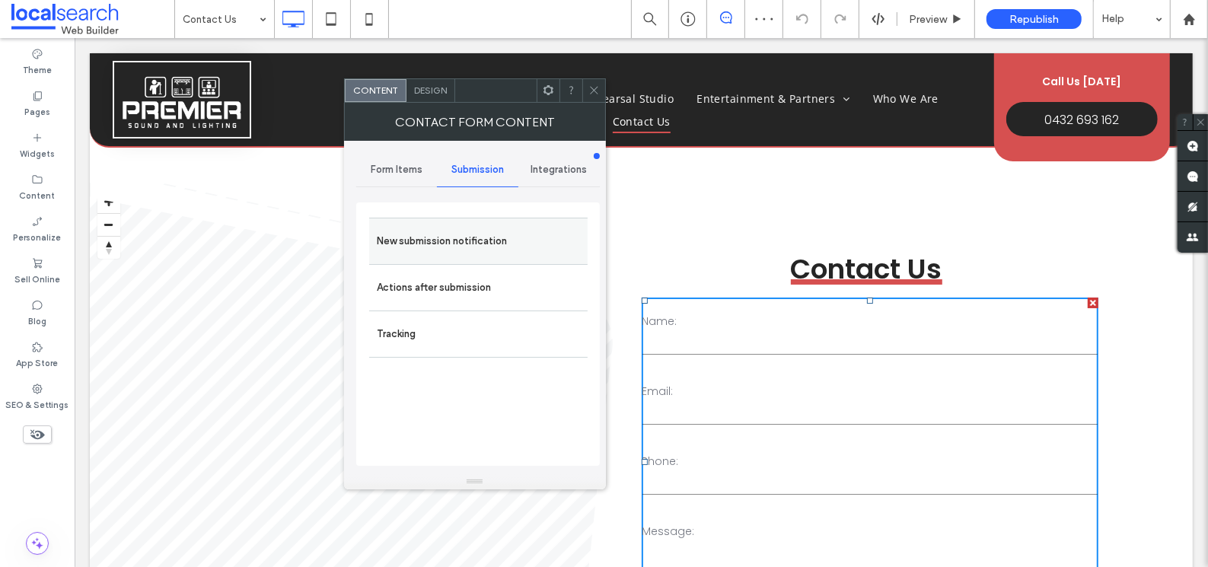
click at [449, 227] on label "New submission notification" at bounding box center [478, 241] width 203 height 30
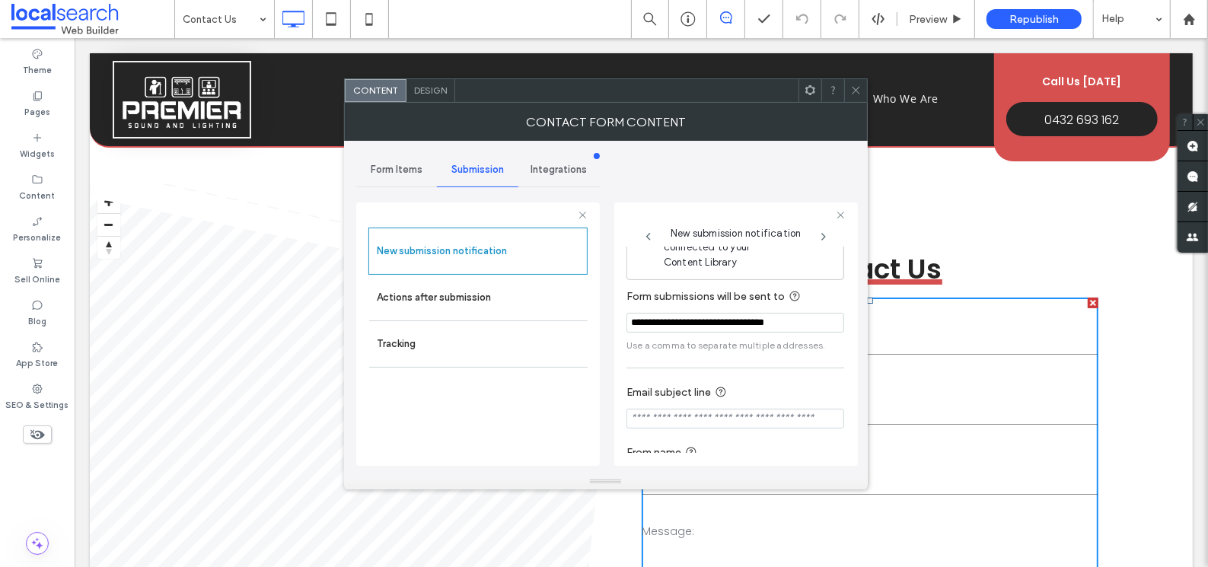
scroll to position [81, 0]
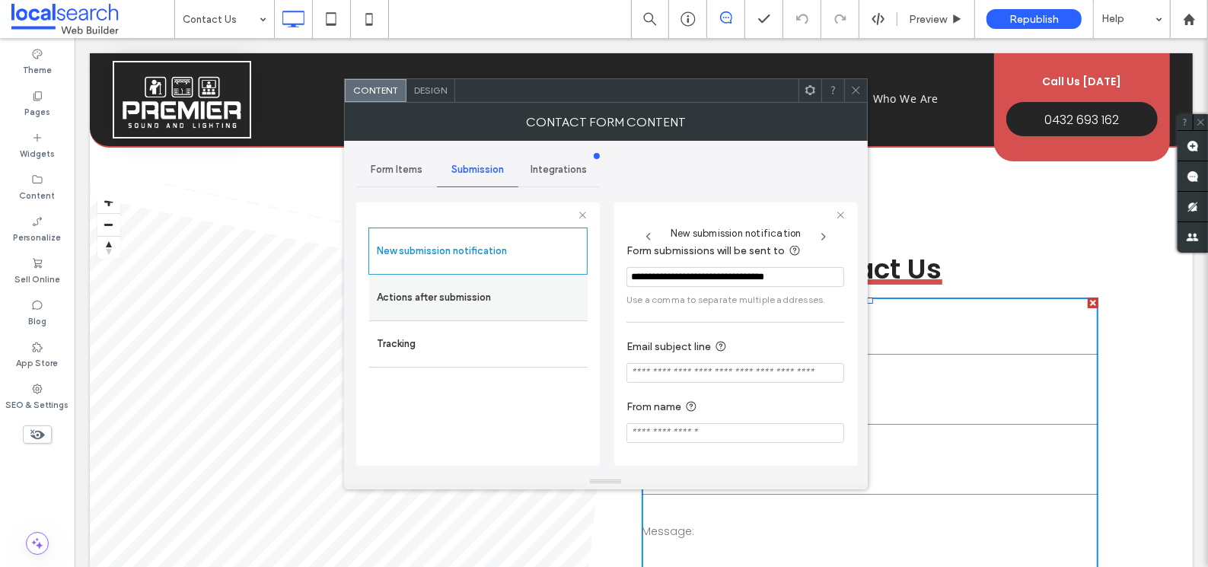
click at [469, 294] on label "Actions after submission" at bounding box center [478, 297] width 203 height 30
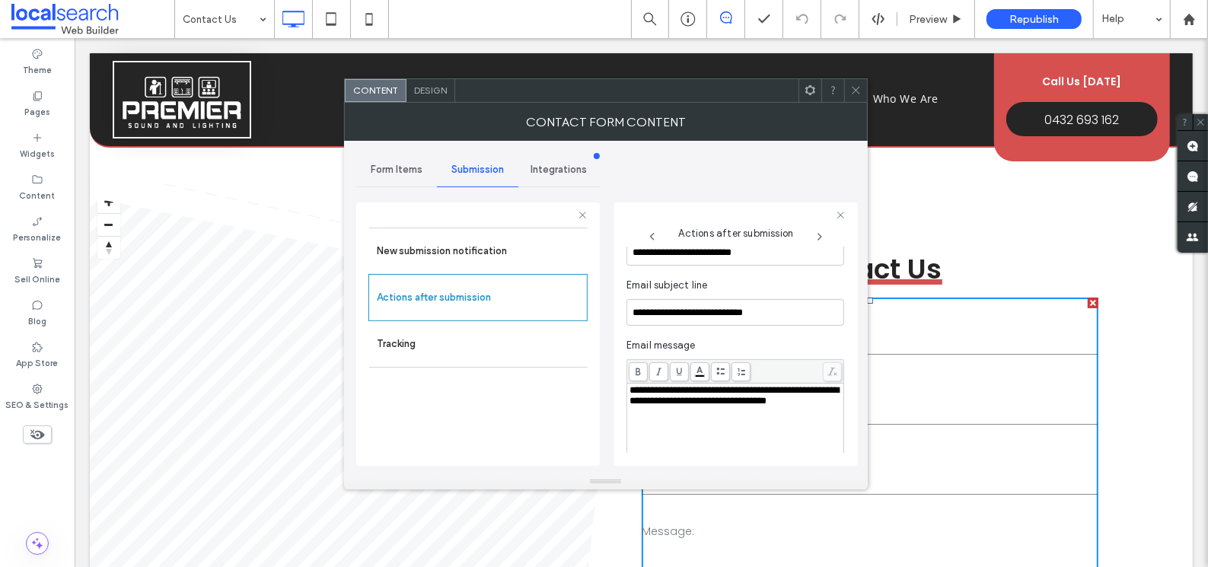
scroll to position [563, 0]
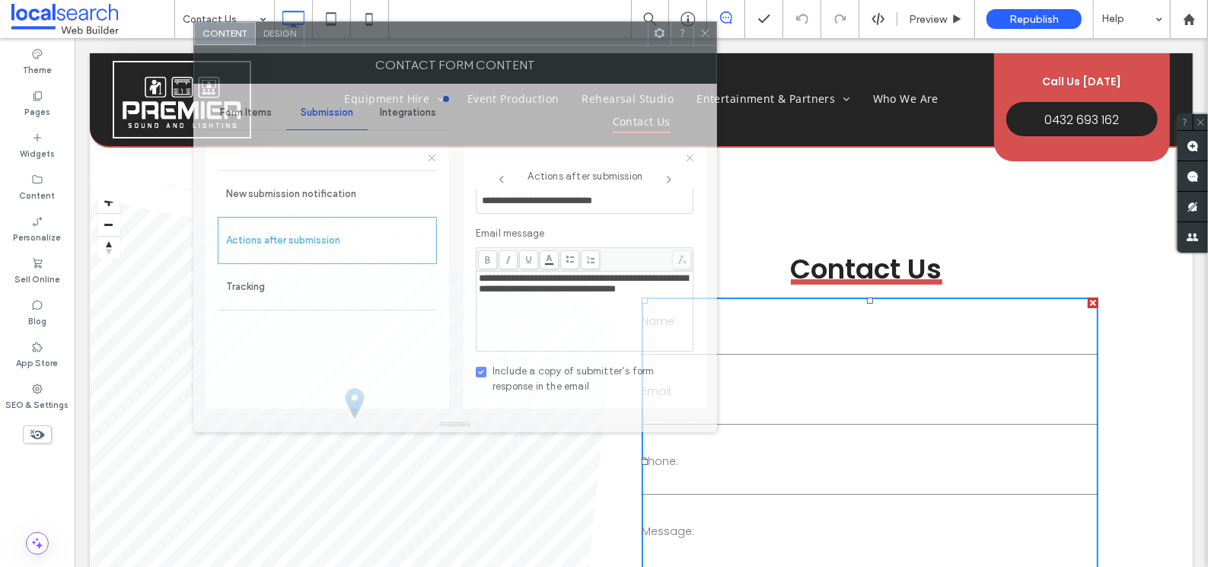
drag, startPoint x: 743, startPoint y: 87, endPoint x: 593, endPoint y: 30, distance: 161.1
click at [593, 30] on div at bounding box center [475, 33] width 343 height 23
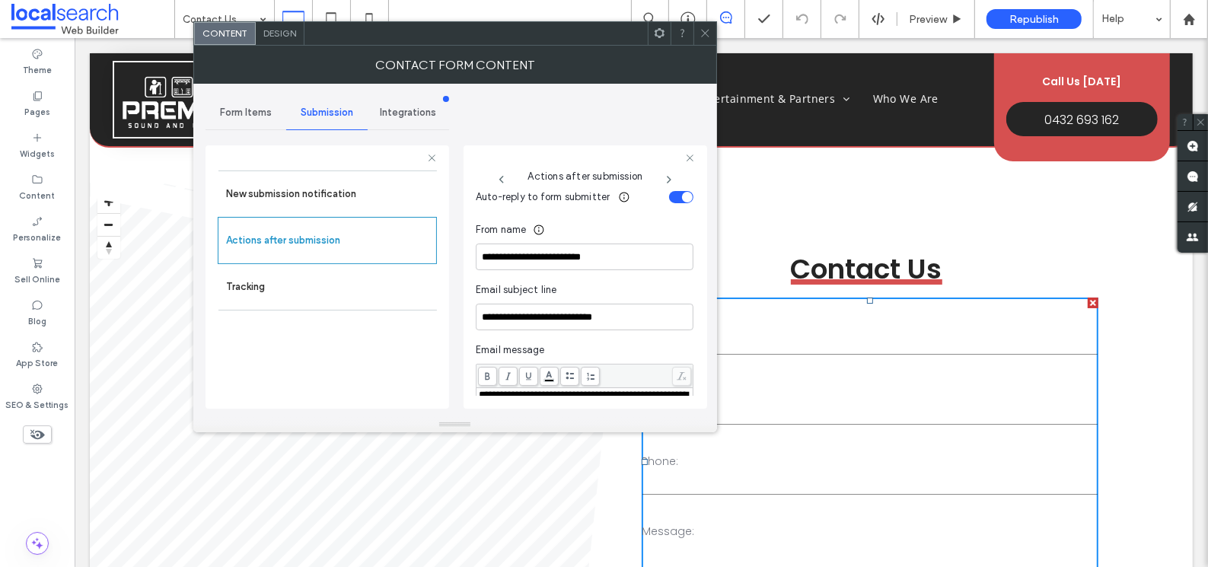
scroll to position [543, 0]
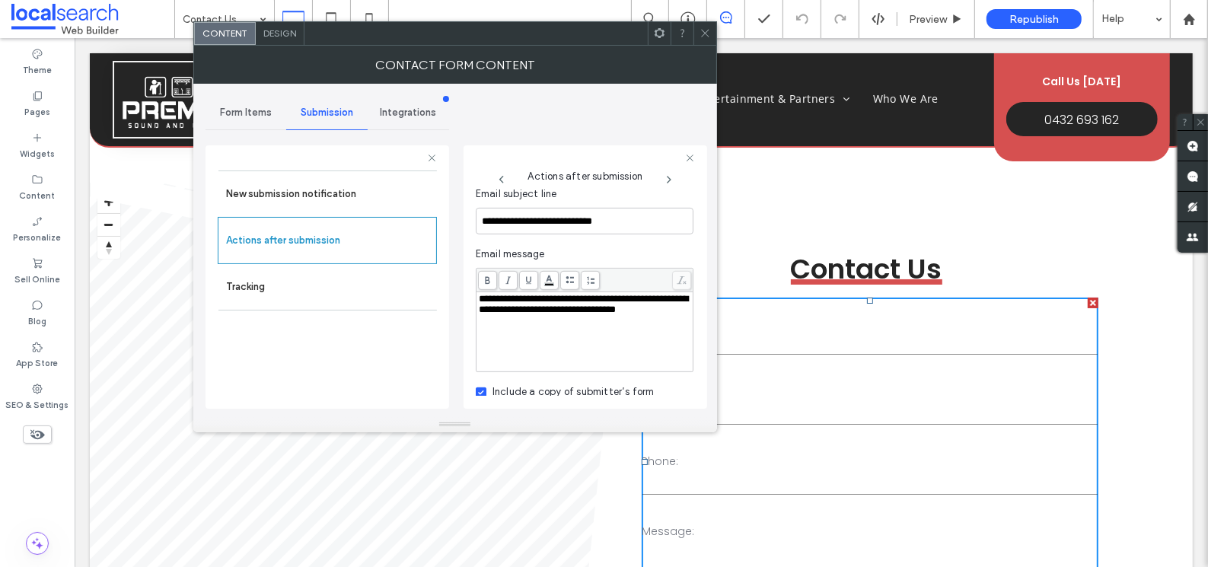
click at [552, 338] on div "**********" at bounding box center [585, 332] width 212 height 76
copy span "**********"
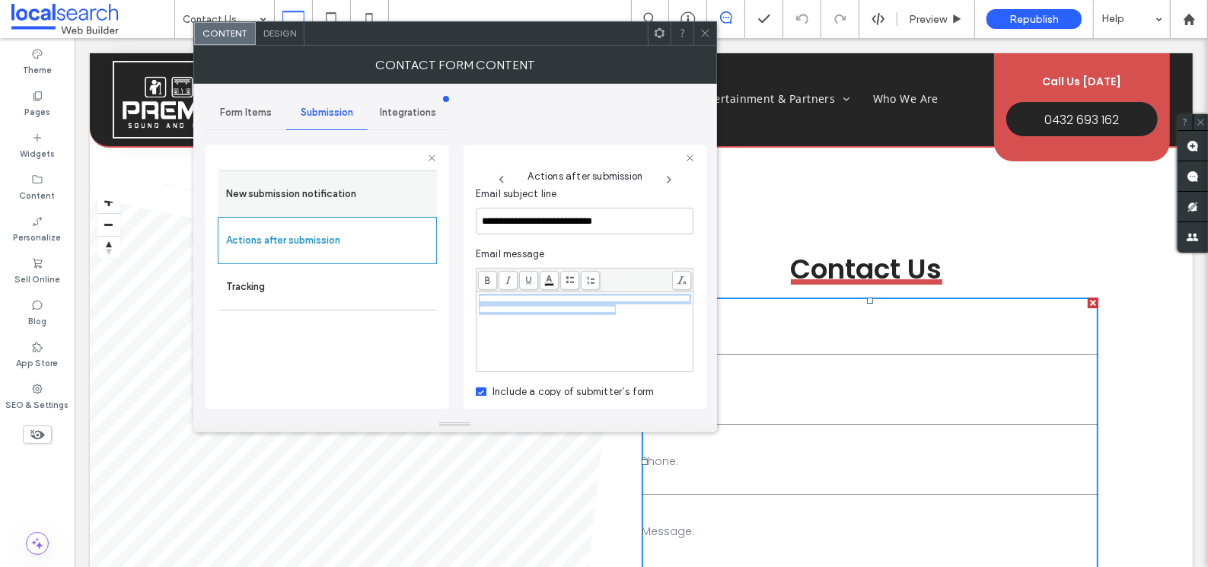
click at [302, 190] on label "New submission notification" at bounding box center [327, 194] width 203 height 30
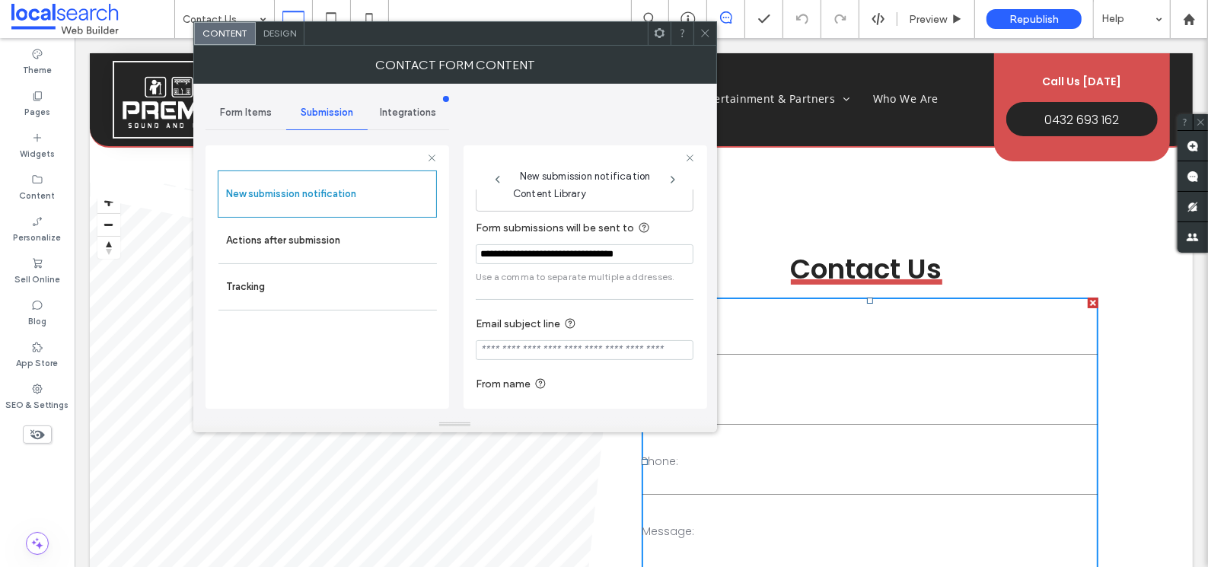
scroll to position [0, 0]
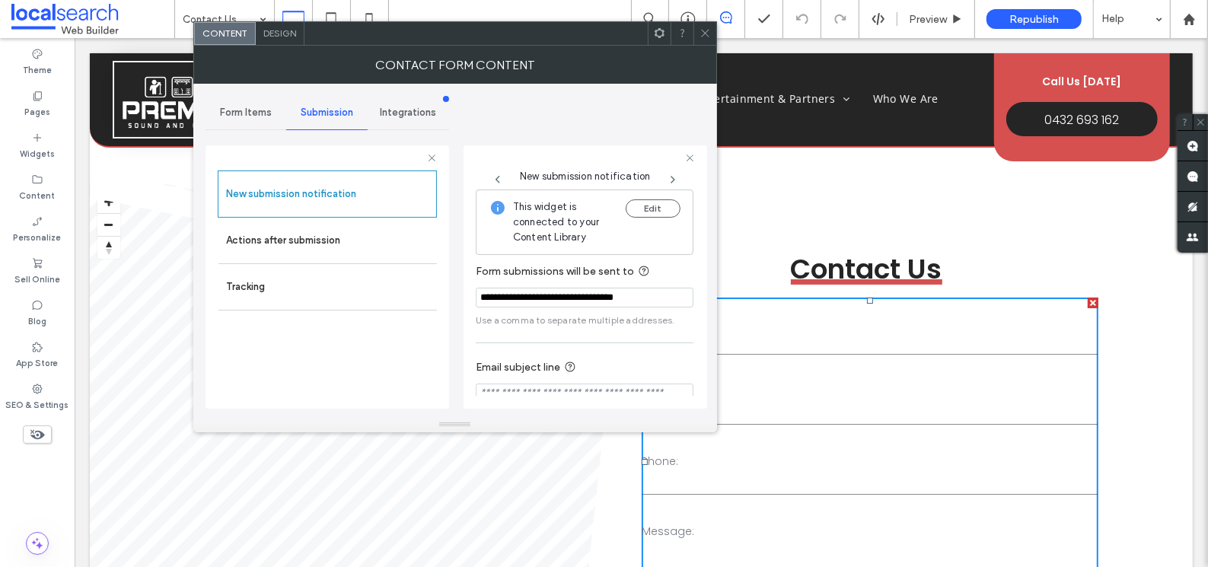
click at [255, 109] on span "Form Items" at bounding box center [246, 113] width 52 height 12
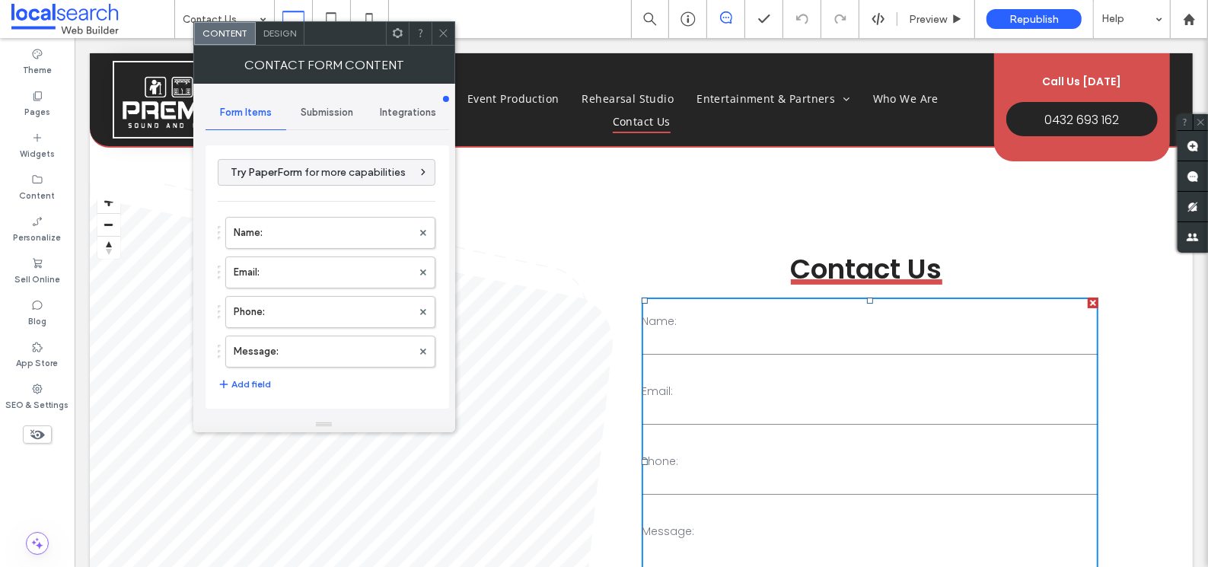
click at [301, 109] on span "Submission" at bounding box center [327, 113] width 53 height 12
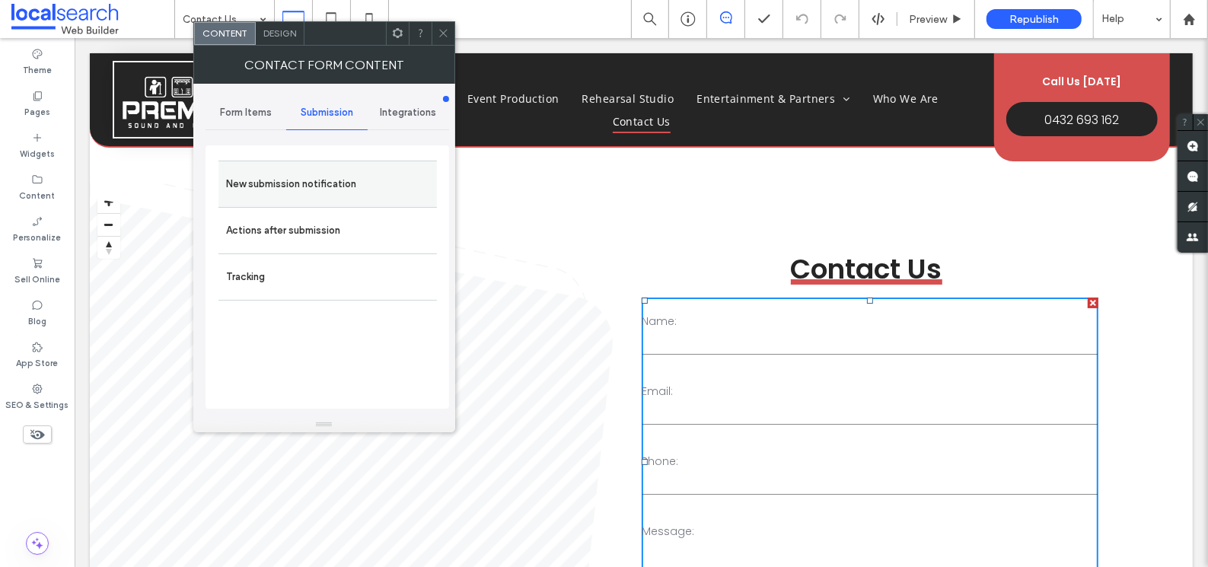
click at [300, 181] on label "New submission notification" at bounding box center [327, 184] width 203 height 30
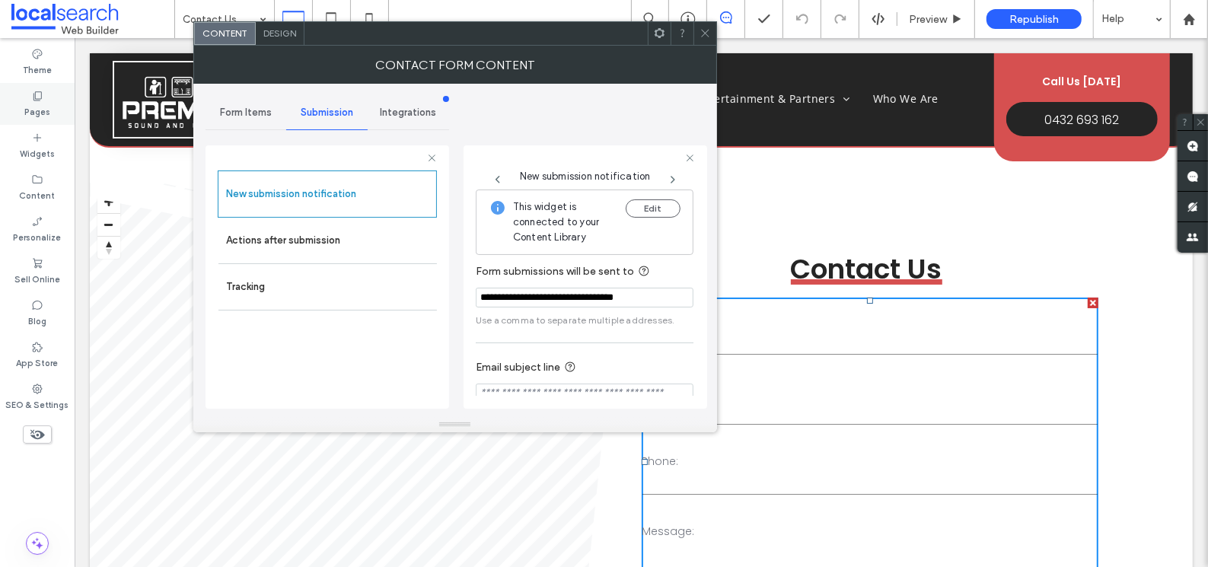
click at [36, 107] on label "Pages" at bounding box center [37, 110] width 26 height 17
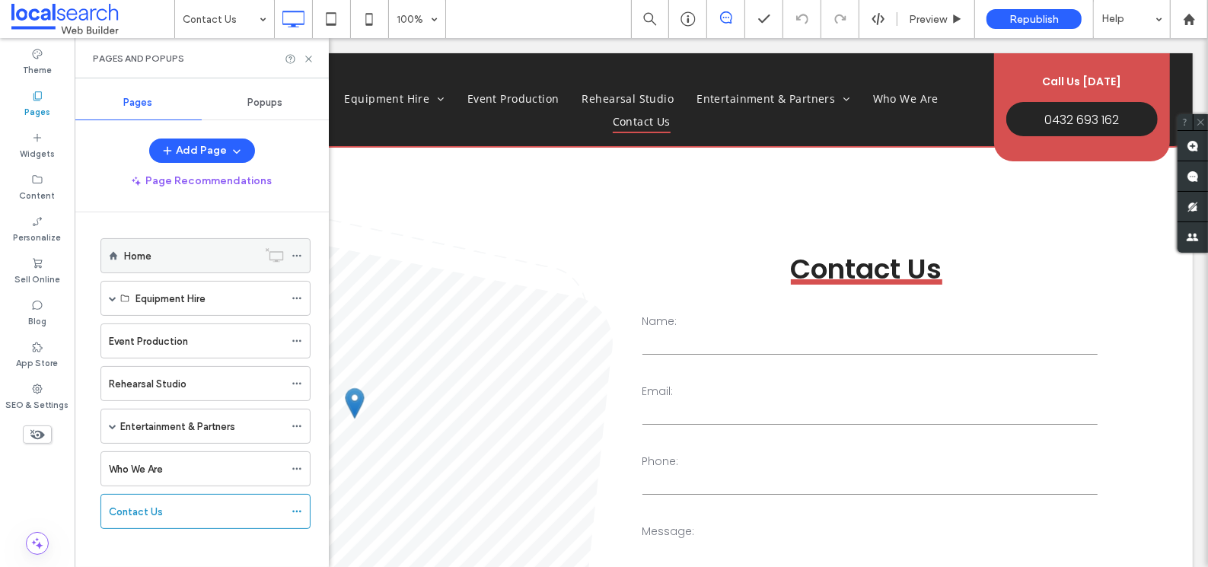
click at [206, 248] on div "Home" at bounding box center [190, 256] width 133 height 16
click at [309, 59] on use at bounding box center [308, 59] width 6 height 6
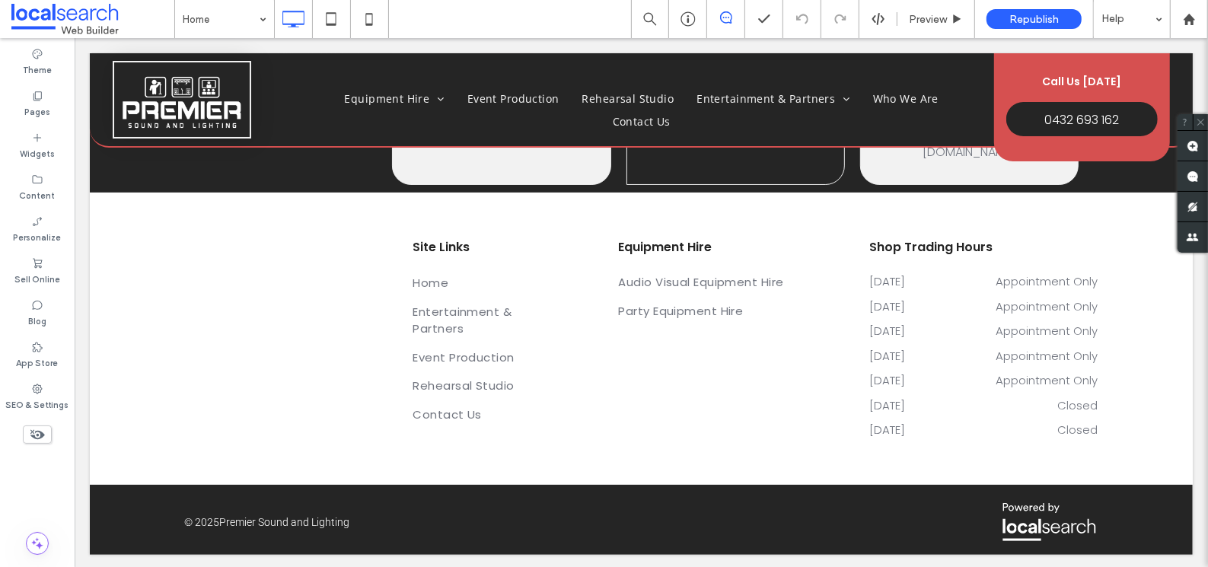
scroll to position [4071, 0]
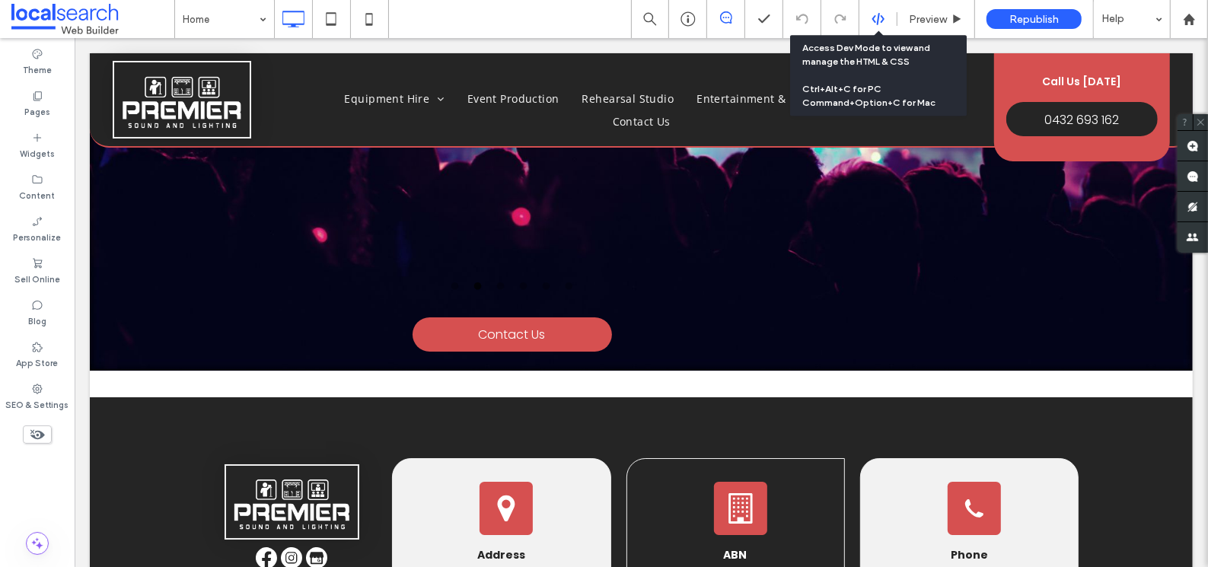
click at [866, 21] on div at bounding box center [877, 19] width 37 height 14
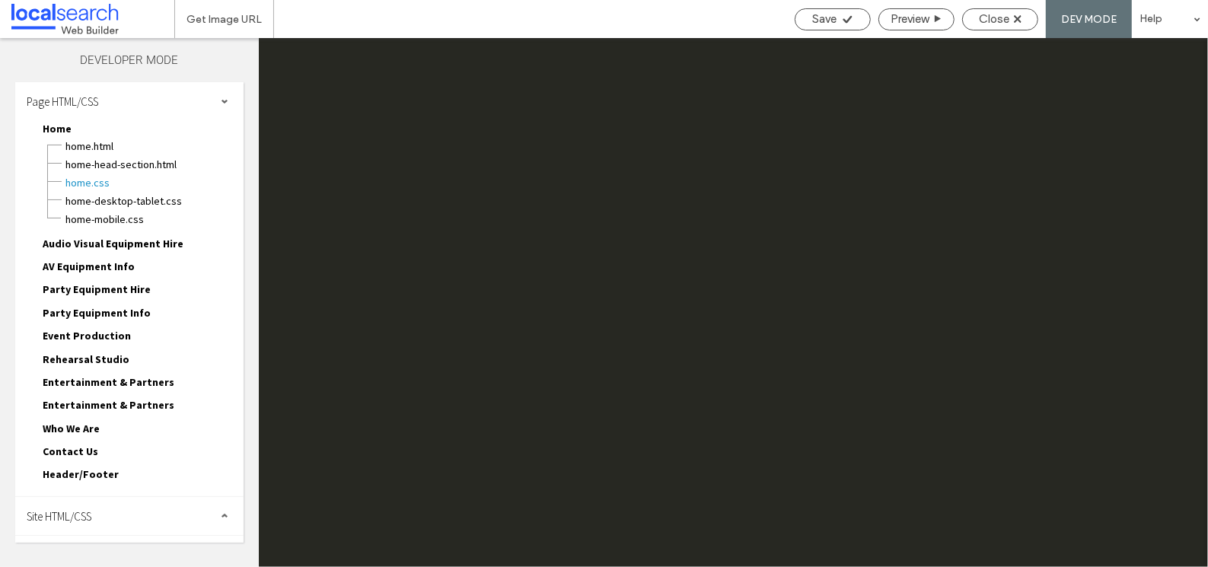
scroll to position [0, 0]
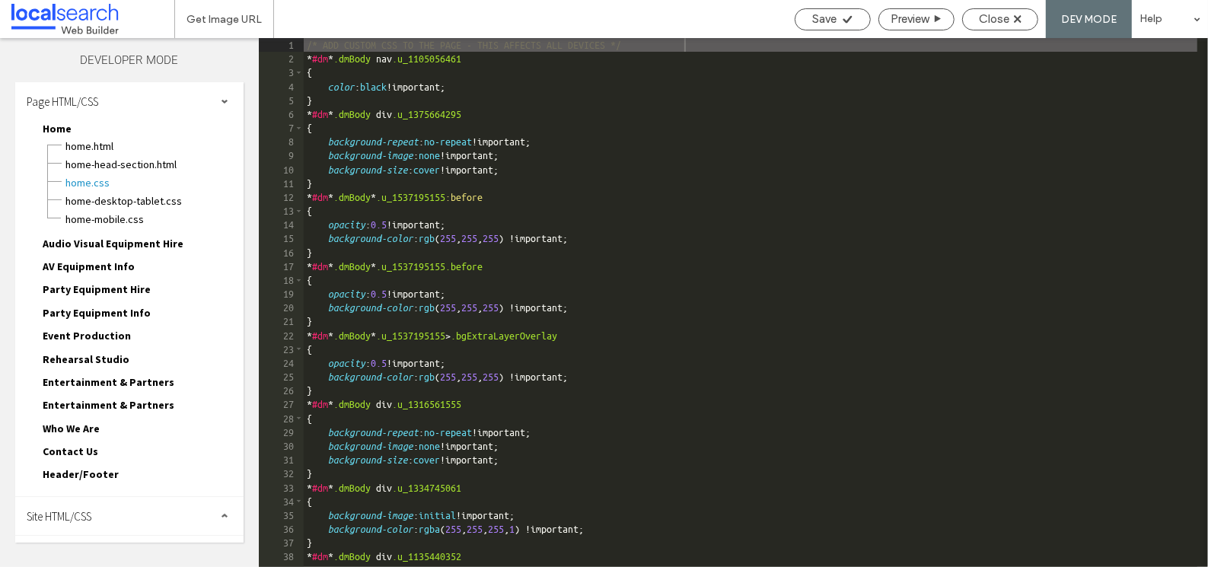
click at [101, 443] on div "Contact Us Contact Us.html Contact Us-head-section.html Contact Us.css Contact …" at bounding box center [136, 454] width 213 height 23
click at [87, 444] on span "Contact Us" at bounding box center [71, 451] width 56 height 14
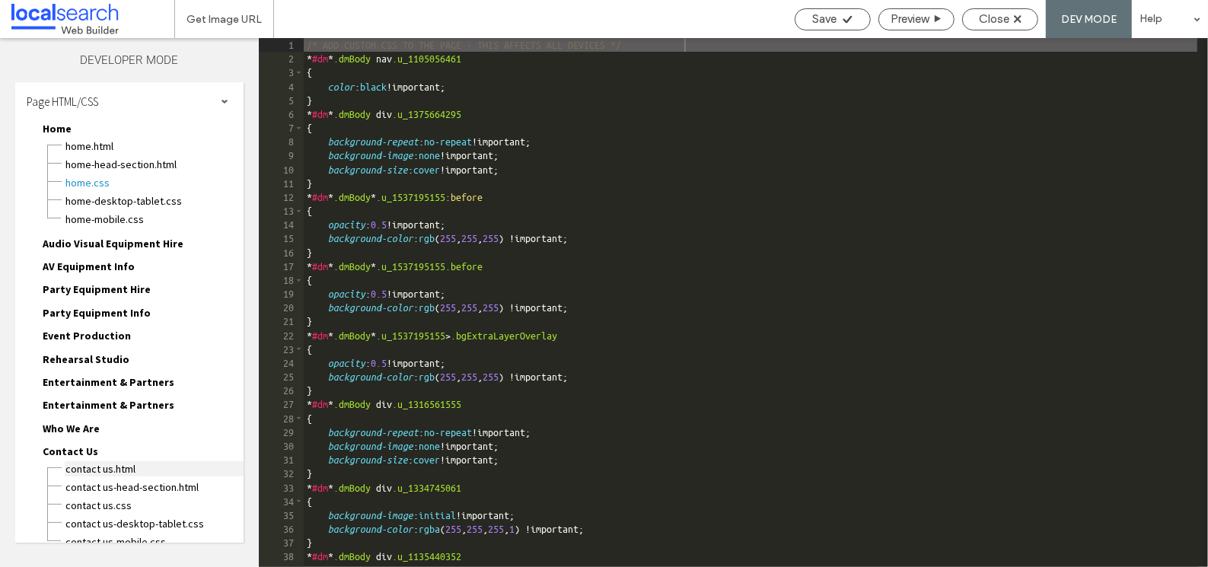
click at [126, 461] on span "Contact Us.html" at bounding box center [154, 468] width 179 height 15
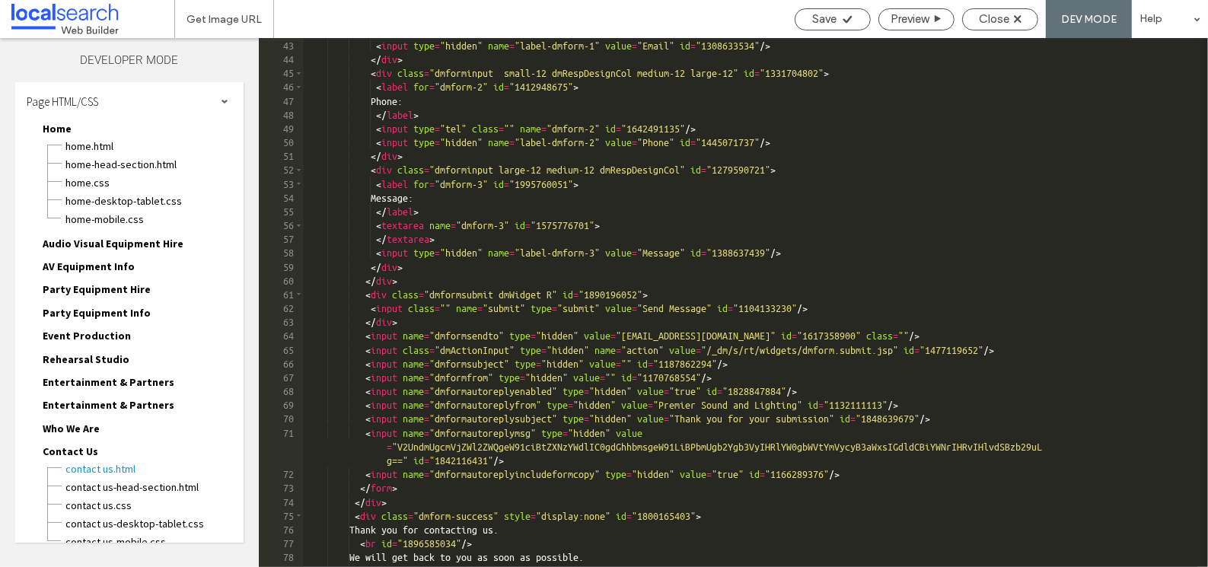
scroll to position [332, 0]
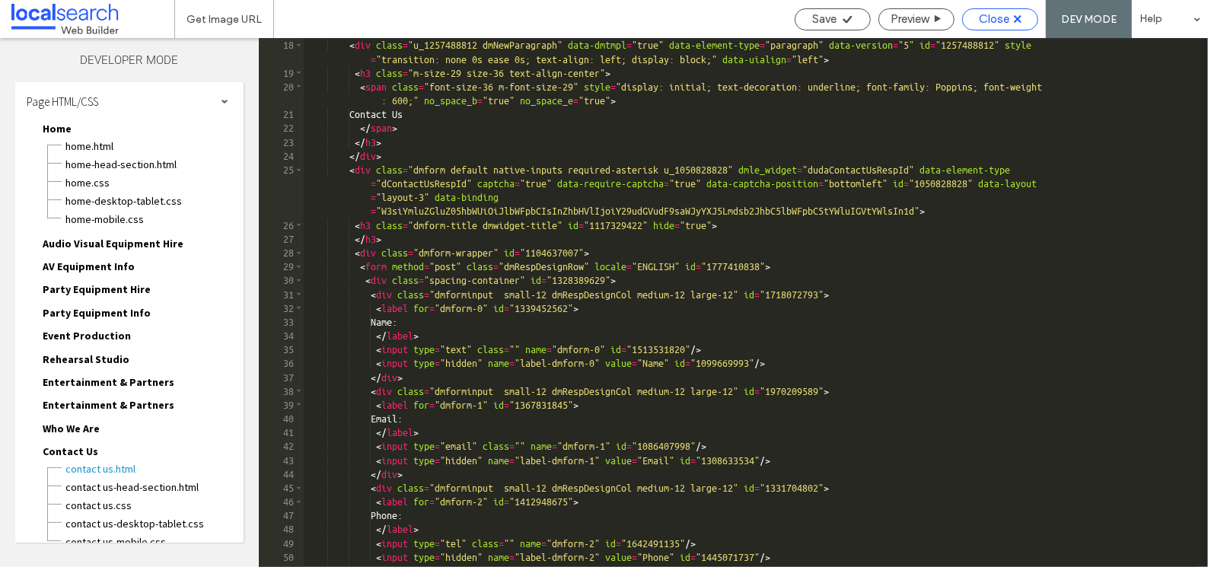
click at [1003, 24] on span "Close" at bounding box center [994, 19] width 30 height 14
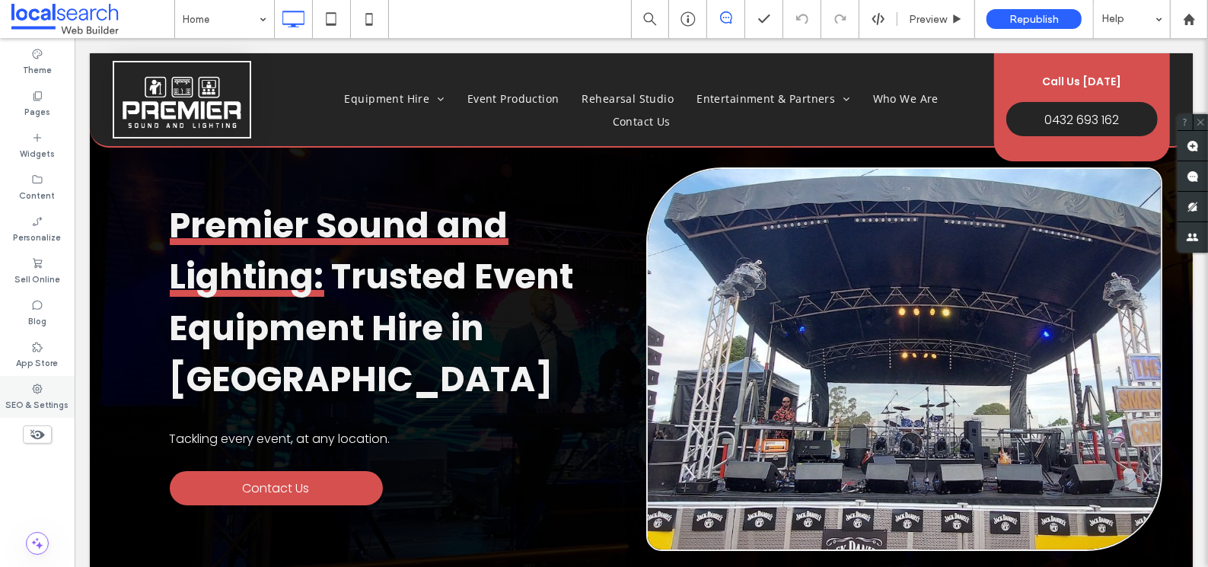
click at [43, 387] on icon at bounding box center [37, 389] width 12 height 12
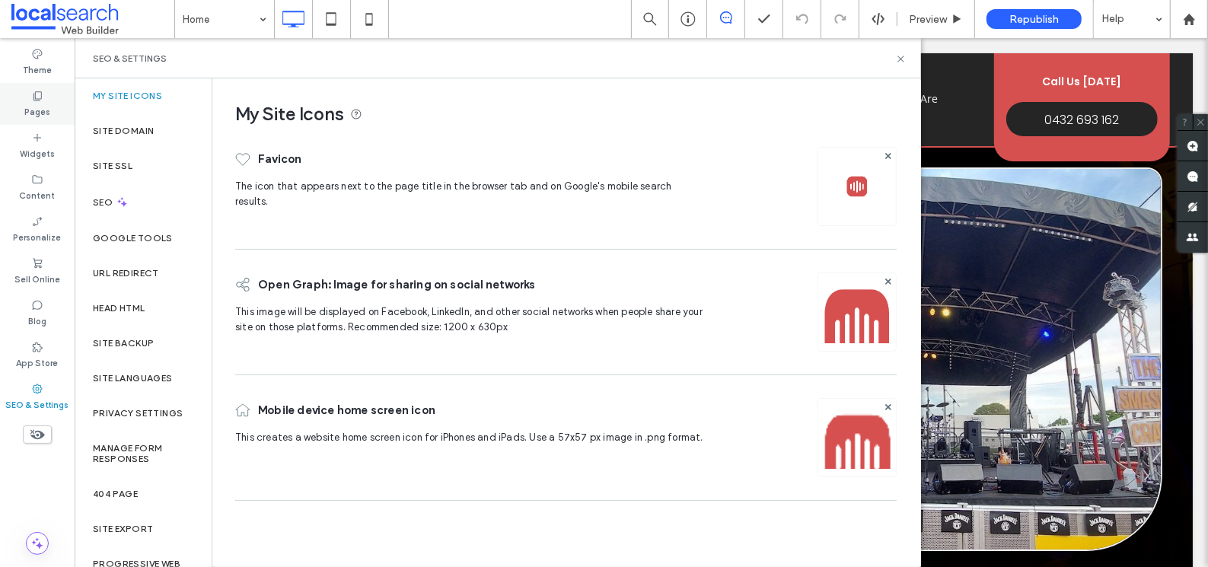
click at [37, 94] on icon at bounding box center [37, 96] width 12 height 12
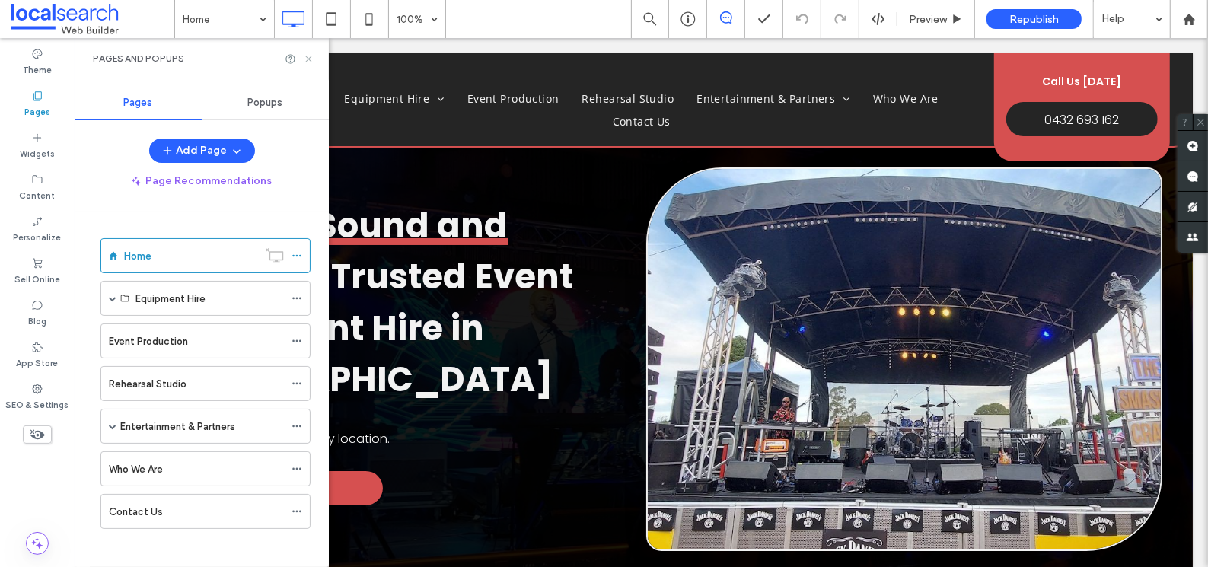
click at [311, 56] on icon at bounding box center [308, 58] width 11 height 11
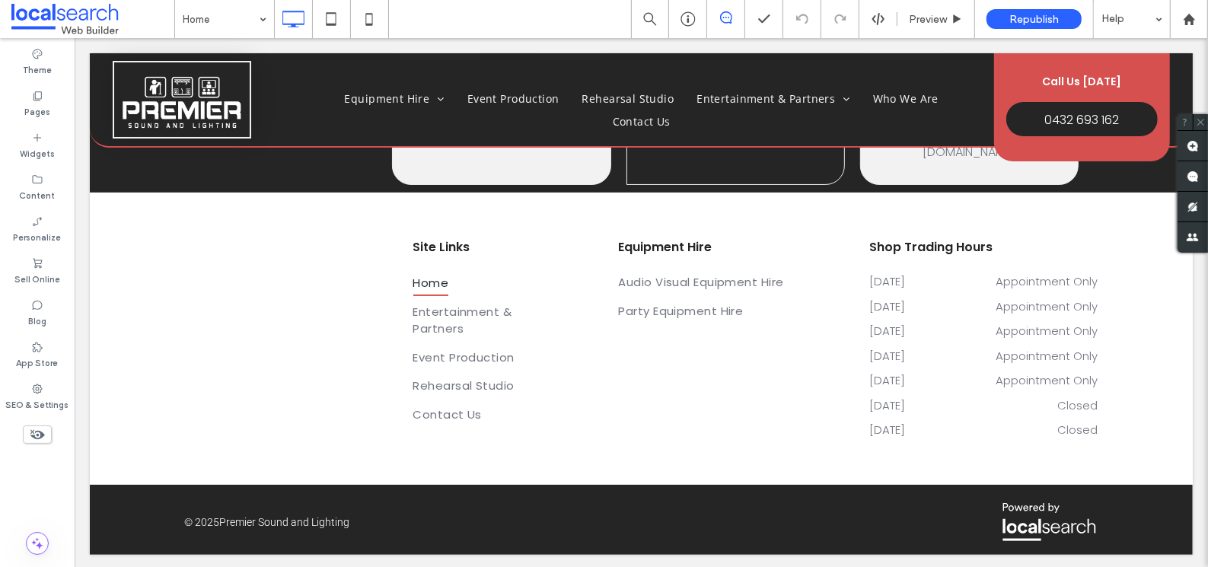
scroll to position [4277, 0]
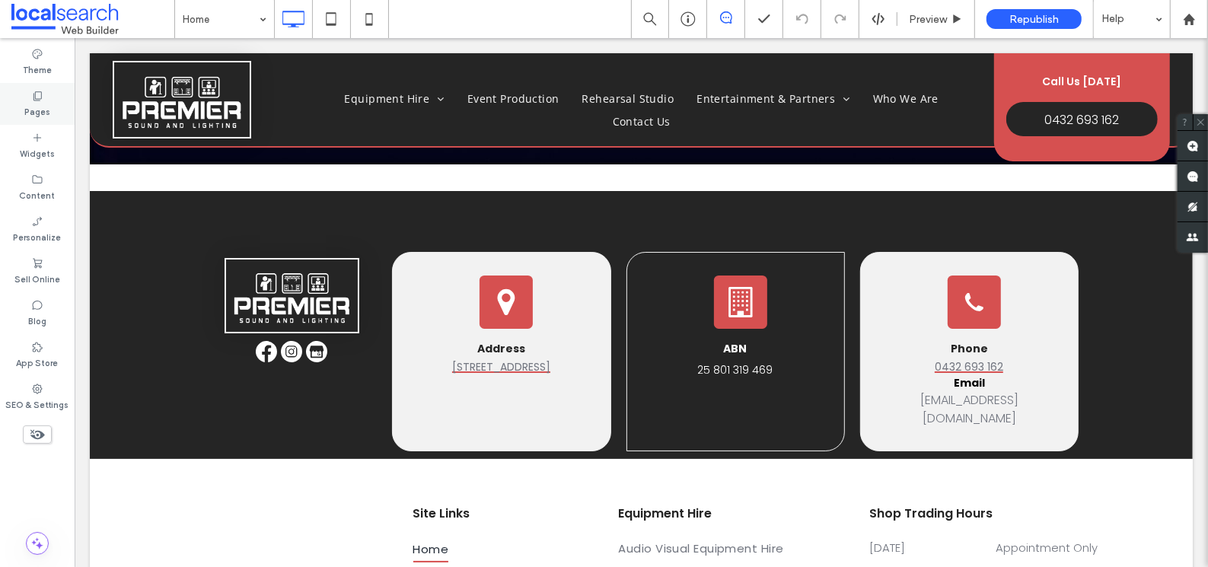
click at [49, 103] on div "Pages" at bounding box center [37, 104] width 75 height 42
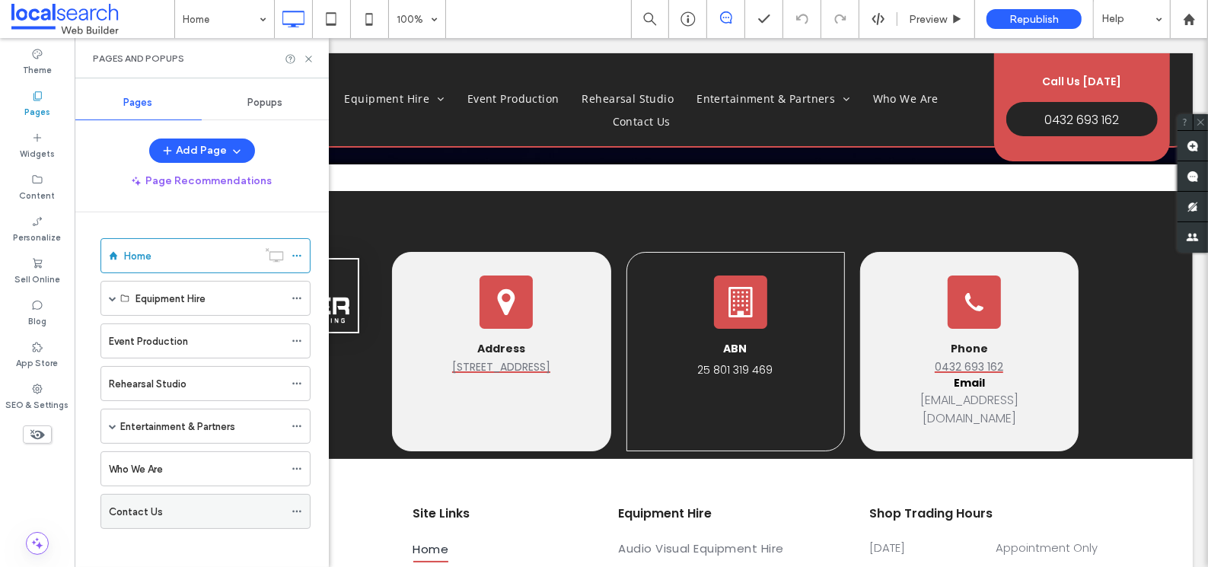
click at [180, 506] on div "Contact Us" at bounding box center [196, 512] width 175 height 16
click at [308, 58] on use at bounding box center [308, 59] width 6 height 6
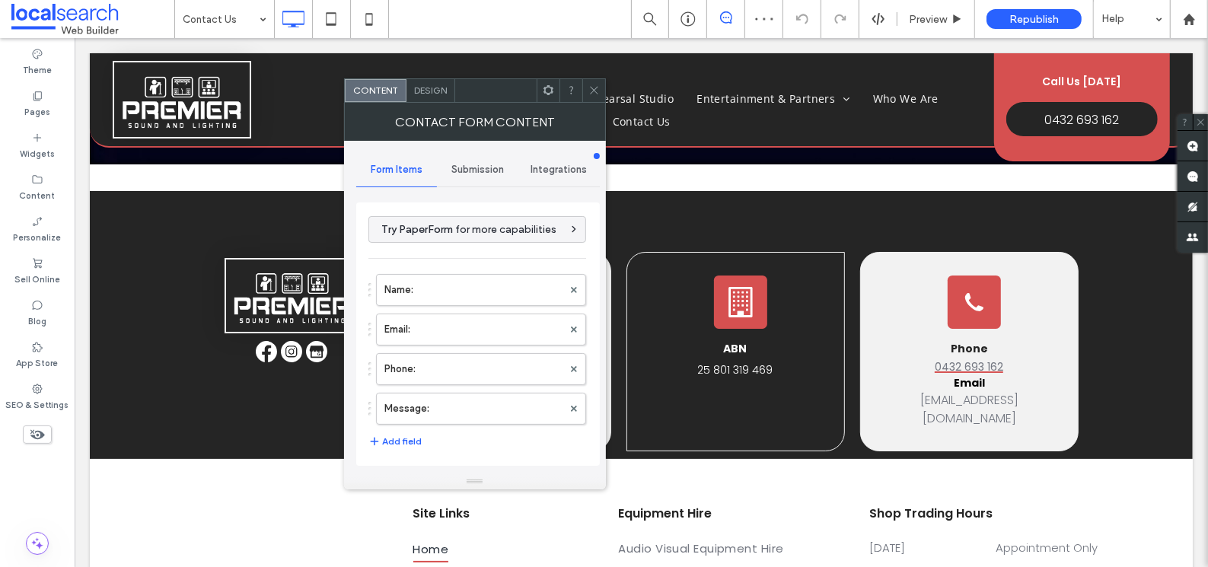
click at [455, 172] on span "Submission" at bounding box center [477, 170] width 53 height 12
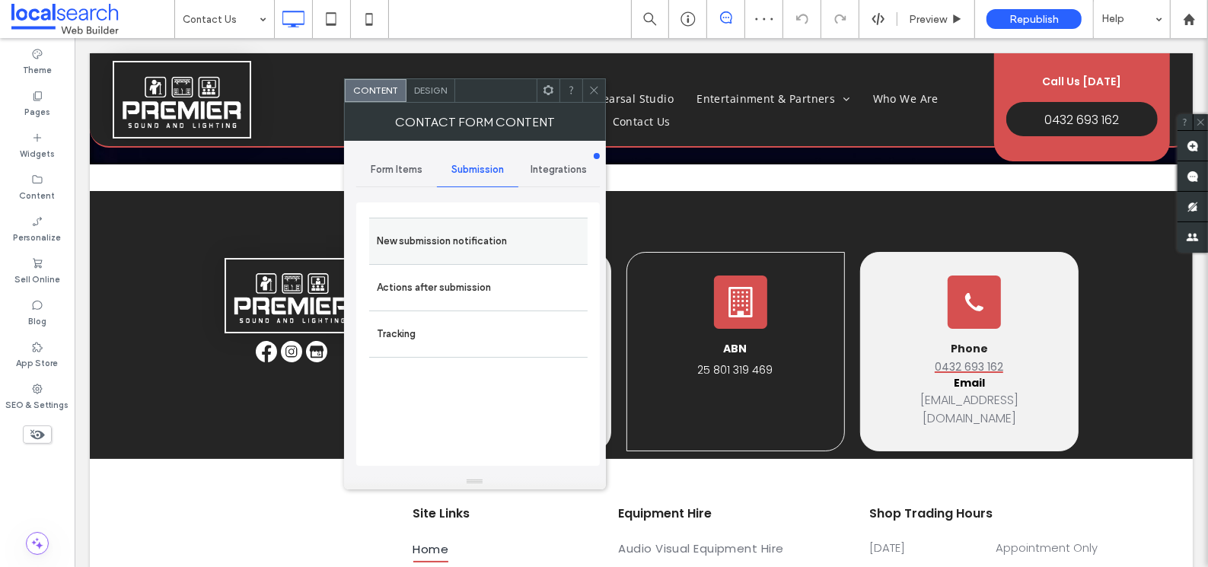
click at [444, 243] on label "New submission notification" at bounding box center [478, 241] width 203 height 30
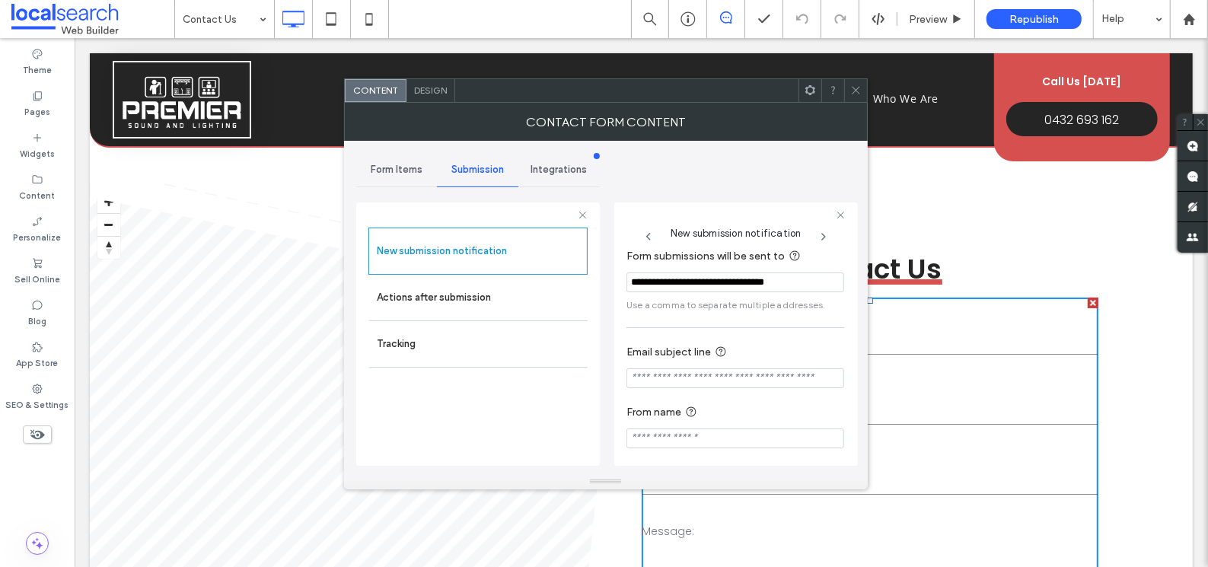
scroll to position [81, 0]
click at [405, 167] on span "Form Items" at bounding box center [397, 170] width 52 height 12
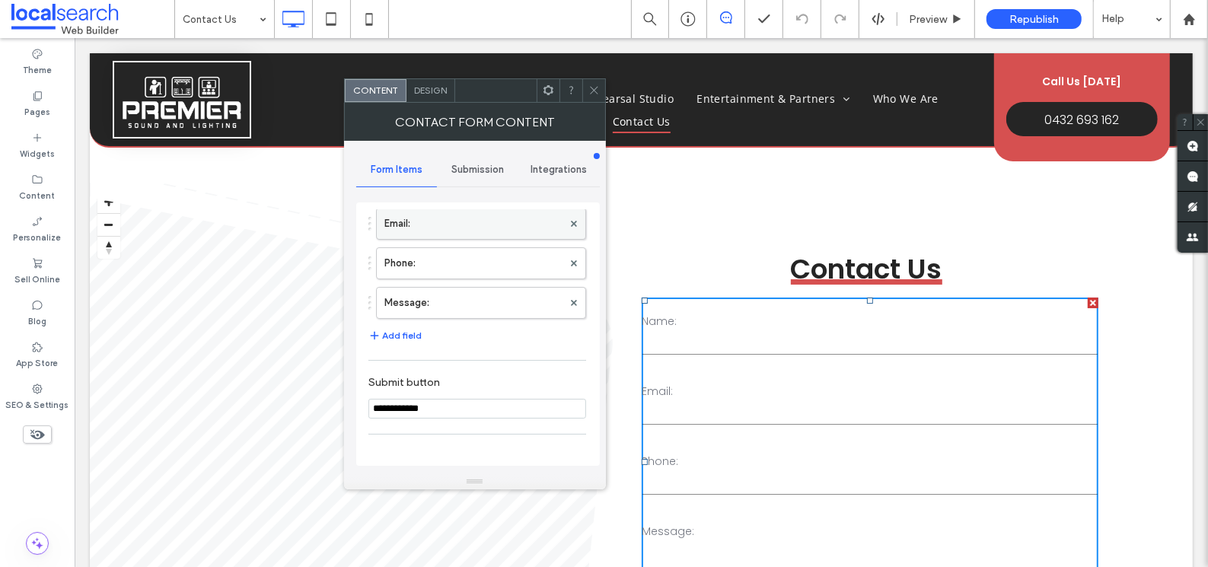
scroll to position [263, 0]
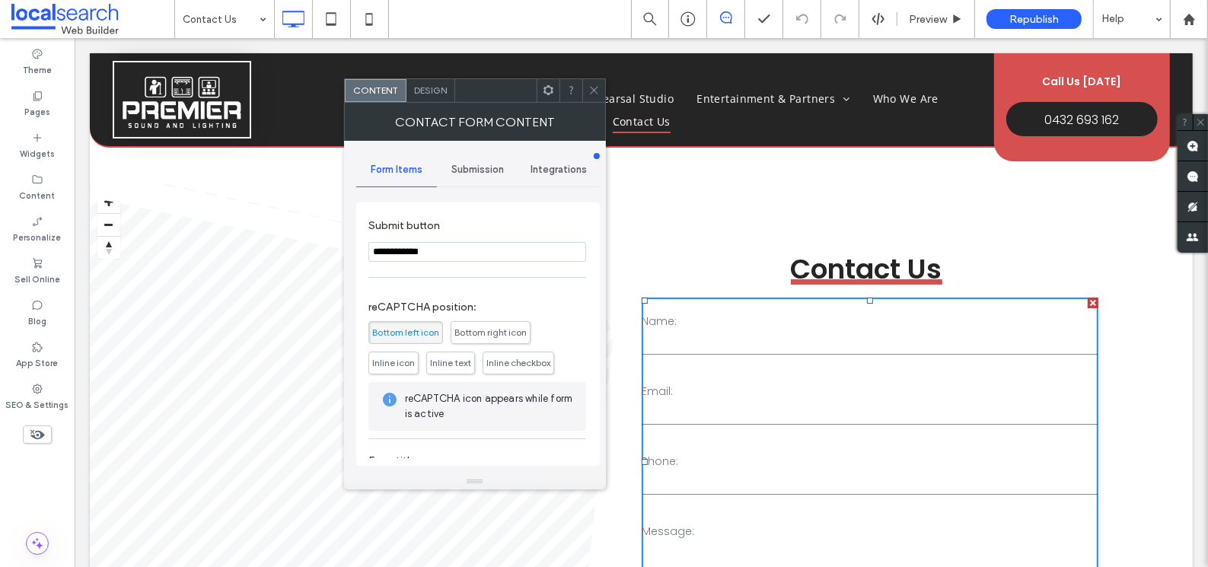
click at [499, 334] on span "Bottom right icon" at bounding box center [490, 331] width 72 height 11
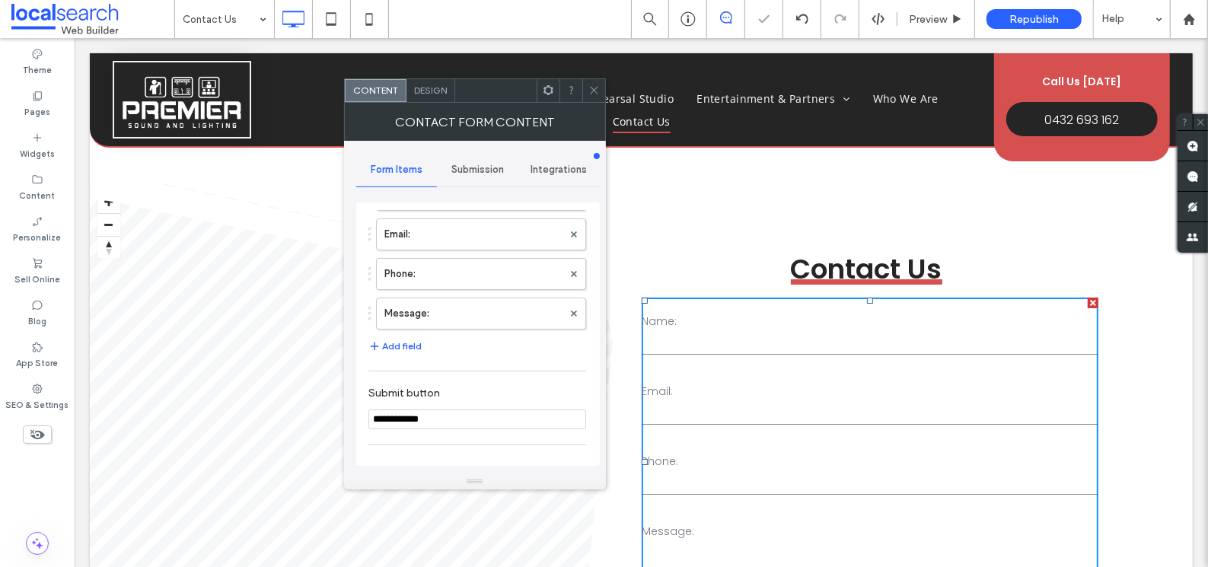
scroll to position [0, 0]
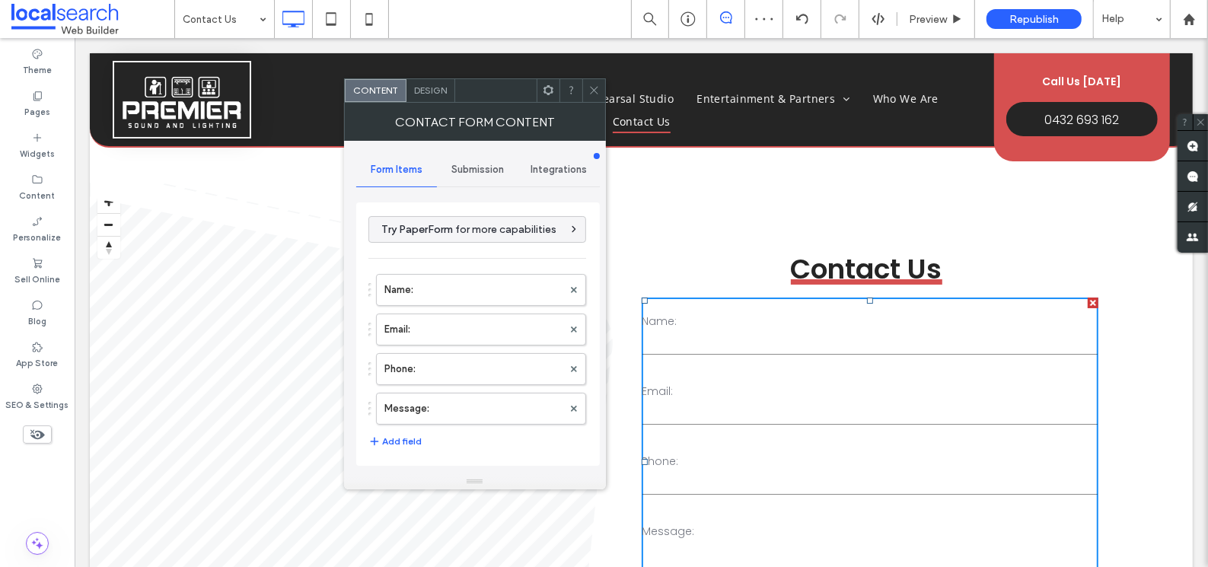
click at [480, 170] on span "Submission" at bounding box center [477, 170] width 53 height 12
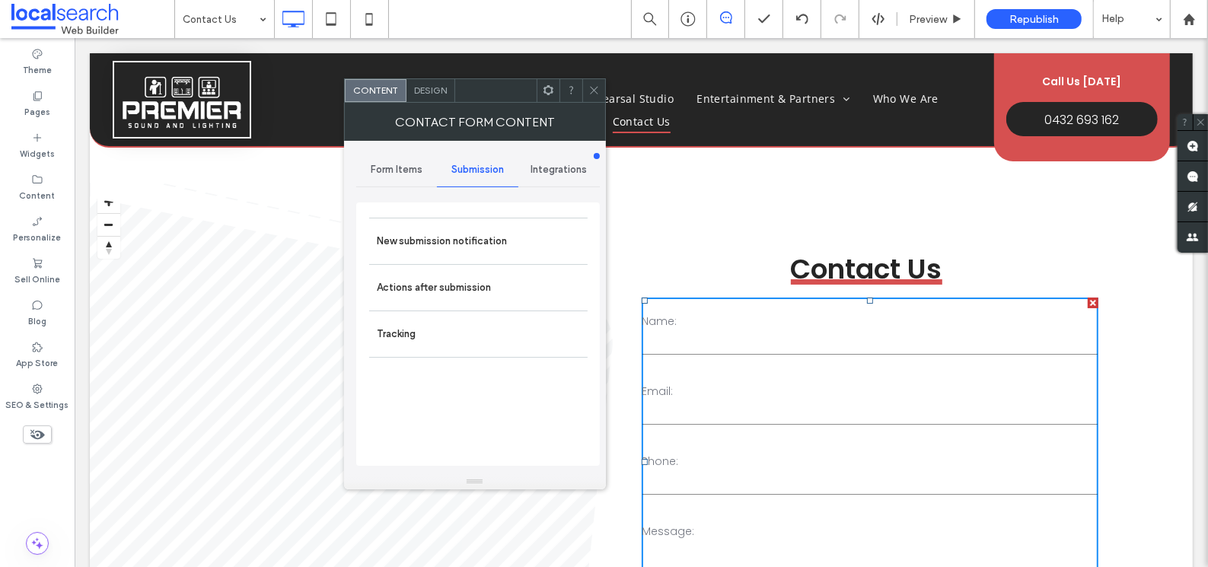
click at [567, 175] on span "Integrations" at bounding box center [558, 170] width 56 height 12
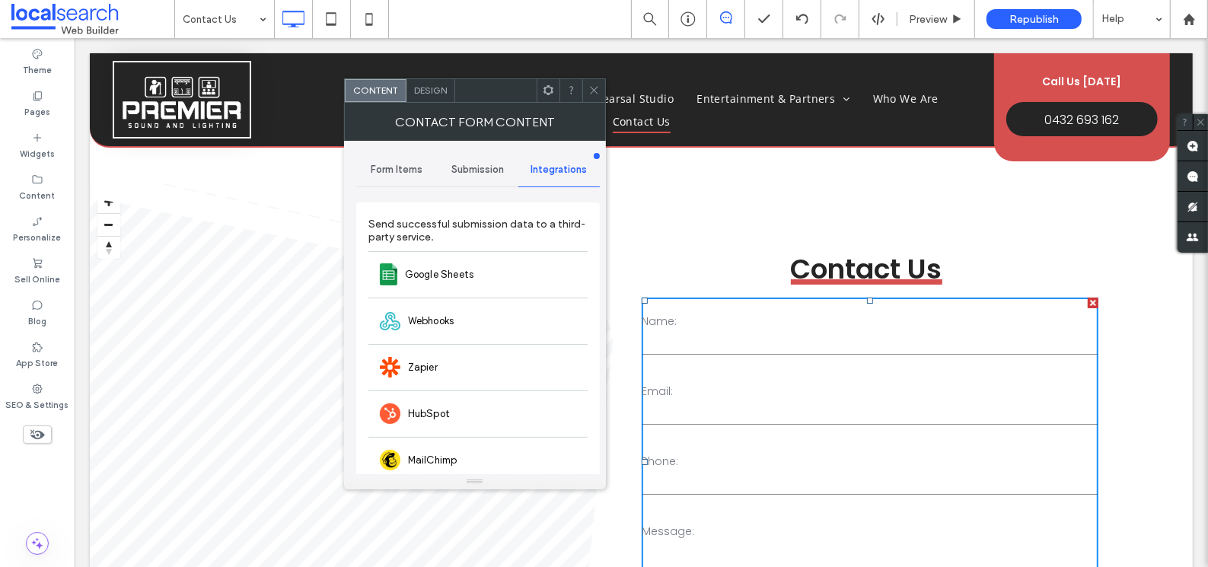
click at [483, 169] on span "Submission" at bounding box center [477, 170] width 53 height 12
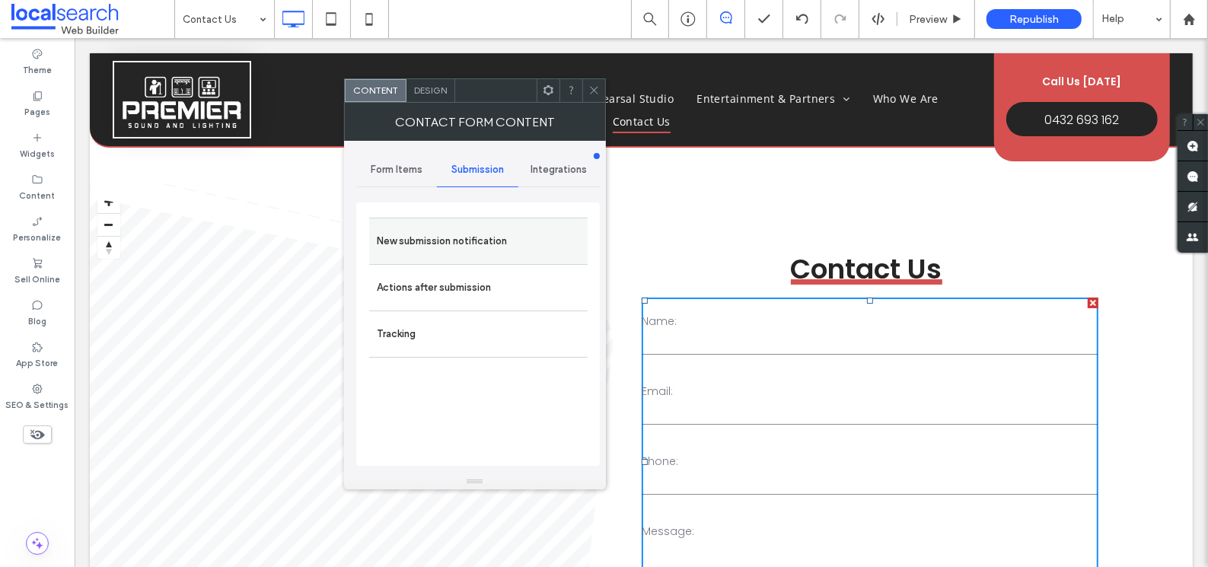
click at [465, 243] on label "New submission notification" at bounding box center [478, 241] width 203 height 30
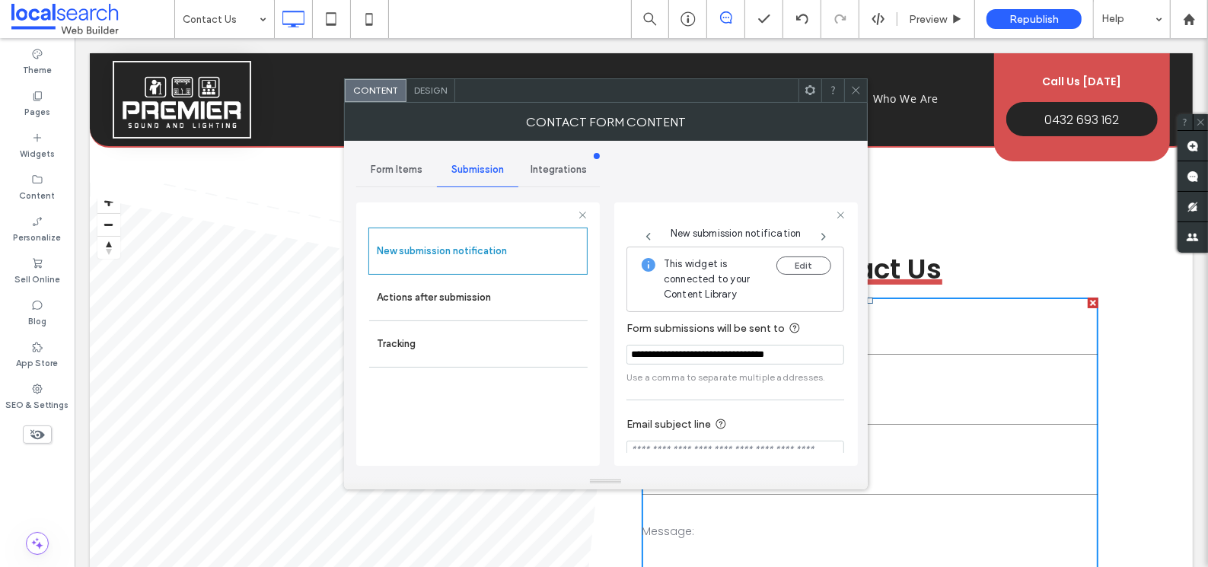
drag, startPoint x: 817, startPoint y: 361, endPoint x: 625, endPoint y: 355, distance: 192.6
click at [625, 355] on div "**********" at bounding box center [735, 333] width 243 height 263
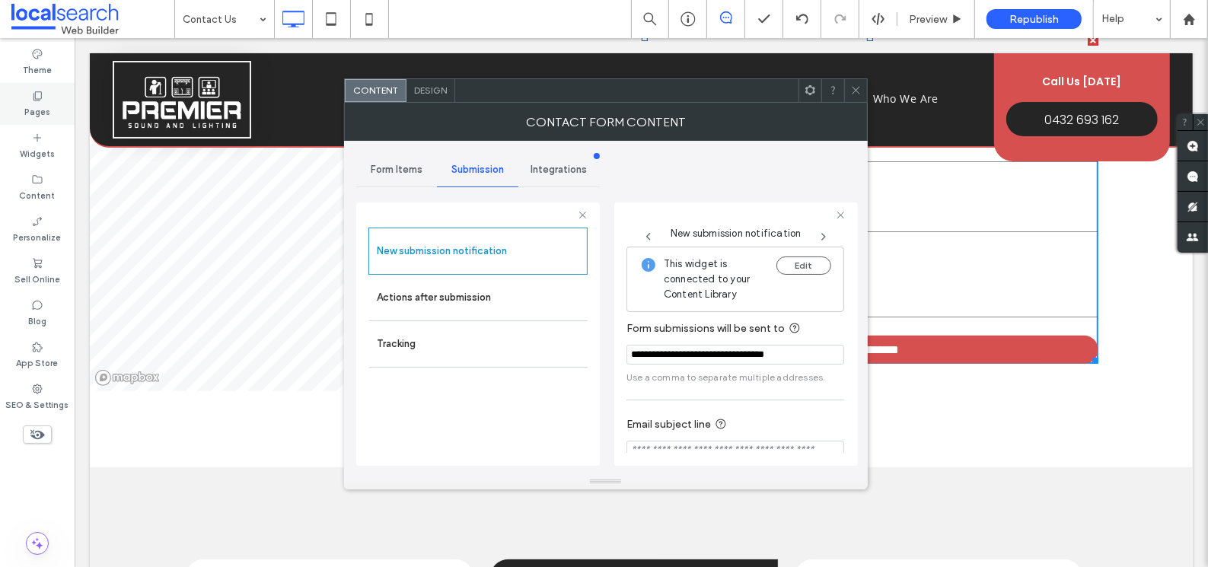
scroll to position [81, 0]
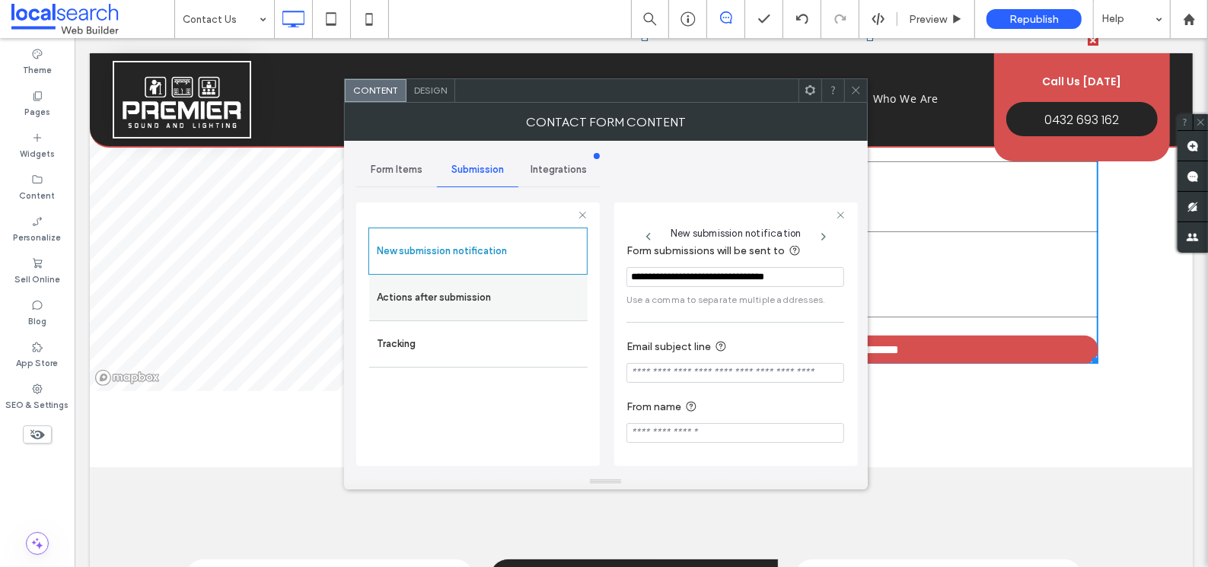
click at [478, 293] on label "Actions after submission" at bounding box center [478, 297] width 203 height 30
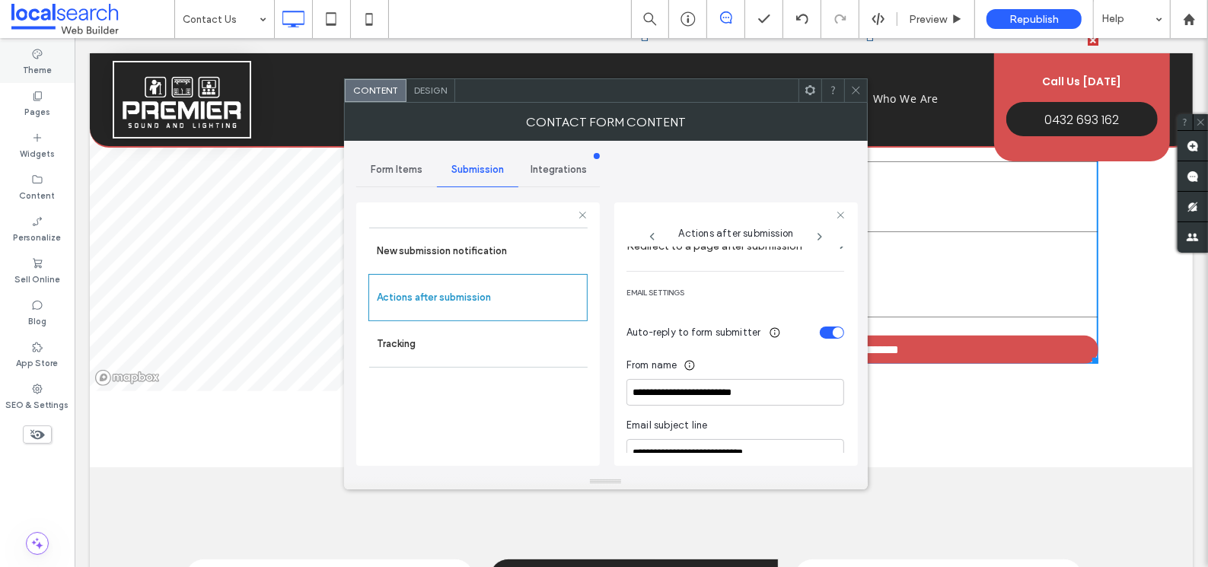
scroll to position [526, 0]
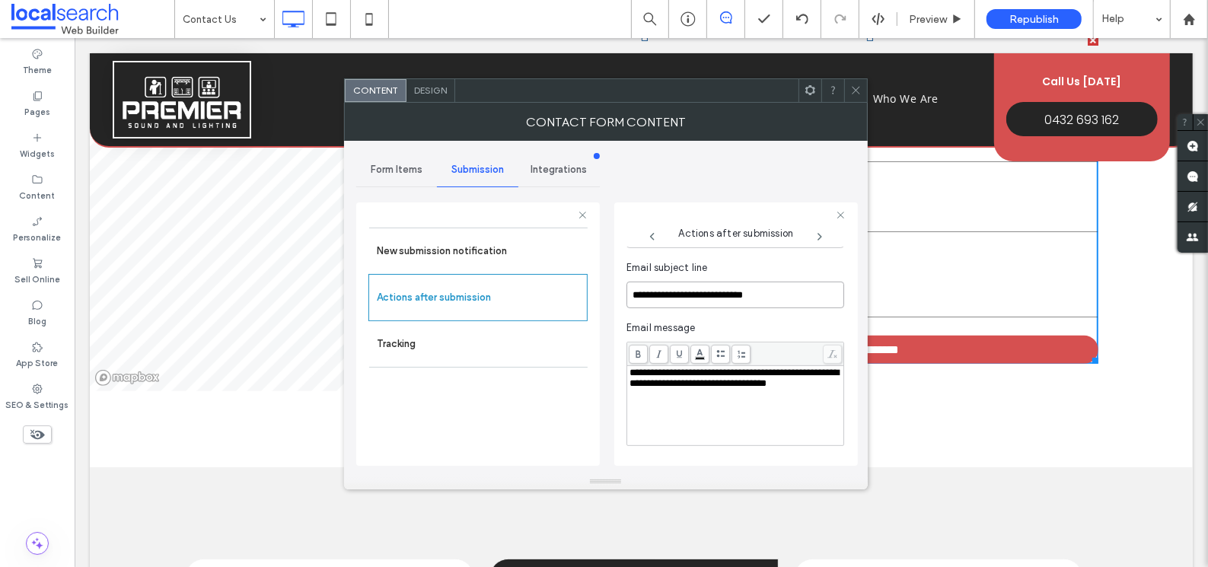
click at [783, 298] on input "**********" at bounding box center [735, 295] width 218 height 27
drag, startPoint x: 676, startPoint y: 398, endPoint x: 621, endPoint y: 371, distance: 61.6
click at [625, 374] on div "**********" at bounding box center [735, 333] width 243 height 263
copy span "**********"
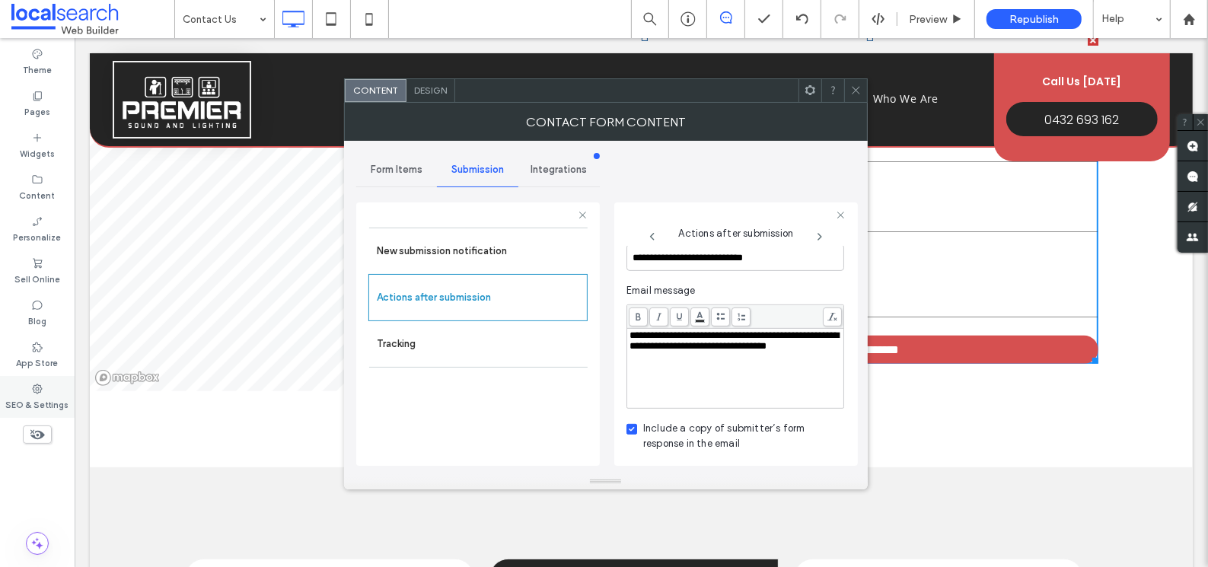
click at [44, 392] on div "SEO & Settings" at bounding box center [37, 397] width 75 height 42
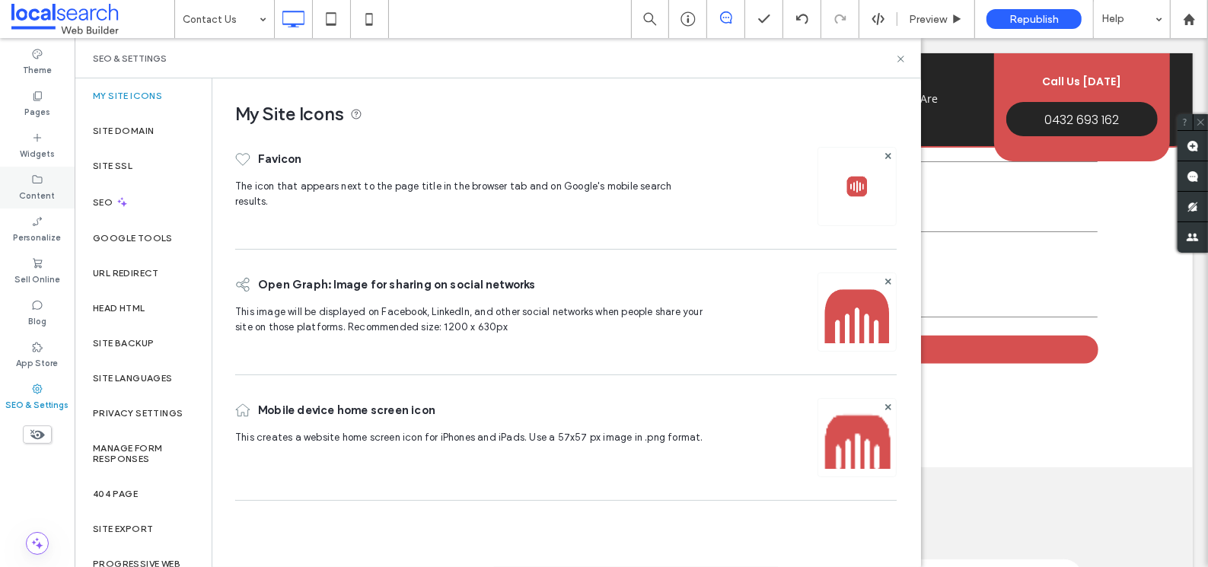
click at [19, 181] on div "Content" at bounding box center [37, 188] width 75 height 42
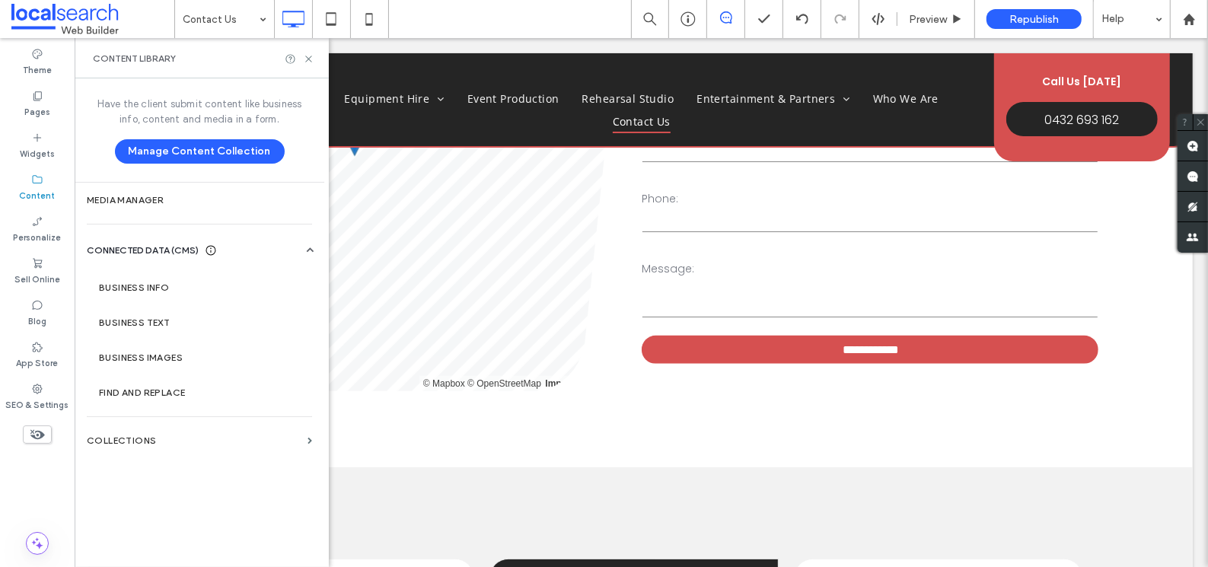
click at [151, 291] on div "Head HTML" at bounding box center [143, 308] width 137 height 35
click at [154, 283] on label "Business Info" at bounding box center [202, 287] width 207 height 11
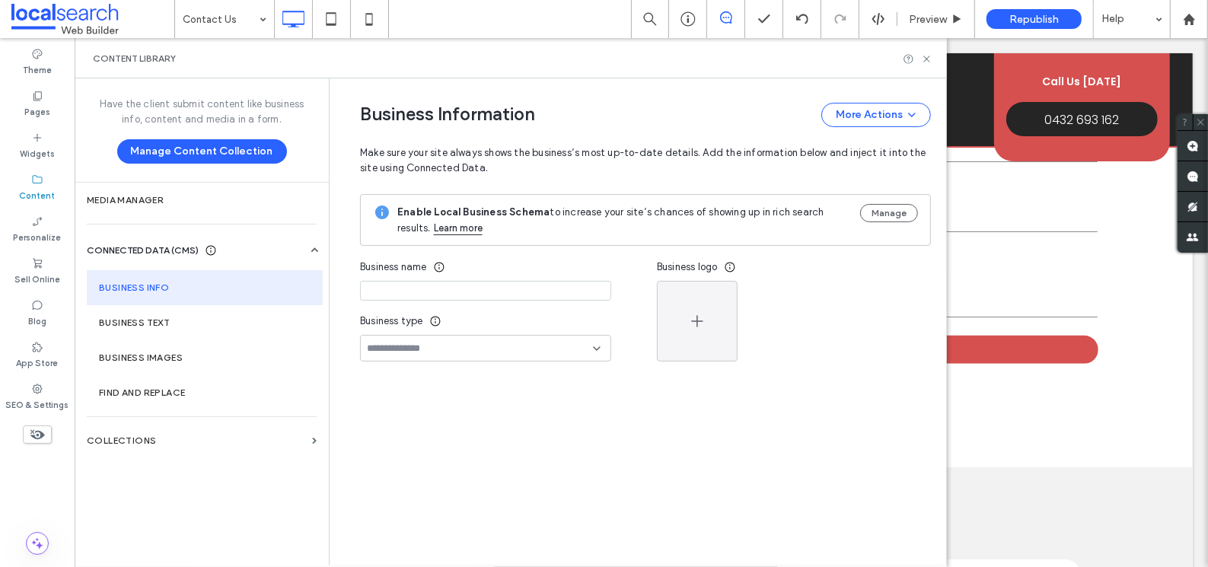
type input "**********"
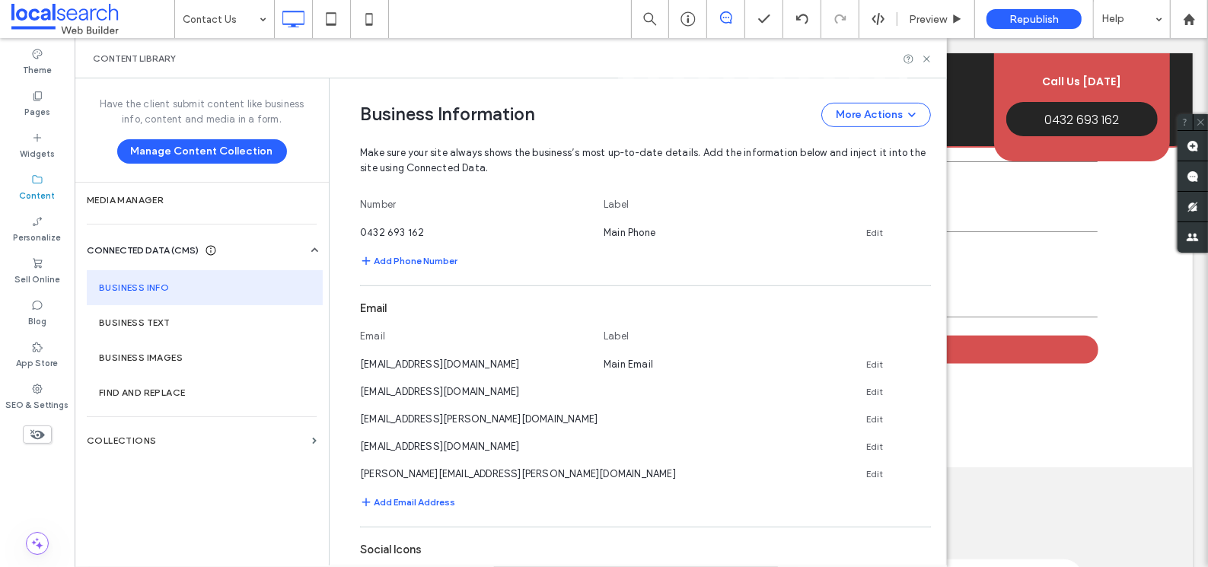
scroll to position [544, 0]
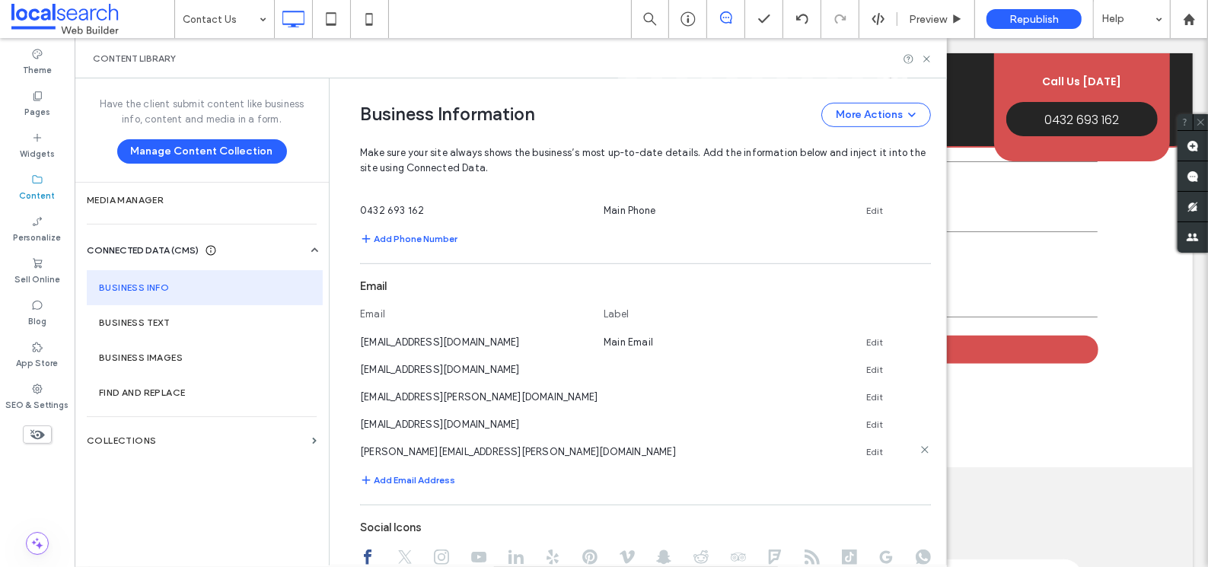
click at [918, 449] on icon at bounding box center [924, 450] width 12 height 12
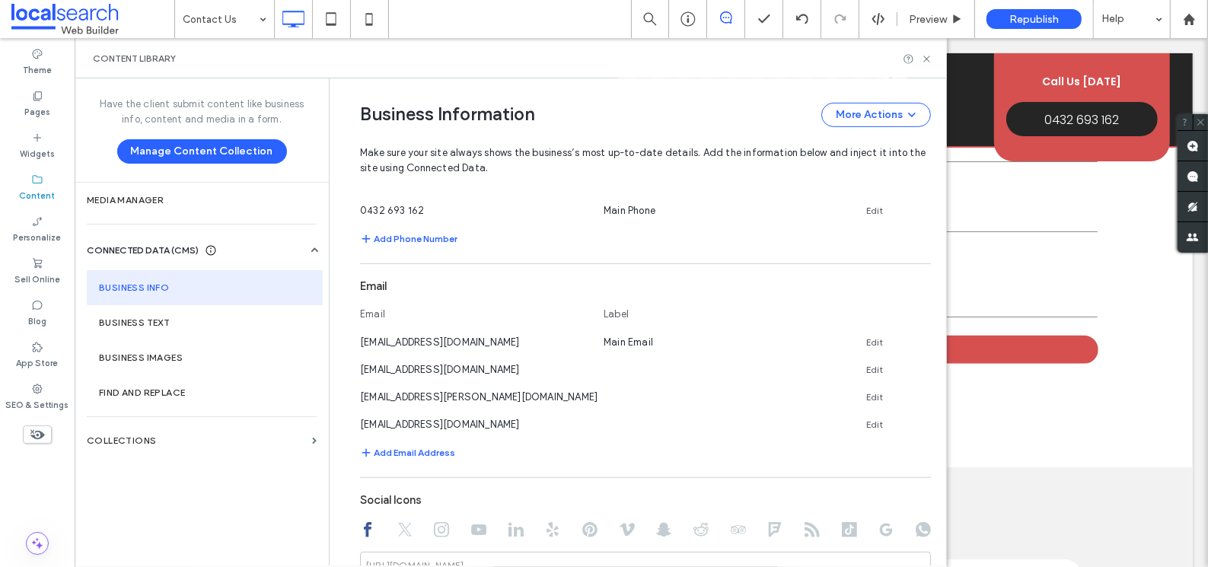
scroll to position [568, 0]
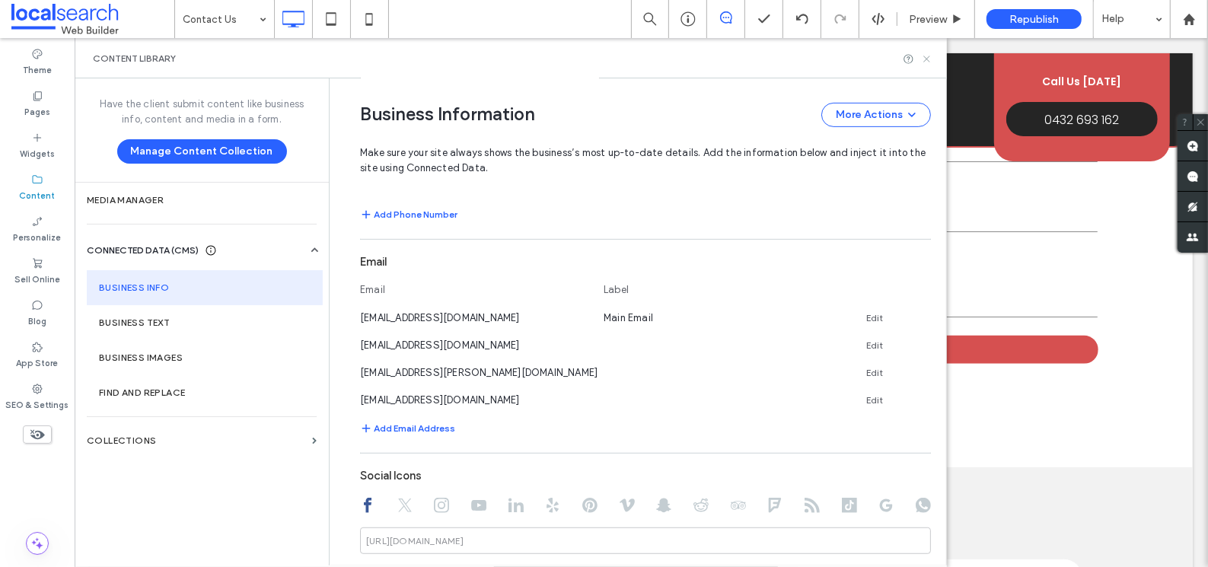
click at [925, 58] on icon at bounding box center [926, 58] width 11 height 11
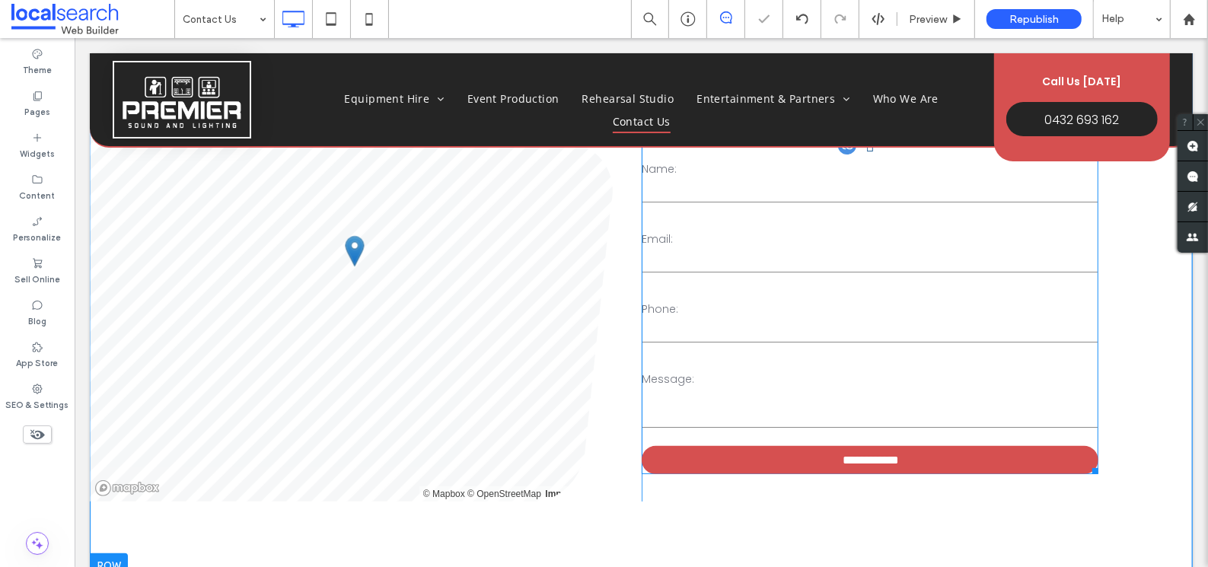
scroll to position [0, 0]
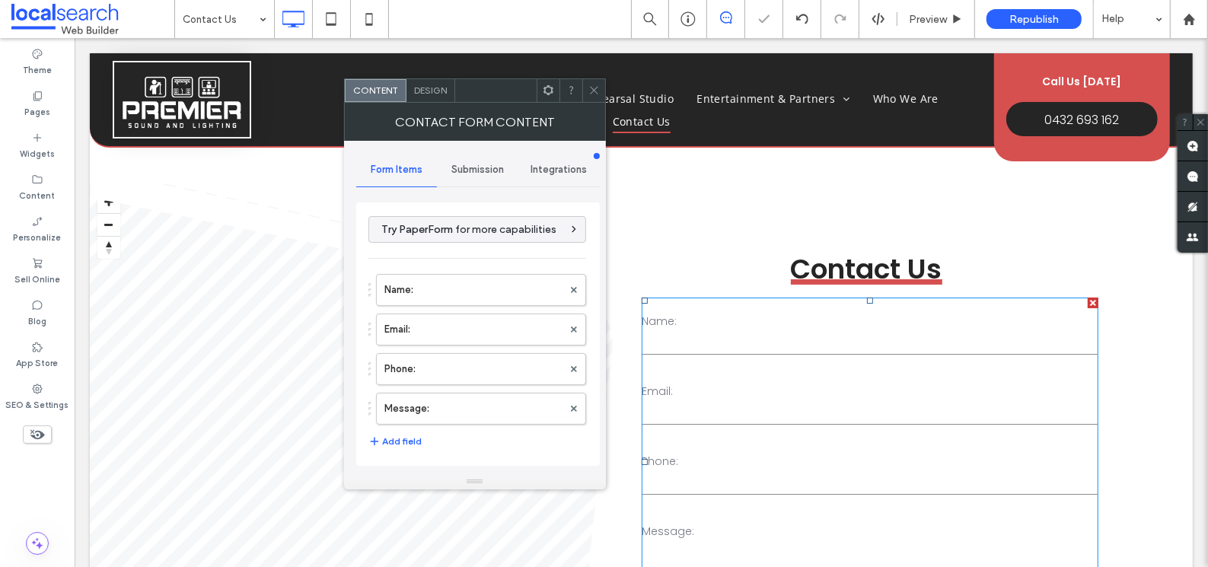
click at [482, 166] on span "Submission" at bounding box center [477, 170] width 53 height 12
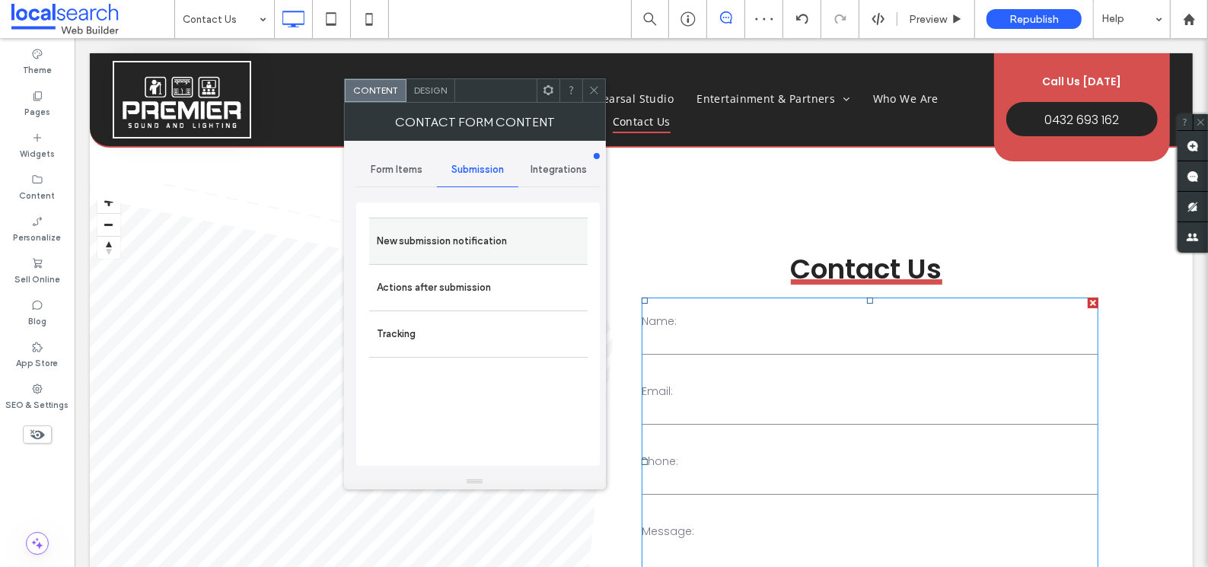
click at [483, 248] on label "New submission notification" at bounding box center [478, 241] width 203 height 30
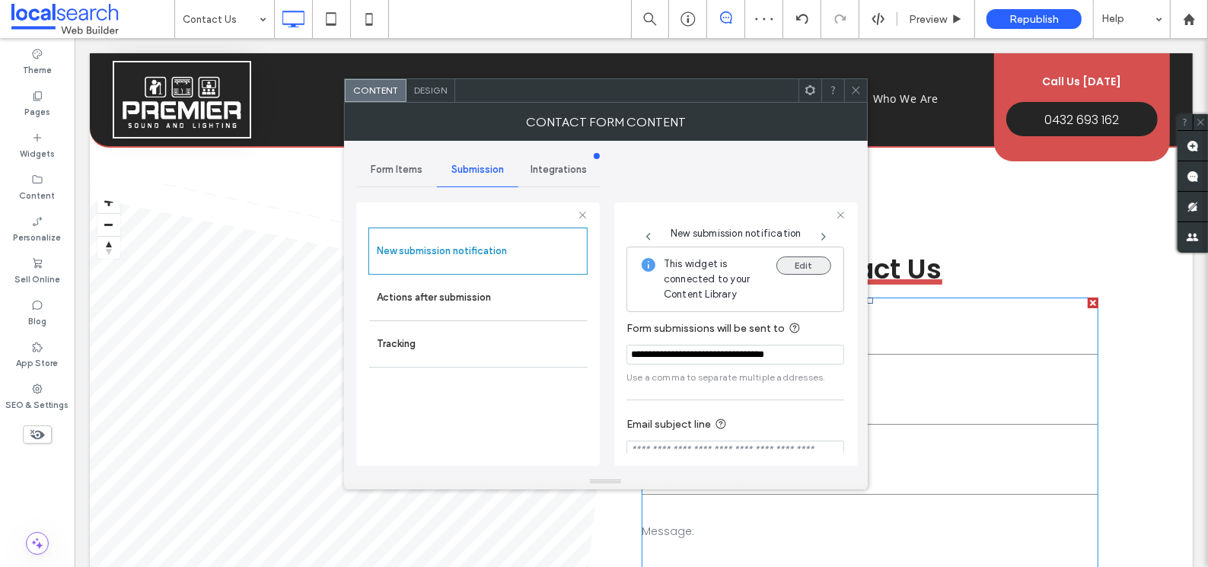
click at [797, 263] on button "Edit" at bounding box center [803, 265] width 55 height 18
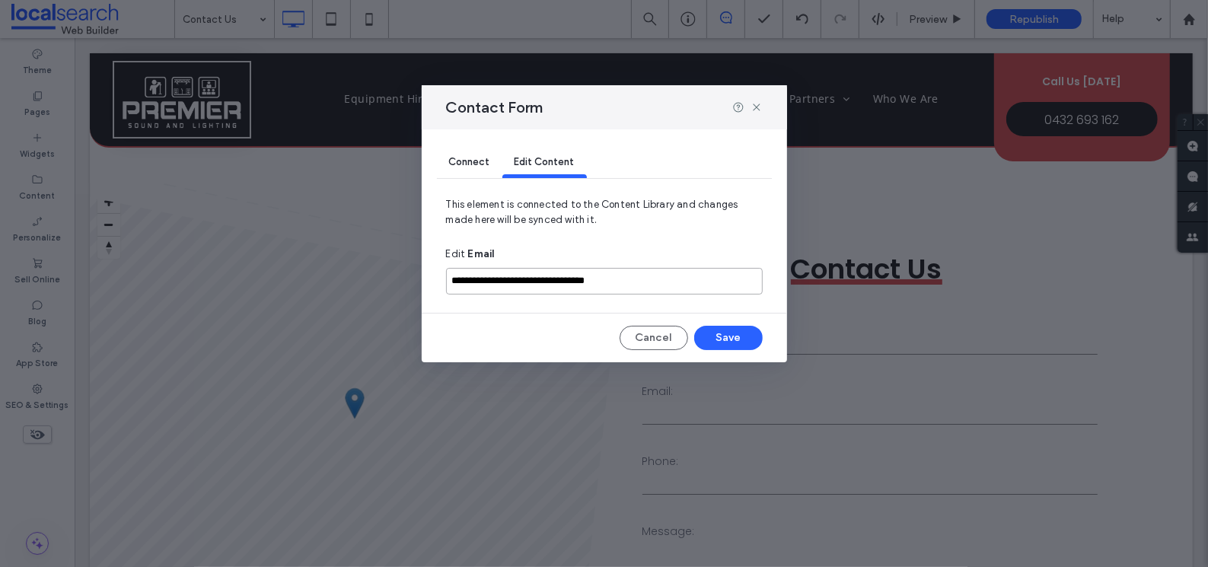
click at [671, 283] on input "**********" at bounding box center [604, 281] width 317 height 27
type input "**********"
click at [683, 235] on span "This element is connected to the Content Library and changes made here will be …" at bounding box center [604, 218] width 317 height 43
click at [743, 333] on button "Save" at bounding box center [728, 338] width 68 height 24
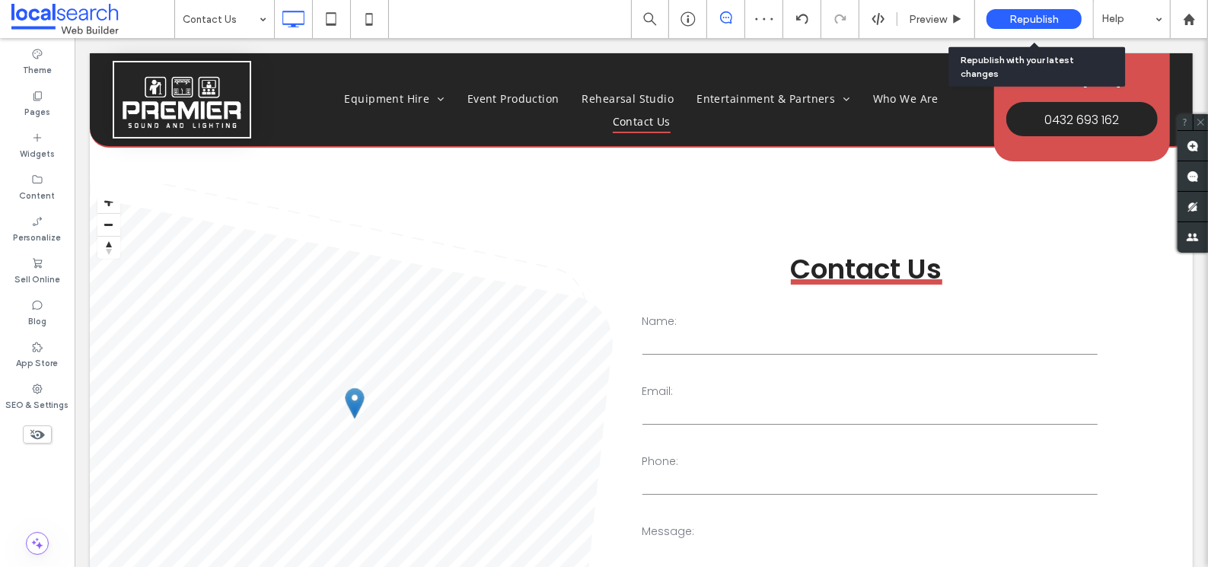
click at [1023, 17] on span "Republish" at bounding box center [1033, 19] width 49 height 13
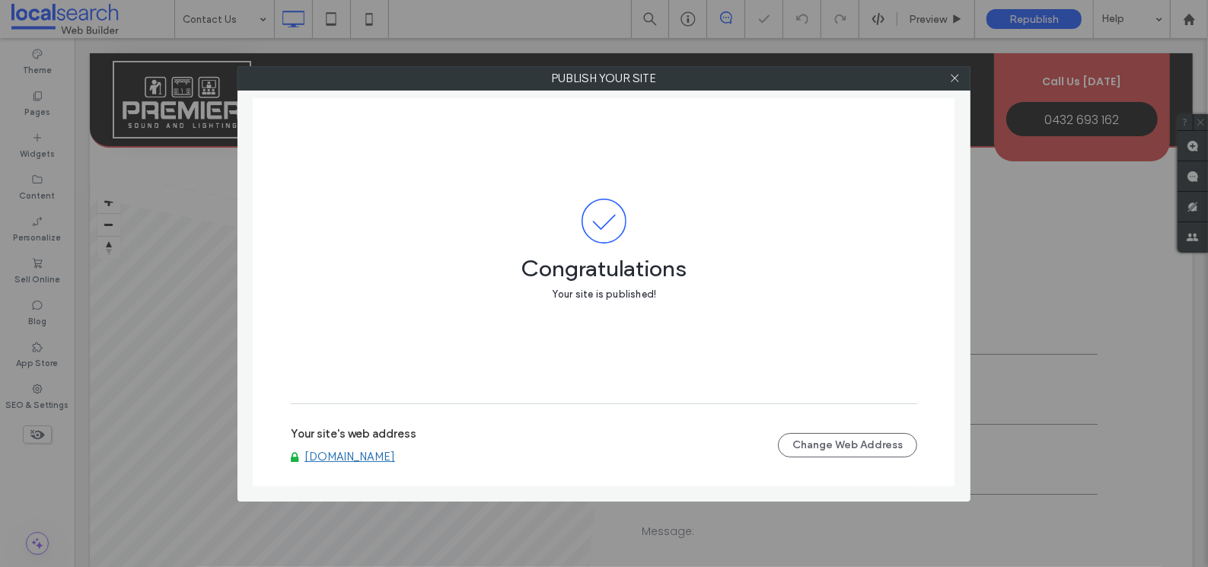
click at [395, 457] on link "[DOMAIN_NAME]" at bounding box center [349, 457] width 91 height 14
click at [957, 78] on icon at bounding box center [954, 77] width 11 height 11
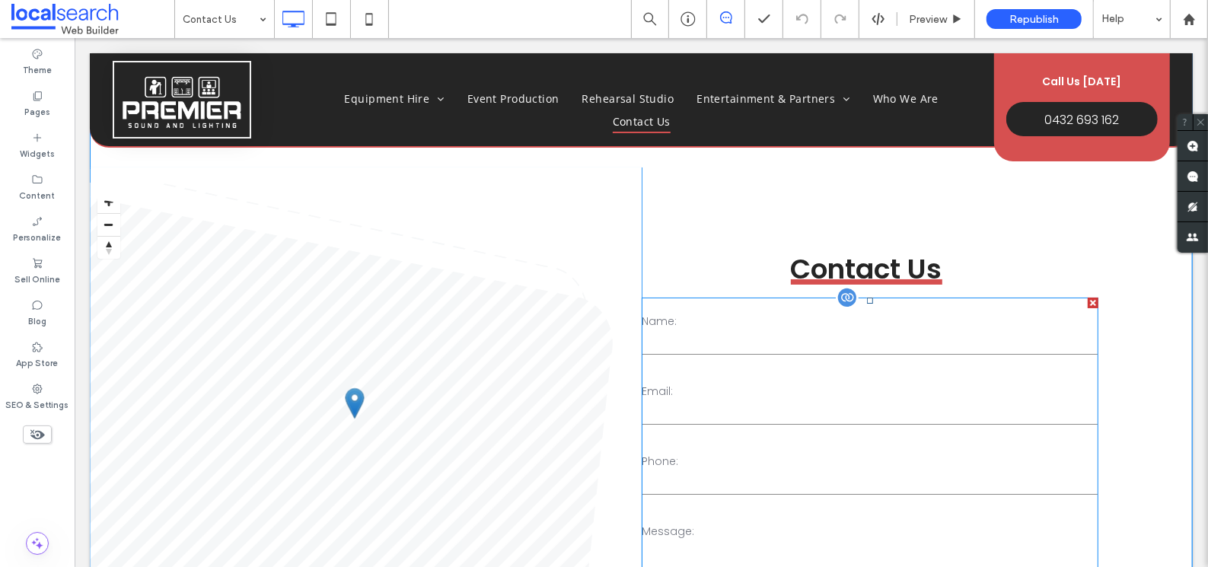
scroll to position [263, 0]
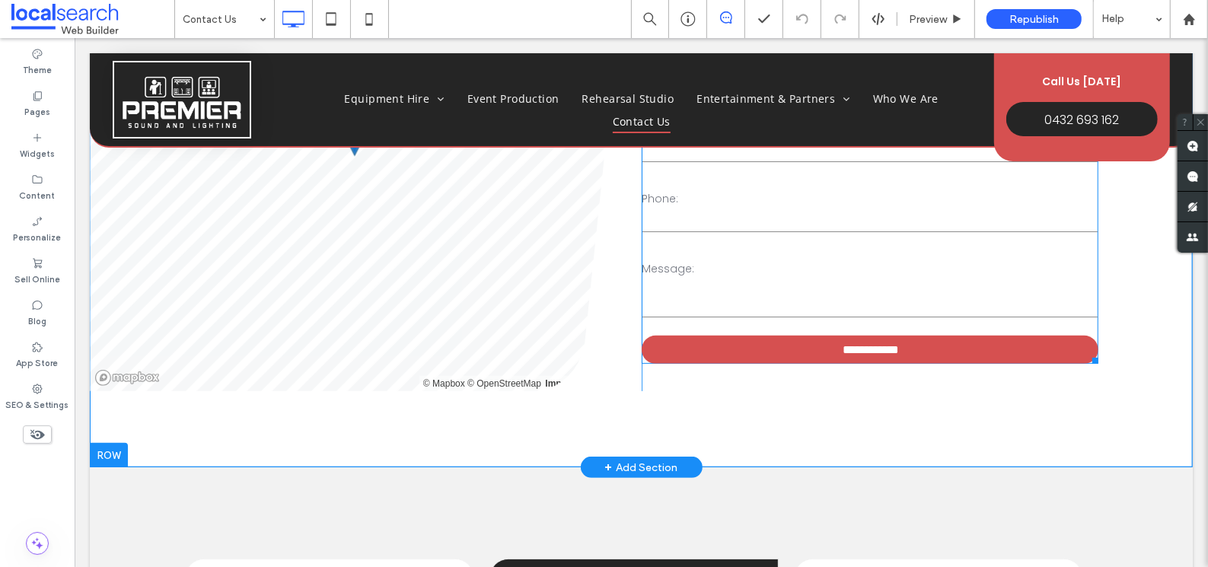
click at [765, 260] on label "Message:" at bounding box center [868, 268] width 455 height 16
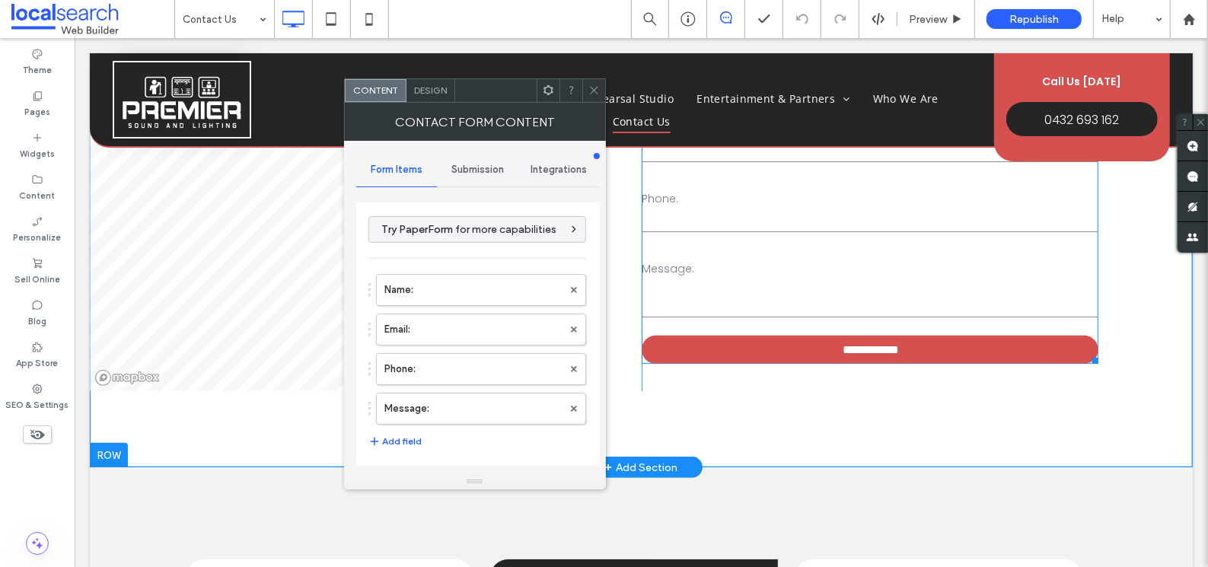
type input "**********"
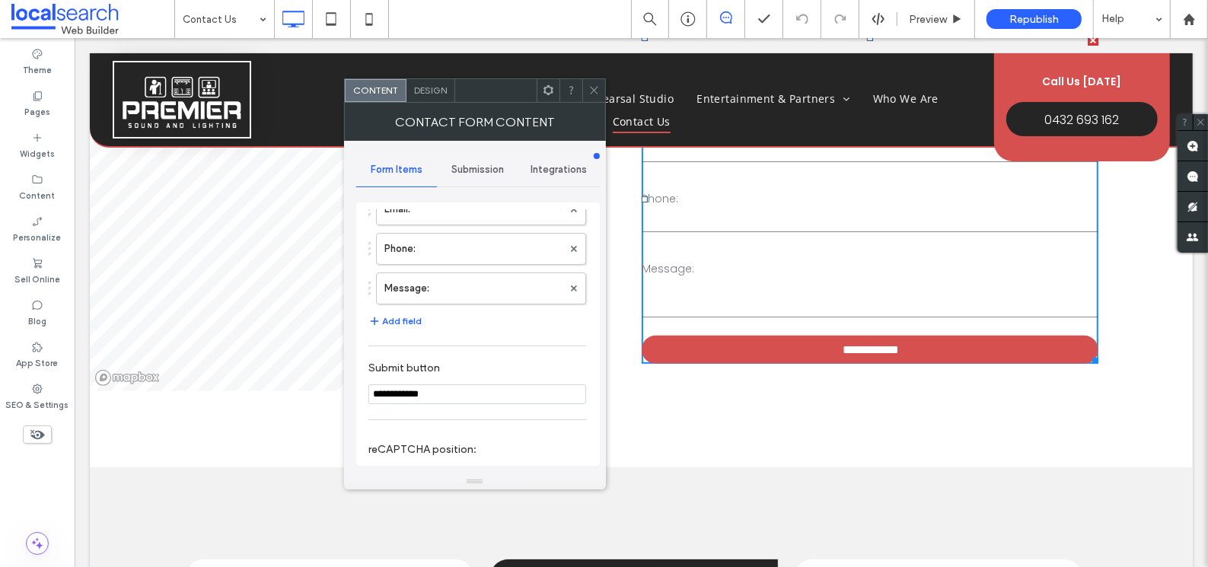
scroll to position [122, 0]
click at [473, 168] on span "Submission" at bounding box center [477, 170] width 53 height 12
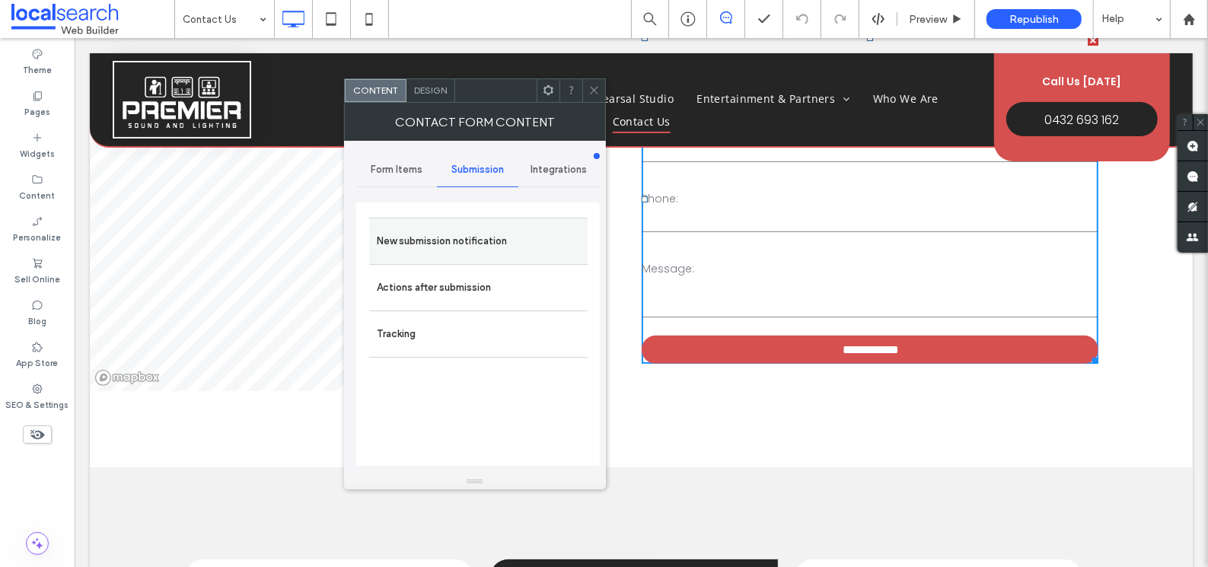
click at [435, 237] on label "New submission notification" at bounding box center [478, 241] width 203 height 30
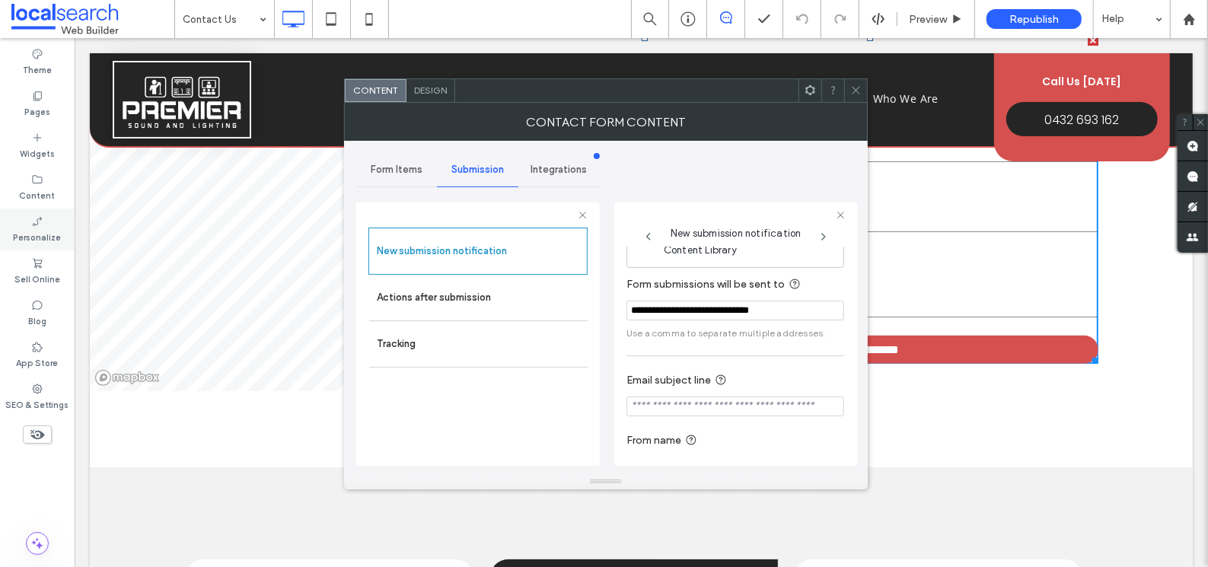
scroll to position [81, 0]
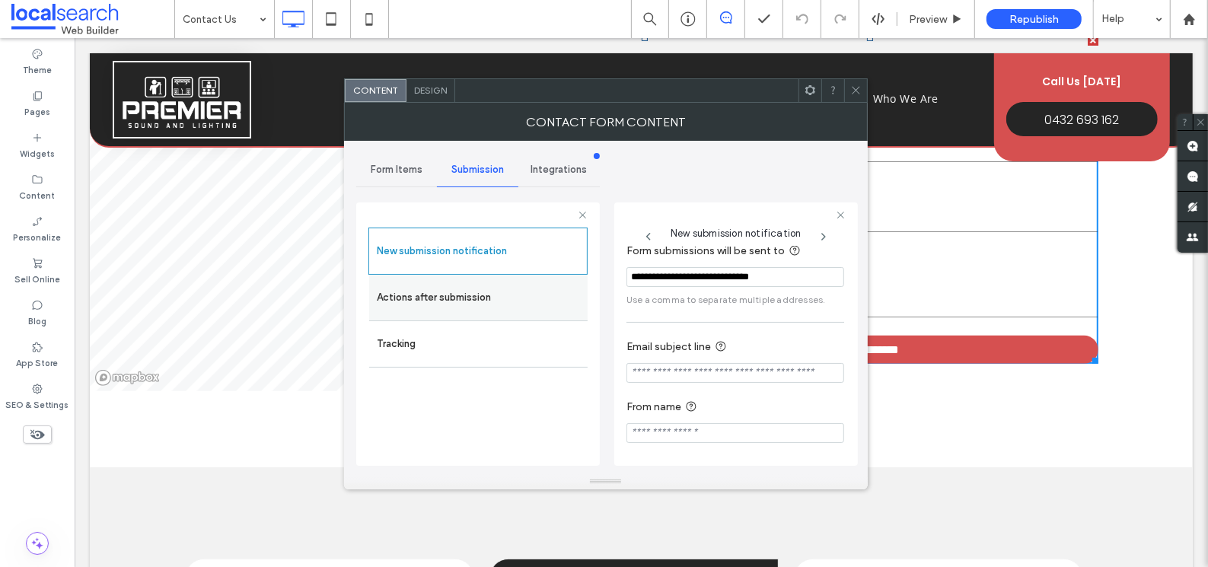
click at [477, 296] on label "Actions after submission" at bounding box center [478, 297] width 203 height 30
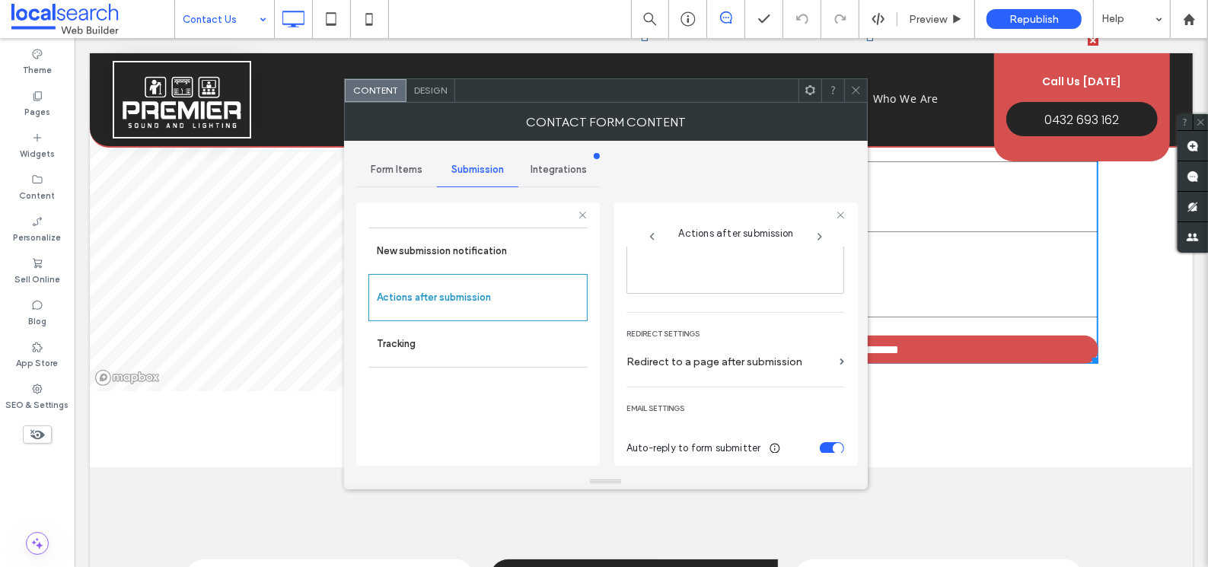
scroll to position [0, 0]
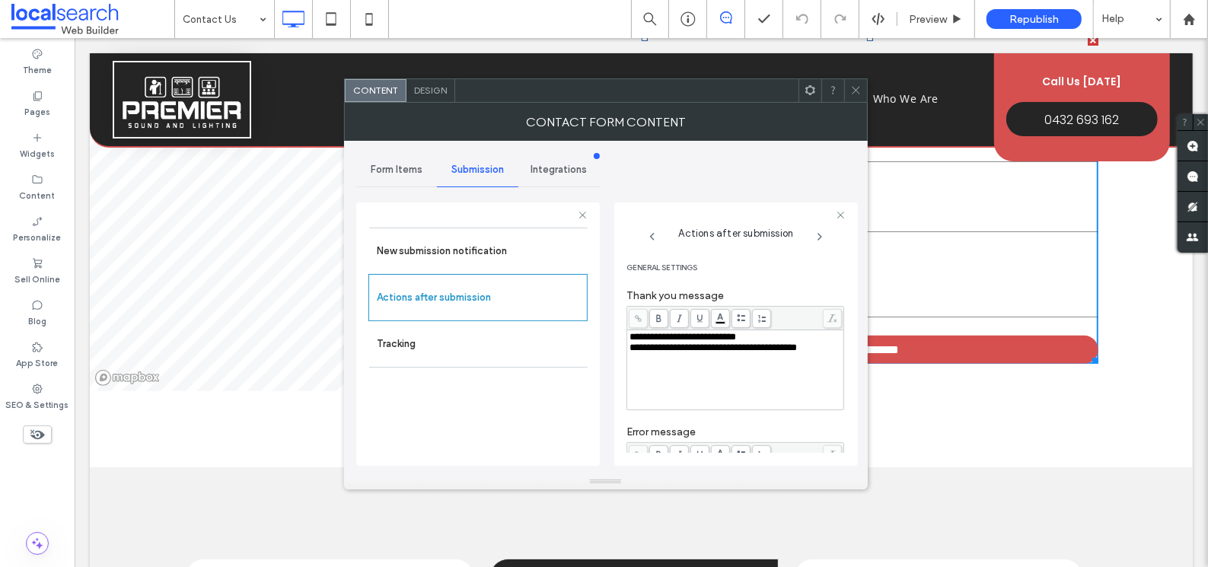
click at [854, 91] on use at bounding box center [855, 91] width 8 height 8
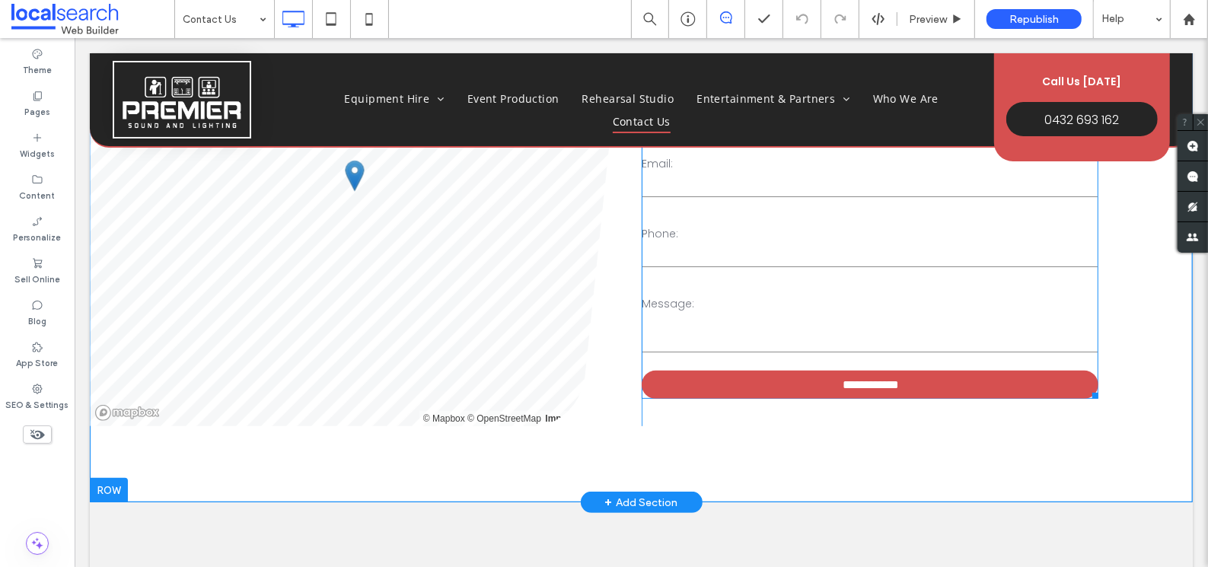
scroll to position [127, 0]
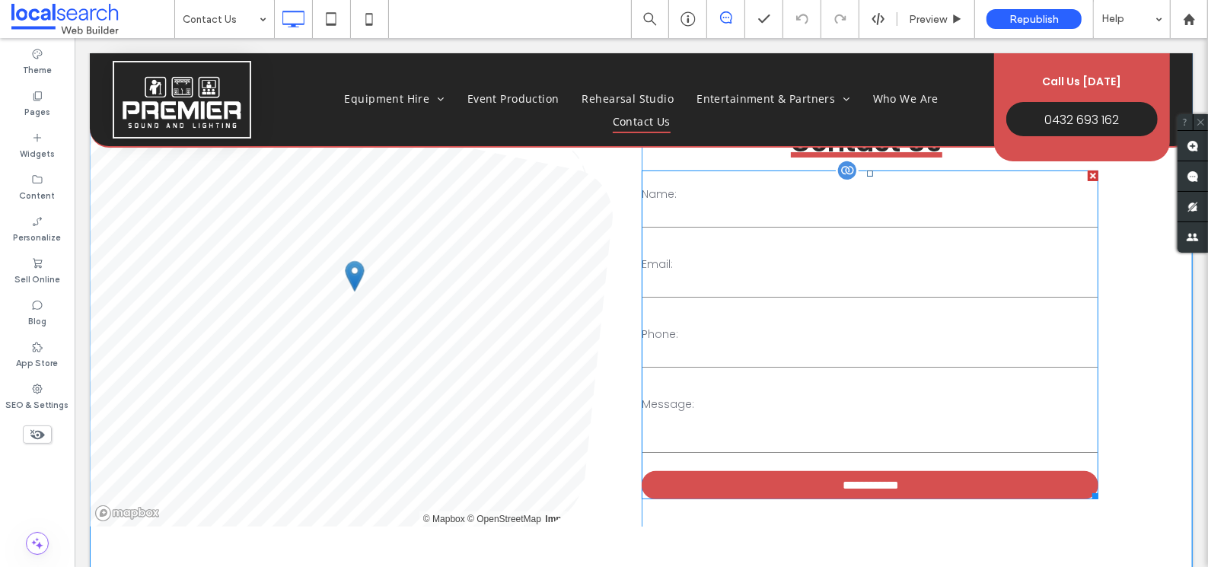
click at [804, 320] on div "Phone:" at bounding box center [868, 347] width 466 height 55
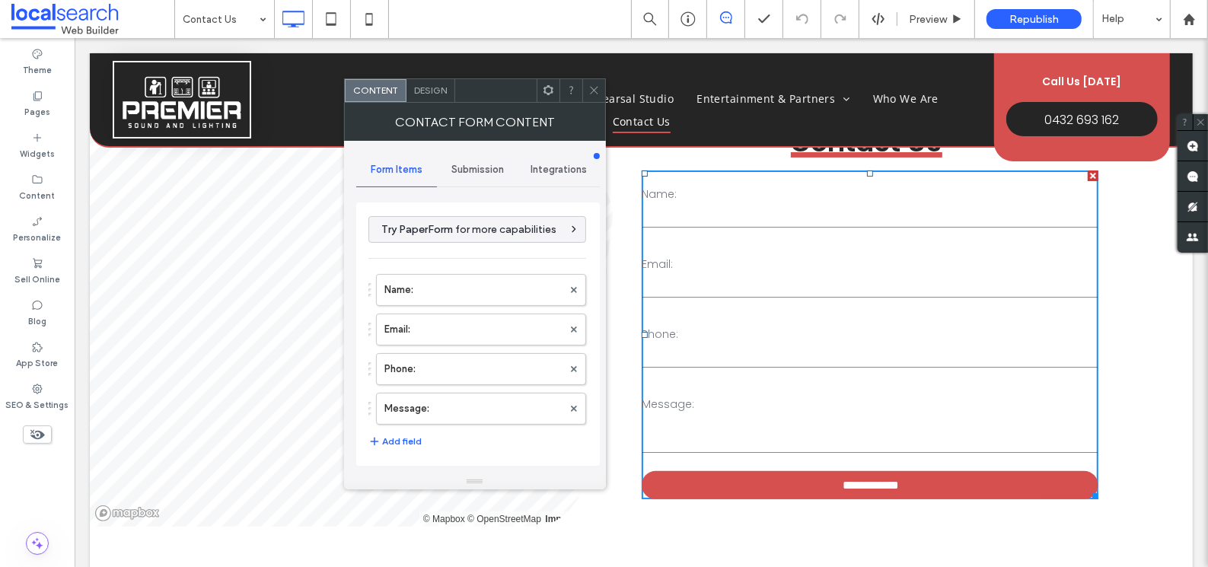
click at [472, 166] on span "Submission" at bounding box center [477, 170] width 53 height 12
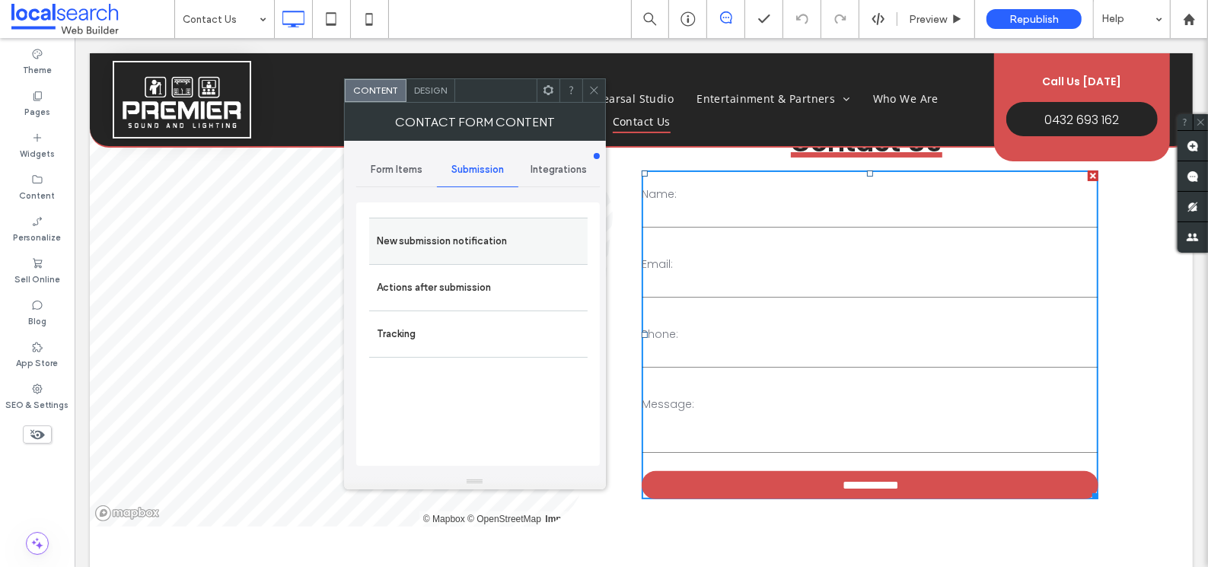
click at [444, 243] on label "New submission notification" at bounding box center [478, 241] width 203 height 30
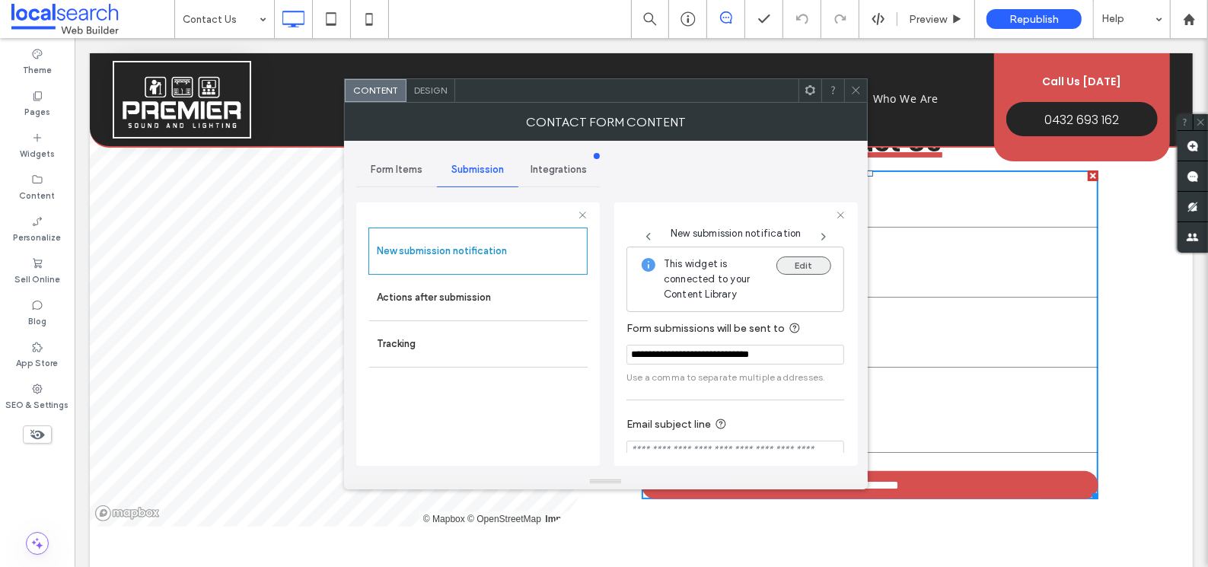
click at [793, 261] on button "Edit" at bounding box center [803, 265] width 55 height 18
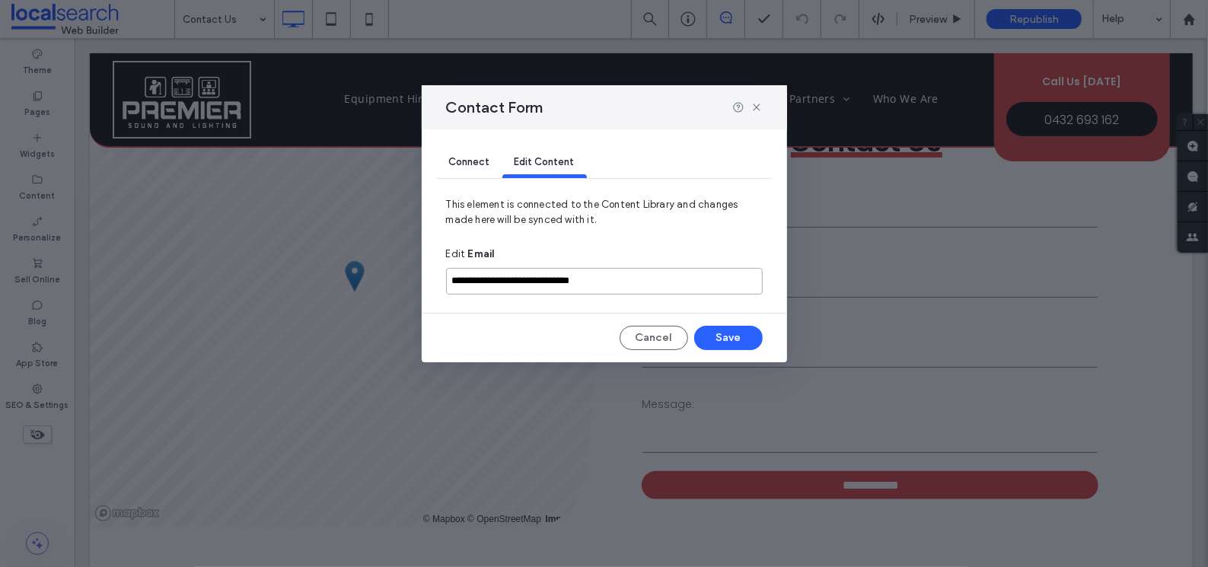
drag, startPoint x: 626, startPoint y: 288, endPoint x: 448, endPoint y: 282, distance: 178.2
click at [448, 282] on input "**********" at bounding box center [604, 281] width 317 height 27
type input "**********"
click at [748, 338] on button "Save" at bounding box center [728, 338] width 68 height 24
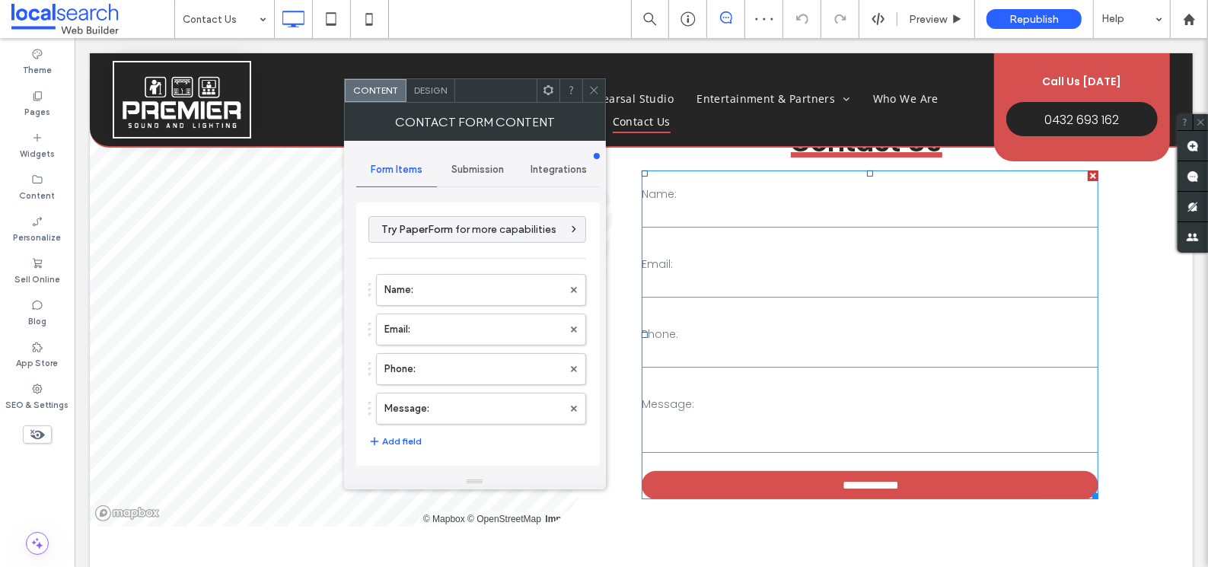
click at [472, 158] on div "Submission" at bounding box center [477, 169] width 81 height 33
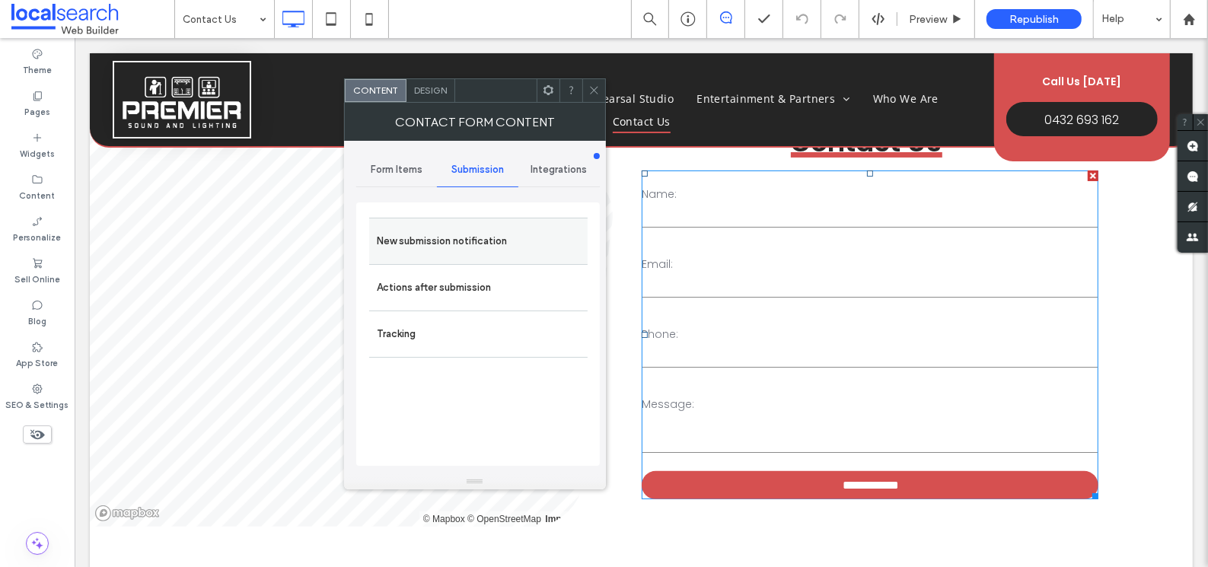
click at [447, 252] on label "New submission notification" at bounding box center [478, 241] width 203 height 30
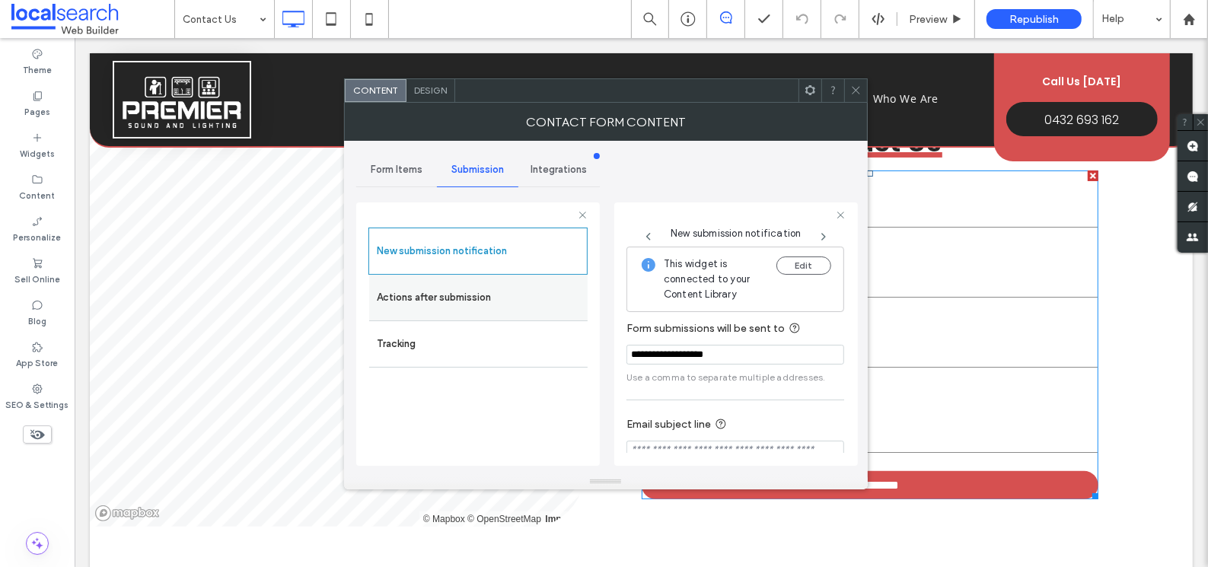
click at [438, 304] on label "Actions after submission" at bounding box center [478, 297] width 203 height 30
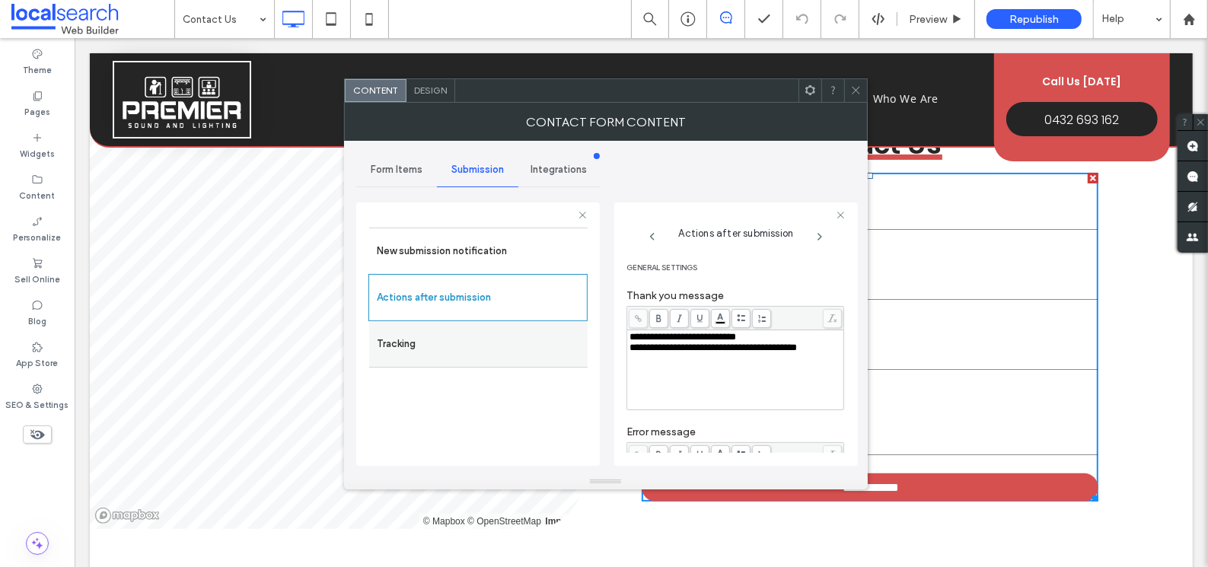
scroll to position [0, 0]
click at [856, 90] on use at bounding box center [855, 91] width 8 height 8
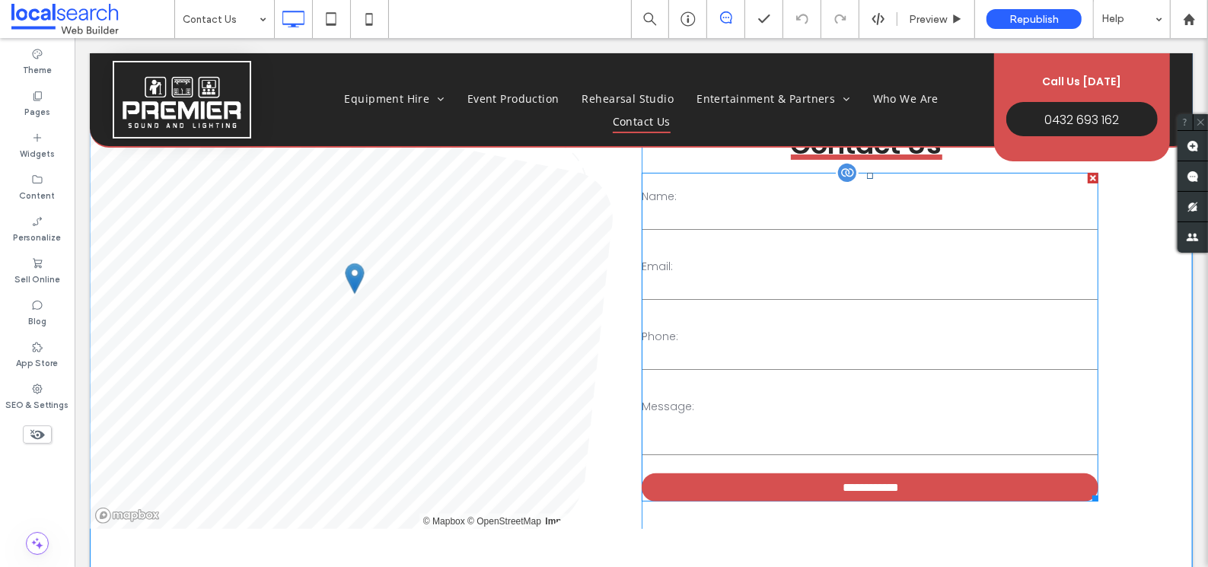
click at [781, 276] on input "email" at bounding box center [868, 287] width 455 height 23
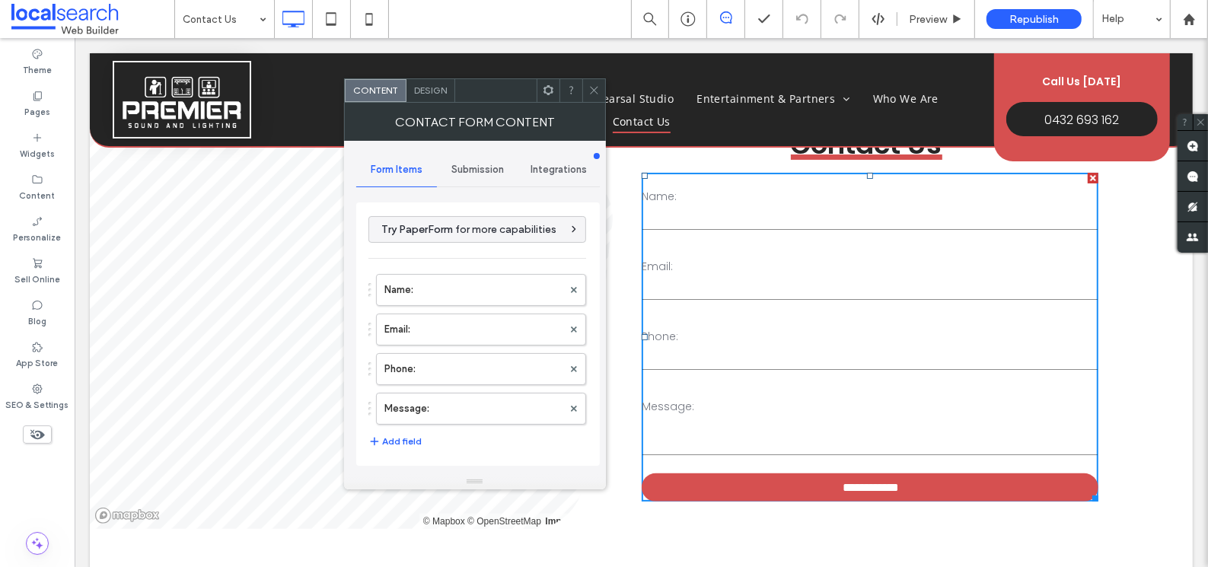
click at [473, 164] on span "Submission" at bounding box center [477, 170] width 53 height 12
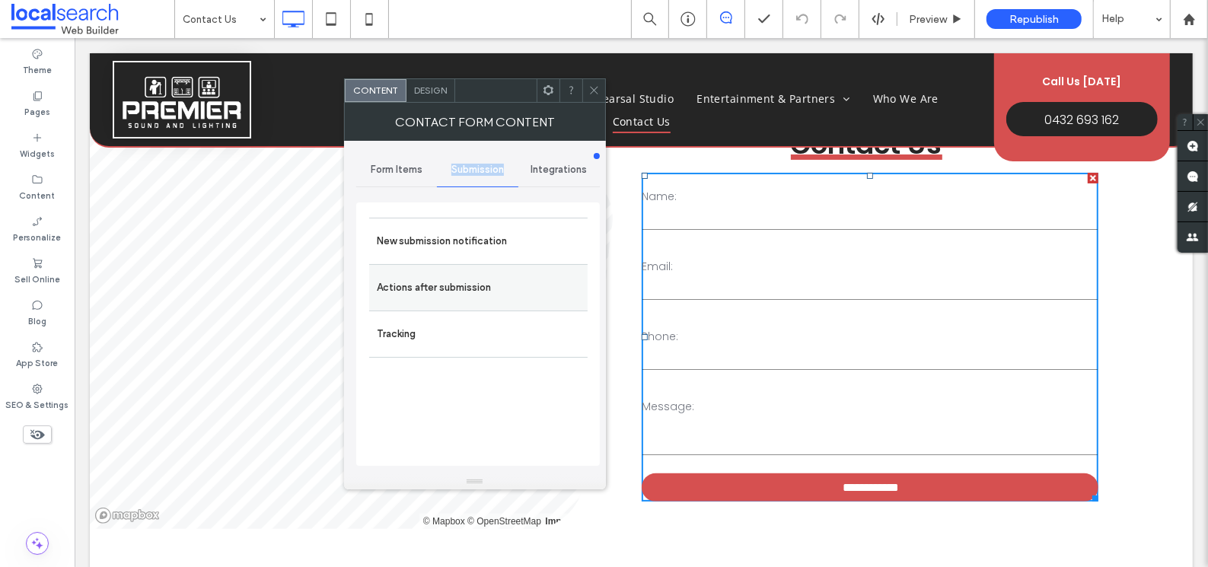
click at [475, 282] on label "Actions after submission" at bounding box center [478, 287] width 203 height 30
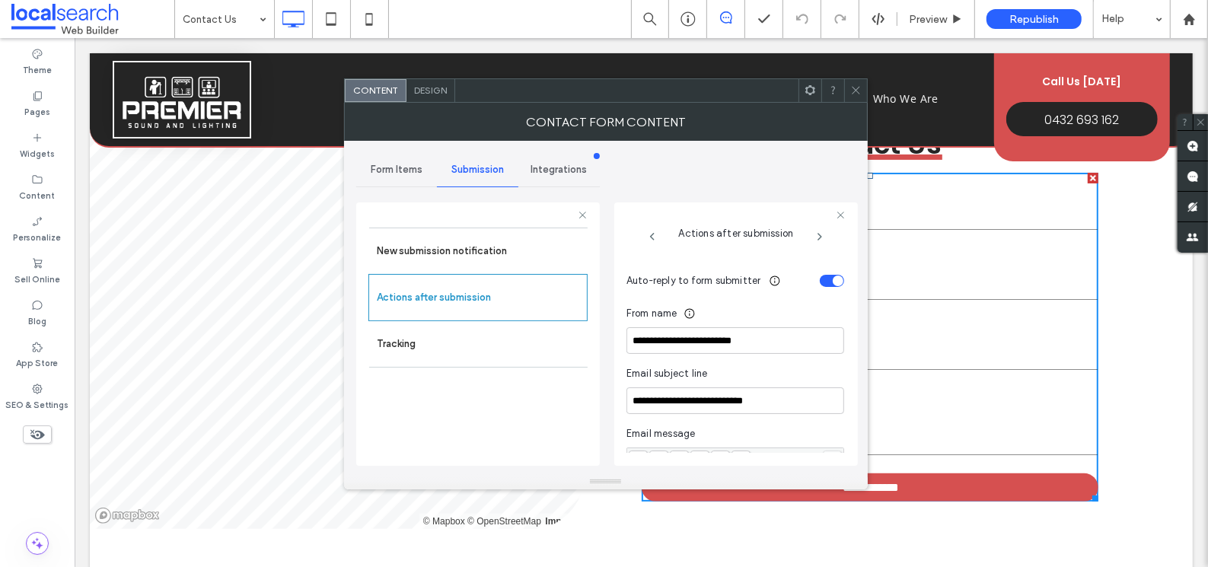
click at [832, 280] on div "toggle" at bounding box center [837, 280] width 11 height 11
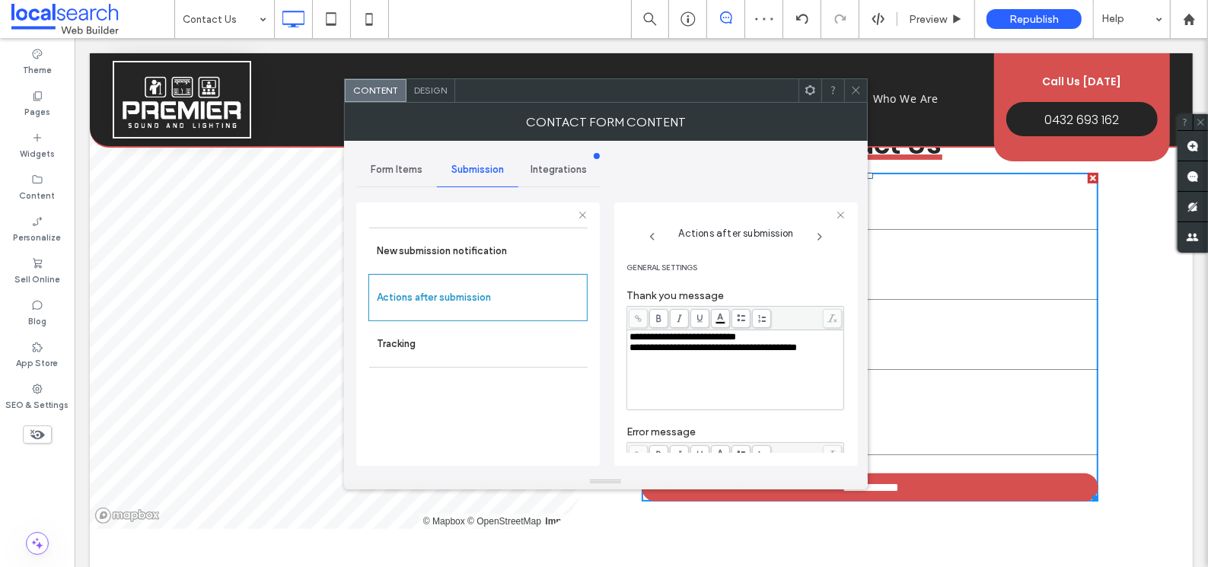
scroll to position [263, 0]
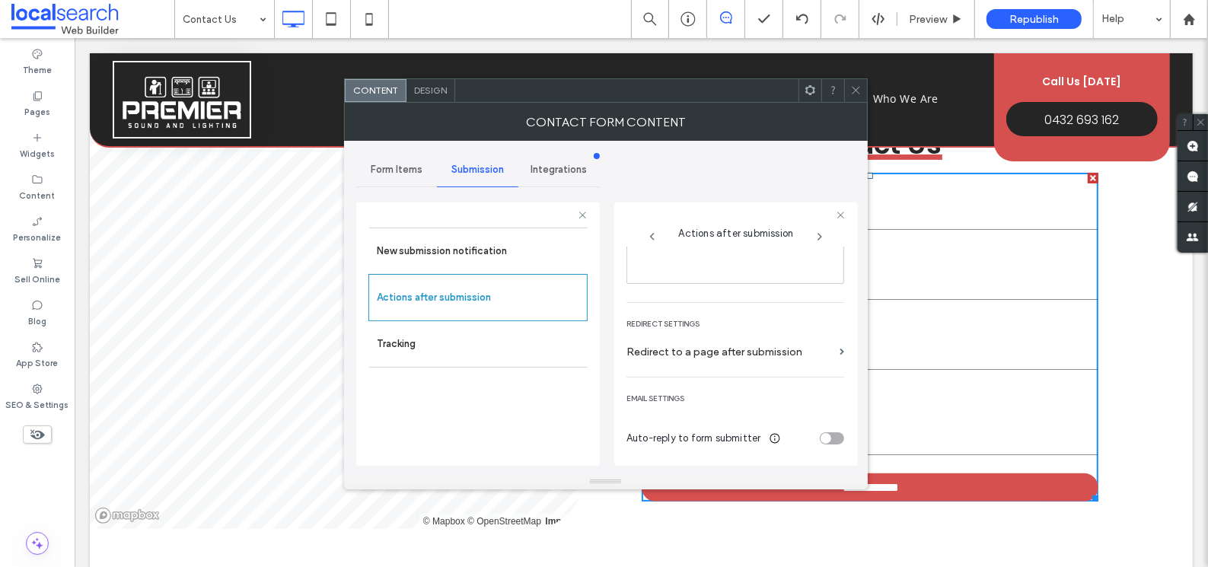
click at [823, 436] on div "toggle" at bounding box center [831, 438] width 24 height 12
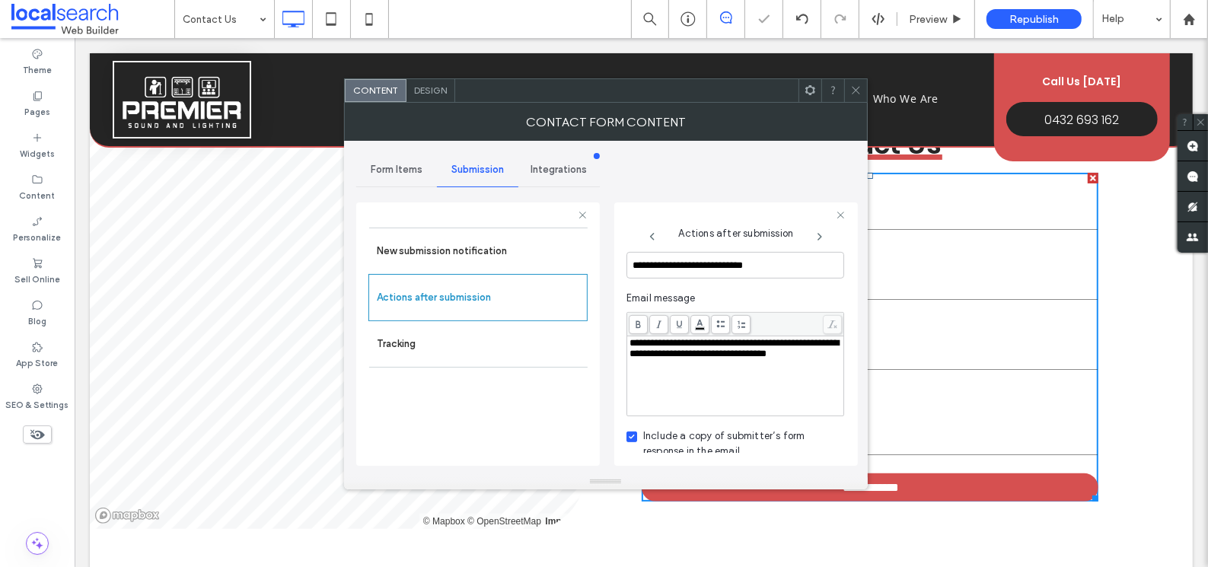
scroll to position [563, 0]
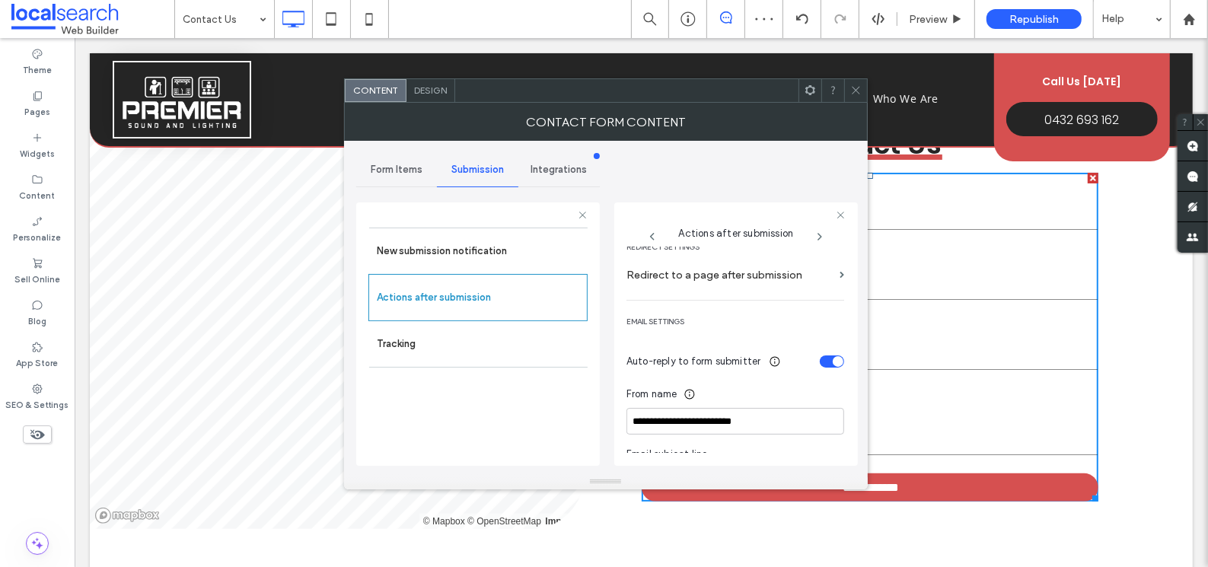
click at [819, 359] on div "toggle" at bounding box center [831, 361] width 24 height 12
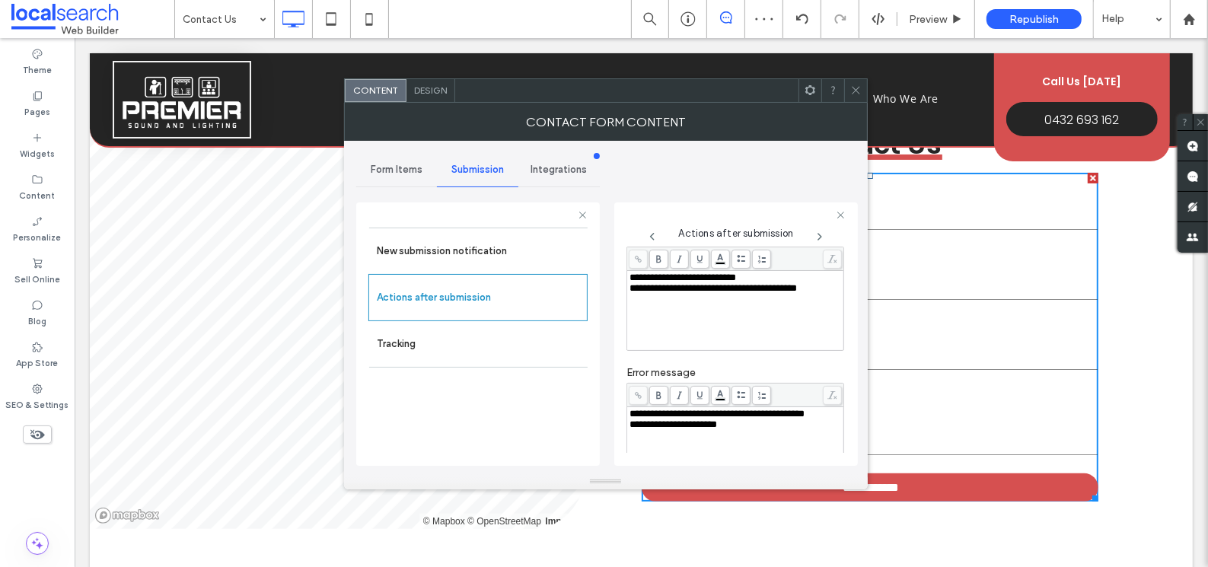
scroll to position [0, 0]
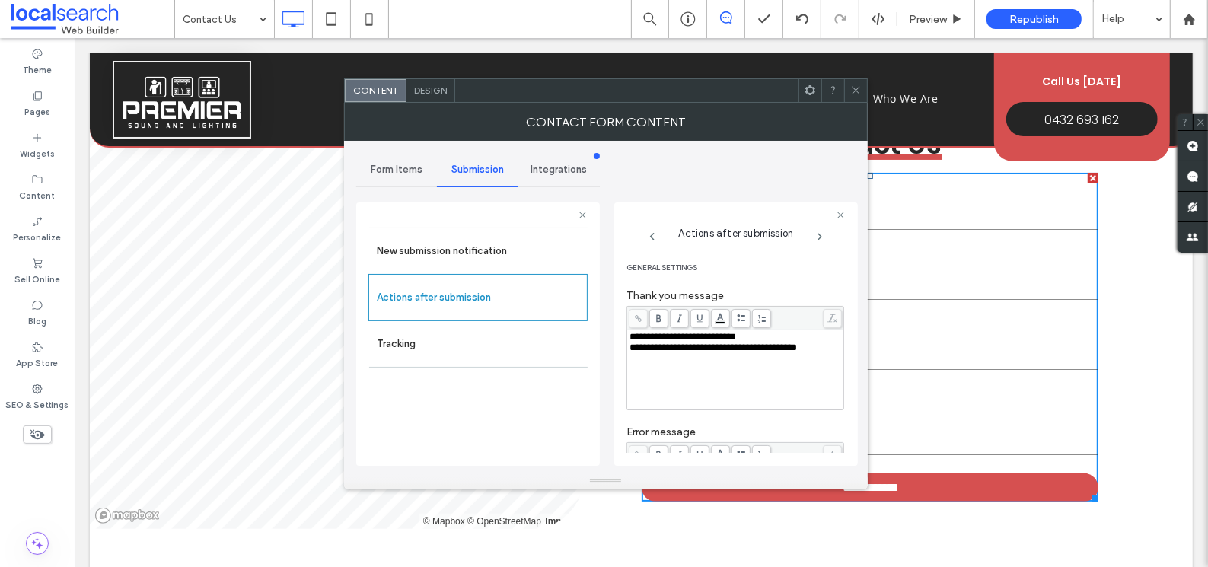
click at [854, 86] on icon at bounding box center [855, 89] width 11 height 11
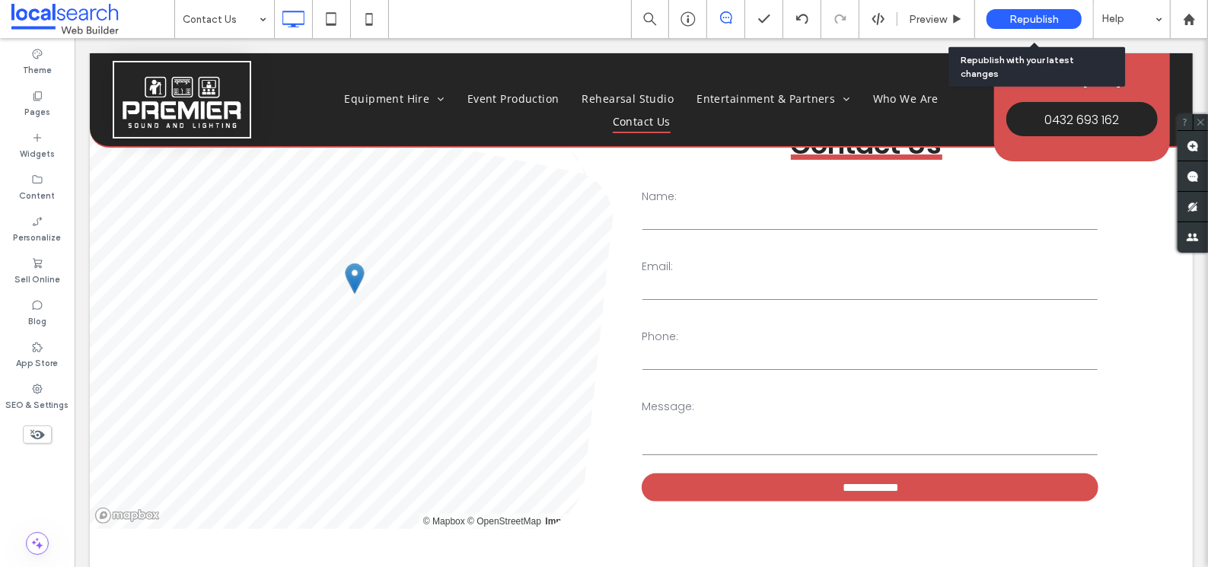
click at [1044, 14] on span "Republish" at bounding box center [1033, 19] width 49 height 13
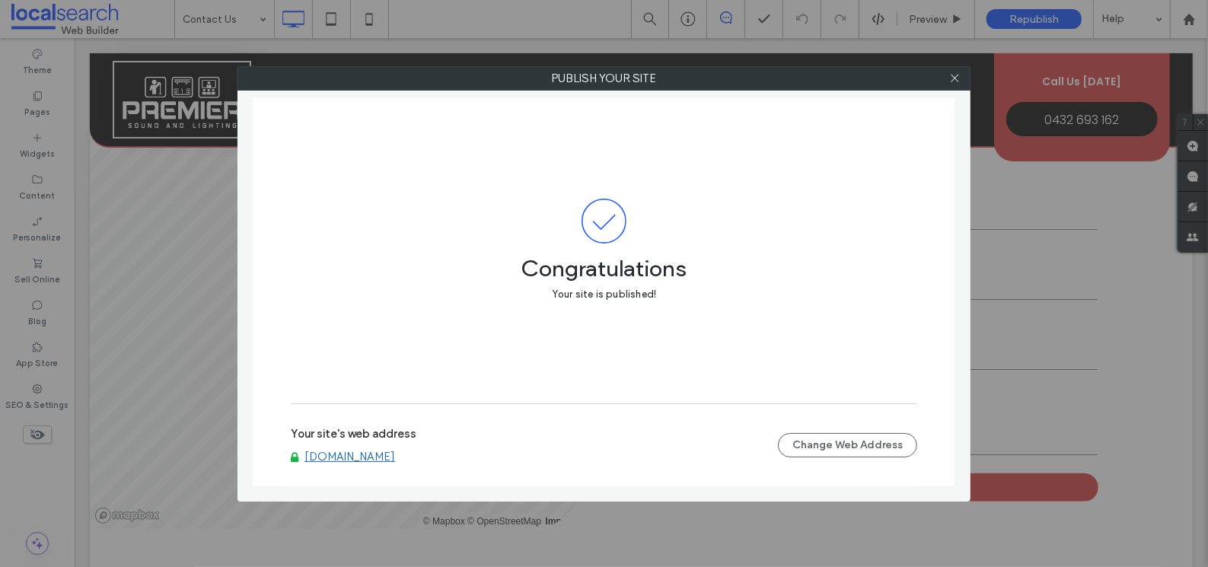
click at [395, 458] on link "[DOMAIN_NAME]" at bounding box center [349, 457] width 91 height 14
click at [958, 78] on icon at bounding box center [954, 77] width 11 height 11
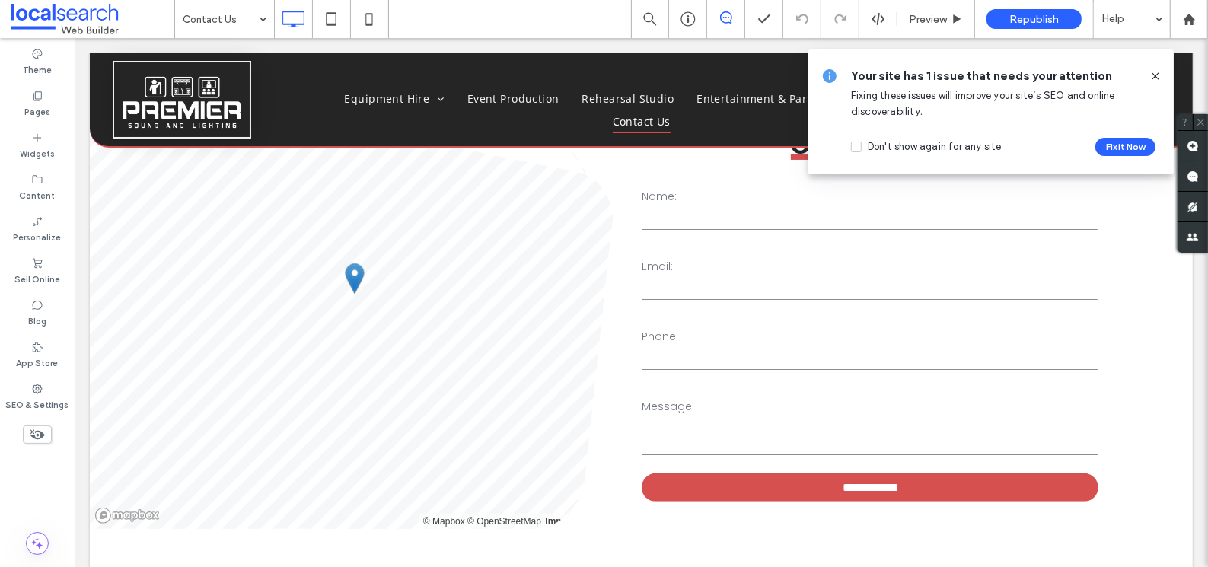
click at [1157, 72] on icon at bounding box center [1155, 76] width 12 height 12
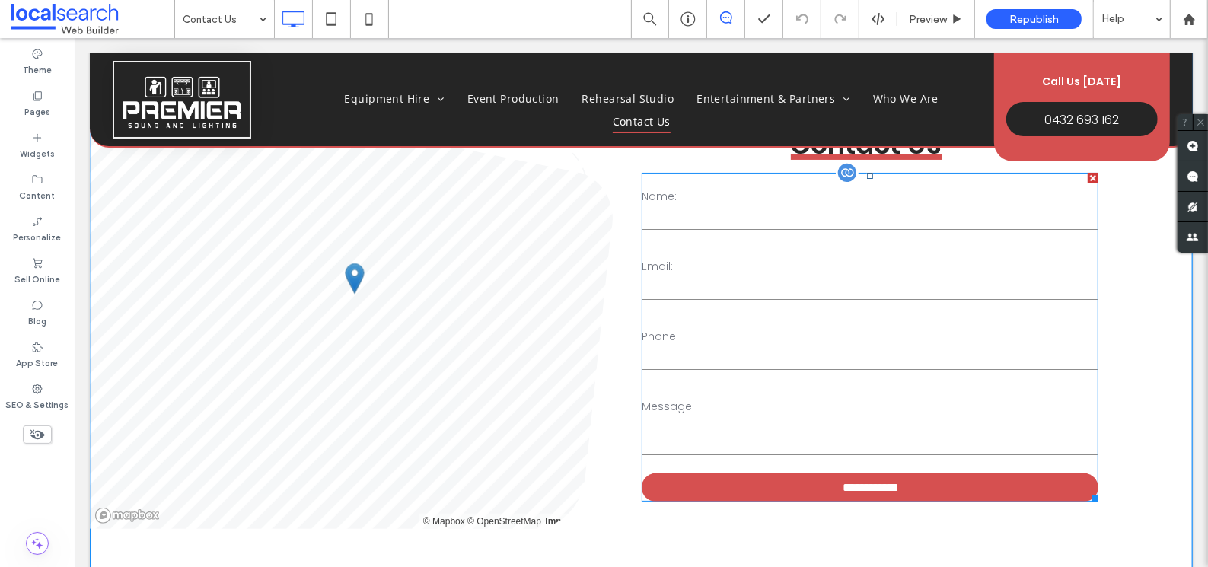
click at [854, 300] on div "Email:" at bounding box center [868, 280] width 466 height 55
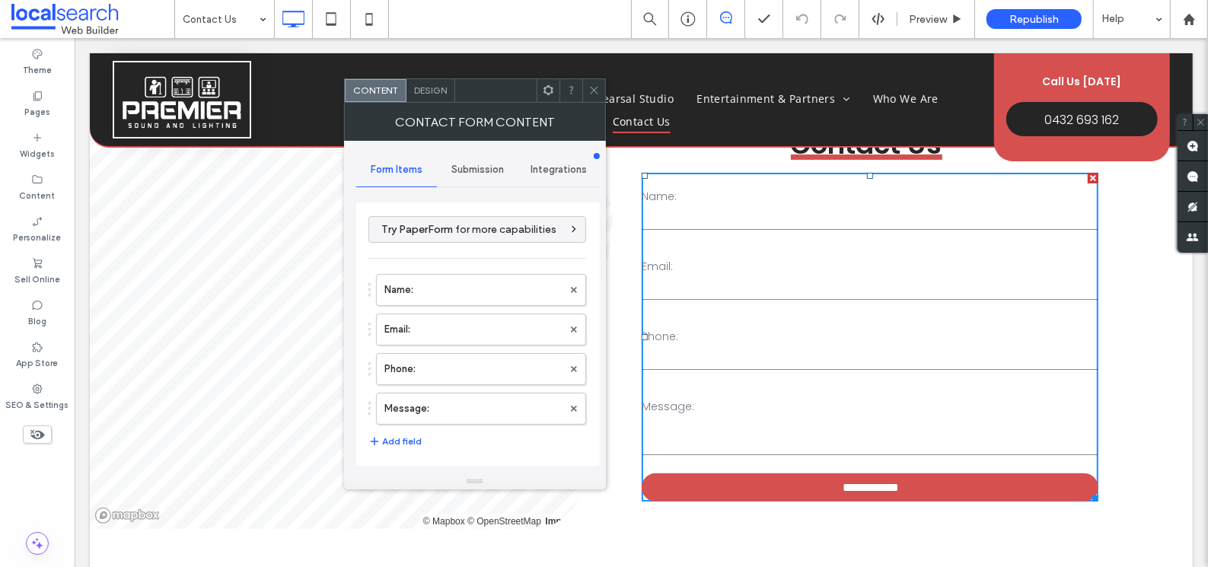
click at [479, 164] on span "Submission" at bounding box center [477, 170] width 53 height 12
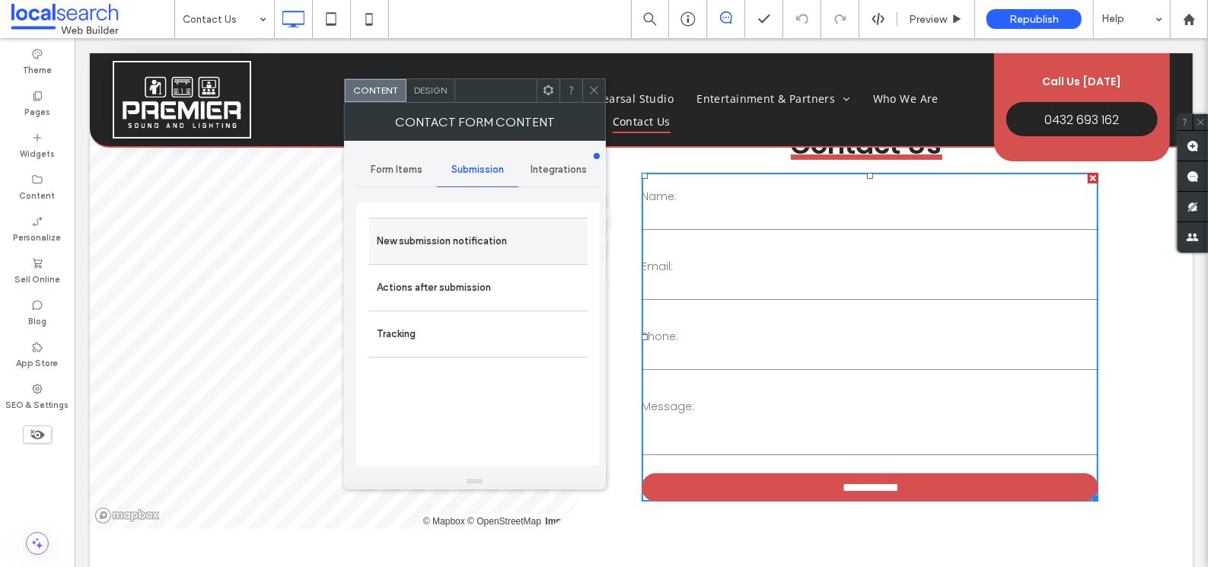
click at [434, 250] on label "New submission notification" at bounding box center [478, 241] width 203 height 30
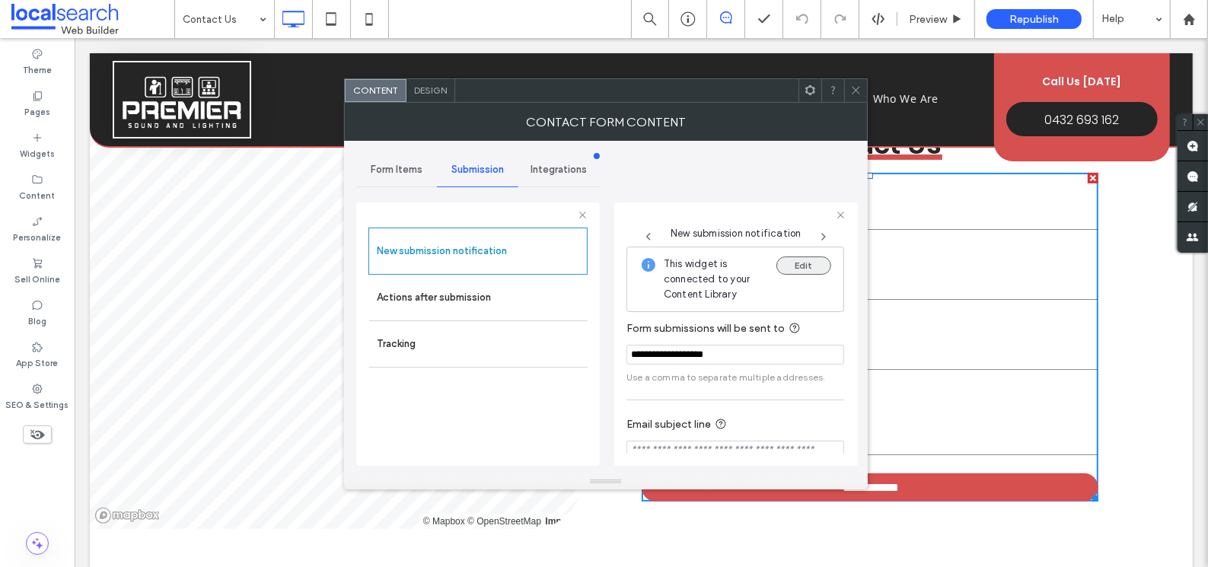
click at [795, 269] on button "Edit" at bounding box center [803, 265] width 55 height 18
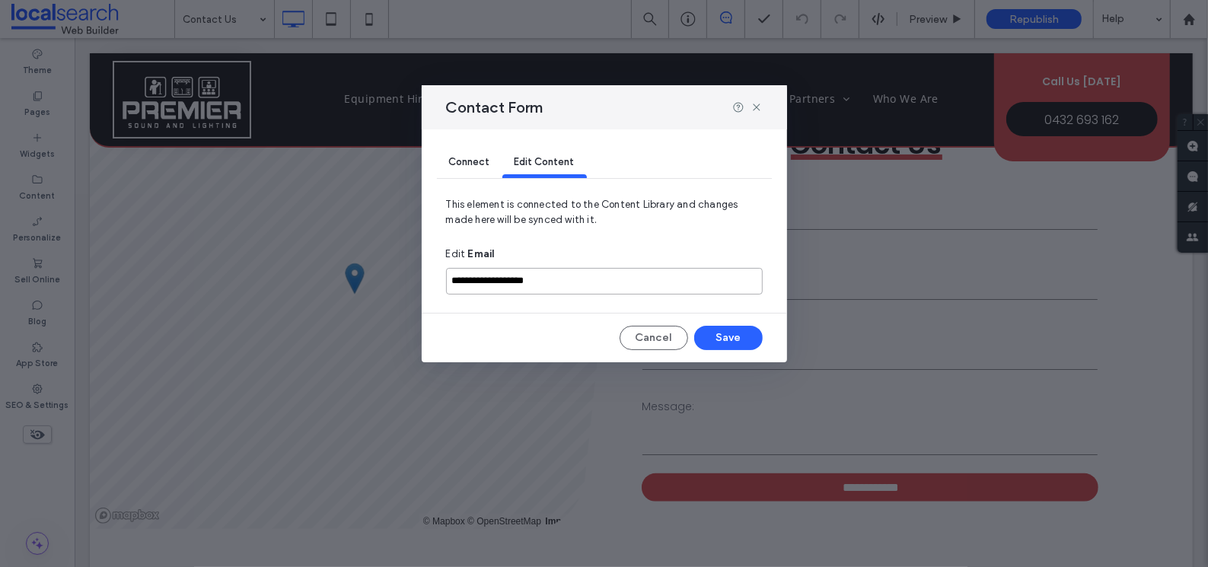
click at [566, 288] on input "**********" at bounding box center [604, 281] width 317 height 27
paste input "**********"
type input "**********"
click at [721, 337] on button "Save" at bounding box center [728, 338] width 68 height 24
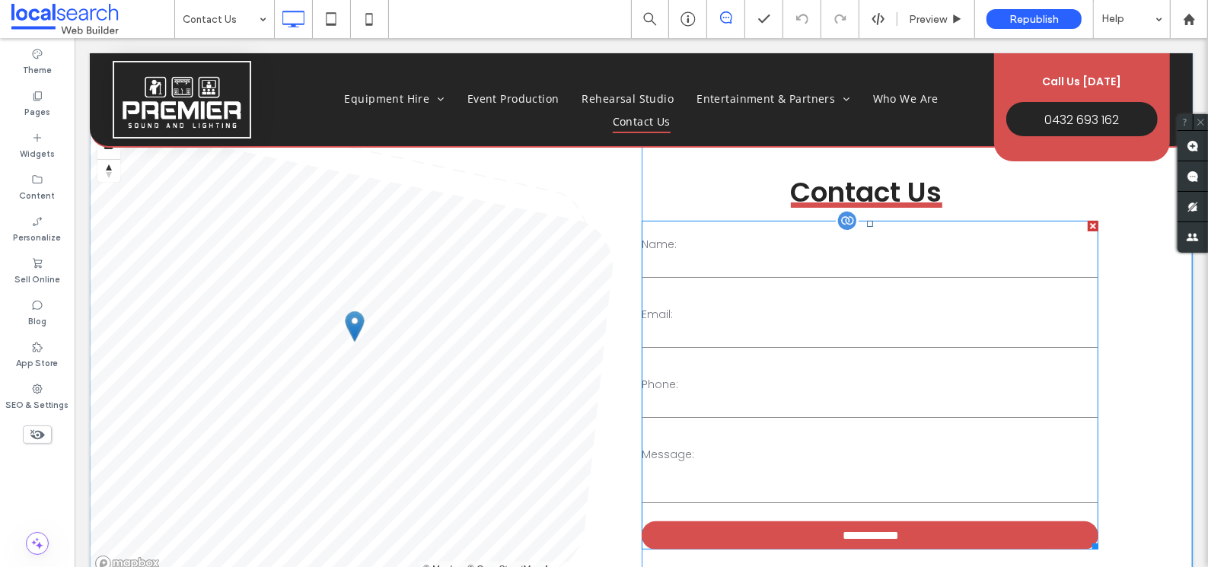
scroll to position [91, 0]
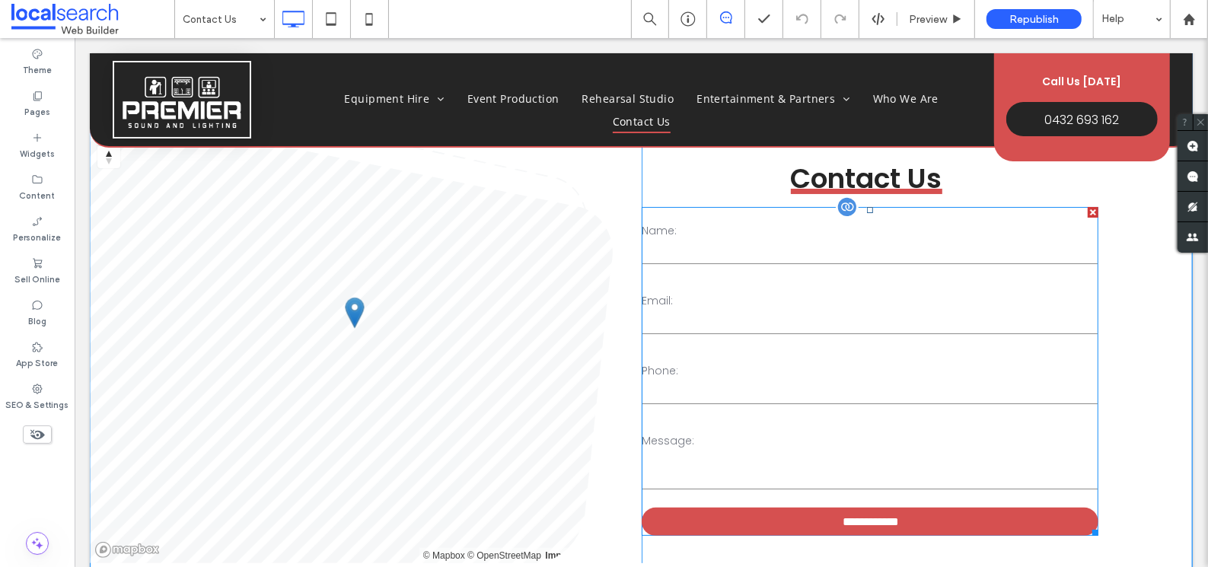
click at [768, 374] on label "Phone:" at bounding box center [868, 370] width 455 height 16
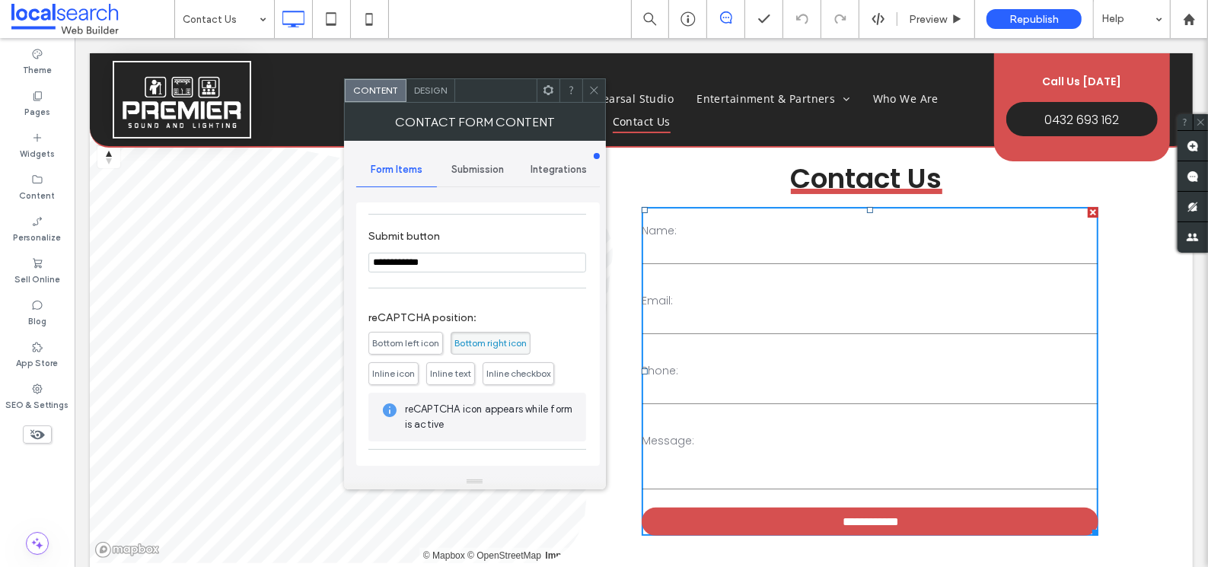
scroll to position [308, 0]
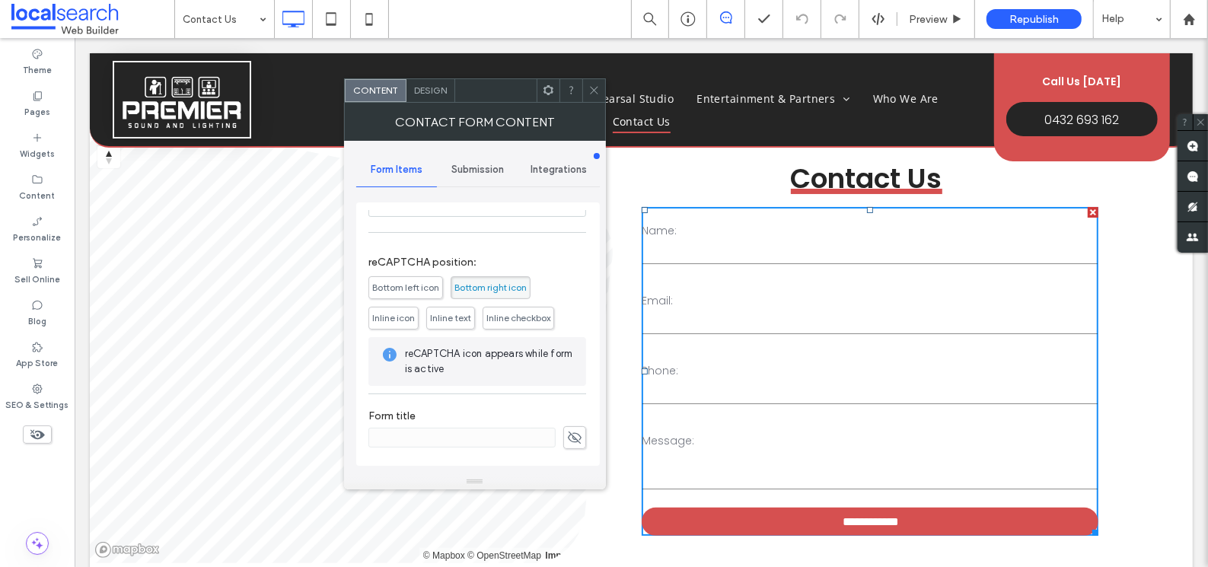
click at [593, 91] on icon at bounding box center [593, 89] width 11 height 11
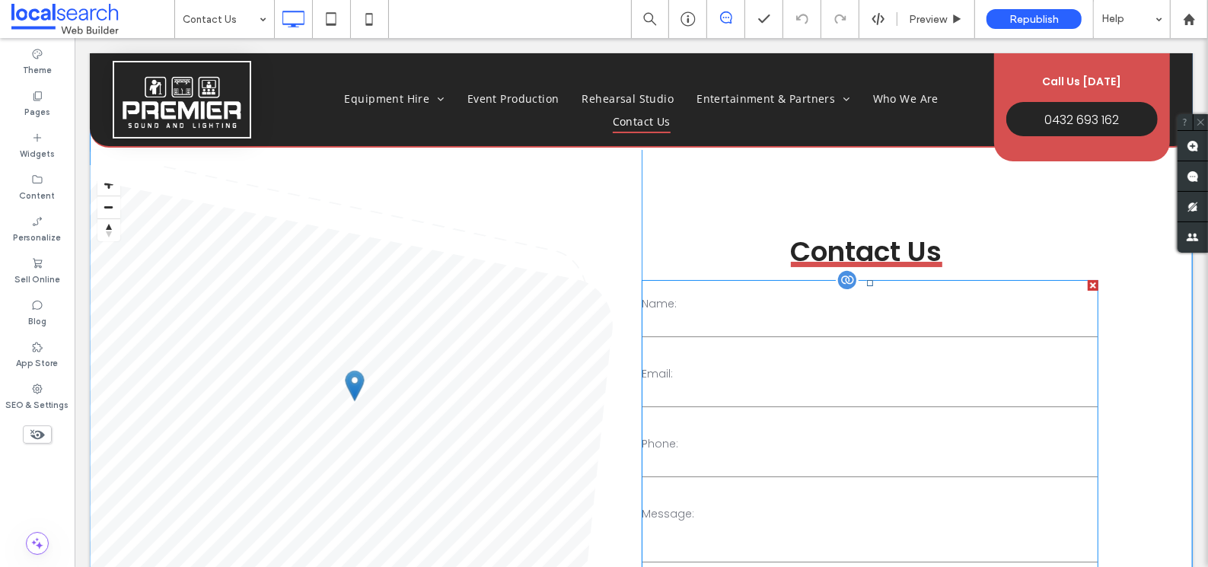
scroll to position [0, 0]
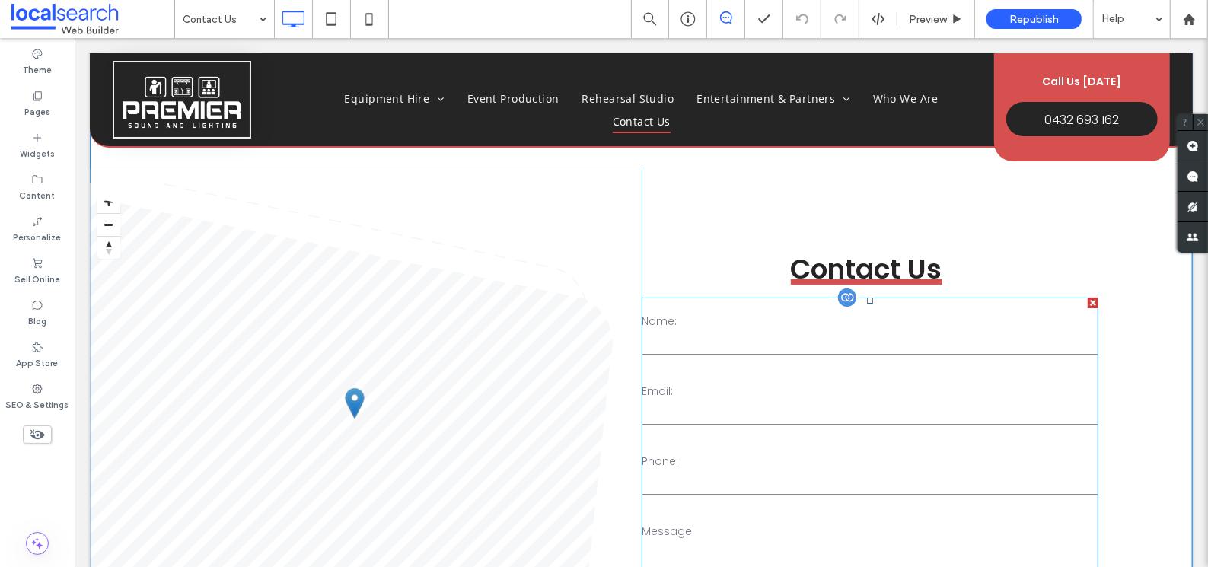
click at [799, 371] on div "Name: Email: Phone: Message:" at bounding box center [869, 439] width 468 height 297
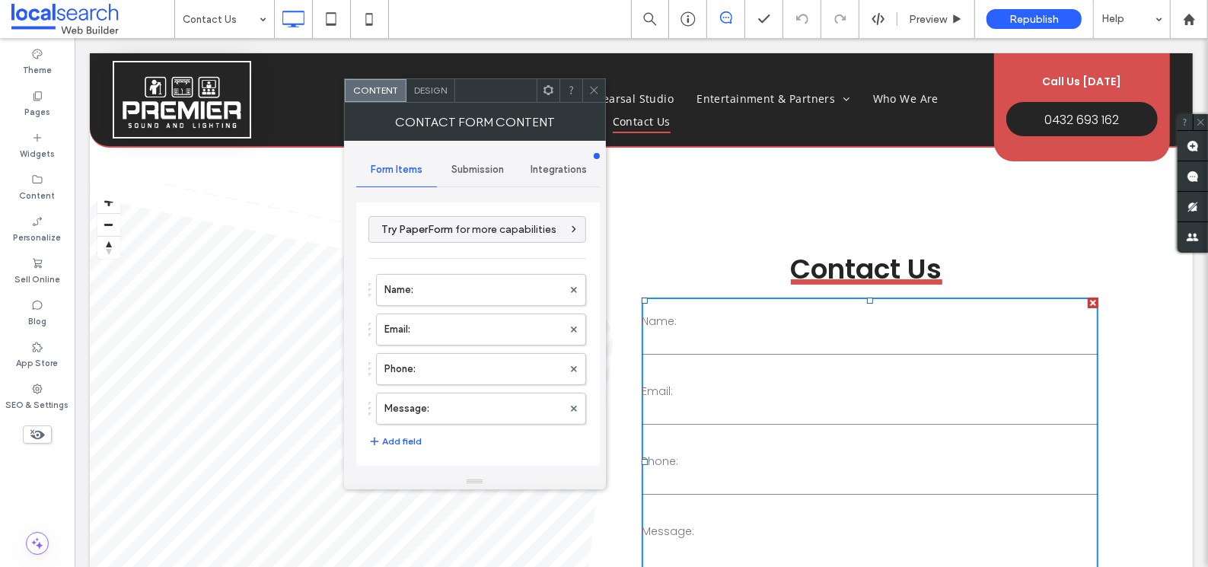
click at [476, 166] on span "Submission" at bounding box center [477, 170] width 53 height 12
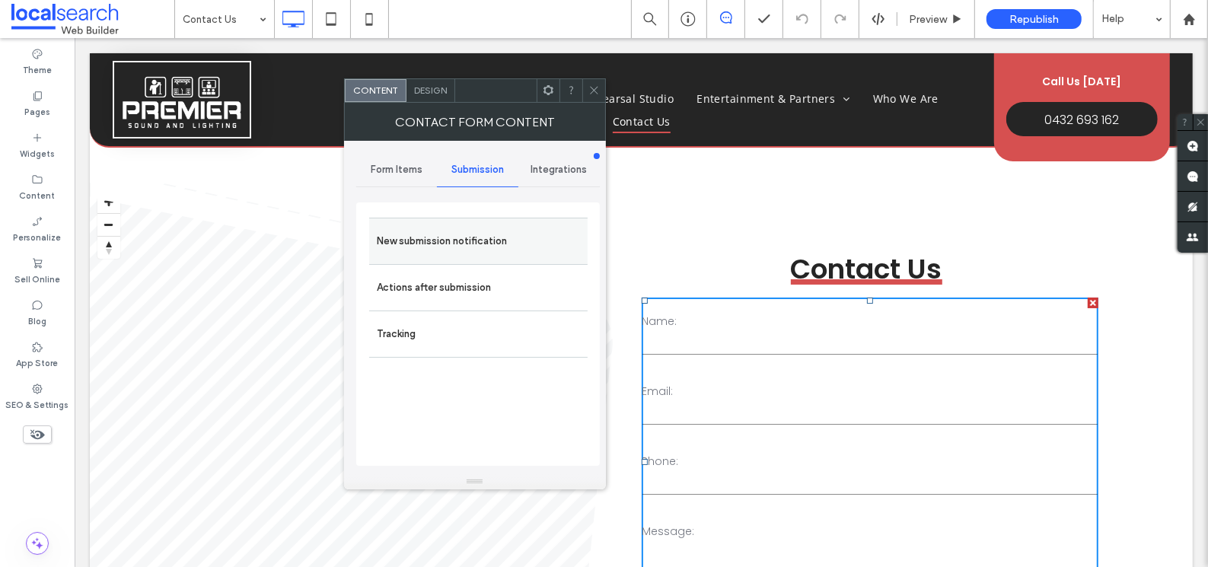
click at [435, 230] on label "New submission notification" at bounding box center [478, 241] width 203 height 30
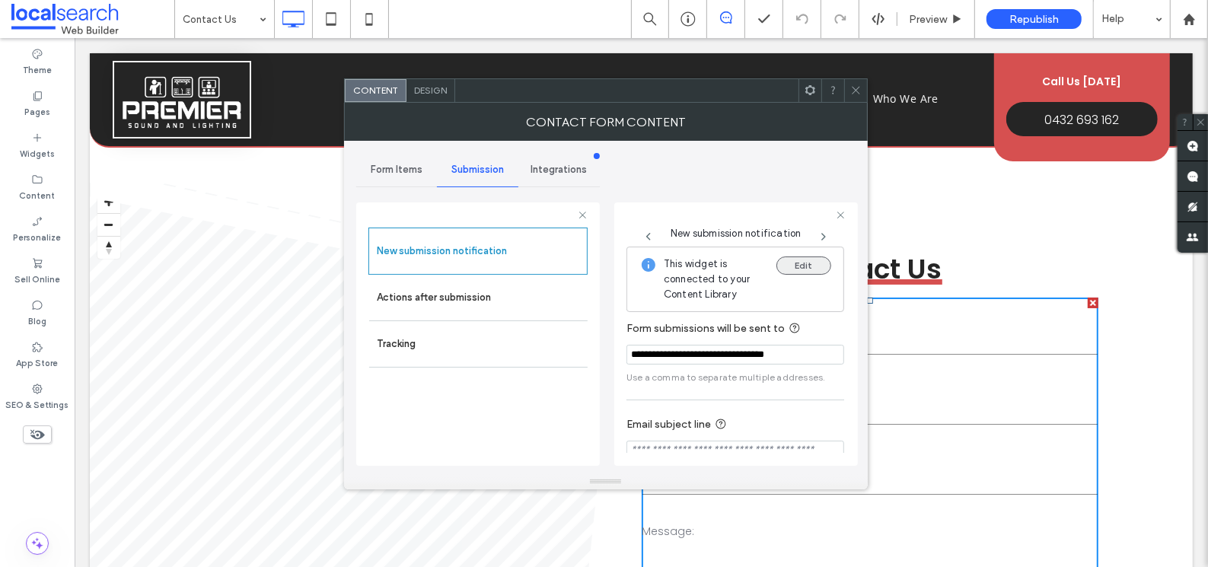
click at [794, 266] on button "Edit" at bounding box center [803, 265] width 55 height 18
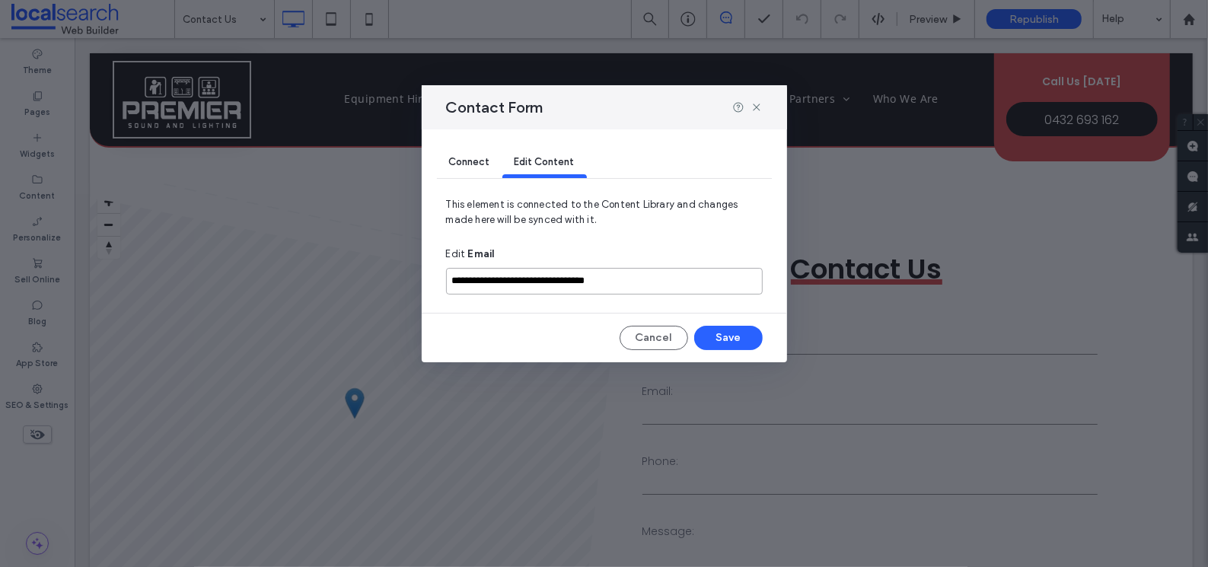
drag, startPoint x: 677, startPoint y: 279, endPoint x: 393, endPoint y: 269, distance: 284.0
click at [393, 269] on div "**********" at bounding box center [604, 283] width 1208 height 567
click at [735, 337] on button "Save" at bounding box center [728, 338] width 68 height 24
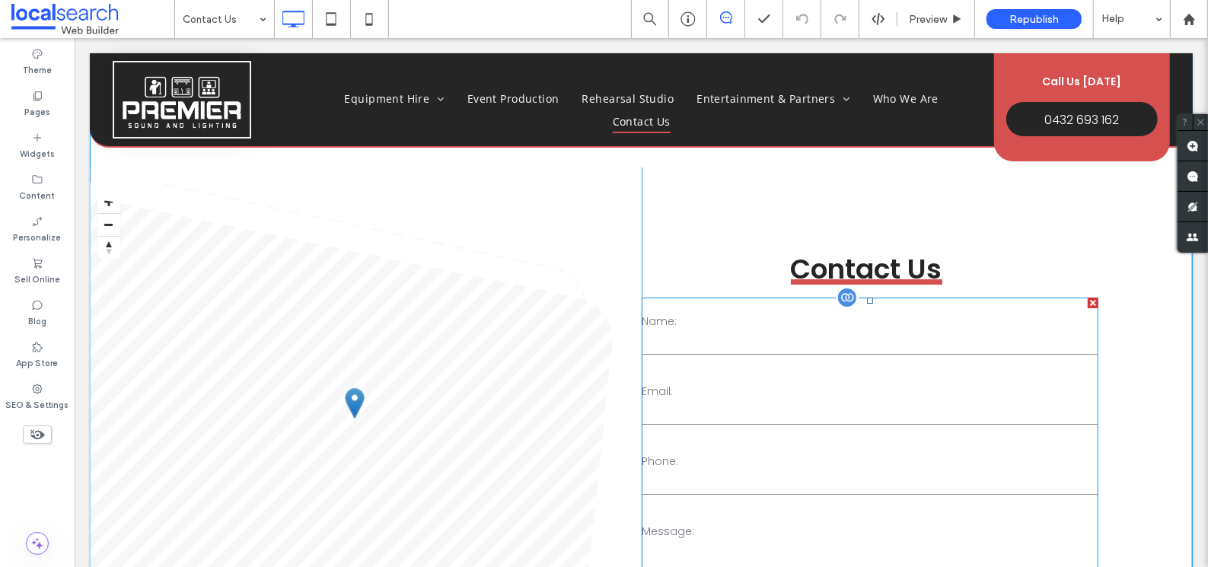
click at [786, 384] on label "Email:" at bounding box center [868, 391] width 455 height 16
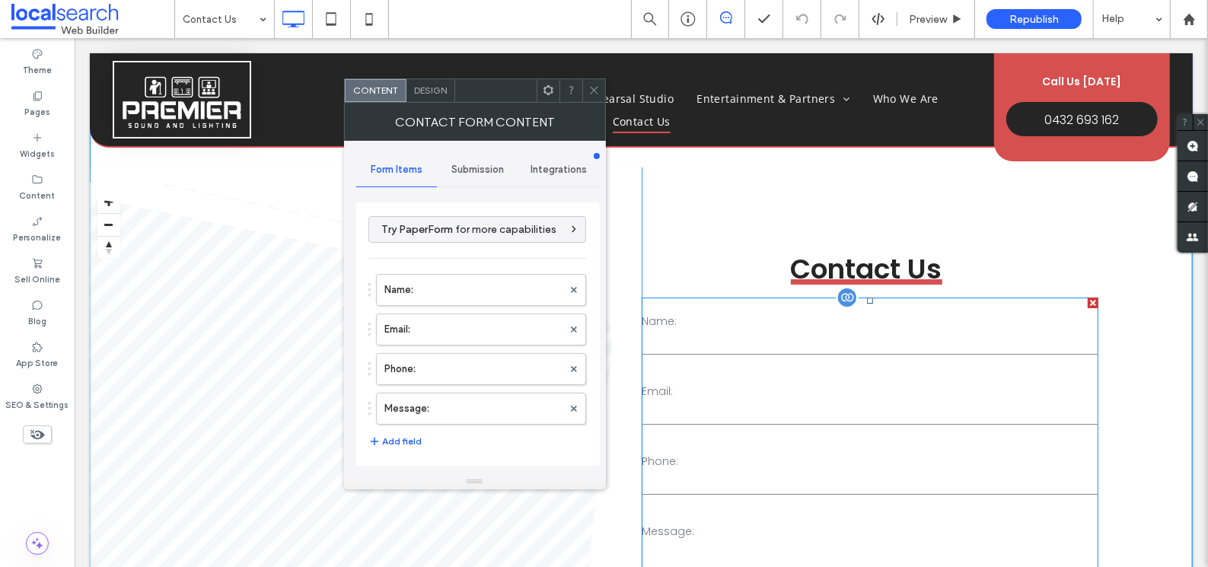
type input "**********"
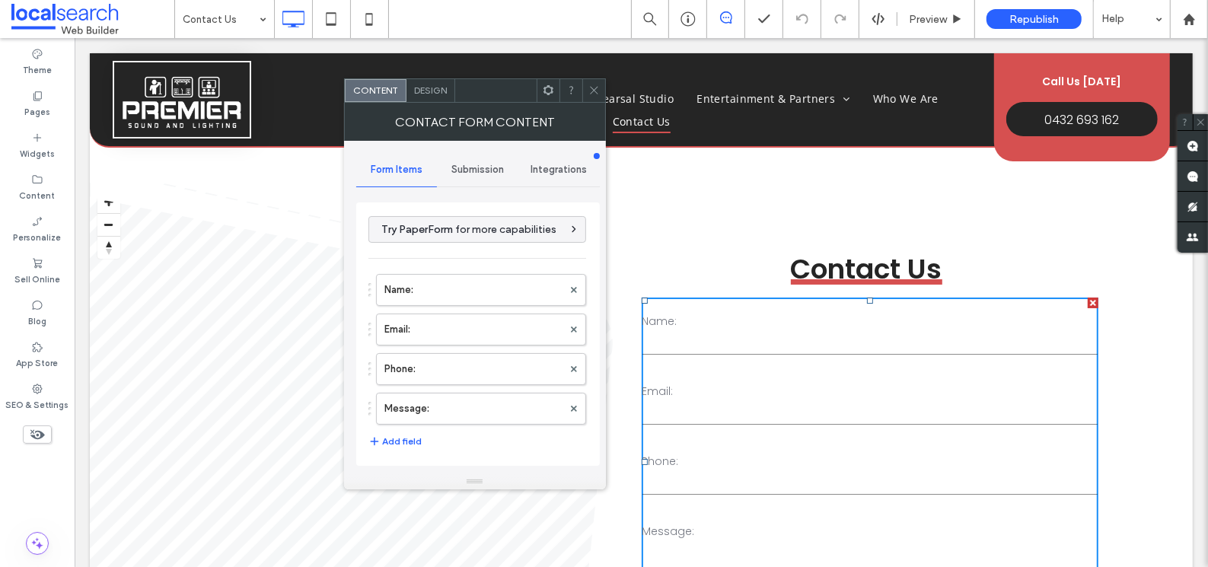
click at [457, 168] on span "Submission" at bounding box center [477, 170] width 53 height 12
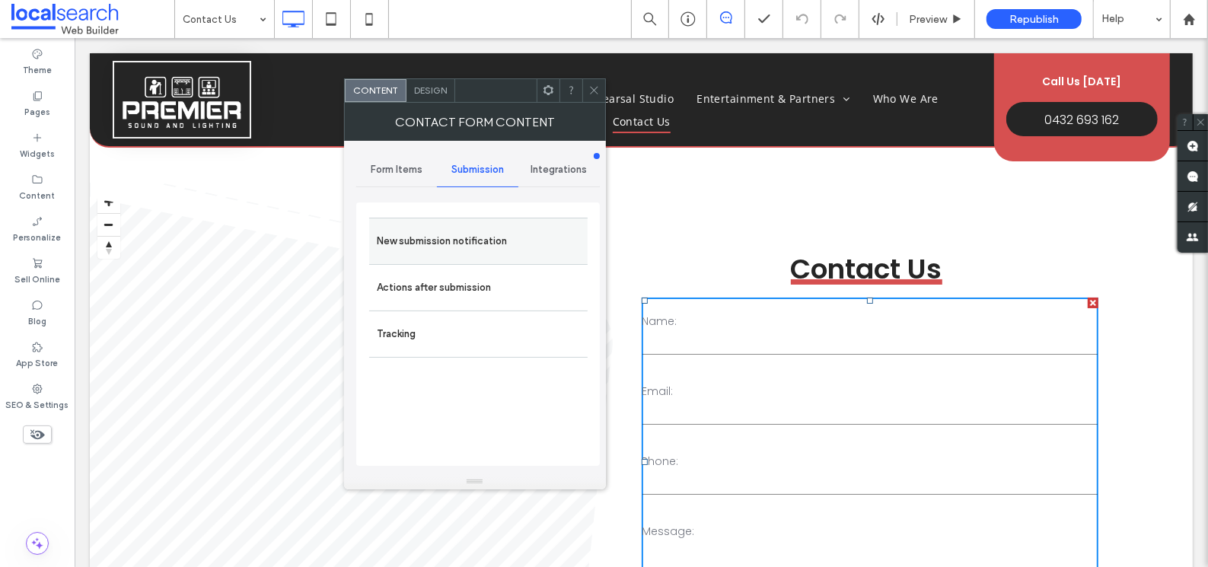
click at [444, 237] on label "New submission notification" at bounding box center [478, 241] width 203 height 30
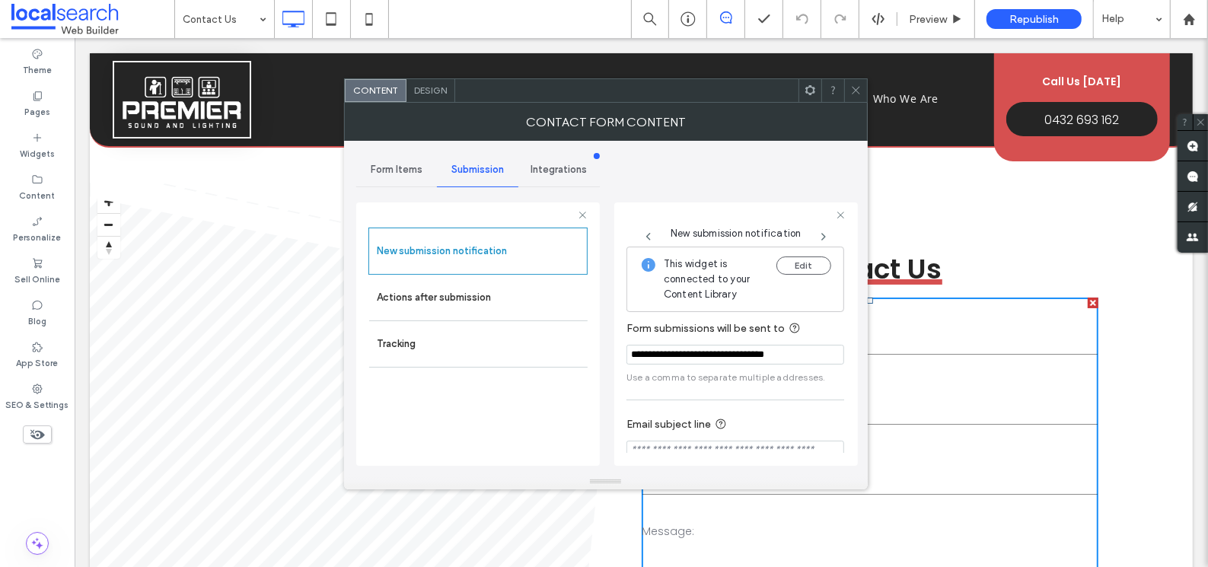
scroll to position [81, 0]
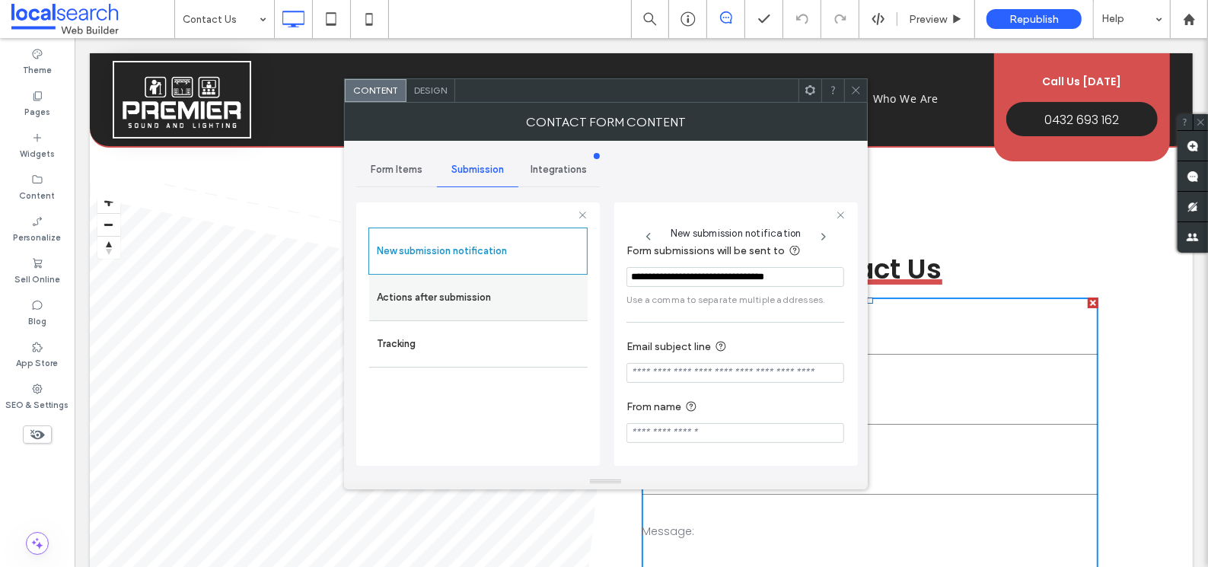
click at [489, 310] on label "Actions after submission" at bounding box center [478, 297] width 203 height 30
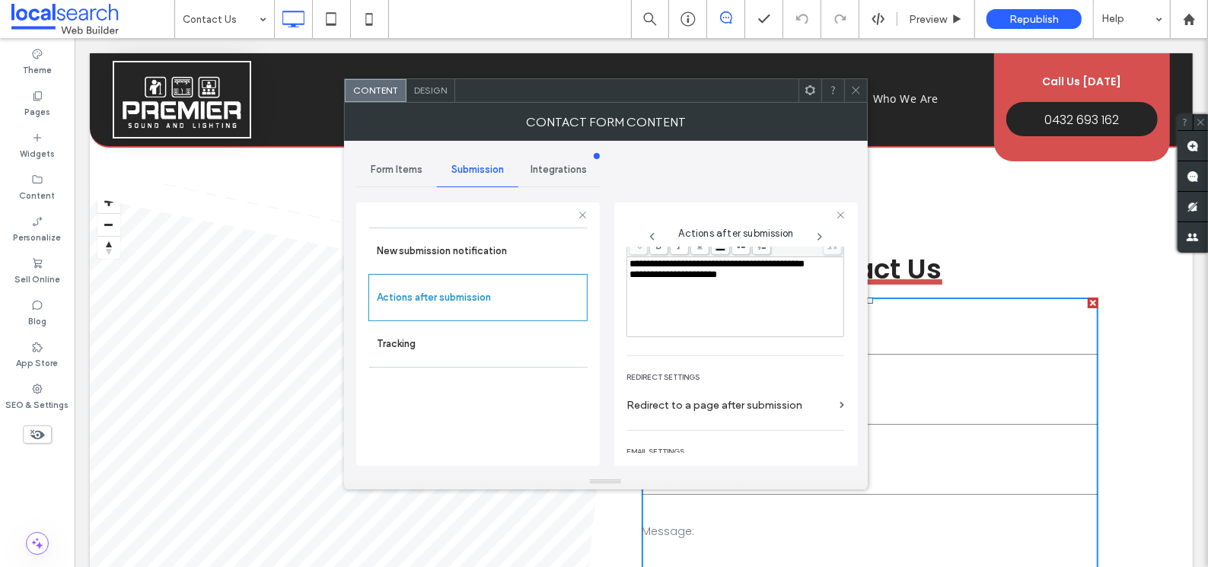
scroll to position [263, 0]
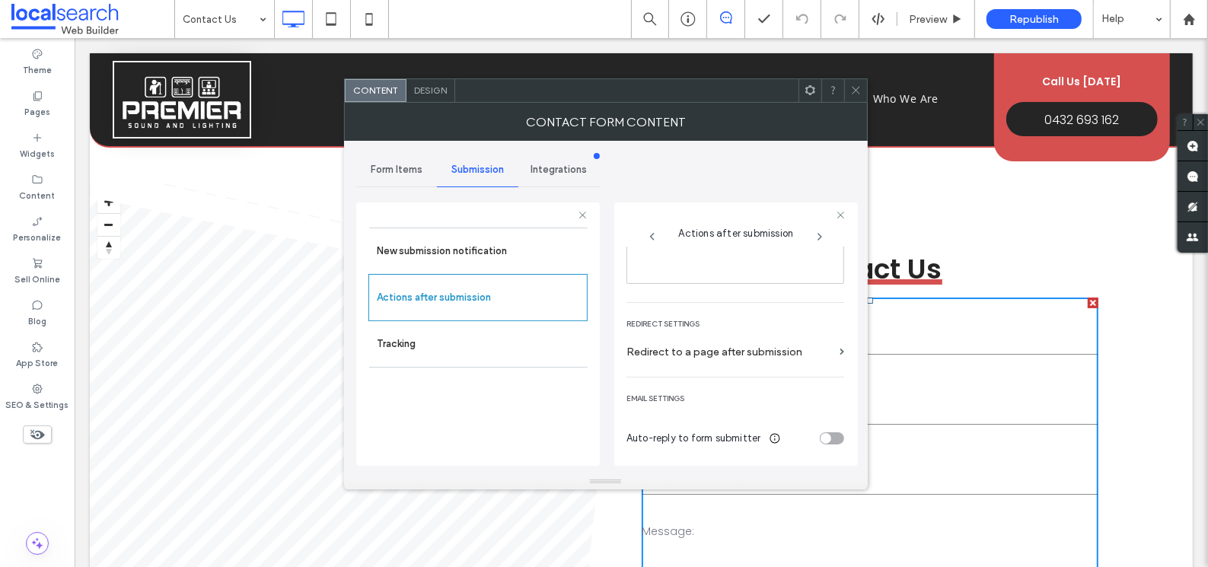
click at [858, 88] on icon at bounding box center [855, 89] width 11 height 11
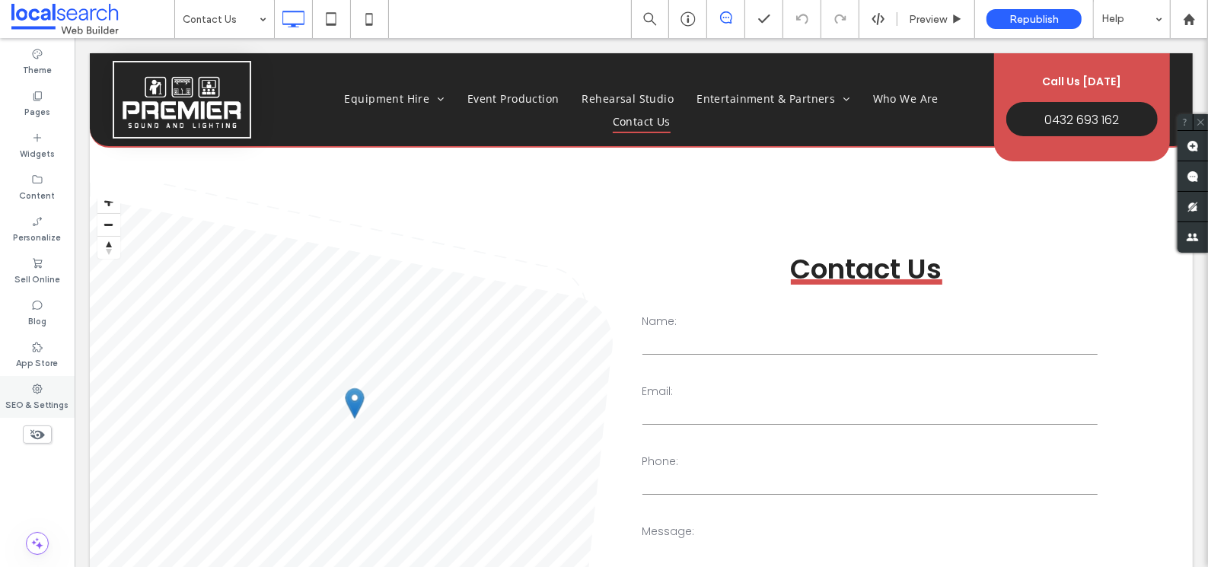
click at [37, 388] on icon at bounding box center [37, 389] width 12 height 12
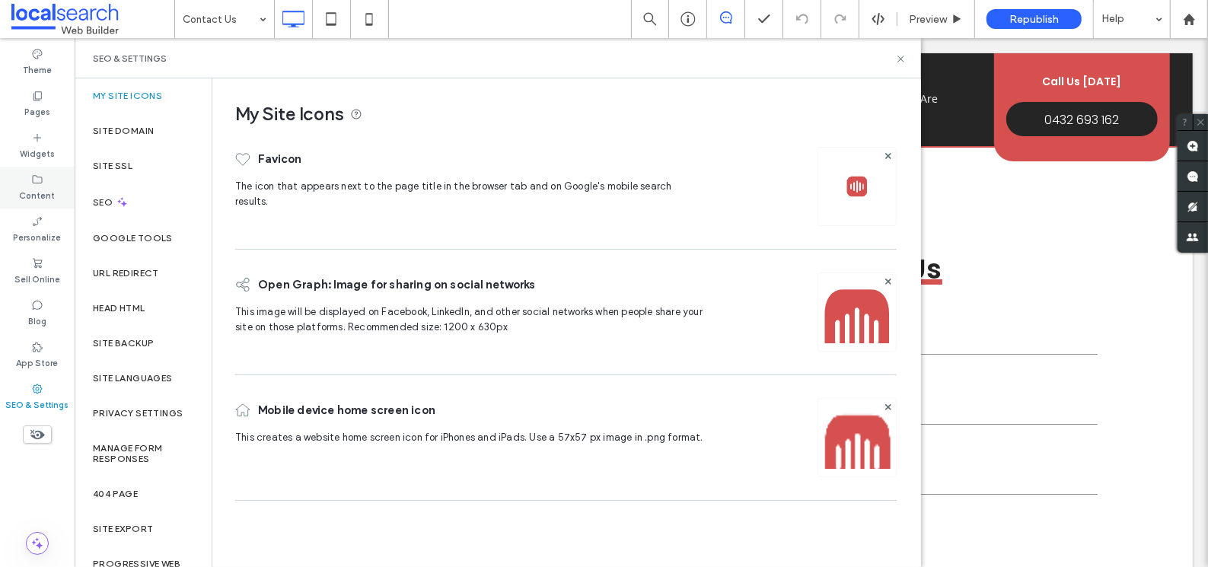
click at [41, 174] on icon at bounding box center [37, 179] width 12 height 12
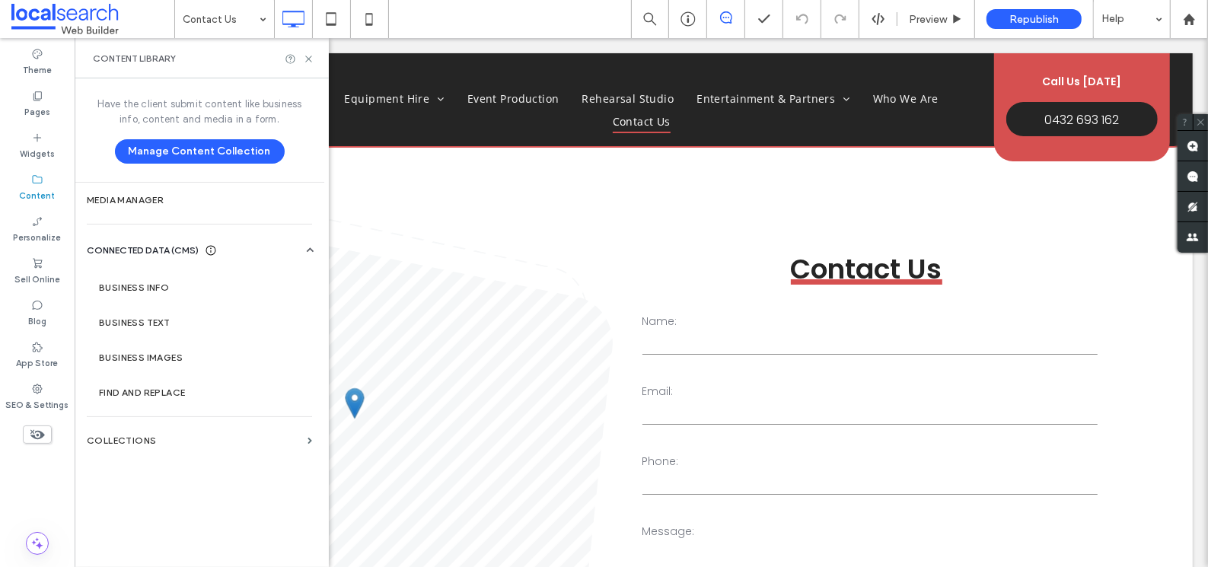
click at [151, 287] on div "URL Redirect" at bounding box center [143, 273] width 137 height 35
click at [151, 287] on label "Business Info" at bounding box center [202, 287] width 207 height 11
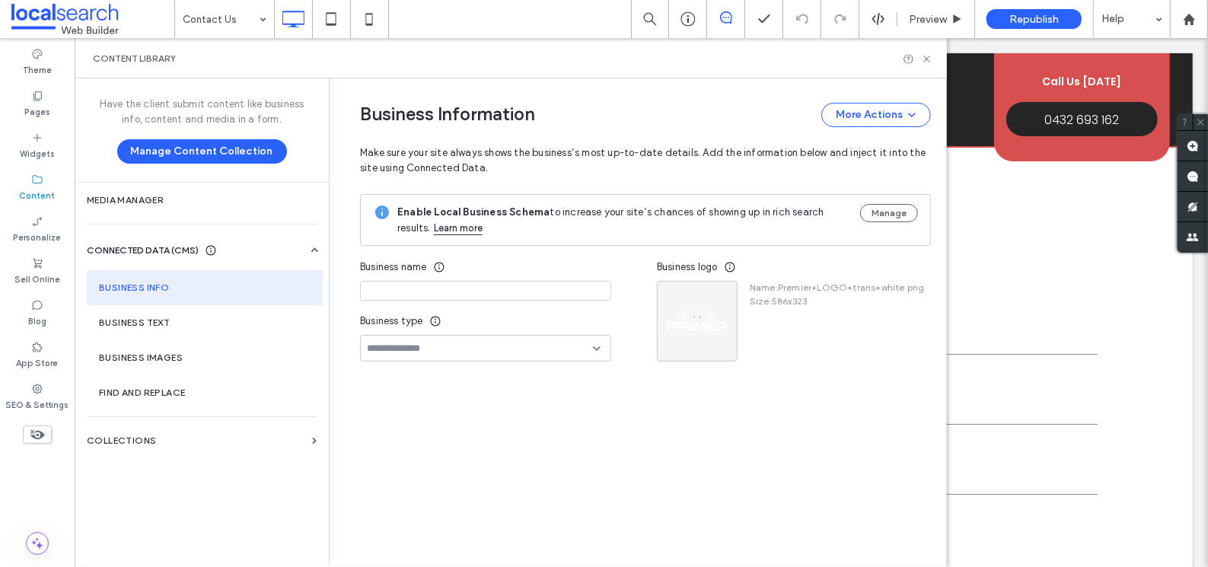
type input "**********"
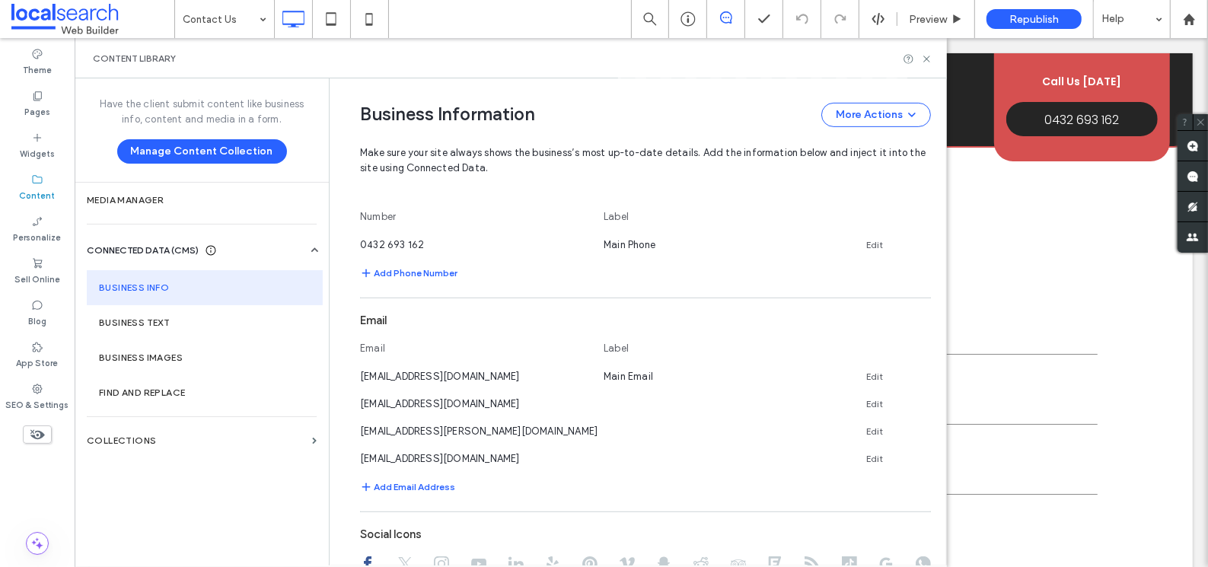
scroll to position [530, 0]
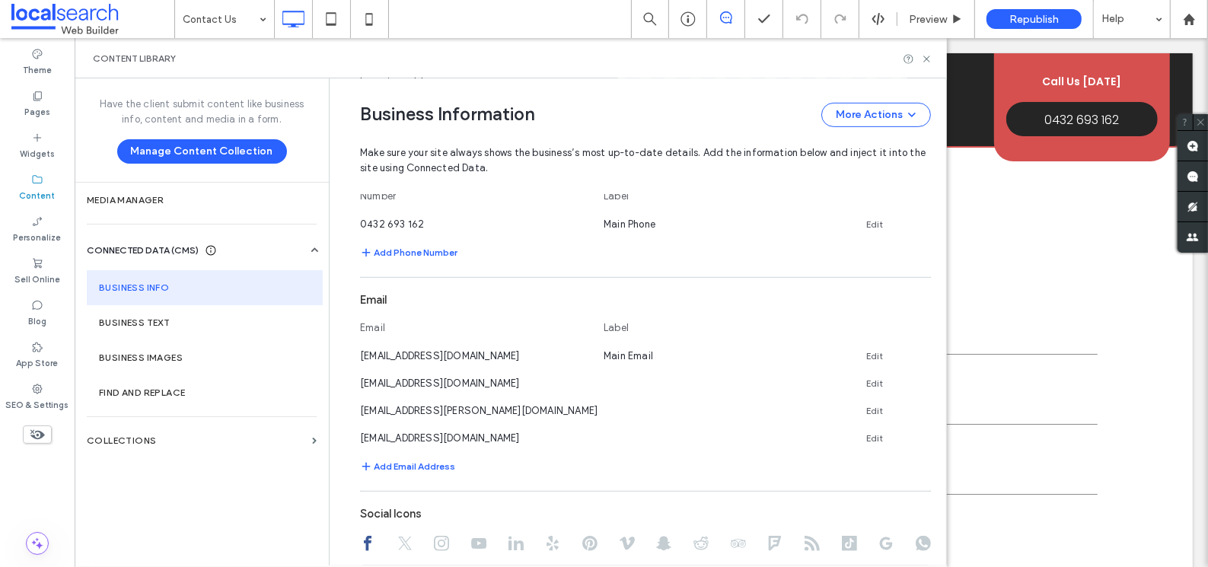
click at [636, 460] on div "Add Email Address" at bounding box center [645, 466] width 571 height 18
click at [928, 56] on icon at bounding box center [926, 58] width 11 height 11
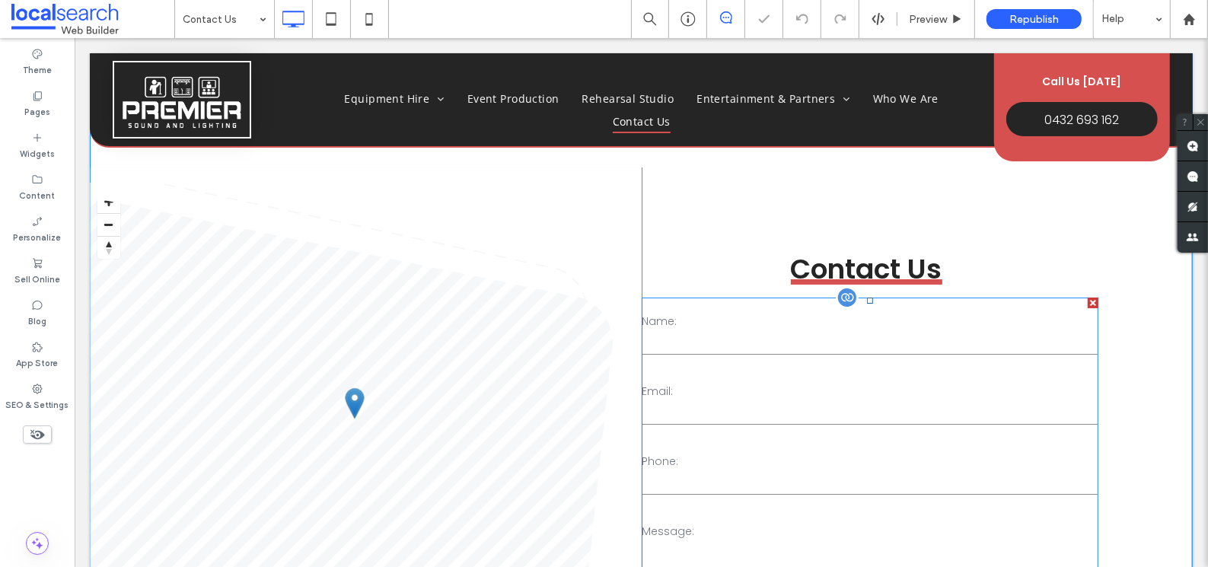
click at [800, 448] on div "Phone:" at bounding box center [868, 474] width 466 height 55
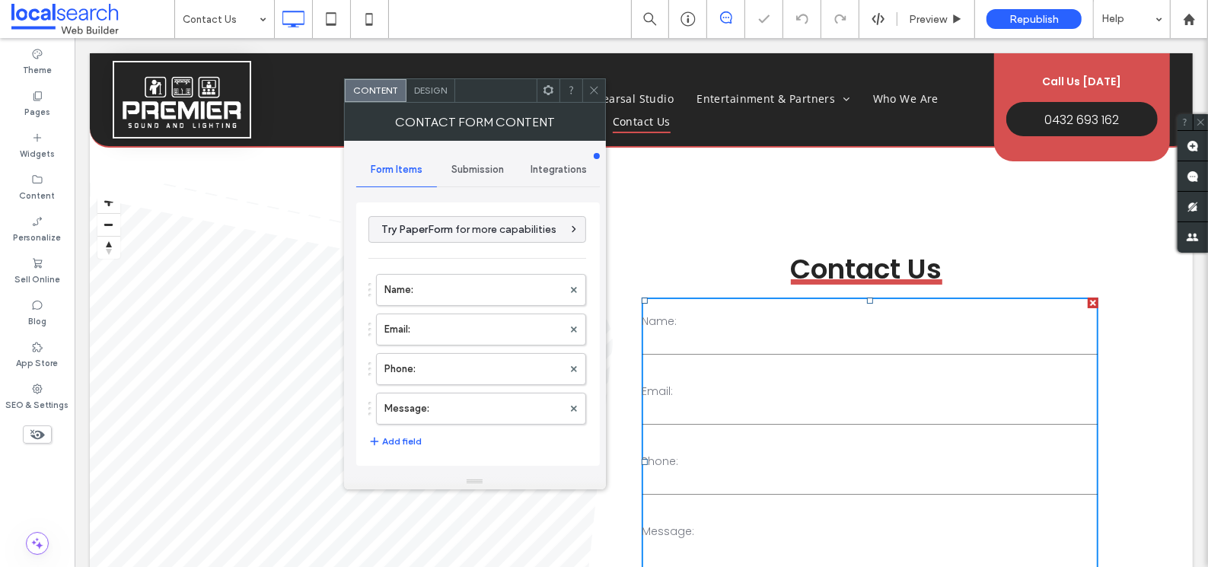
click at [479, 166] on span "Submission" at bounding box center [477, 170] width 53 height 12
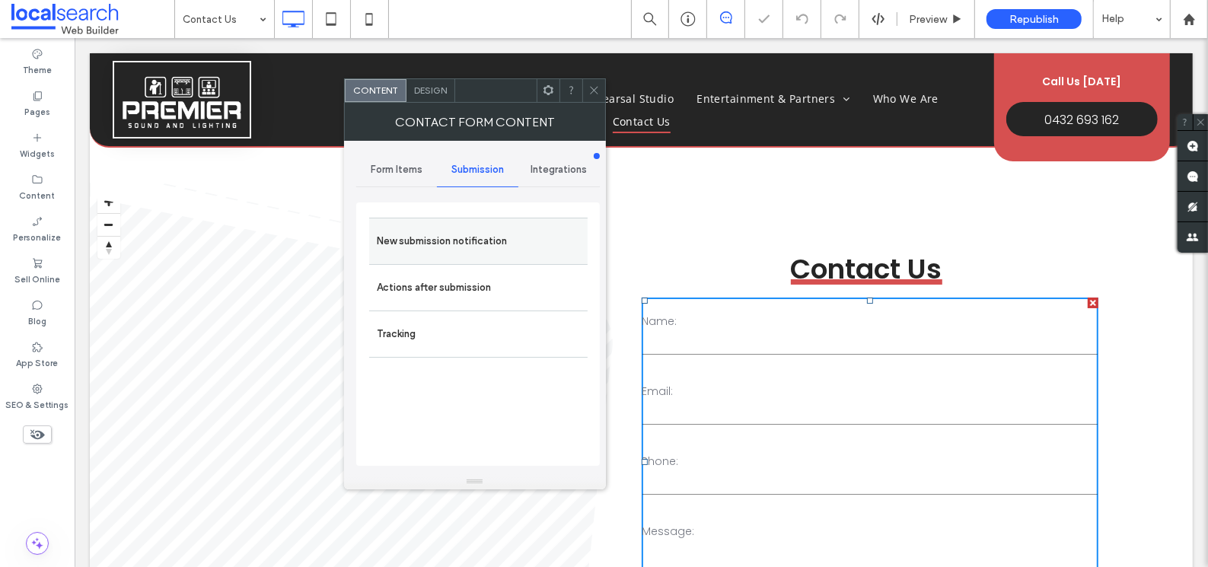
click at [435, 247] on label "New submission notification" at bounding box center [478, 241] width 203 height 30
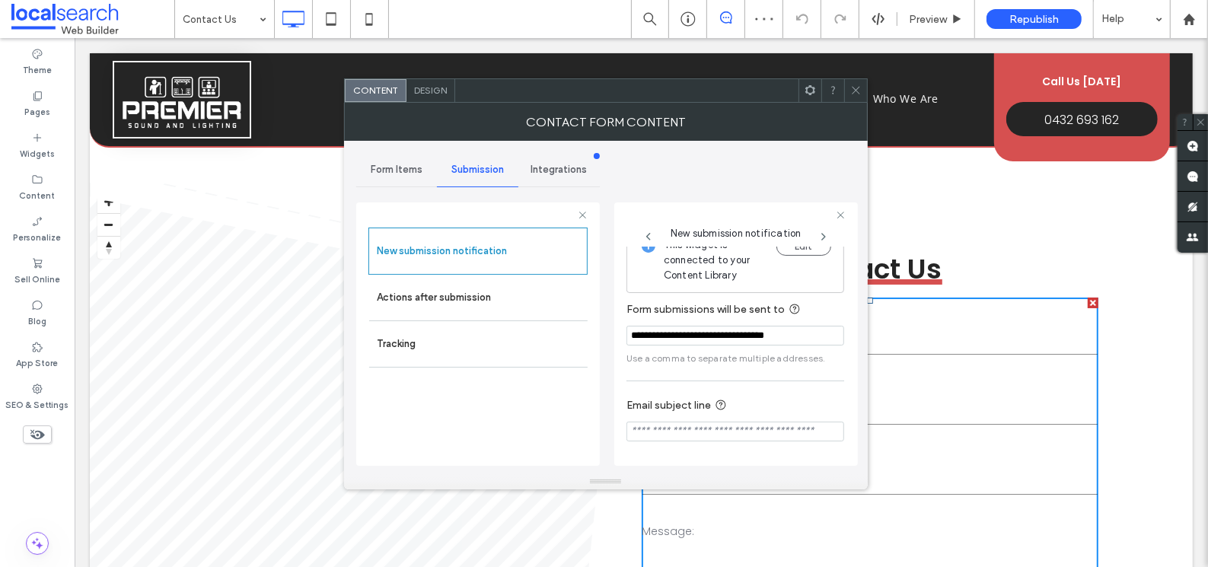
scroll to position [0, 0]
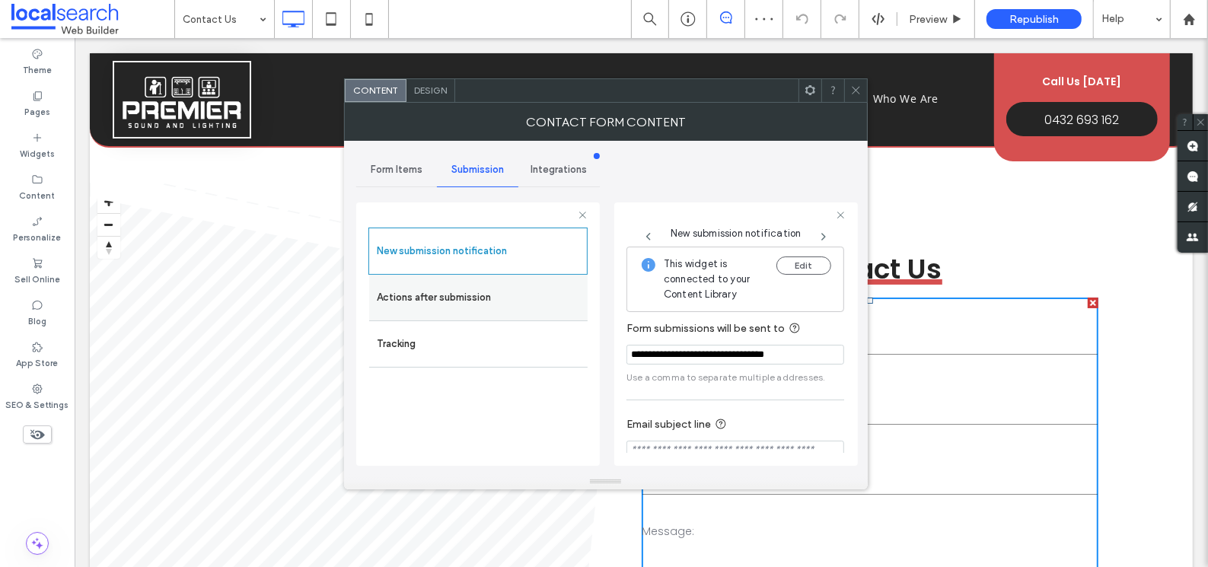
click at [463, 296] on label "Actions after submission" at bounding box center [478, 297] width 203 height 30
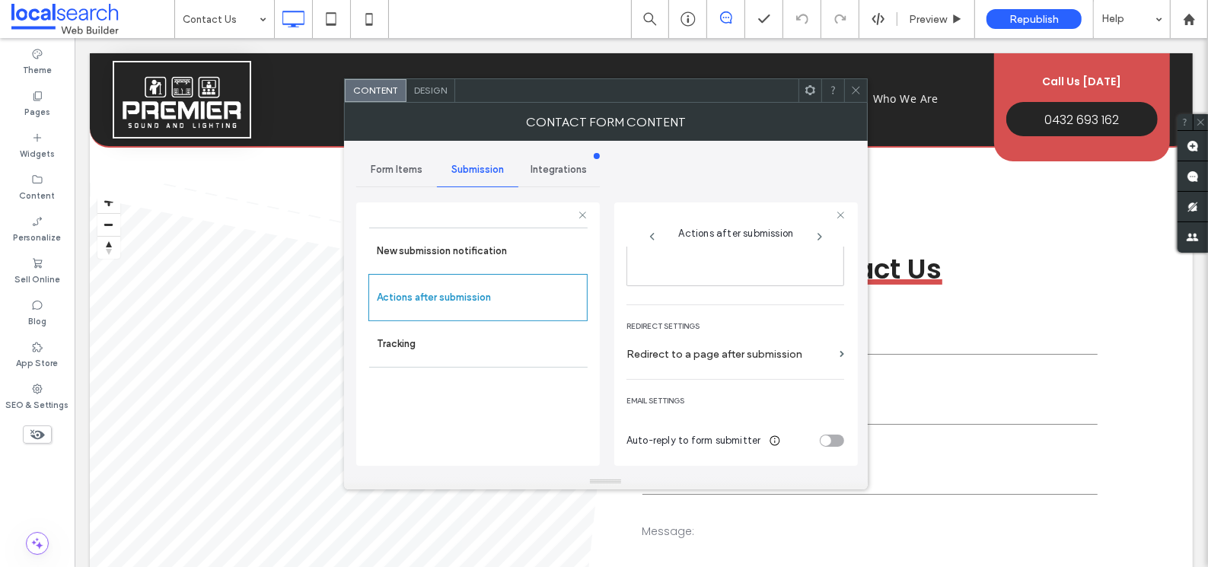
scroll to position [263, 0]
click at [860, 84] on icon at bounding box center [855, 89] width 11 height 11
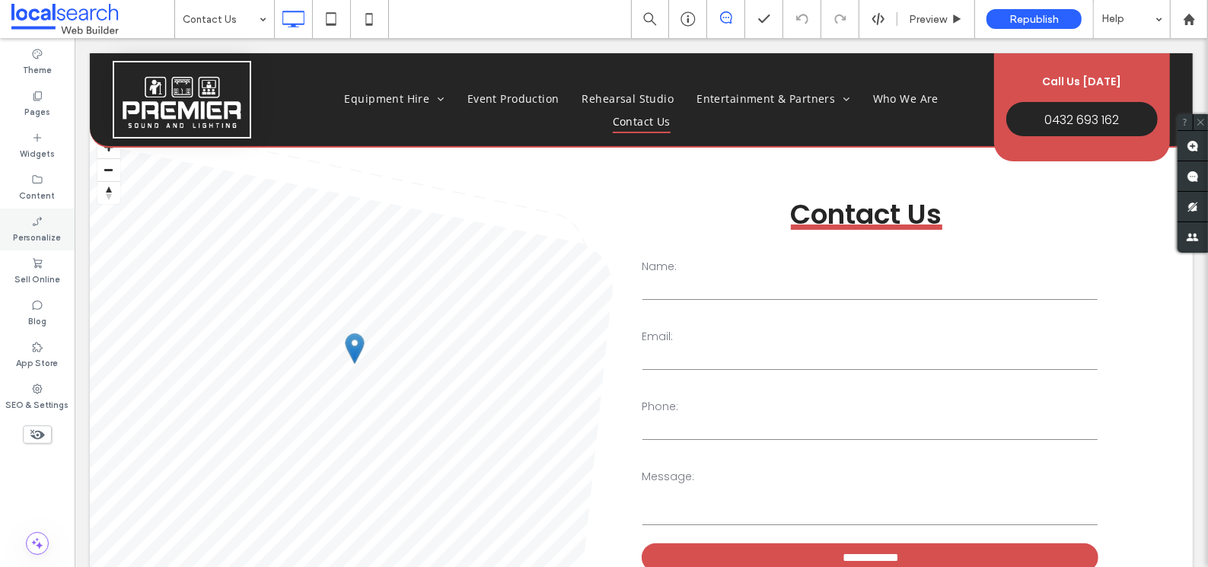
scroll to position [70, 0]
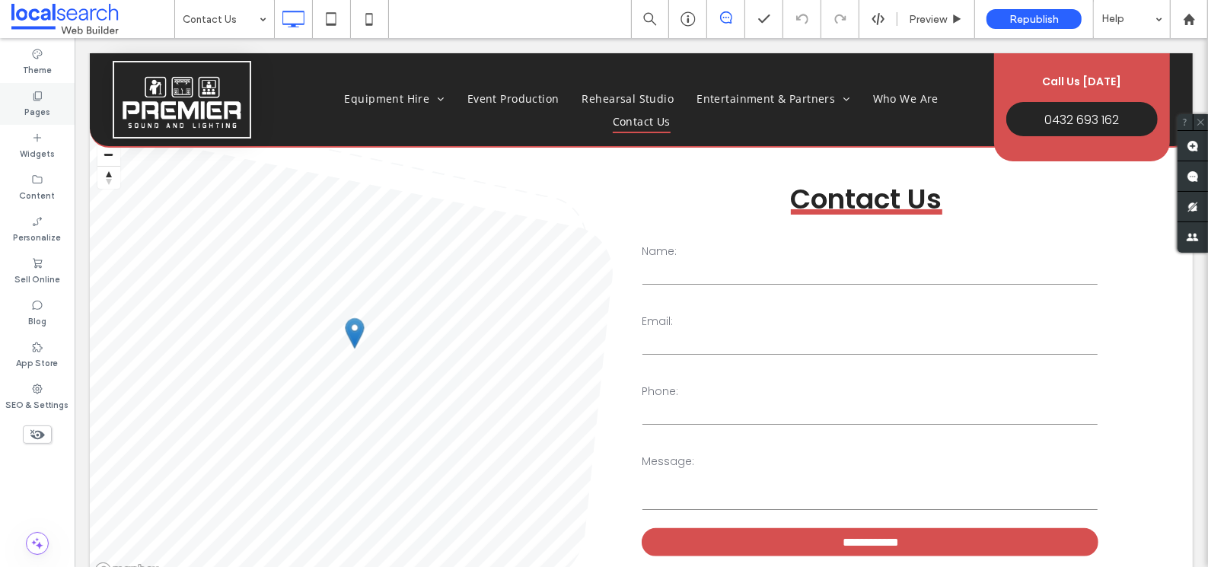
click at [39, 97] on icon at bounding box center [37, 96] width 12 height 12
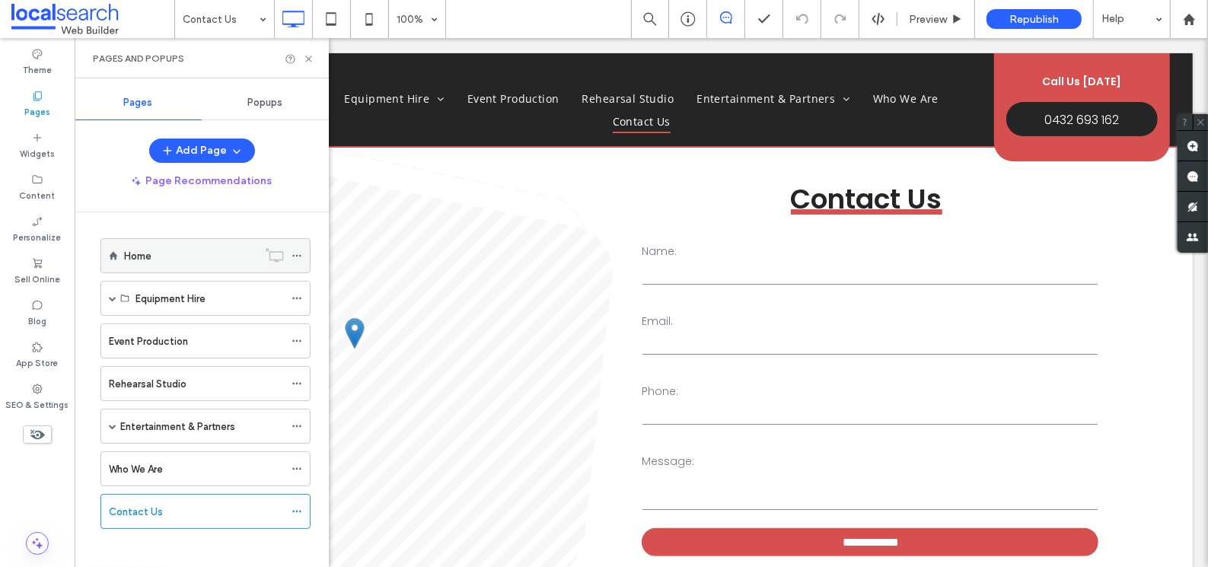
click at [196, 265] on div "Home" at bounding box center [190, 255] width 133 height 33
click at [309, 58] on use at bounding box center [308, 59] width 6 height 6
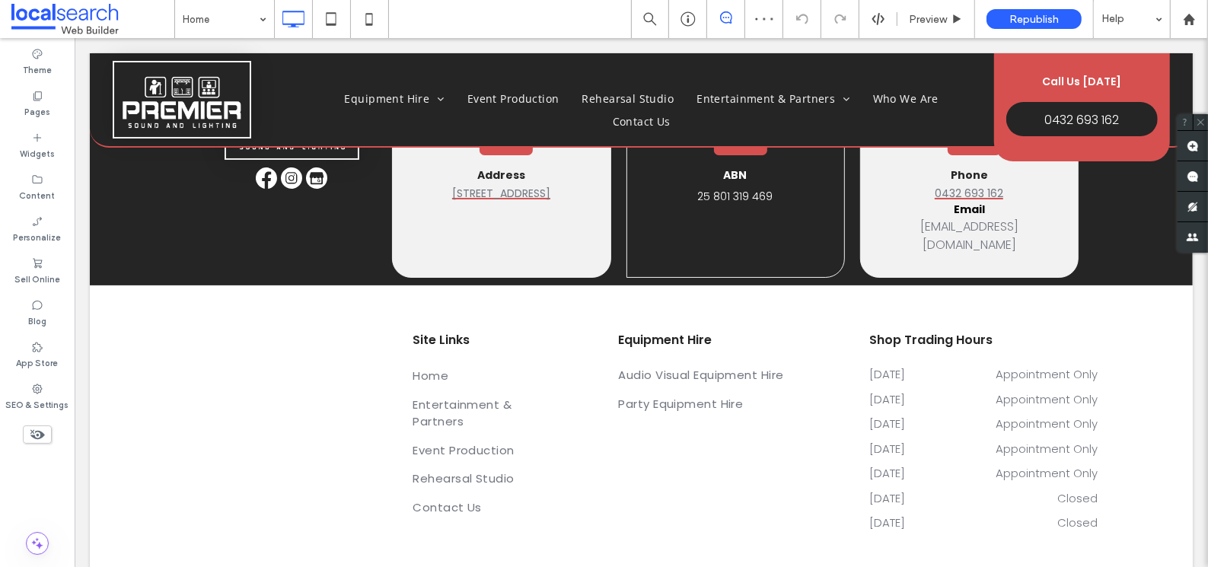
scroll to position [3926, 0]
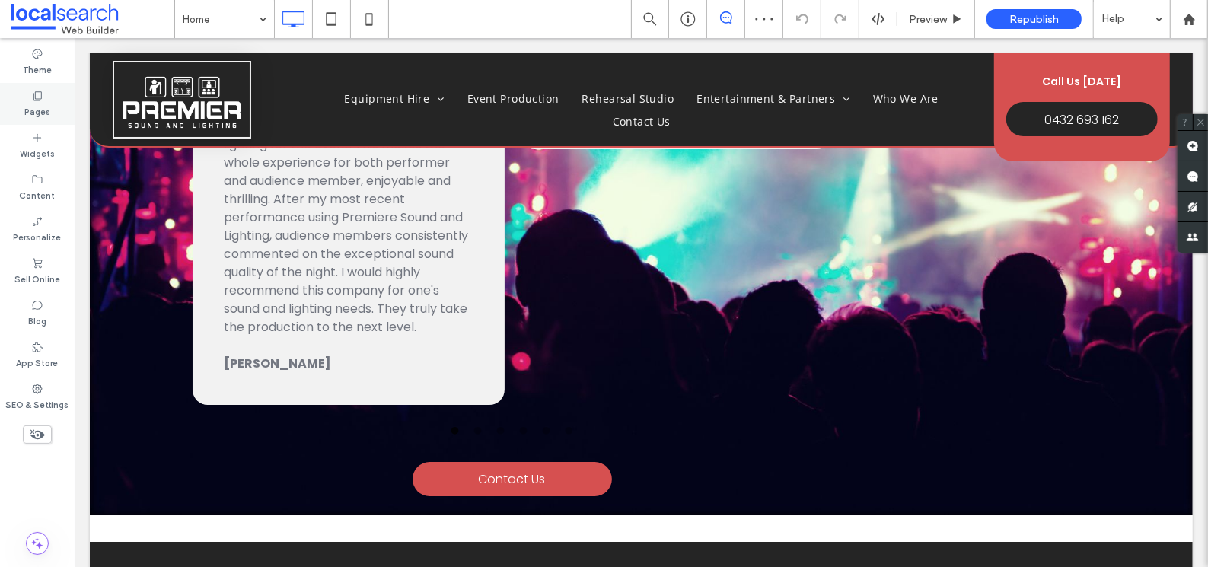
click at [30, 94] on div "Pages" at bounding box center [37, 104] width 75 height 42
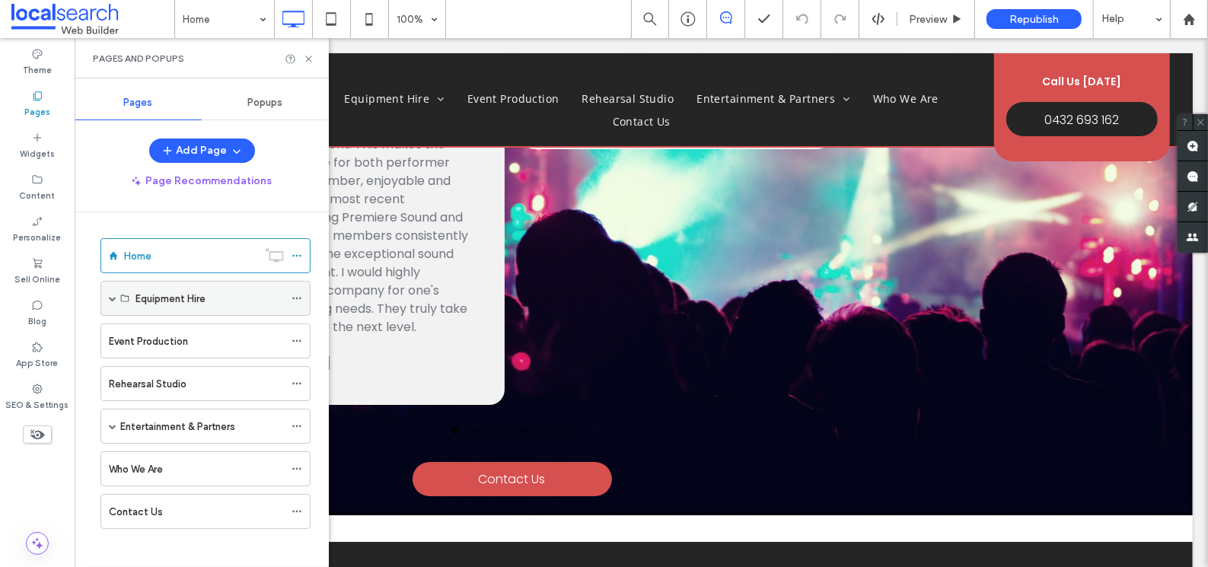
click at [114, 298] on span at bounding box center [113, 298] width 8 height 8
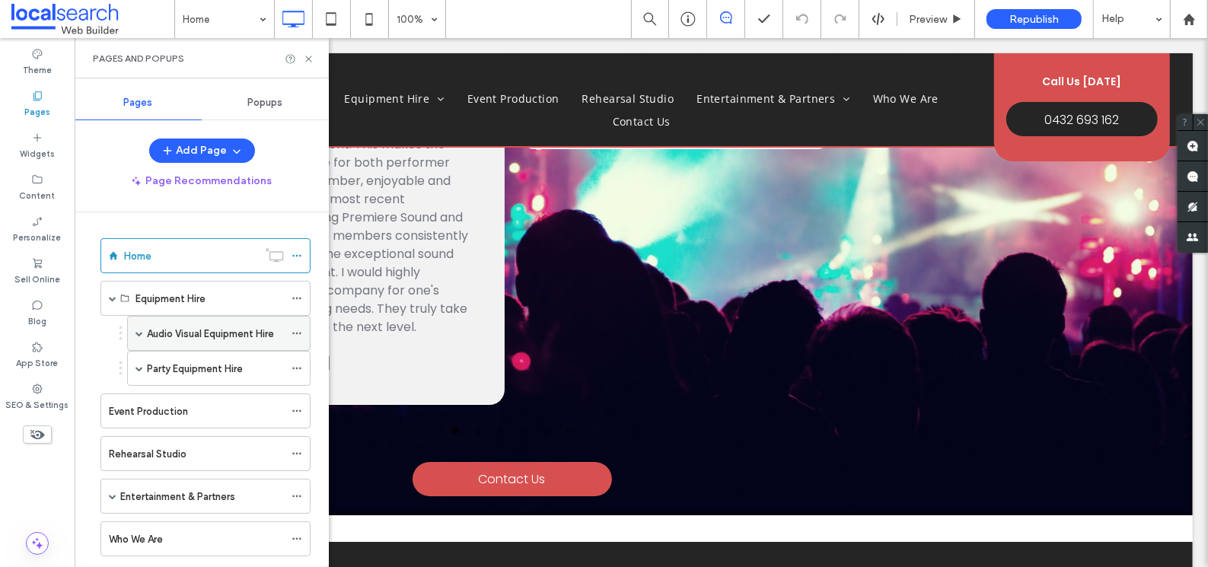
click at [176, 336] on label "Audio Visual Equipment Hire" at bounding box center [210, 333] width 127 height 27
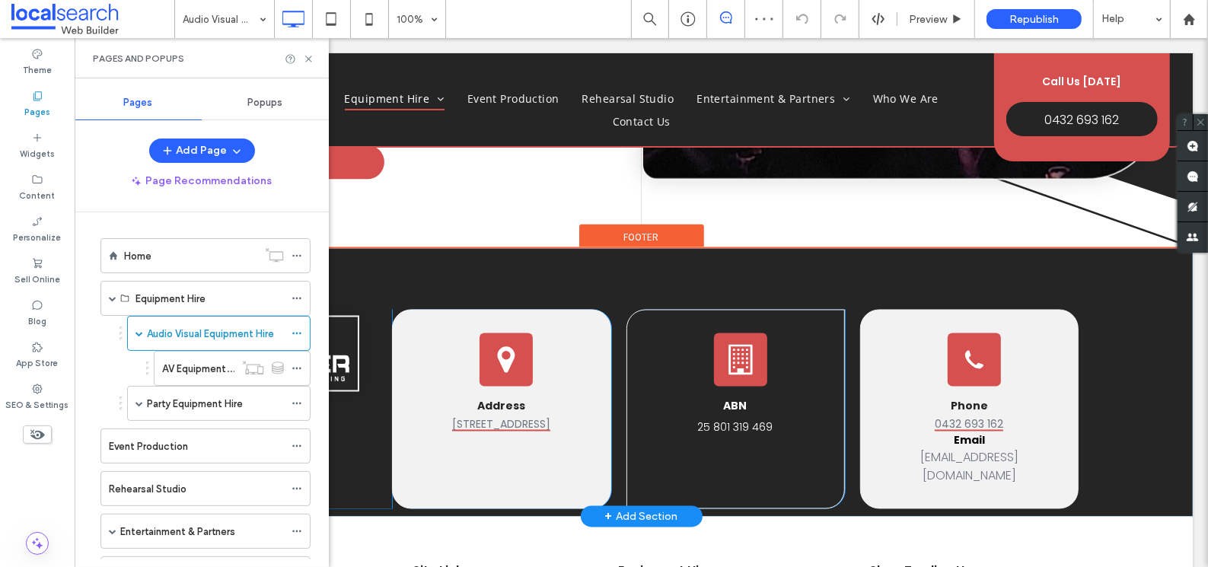
scroll to position [1872, 0]
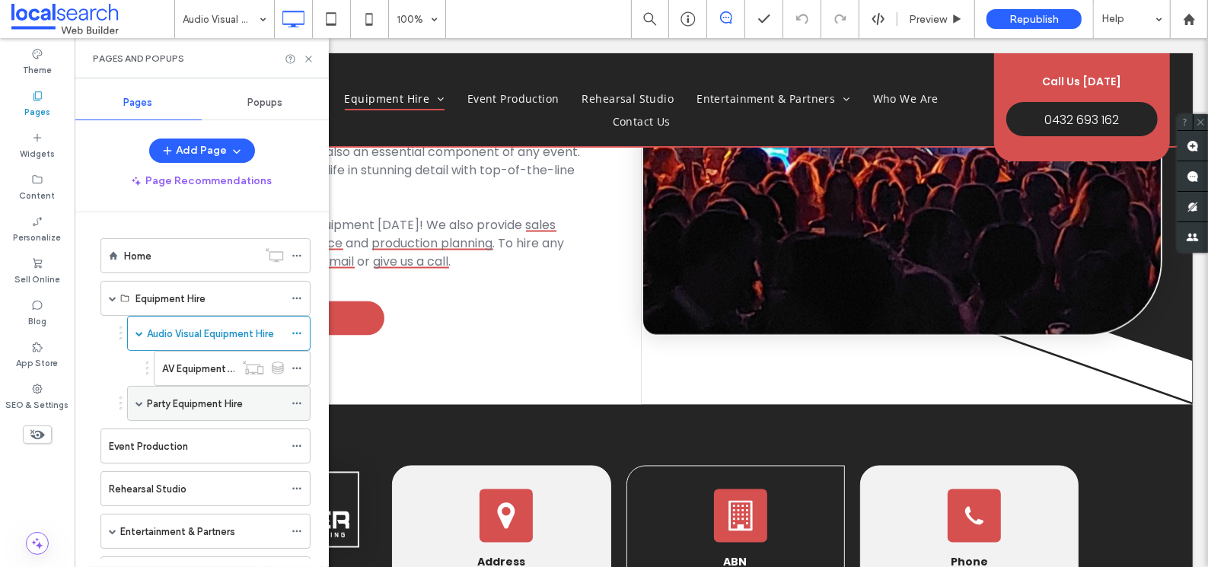
click at [231, 397] on label "Party Equipment Hire" at bounding box center [195, 403] width 96 height 27
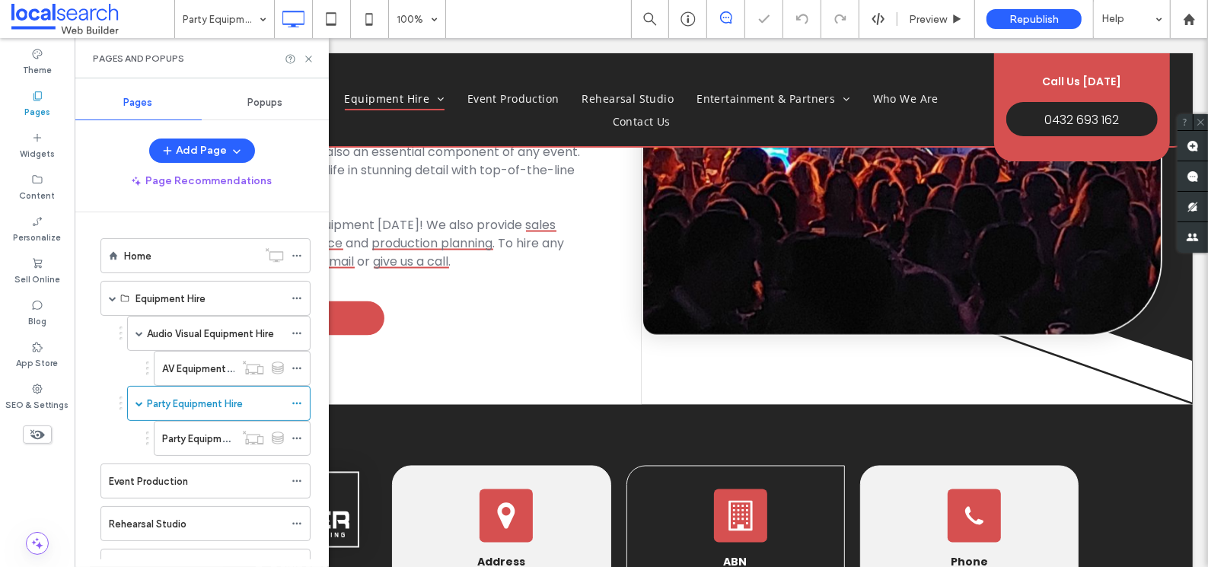
click at [308, 57] on icon at bounding box center [308, 58] width 11 height 11
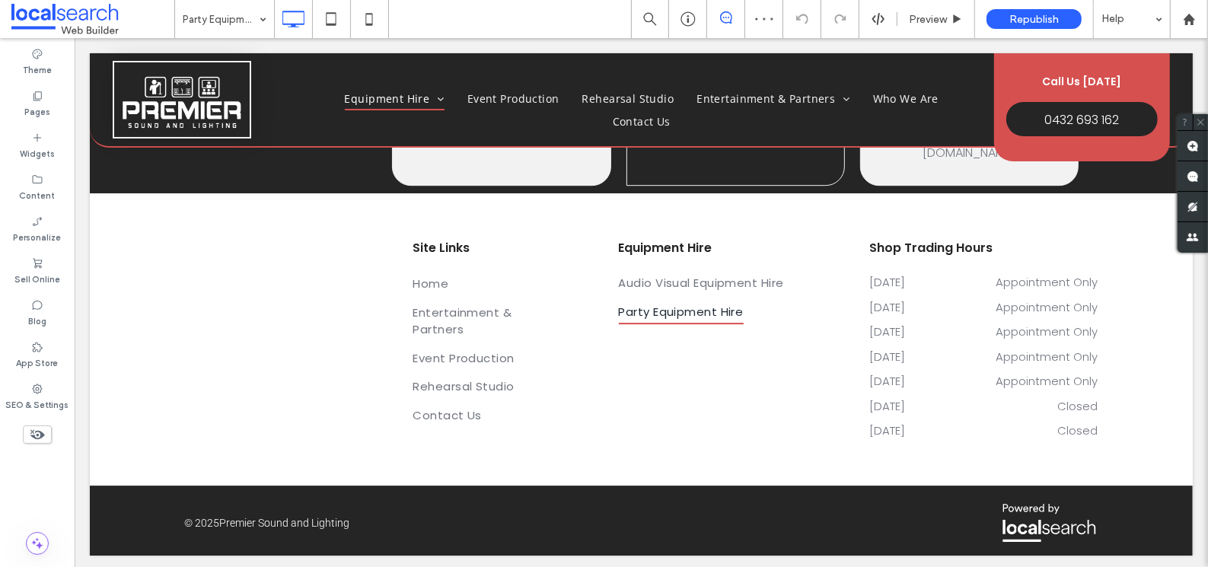
scroll to position [3456, 0]
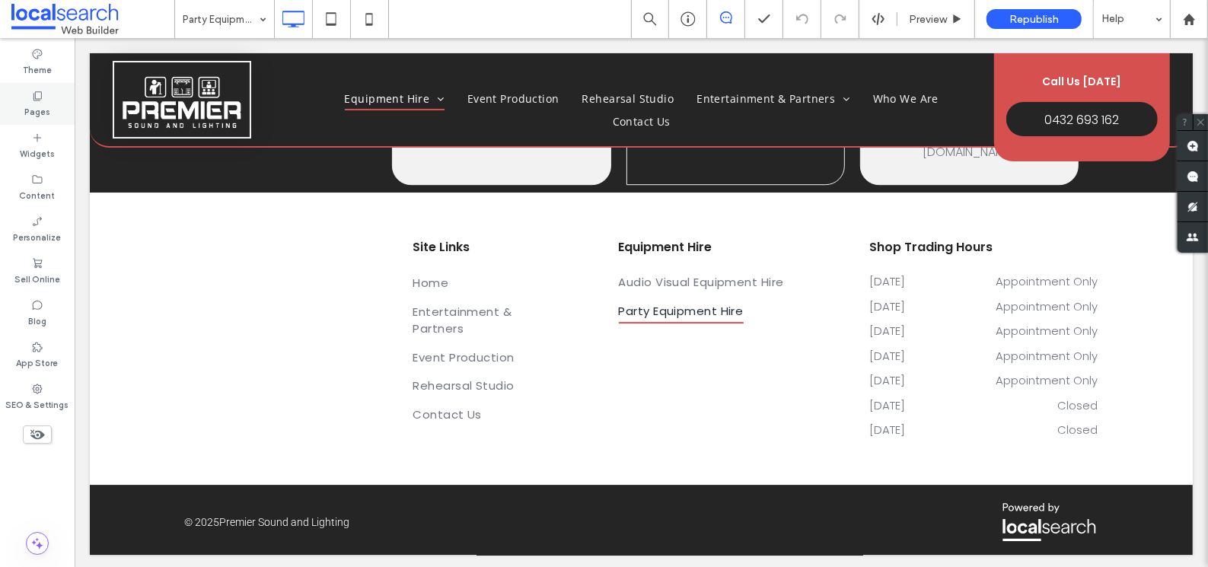
click at [54, 100] on div "Pages" at bounding box center [37, 104] width 75 height 42
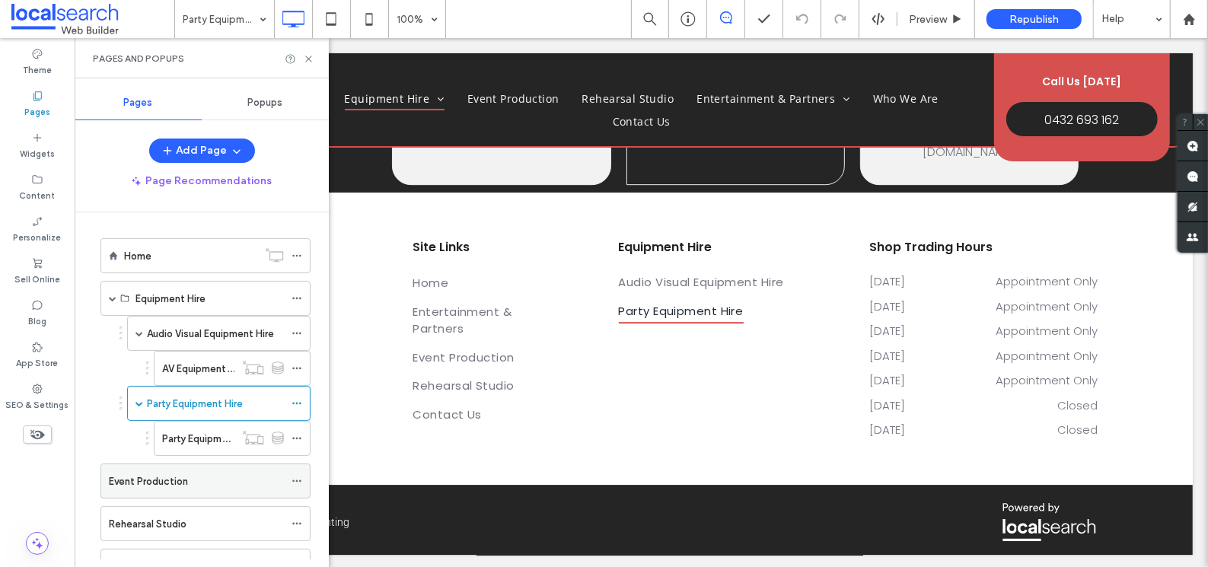
click at [156, 473] on label "Event Production" at bounding box center [148, 481] width 79 height 27
click at [307, 56] on icon at bounding box center [308, 58] width 11 height 11
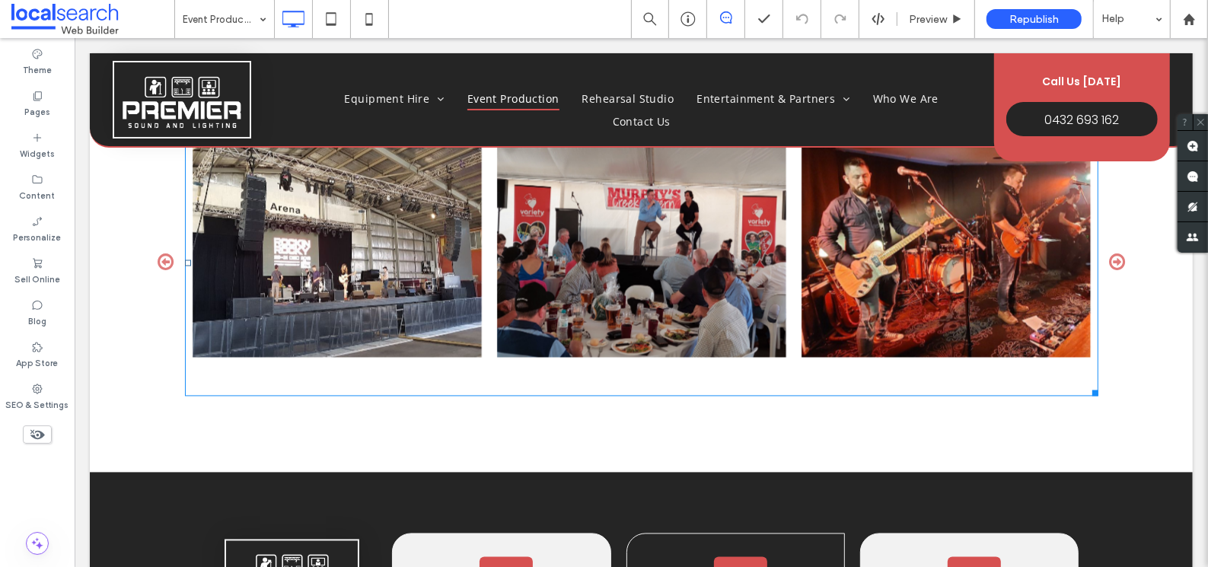
scroll to position [2672, 0]
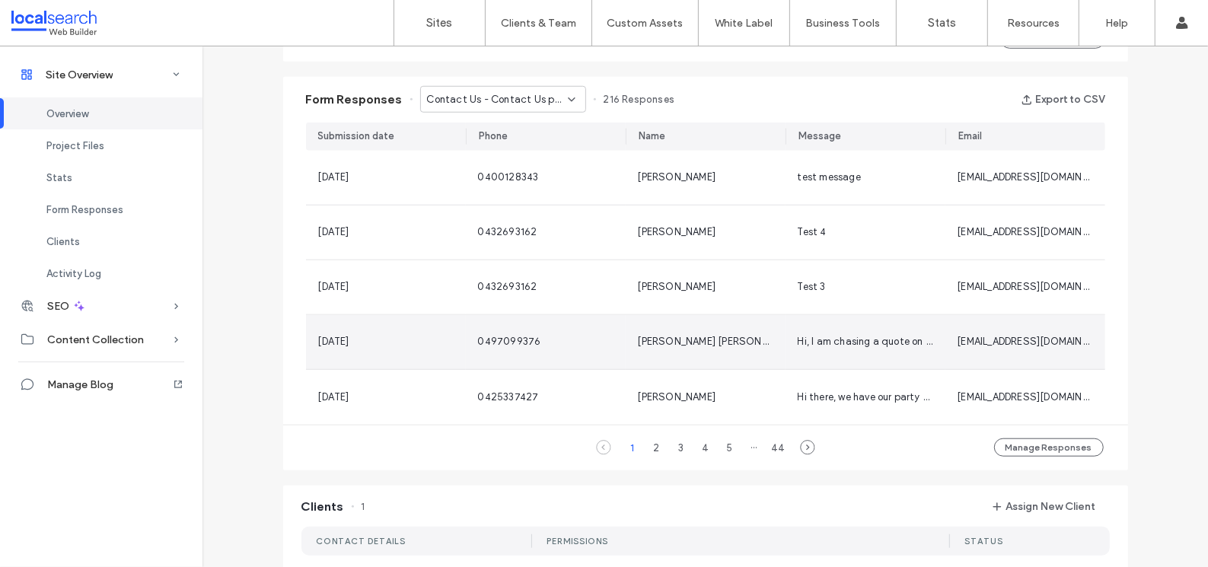
scroll to position [947, 0]
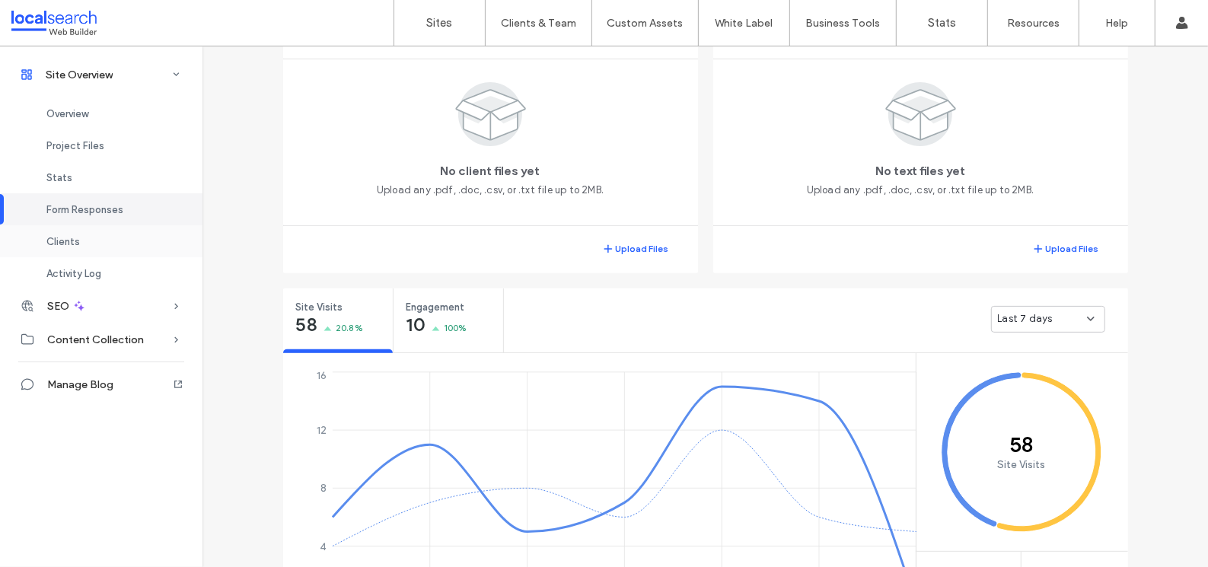
scroll to position [202, 0]
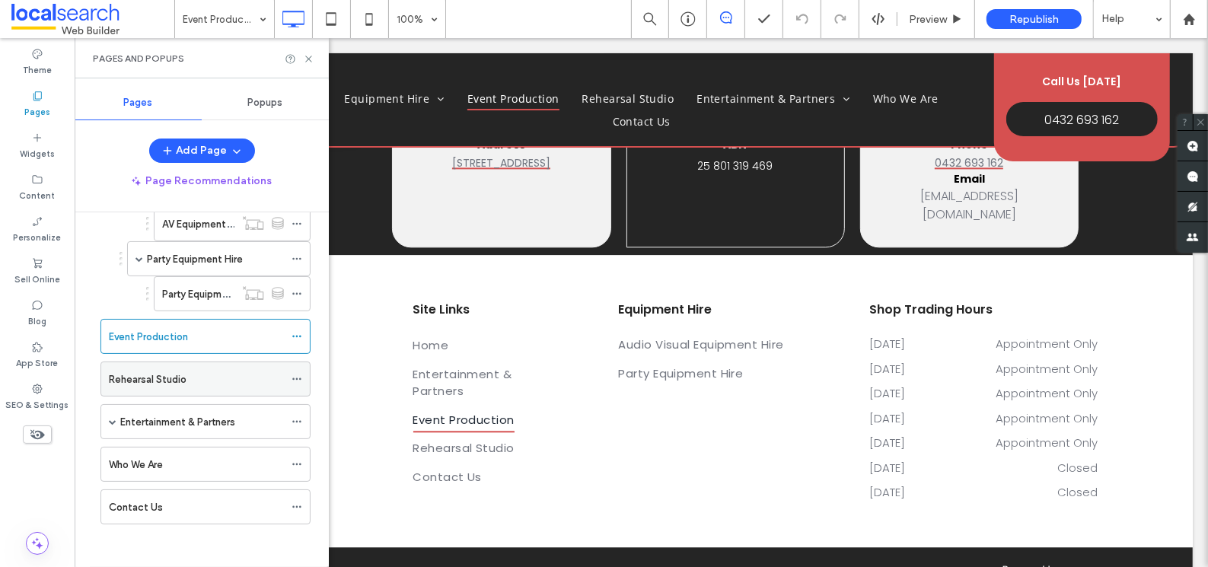
click at [174, 387] on div "Rehearsal Studio" at bounding box center [196, 378] width 175 height 33
click at [308, 59] on use at bounding box center [308, 59] width 6 height 6
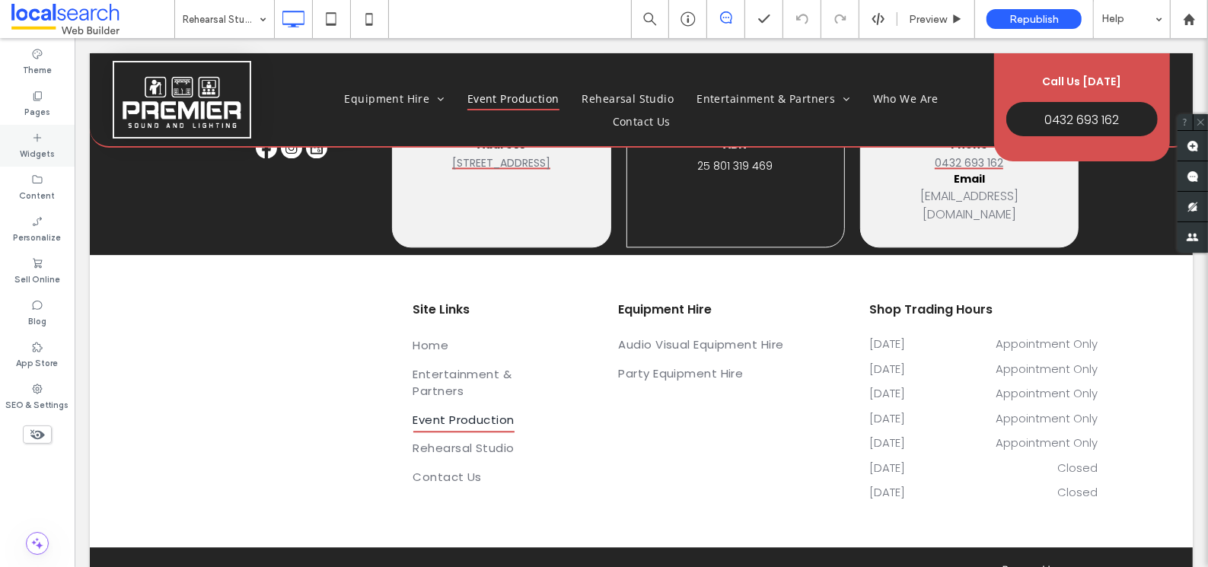
drag, startPoint x: 35, startPoint y: 102, endPoint x: 37, endPoint y: 126, distance: 24.4
click at [36, 102] on label "Pages" at bounding box center [37, 110] width 26 height 17
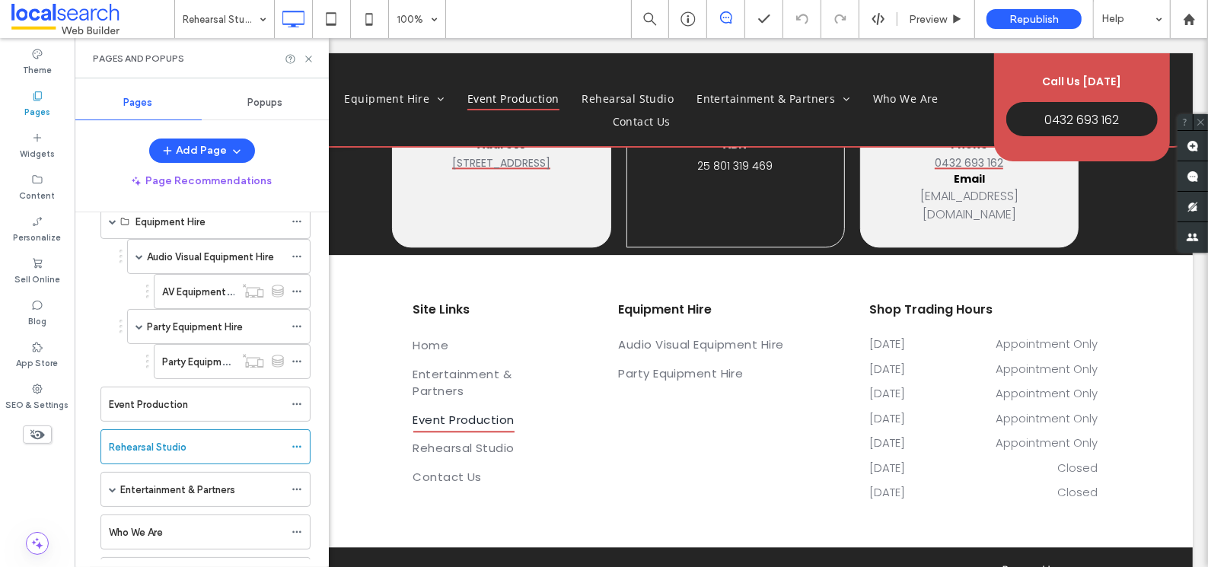
scroll to position [145, 0]
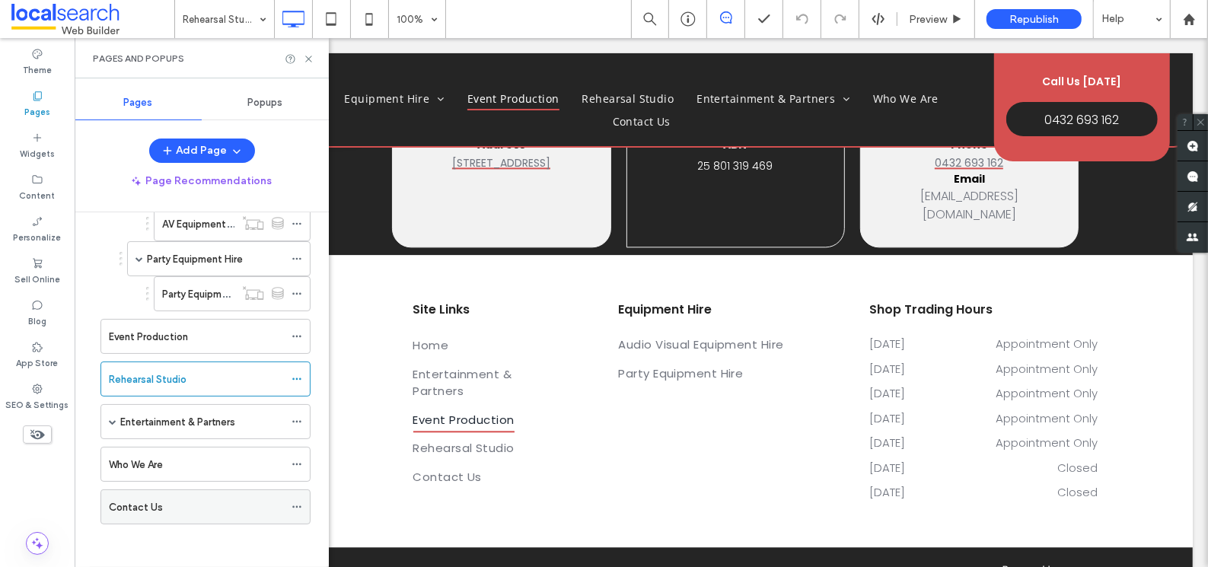
click at [169, 508] on div "Contact Us" at bounding box center [196, 507] width 175 height 16
click at [43, 395] on label "SEO & Settings" at bounding box center [37, 403] width 63 height 17
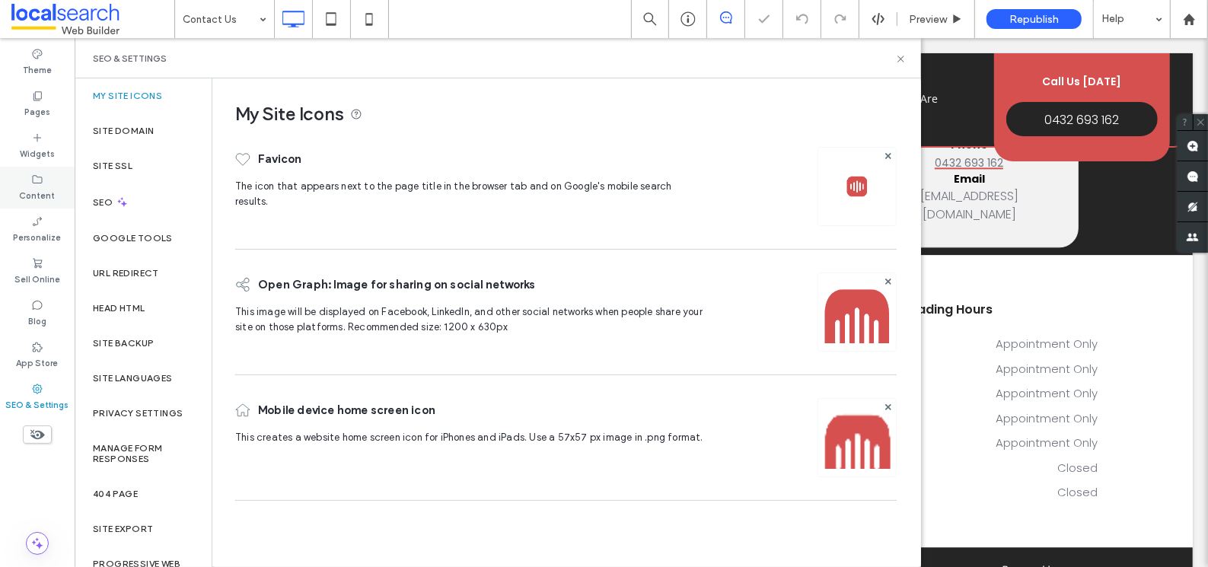
click at [40, 188] on label "Content" at bounding box center [38, 194] width 36 height 17
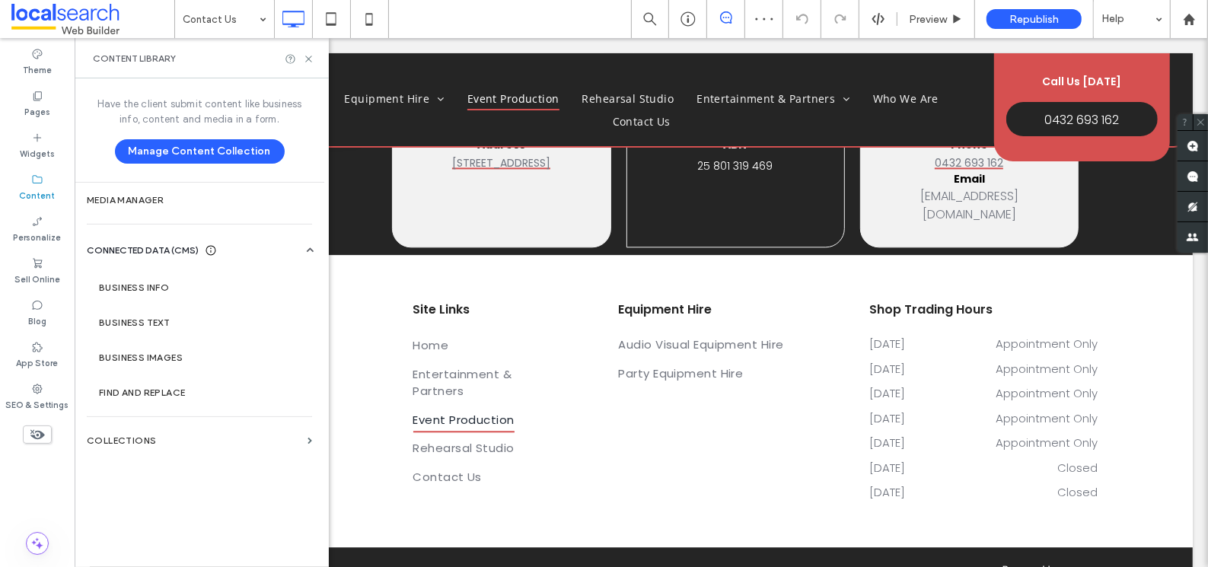
click at [179, 286] on label "Business Info" at bounding box center [202, 287] width 207 height 11
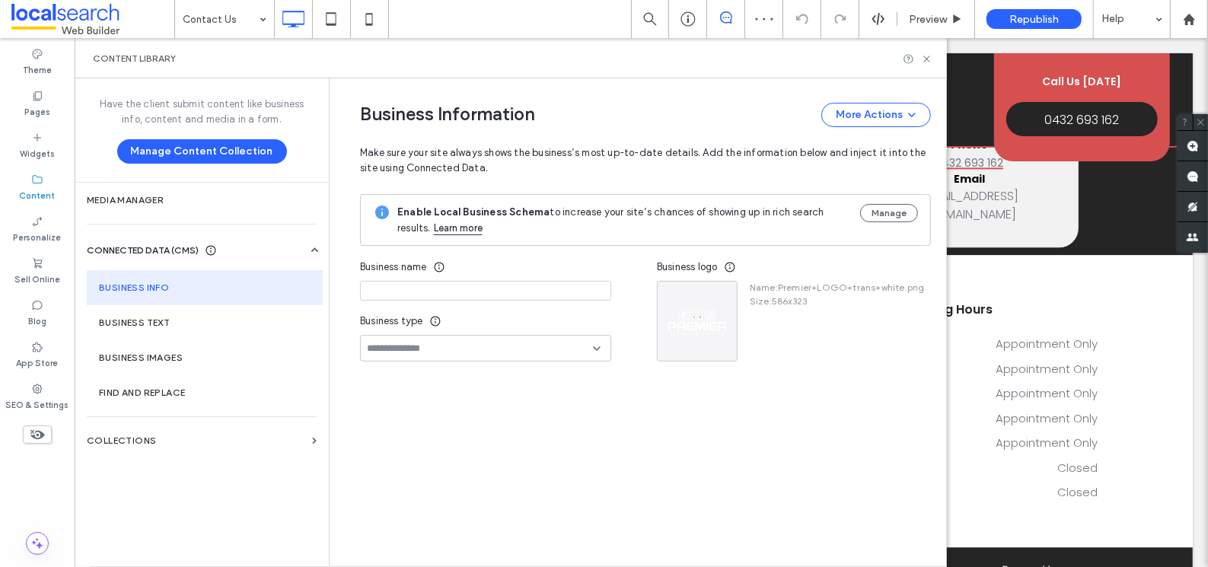
type input "**********"
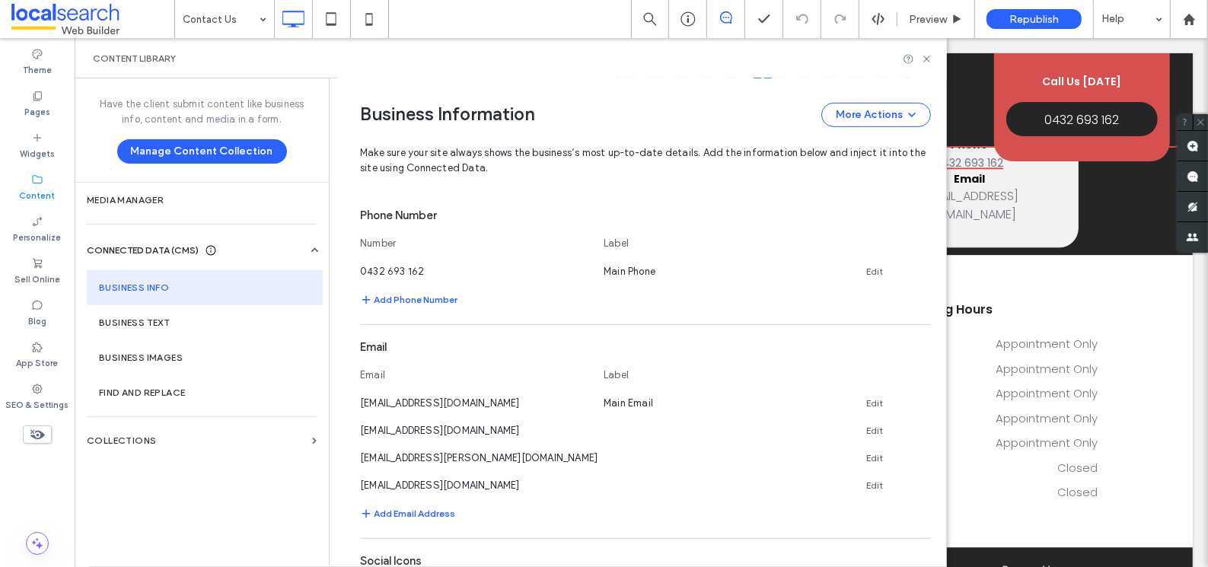
scroll to position [498, 0]
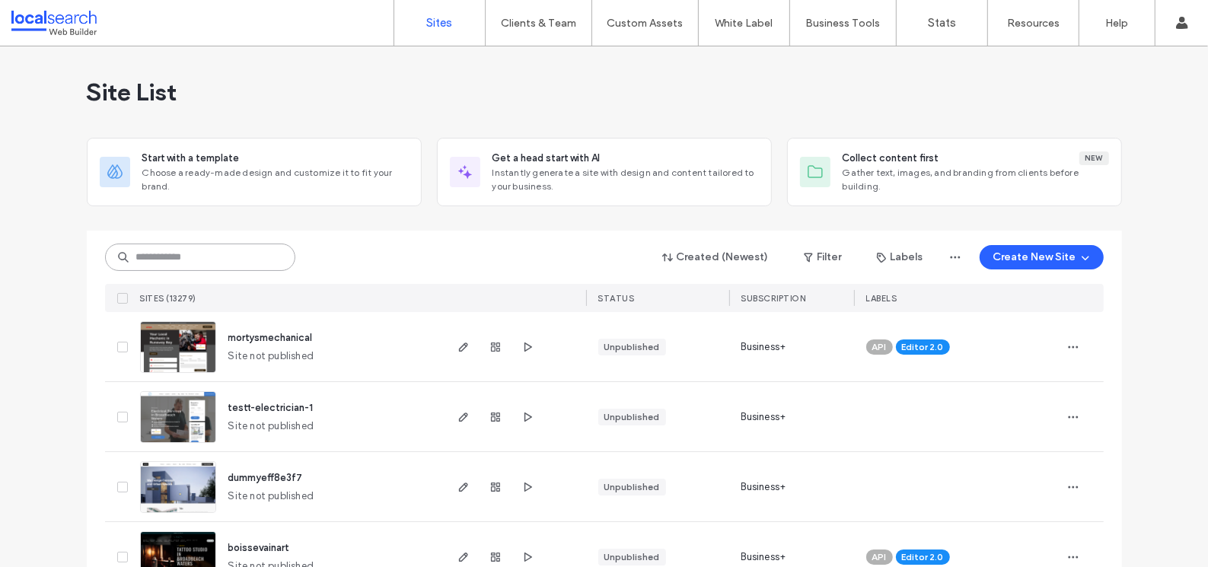
click at [159, 257] on input at bounding box center [200, 256] width 190 height 27
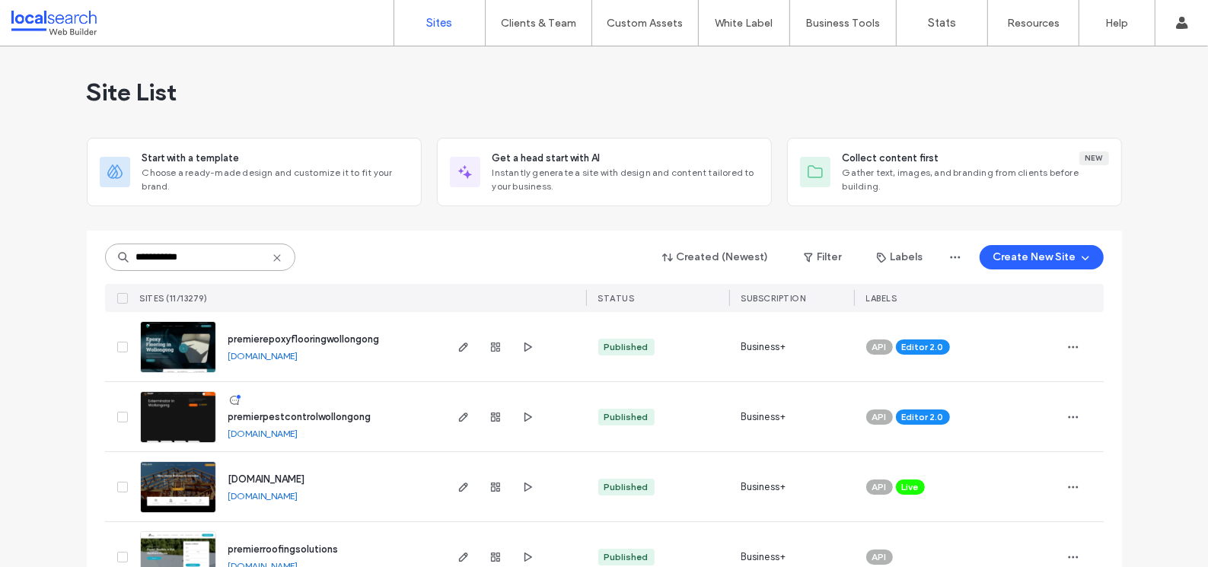
type input "**********"
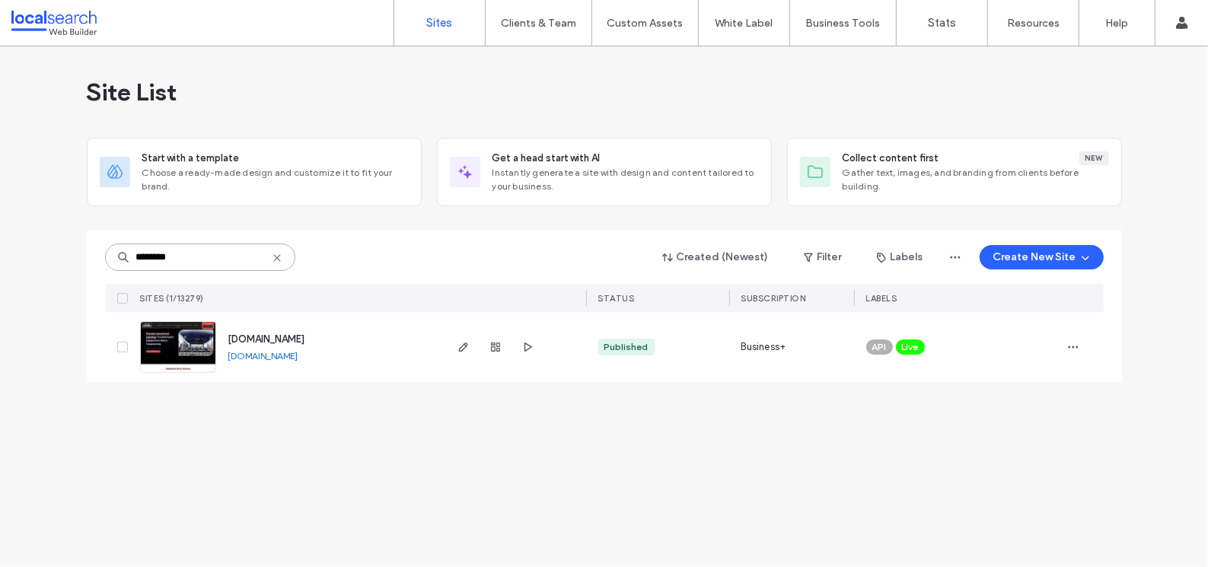
type input "********"
click at [200, 353] on img at bounding box center [178, 373] width 75 height 103
click at [339, 415] on div "Site List Start with a template Choose a ready-made design and customize it to …" at bounding box center [604, 306] width 1208 height 520
